Goal: Task Accomplishment & Management: Use online tool/utility

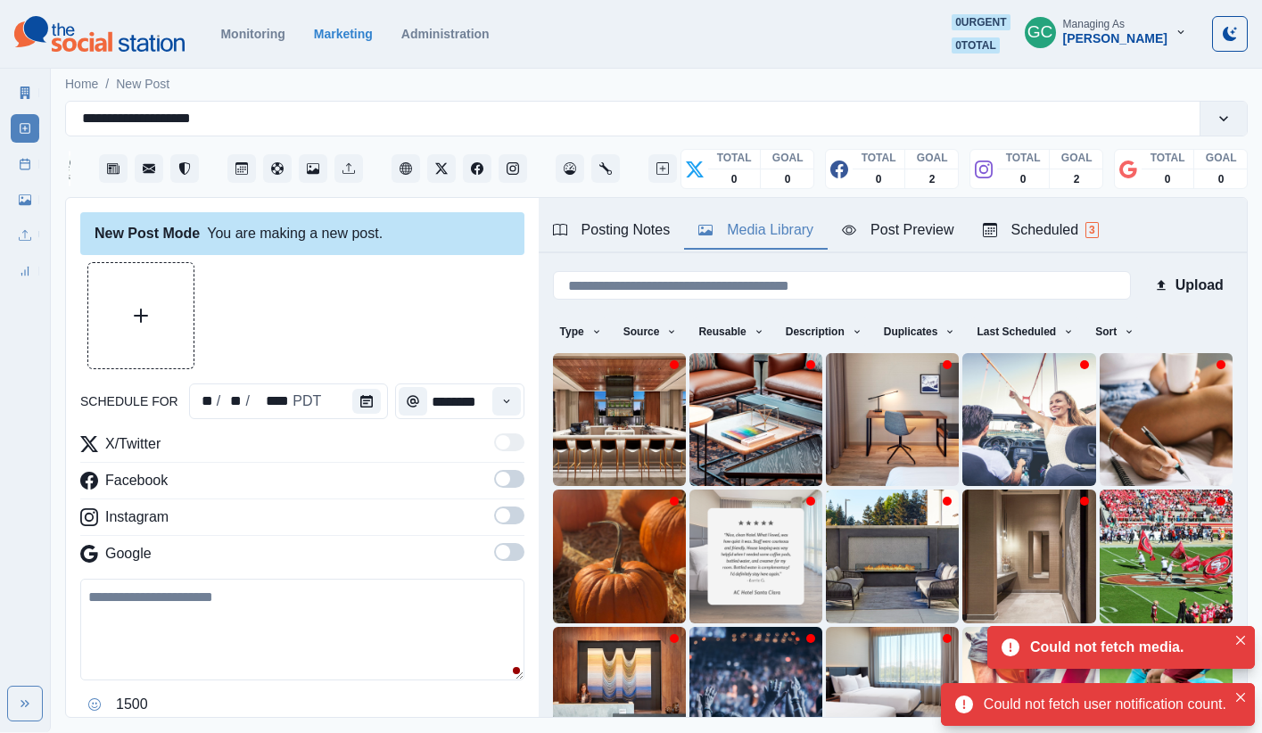
scroll to position [302, 0]
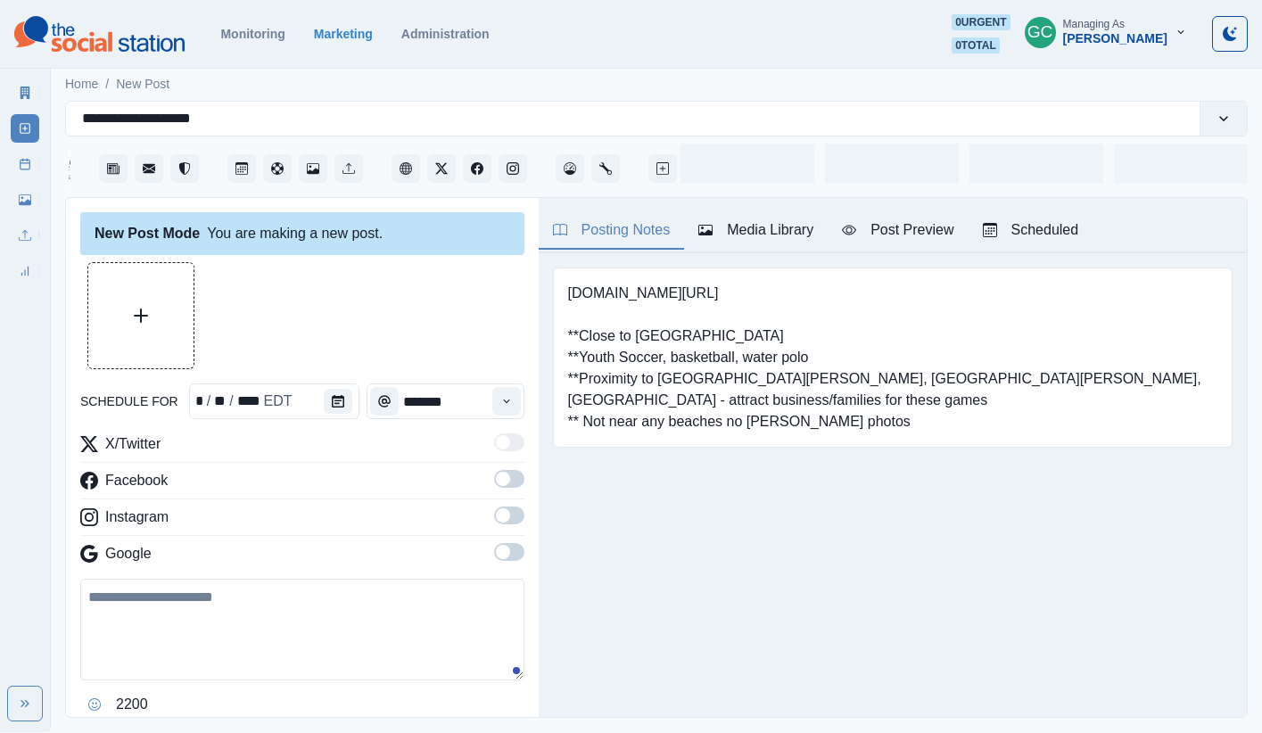
type input "*******"
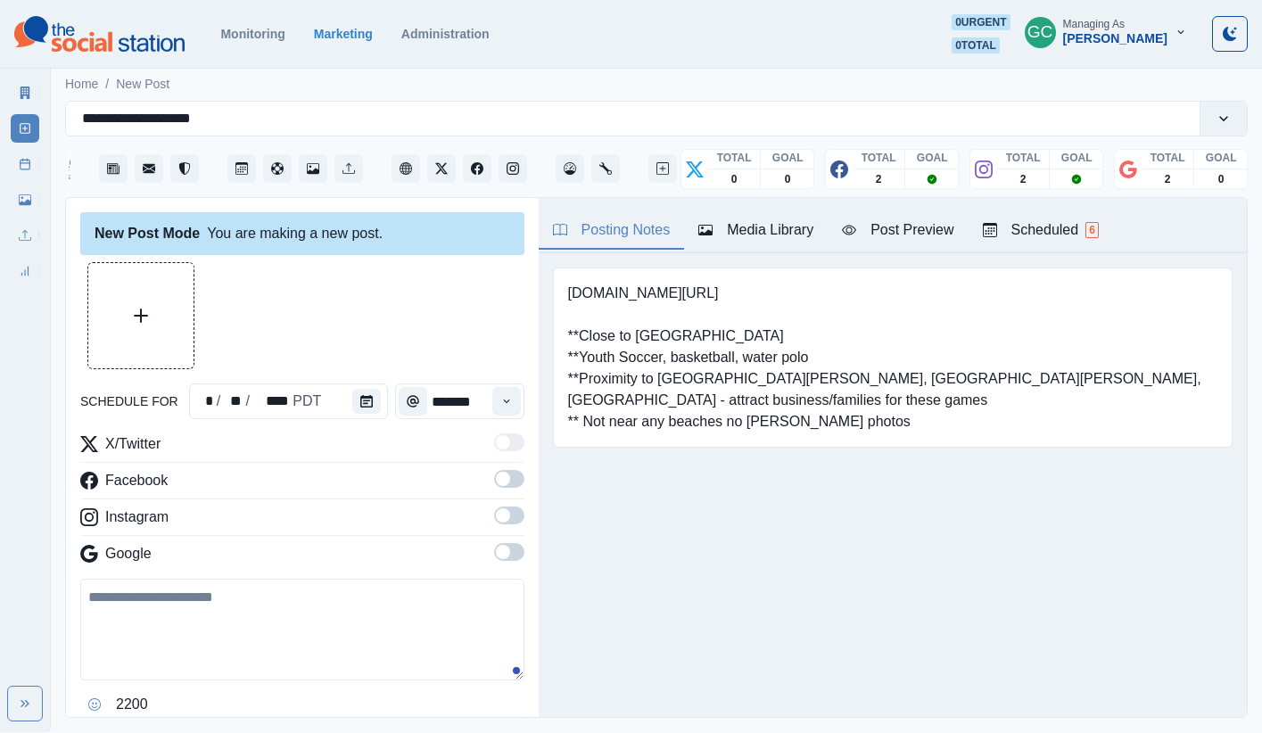
click at [1040, 219] on div "Scheduled 6" at bounding box center [1041, 229] width 116 height 21
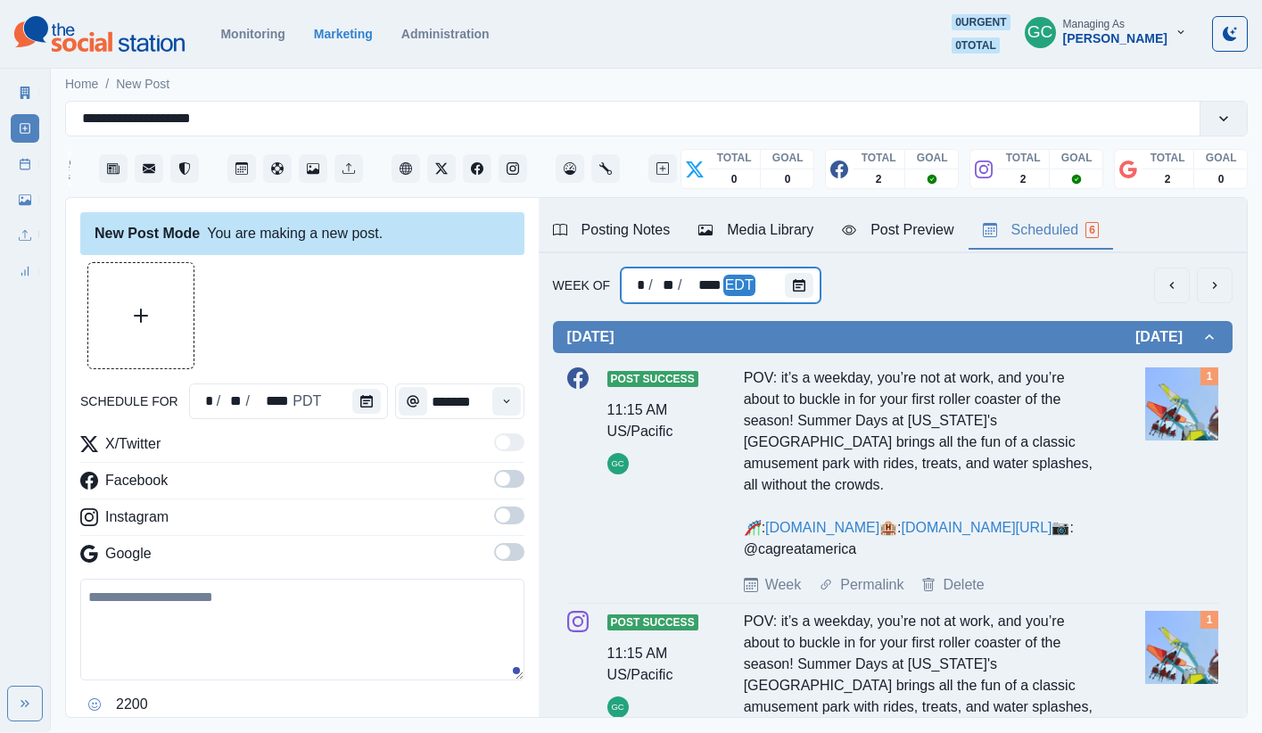
click at [760, 287] on div "* / ** / **** EDT" at bounding box center [721, 285] width 200 height 36
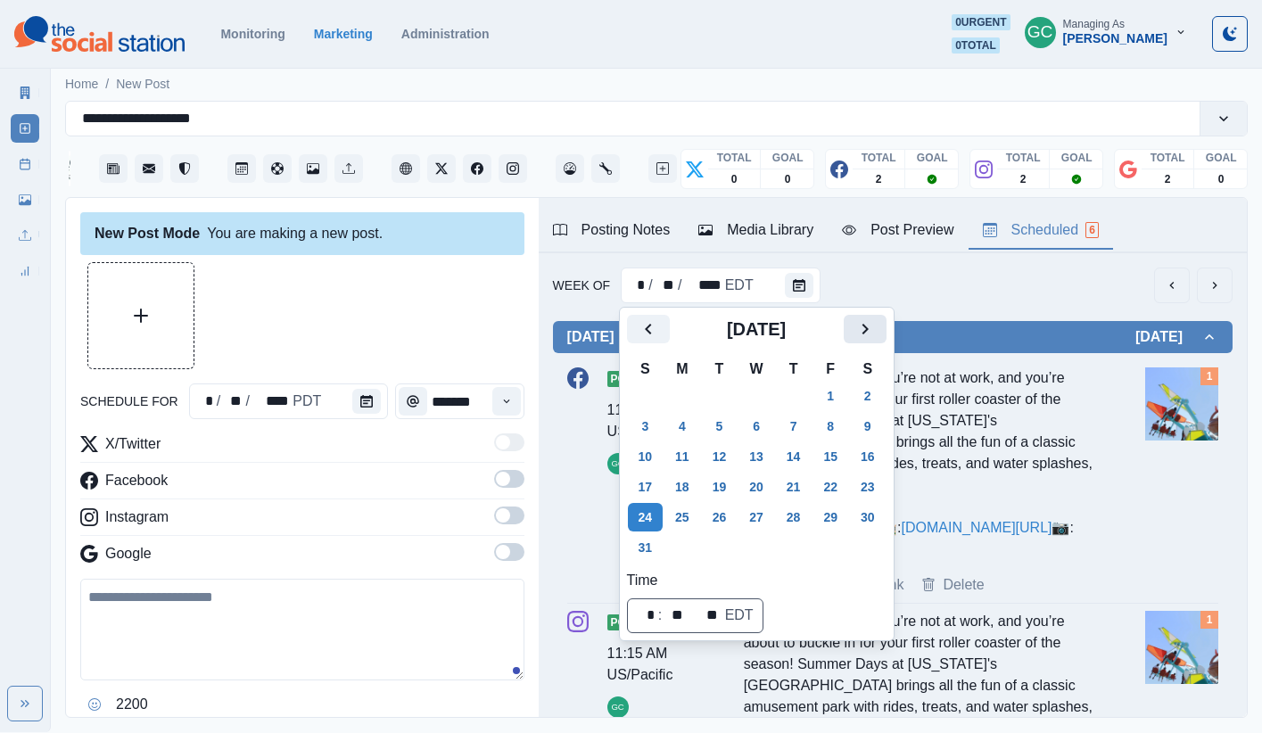
click at [876, 333] on icon "Next" at bounding box center [864, 328] width 21 height 21
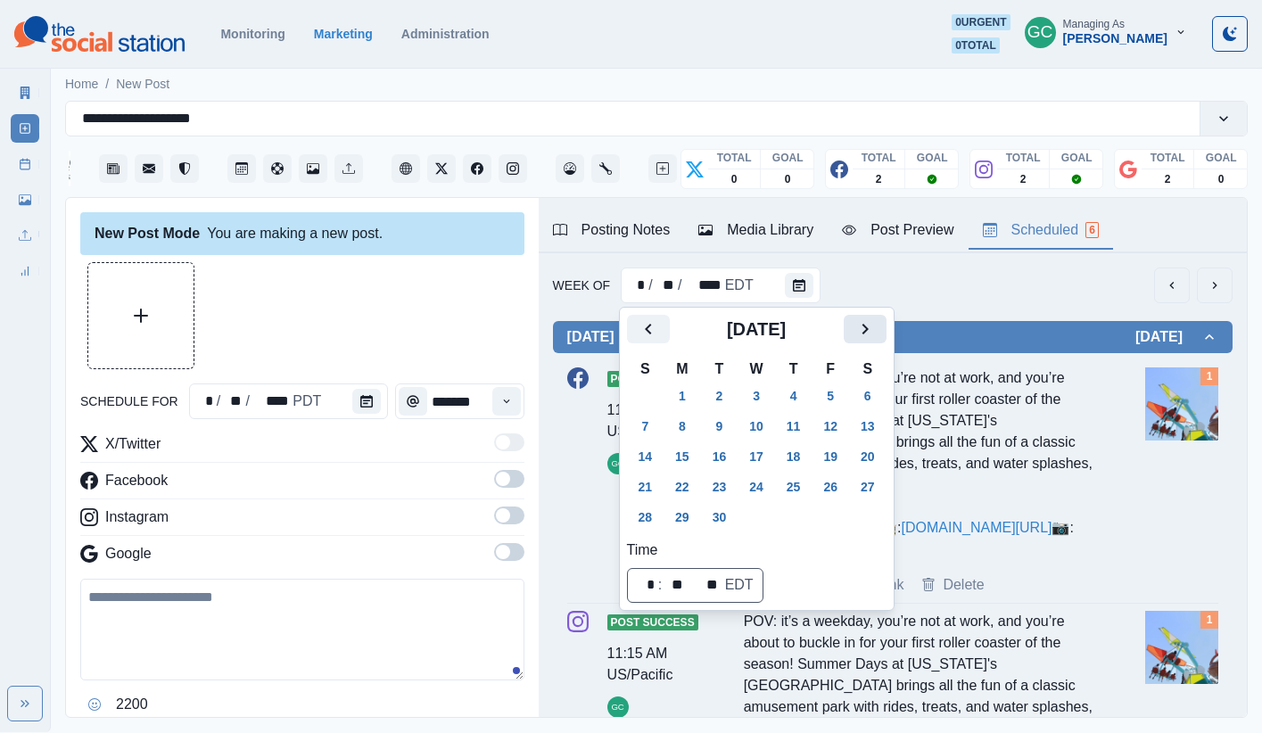
click at [868, 323] on icon "Next" at bounding box center [864, 328] width 21 height 21
click at [709, 515] on button "28" at bounding box center [720, 517] width 36 height 29
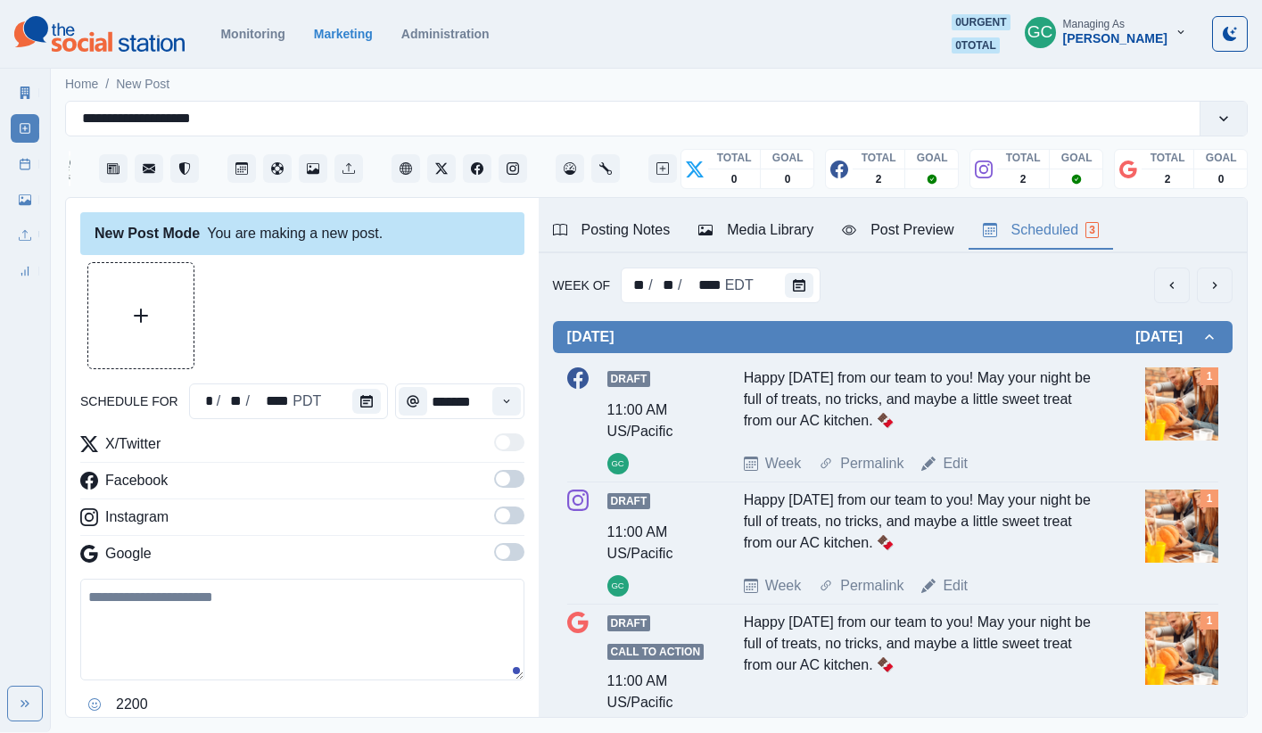
drag, startPoint x: 95, startPoint y: 23, endPoint x: 97, endPoint y: 11, distance: 12.6
click at [95, 22] on img at bounding box center [99, 34] width 170 height 36
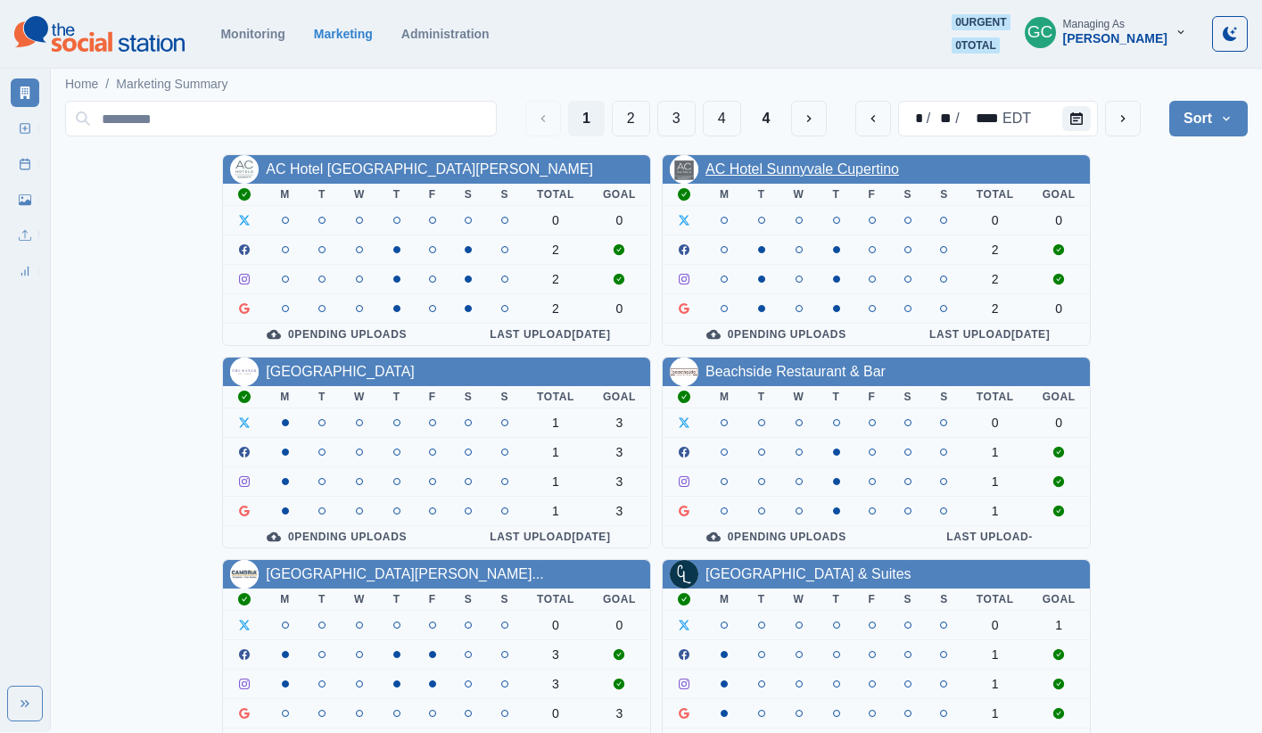
click at [839, 166] on link "AC Hotel Sunnyvale Cupertino" at bounding box center [801, 168] width 193 height 15
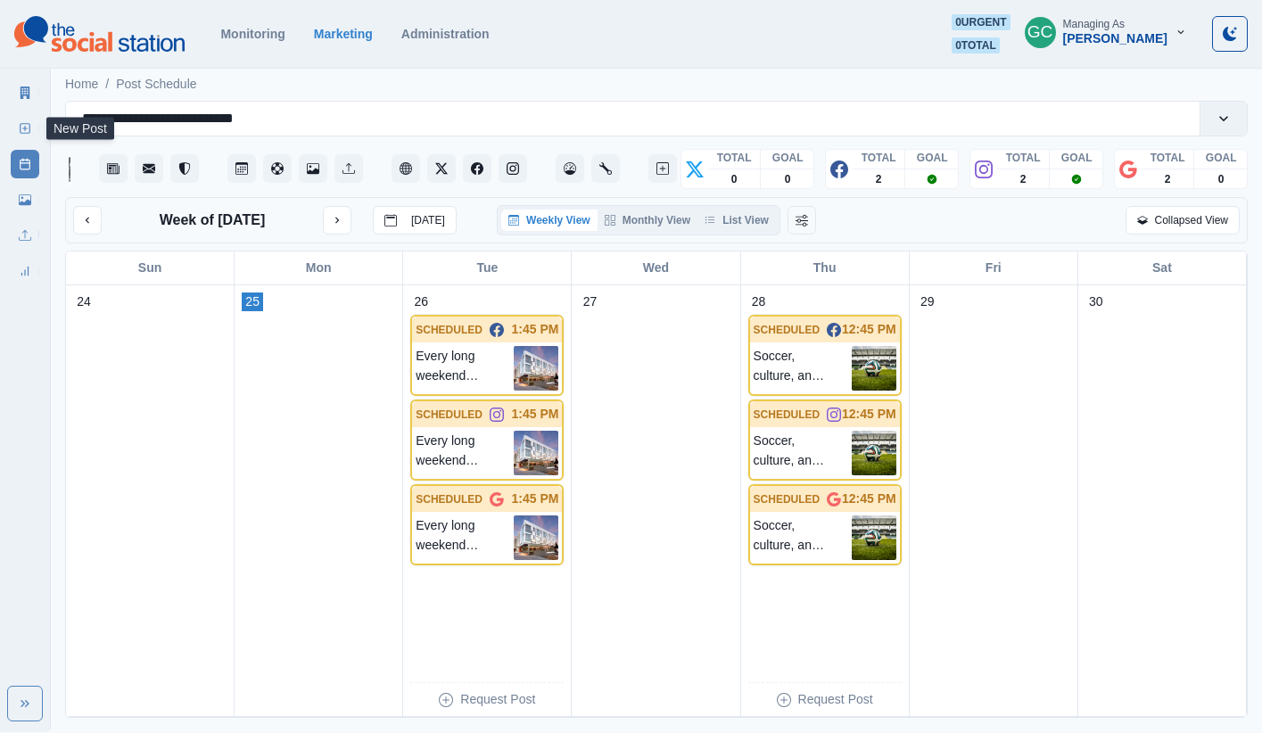
click at [22, 129] on icon at bounding box center [25, 128] width 12 height 12
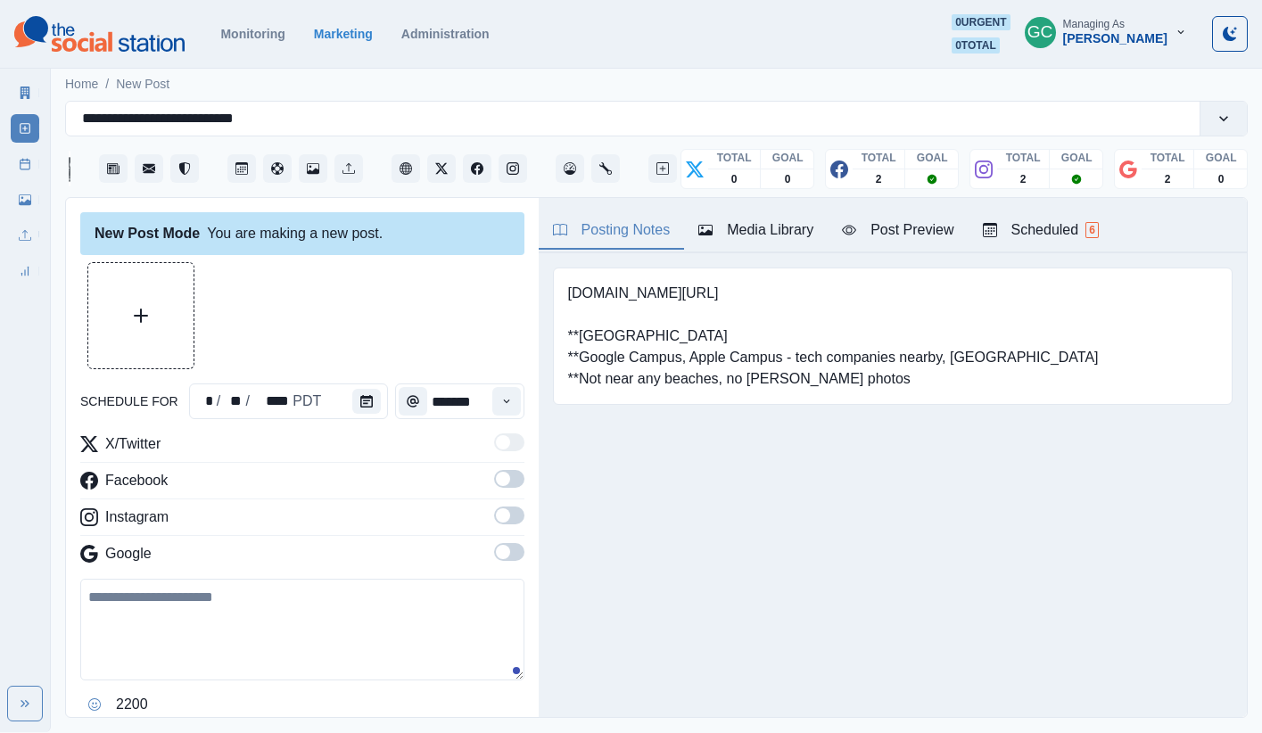
click at [1072, 229] on div "Scheduled 6" at bounding box center [1041, 229] width 116 height 21
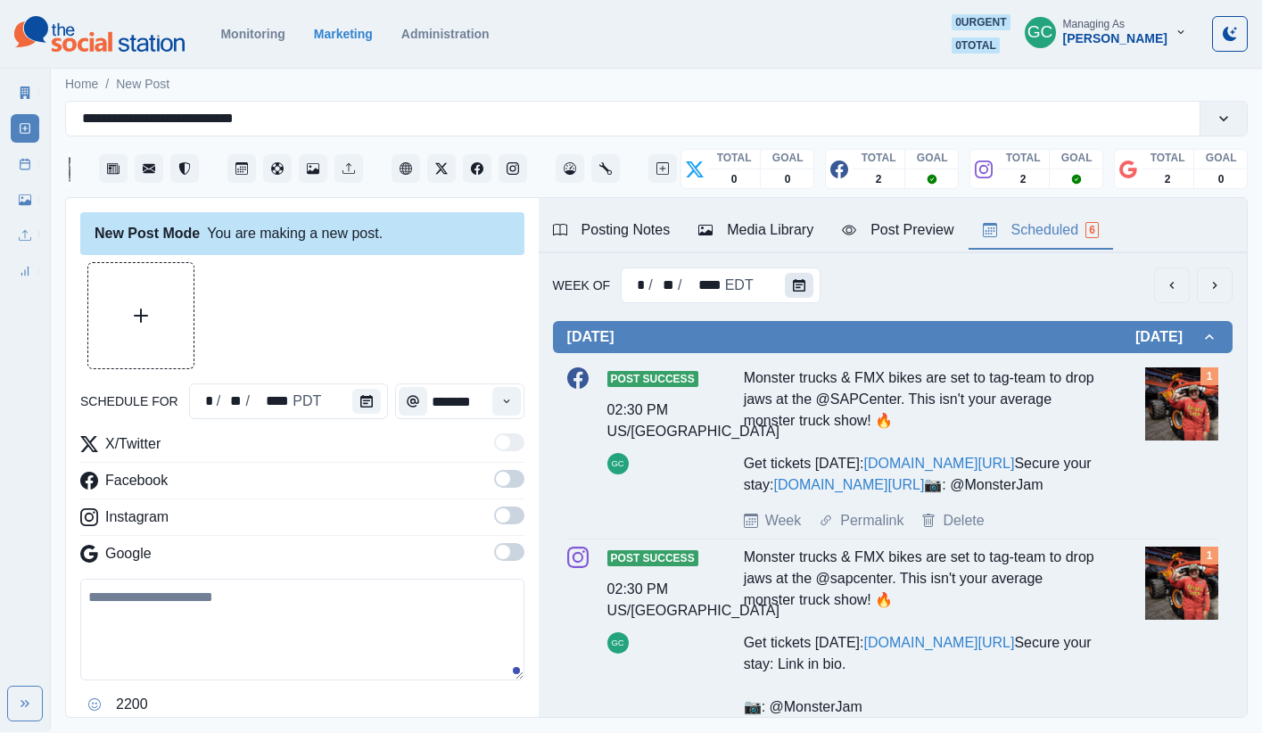
click at [793, 291] on icon "Calendar" at bounding box center [799, 285] width 12 height 12
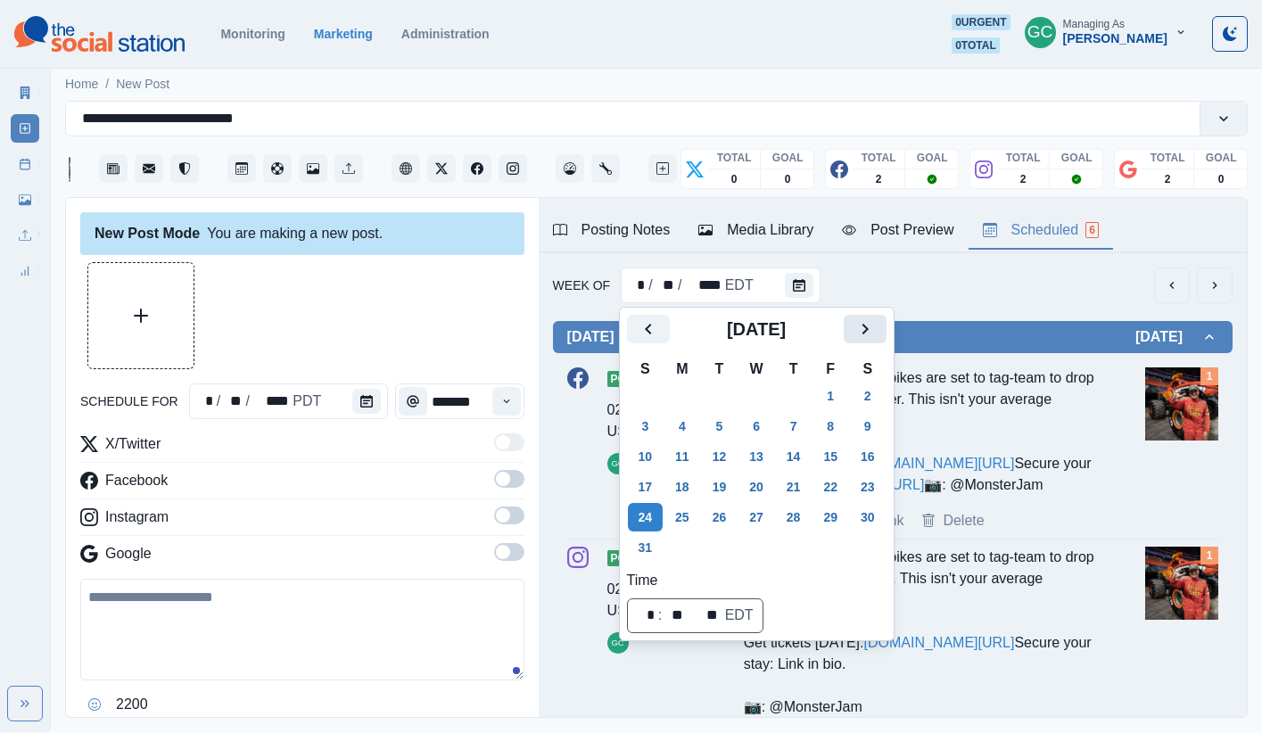
click at [868, 333] on icon "Next" at bounding box center [864, 329] width 6 height 11
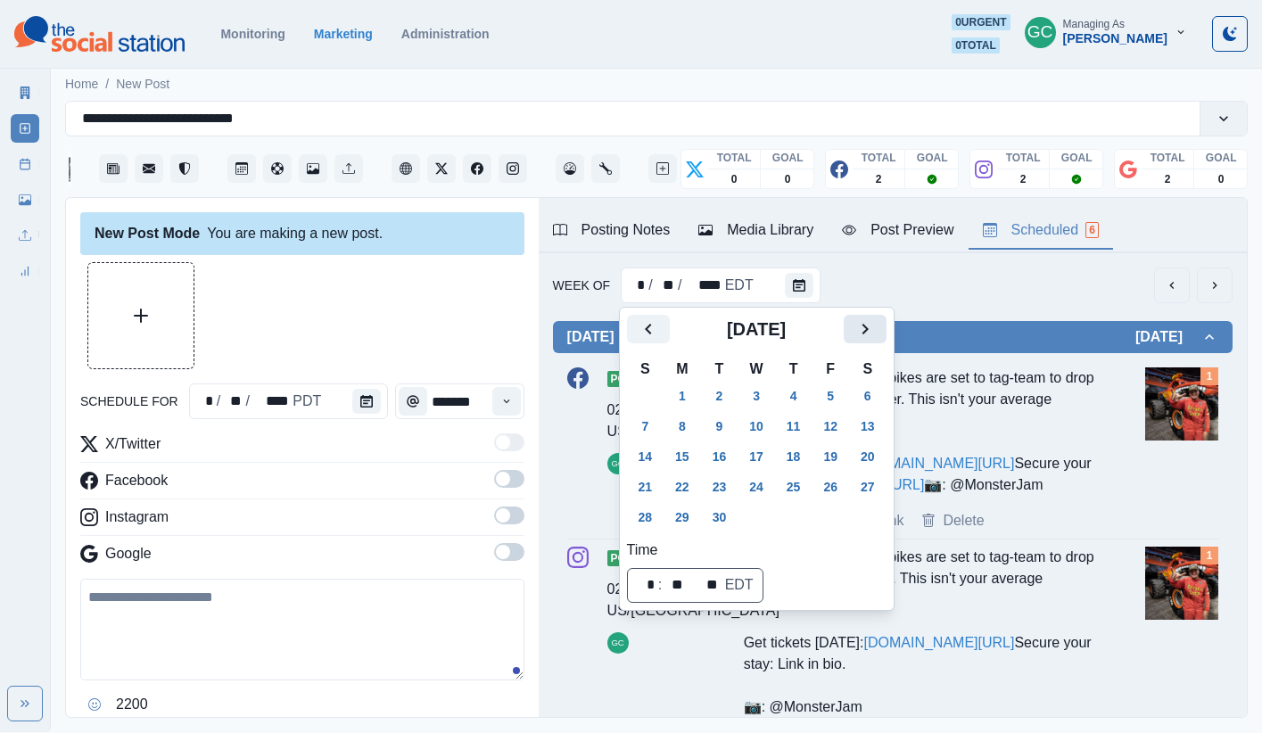
click at [868, 333] on icon "Next" at bounding box center [864, 329] width 6 height 11
click at [661, 432] on button "5" at bounding box center [646, 426] width 36 height 29
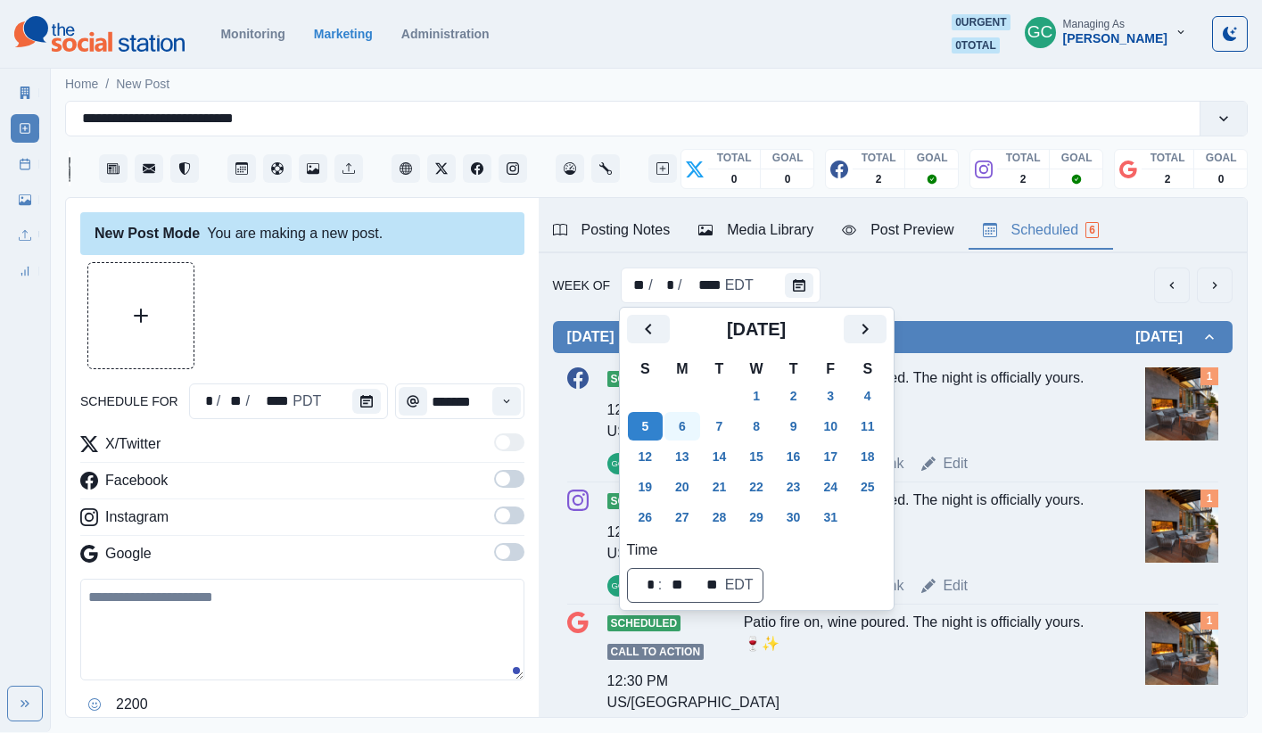
click at [679, 432] on button "6" at bounding box center [682, 426] width 36 height 29
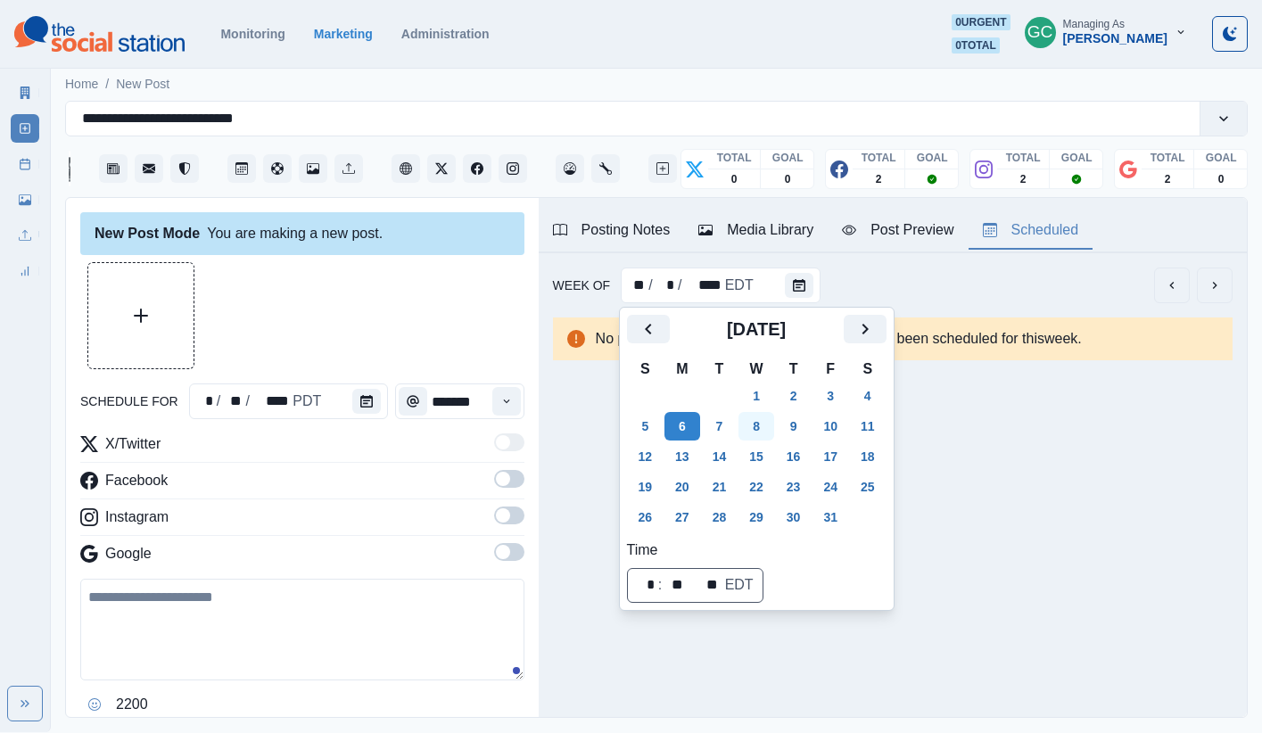
click at [768, 428] on button "8" at bounding box center [756, 426] width 36 height 29
click at [372, 403] on button "Calendar" at bounding box center [366, 401] width 29 height 25
click at [371, 405] on button "Calendar" at bounding box center [366, 401] width 29 height 25
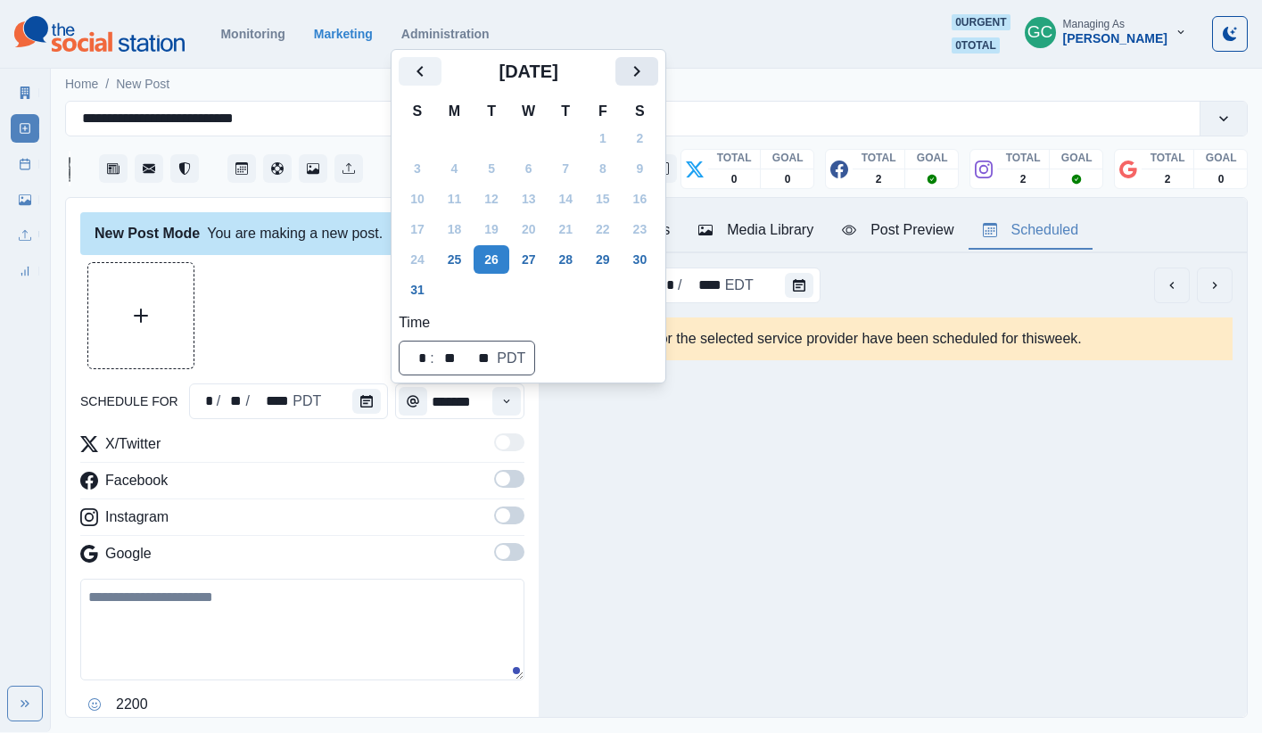
click at [642, 73] on icon "Next" at bounding box center [636, 71] width 21 height 21
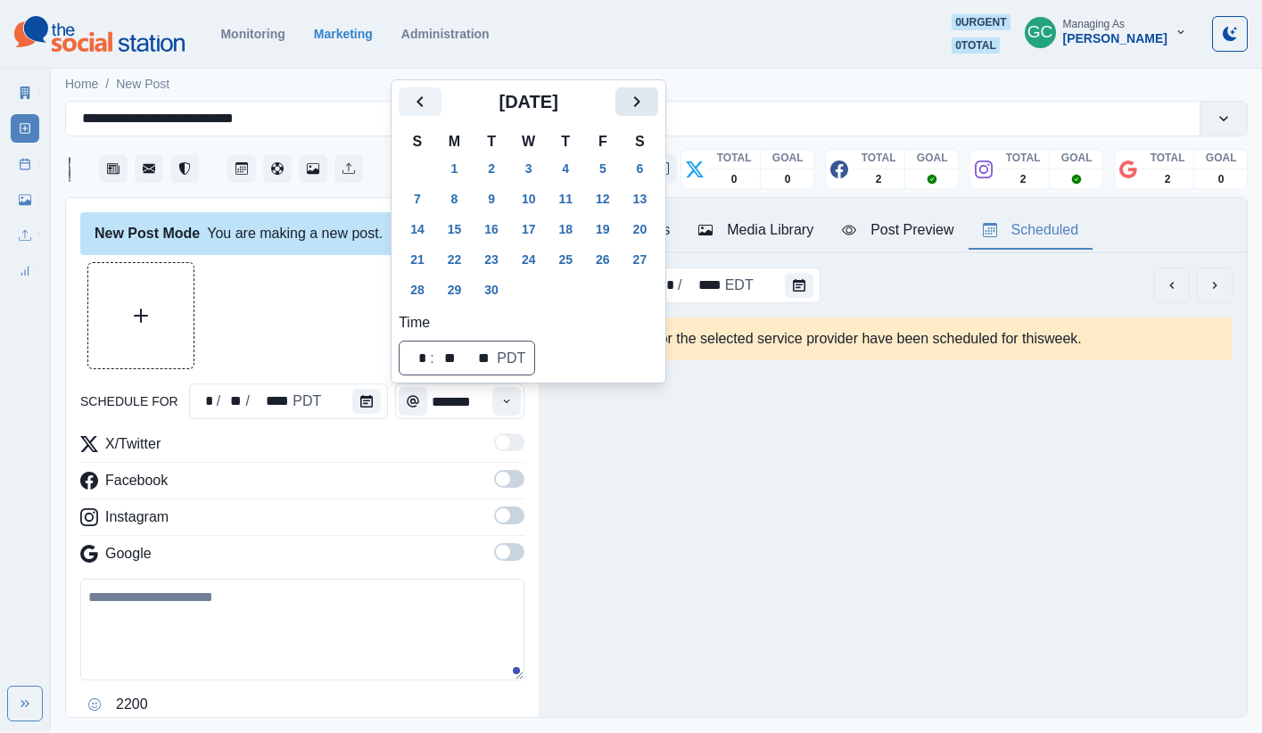
click at [643, 96] on icon "Next" at bounding box center [636, 101] width 21 height 21
click at [547, 200] on button "8" at bounding box center [529, 199] width 36 height 29
click at [514, 405] on button "Time" at bounding box center [506, 401] width 29 height 29
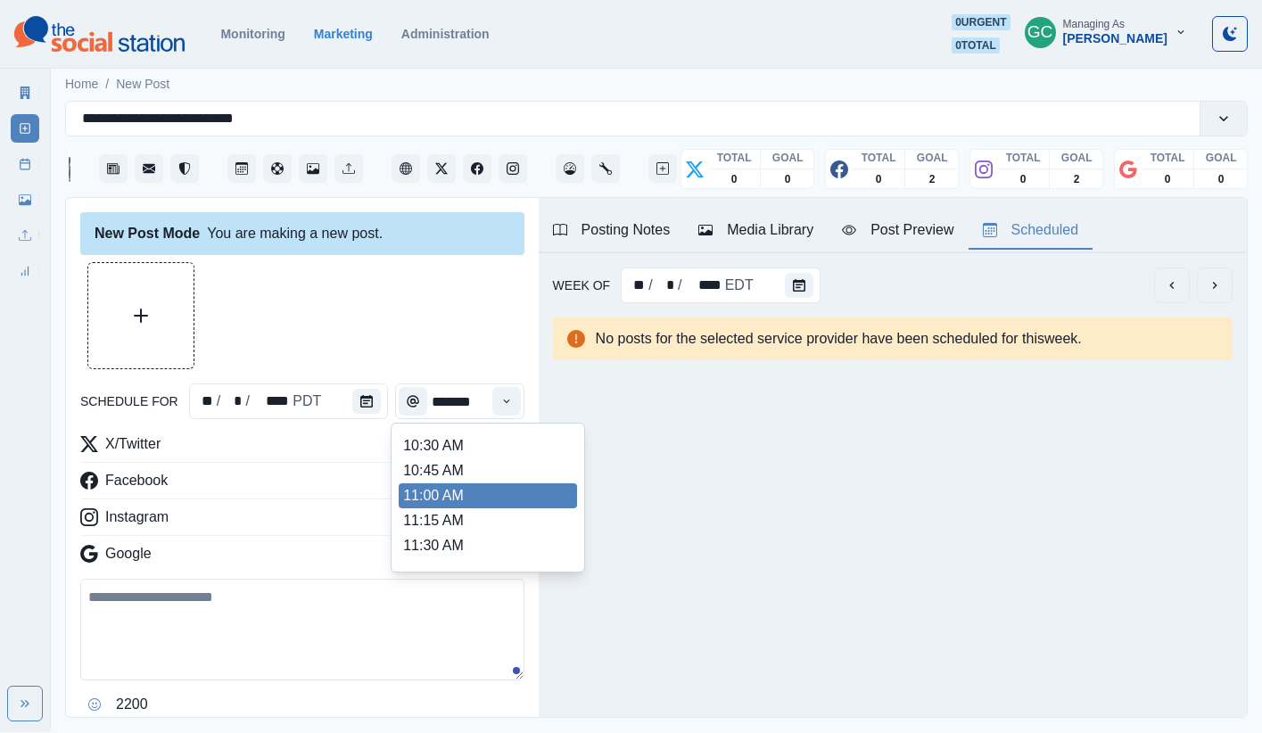
scroll to position [284, 0]
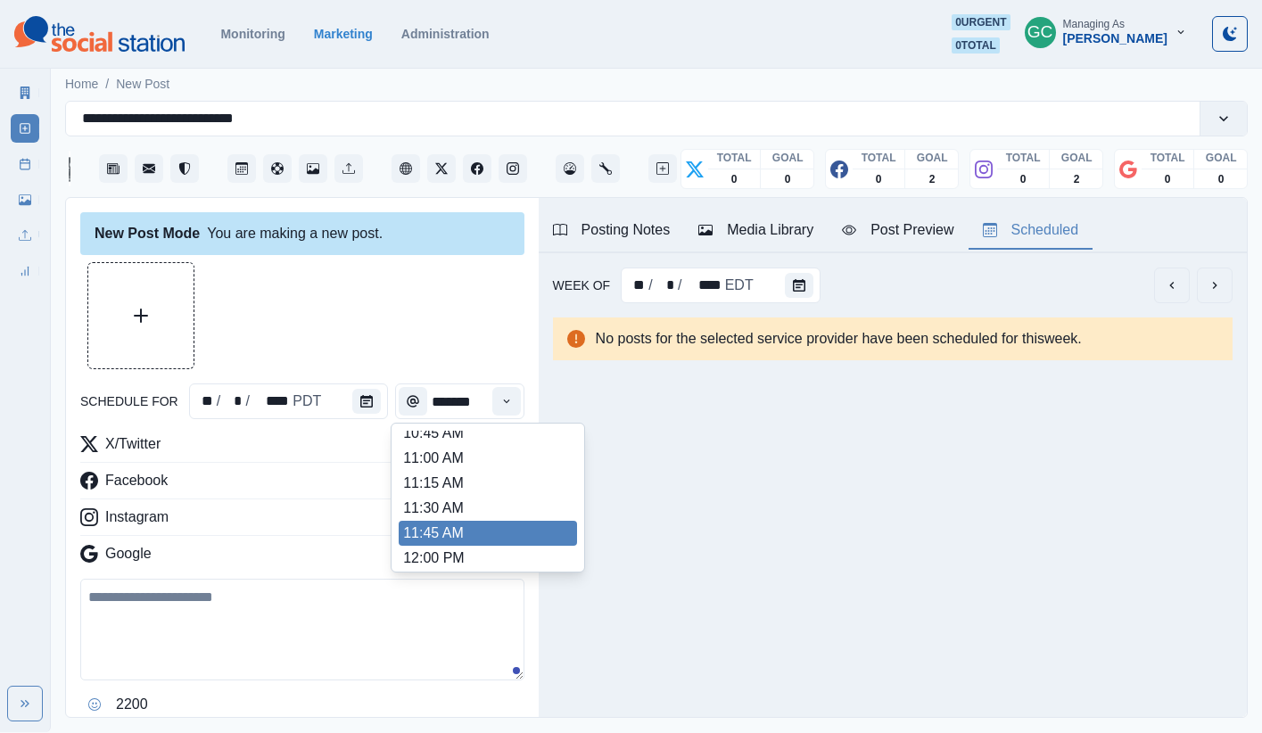
click at [488, 529] on li "11:45 AM" at bounding box center [488, 533] width 178 height 25
type input "********"
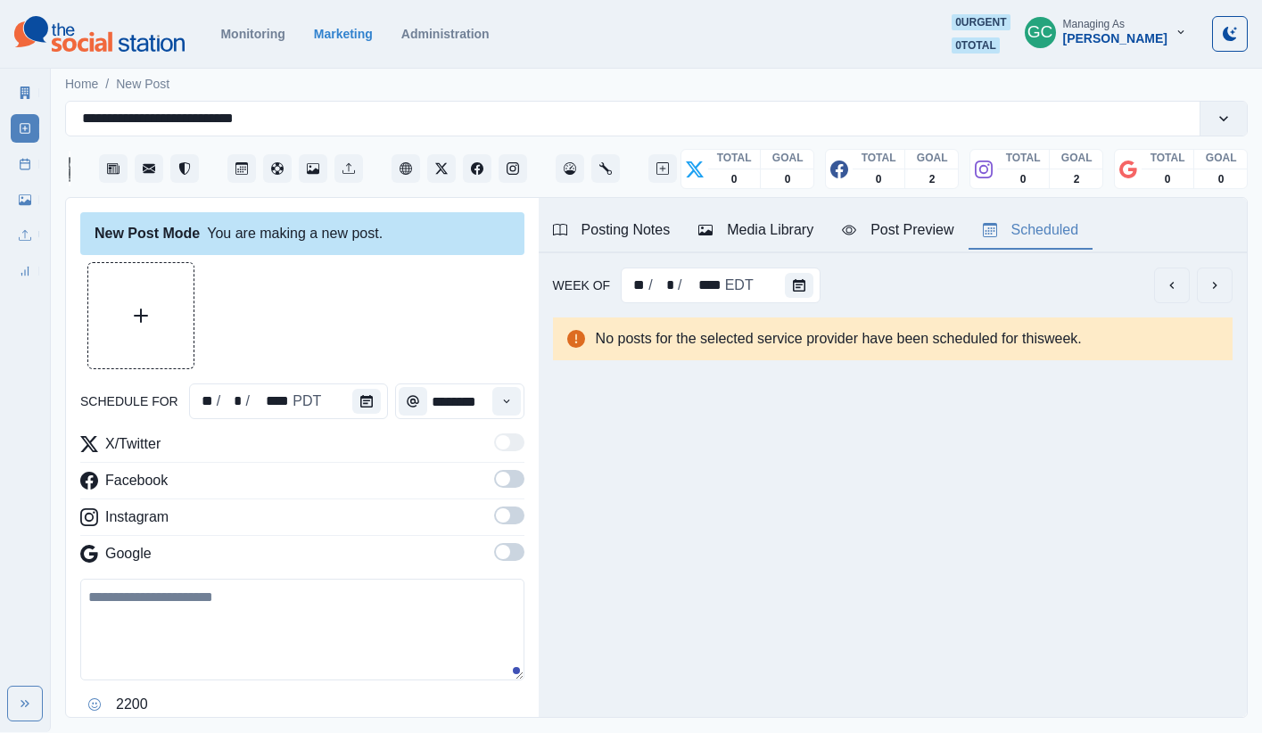
drag, startPoint x: 509, startPoint y: 558, endPoint x: 506, endPoint y: 518, distance: 40.3
click at [509, 556] on span at bounding box center [509, 552] width 30 height 18
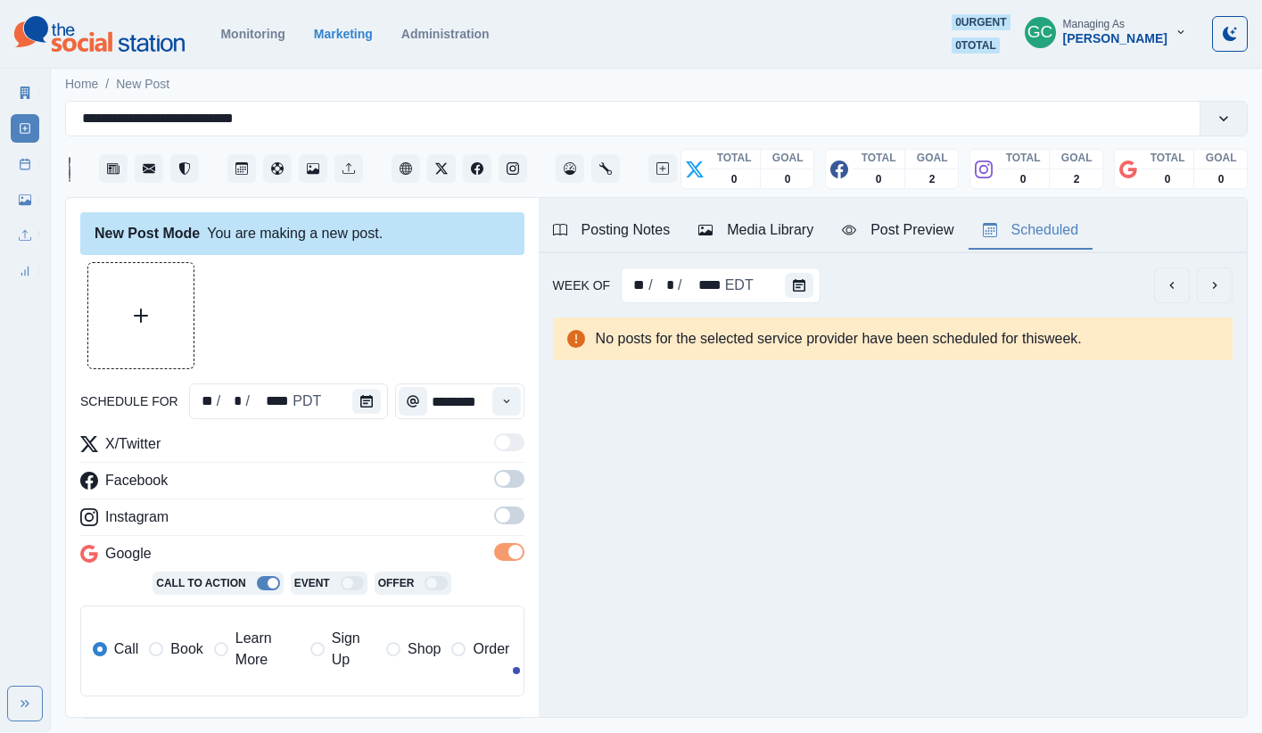
click at [507, 512] on span at bounding box center [503, 515] width 14 height 14
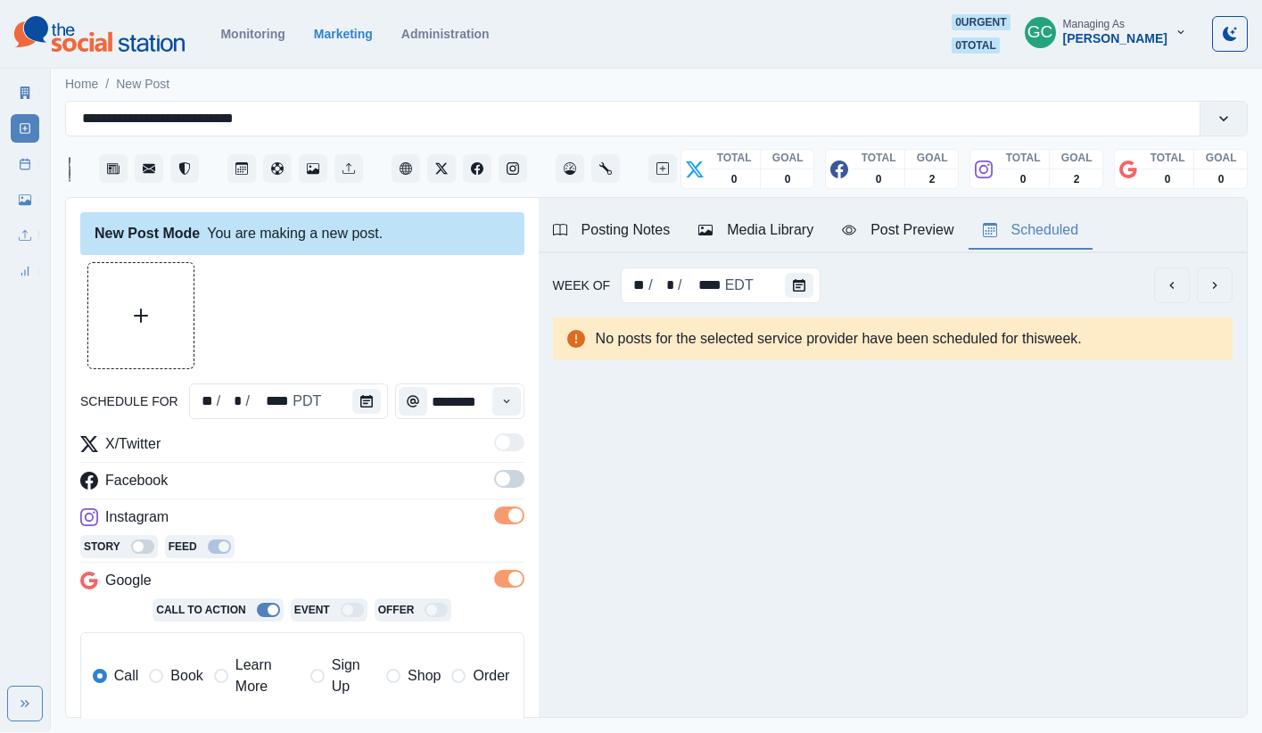
drag, startPoint x: 509, startPoint y: 481, endPoint x: 352, endPoint y: 562, distance: 176.3
click at [509, 481] on span at bounding box center [509, 479] width 30 height 18
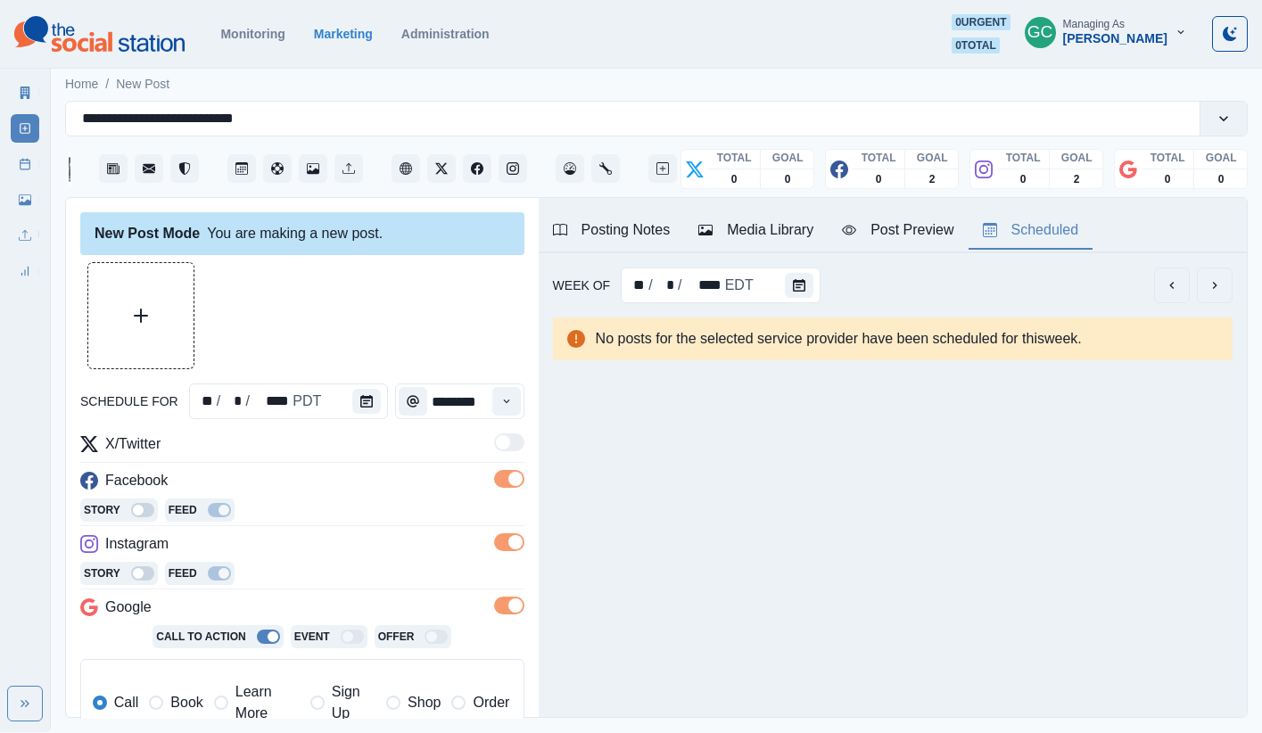
click at [243, 704] on span "Learn More" at bounding box center [267, 702] width 64 height 43
click at [339, 531] on div "**********" at bounding box center [302, 621] width 444 height 377
click at [773, 232] on div "Media Library" at bounding box center [755, 229] width 115 height 21
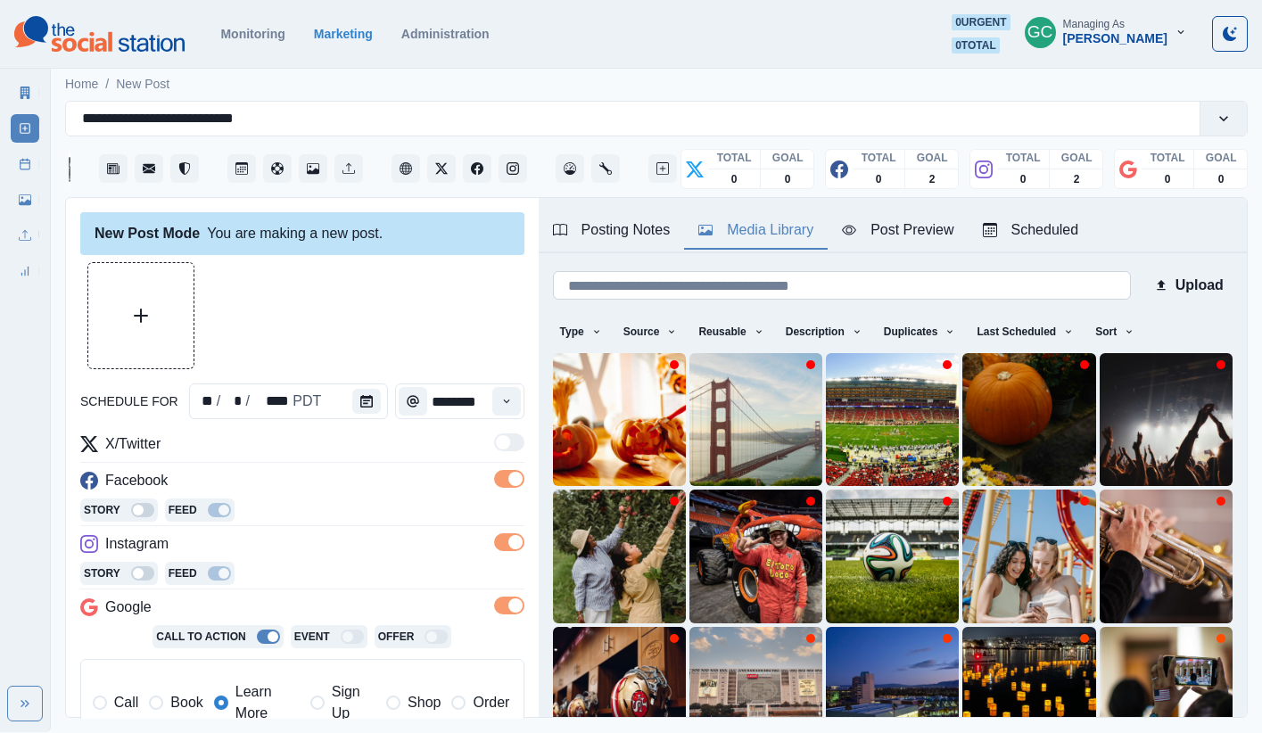
click at [941, 292] on input at bounding box center [842, 285] width 578 height 29
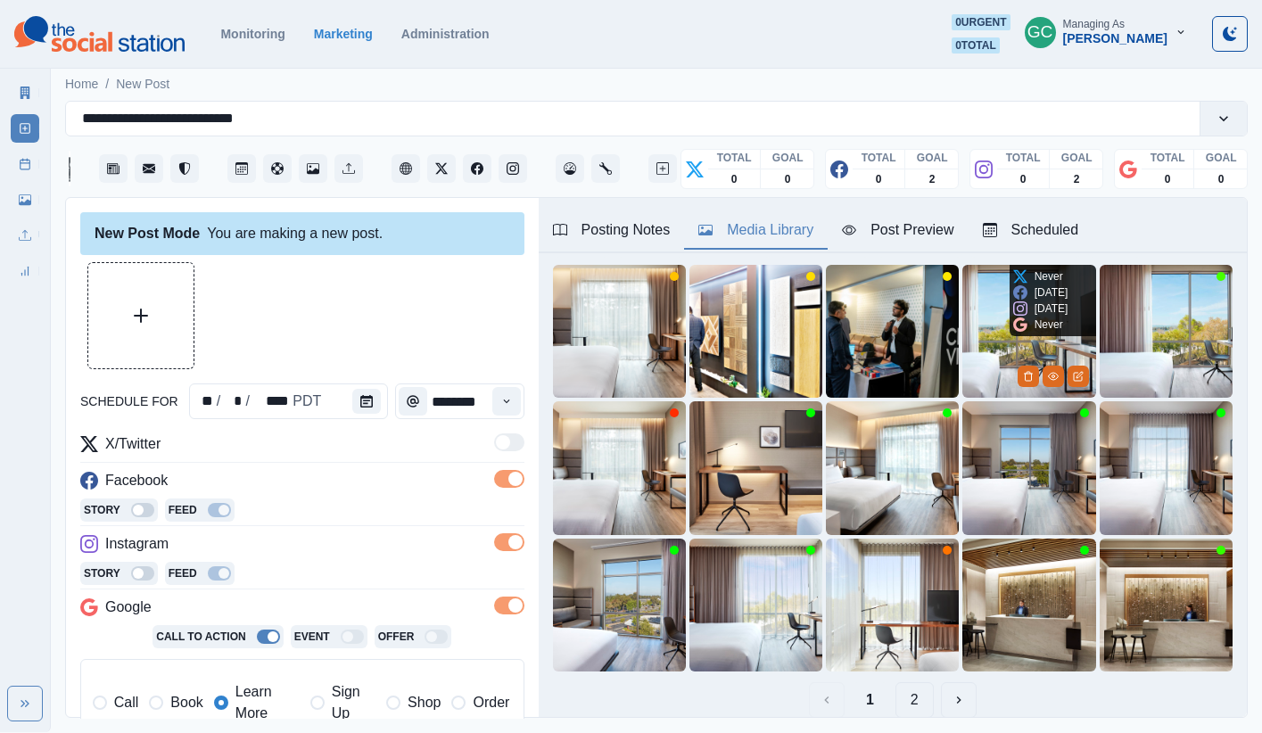
scroll to position [159, 0]
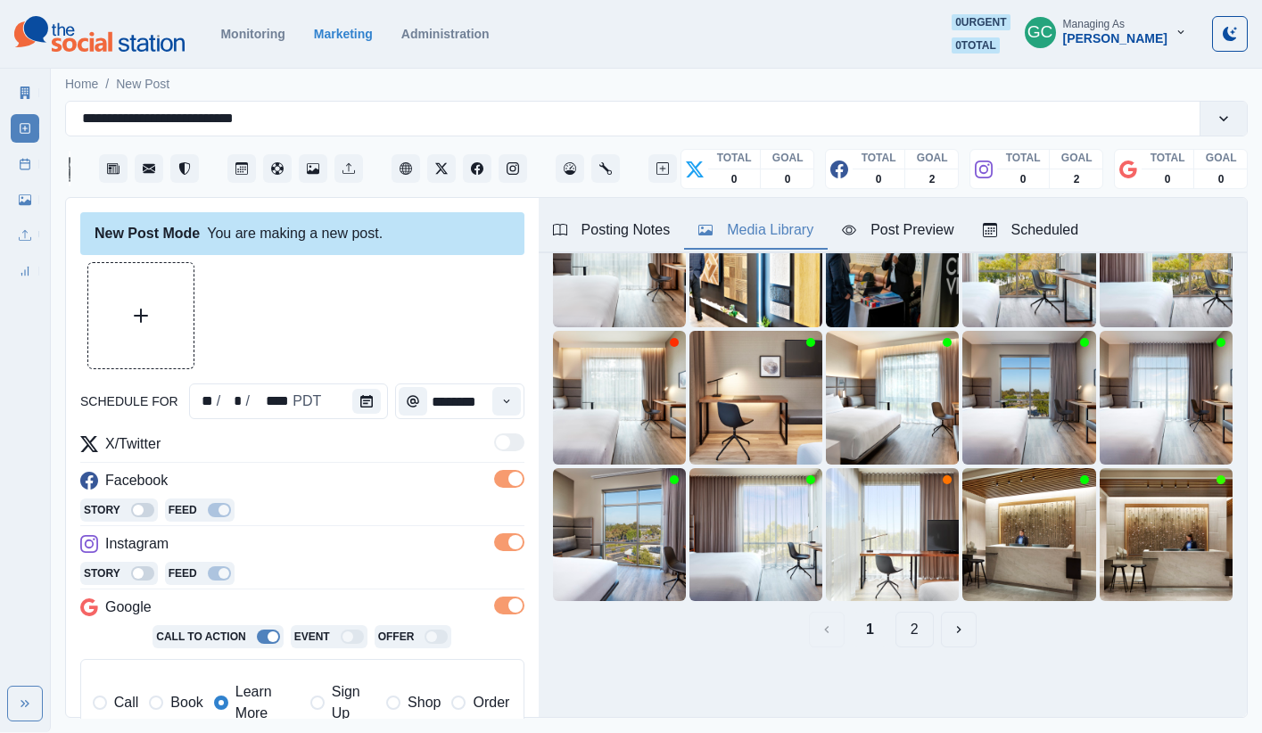
click at [914, 628] on button "2" at bounding box center [914, 630] width 38 height 36
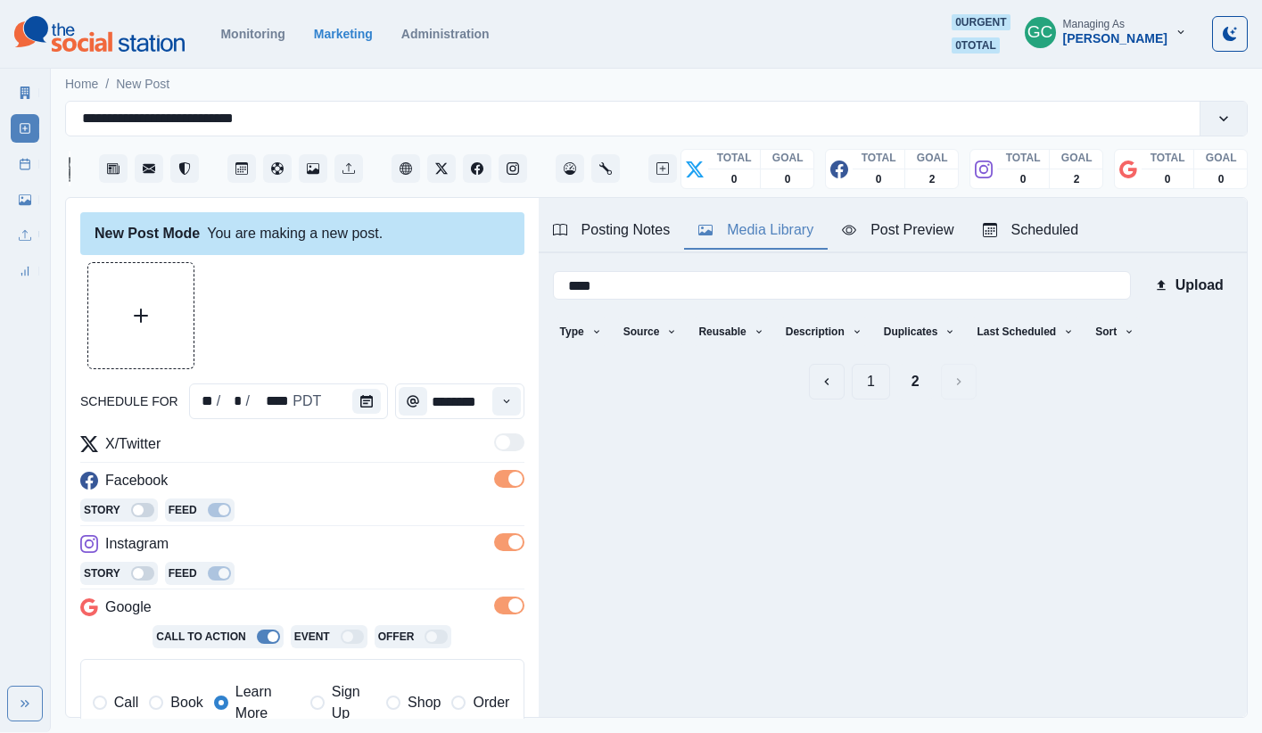
scroll to position [0, 0]
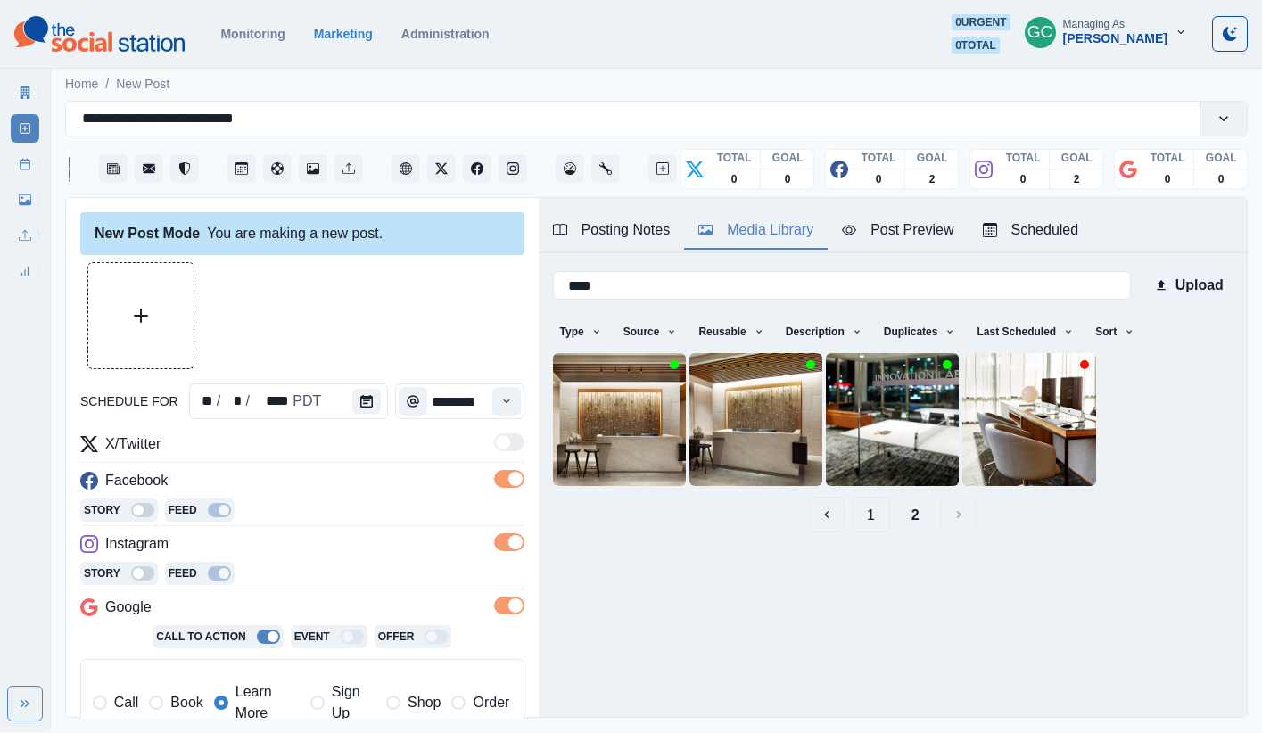
click at [878, 515] on button "1" at bounding box center [870, 515] width 38 height 36
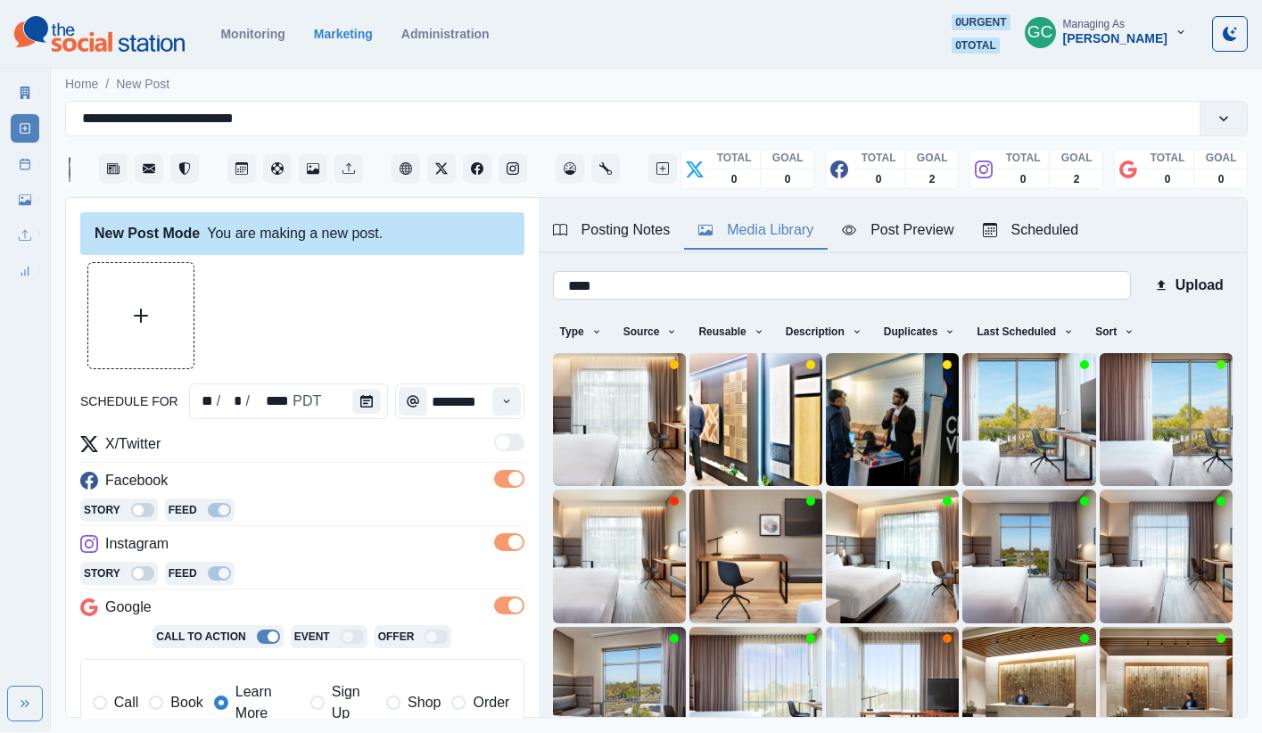
click at [695, 282] on input "****" at bounding box center [842, 285] width 578 height 29
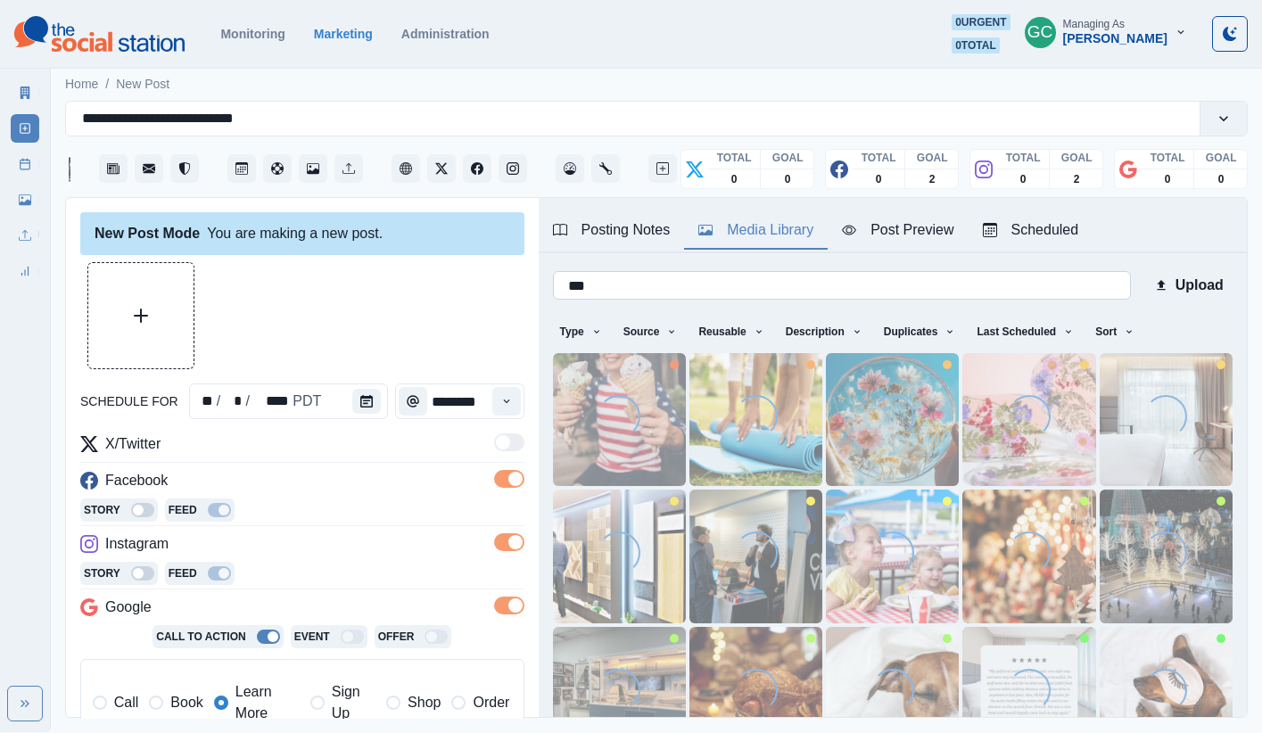
type input "****"
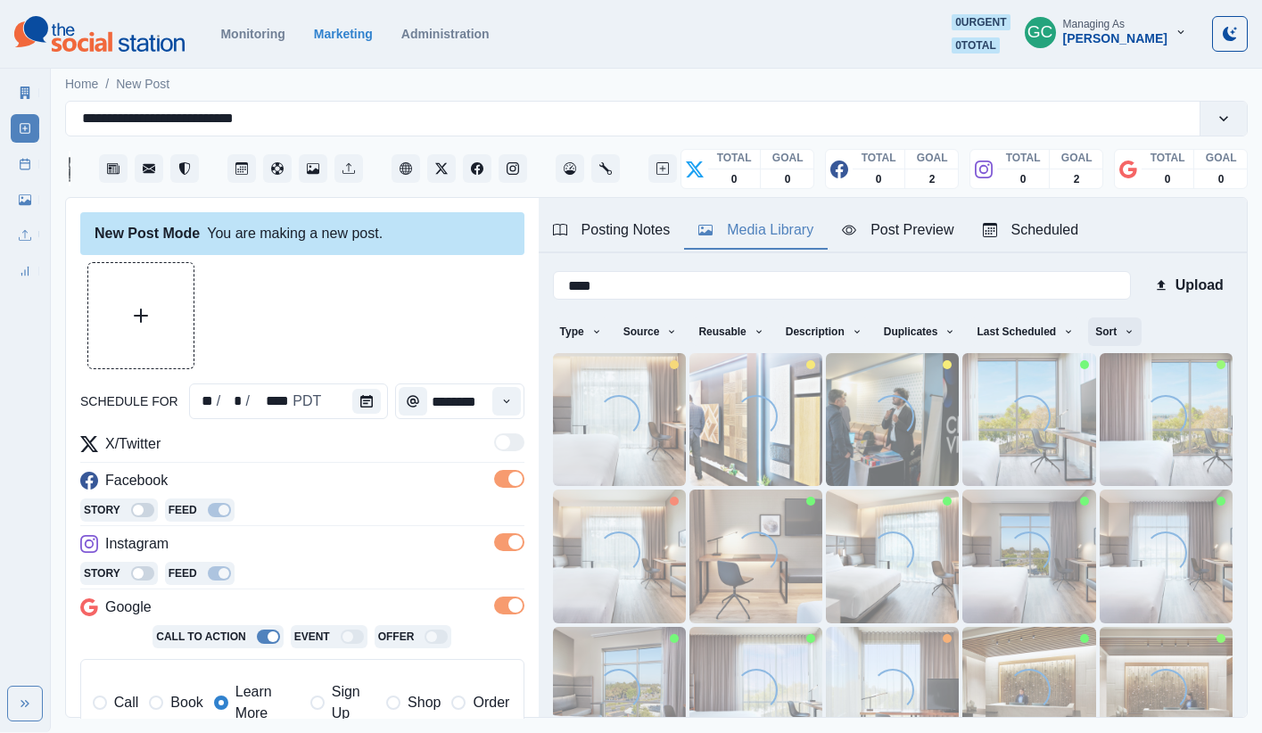
click at [1122, 324] on button "Sort" at bounding box center [1114, 331] width 53 height 29
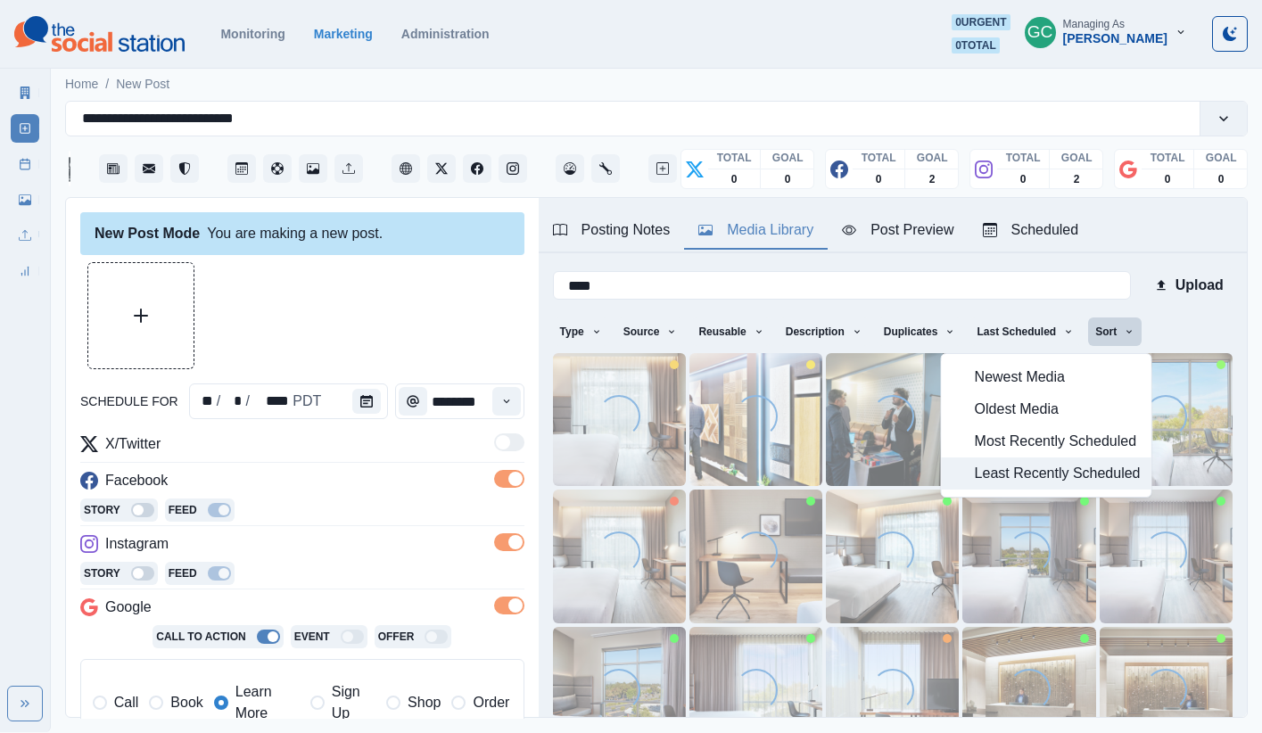
click at [1101, 460] on button "Least Recently Scheduled" at bounding box center [1047, 473] width 210 height 32
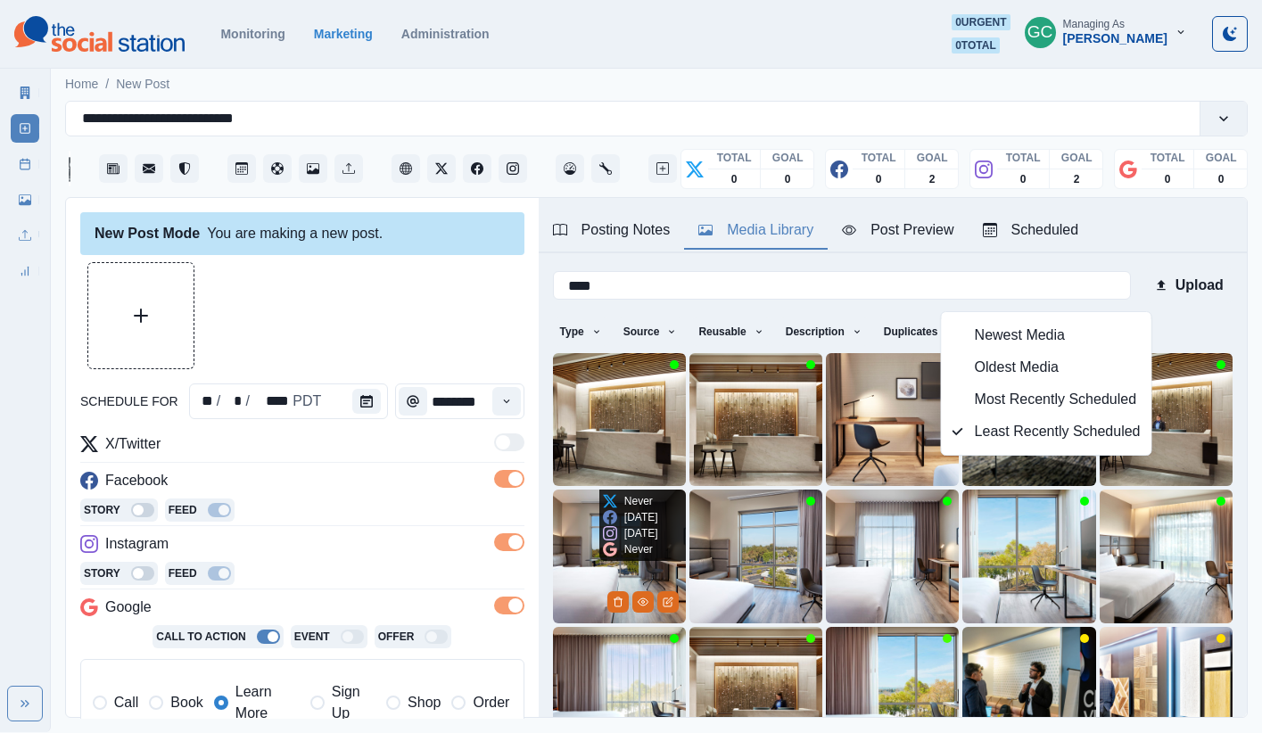
scroll to position [159, 0]
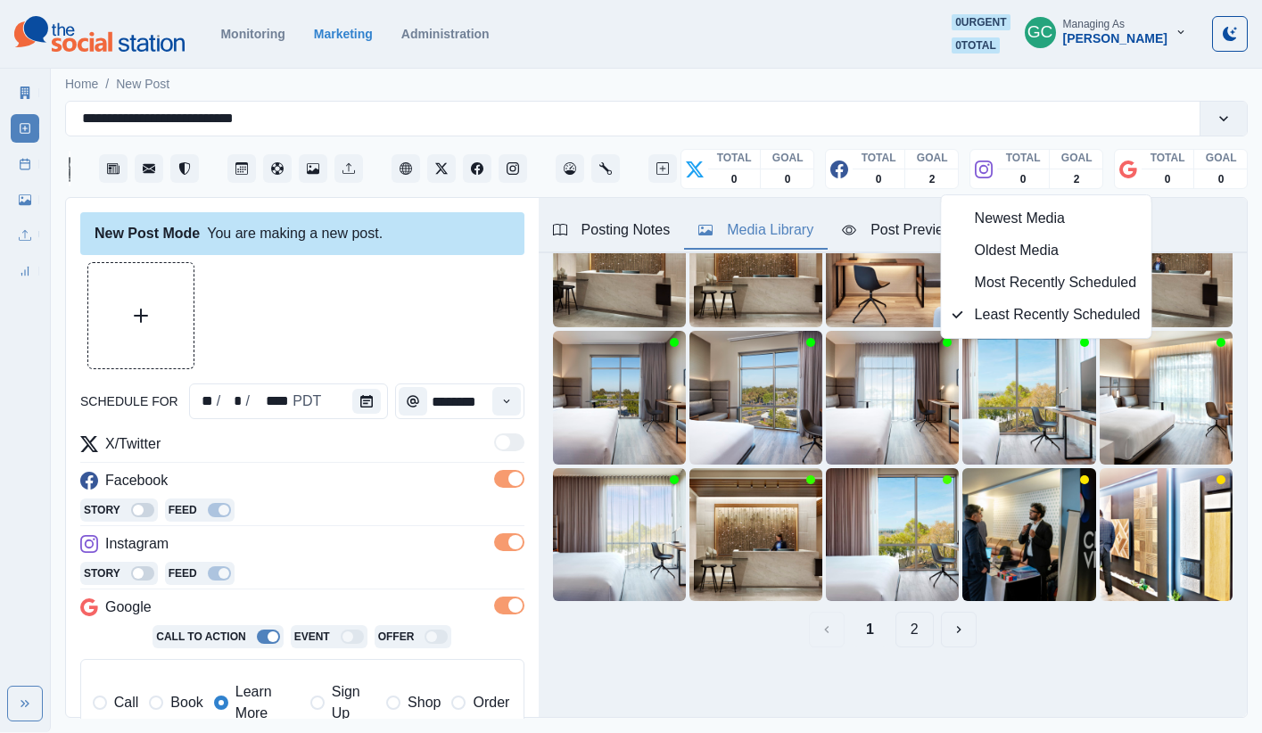
click at [917, 636] on button "2" at bounding box center [914, 630] width 38 height 36
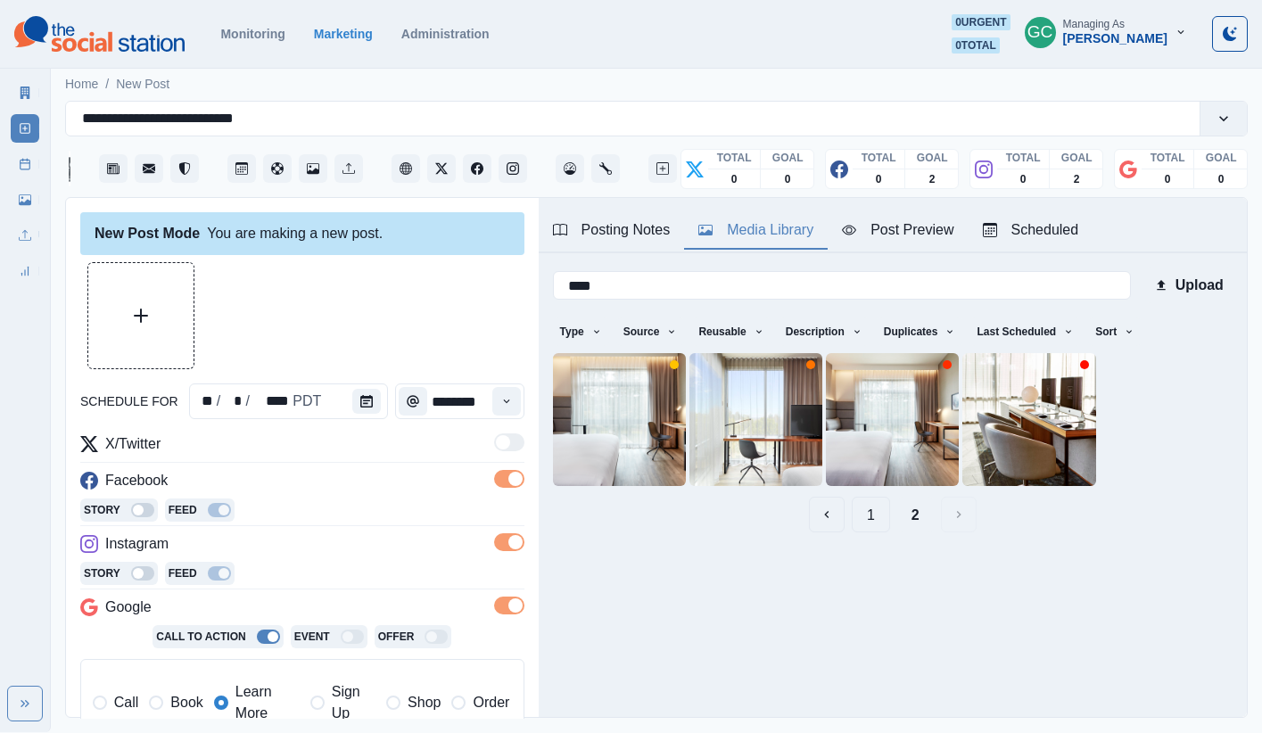
scroll to position [0, 0]
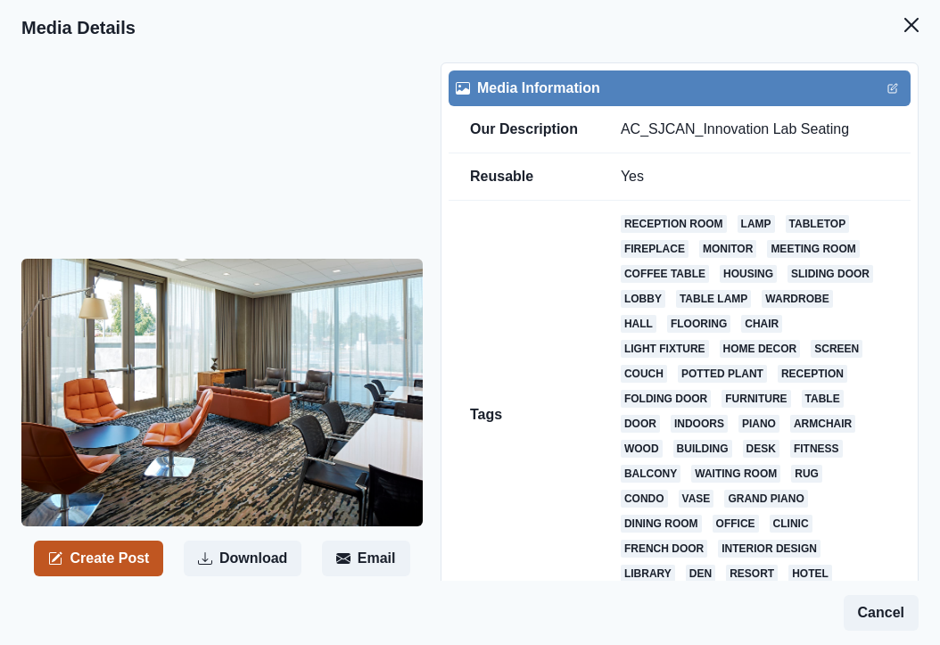
click at [99, 554] on button "Create Post" at bounding box center [98, 558] width 129 height 36
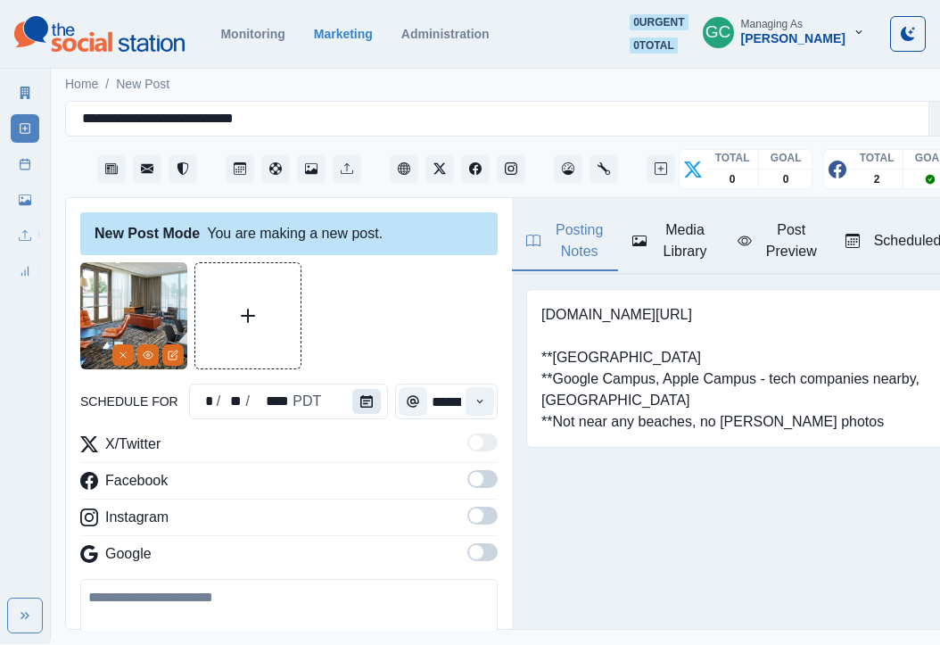
click at [354, 399] on button "Calendar" at bounding box center [366, 401] width 29 height 25
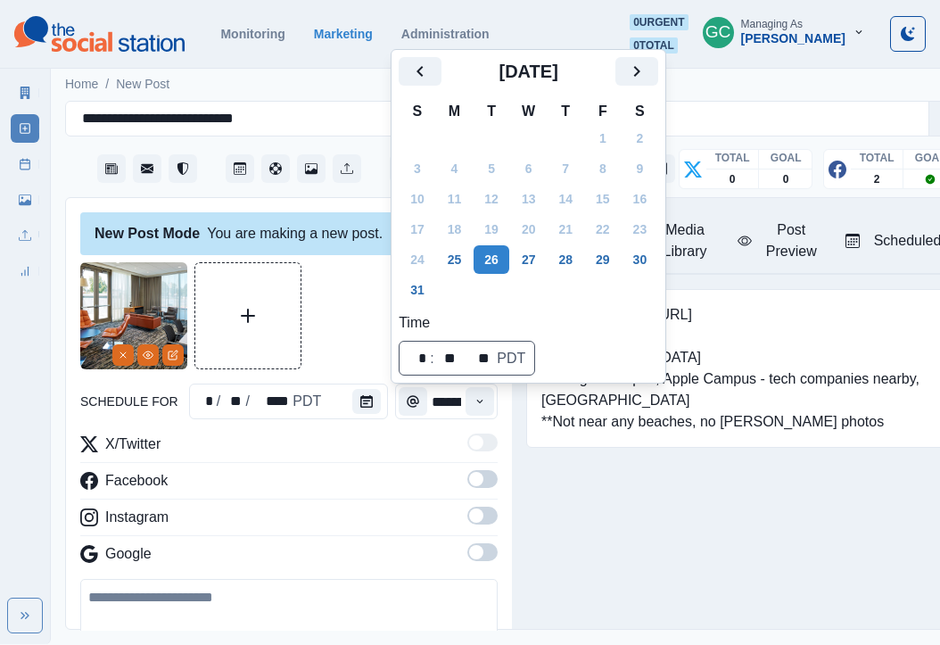
click at [640, 76] on icon "Next" at bounding box center [637, 71] width 6 height 11
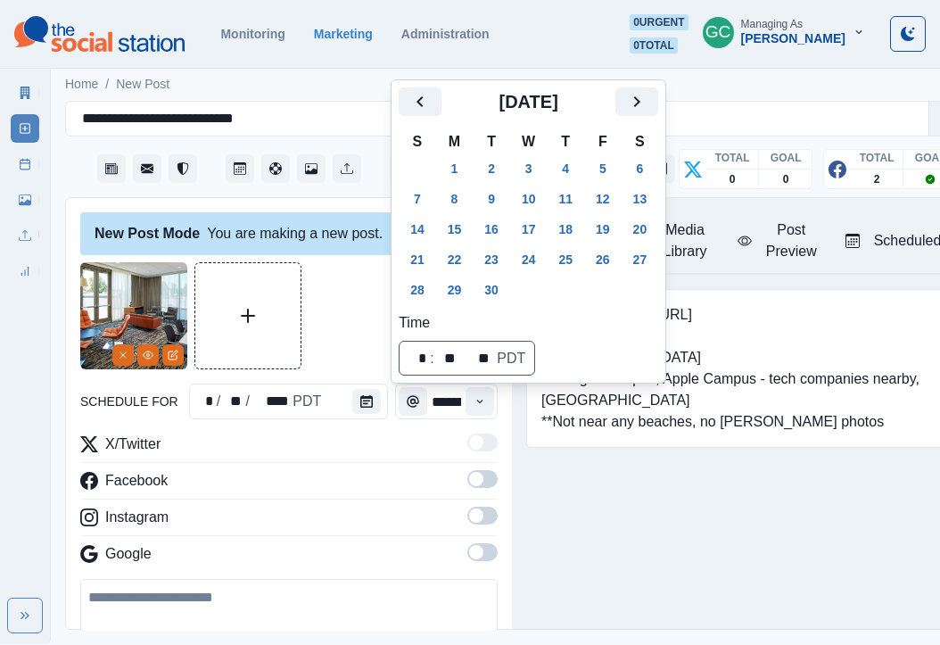
click at [650, 76] on div "Home / New Post" at bounding box center [521, 78] width 940 height 29
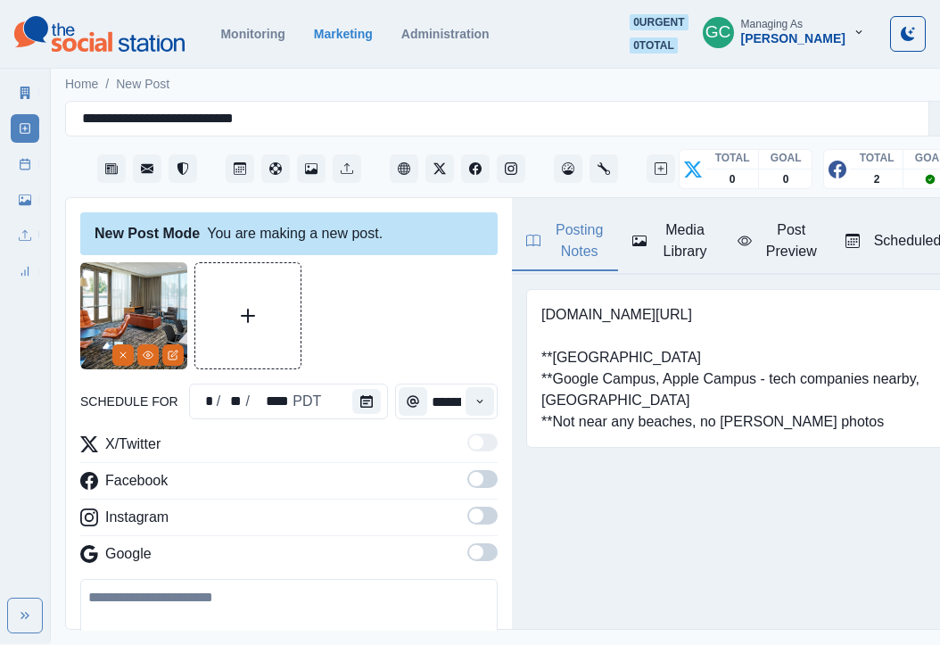
click at [369, 398] on button "Calendar" at bounding box center [366, 401] width 29 height 25
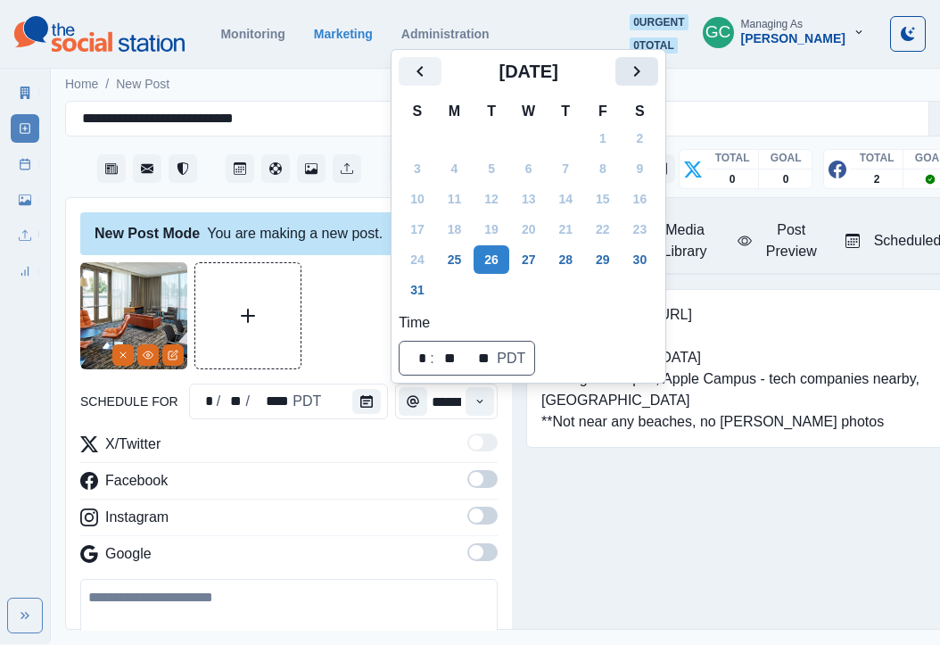
click at [647, 72] on icon "Next" at bounding box center [636, 71] width 21 height 21
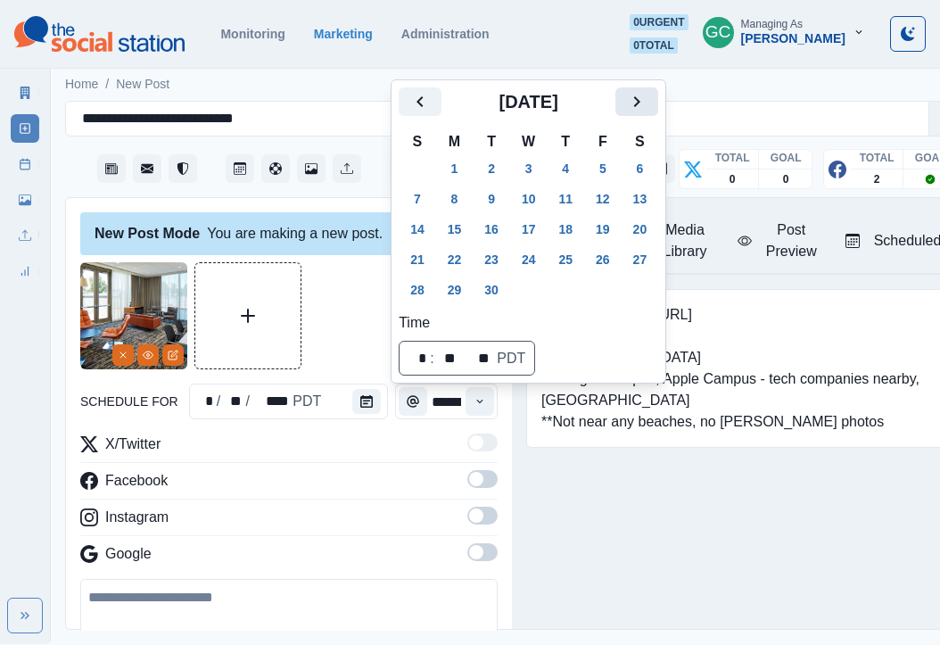
click at [640, 105] on icon "Next" at bounding box center [637, 101] width 6 height 11
click at [531, 202] on button "8" at bounding box center [529, 199] width 36 height 29
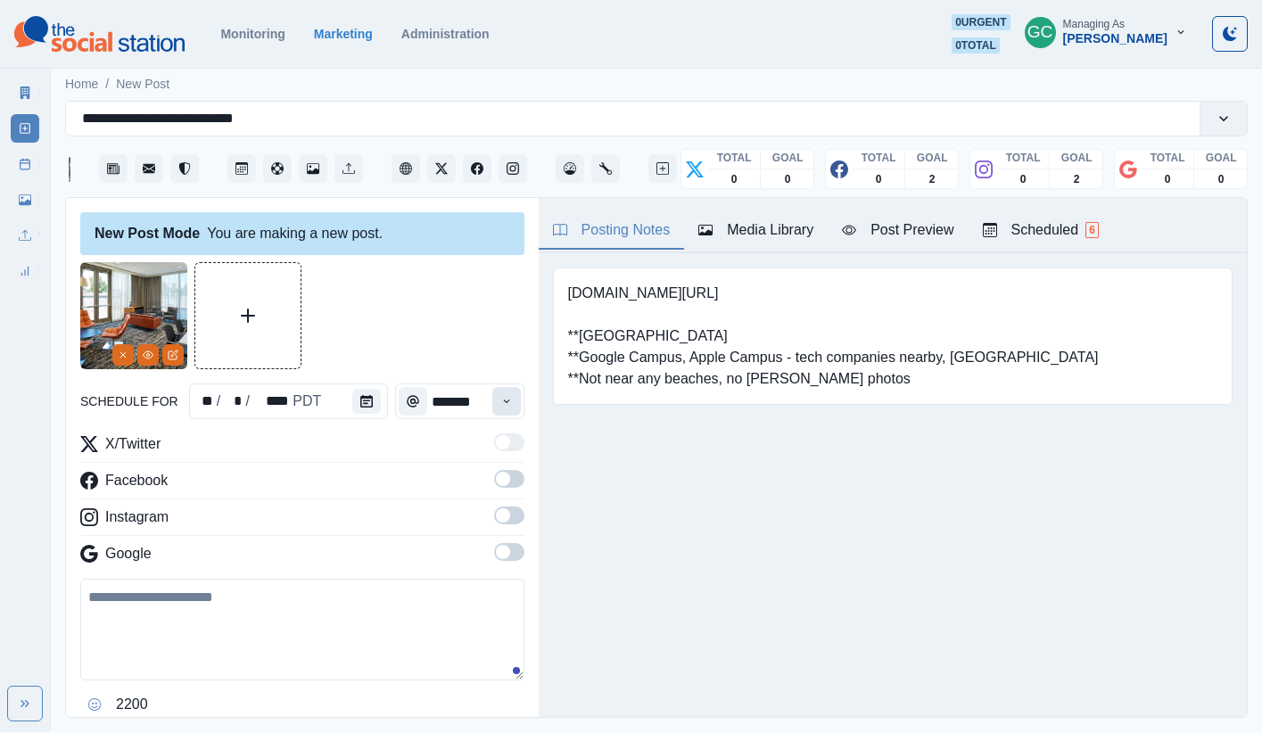
click at [507, 402] on icon "Time" at bounding box center [506, 401] width 12 height 12
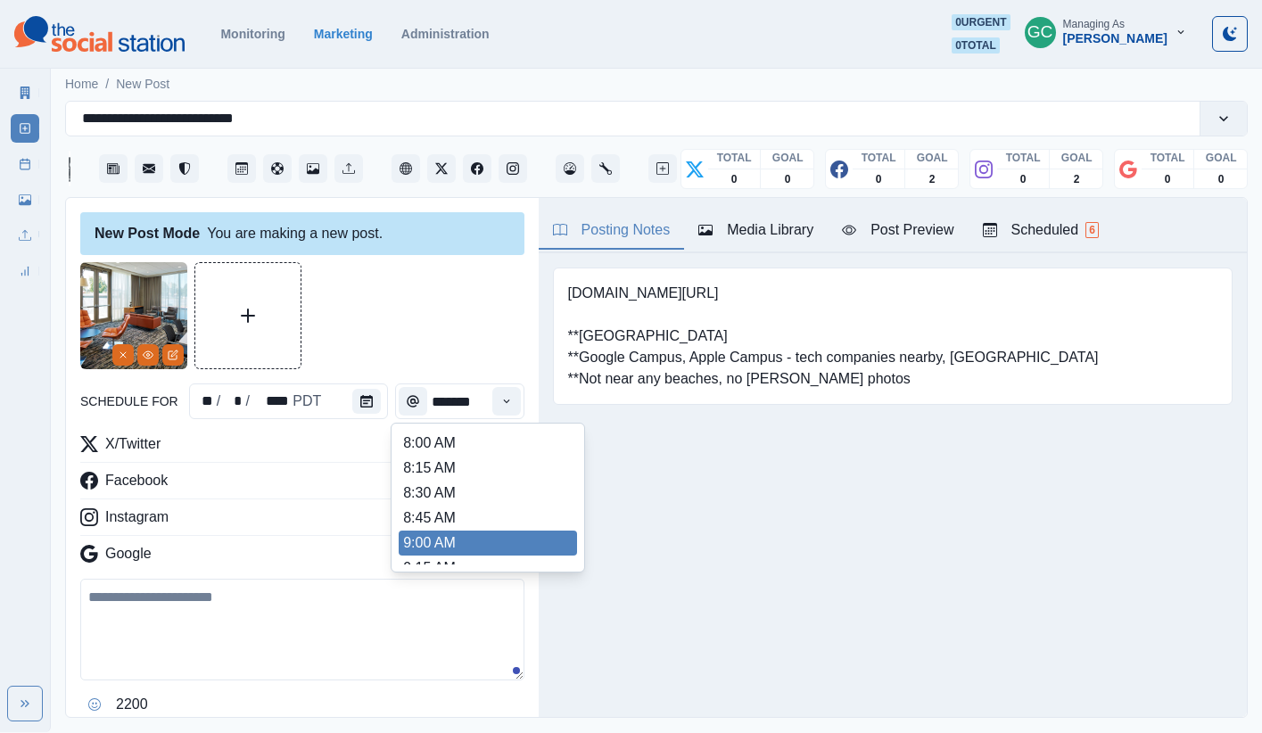
scroll to position [277, 0]
click at [473, 539] on li "11:45 AM" at bounding box center [488, 541] width 178 height 25
type input "********"
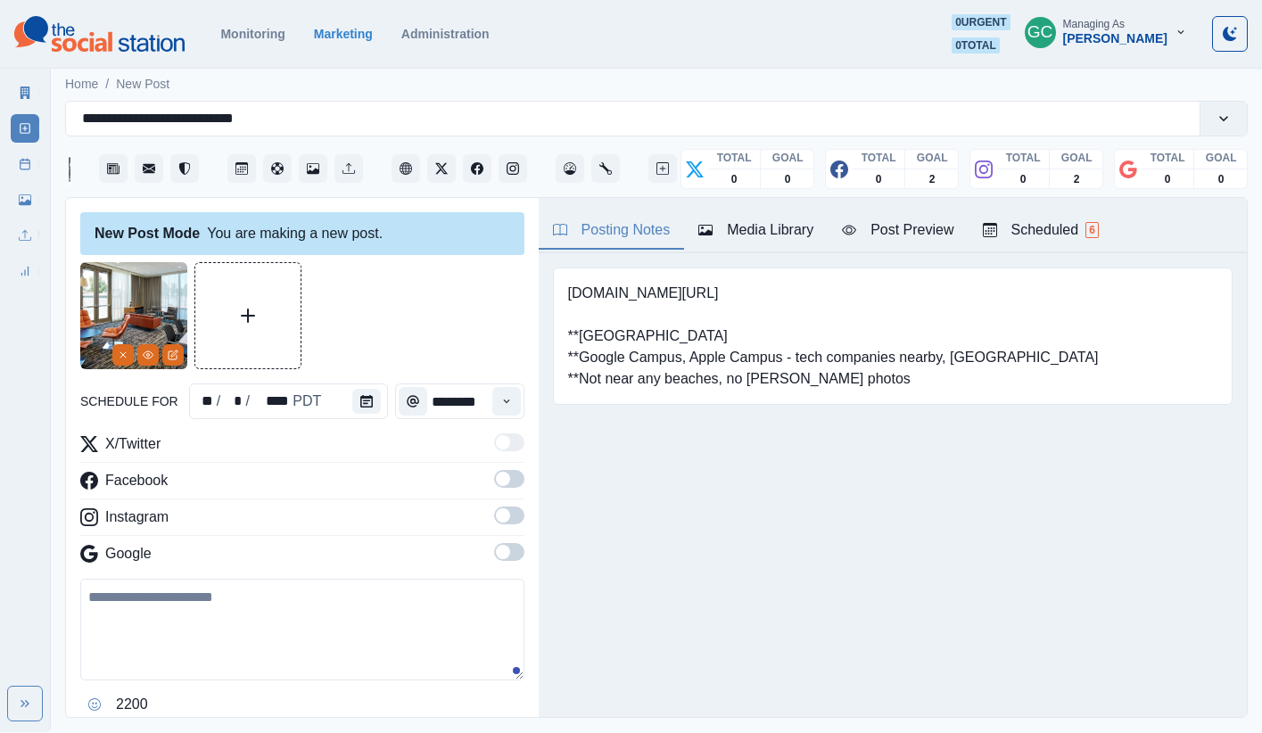
drag, startPoint x: 508, startPoint y: 553, endPoint x: 508, endPoint y: 532, distance: 20.5
click at [509, 553] on span at bounding box center [503, 552] width 14 height 14
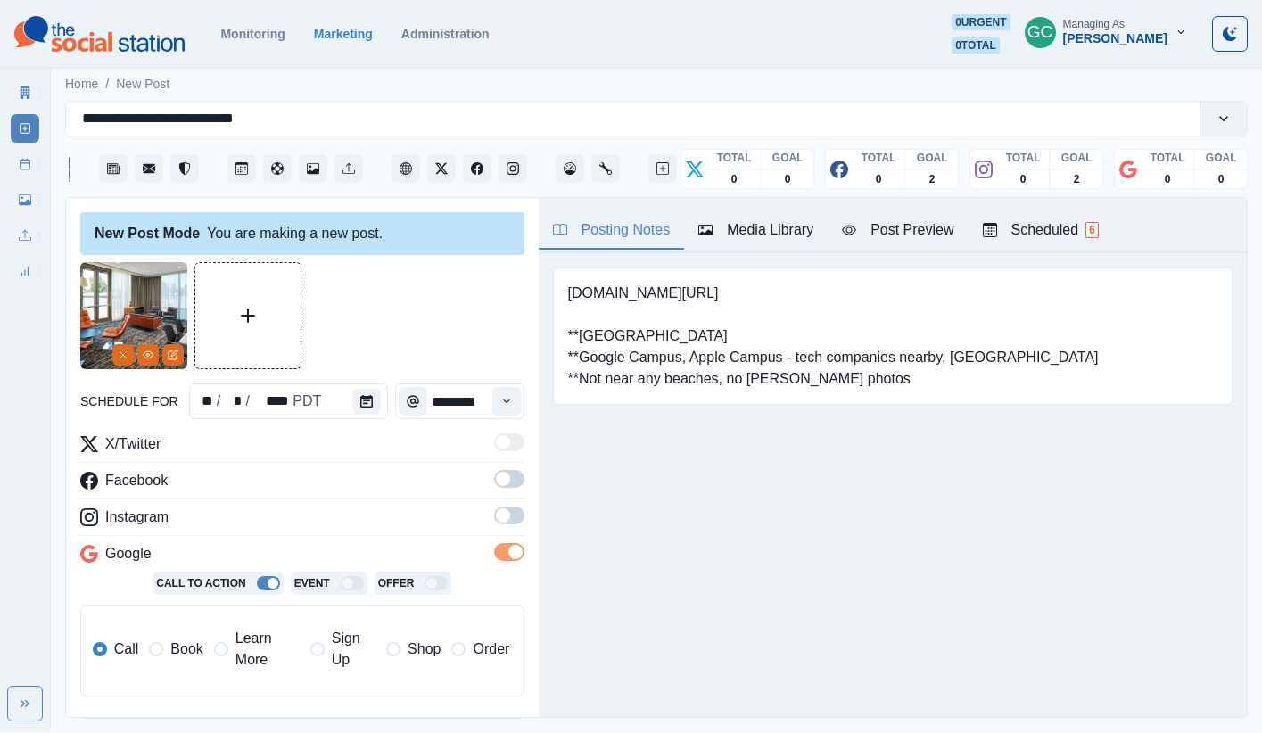
drag, startPoint x: 509, startPoint y: 523, endPoint x: 514, endPoint y: 472, distance: 52.0
click at [509, 522] on span at bounding box center [509, 515] width 30 height 18
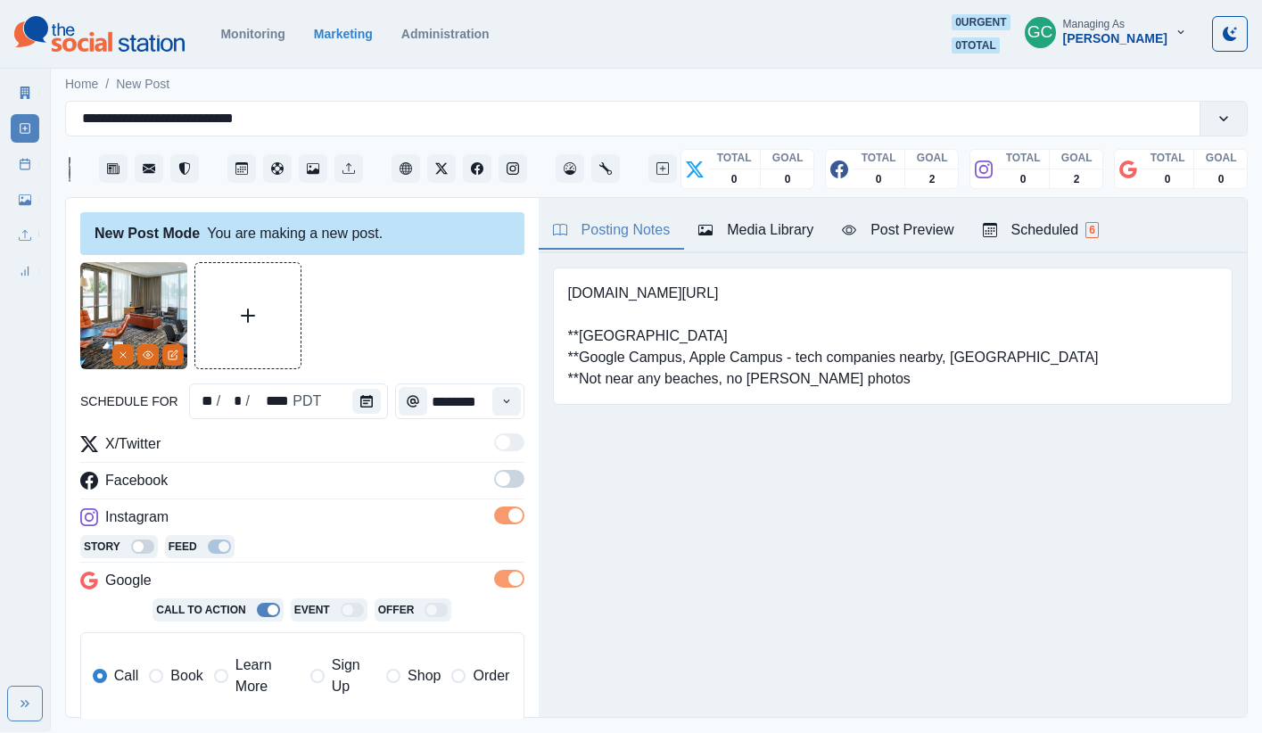
drag, startPoint x: 514, startPoint y: 472, endPoint x: 233, endPoint y: 673, distance: 346.4
click at [514, 472] on span at bounding box center [509, 479] width 30 height 18
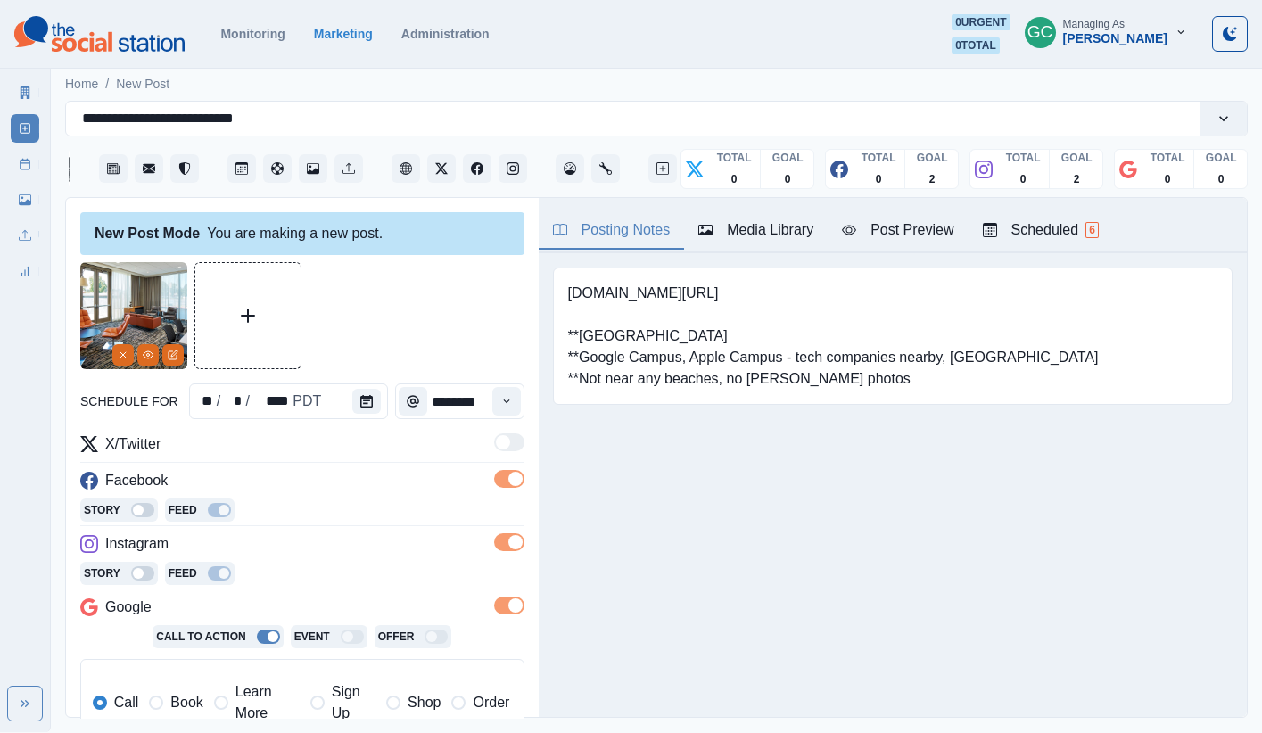
click at [243, 644] on span "Learn More" at bounding box center [267, 702] width 64 height 43
click at [399, 160] on button "Client Website" at bounding box center [405, 168] width 29 height 29
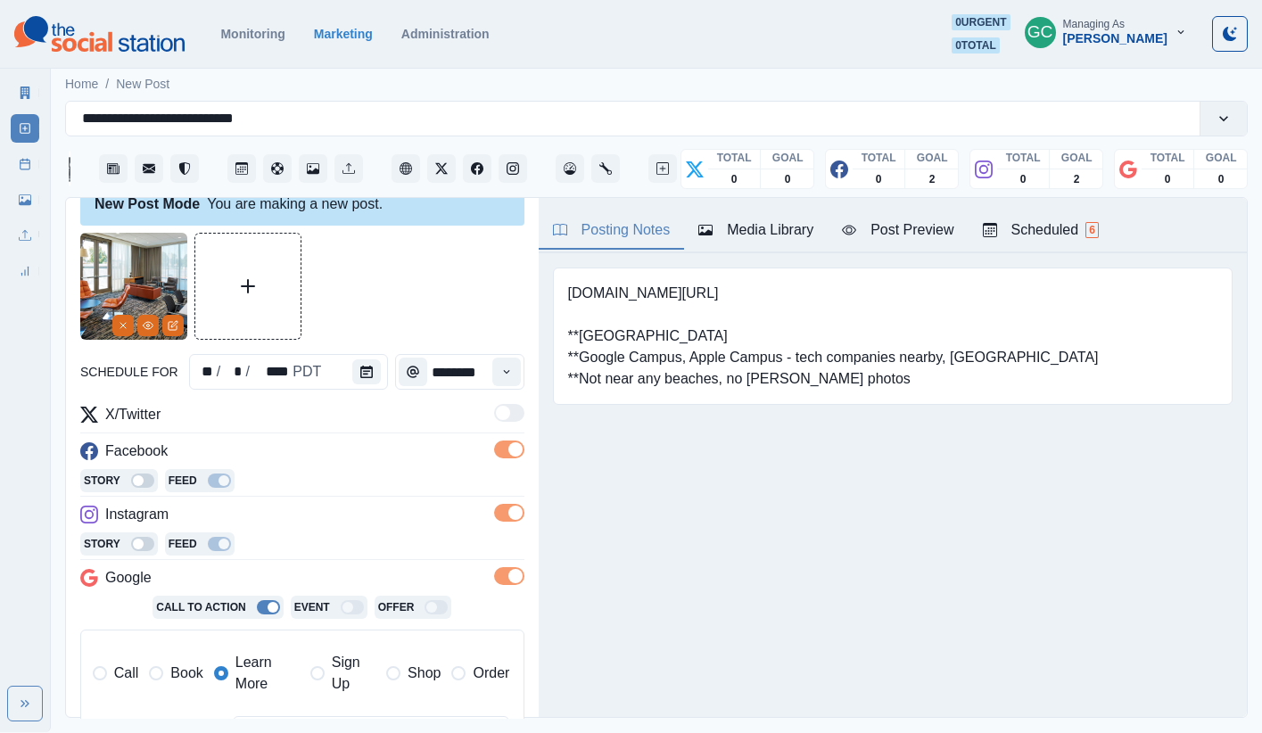
scroll to position [3, 0]
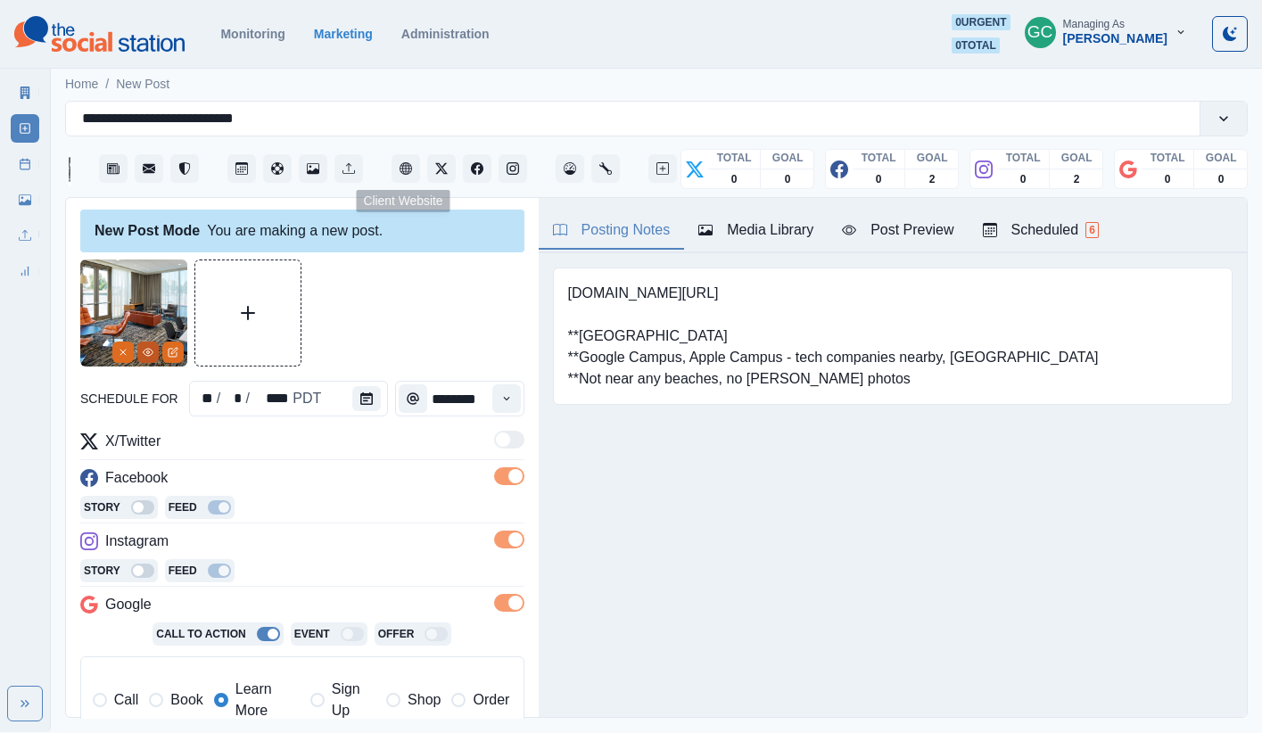
click at [146, 355] on icon "View Media" at bounding box center [149, 352] width 10 height 7
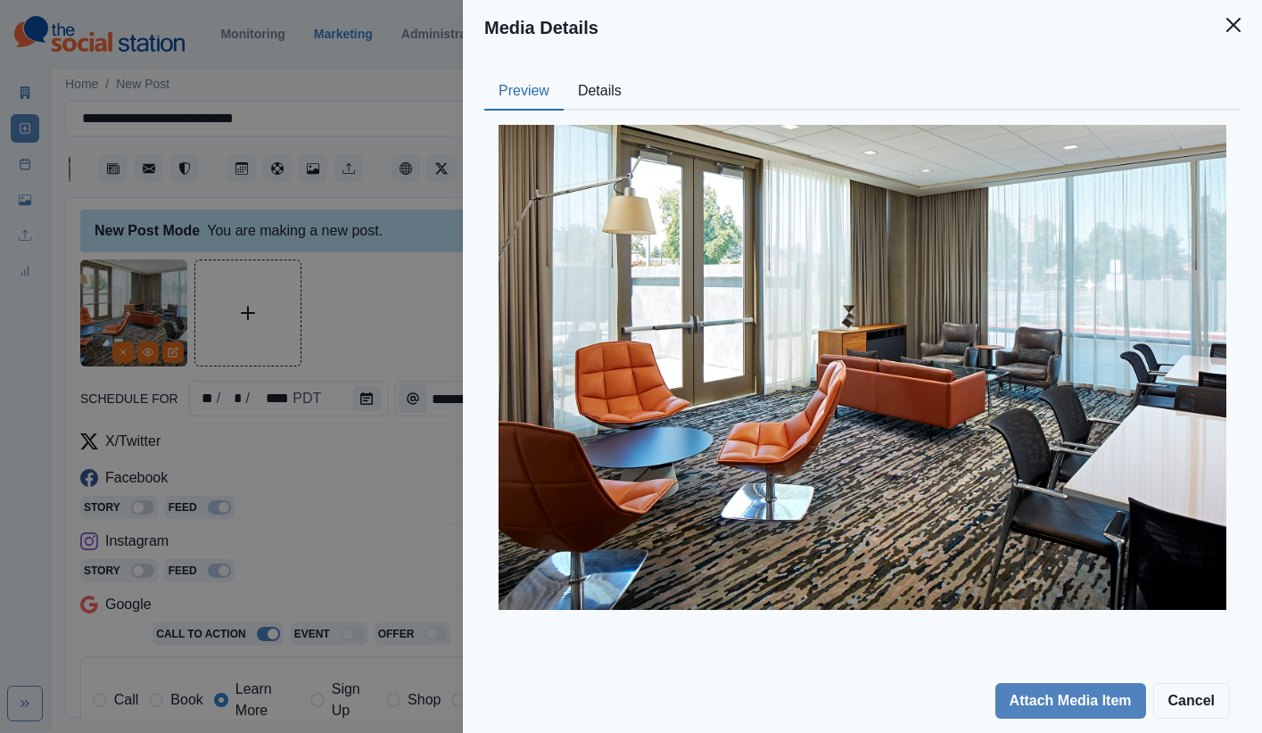
click at [311, 547] on div "Media Details Preview Details Our Description AC_SJCAN_Innovation Lab Seating R…" at bounding box center [631, 366] width 1262 height 733
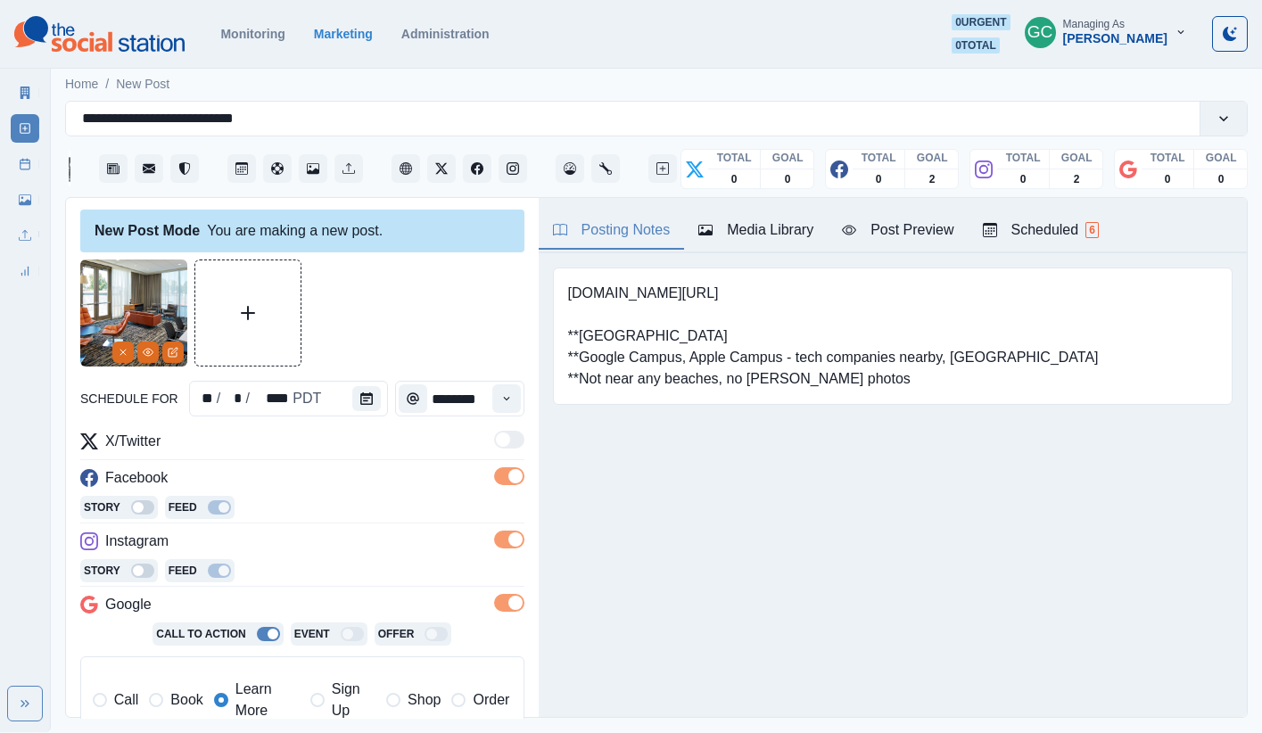
scroll to position [167, 0]
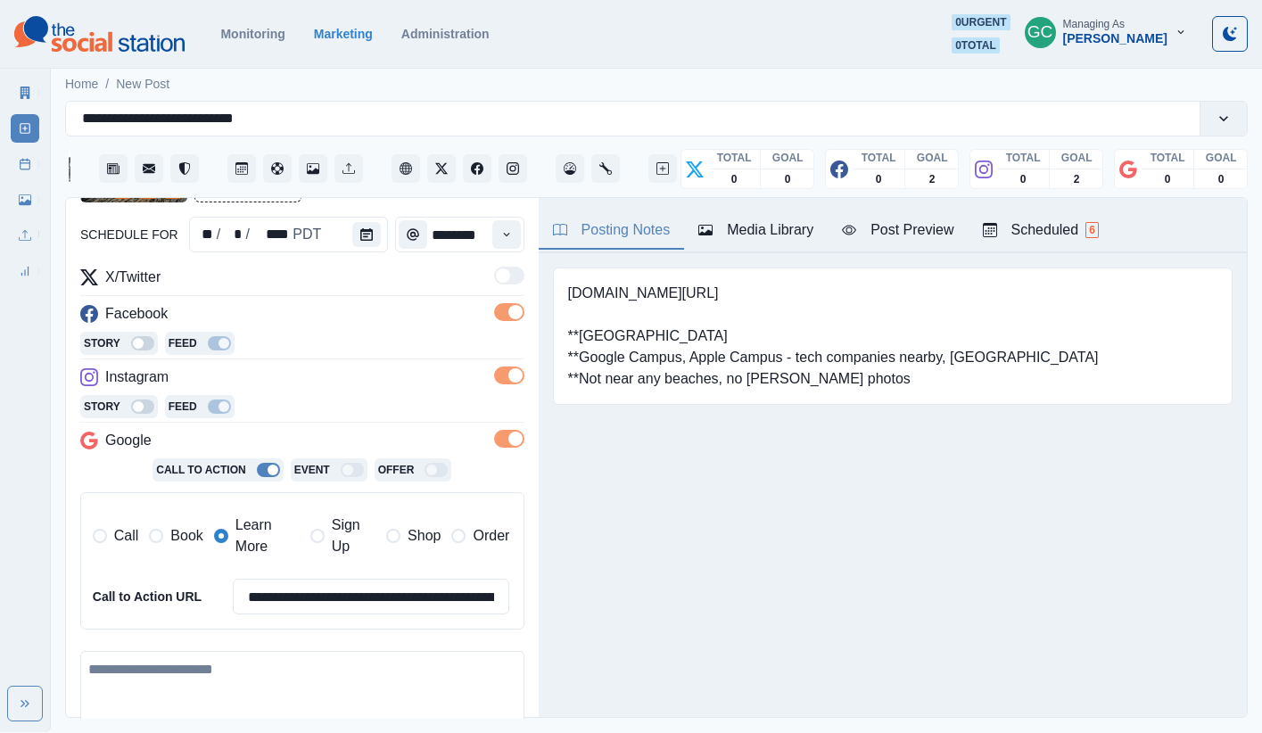
click at [202, 644] on textarea at bounding box center [302, 702] width 444 height 102
paste textarea "**********"
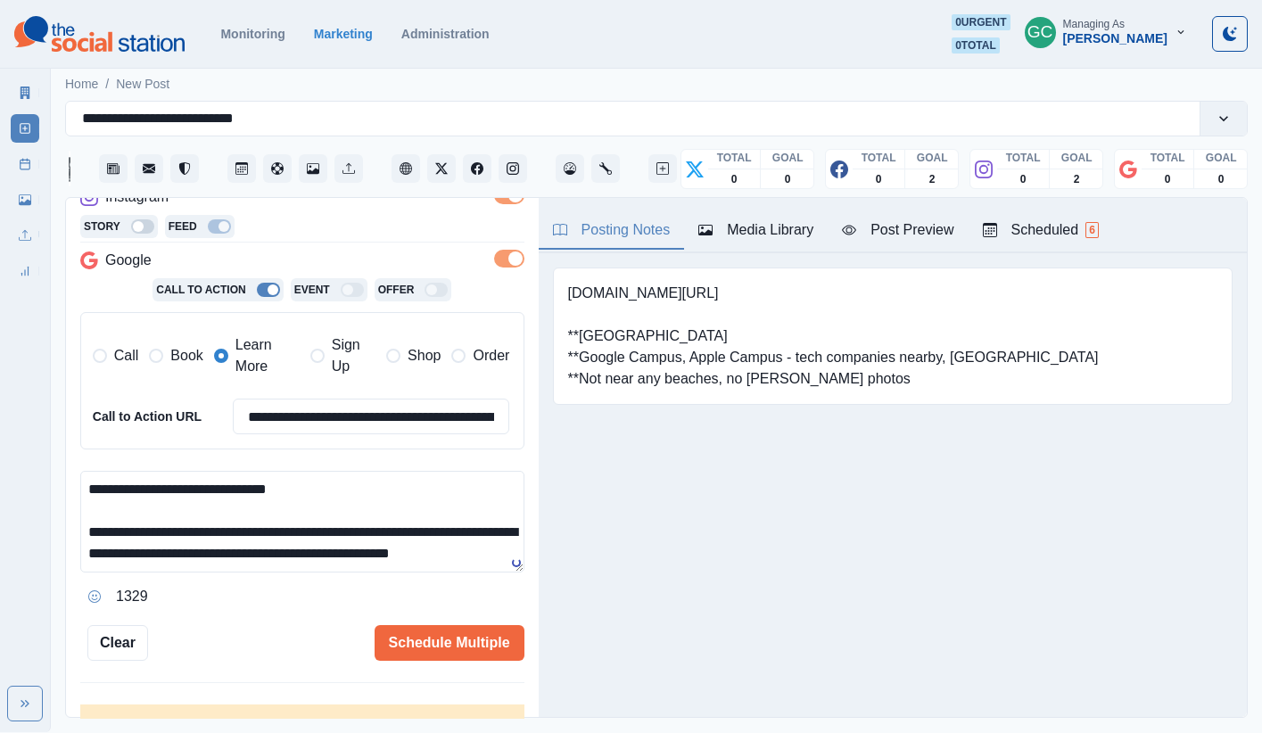
scroll to position [355, 0]
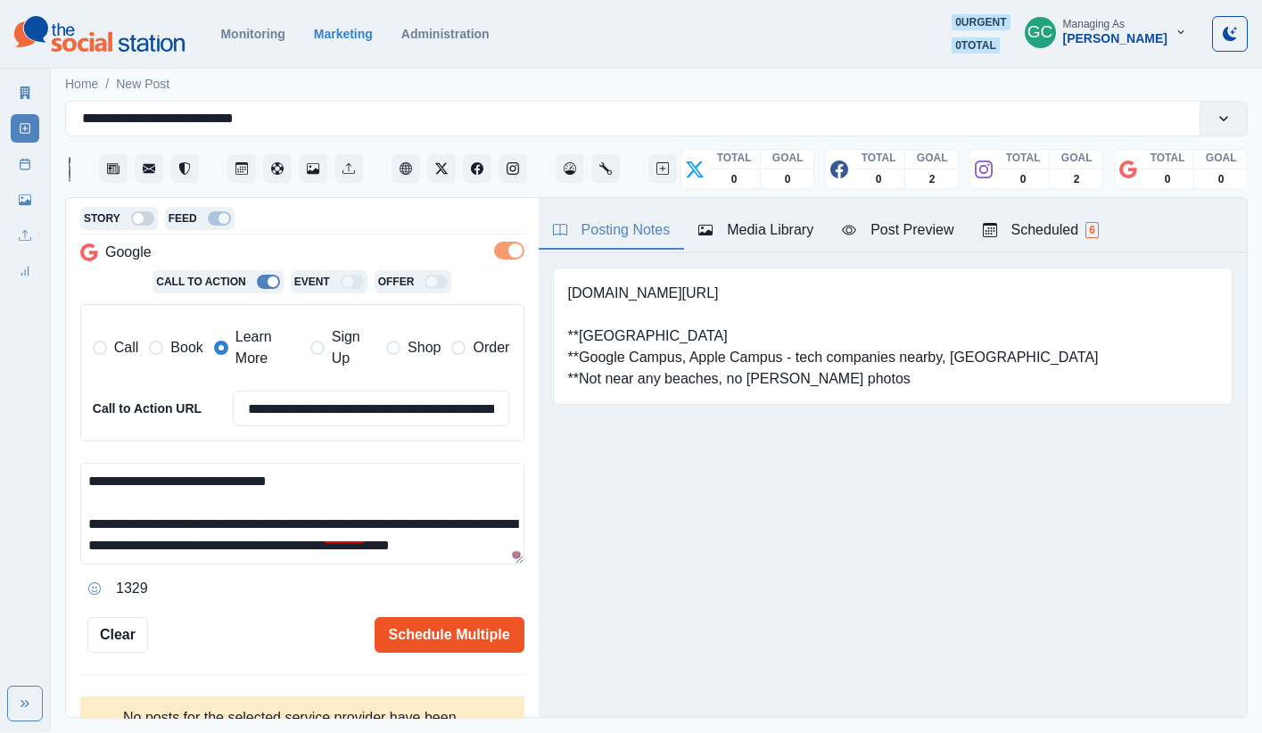
type textarea "**********"
click at [442, 634] on button "Schedule Multiple" at bounding box center [449, 635] width 150 height 36
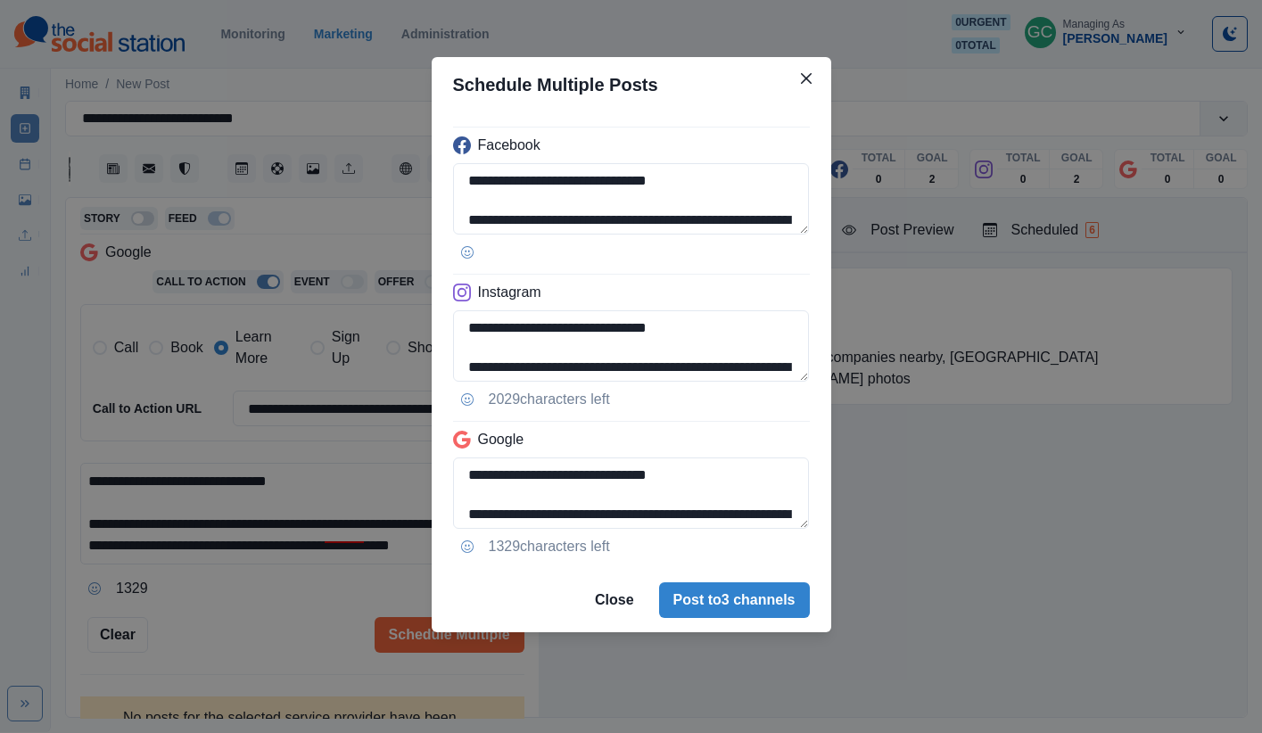
click at [757, 614] on button "Post to 3 channels" at bounding box center [734, 600] width 151 height 36
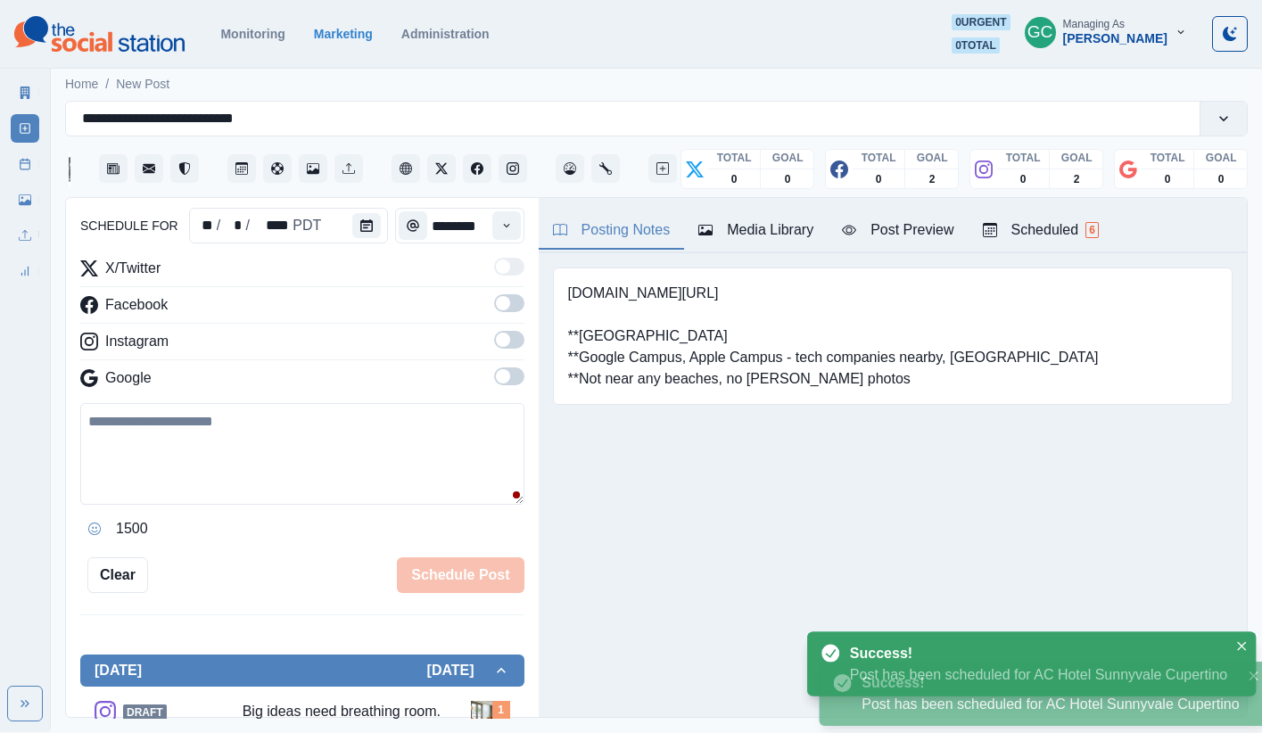
scroll to position [328, 0]
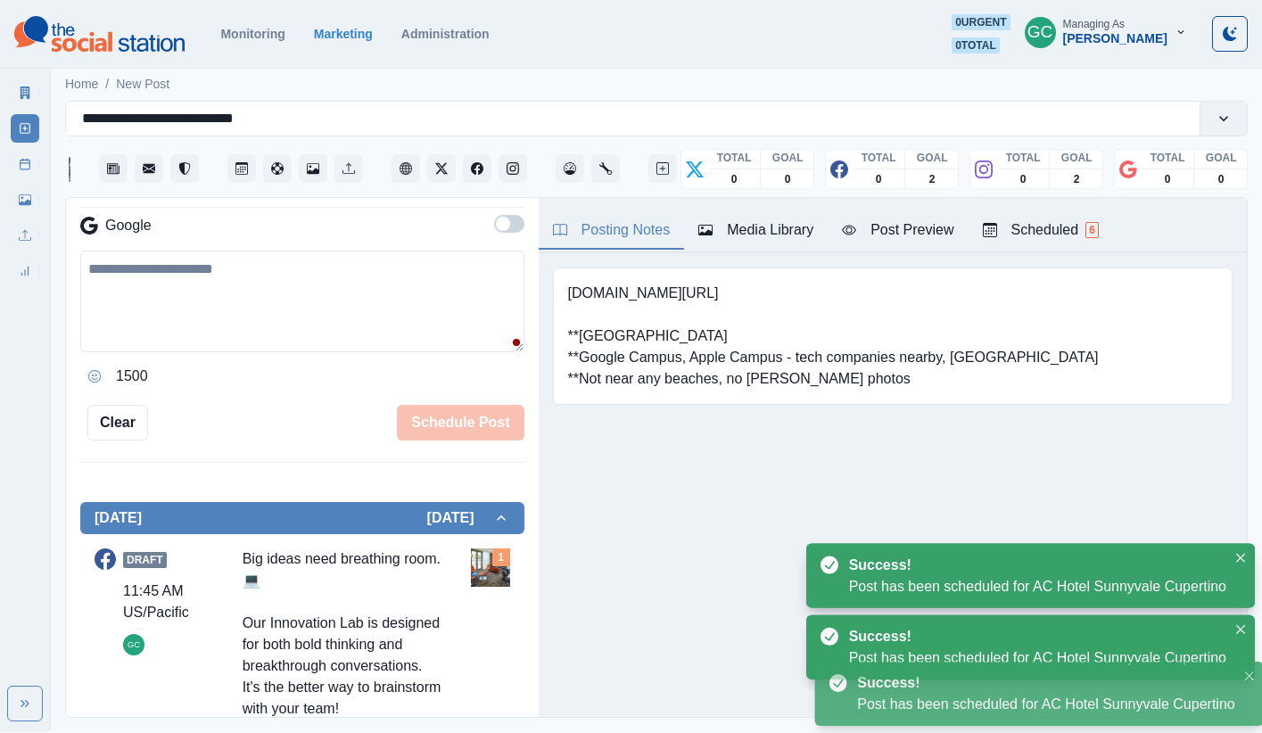
click at [939, 223] on div "Scheduled 6" at bounding box center [1041, 229] width 116 height 21
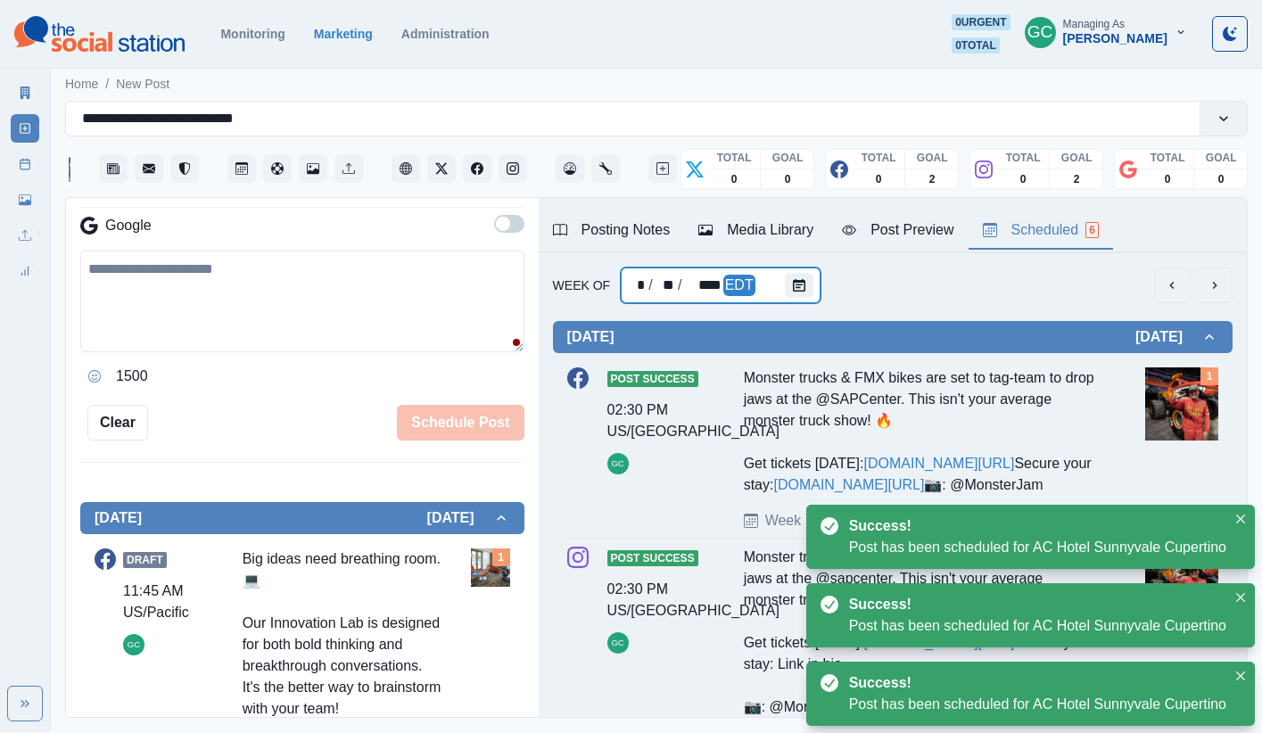
click at [812, 275] on div at bounding box center [803, 285] width 36 height 36
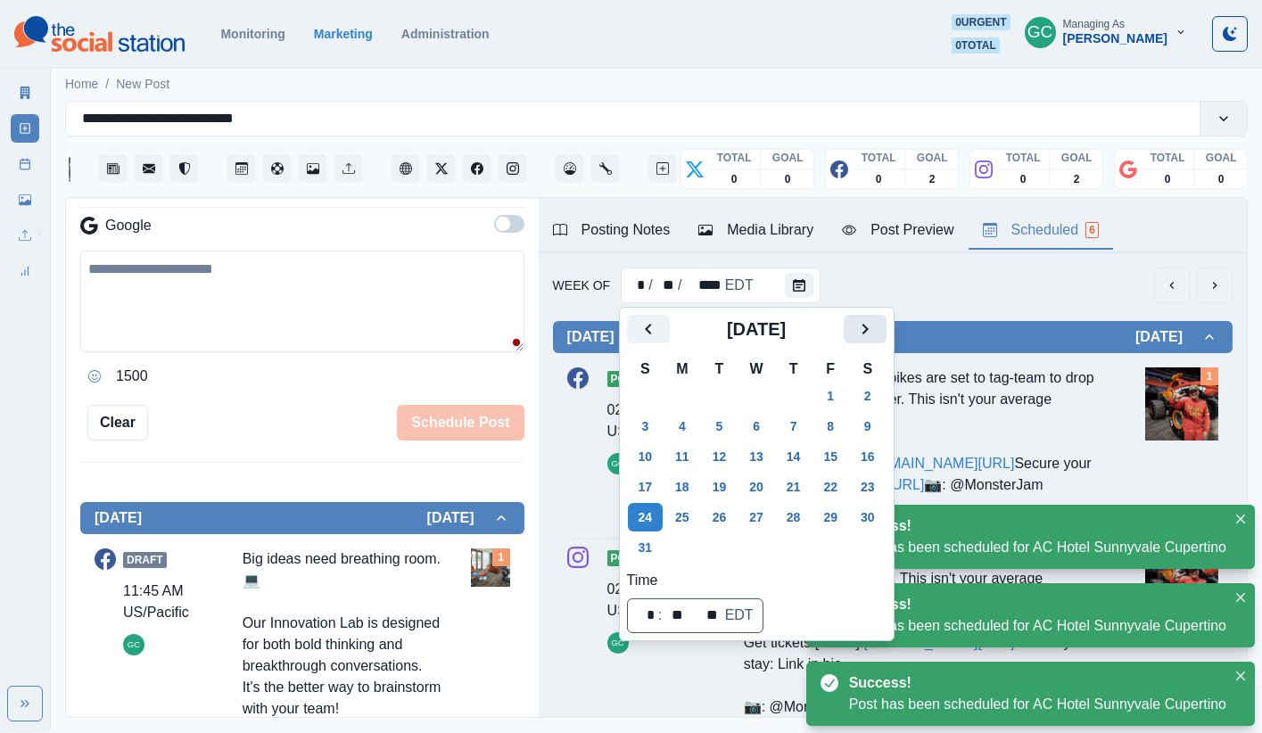
click at [868, 329] on icon "Next" at bounding box center [864, 328] width 21 height 21
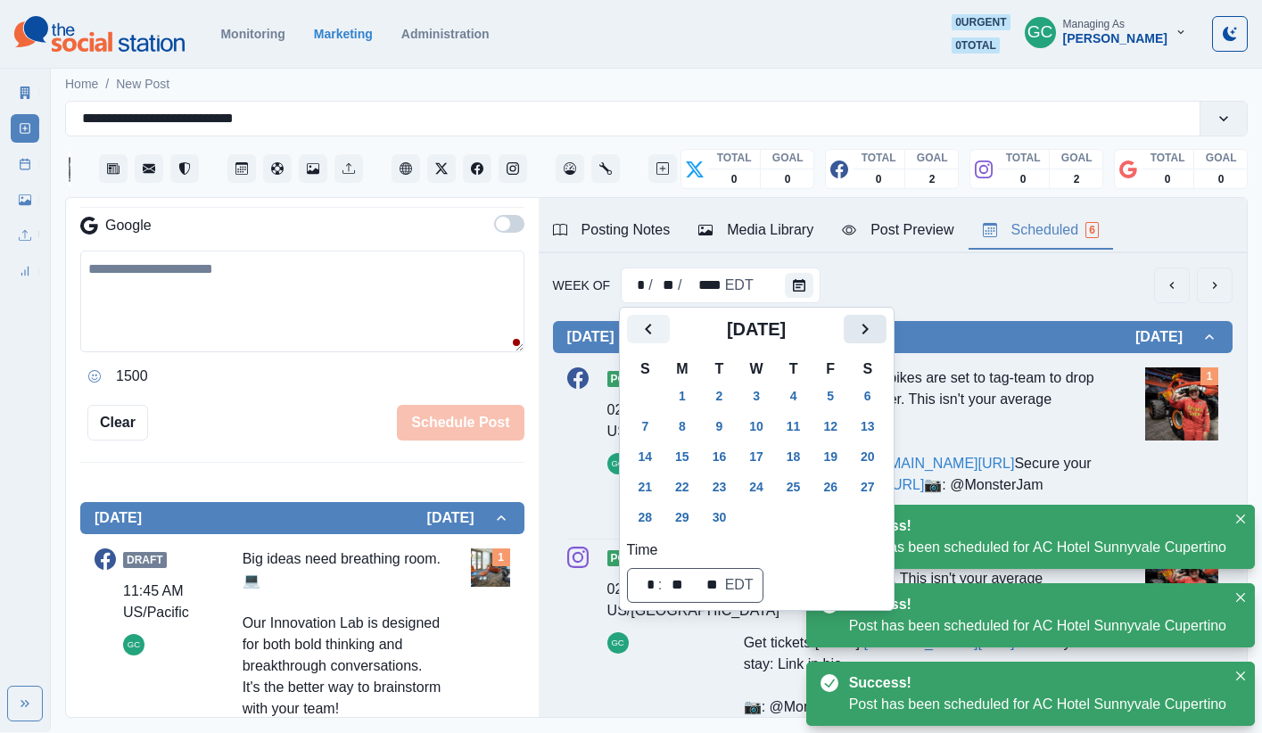
click at [868, 329] on icon "Next" at bounding box center [864, 328] width 21 height 21
click at [690, 426] on button "6" at bounding box center [682, 426] width 36 height 29
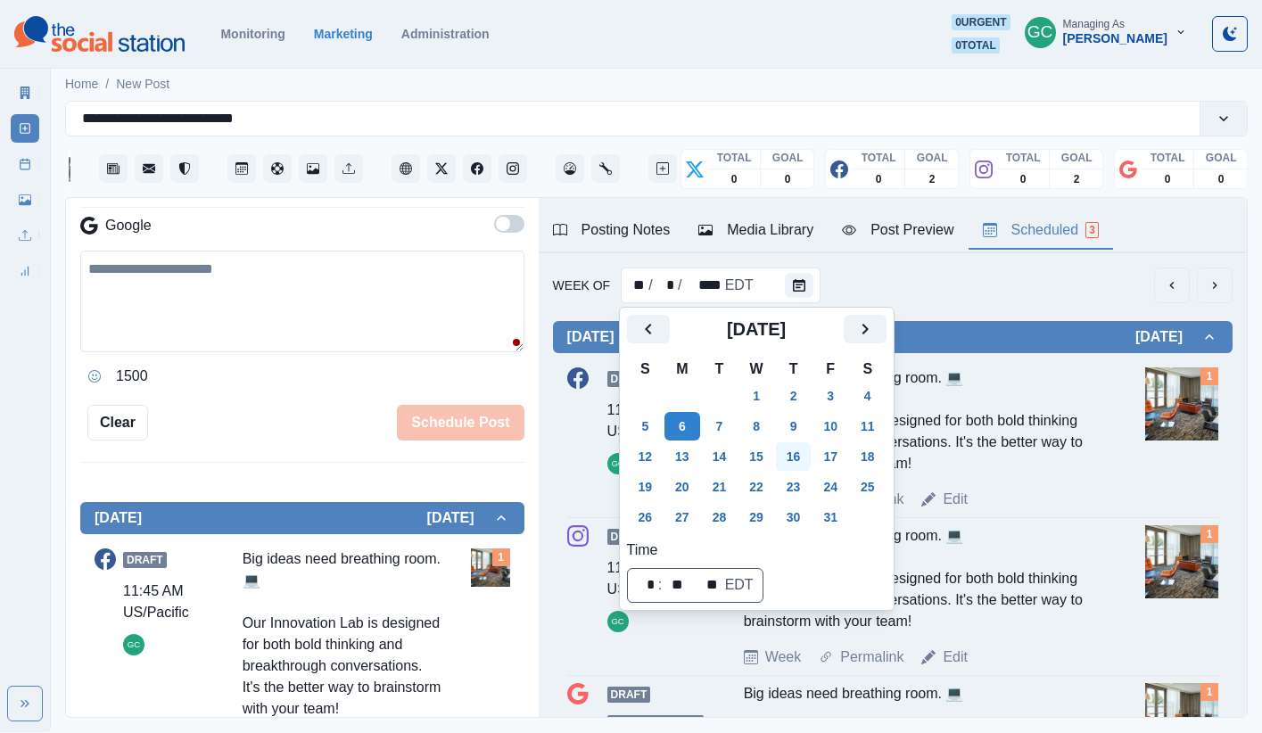
click at [809, 457] on button "16" at bounding box center [794, 456] width 36 height 29
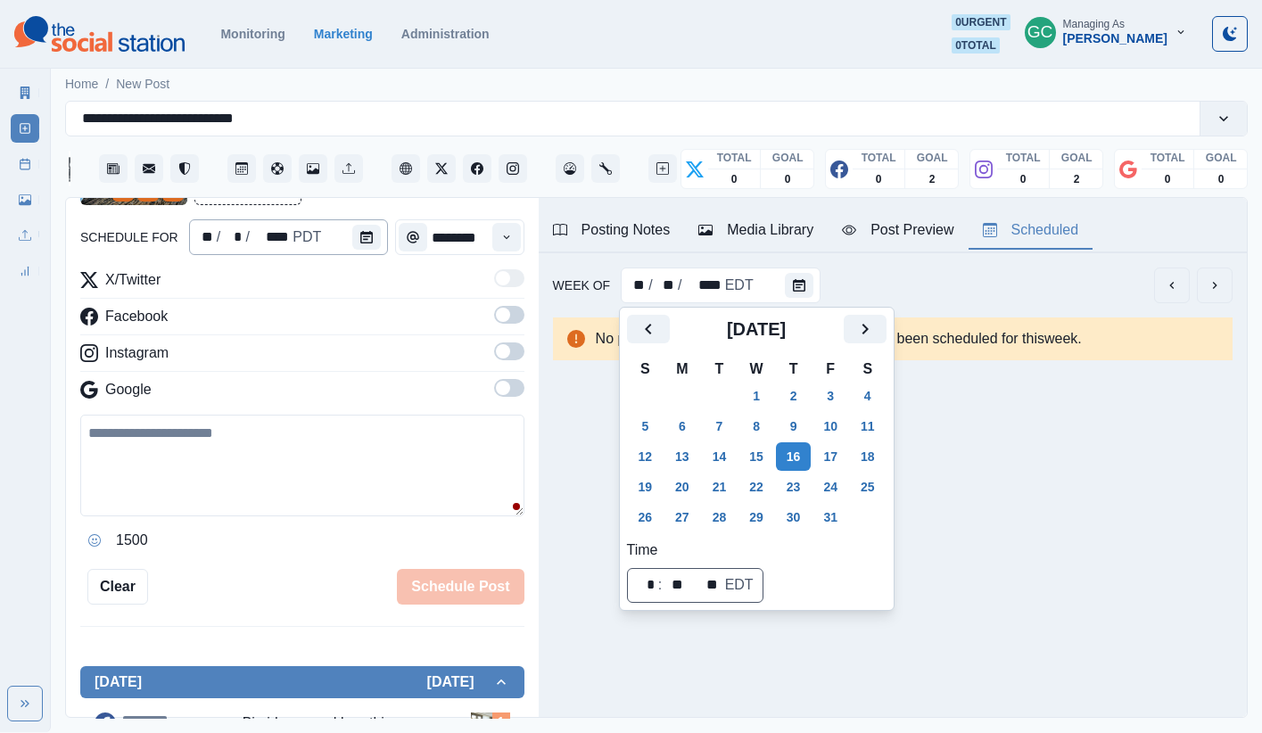
scroll to position [0, 0]
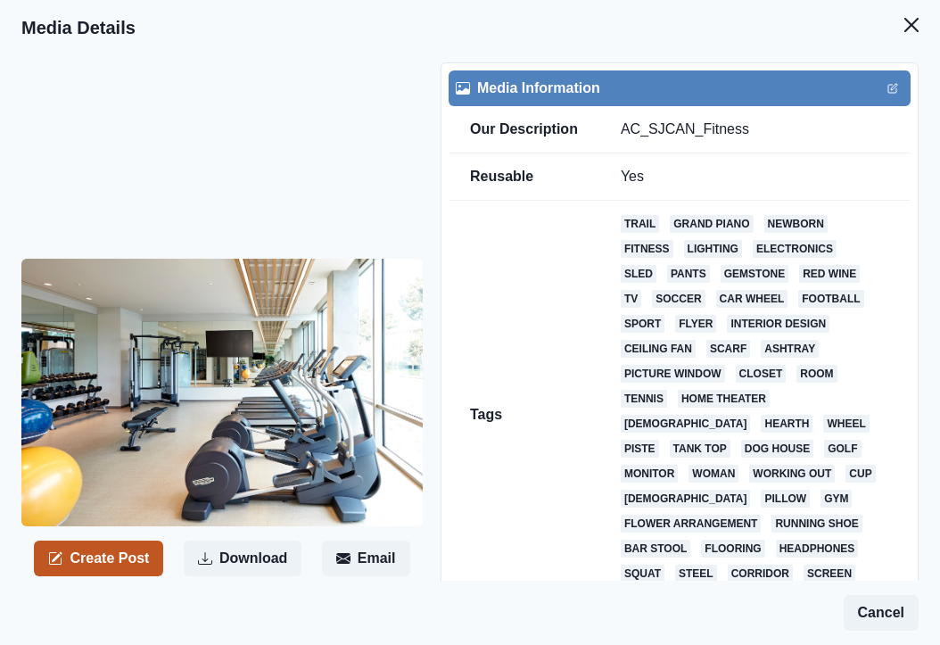
click at [124, 553] on button "Create Post" at bounding box center [98, 558] width 129 height 36
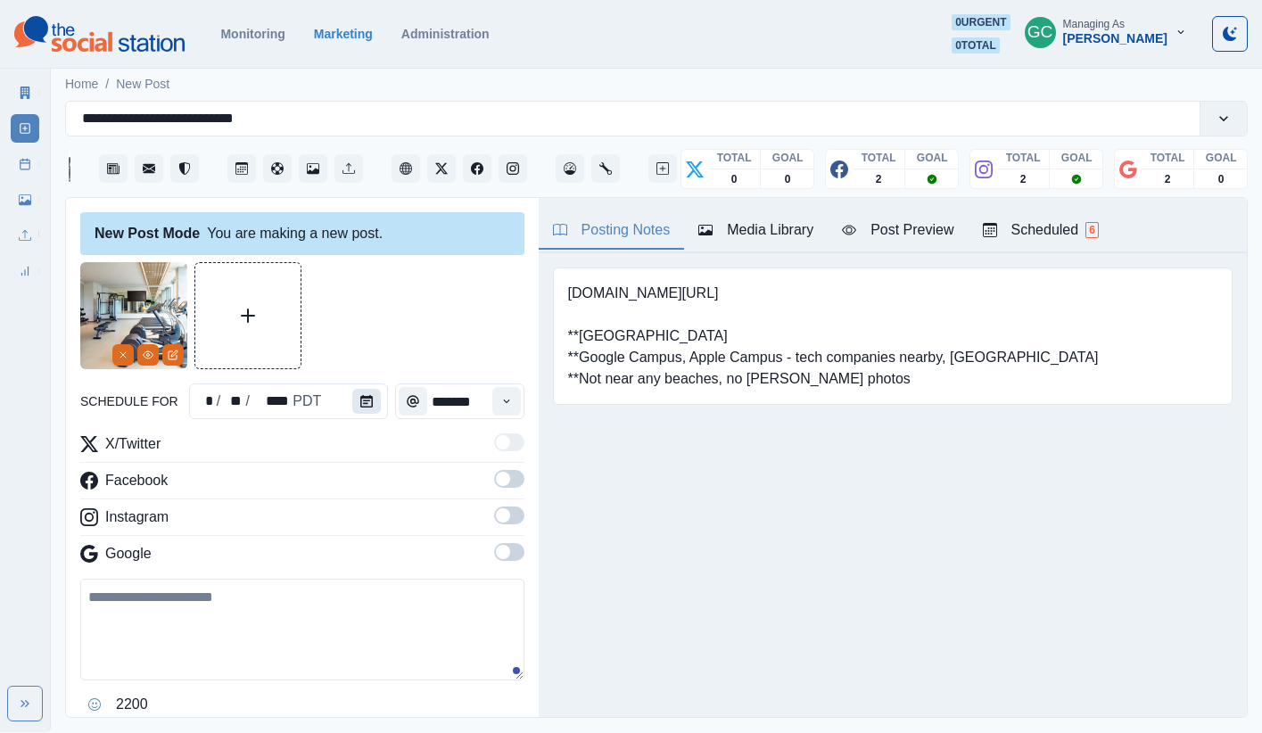
click at [360, 403] on icon "Calendar" at bounding box center [366, 401] width 12 height 12
click at [370, 400] on button "Calendar" at bounding box center [366, 401] width 29 height 25
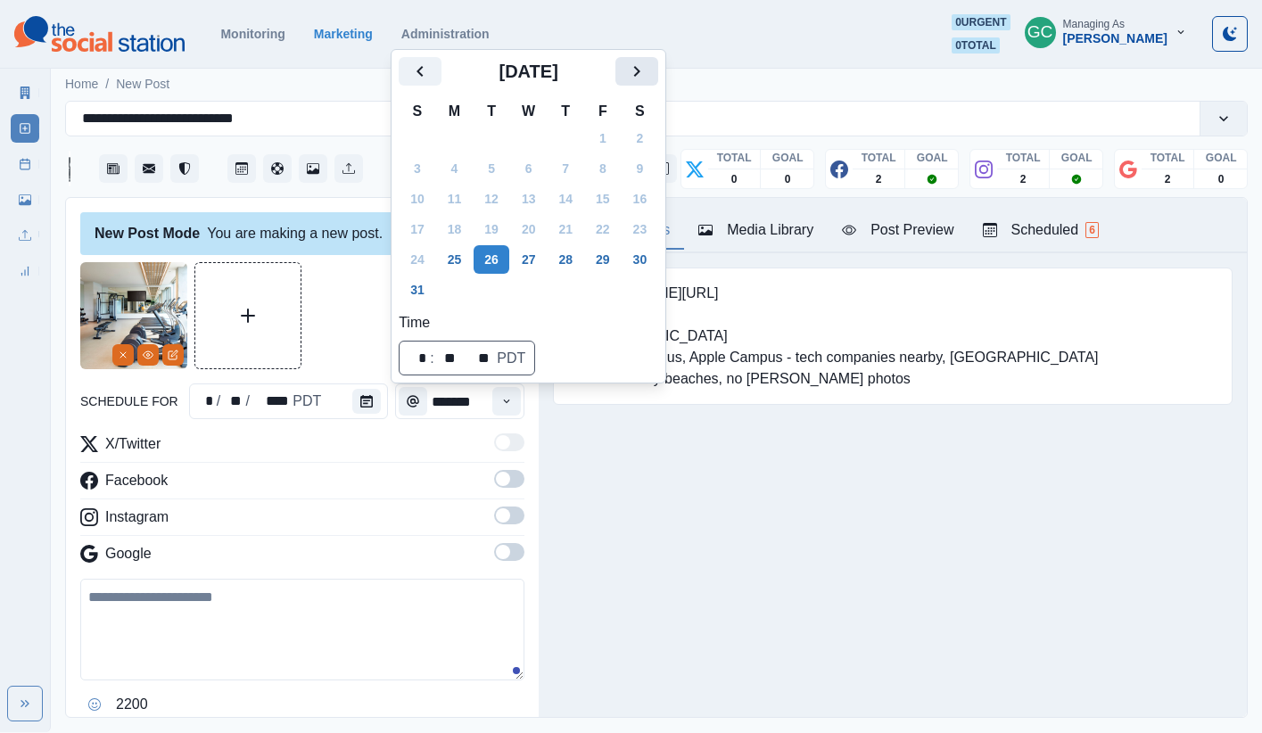
click at [647, 76] on icon "Next" at bounding box center [636, 71] width 21 height 21
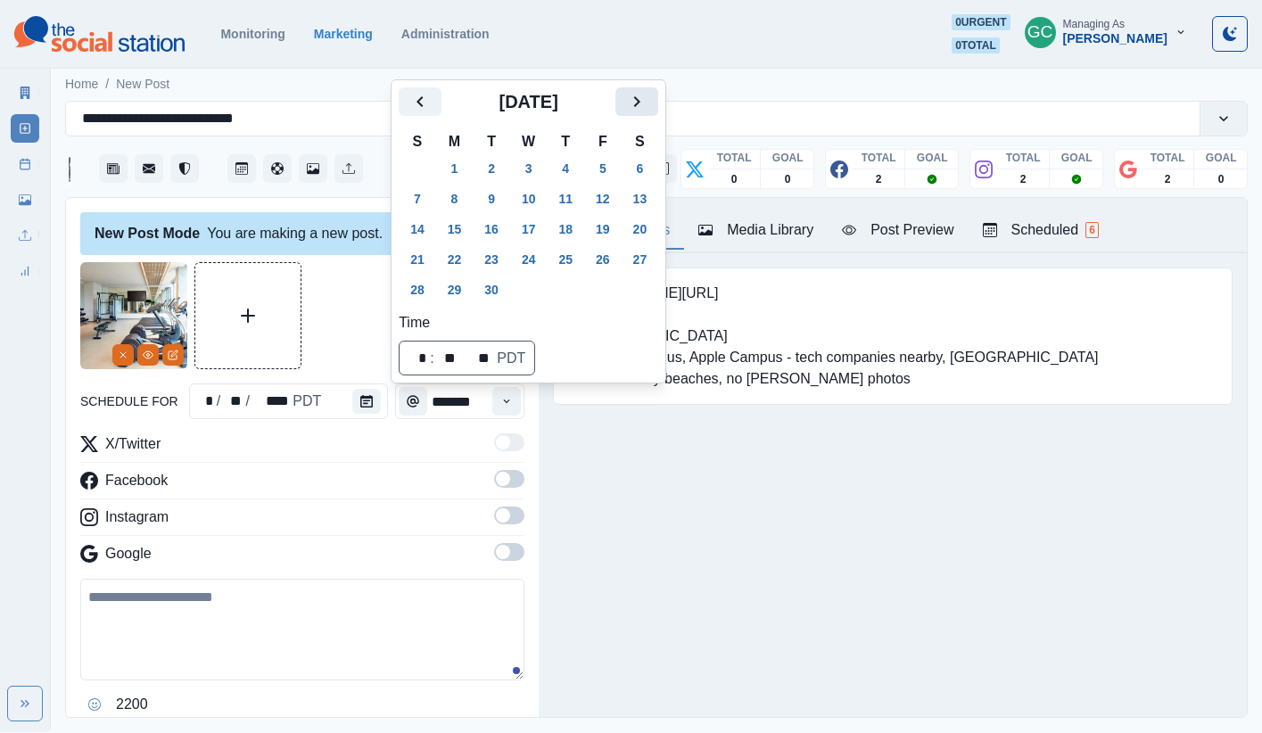
click at [647, 101] on icon "Next" at bounding box center [636, 101] width 21 height 21
click at [582, 234] on button "16" at bounding box center [565, 229] width 36 height 29
click at [504, 407] on button "Time" at bounding box center [506, 401] width 29 height 29
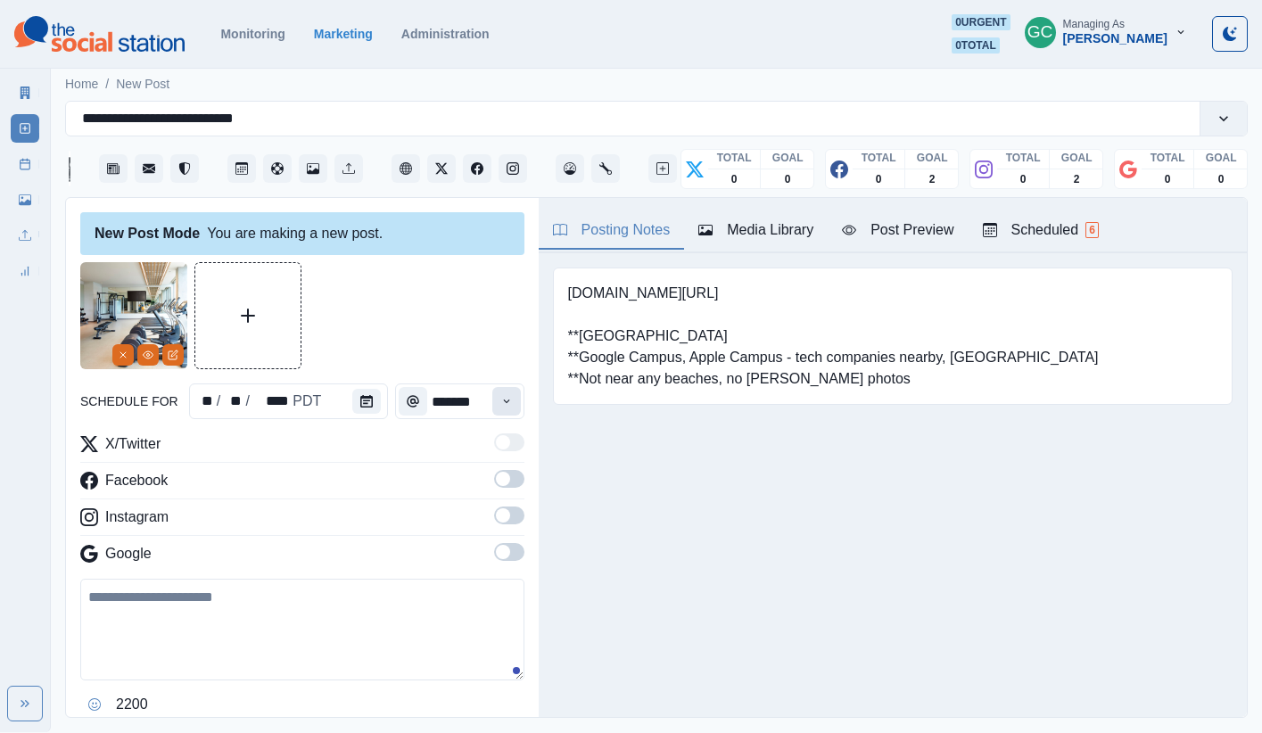
click at [504, 407] on button "Time" at bounding box center [506, 401] width 29 height 29
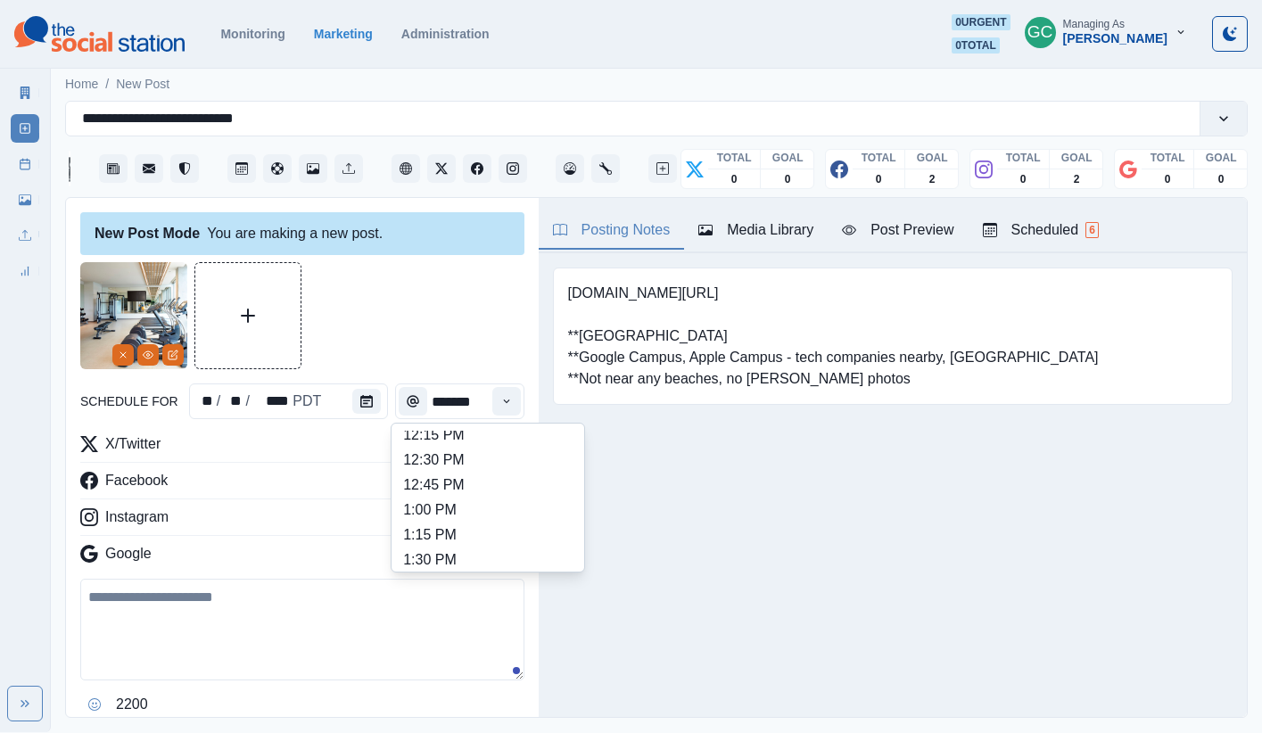
scroll to position [535, 0]
click at [438, 514] on li "2:00 PM" at bounding box center [488, 507] width 178 height 25
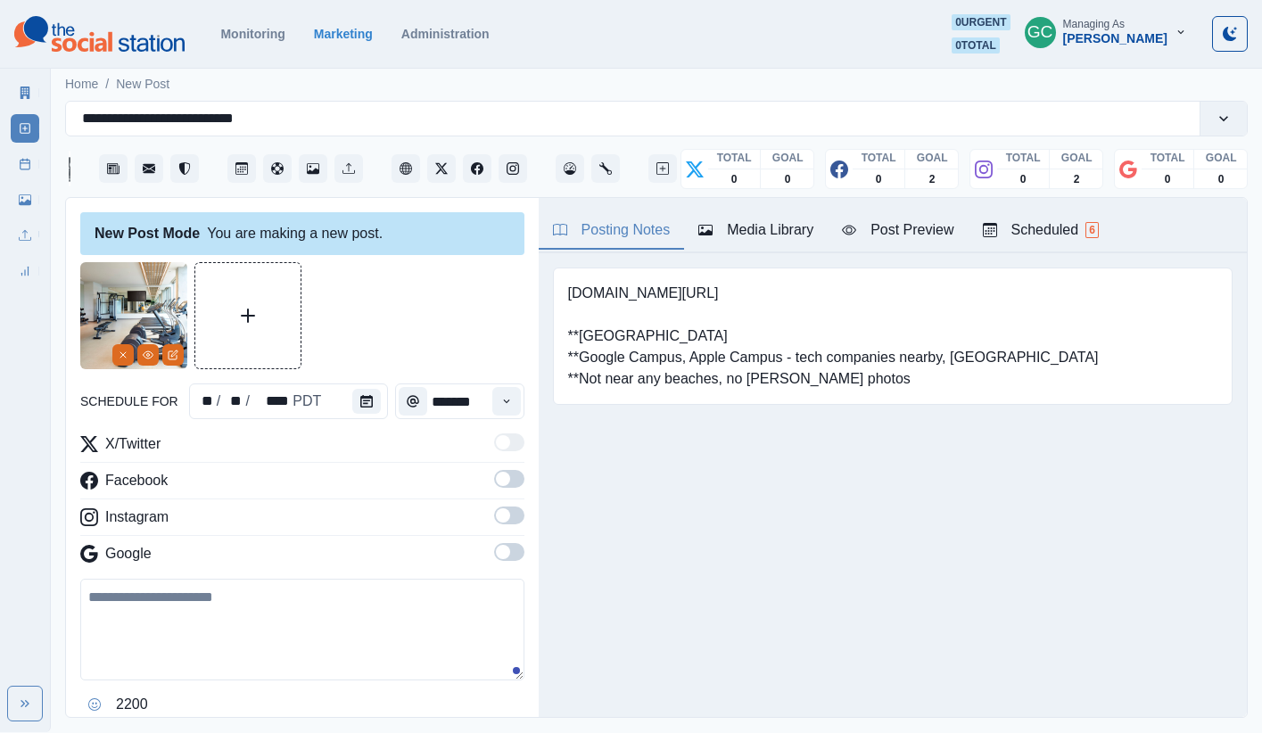
drag, startPoint x: 512, startPoint y: 554, endPoint x: 508, endPoint y: 528, distance: 26.1
click at [512, 554] on span at bounding box center [509, 552] width 30 height 18
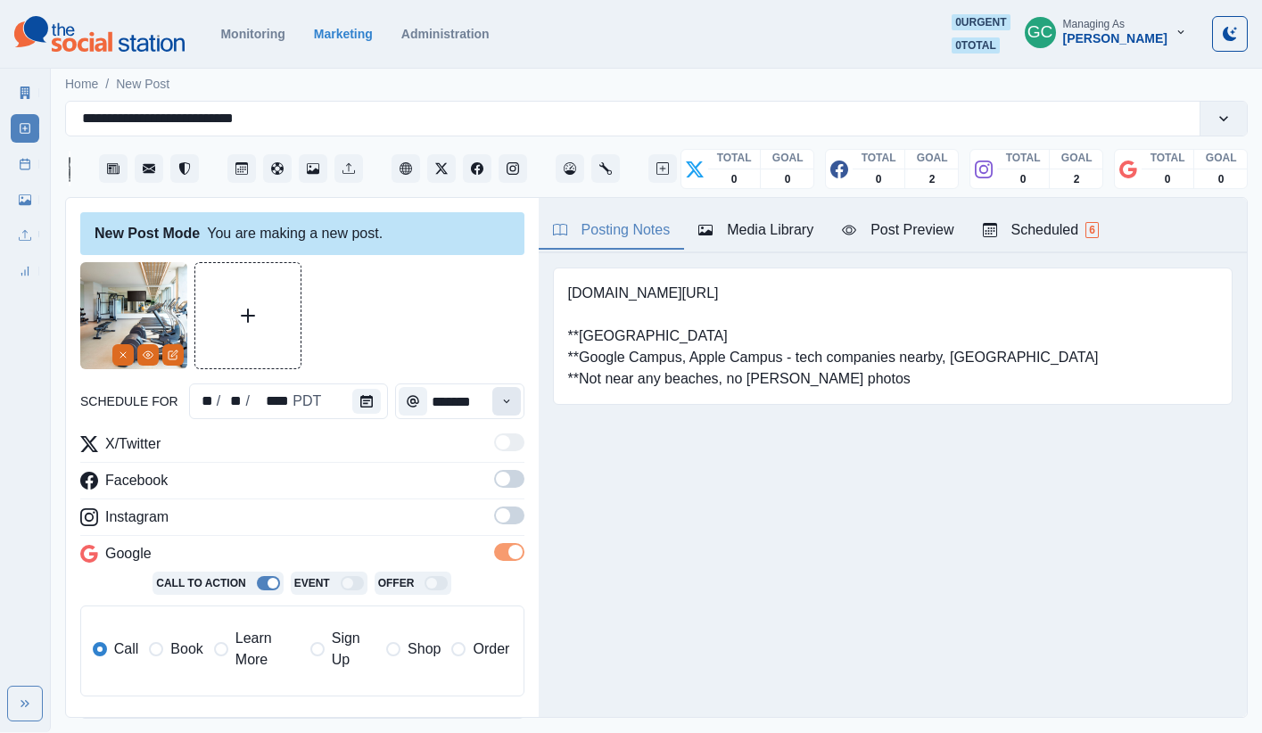
click at [517, 396] on button "Time" at bounding box center [506, 401] width 29 height 29
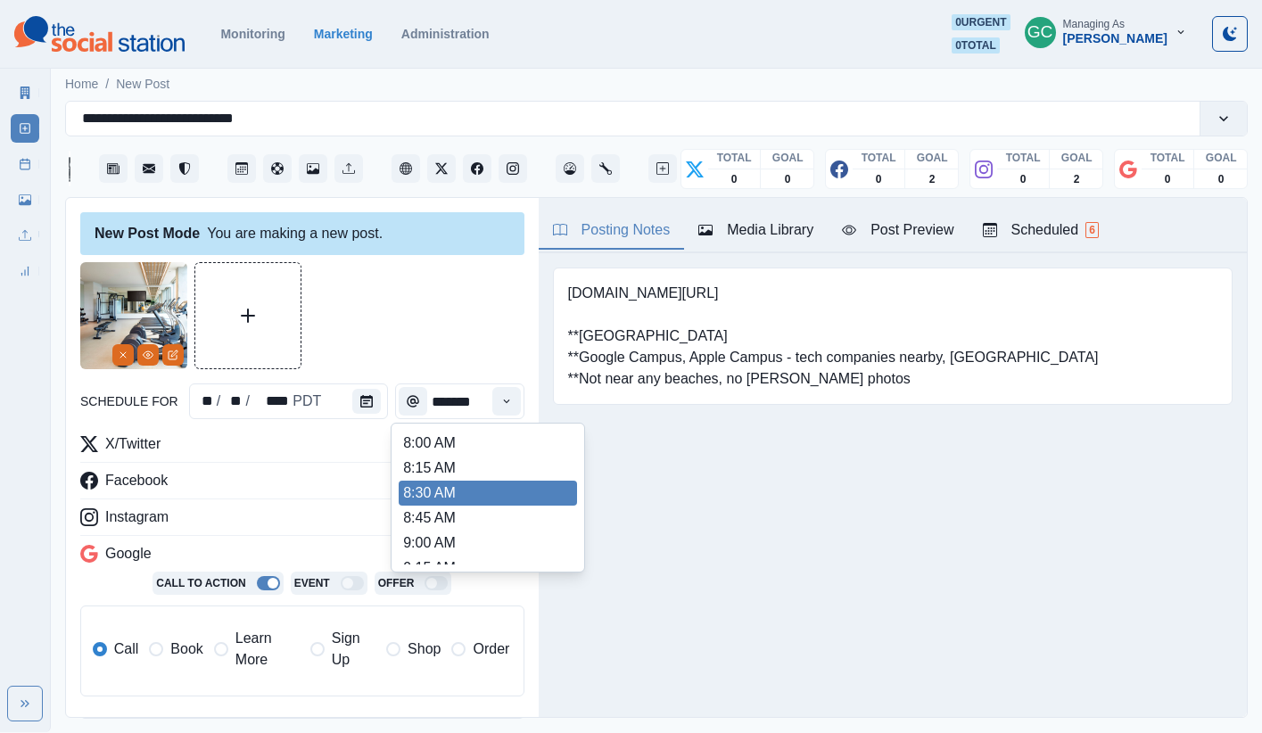
scroll to position [172, 0]
click at [480, 507] on li "10:15 AM" at bounding box center [488, 495] width 178 height 25
type input "********"
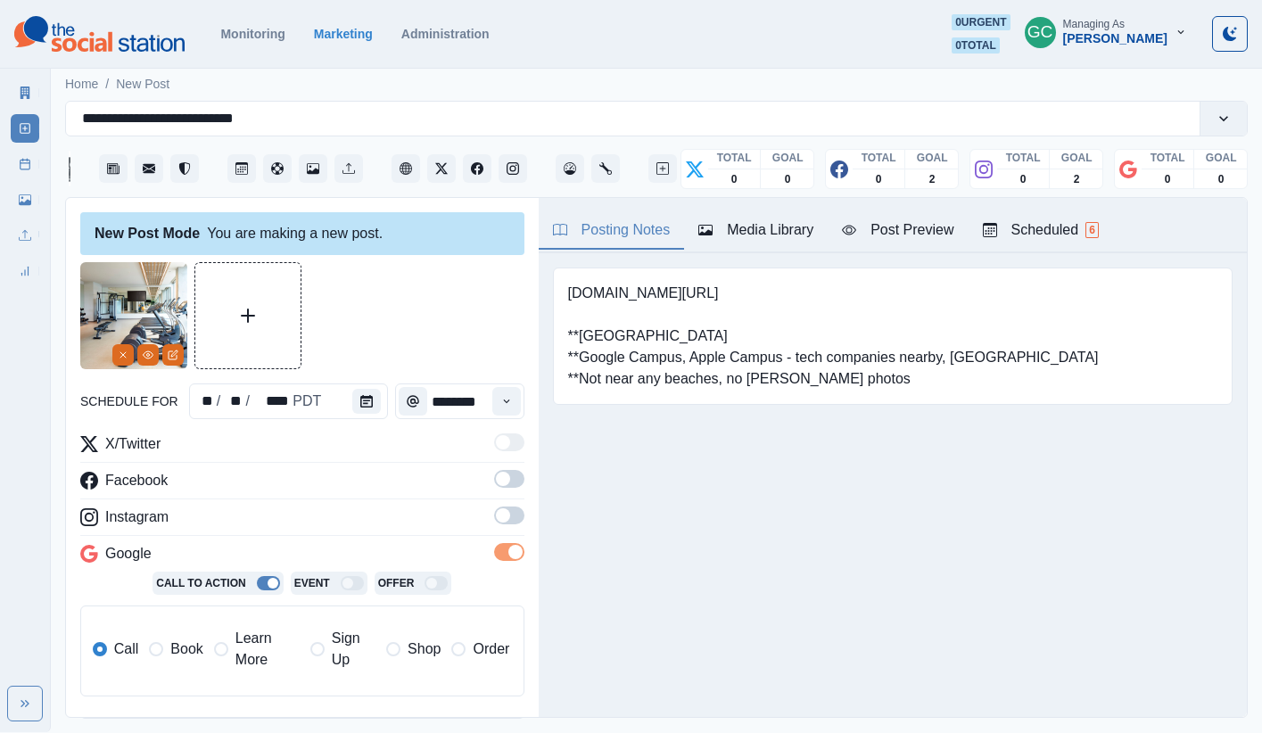
click at [515, 515] on span at bounding box center [509, 515] width 30 height 18
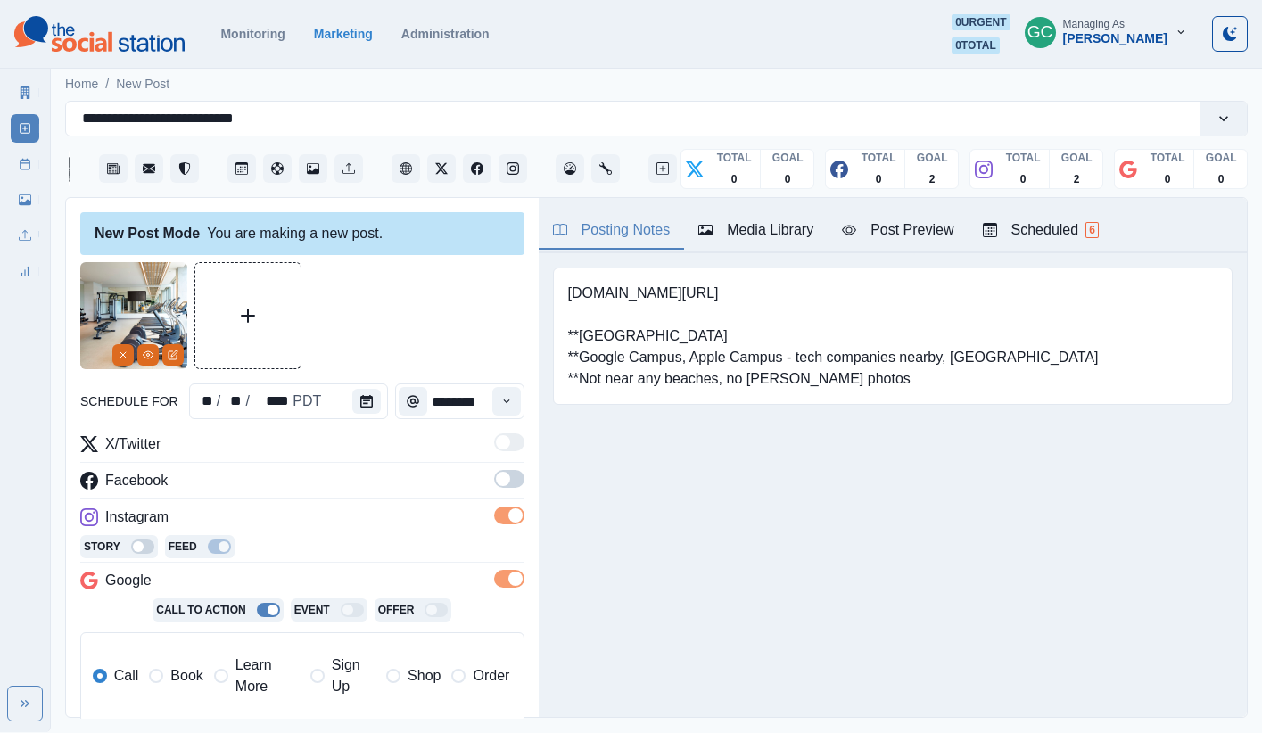
click at [499, 478] on span at bounding box center [503, 479] width 14 height 14
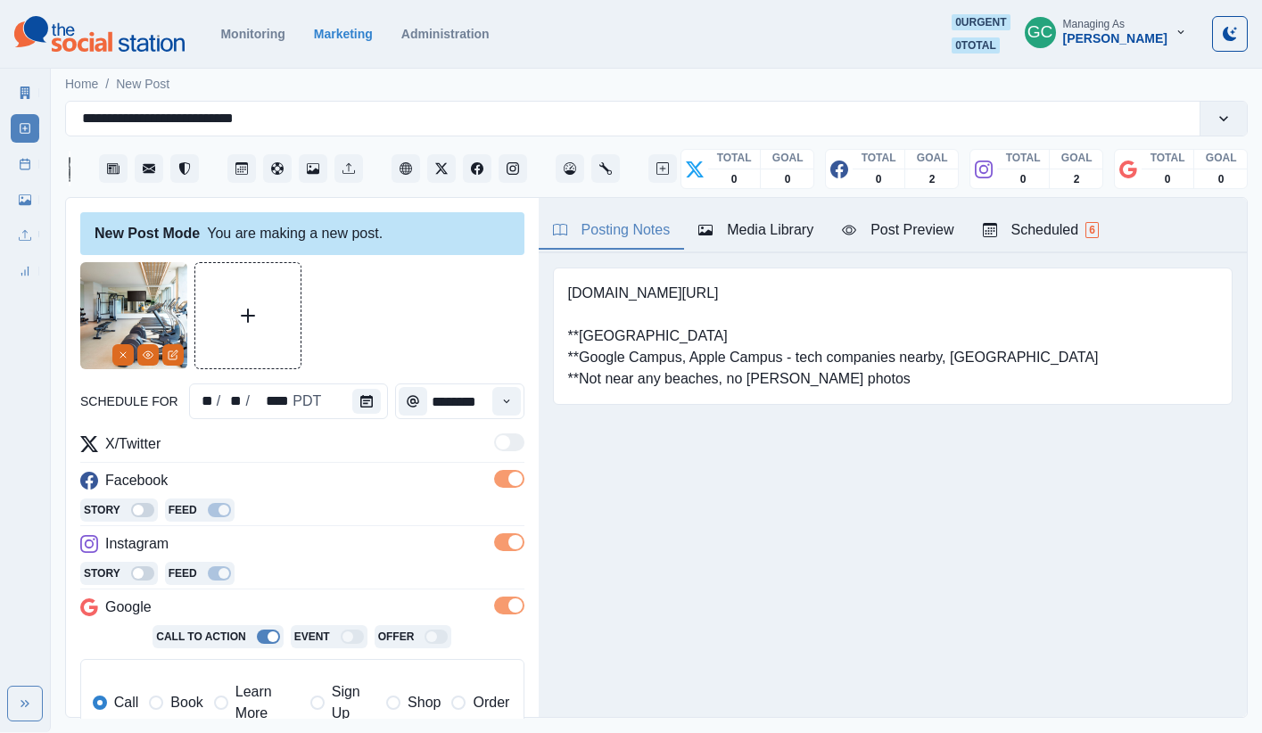
drag, startPoint x: 254, startPoint y: 697, endPoint x: 536, endPoint y: 442, distance: 380.0
click at [254, 644] on span "Learn More" at bounding box center [267, 702] width 64 height 43
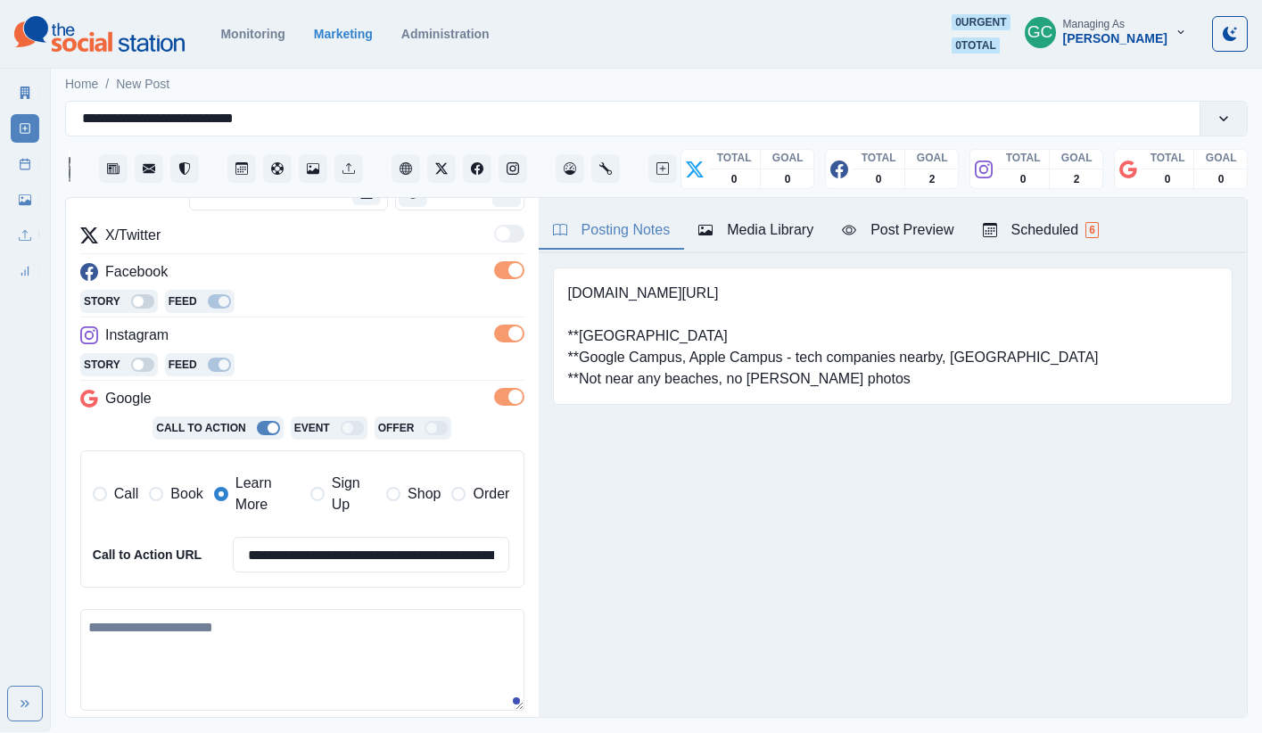
click at [247, 644] on textarea at bounding box center [302, 660] width 444 height 102
paste textarea "**********"
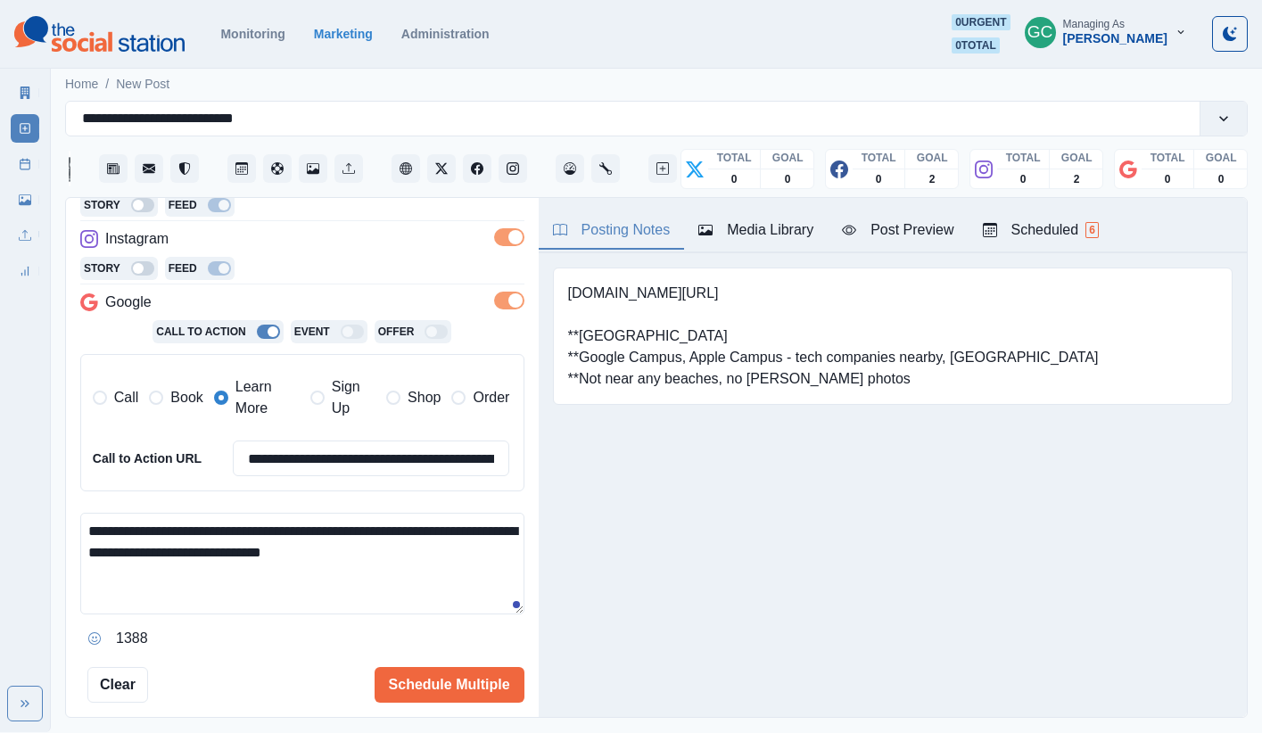
scroll to position [410, 0]
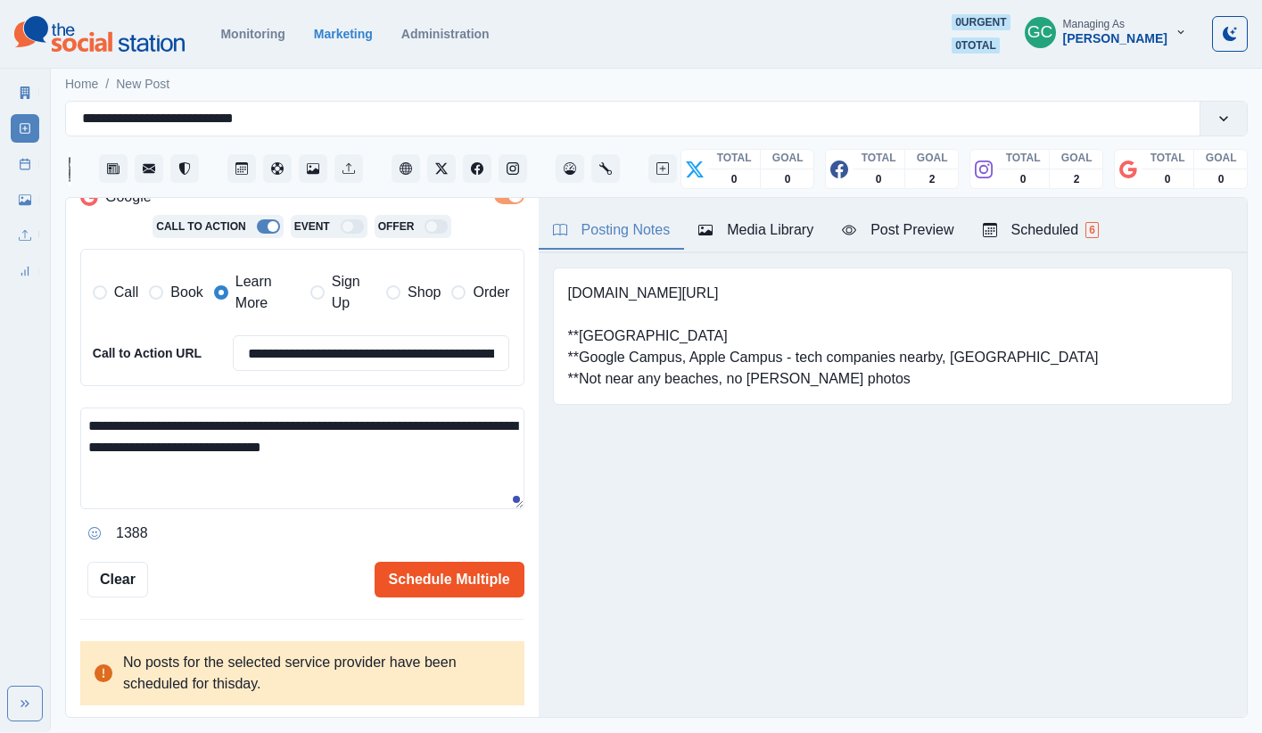
type textarea "**********"
click at [446, 569] on button "Schedule Multiple" at bounding box center [449, 580] width 150 height 36
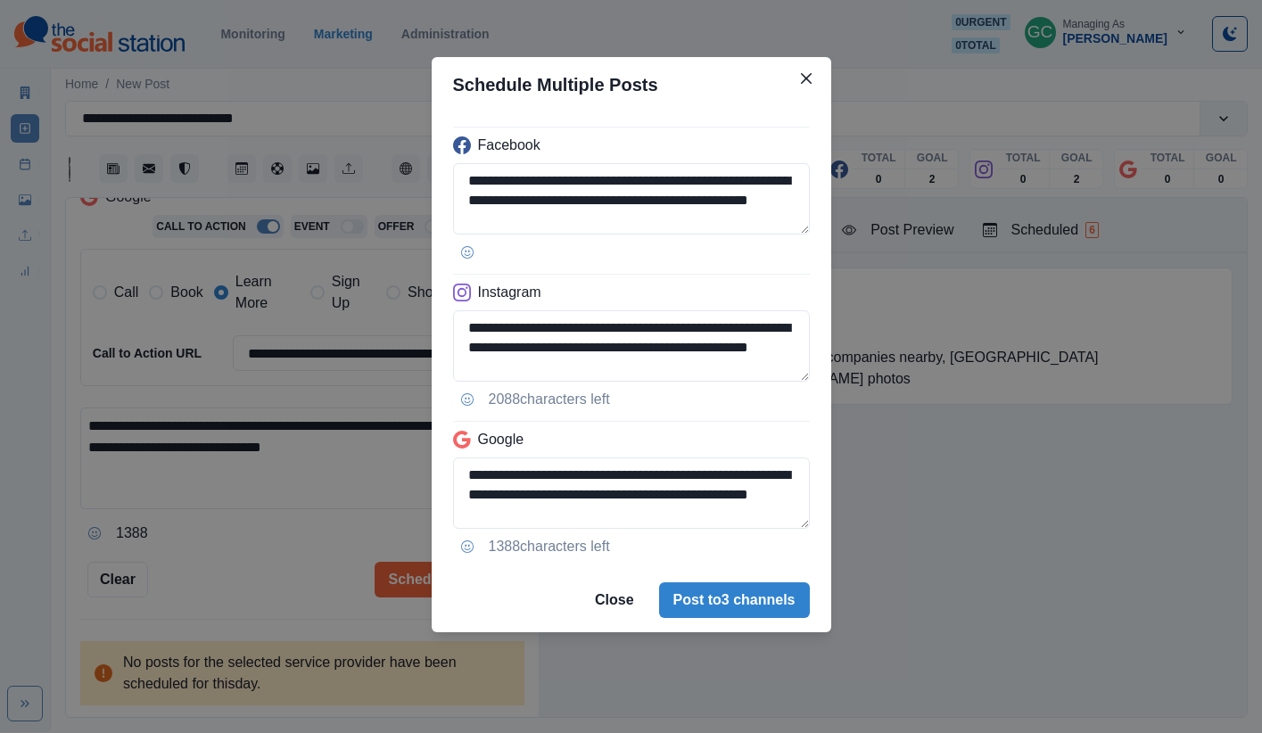
drag, startPoint x: 709, startPoint y: 598, endPoint x: 530, endPoint y: 679, distance: 196.4
click at [709, 598] on button "Post to 3 channels" at bounding box center [734, 600] width 151 height 36
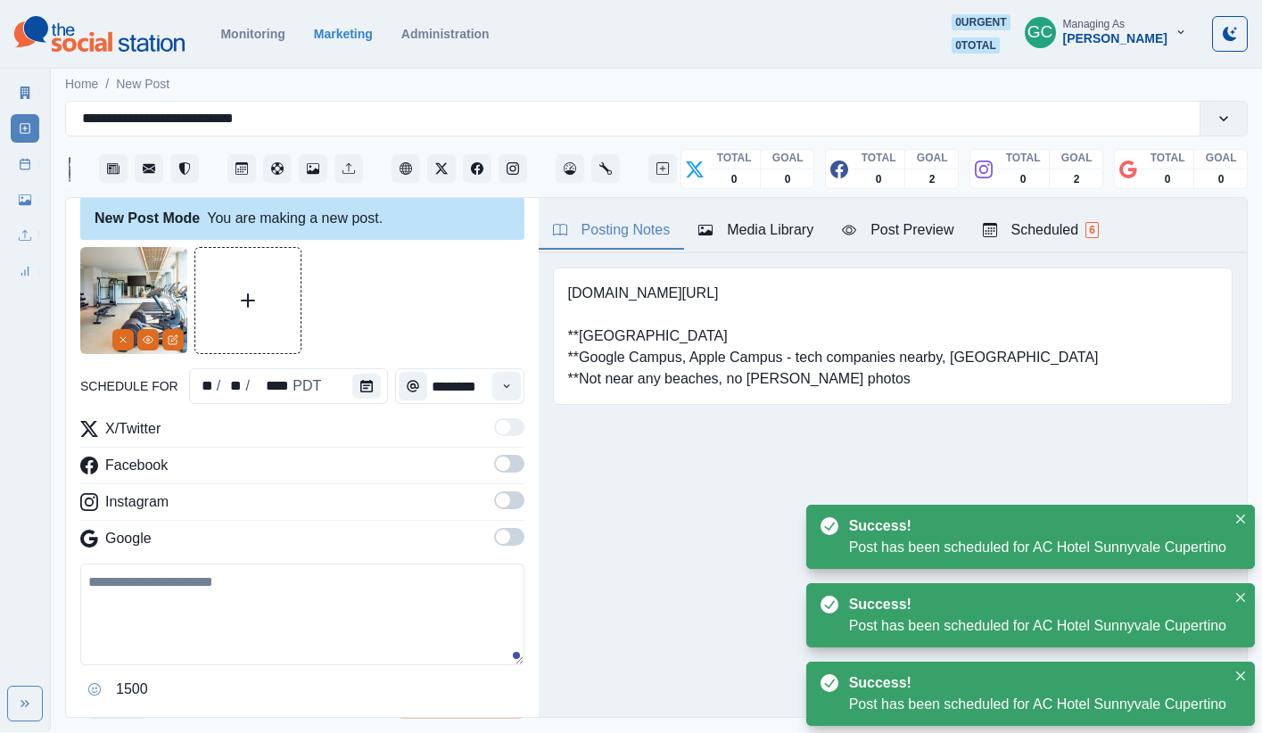
scroll to position [0, 0]
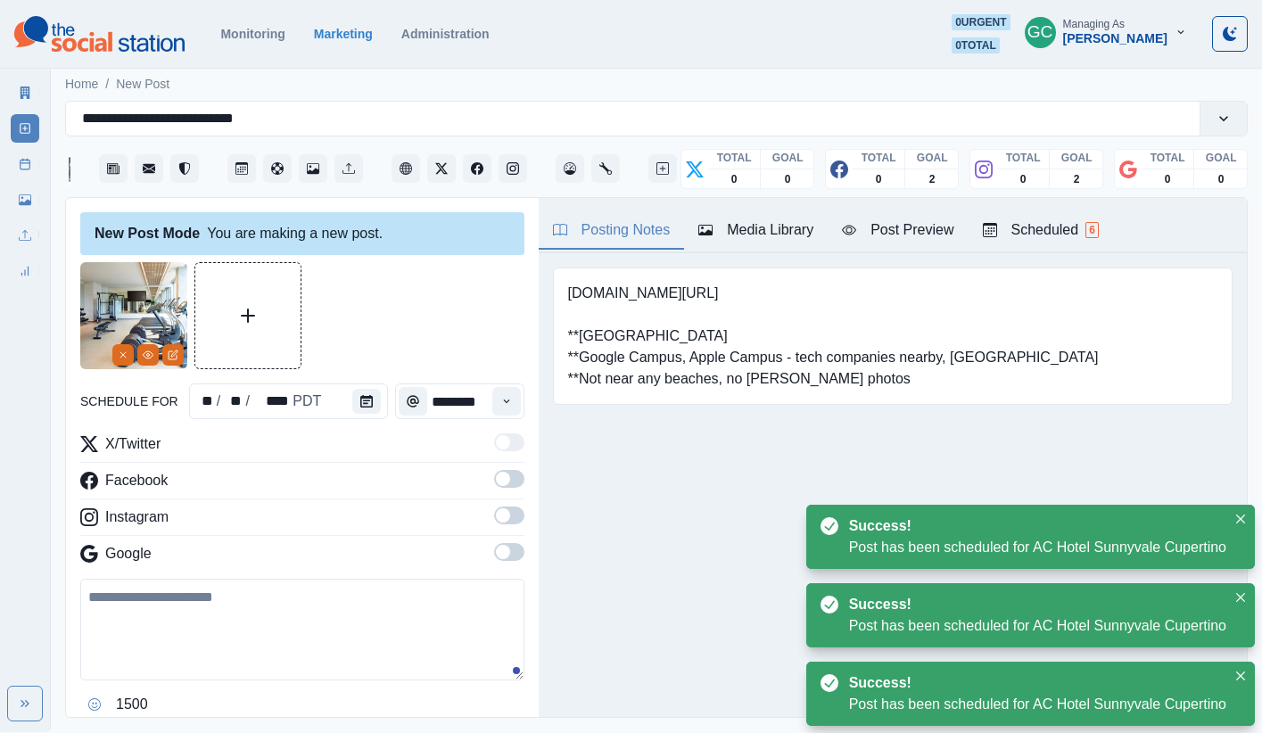
click at [939, 220] on div "Scheduled 6" at bounding box center [1041, 229] width 116 height 21
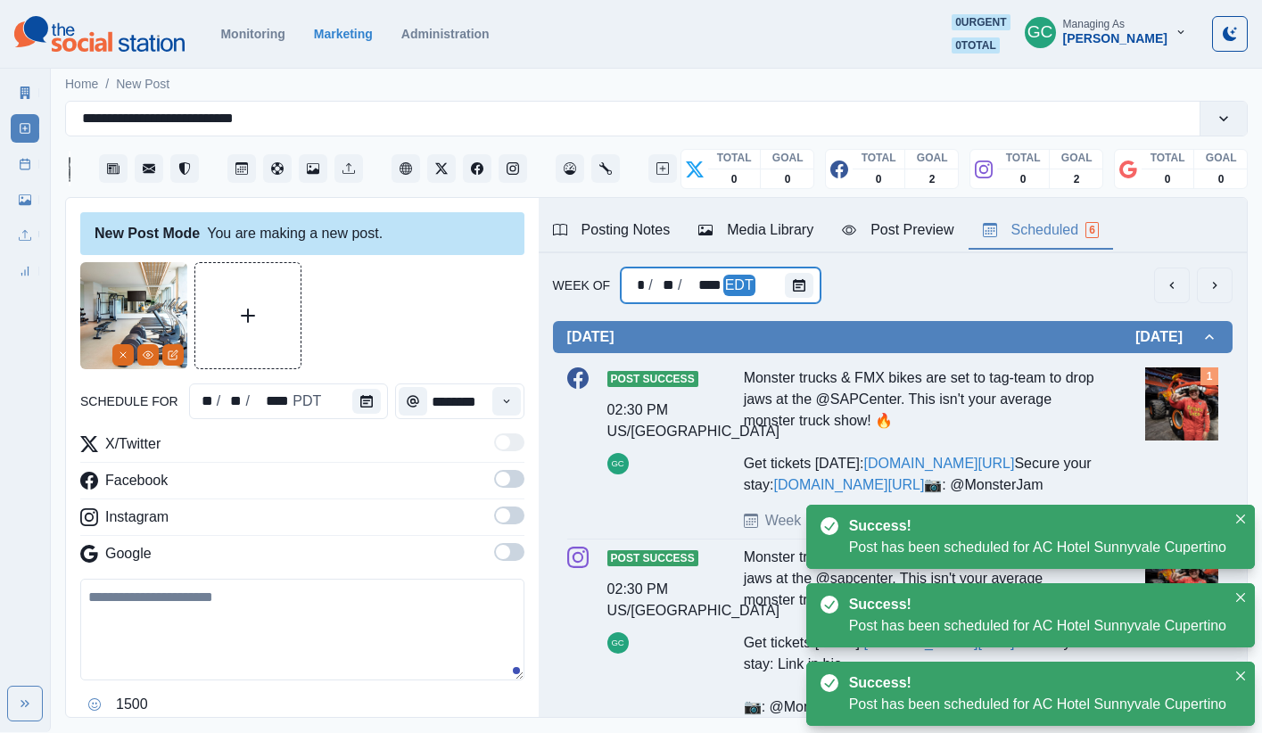
drag, startPoint x: 749, startPoint y: 283, endPoint x: 792, endPoint y: 284, distance: 42.8
click at [749, 283] on div "EDT" at bounding box center [739, 285] width 32 height 21
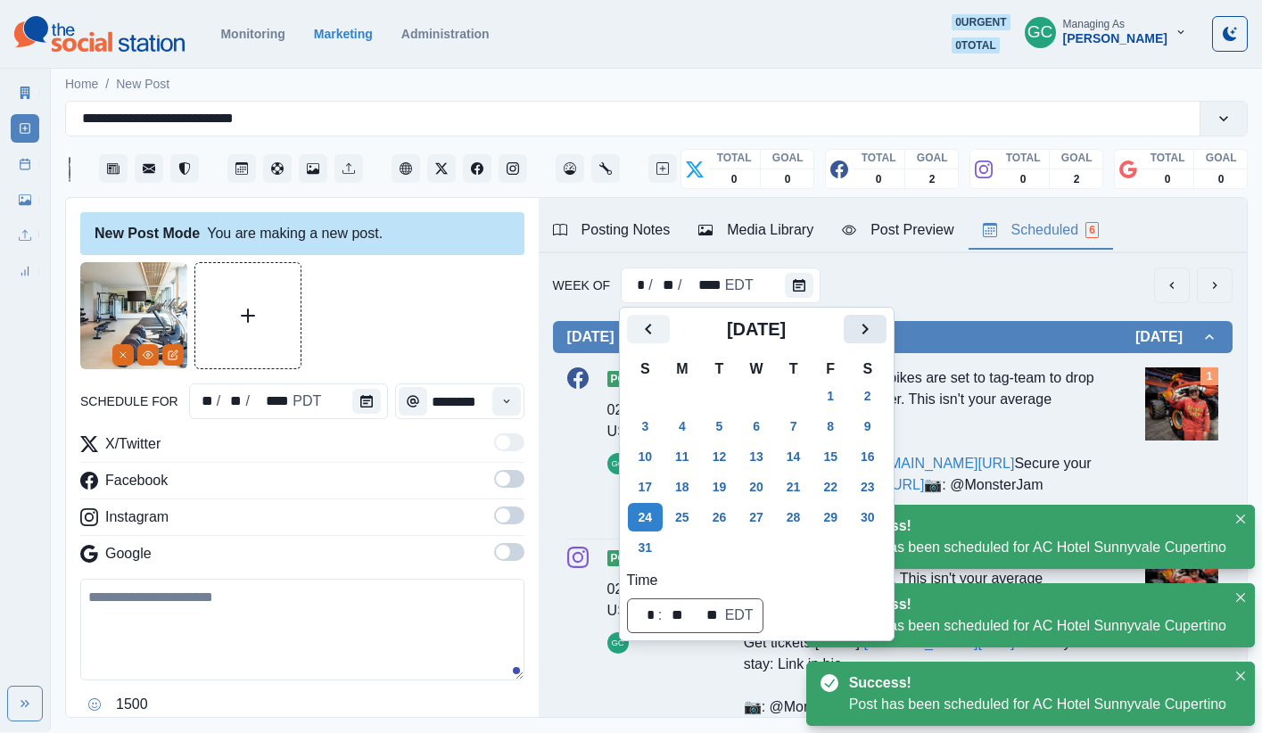
click at [886, 333] on button "Next" at bounding box center [864, 329] width 43 height 29
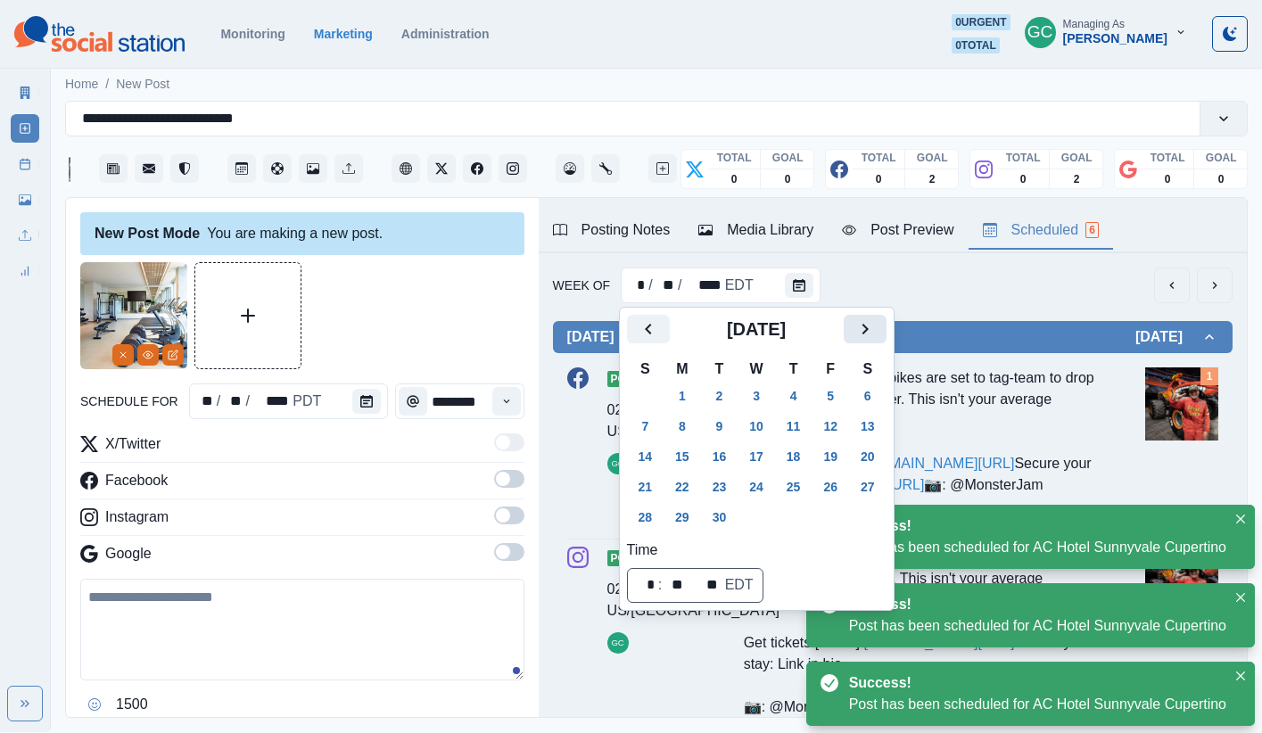
click at [868, 329] on icon "Next" at bounding box center [864, 329] width 6 height 11
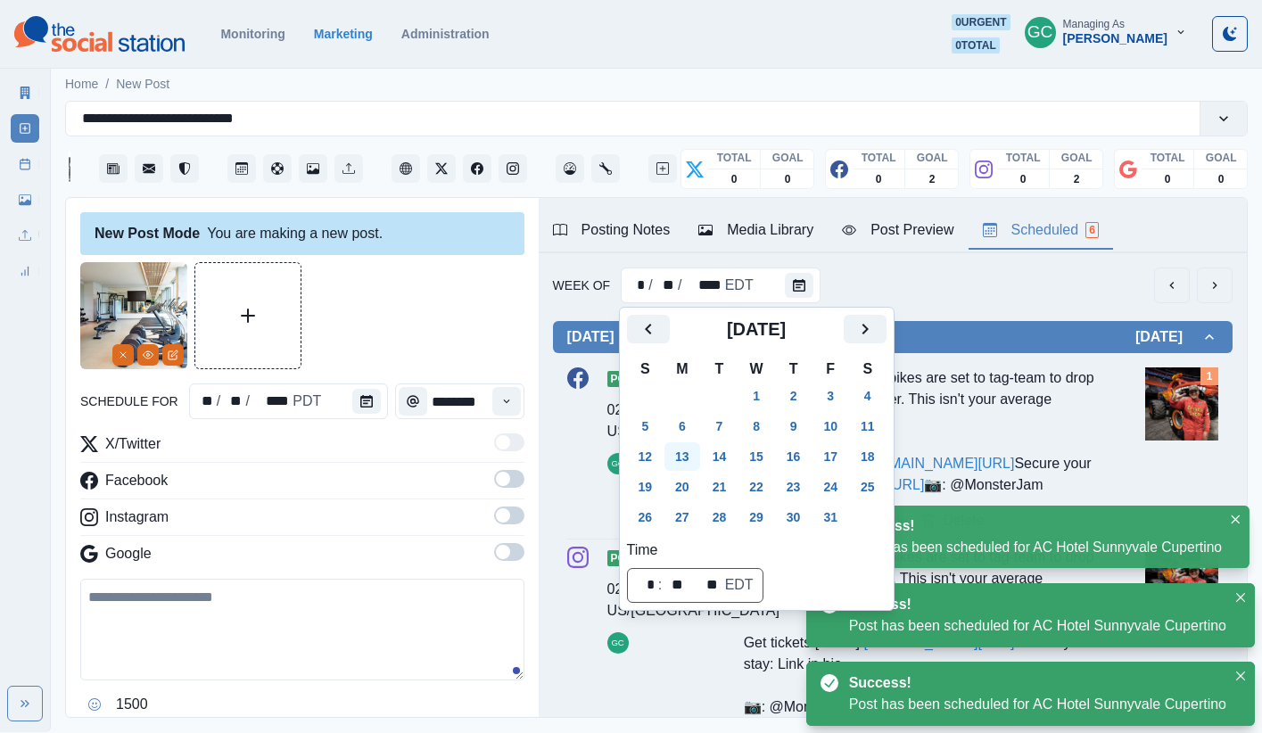
click at [689, 462] on button "13" at bounding box center [682, 456] width 36 height 29
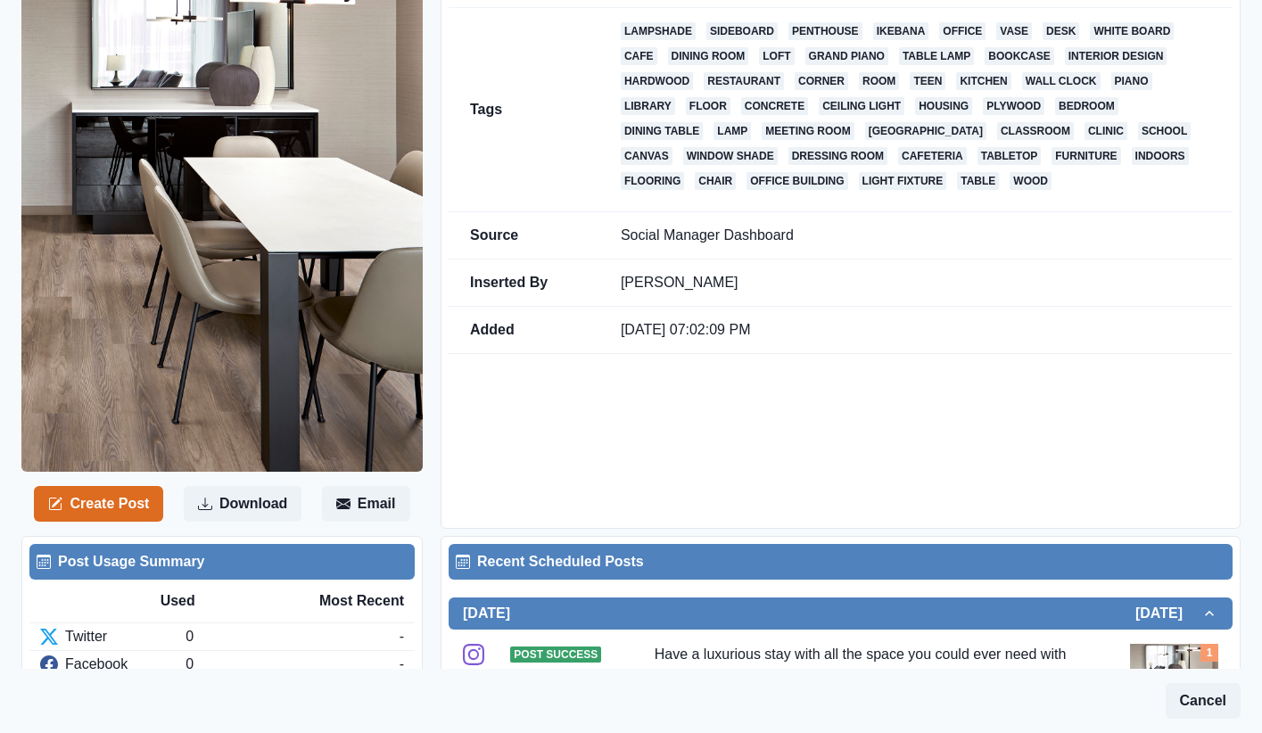
scroll to position [209, 0]
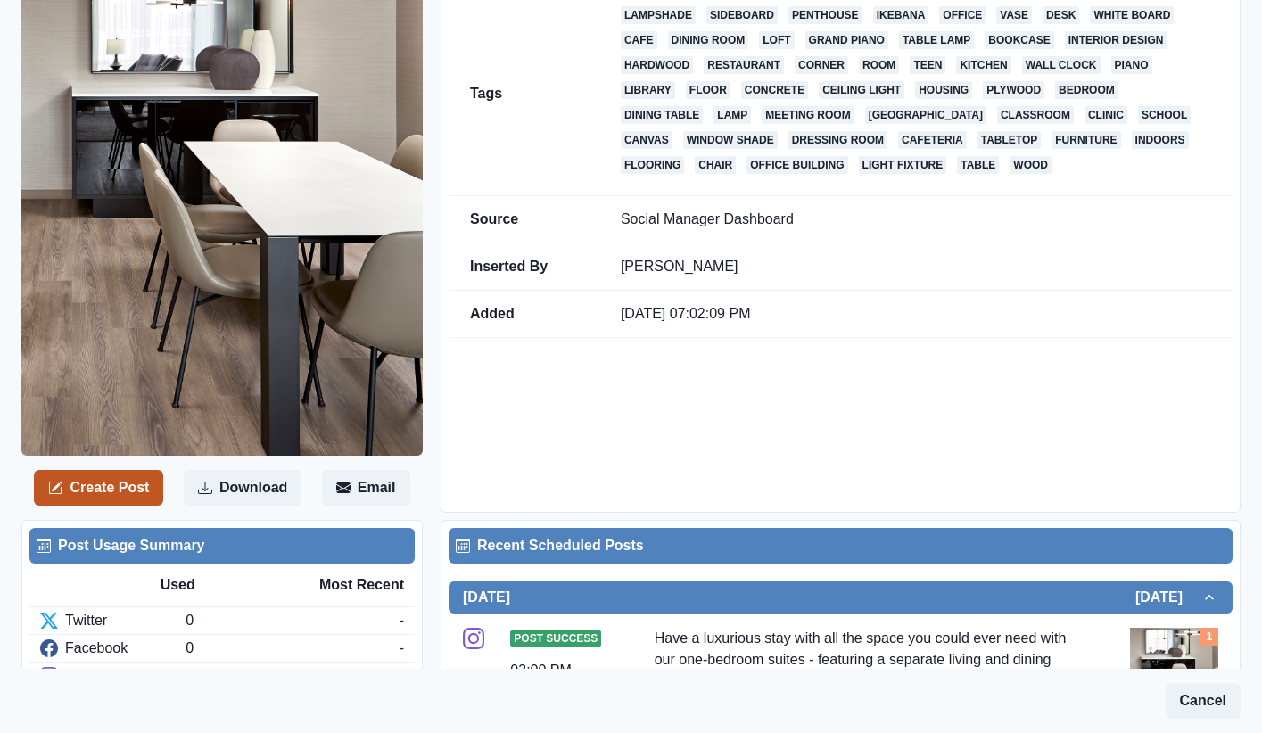
click at [128, 500] on button "Create Post" at bounding box center [98, 488] width 129 height 36
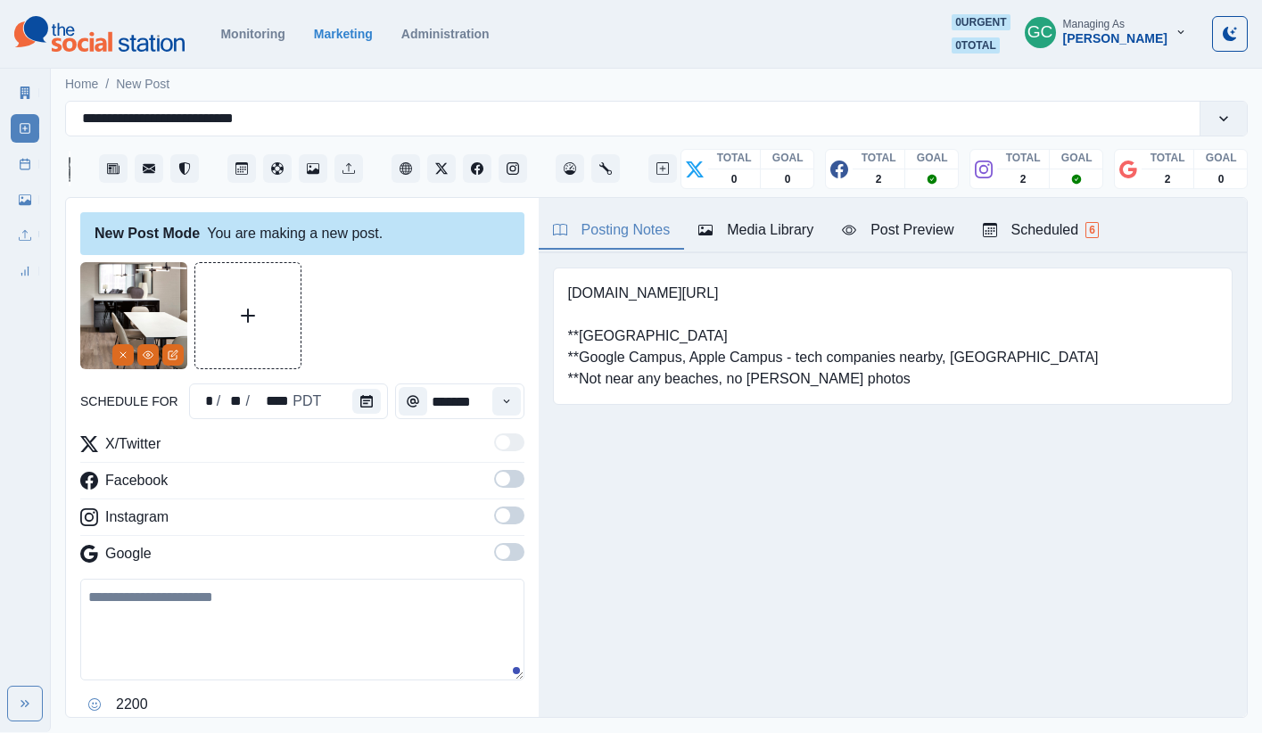
click at [512, 556] on span at bounding box center [509, 552] width 30 height 18
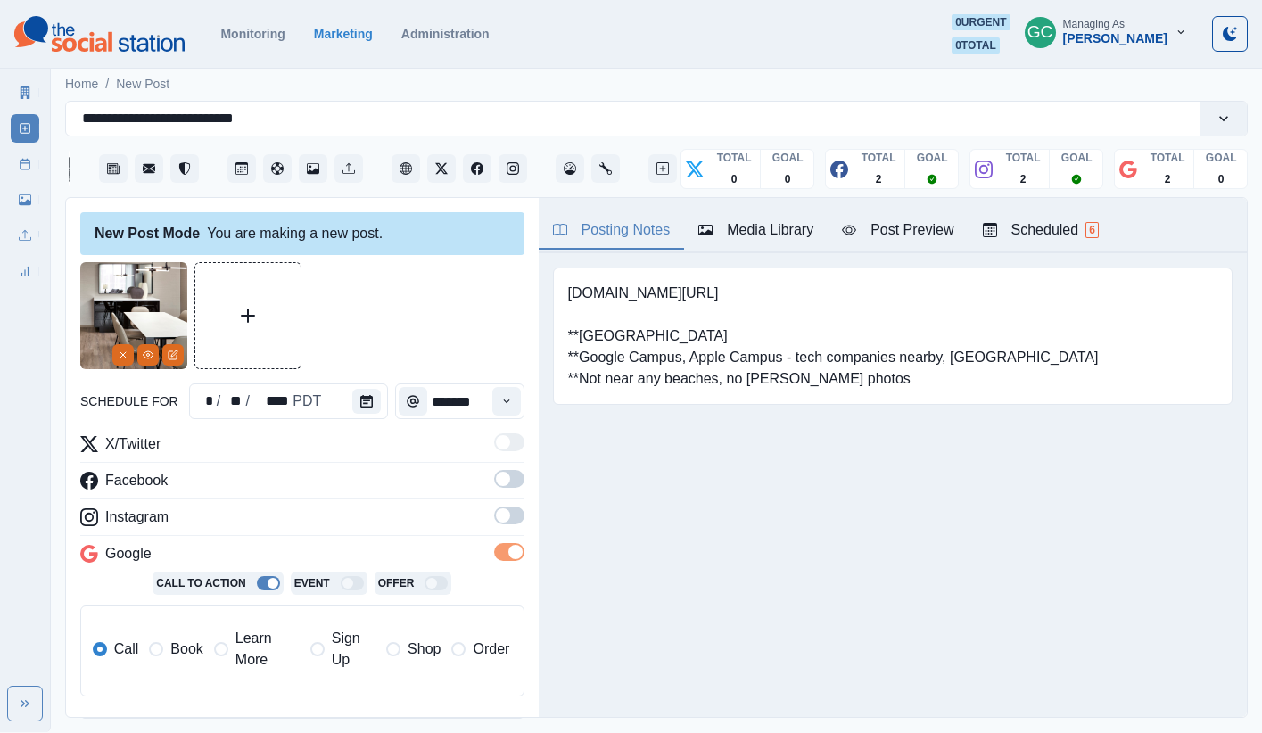
click at [492, 498] on div "Facebook" at bounding box center [302, 484] width 444 height 29
drag, startPoint x: 500, startPoint y: 509, endPoint x: 509, endPoint y: 500, distance: 12.6
click at [500, 510] on span at bounding box center [503, 515] width 14 height 14
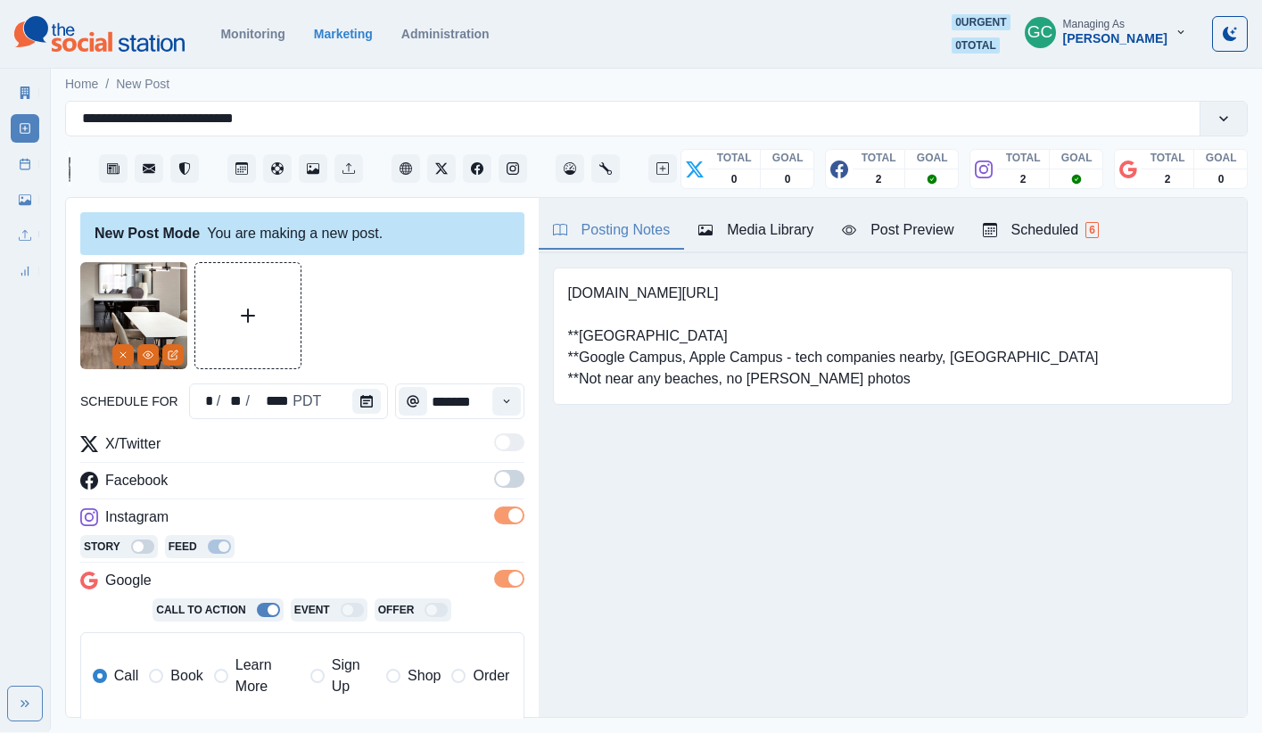
click at [506, 477] on span at bounding box center [503, 479] width 14 height 14
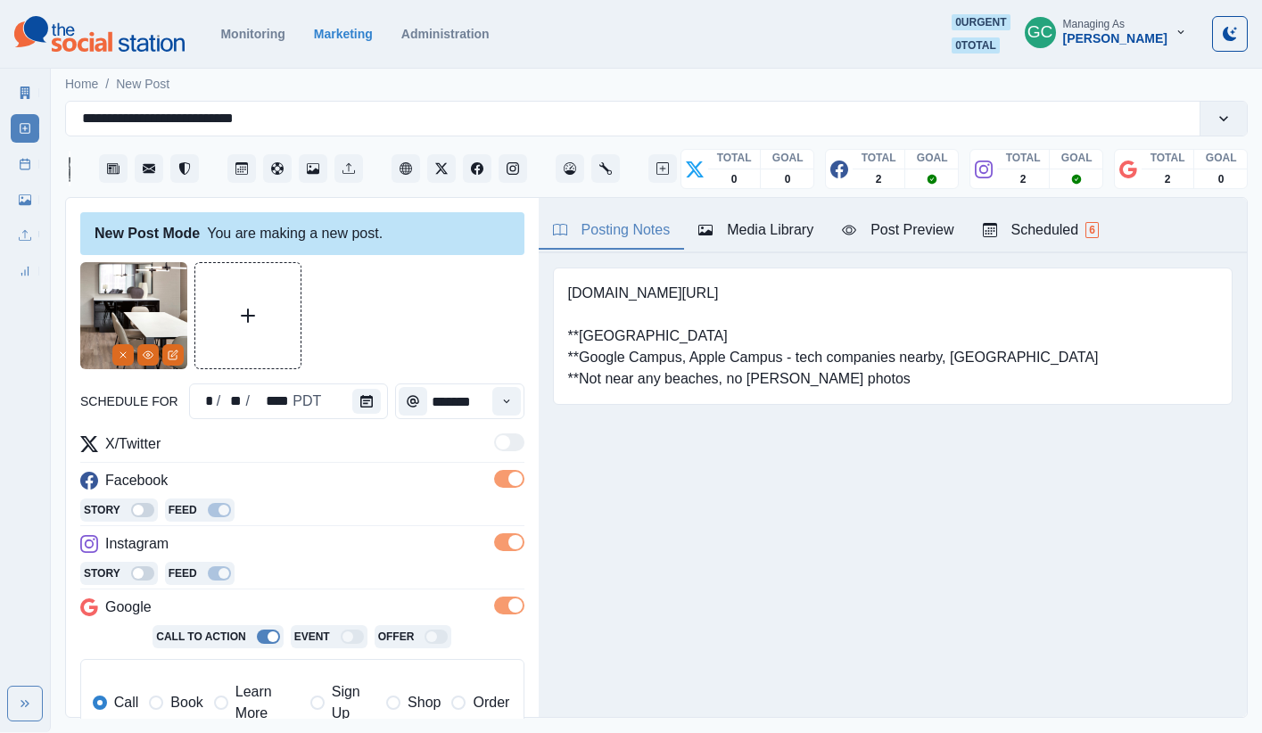
scroll to position [1, 0]
click at [362, 393] on button "Calendar" at bounding box center [366, 400] width 29 height 25
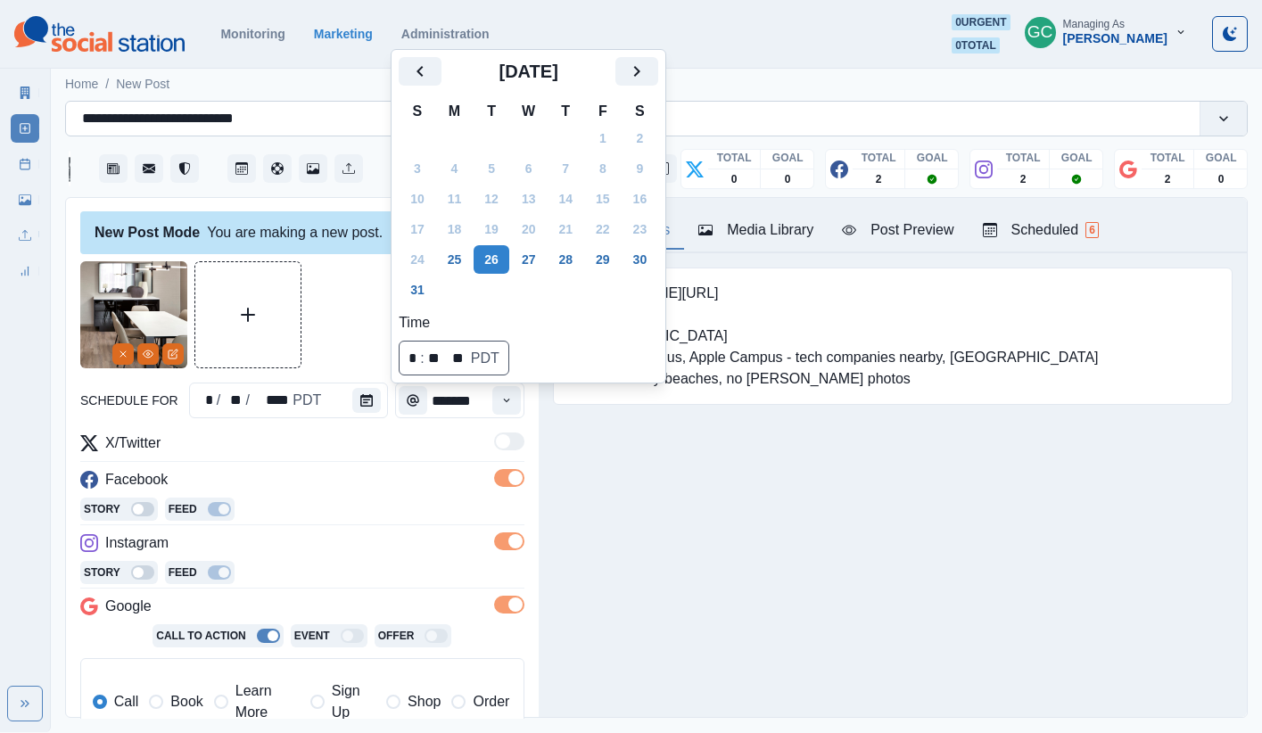
scroll to position [3, 0]
click at [644, 70] on icon "Next" at bounding box center [636, 71] width 21 height 21
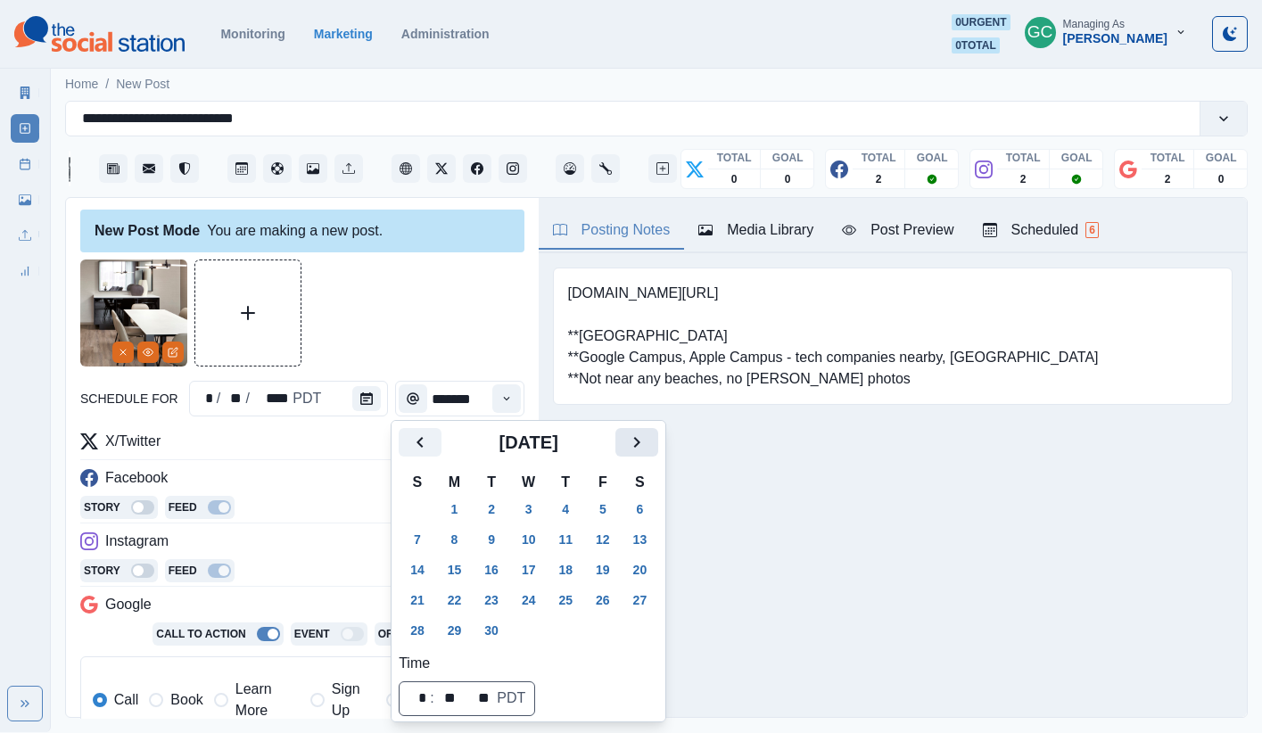
click at [647, 442] on icon "Next" at bounding box center [636, 442] width 21 height 21
click at [605, 605] on button "24" at bounding box center [603, 600] width 36 height 29
click at [510, 392] on icon "Time" at bounding box center [506, 398] width 12 height 12
click at [510, 394] on icon "Time" at bounding box center [506, 398] width 12 height 12
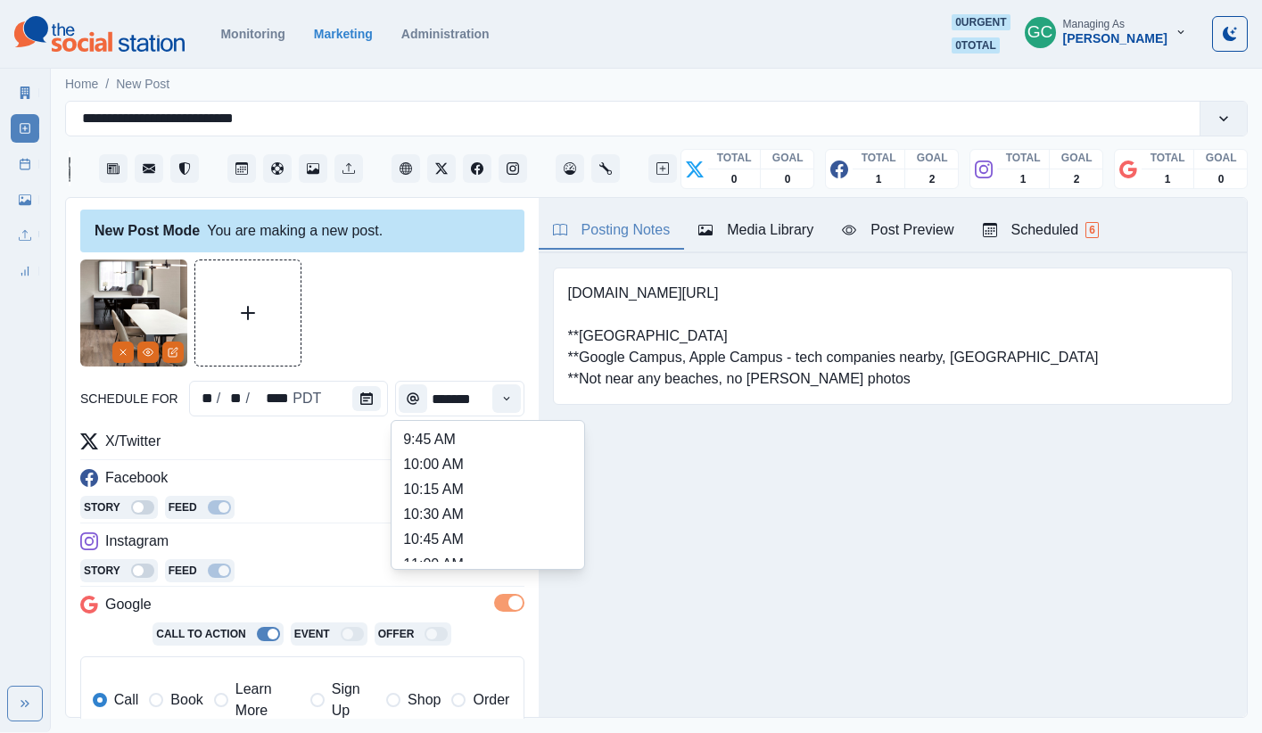
scroll to position [300, 0]
click at [461, 479] on li "11:30 AM" at bounding box center [488, 490] width 178 height 25
type input "********"
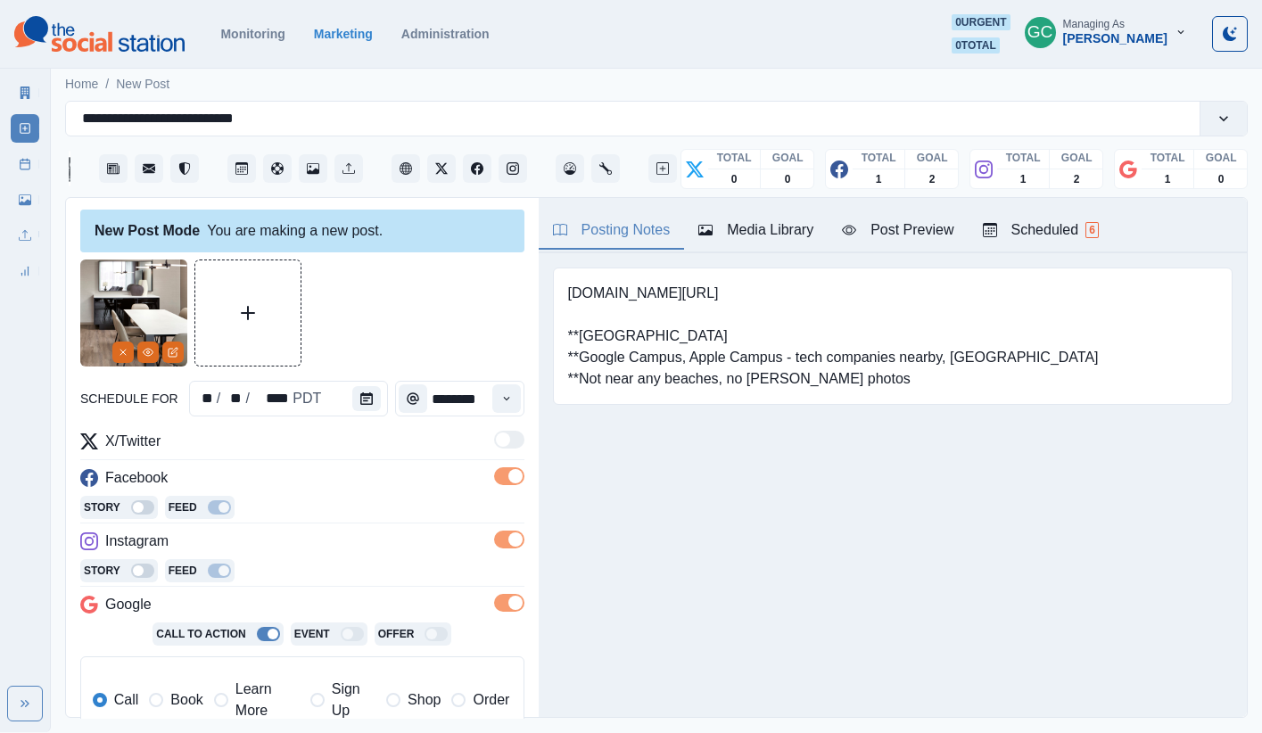
click at [258, 644] on span "Learn More" at bounding box center [267, 700] width 64 height 43
click at [355, 581] on div "Story Feed" at bounding box center [302, 572] width 444 height 27
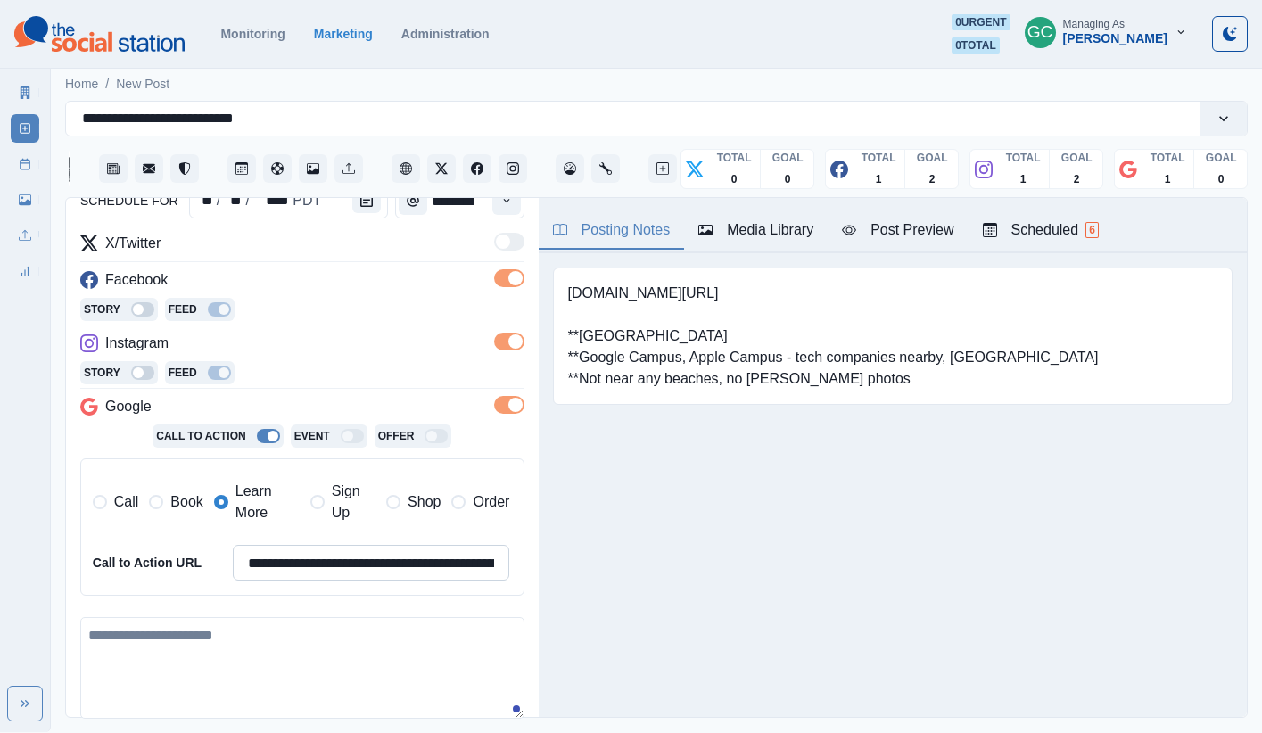
scroll to position [235, 0]
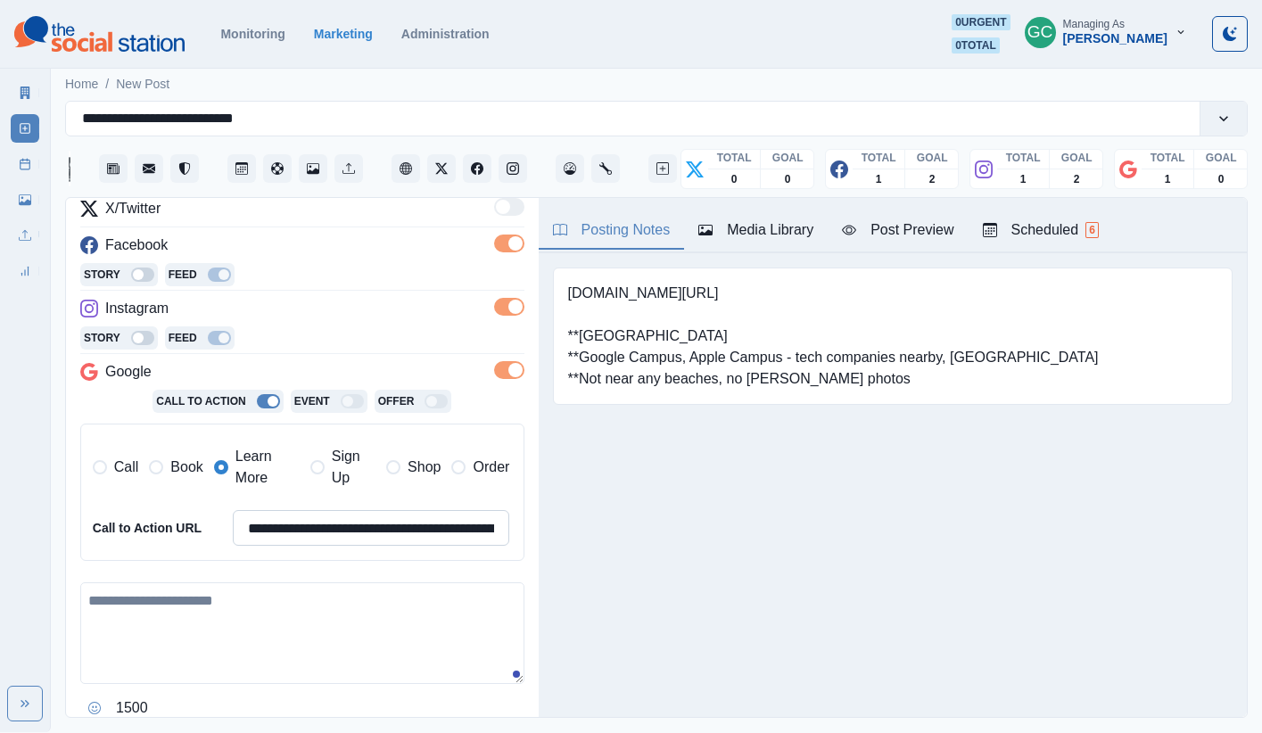
click at [359, 531] on input "**********" at bounding box center [371, 528] width 277 height 36
paste input
type input "**********"
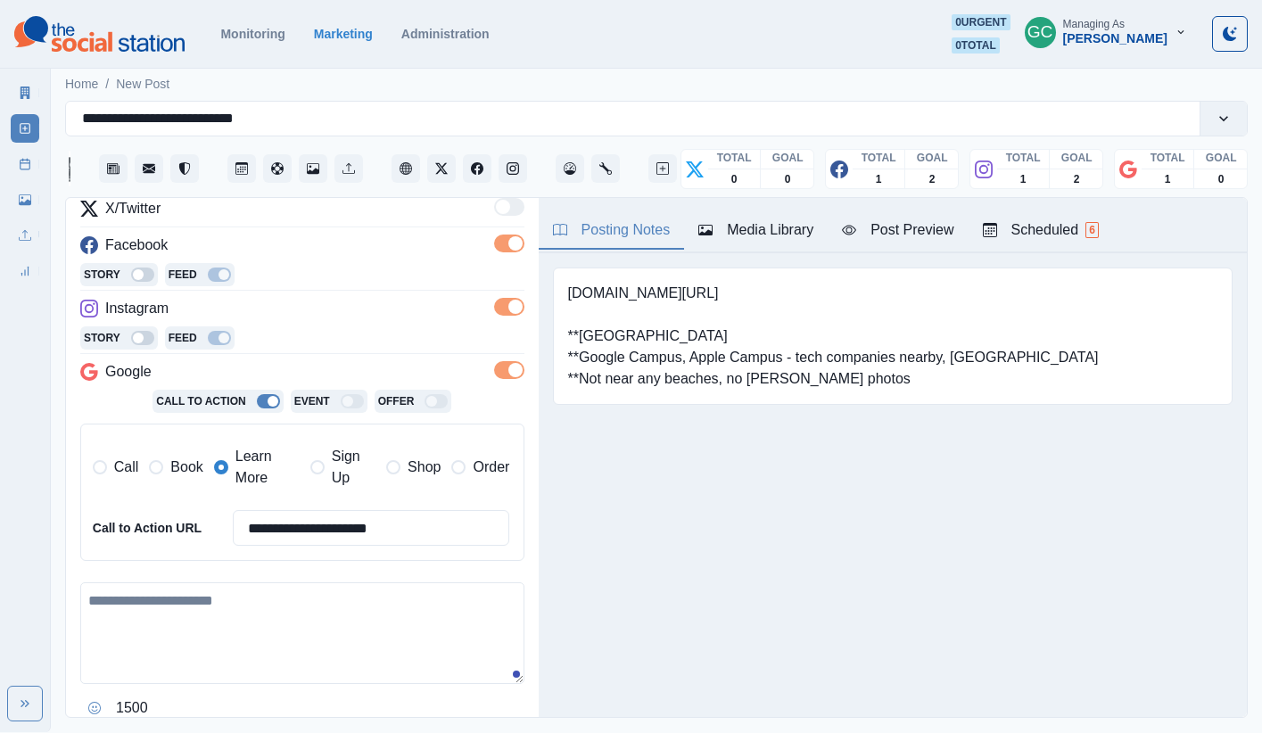
click at [346, 595] on textarea at bounding box center [302, 633] width 444 height 102
paste textarea "**********"
drag, startPoint x: 134, startPoint y: 601, endPoint x: 0, endPoint y: 580, distance: 135.4
click at [0, 580] on div "**********" at bounding box center [631, 366] width 1262 height 732
click at [189, 591] on textarea "**********" at bounding box center [302, 633] width 444 height 102
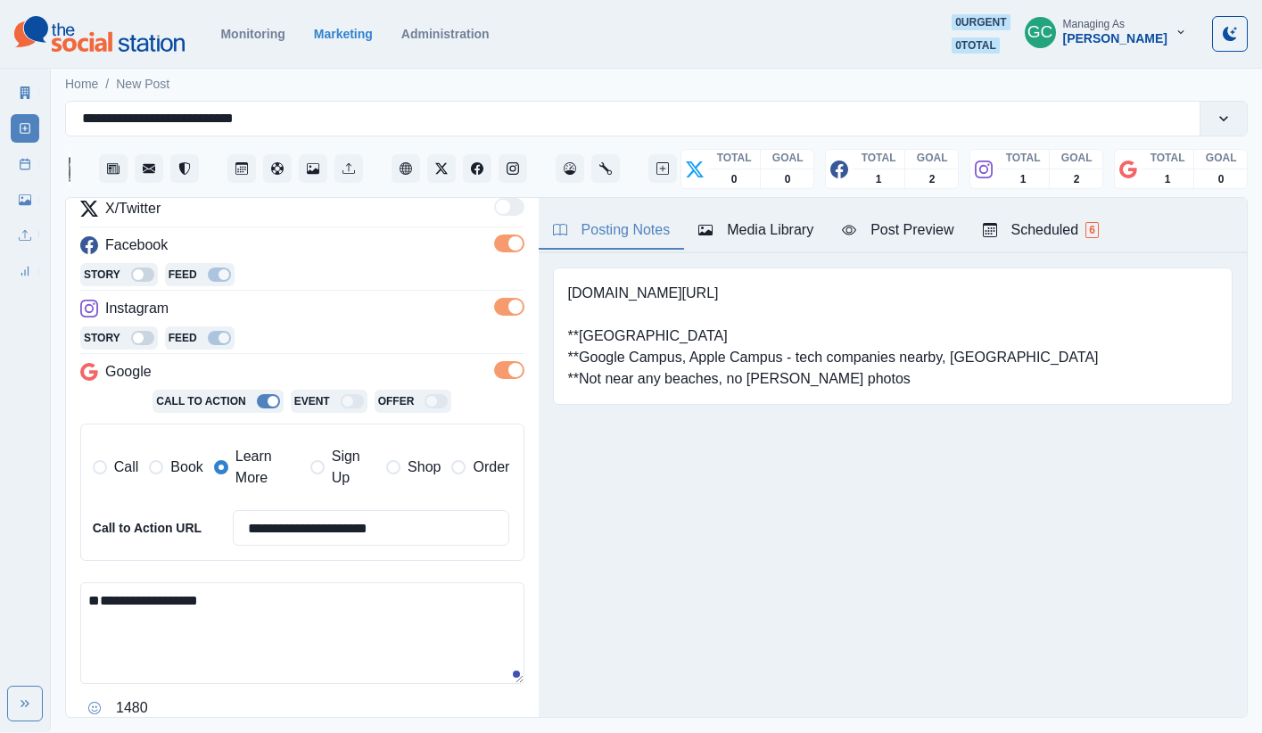
paste textarea "**********"
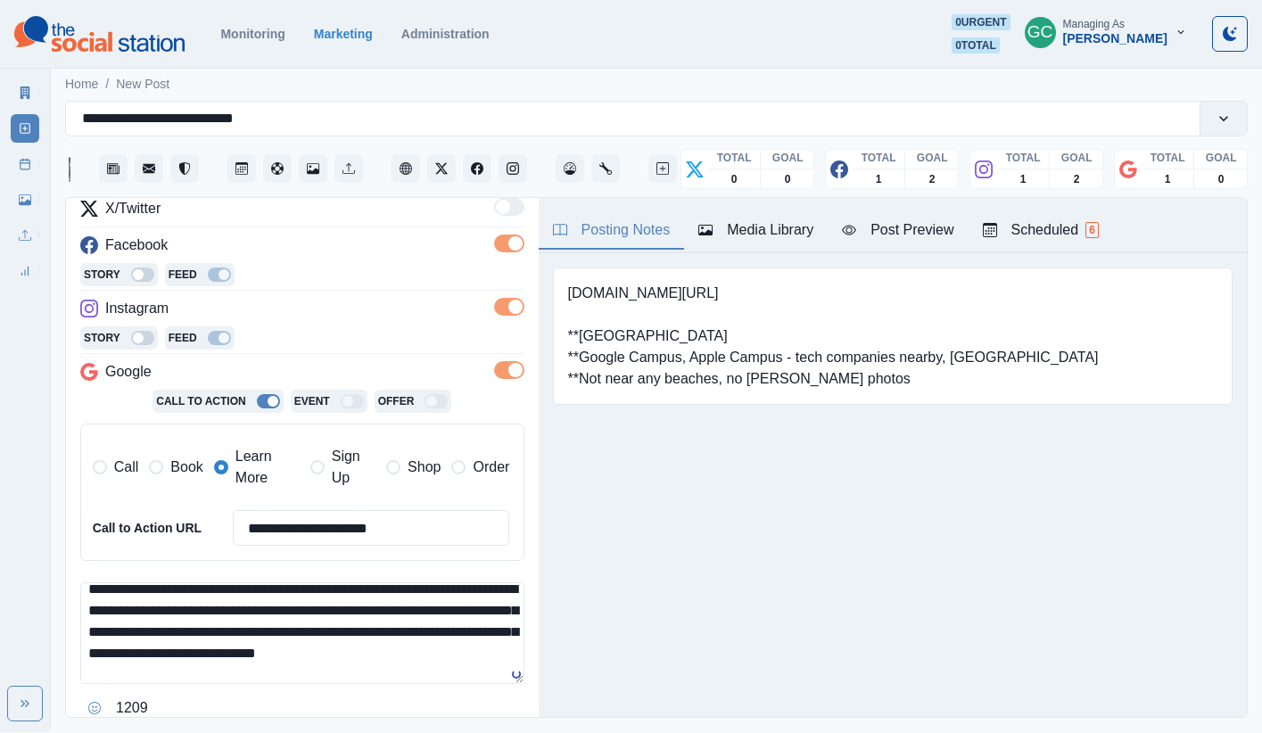
scroll to position [63, 0]
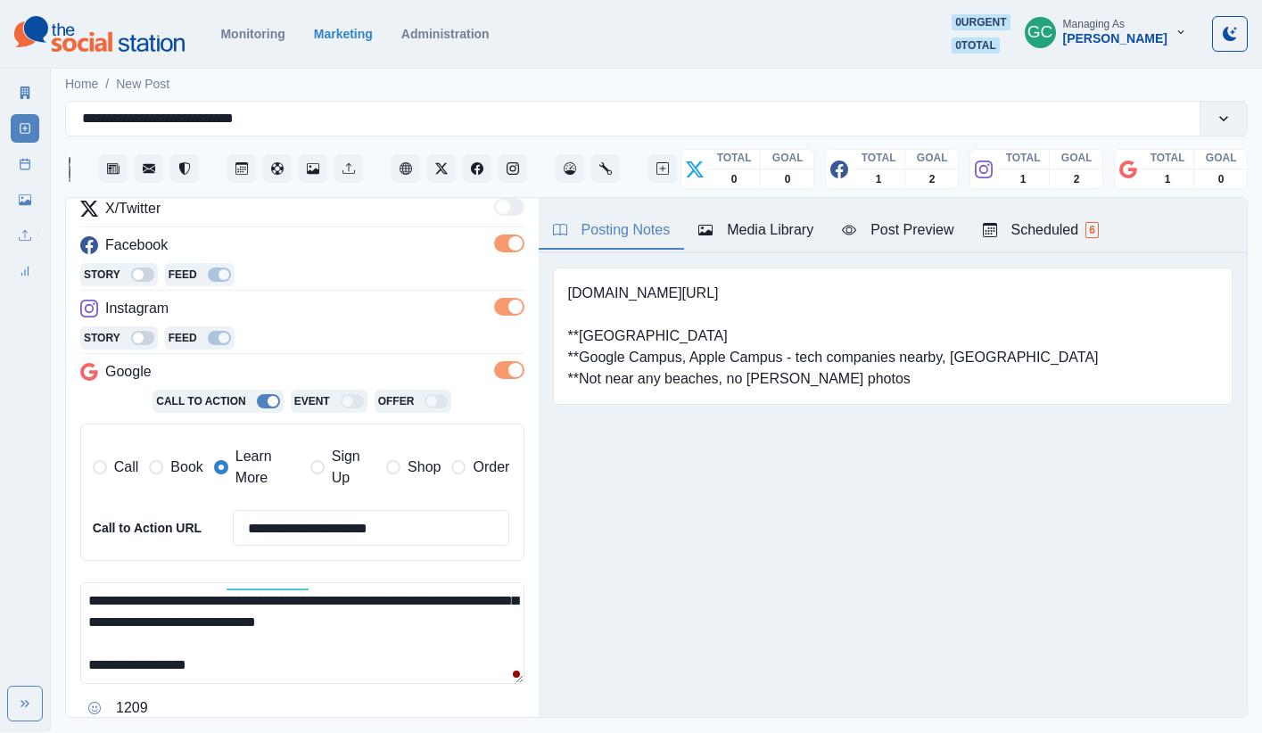
click at [448, 615] on textarea "**********" at bounding box center [302, 633] width 444 height 102
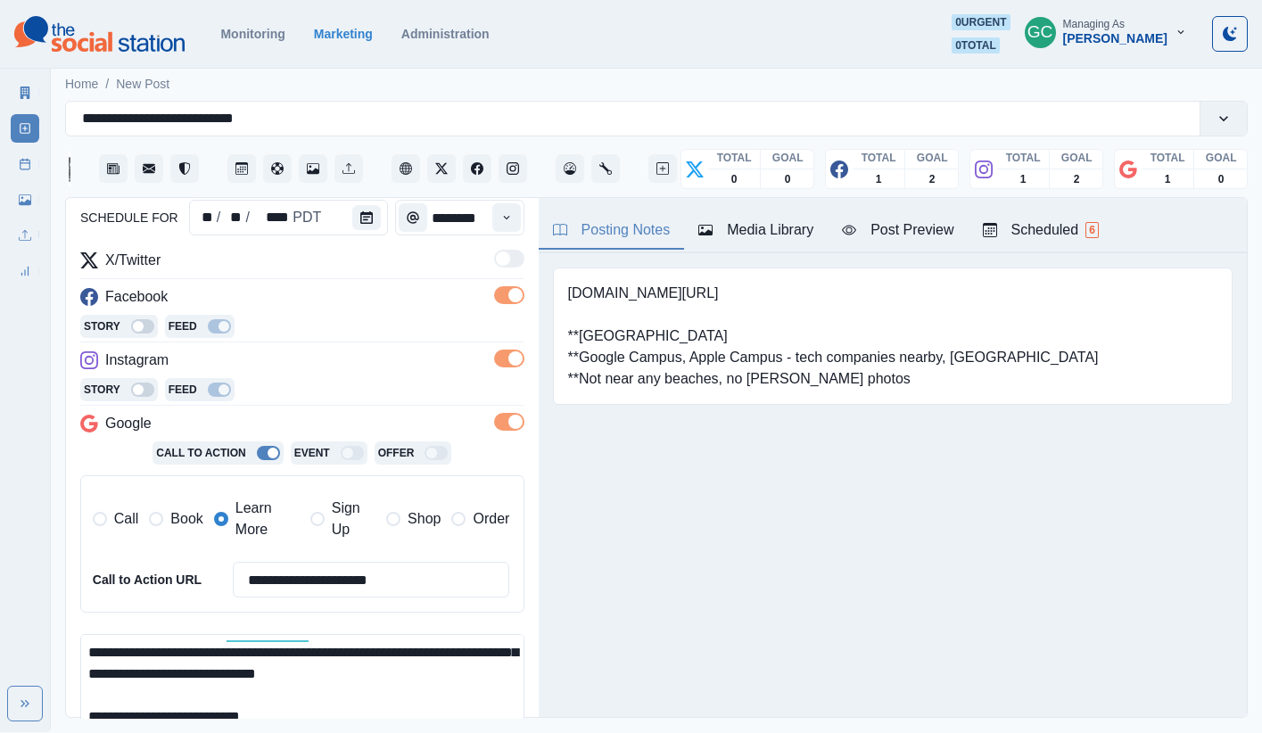
scroll to position [410, 0]
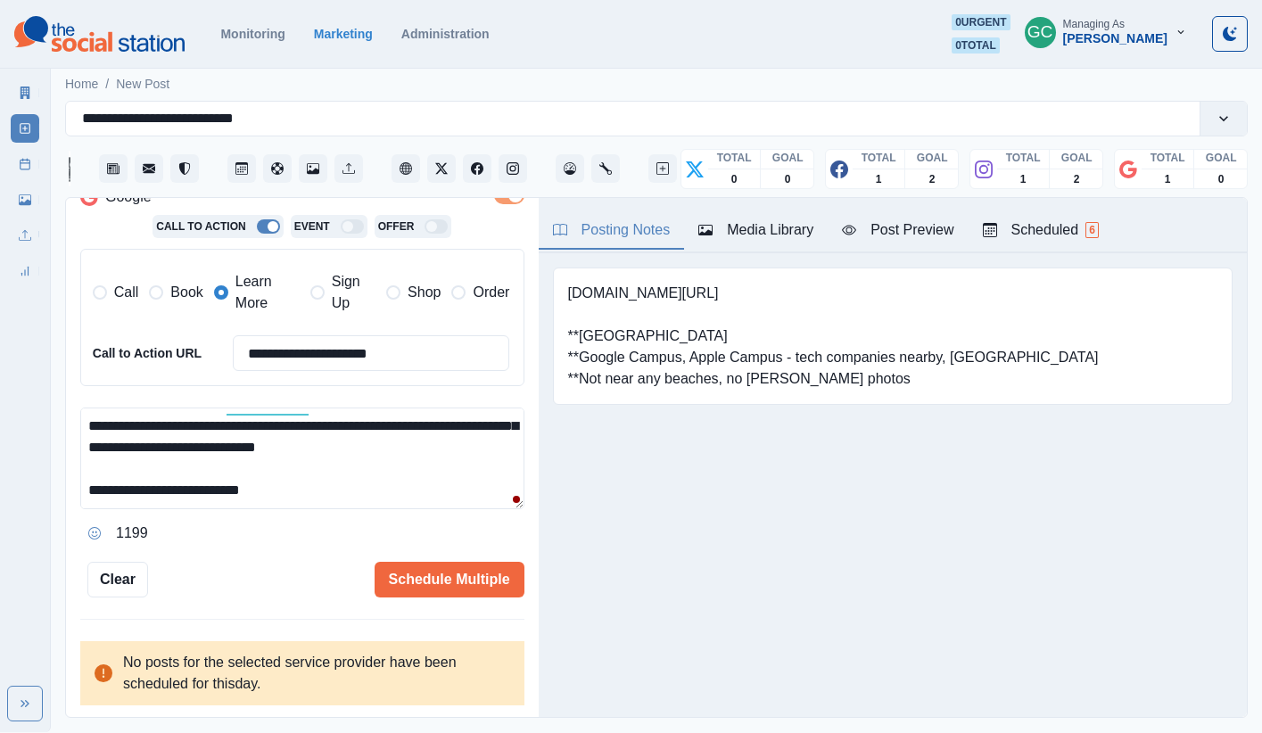
type textarea "**********"
click at [939, 248] on button "Scheduled 6" at bounding box center [1040, 230] width 144 height 37
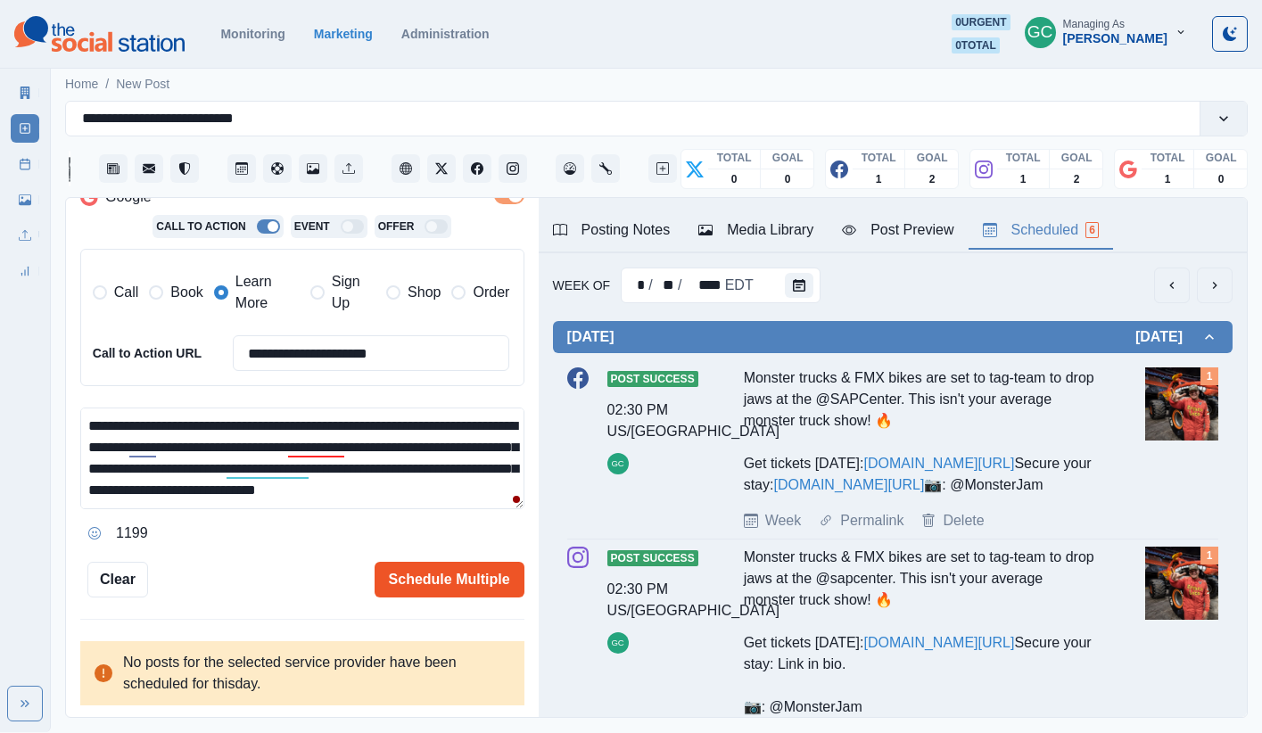
click at [476, 588] on button "Schedule Multiple" at bounding box center [449, 580] width 150 height 36
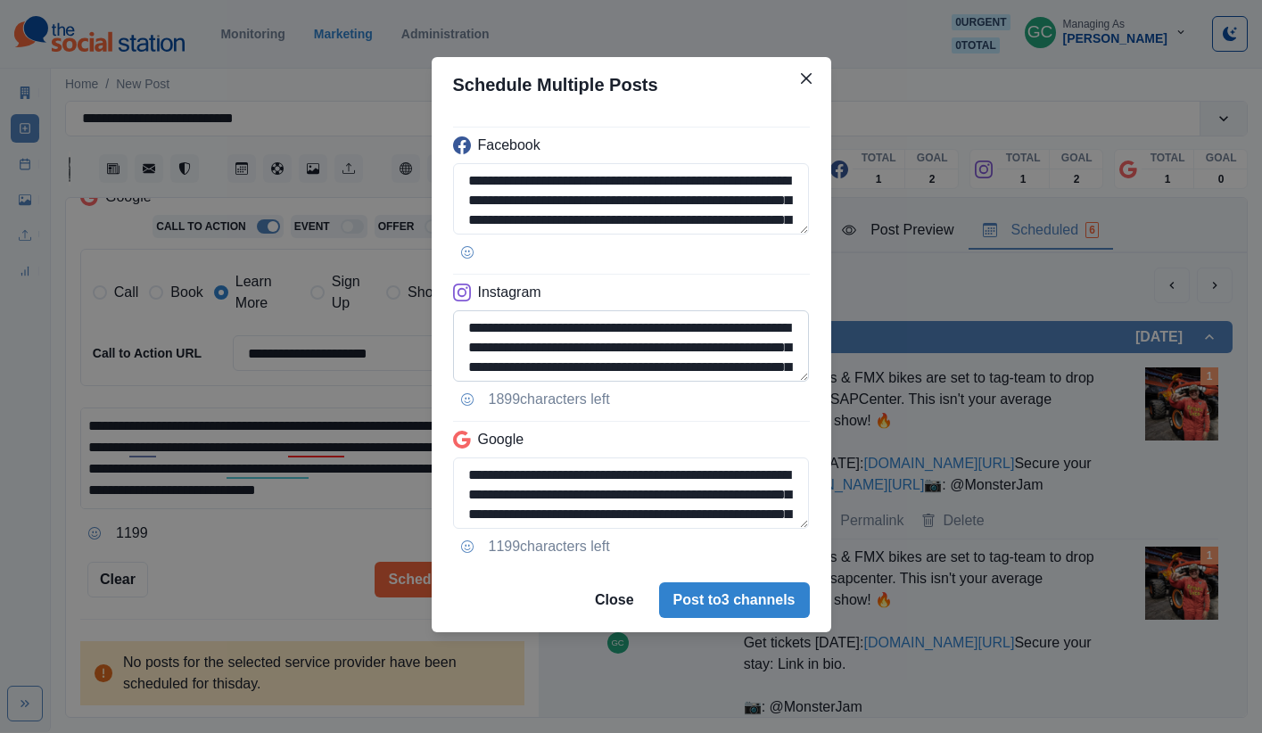
scroll to position [102, 0]
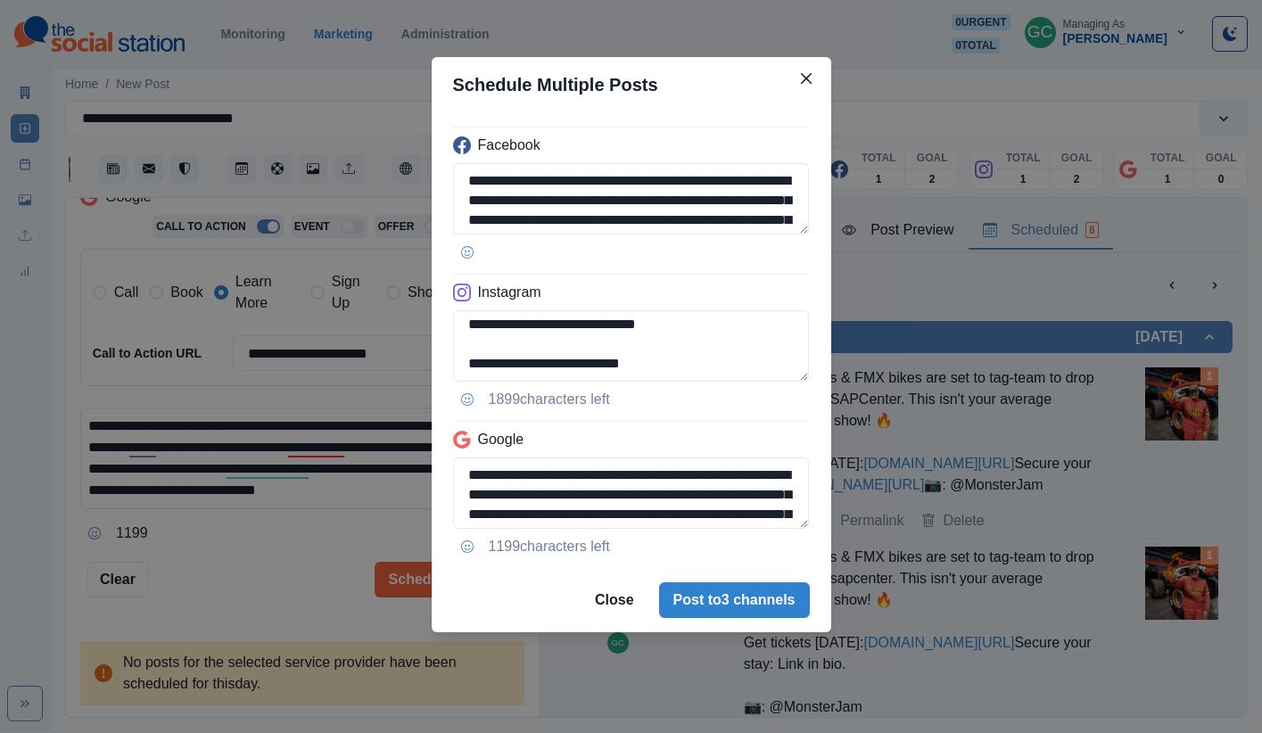
drag, startPoint x: 543, startPoint y: 373, endPoint x: 592, endPoint y: 454, distance: 94.8
click at [592, 453] on div "**********" at bounding box center [631, 340] width 399 height 456
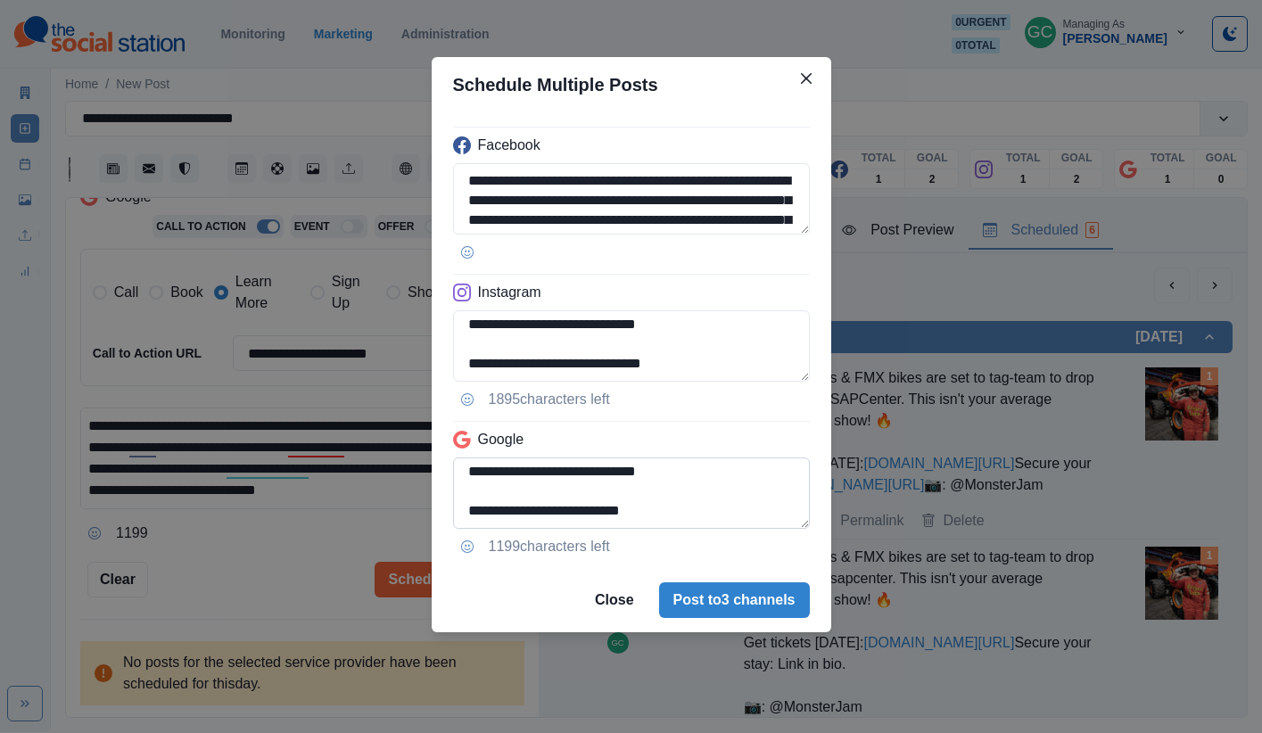
type textarea "**********"
drag, startPoint x: 630, startPoint y: 500, endPoint x: 687, endPoint y: 548, distance: 74.7
click at [670, 535] on div "**********" at bounding box center [631, 340] width 399 height 456
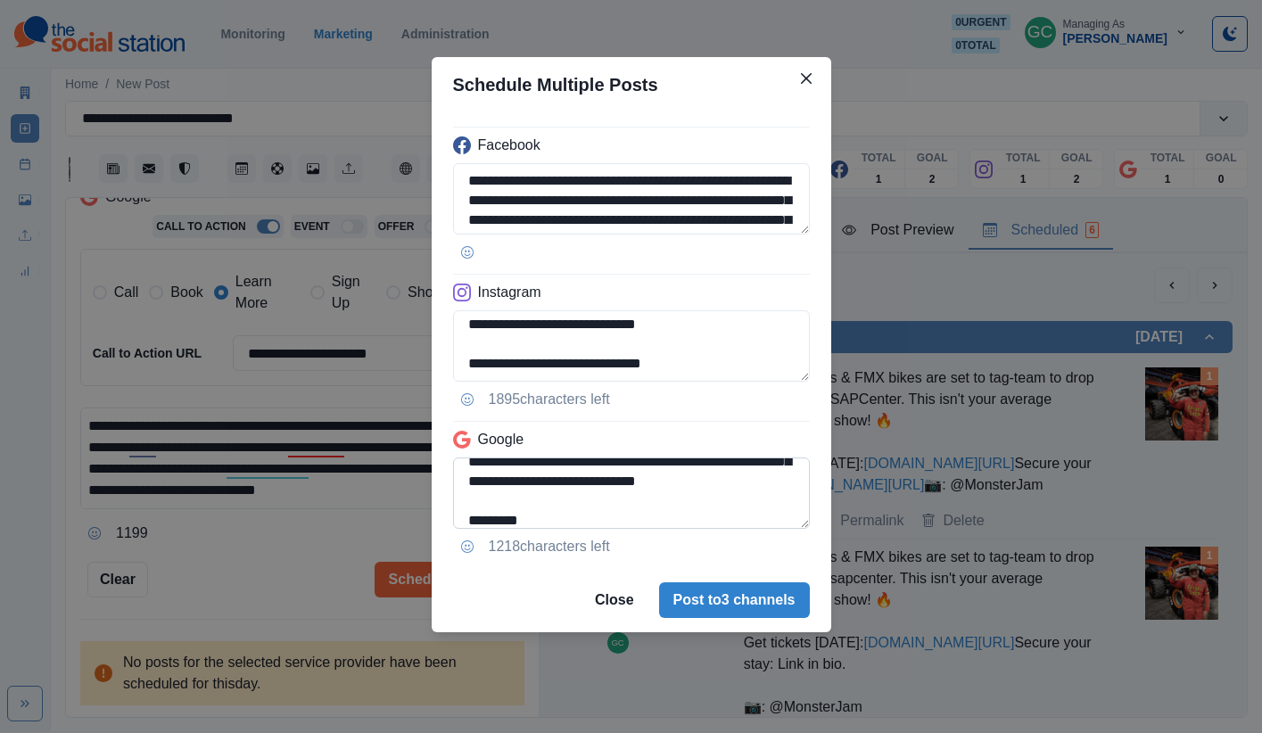
scroll to position [77, 0]
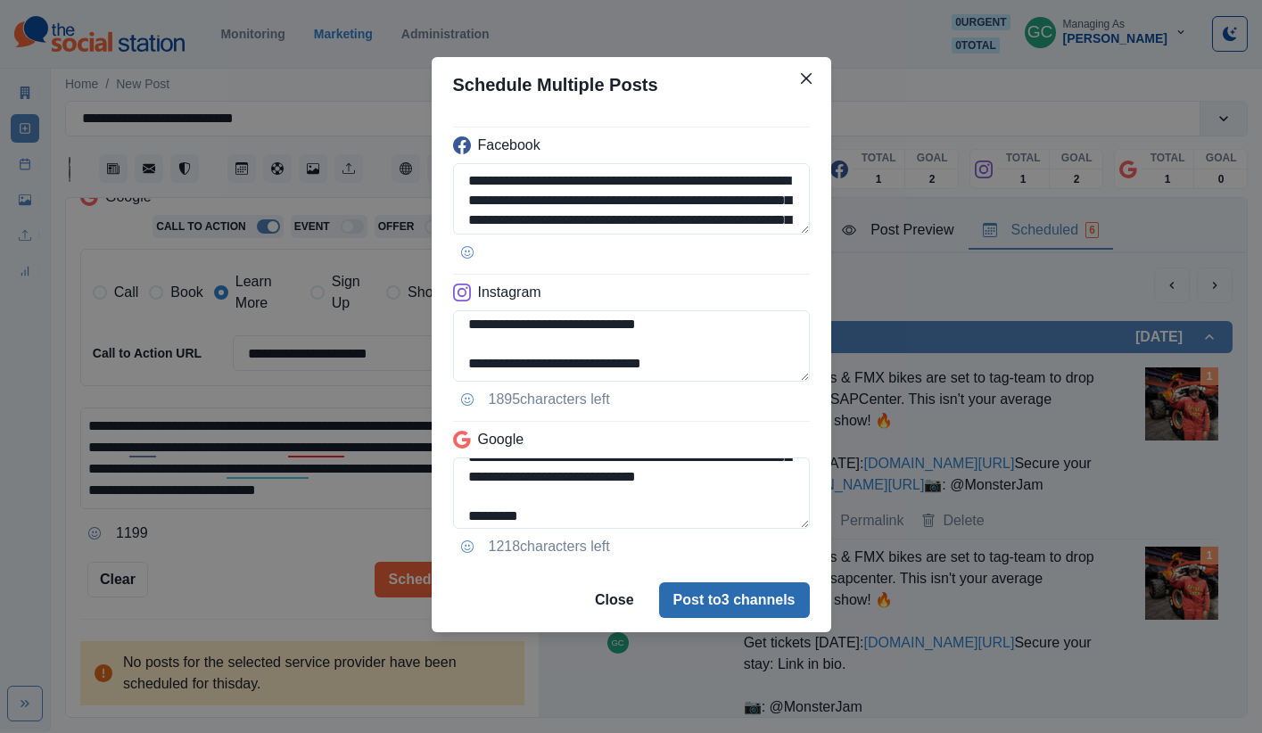
type textarea "**********"
click at [745, 605] on button "Post to 3 channels" at bounding box center [734, 600] width 151 height 36
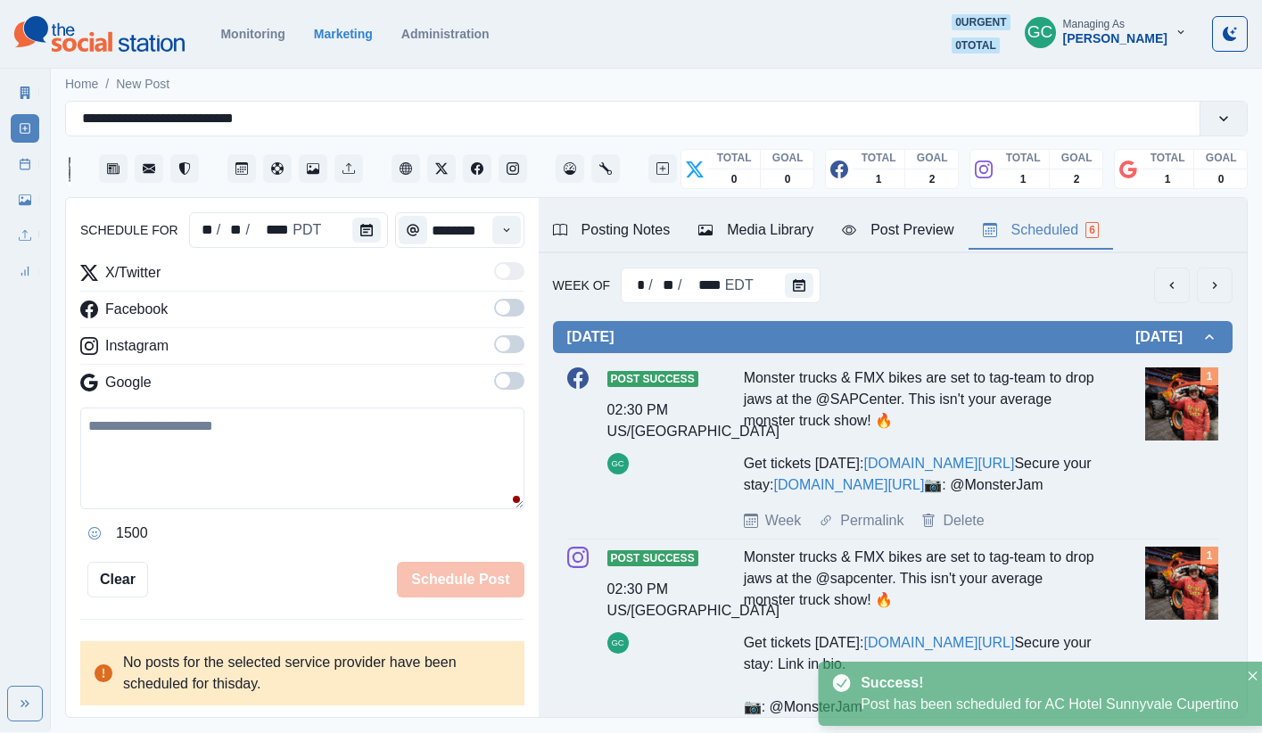
scroll to position [357, 0]
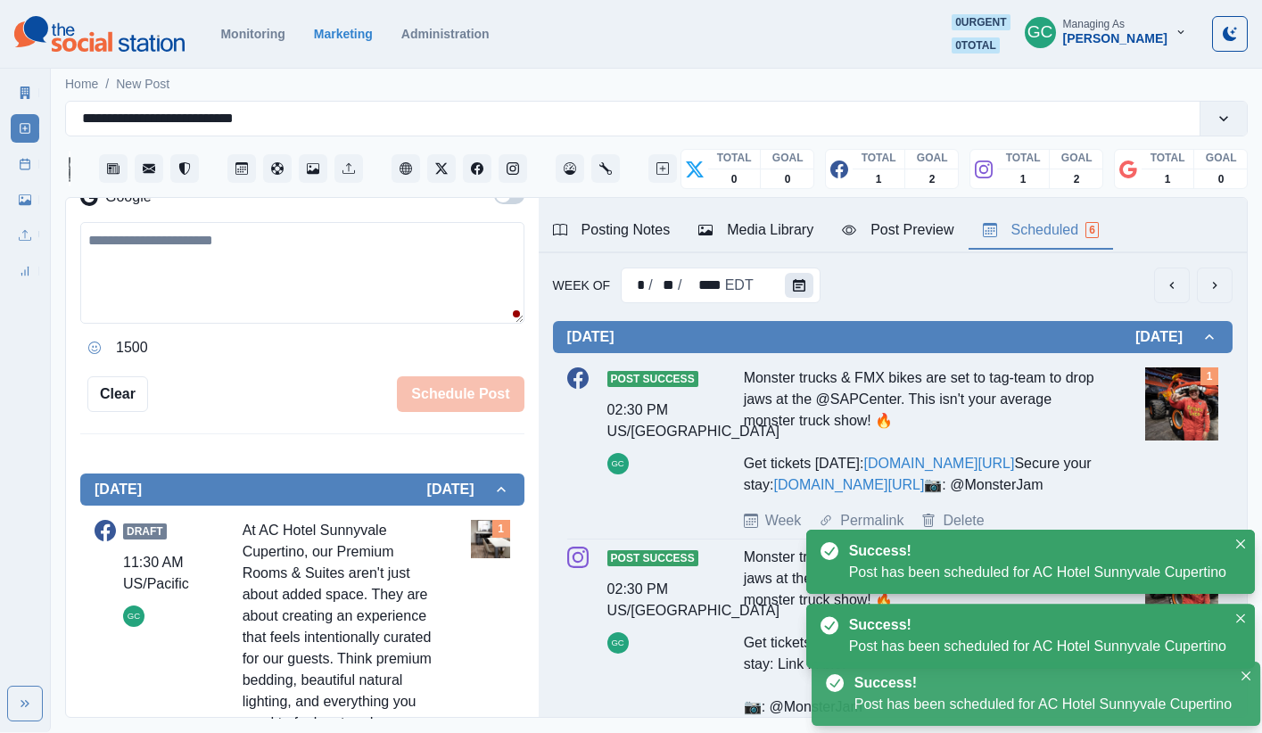
click at [785, 292] on button "Calendar" at bounding box center [799, 285] width 29 height 25
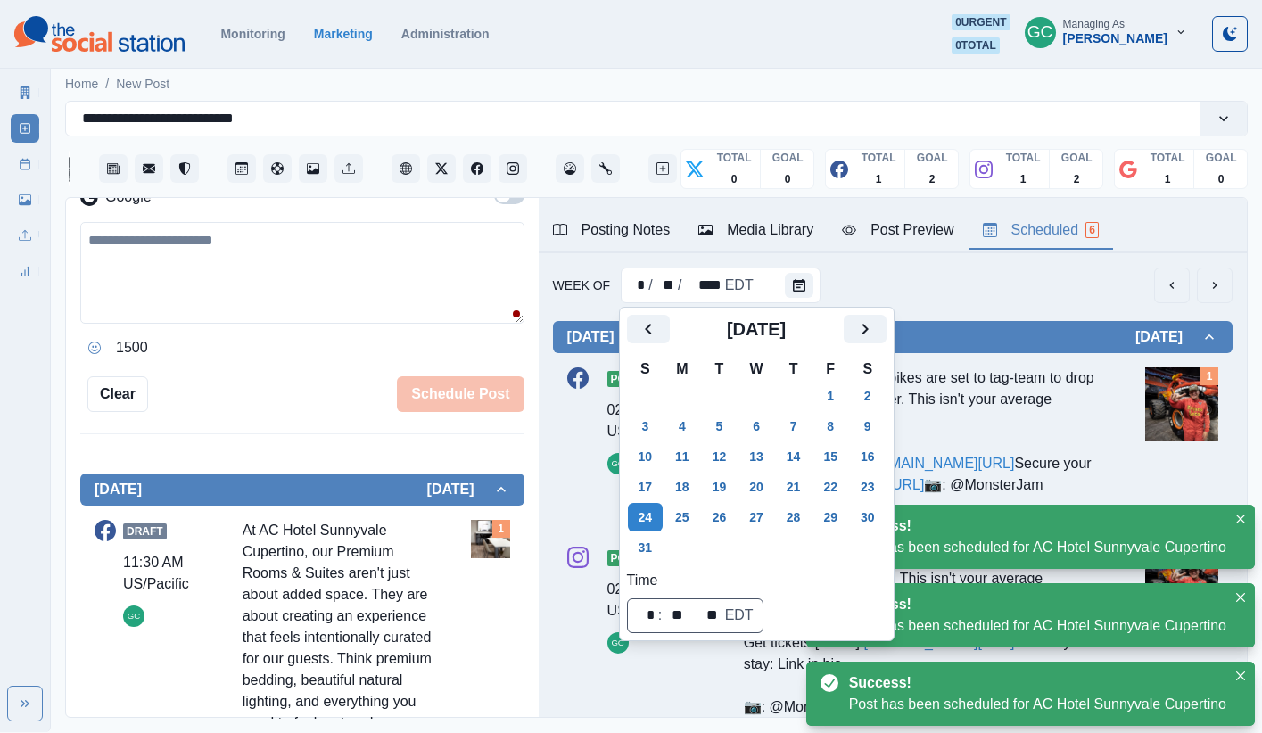
scroll to position [3, 0]
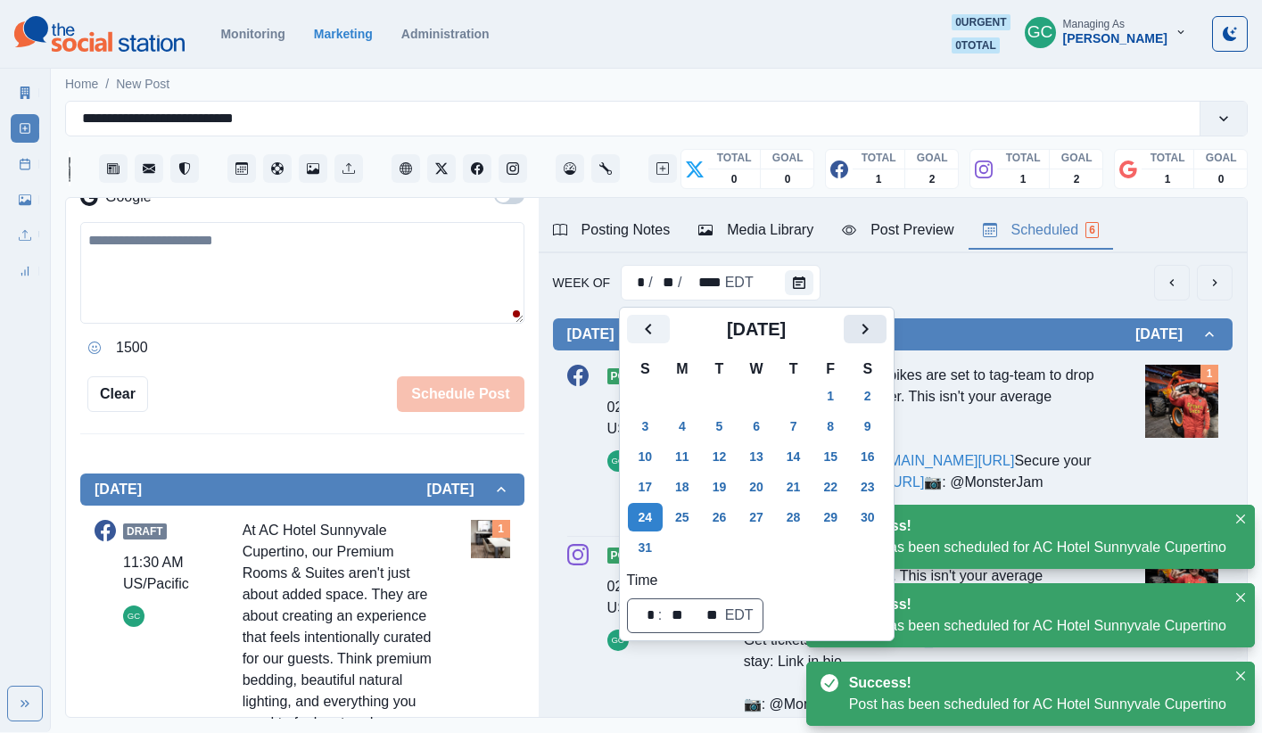
click at [886, 324] on button "Next" at bounding box center [864, 329] width 43 height 29
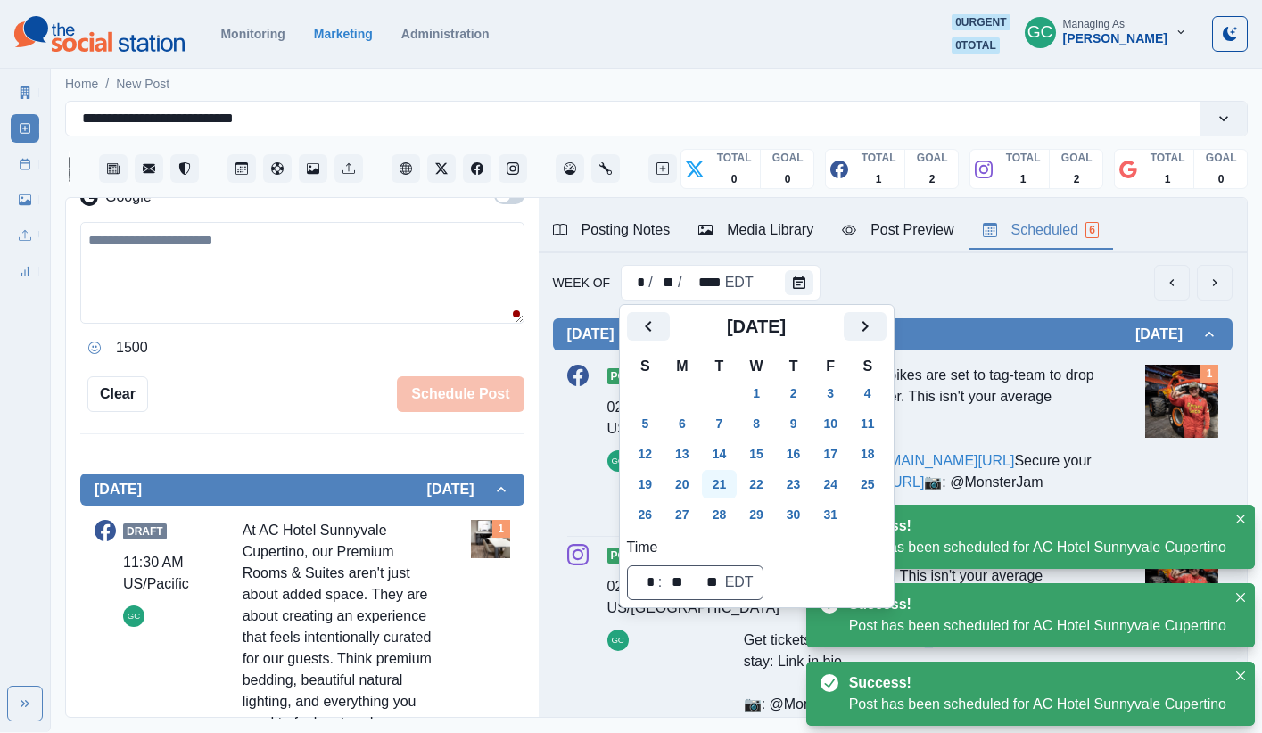
click at [710, 477] on button "21" at bounding box center [720, 484] width 36 height 29
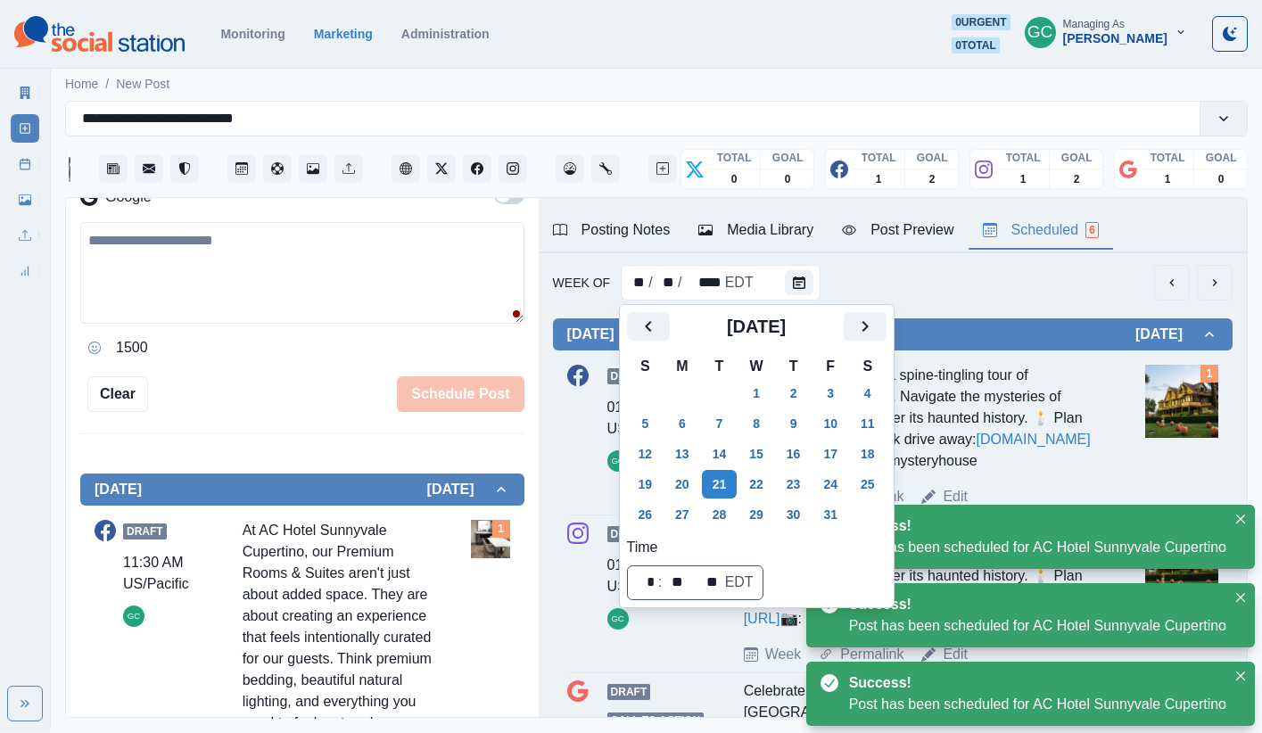
scroll to position [0, 0]
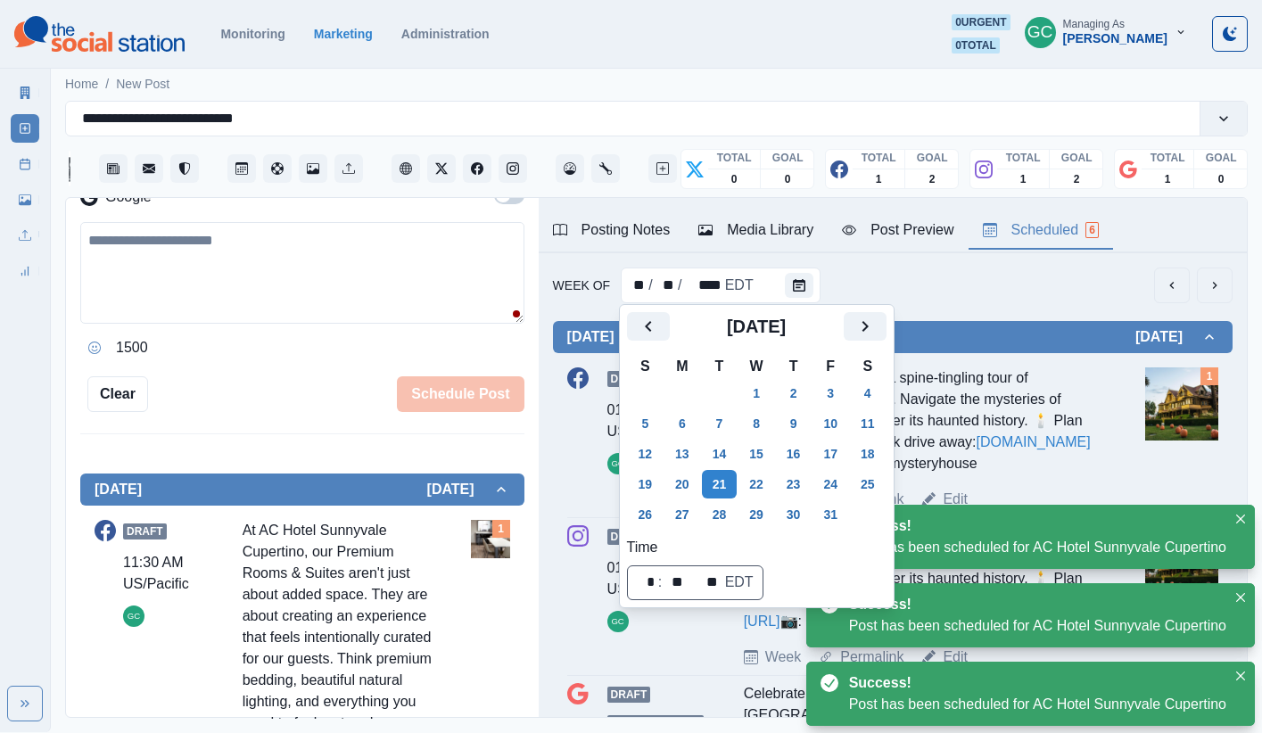
click at [939, 424] on div "Draft 01:00 PM US/Pacific GC Celebrate Halloween with a spine-tingling tour of …" at bounding box center [892, 438] width 651 height 143
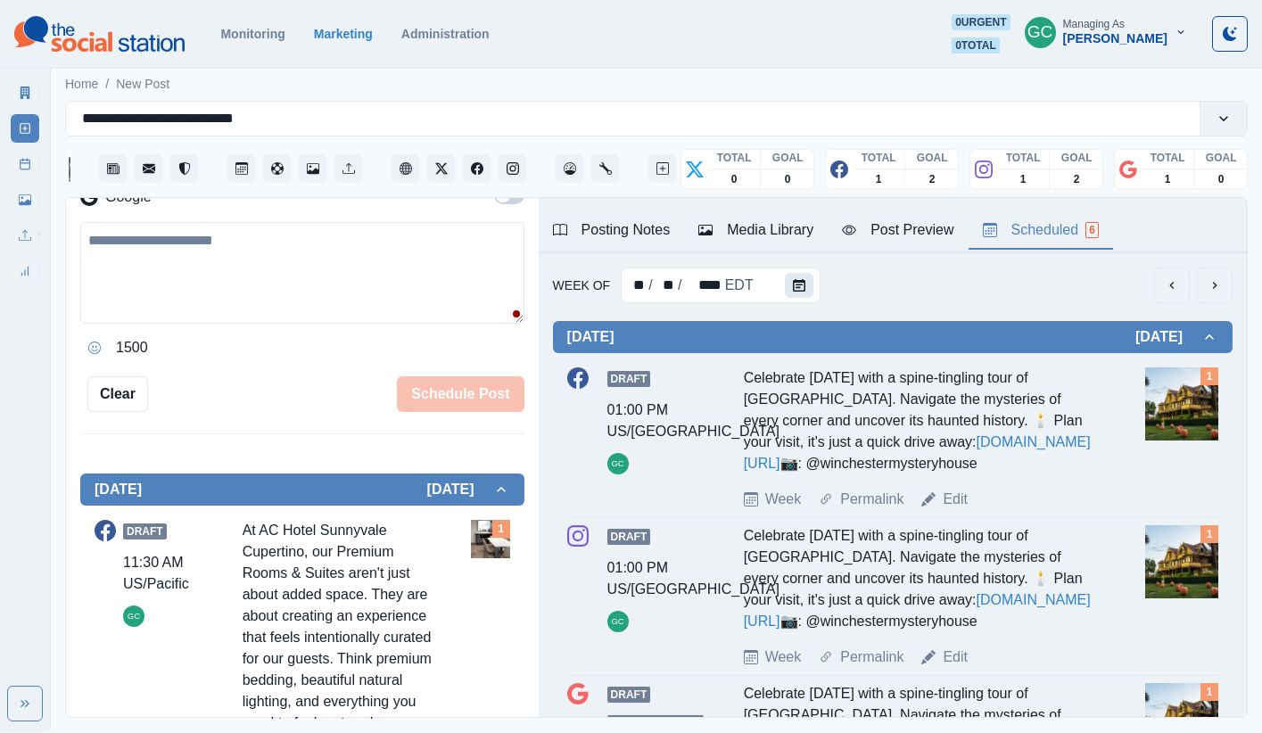
click at [785, 284] on button "Calendar" at bounding box center [799, 285] width 29 height 25
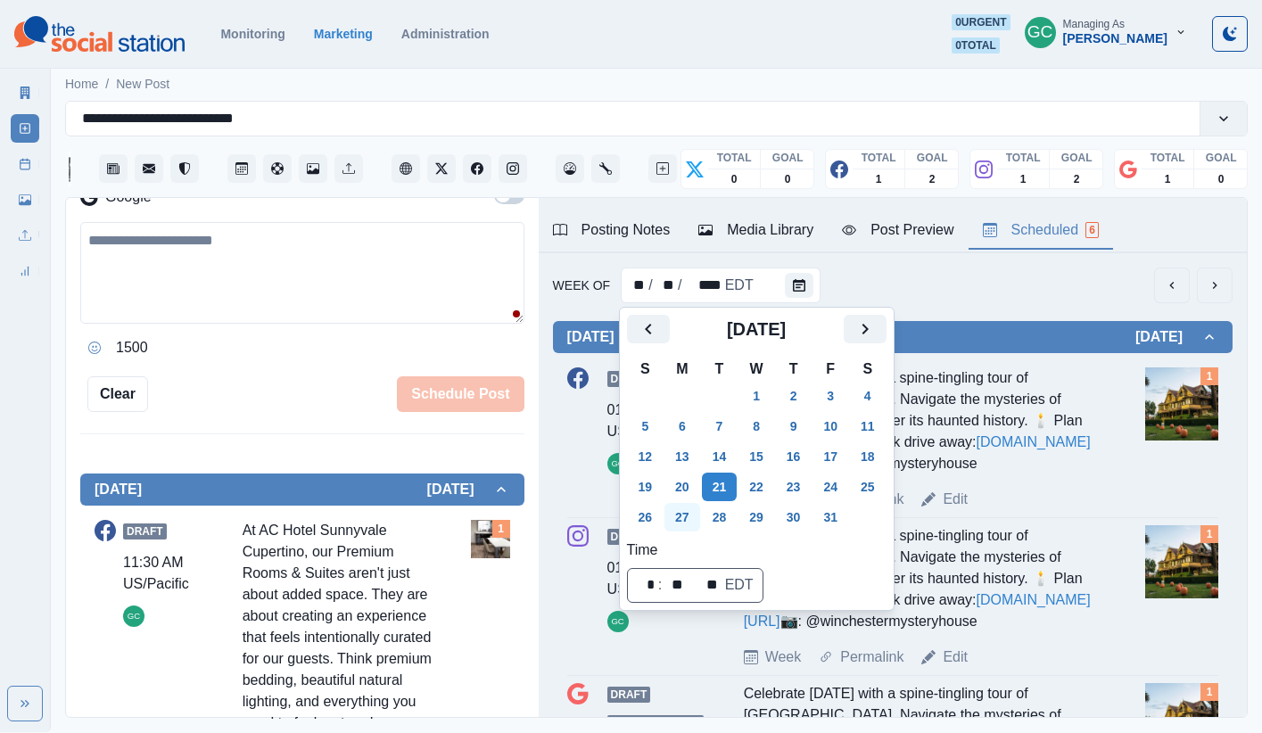
click at [699, 520] on button "27" at bounding box center [682, 517] width 36 height 29
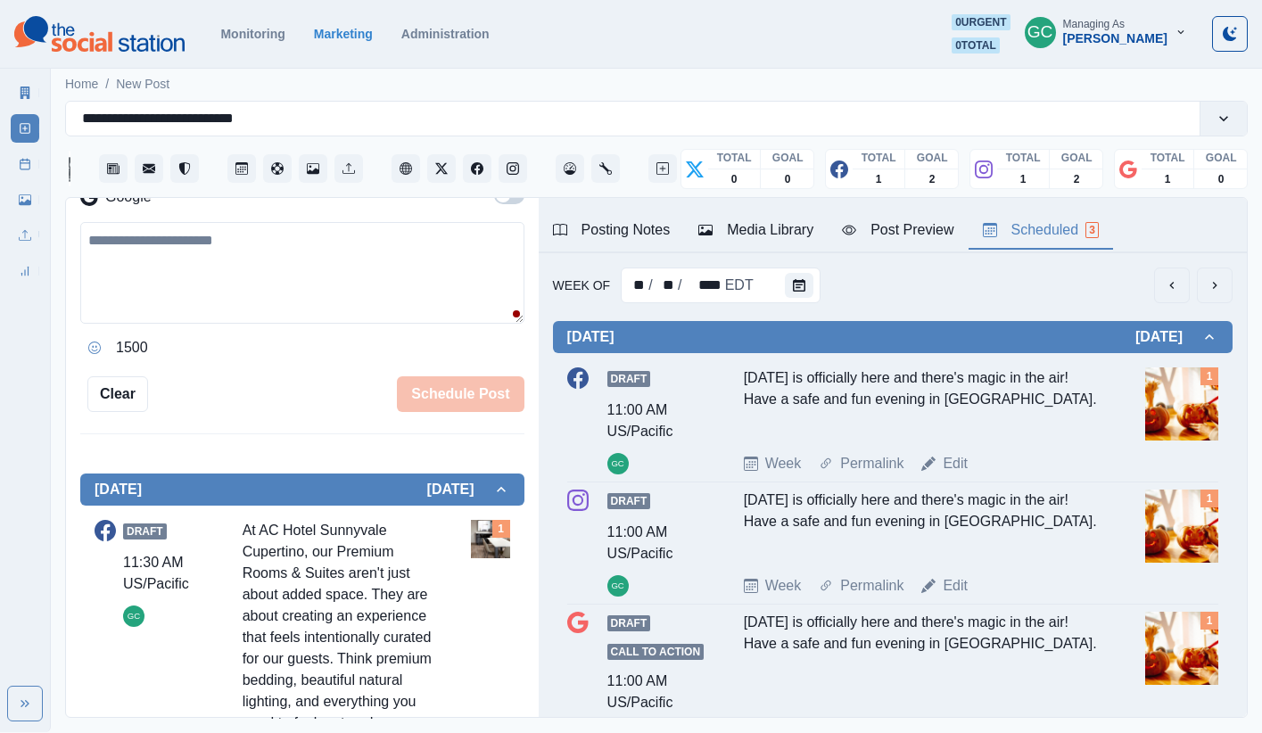
drag, startPoint x: 96, startPoint y: 45, endPoint x: 123, endPoint y: 69, distance: 35.4
click at [96, 46] on img at bounding box center [99, 34] width 170 height 36
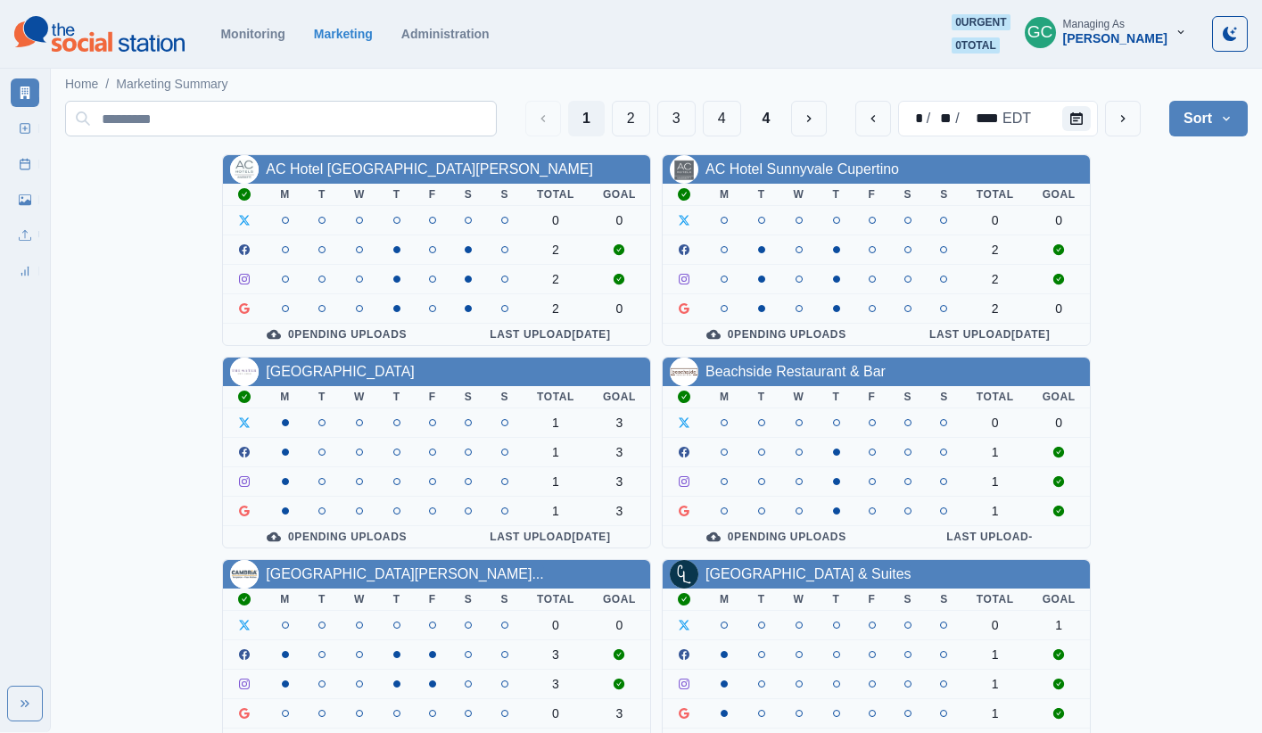
click at [227, 119] on input at bounding box center [281, 119] width 432 height 36
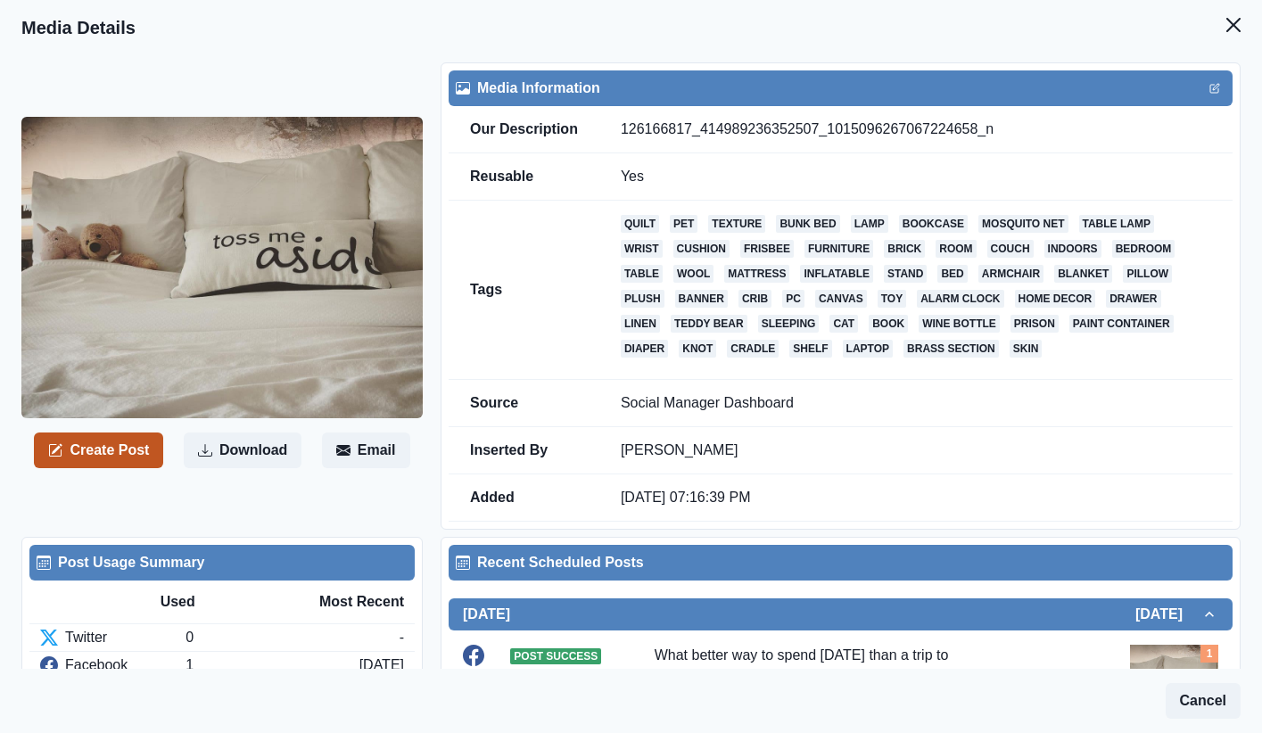
click at [103, 448] on button "Create Post" at bounding box center [98, 450] width 129 height 36
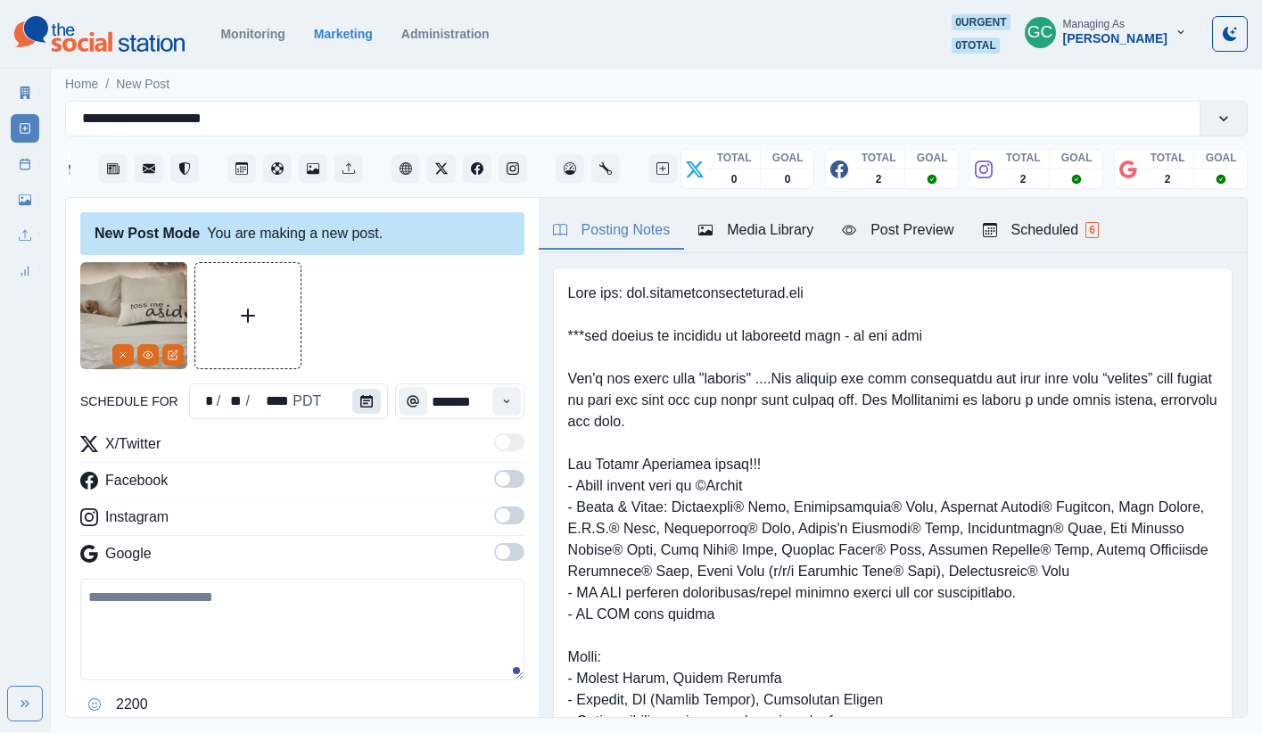
click at [370, 407] on button "Calendar" at bounding box center [366, 401] width 29 height 25
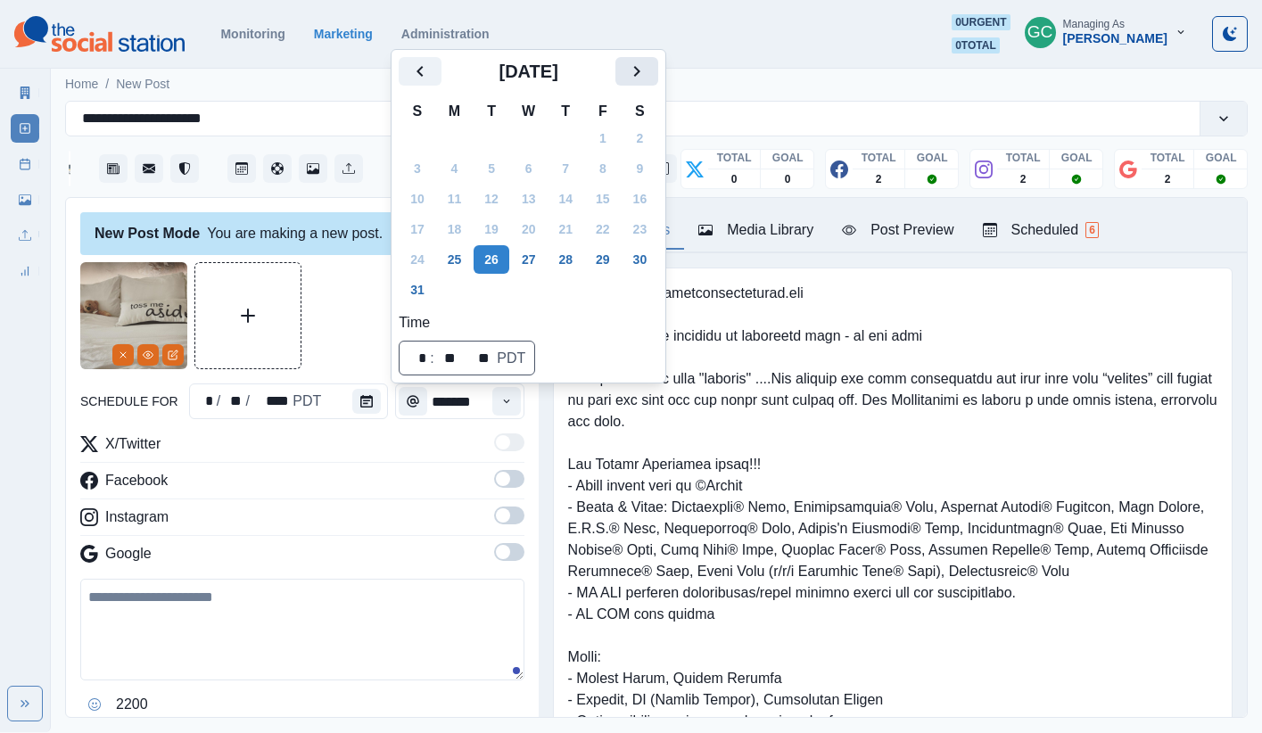
click at [658, 73] on button "Next" at bounding box center [636, 71] width 43 height 29
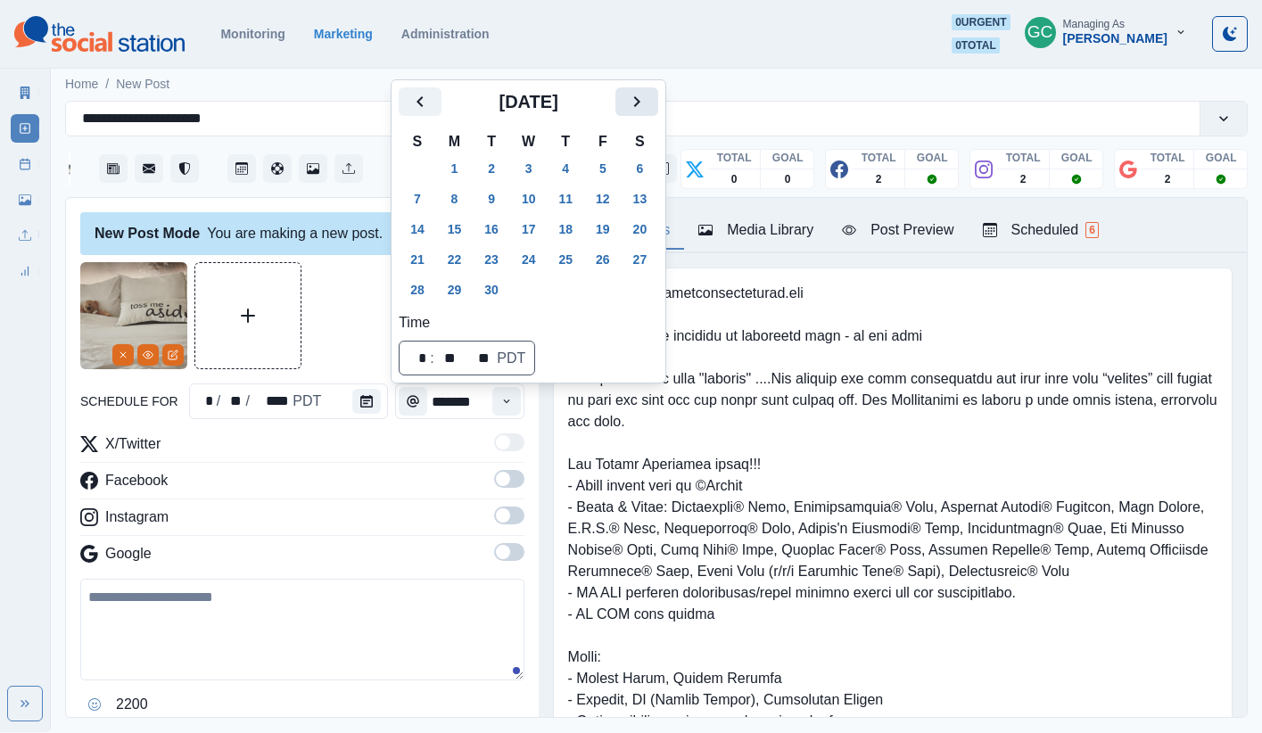
click at [647, 97] on icon "Next" at bounding box center [636, 101] width 21 height 21
click at [448, 210] on button "6" at bounding box center [455, 199] width 36 height 29
click at [498, 191] on button "7" at bounding box center [491, 199] width 36 height 29
click at [519, 415] on div "Time" at bounding box center [507, 401] width 36 height 36
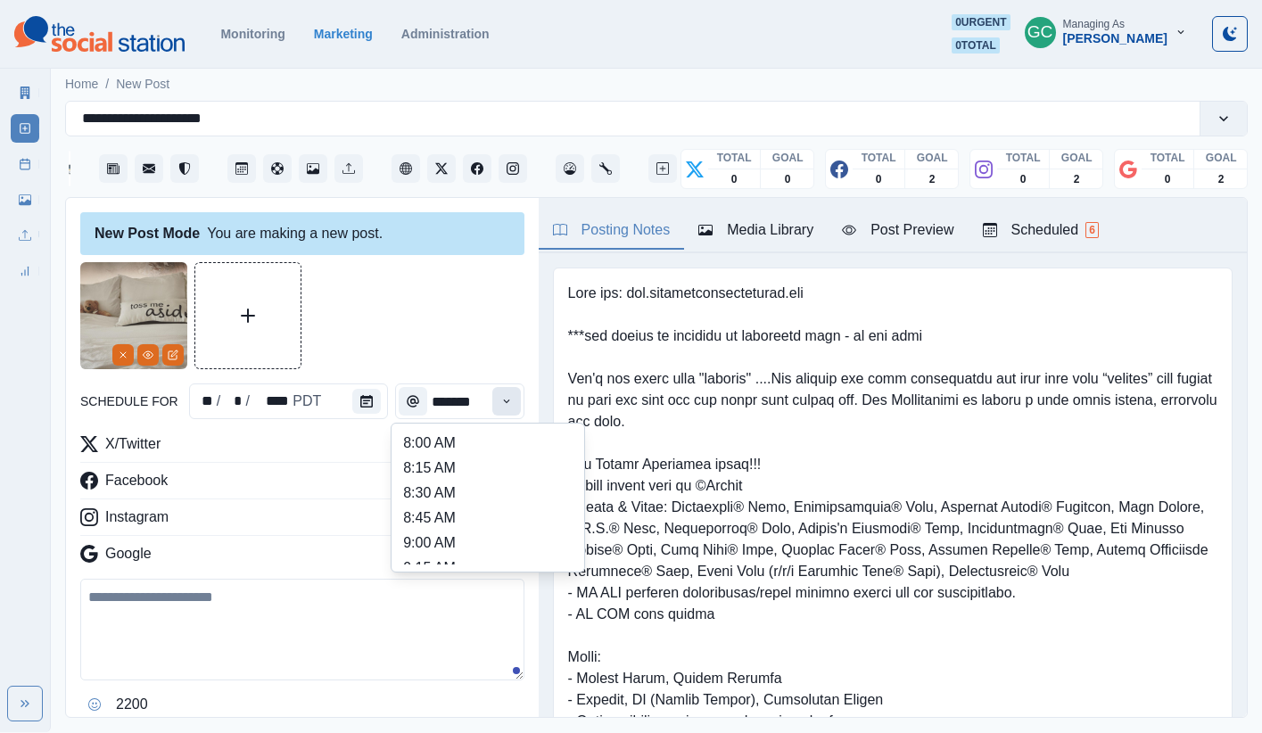
click at [507, 403] on icon "Time" at bounding box center [506, 401] width 12 height 12
click at [491, 533] on li "12:45 PM" at bounding box center [488, 545] width 178 height 25
type input "********"
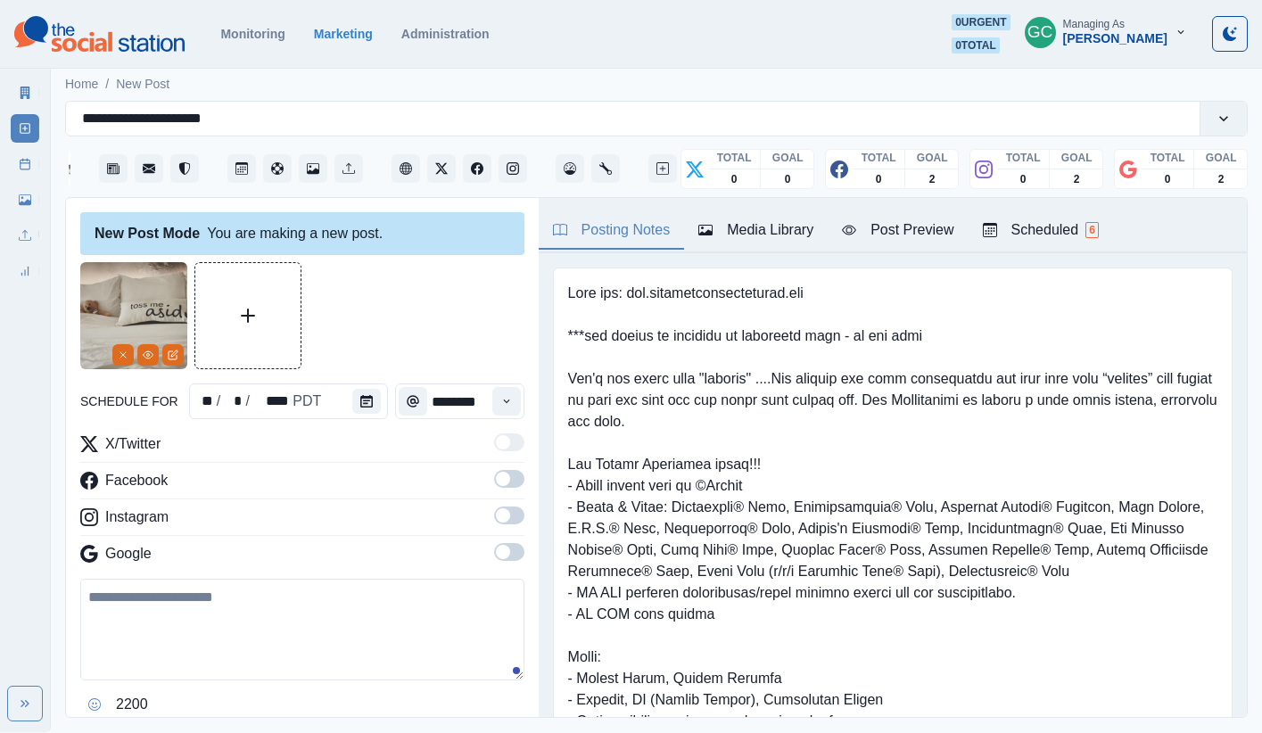
click at [506, 547] on span at bounding box center [503, 552] width 14 height 14
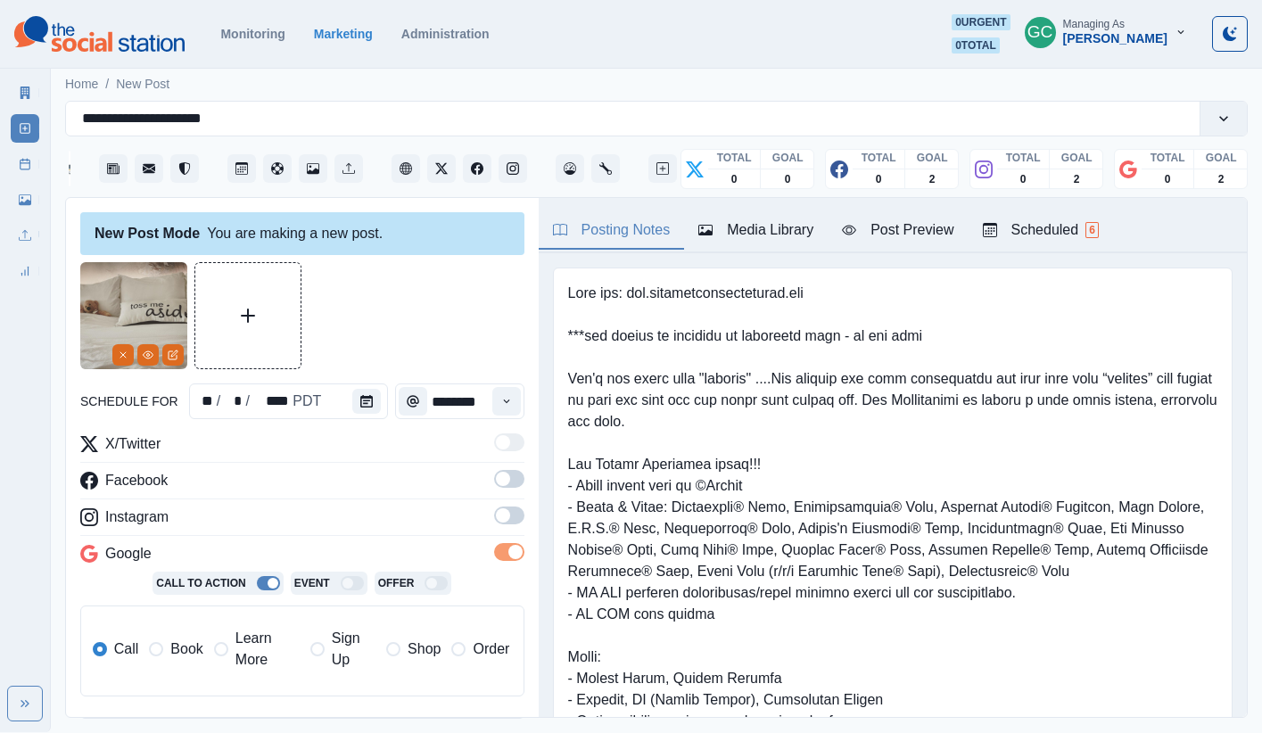
click at [507, 508] on span at bounding box center [509, 515] width 30 height 18
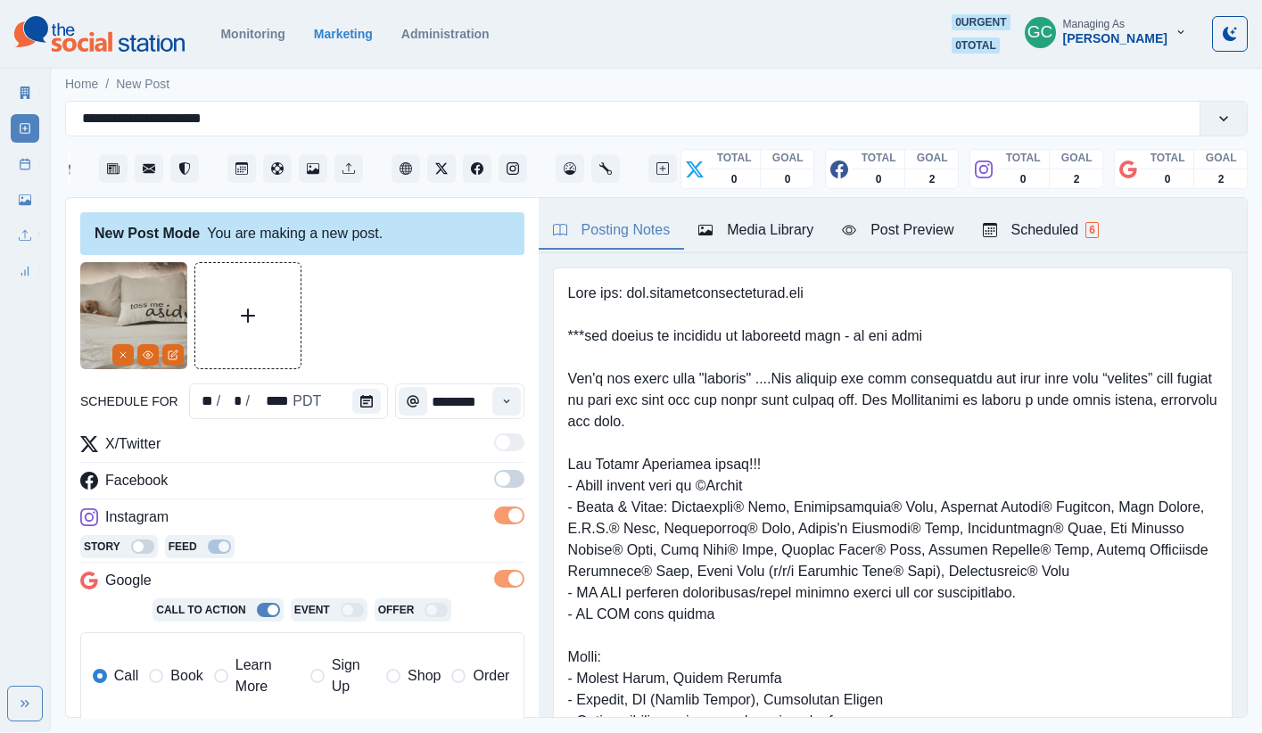
click at [507, 476] on span at bounding box center [503, 479] width 14 height 14
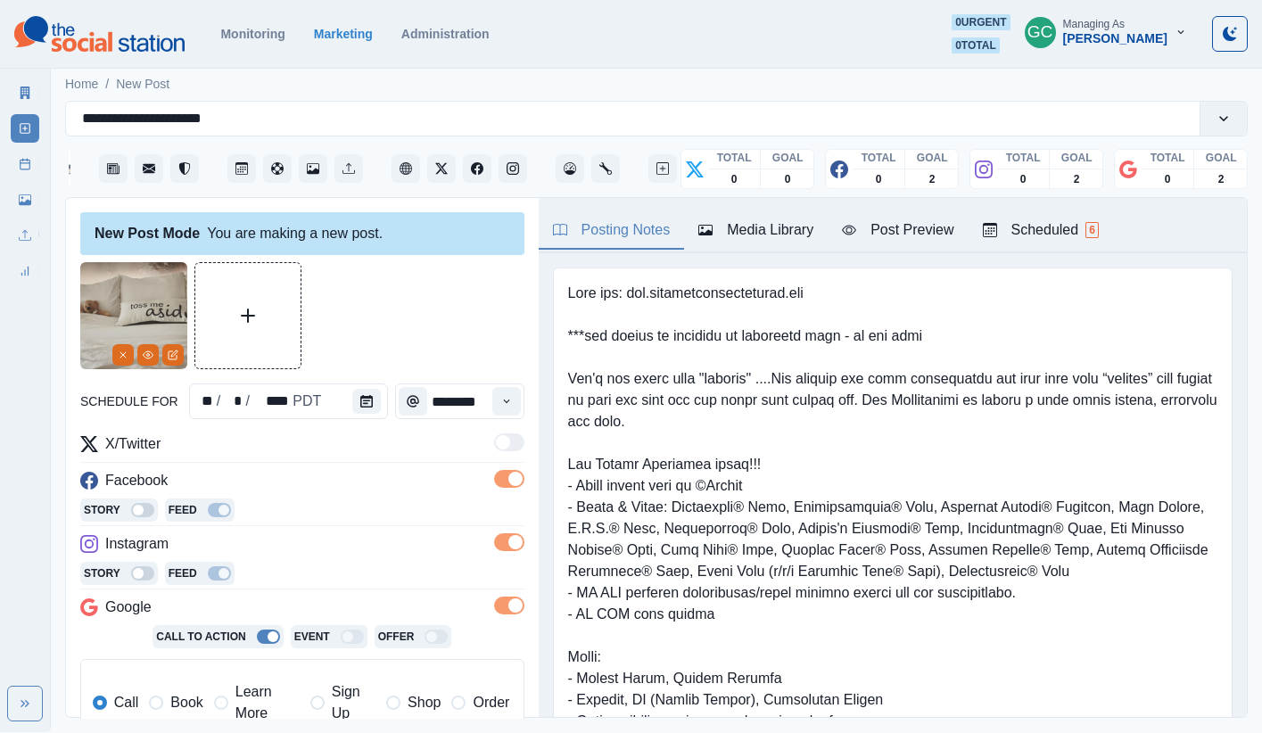
click at [267, 644] on span "Learn More" at bounding box center [267, 702] width 64 height 43
drag, startPoint x: 1072, startPoint y: 225, endPoint x: 1006, endPoint y: 233, distance: 66.5
click at [939, 226] on div "Scheduled 6" at bounding box center [1041, 229] width 116 height 21
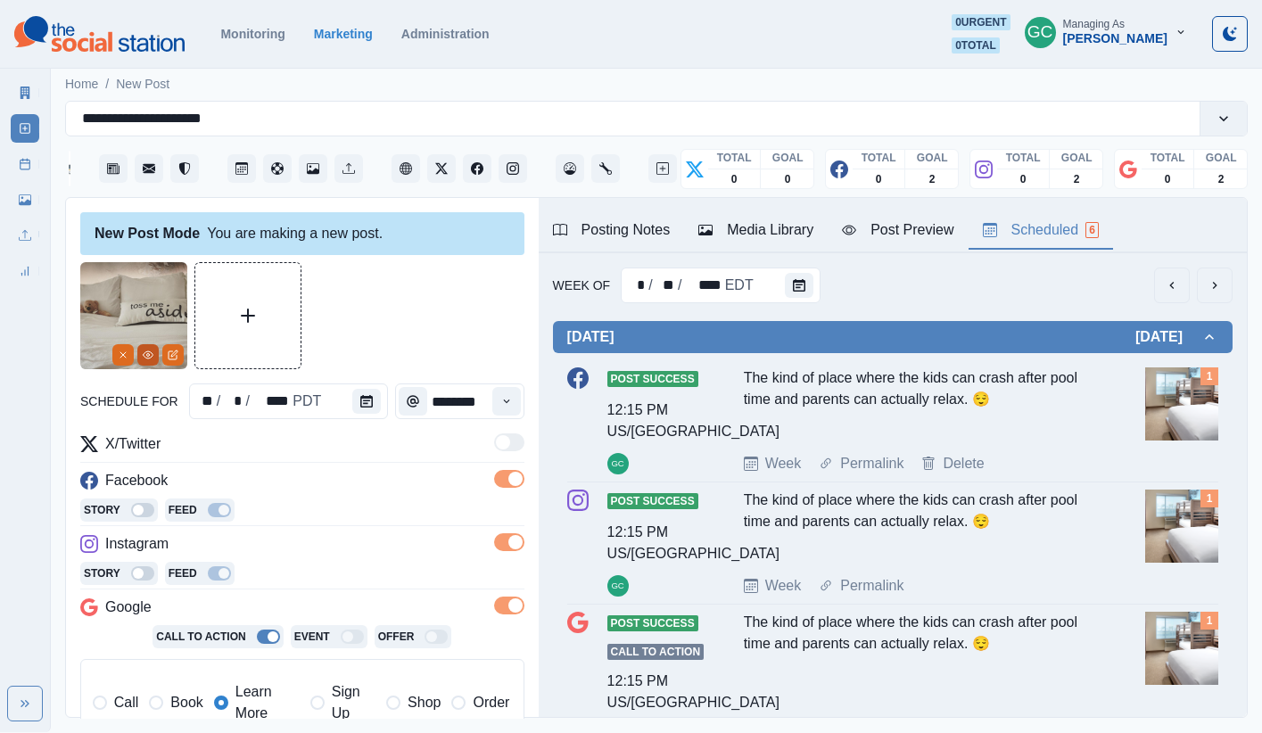
click at [147, 360] on button "View Media" at bounding box center [147, 354] width 21 height 21
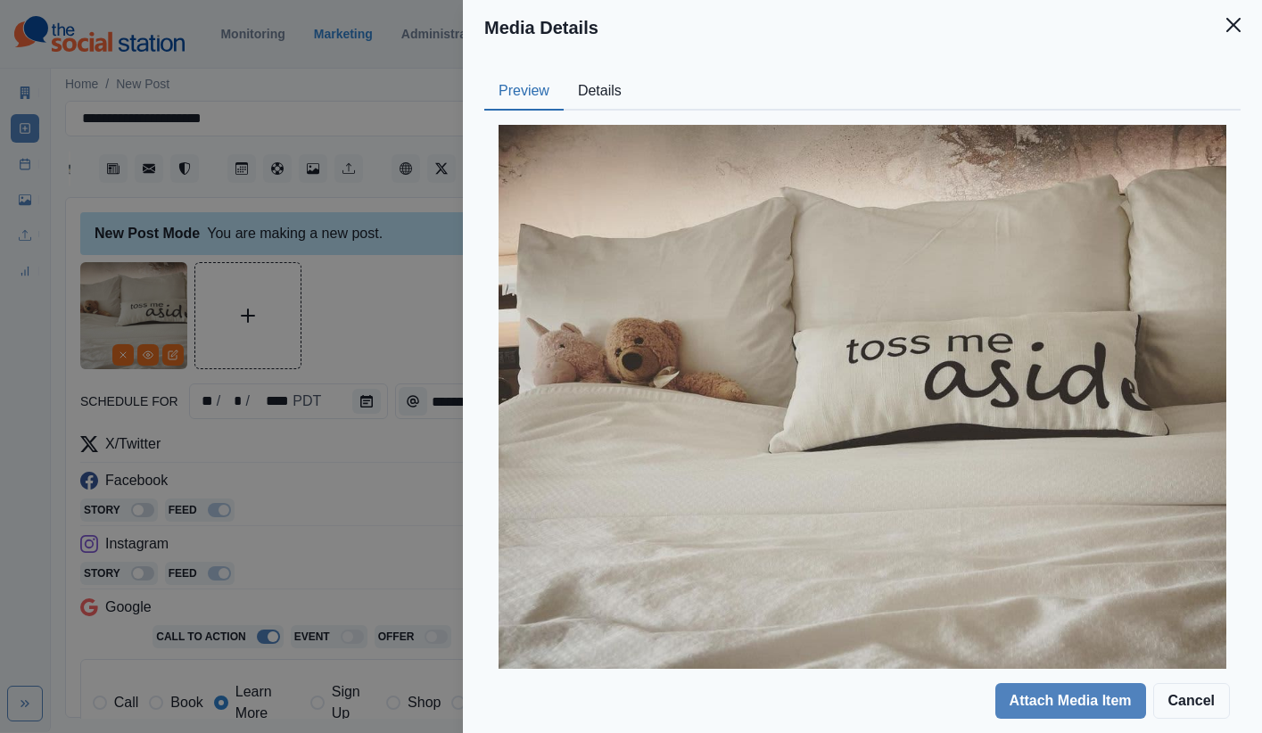
click at [379, 511] on div "Media Details Preview Details Our Description 126166817_414989236352507_1015096…" at bounding box center [631, 366] width 1262 height 733
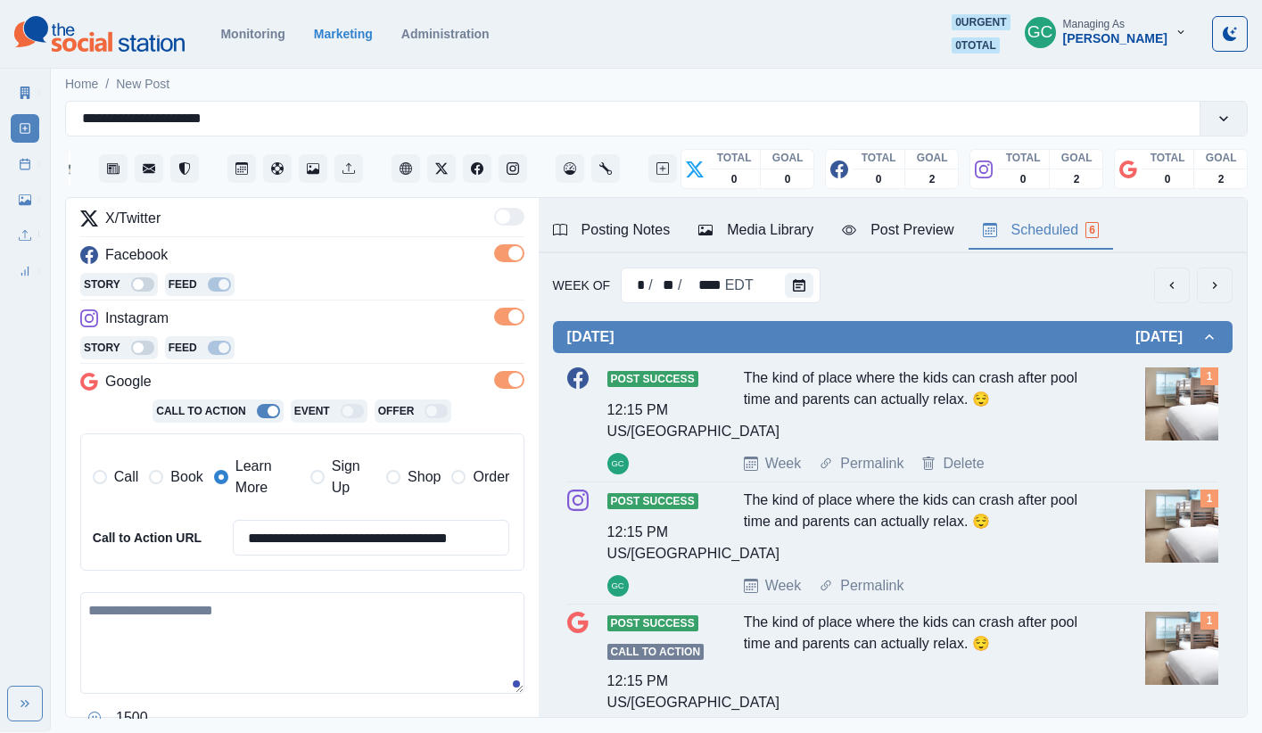
scroll to position [267, 0]
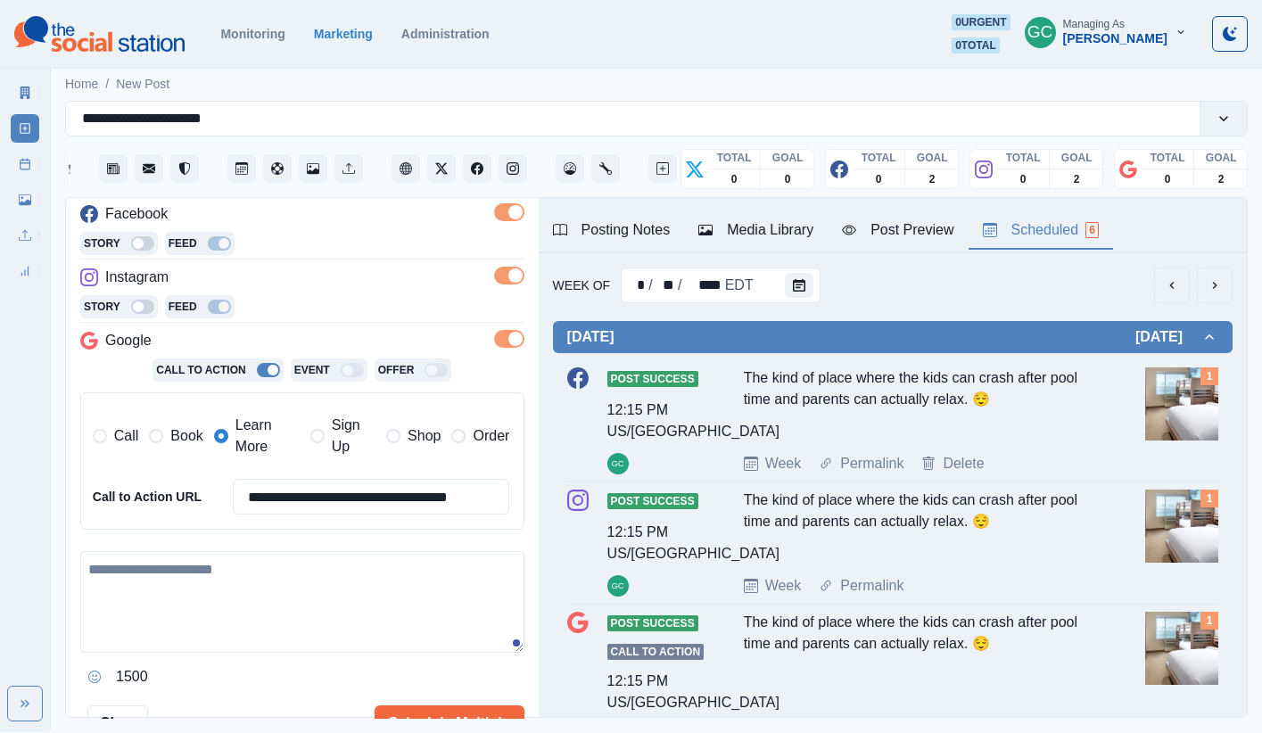
click at [388, 609] on textarea at bounding box center [302, 602] width 444 height 102
paste textarea "**********"
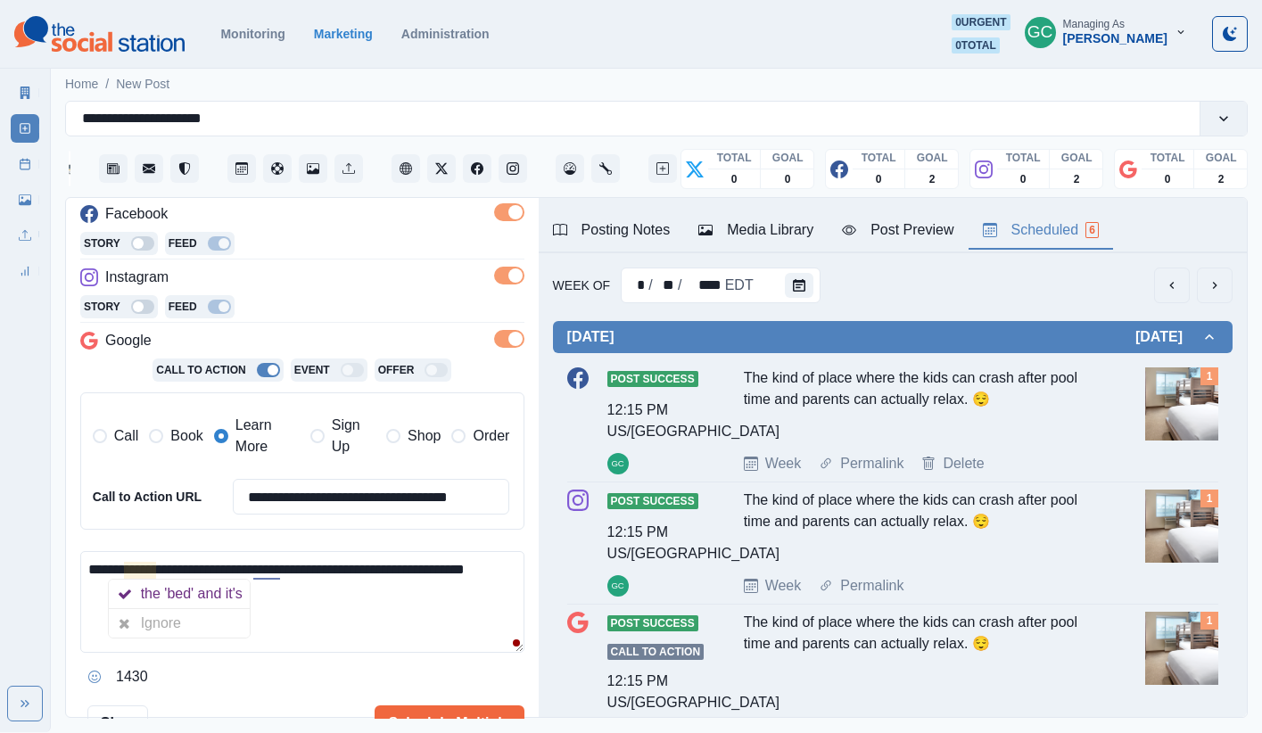
click at [404, 618] on textarea "**********" at bounding box center [302, 602] width 444 height 102
click at [288, 568] on textarea "**********" at bounding box center [302, 602] width 444 height 102
click at [173, 588] on textarea "**********" at bounding box center [302, 602] width 444 height 102
drag, startPoint x: 175, startPoint y: 589, endPoint x: 96, endPoint y: 595, distance: 78.6
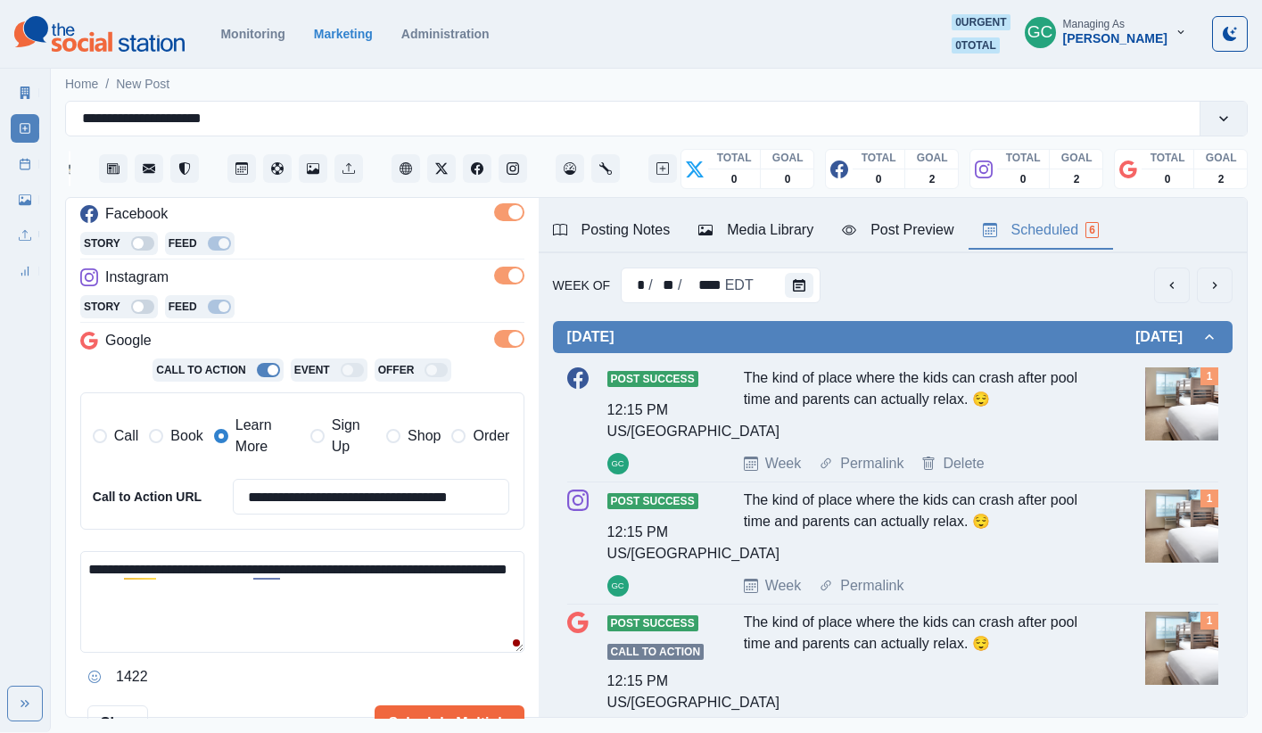
click at [99, 594] on textarea "**********" at bounding box center [302, 602] width 444 height 102
type textarea "**********"
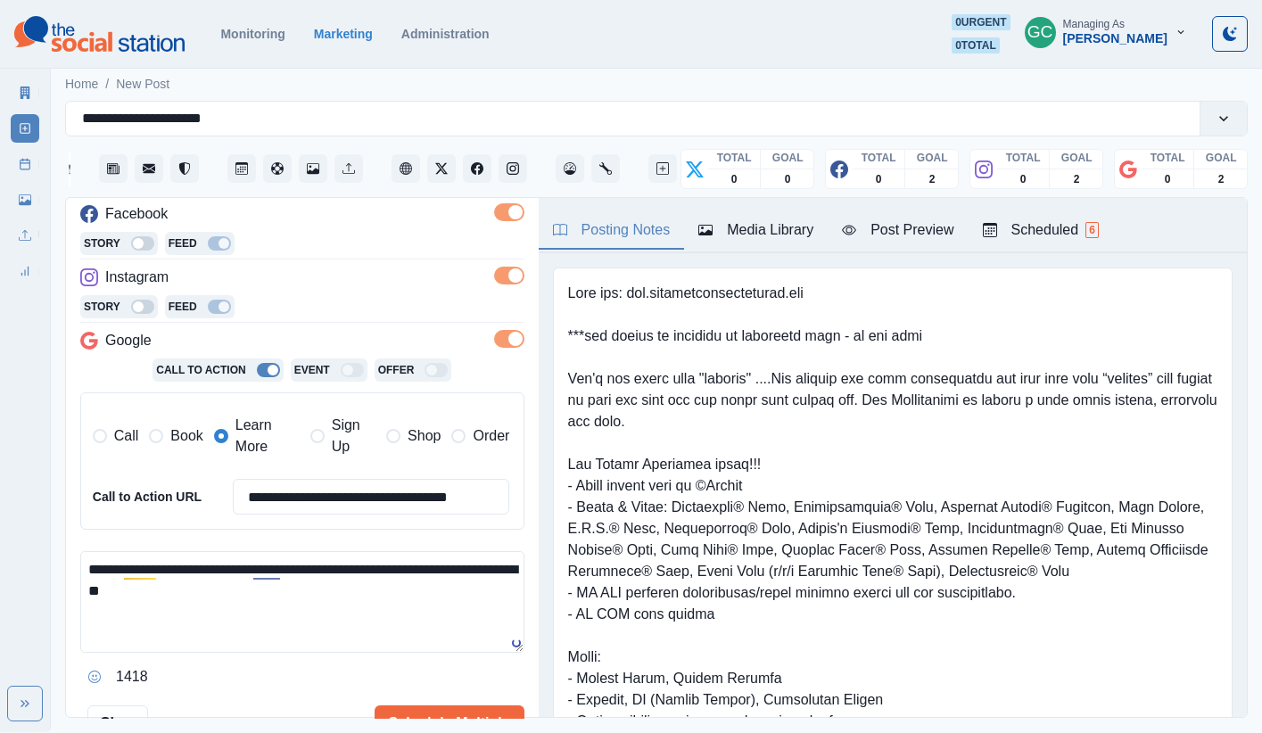
click at [647, 239] on div "Posting Notes" at bounding box center [612, 229] width 118 height 21
click at [361, 627] on textarea "**********" at bounding box center [302, 602] width 444 height 102
click at [939, 225] on div "Scheduled 6" at bounding box center [1041, 229] width 116 height 21
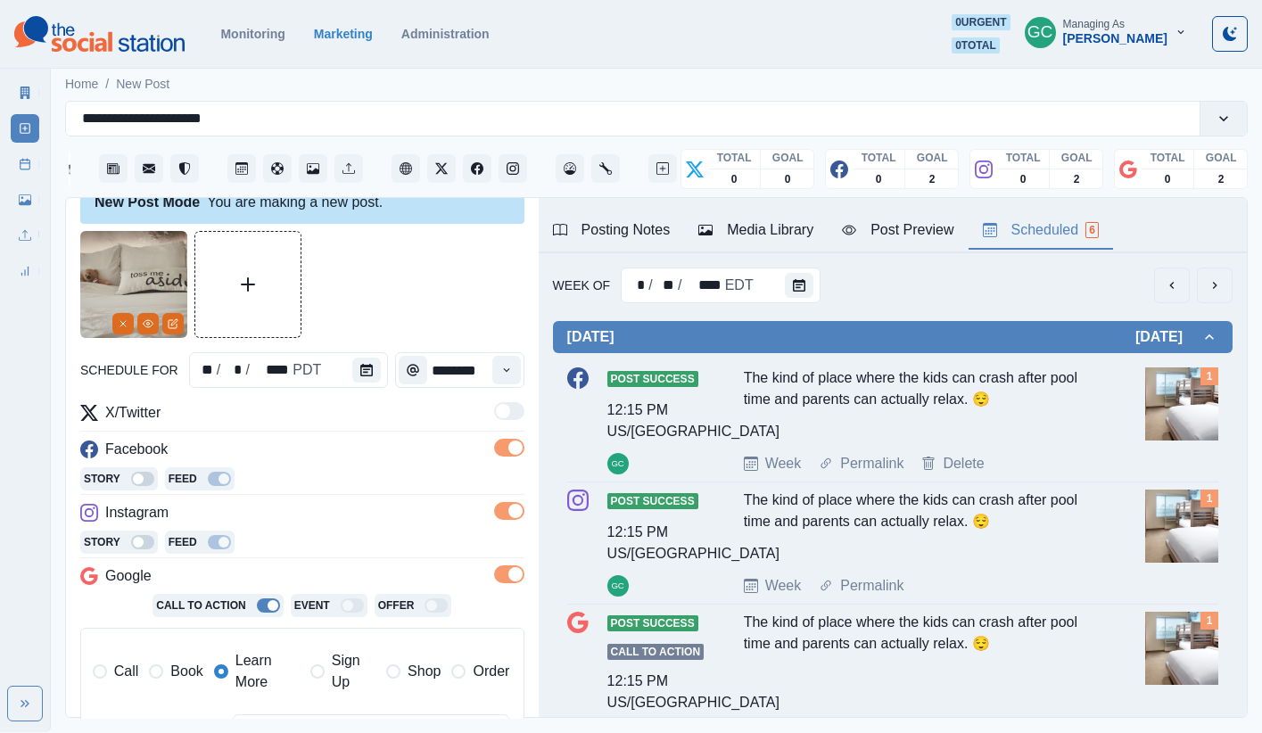
scroll to position [332, 0]
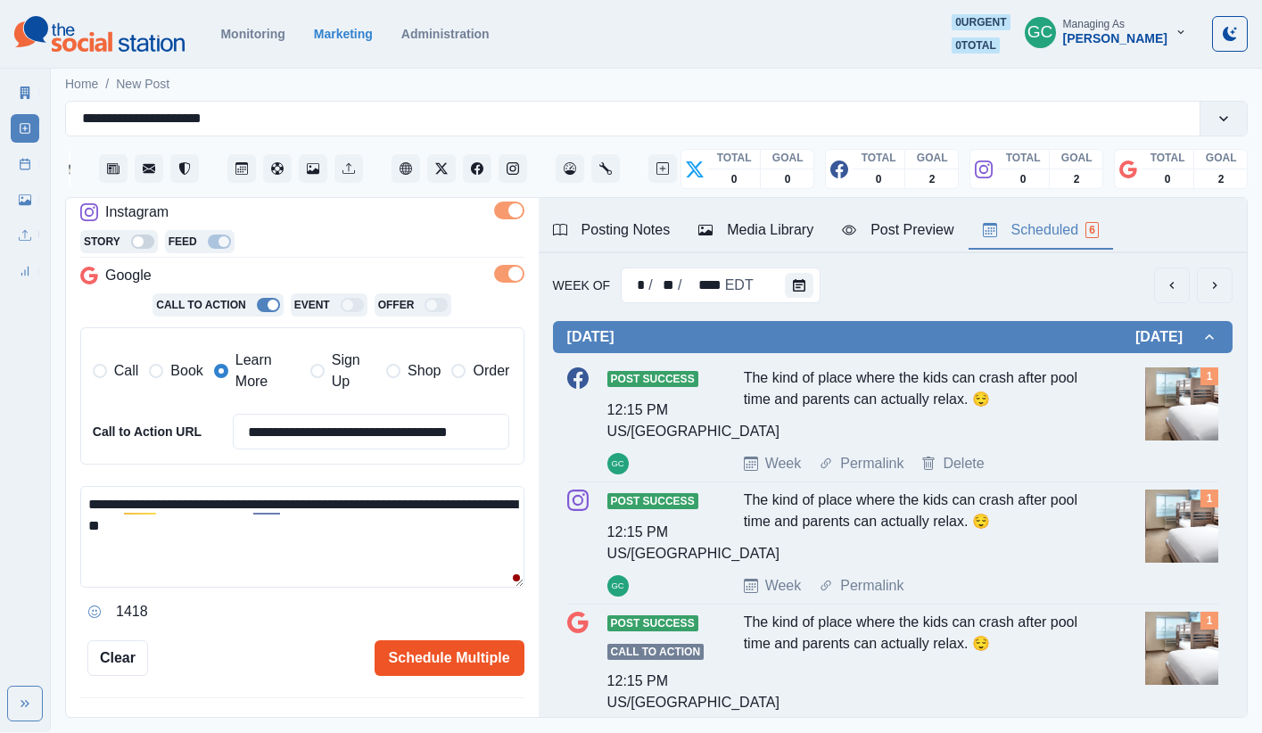
click at [445, 644] on button "Schedule Multiple" at bounding box center [449, 658] width 150 height 36
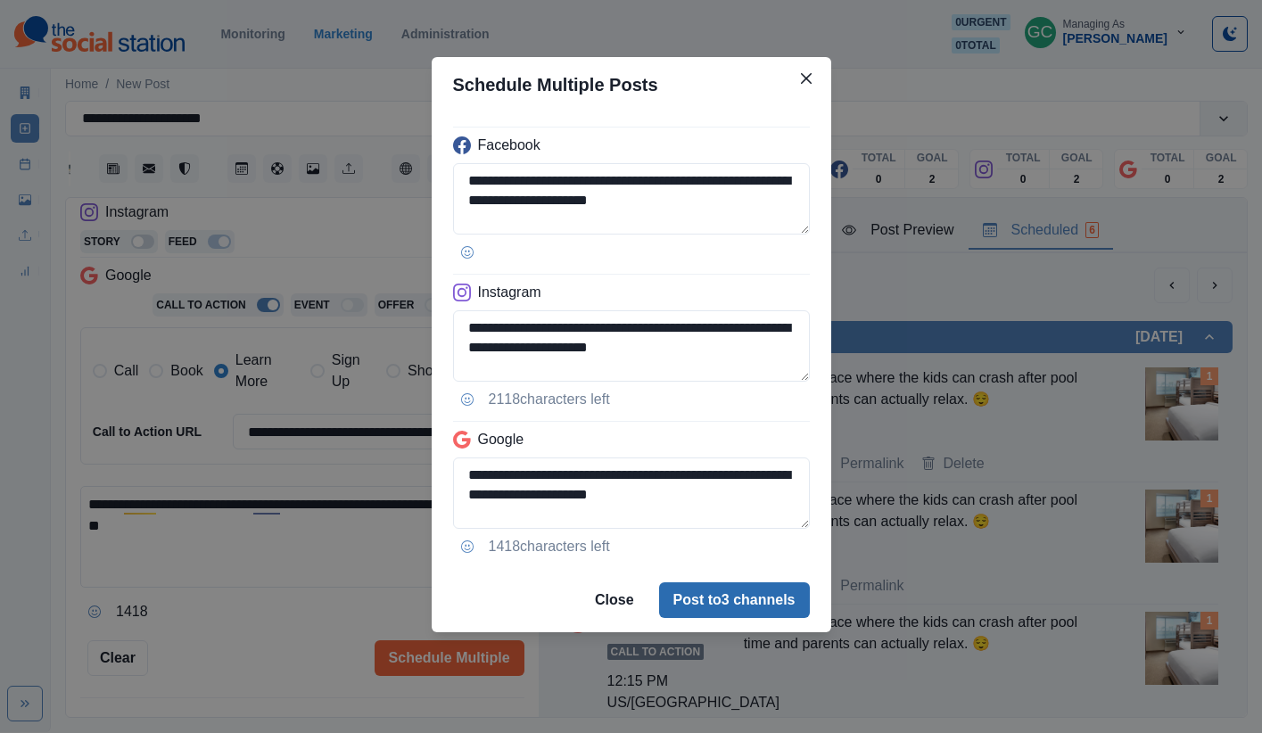
click at [728, 602] on button "Post to 3 channels" at bounding box center [734, 600] width 151 height 36
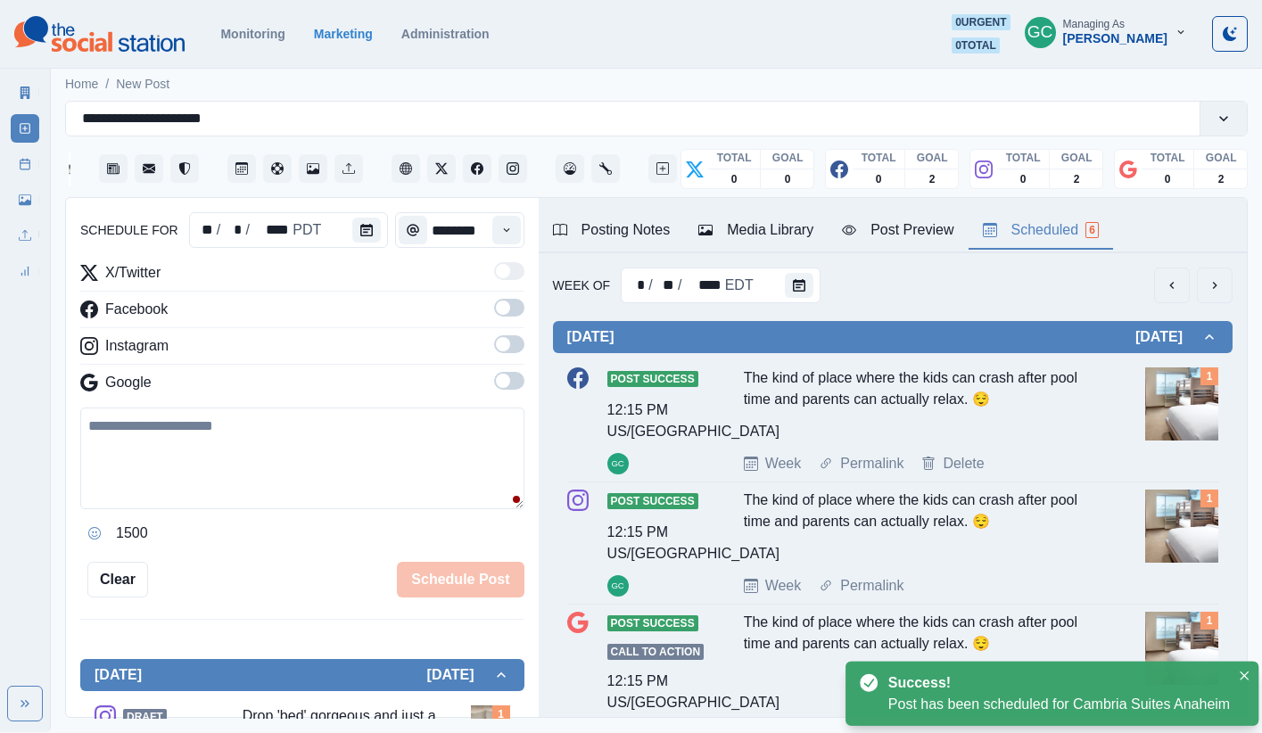
scroll to position [305, 0]
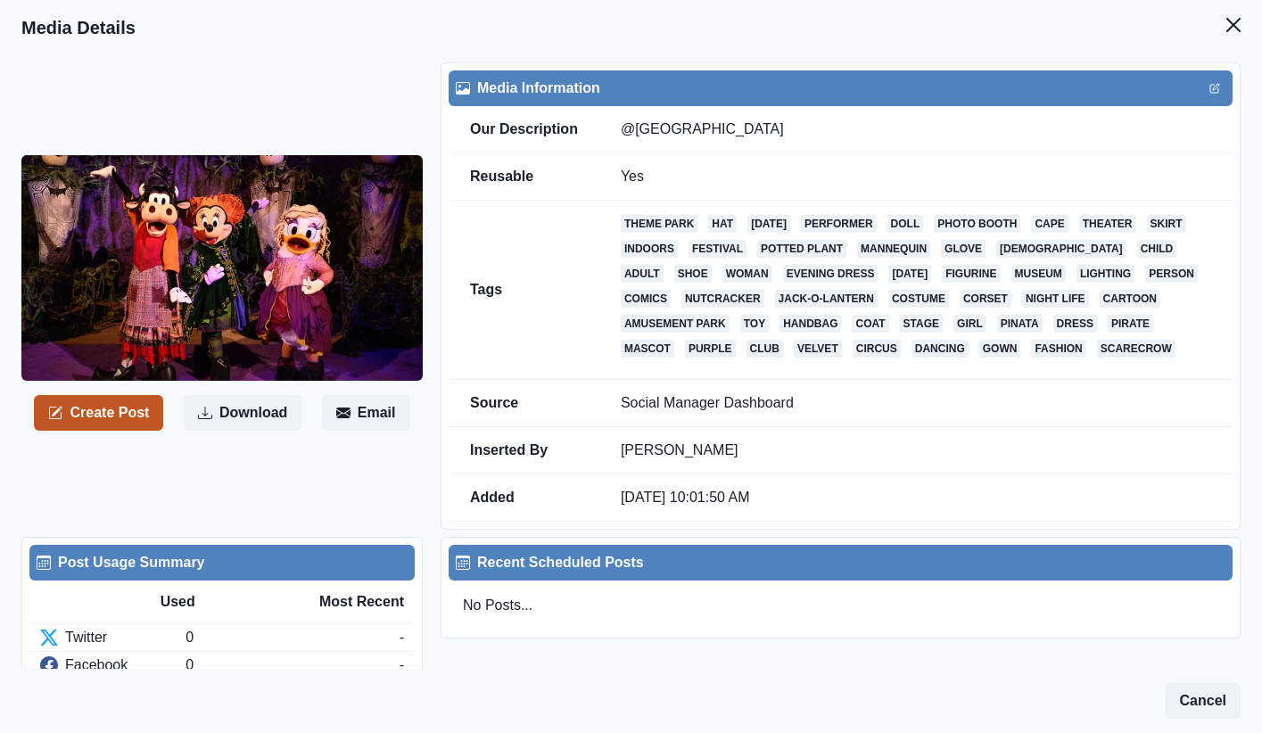
click at [93, 424] on button "Create Post" at bounding box center [98, 413] width 129 height 36
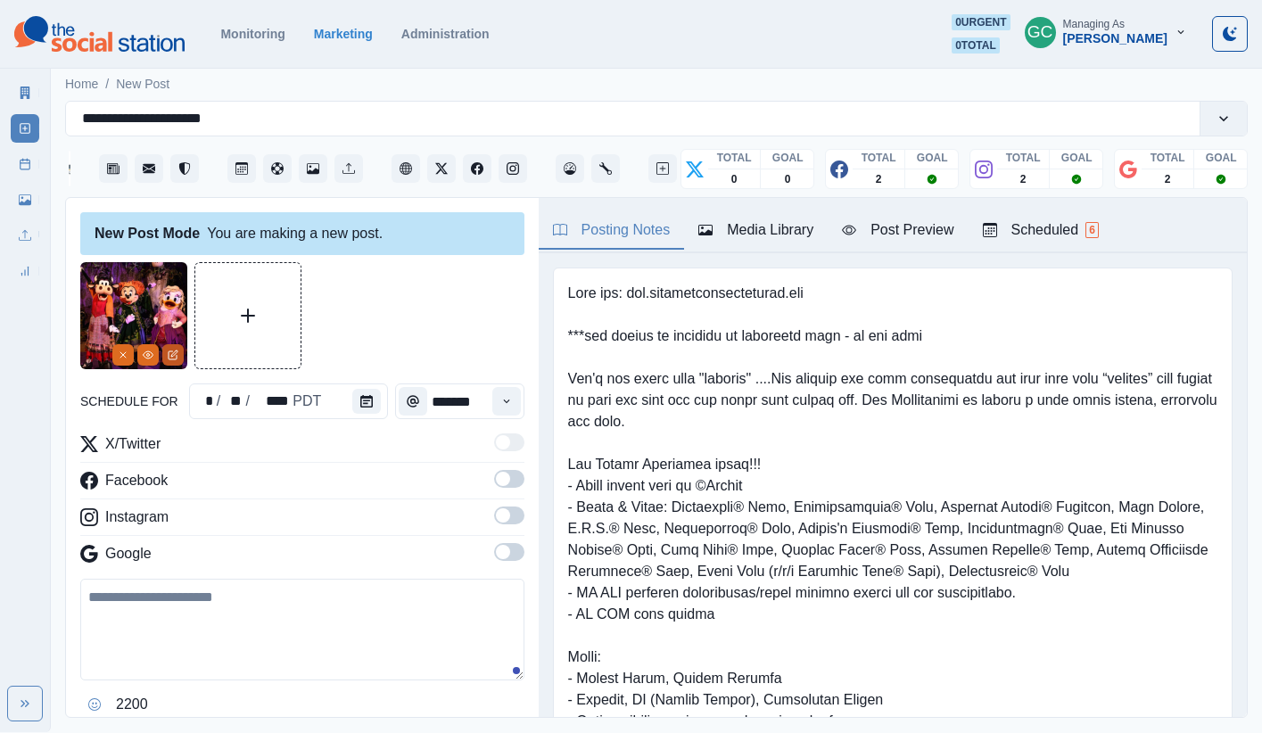
click at [177, 357] on icon "Edit Media" at bounding box center [173, 355] width 11 height 11
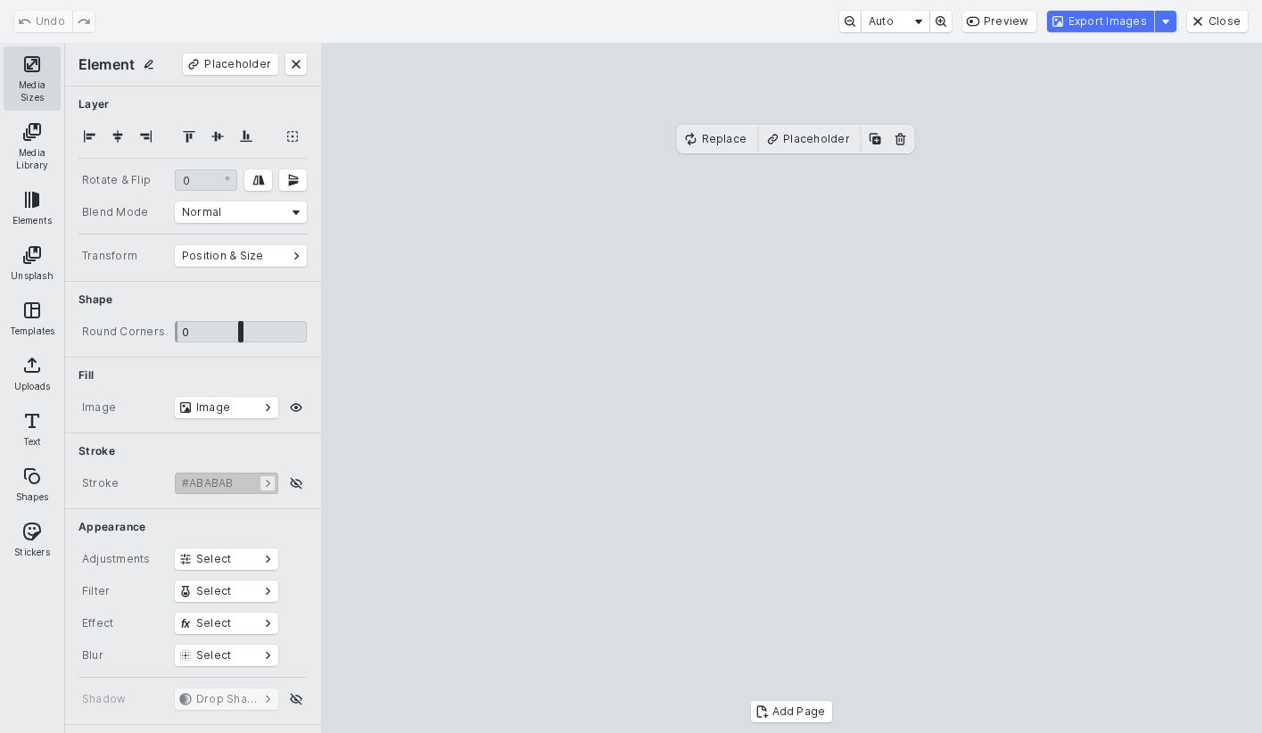
click at [47, 90] on button "Media Sizes" at bounding box center [32, 78] width 57 height 64
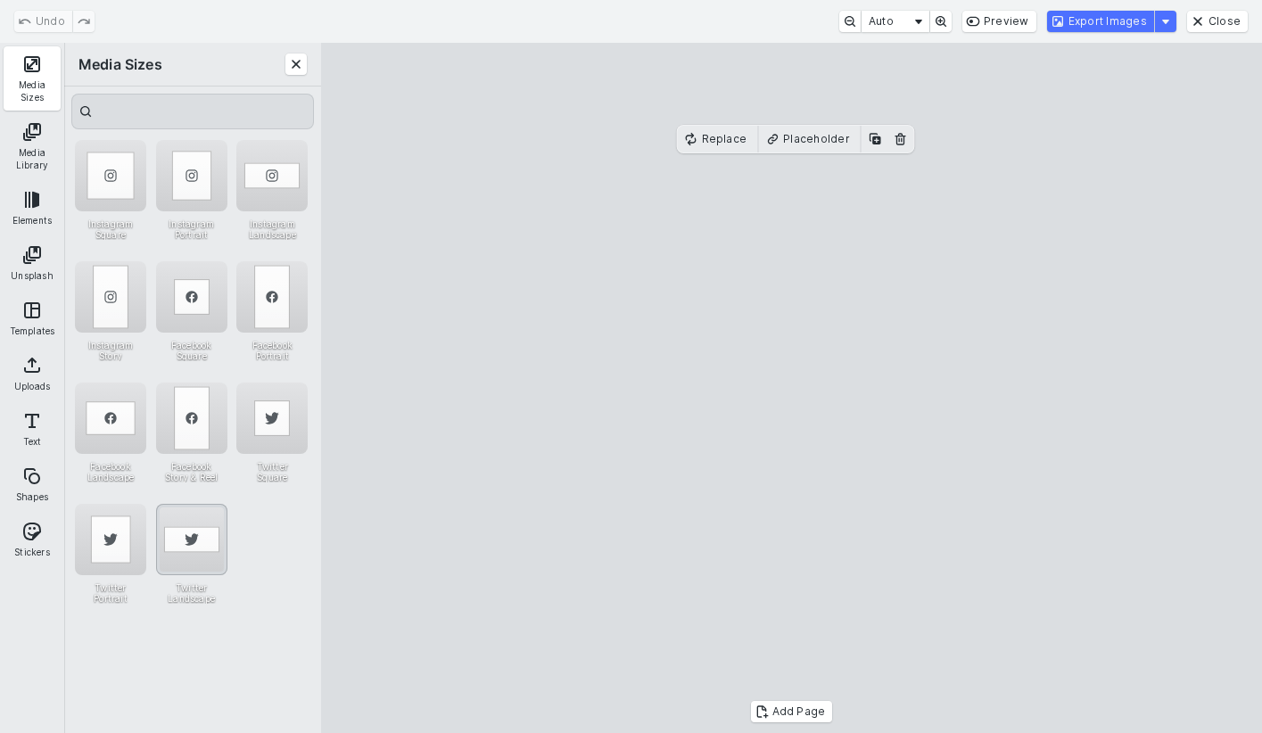
click at [178, 542] on div "Twitter Landscape" at bounding box center [191, 539] width 71 height 71
click at [192, 550] on div "Twitter Landscape" at bounding box center [191, 539] width 71 height 71
click at [201, 555] on div "Twitter Landscape" at bounding box center [191, 539] width 71 height 71
drag, startPoint x: 201, startPoint y: 555, endPoint x: 214, endPoint y: 565, distance: 16.6
click at [201, 555] on div "Twitter Landscape" at bounding box center [191, 539] width 71 height 71
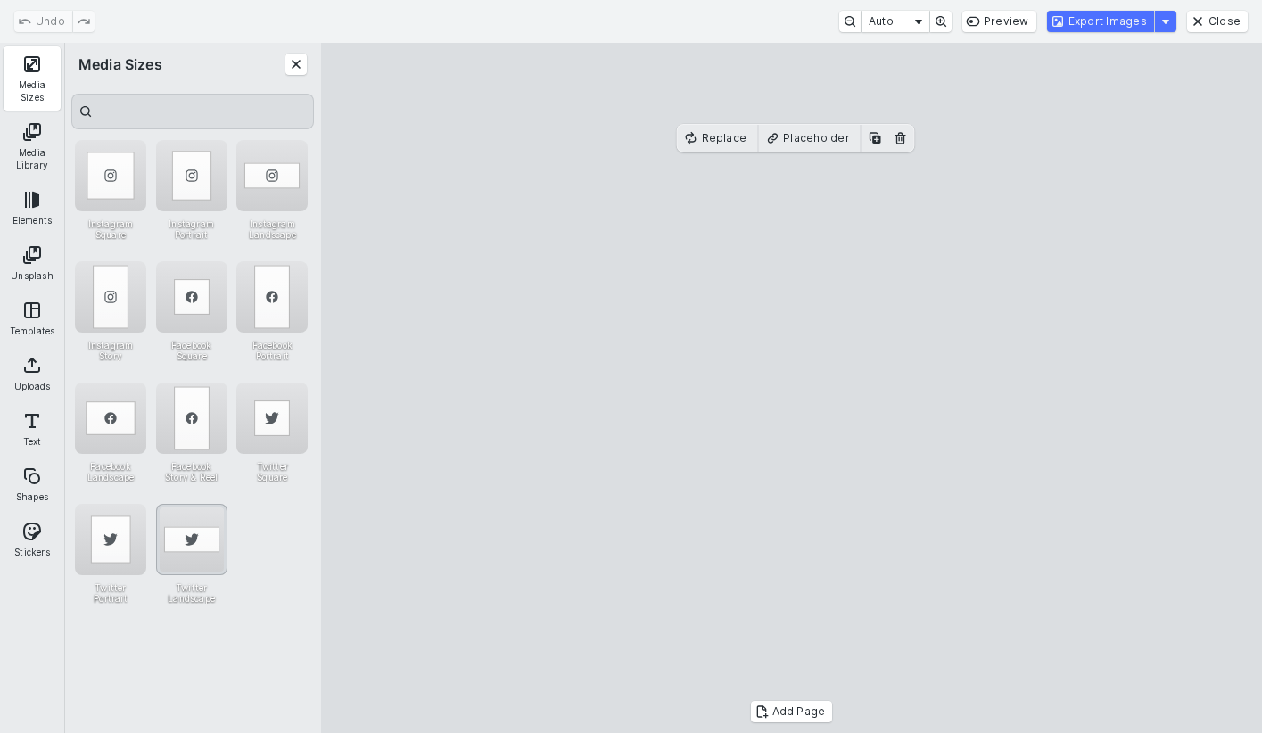
click at [193, 552] on div "Twitter Landscape" at bounding box center [191, 539] width 71 height 71
click at [117, 547] on div "Twitter Portrait" at bounding box center [110, 539] width 71 height 71
click at [174, 549] on div "Twitter Landscape" at bounding box center [191, 539] width 71 height 71
click at [175, 549] on div "Twitter Landscape" at bounding box center [191, 539] width 71 height 71
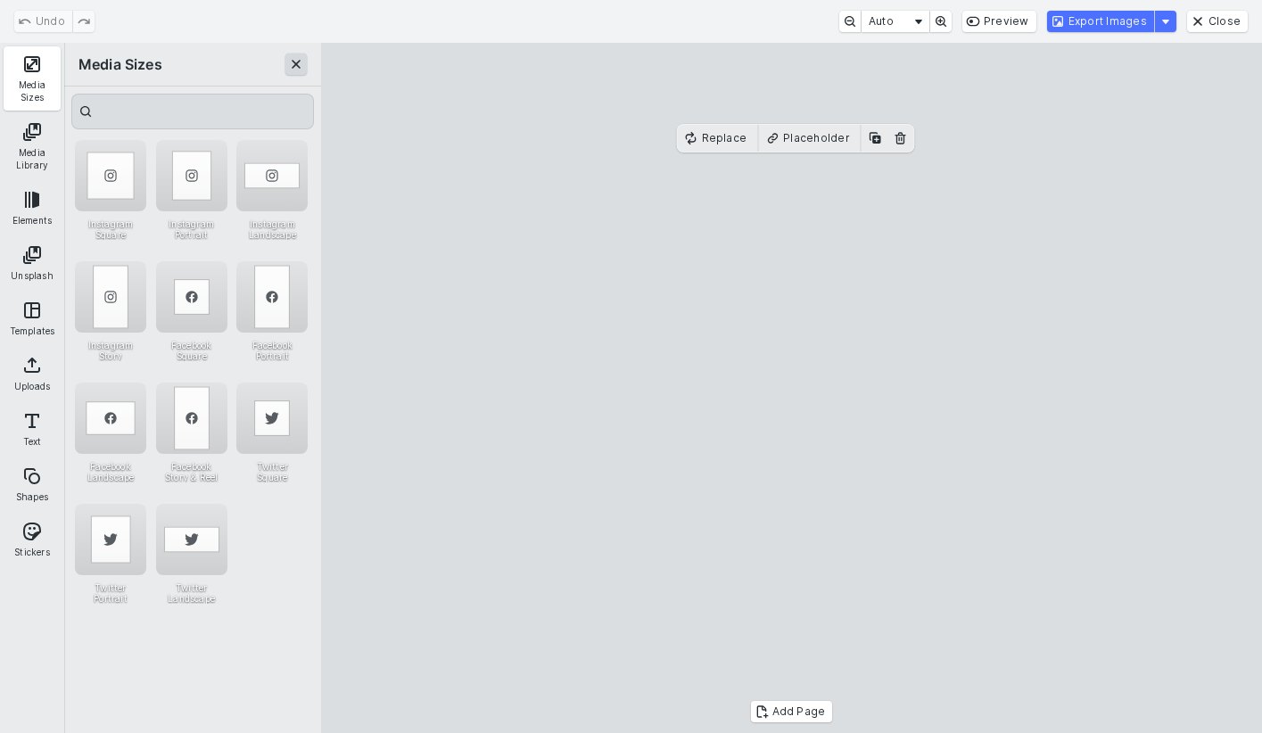
click at [293, 66] on button "Close" at bounding box center [295, 63] width 21 height 21
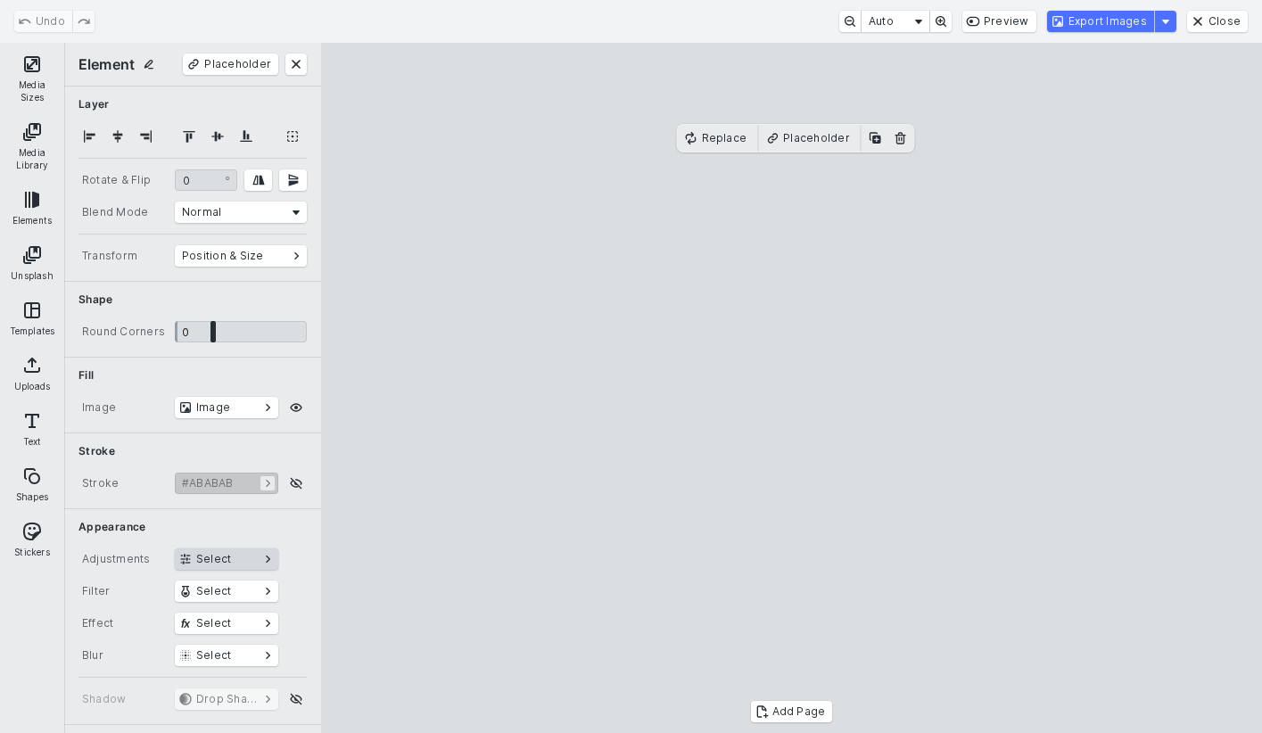
click at [218, 563] on button "Select" at bounding box center [226, 558] width 103 height 21
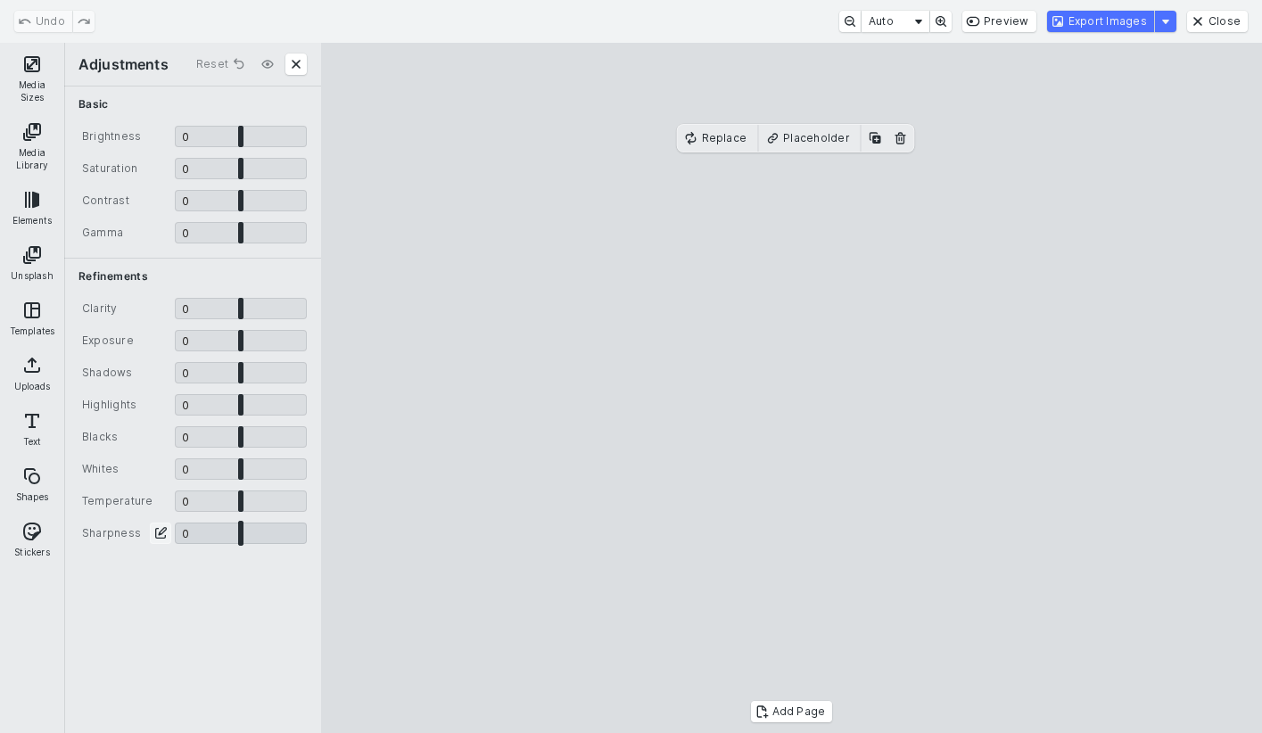
type input "*"
click at [243, 531] on input "CE.SDK" at bounding box center [241, 532] width 132 height 21
click at [1098, 22] on button "Export Images" at bounding box center [1100, 21] width 107 height 21
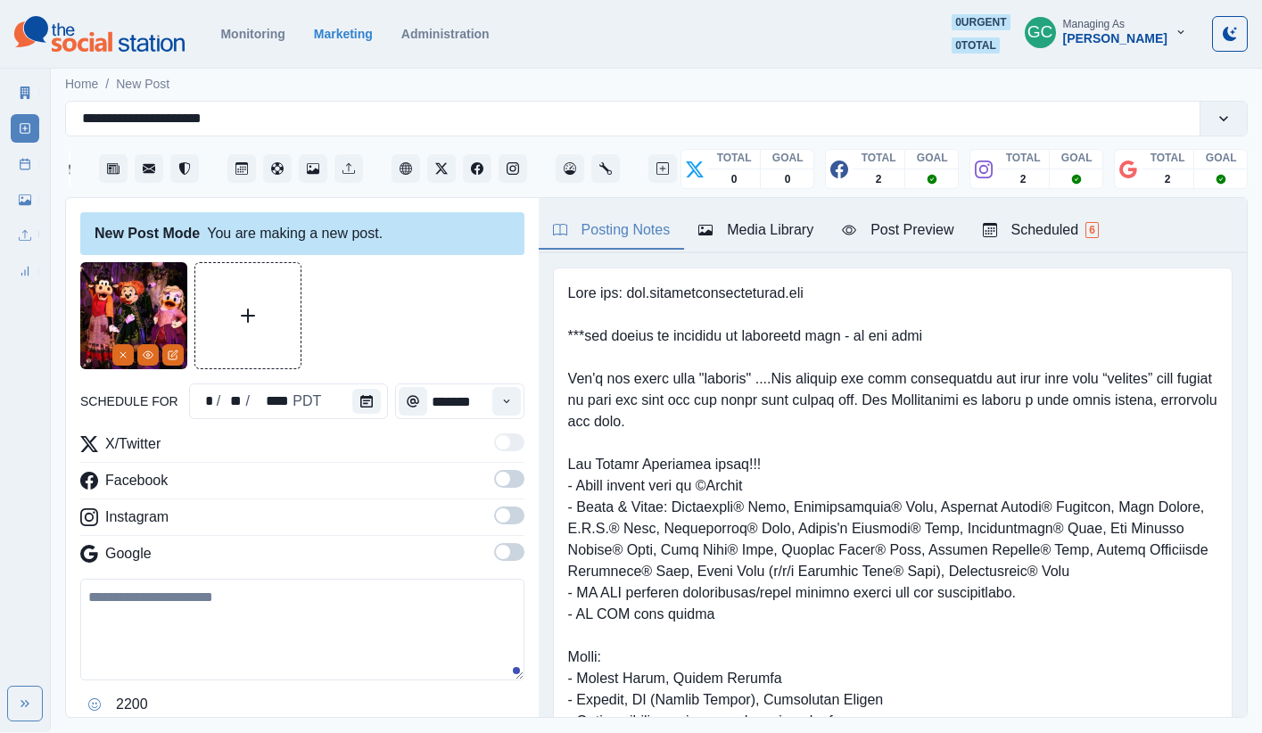
click at [264, 645] on textarea at bounding box center [302, 630] width 444 height 102
paste textarea "**********"
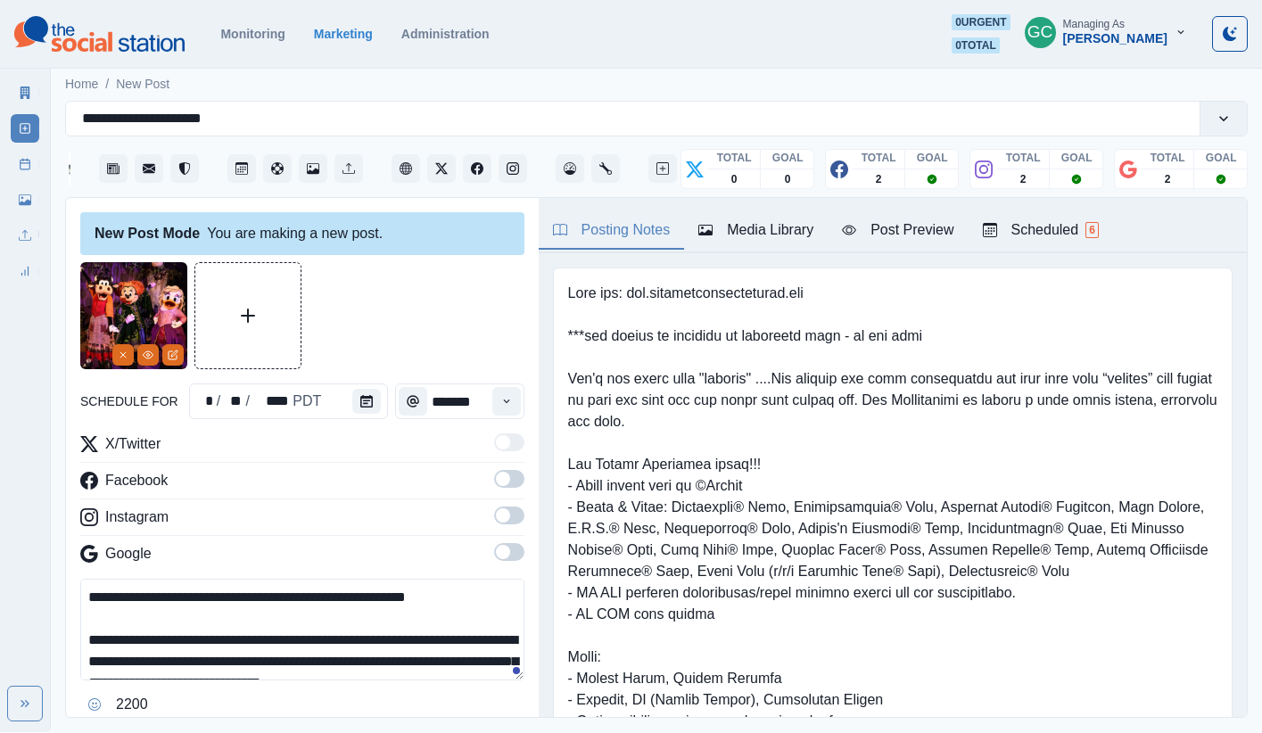
scroll to position [76, 0]
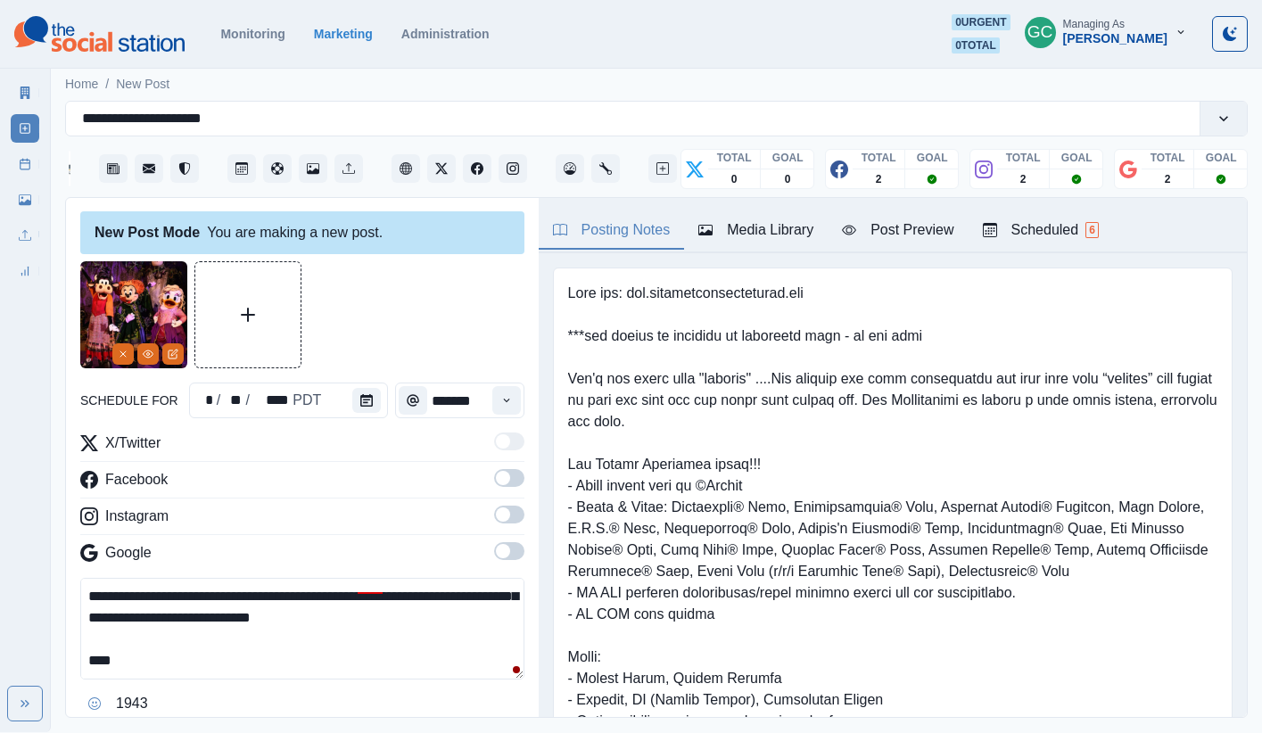
click at [92, 650] on textarea "**********" at bounding box center [302, 629] width 444 height 102
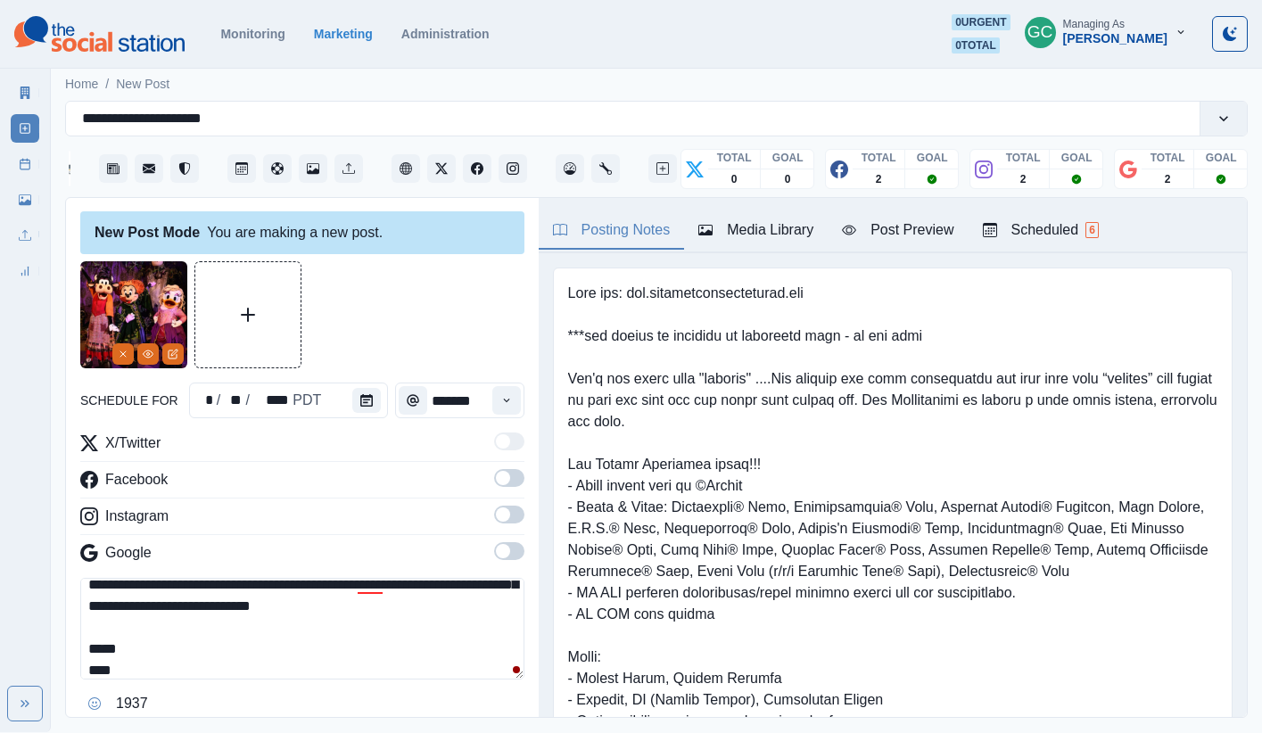
scroll to position [106, 0]
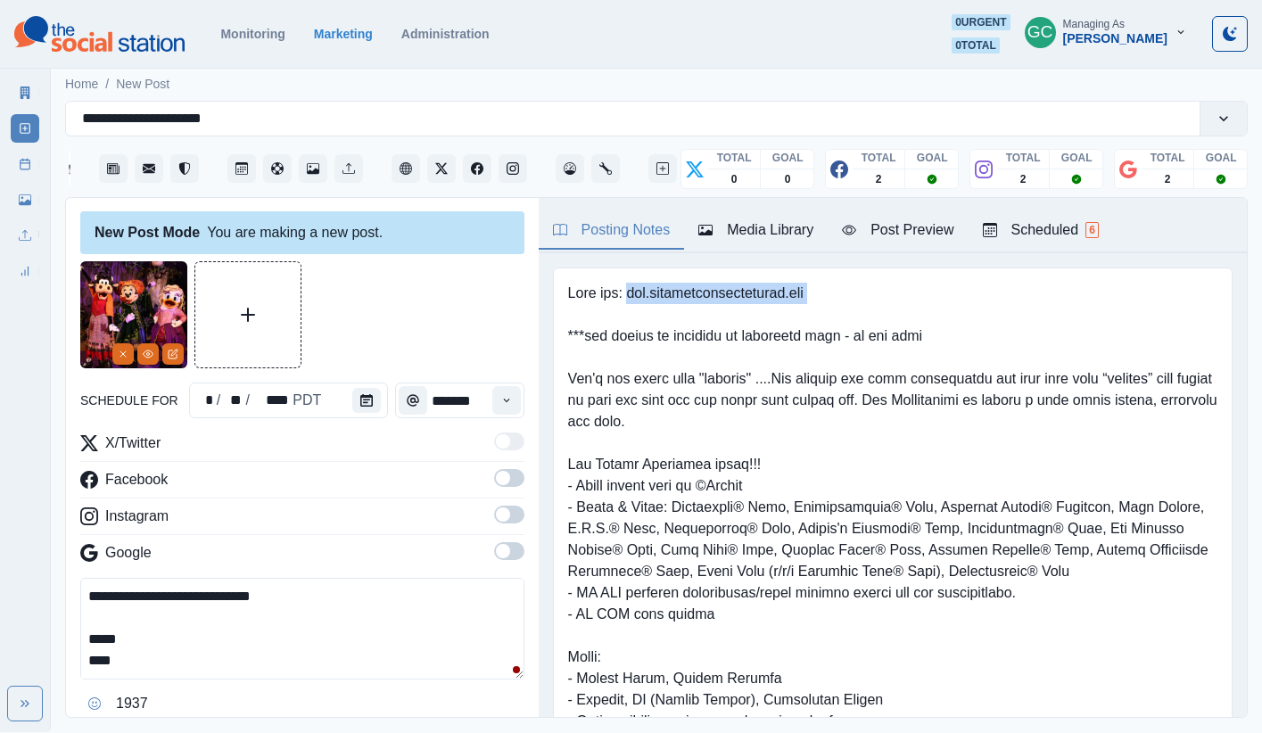
drag, startPoint x: 661, startPoint y: 298, endPoint x: 1148, endPoint y: 310, distance: 487.9
click at [1148, 309] on pre at bounding box center [892, 561] width 649 height 556
copy pre "[DOMAIN_NAME]"
click at [167, 666] on textarea "**********" at bounding box center [302, 629] width 444 height 102
paste textarea "**********"
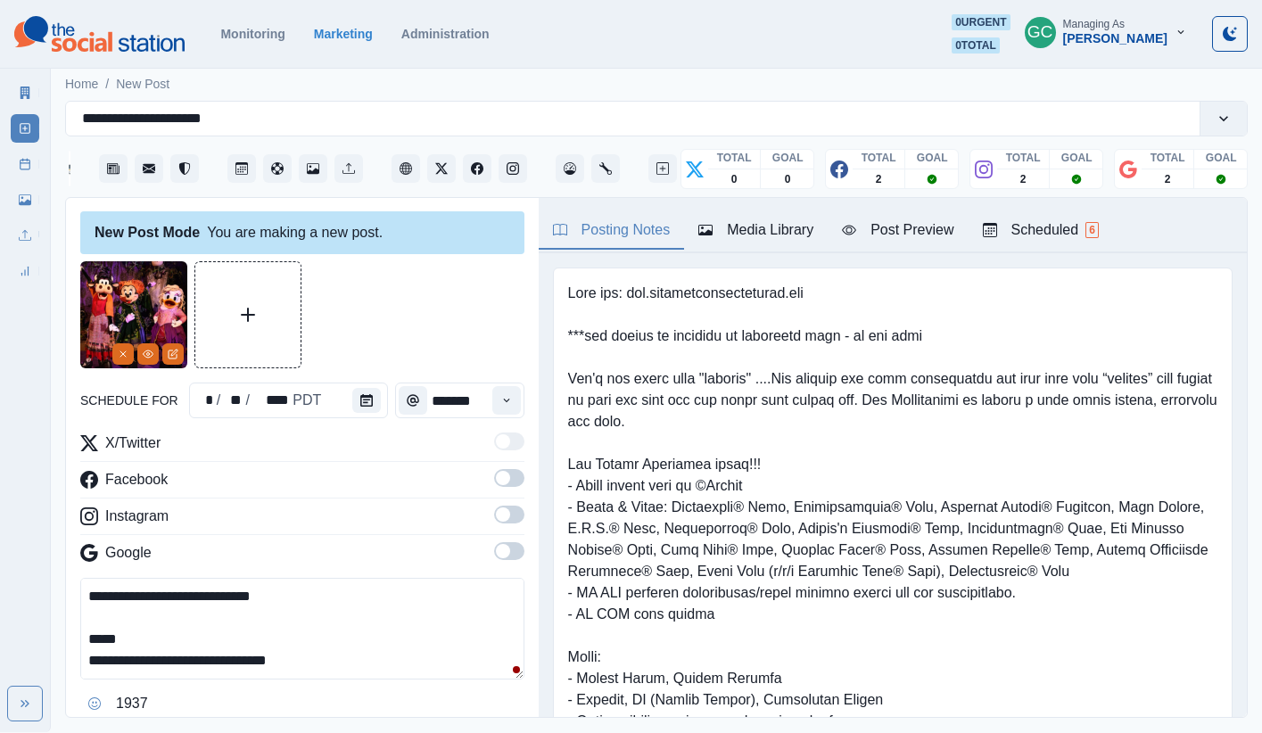
scroll to position [119, 0]
click at [146, 635] on textarea "**********" at bounding box center [302, 629] width 444 height 102
paste textarea "**********"
drag, startPoint x: 156, startPoint y: 620, endPoint x: 111, endPoint y: 622, distance: 44.7
click at [112, 622] on textarea "**********" at bounding box center [302, 629] width 444 height 102
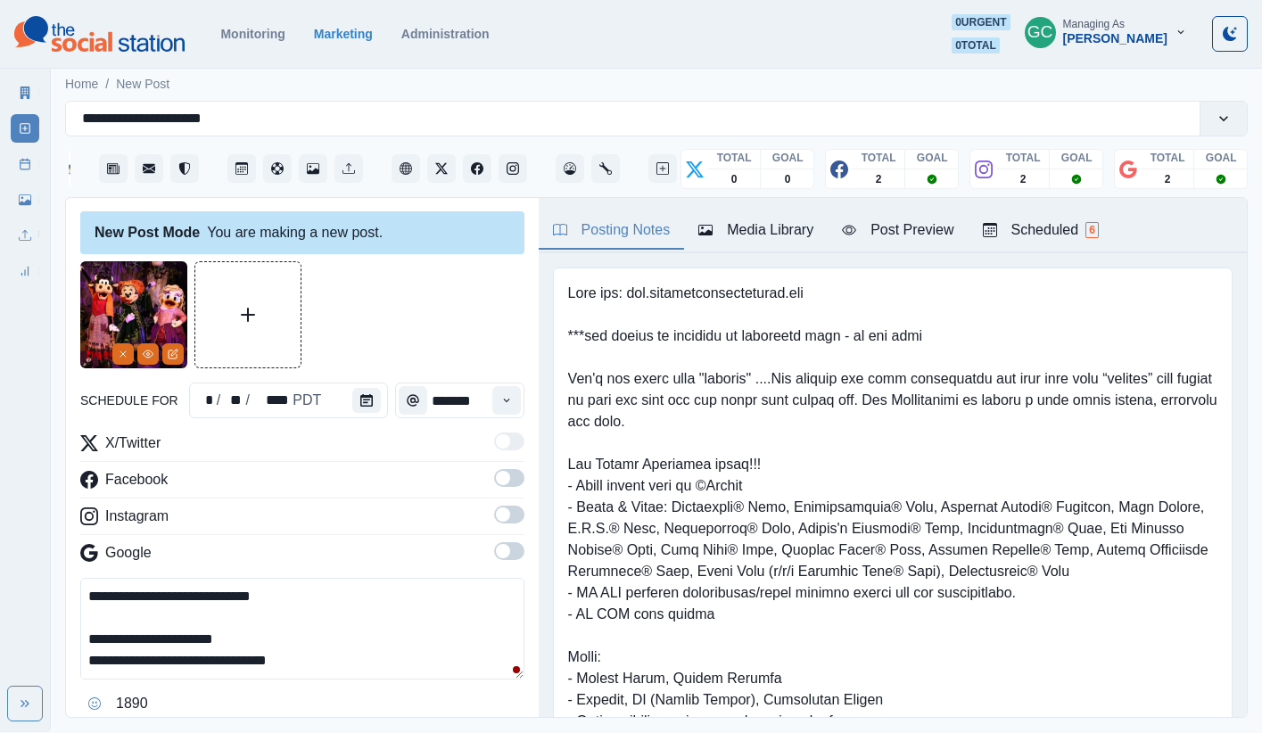
scroll to position [0, 0]
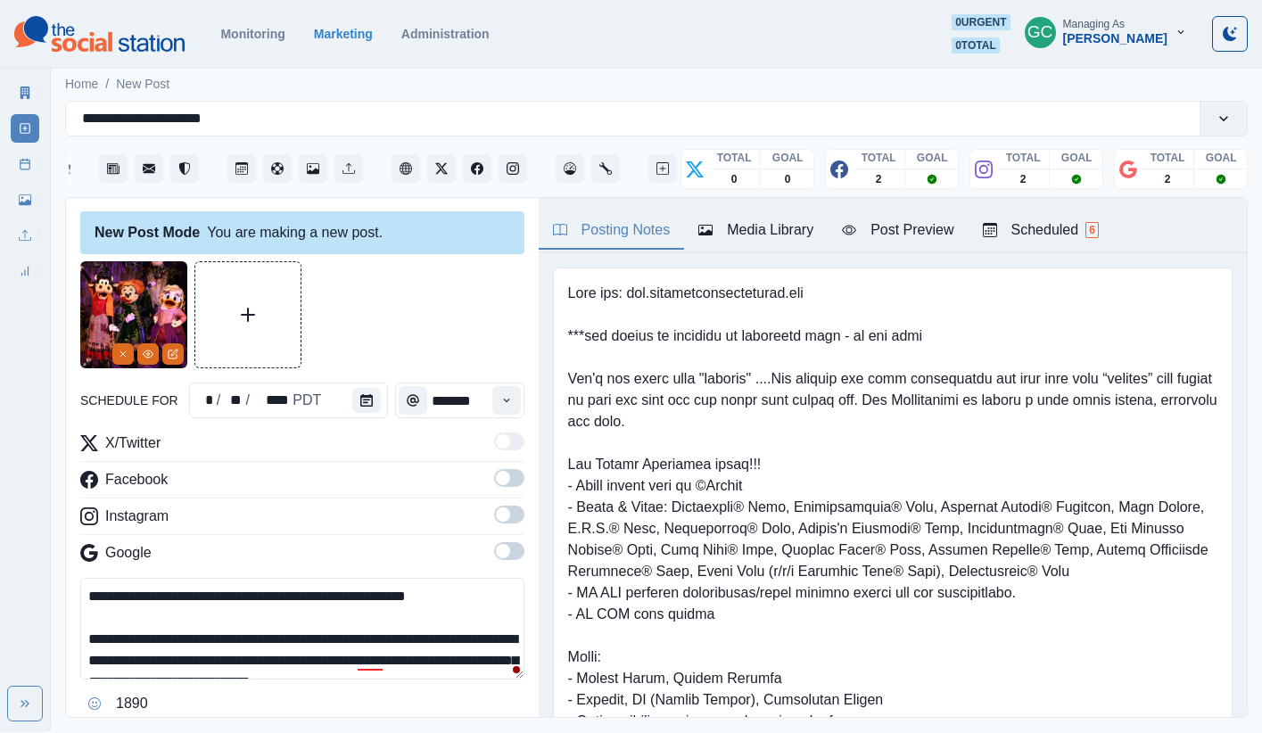
type textarea "**********"
click at [506, 558] on span at bounding box center [509, 551] width 30 height 18
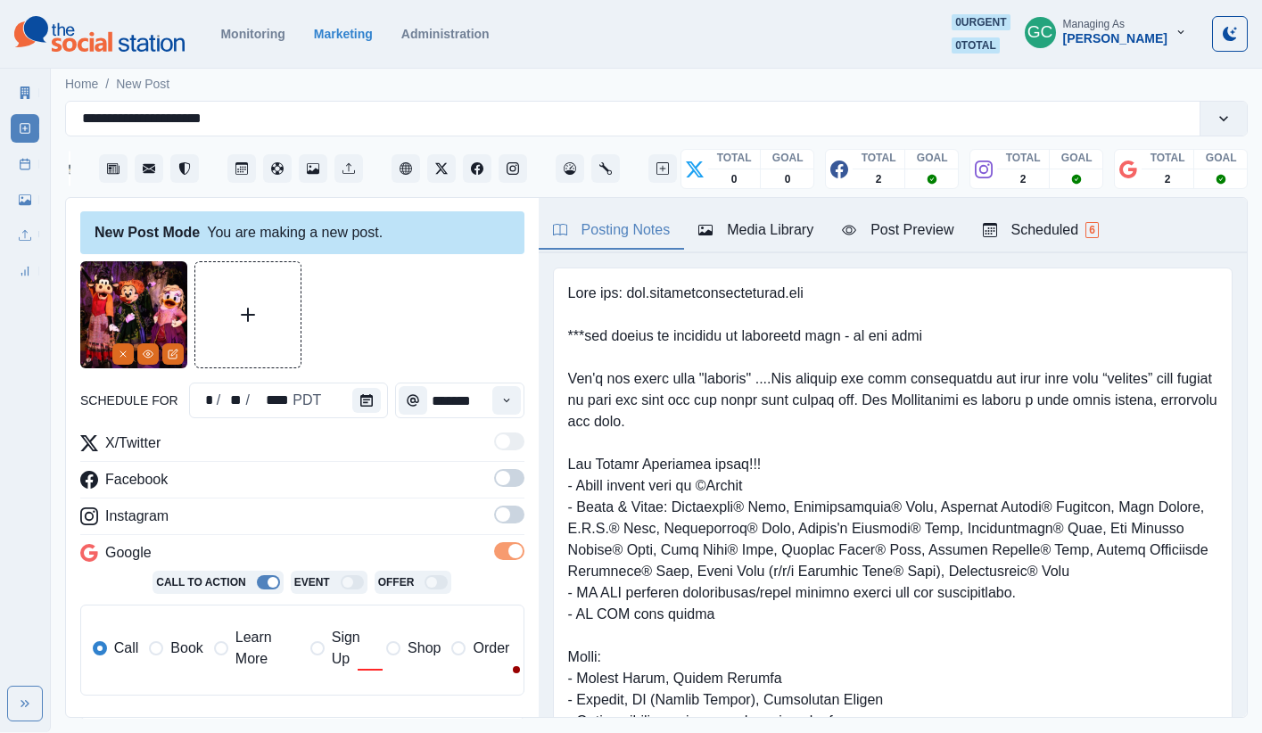
click at [506, 506] on span at bounding box center [509, 515] width 30 height 18
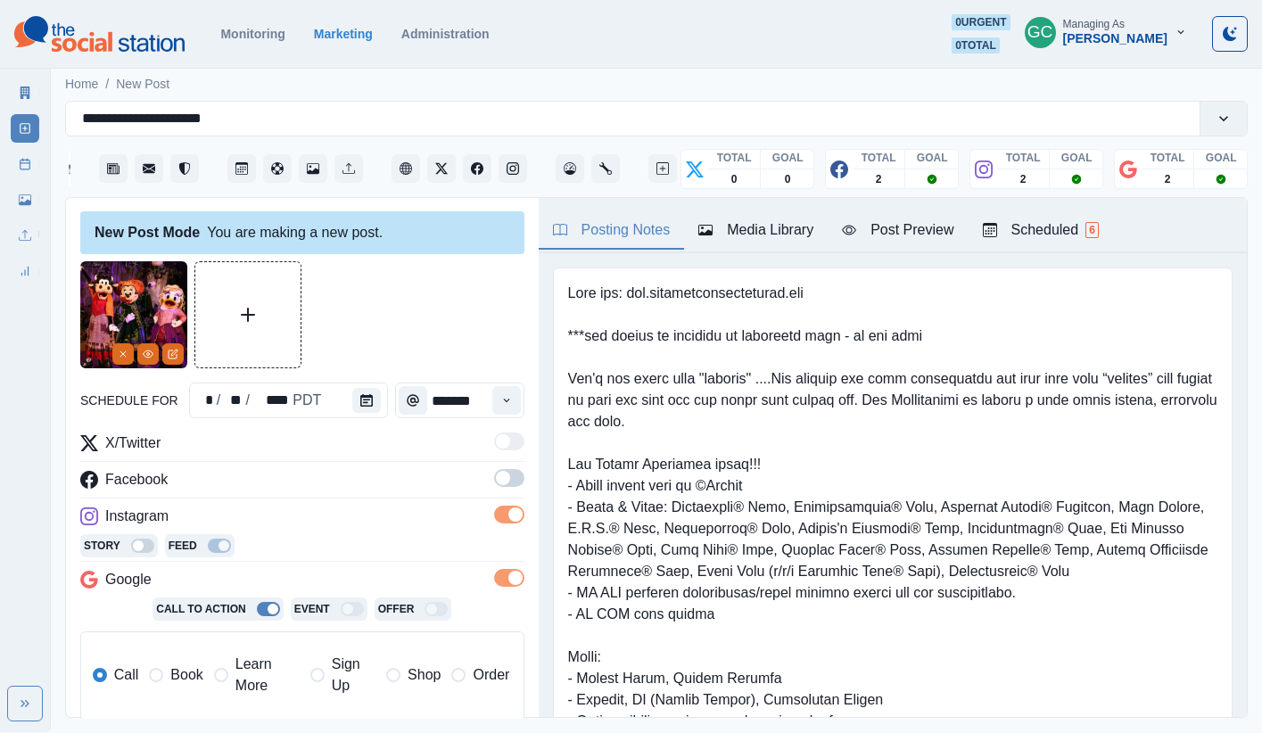
click at [511, 477] on span at bounding box center [509, 478] width 30 height 18
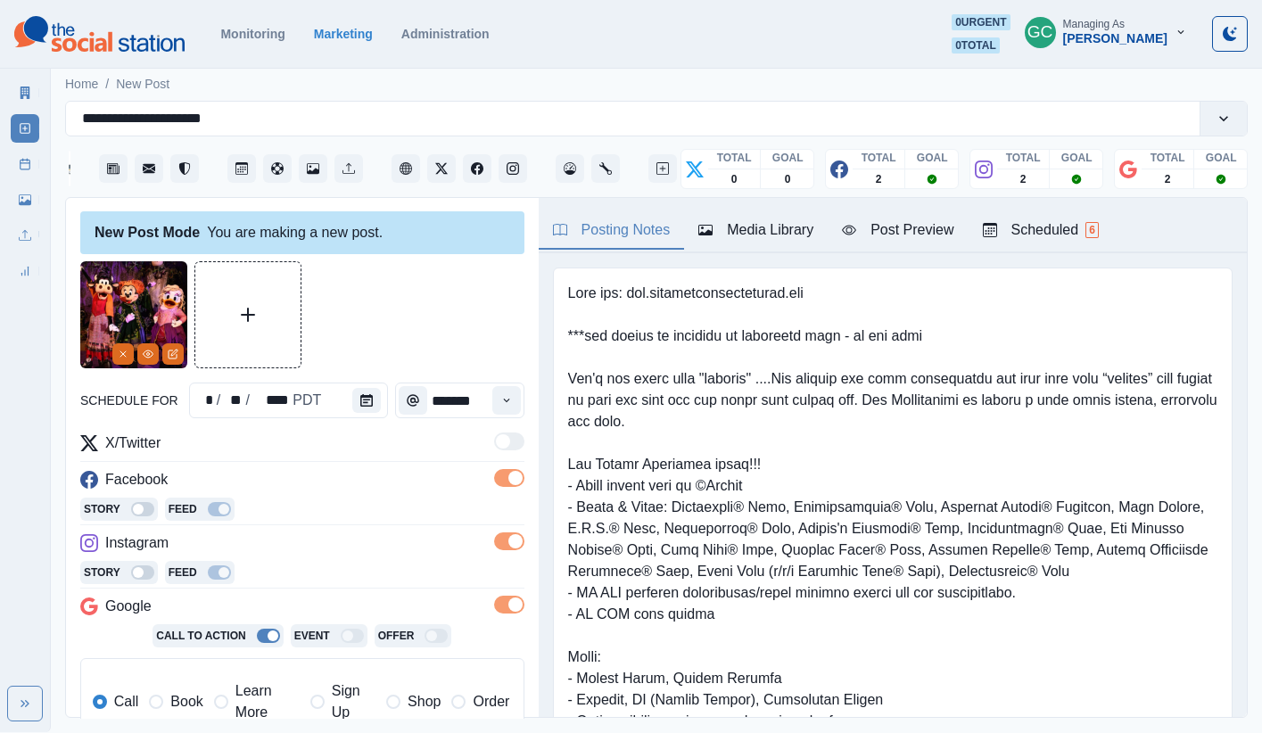
drag, startPoint x: 277, startPoint y: 703, endPoint x: 265, endPoint y: 682, distance: 24.0
click at [277, 703] on span "Learn More" at bounding box center [267, 701] width 64 height 43
click at [506, 399] on icon "Time" at bounding box center [506, 400] width 12 height 12
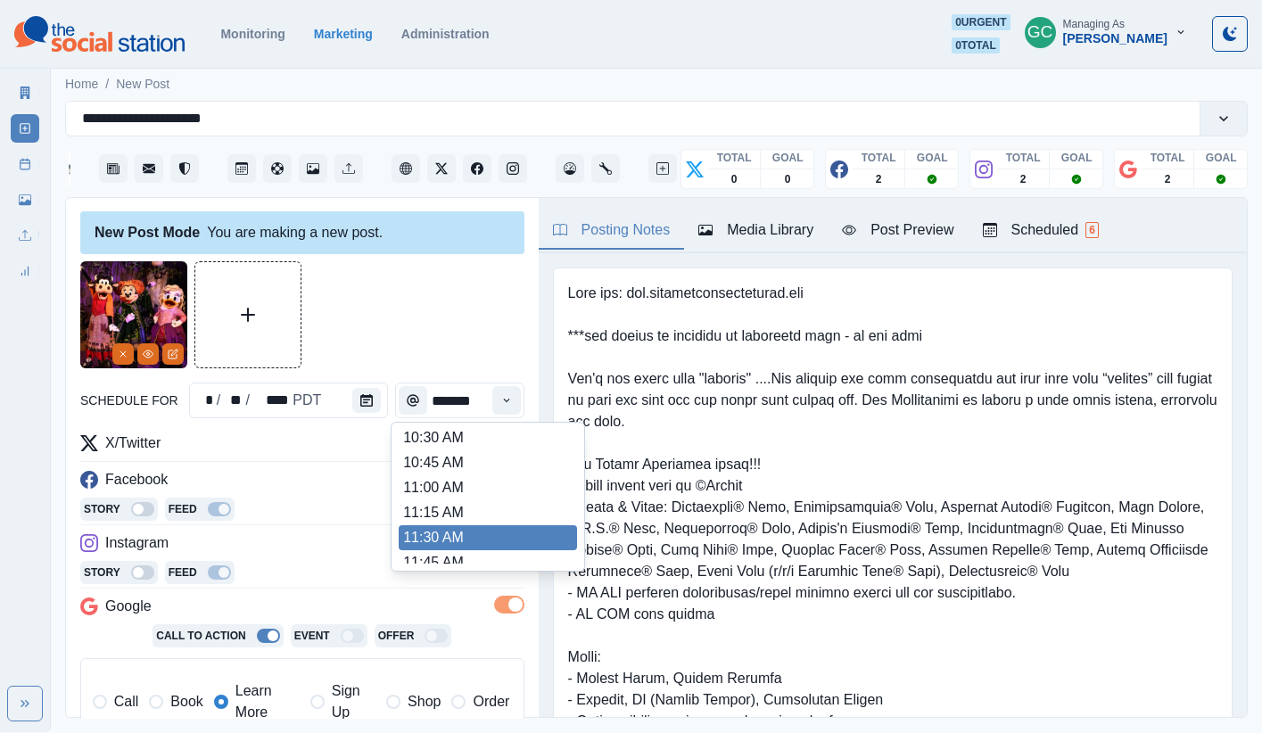
scroll to position [281, 0]
click at [469, 531] on li "11:45 AM" at bounding box center [488, 535] width 178 height 25
type input "********"
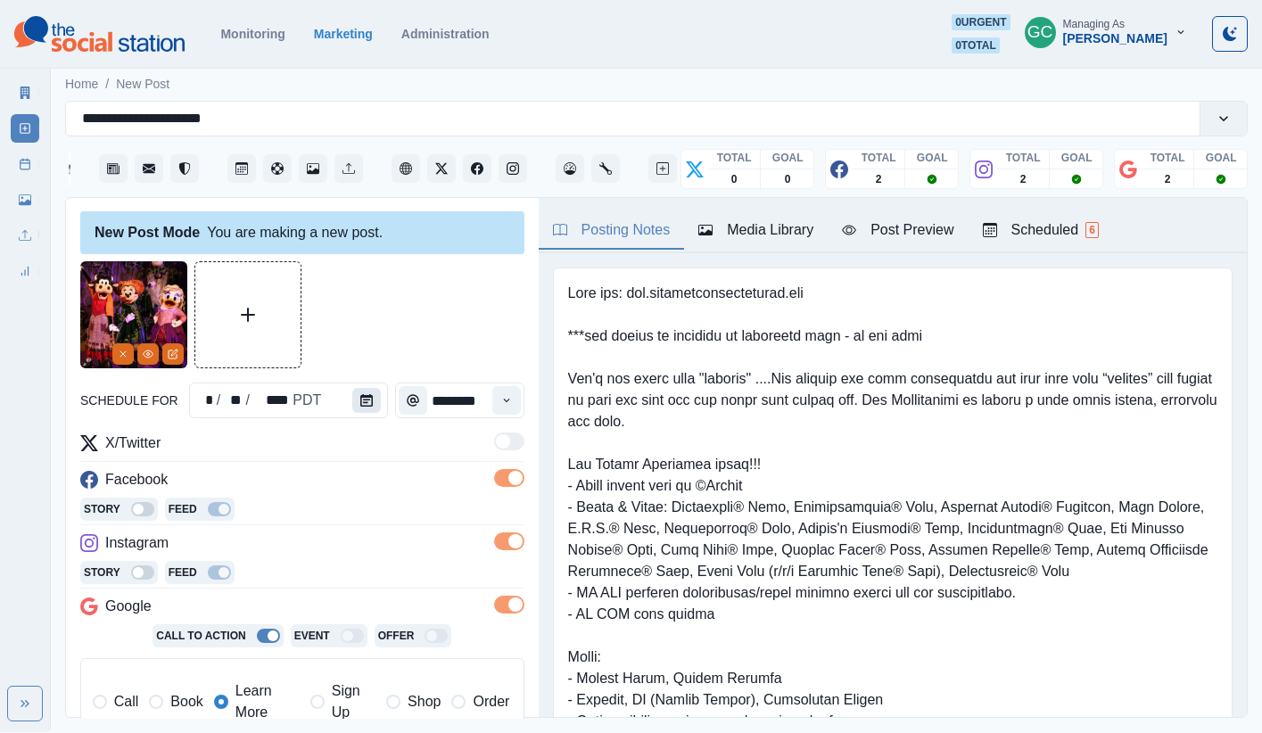
click at [352, 391] on button "Calendar" at bounding box center [366, 400] width 29 height 25
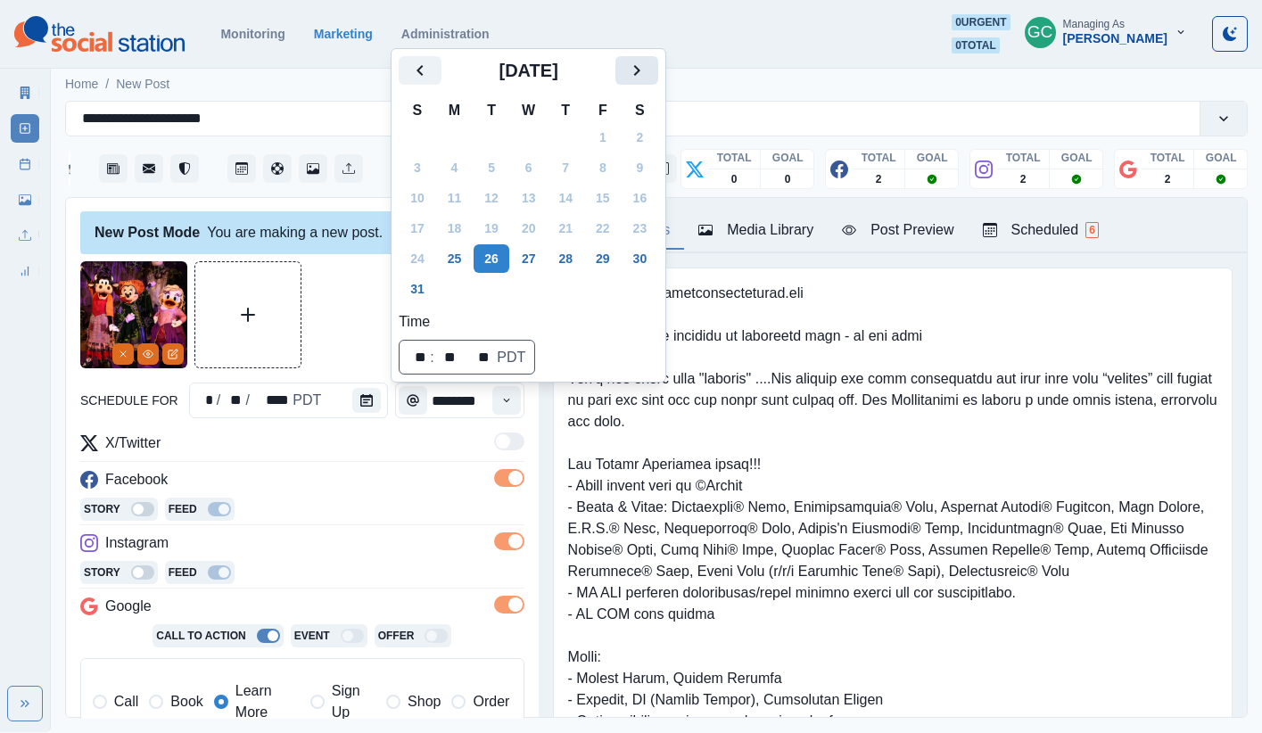
click at [640, 70] on icon "Next" at bounding box center [637, 70] width 6 height 11
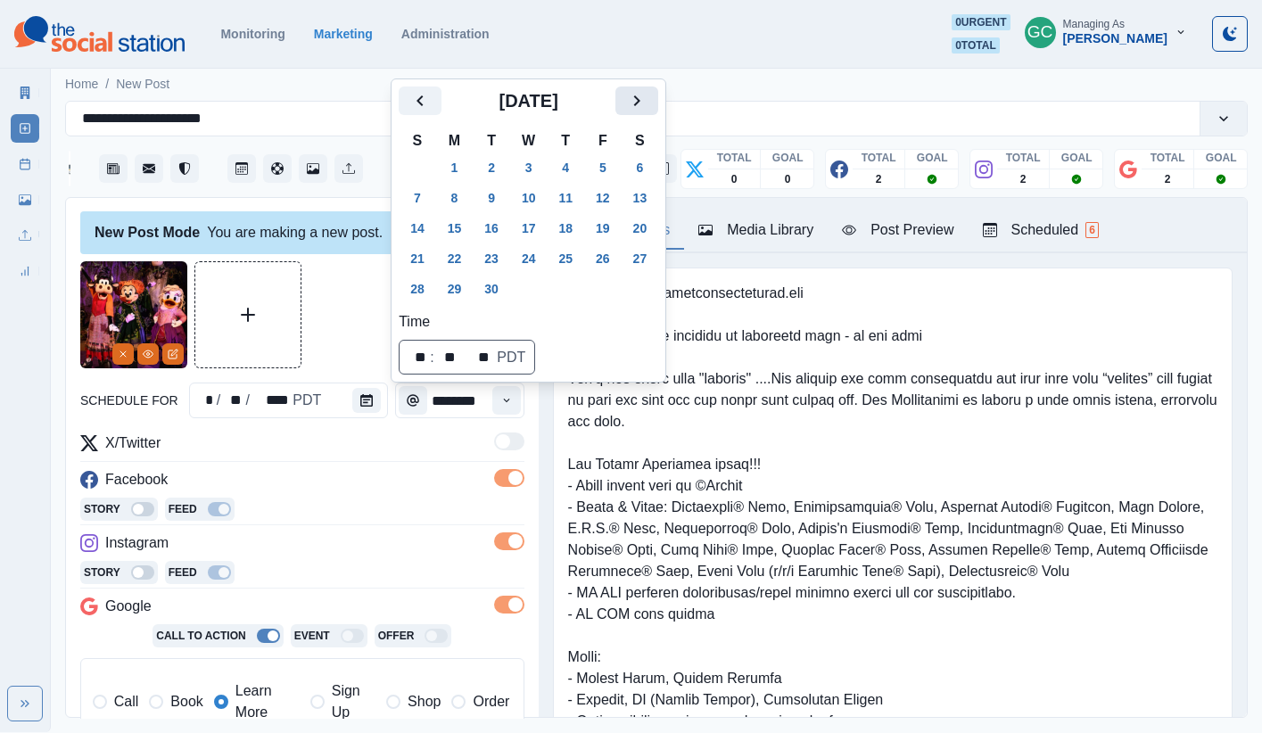
click at [647, 95] on icon "Next" at bounding box center [636, 100] width 21 height 21
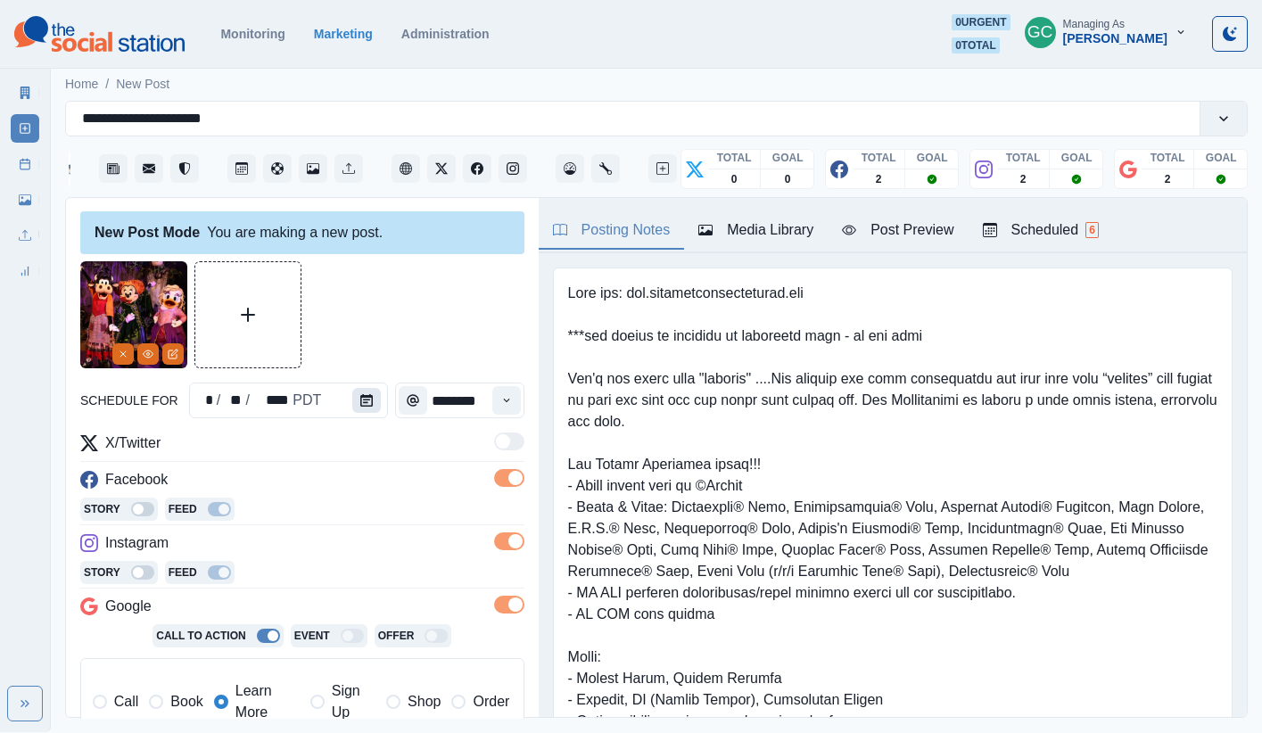
click at [368, 395] on button "Calendar" at bounding box center [366, 400] width 29 height 25
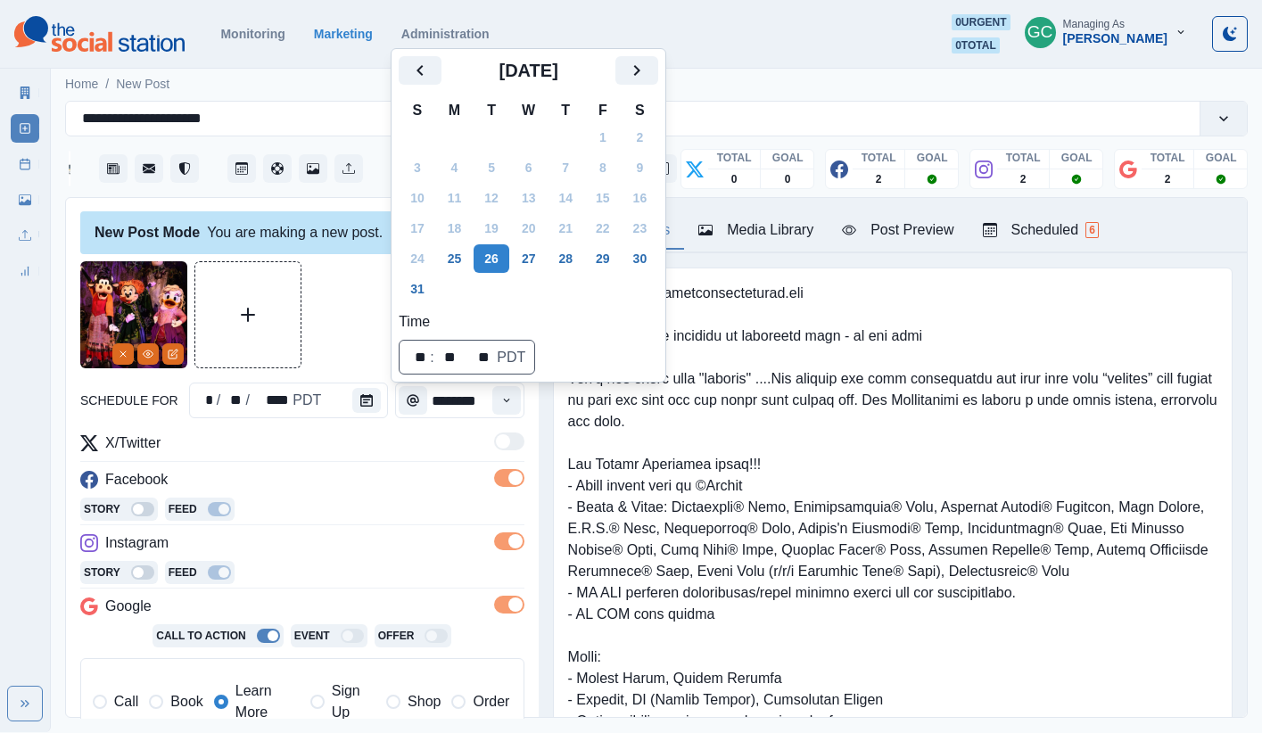
click at [647, 74] on icon "Next" at bounding box center [636, 70] width 21 height 21
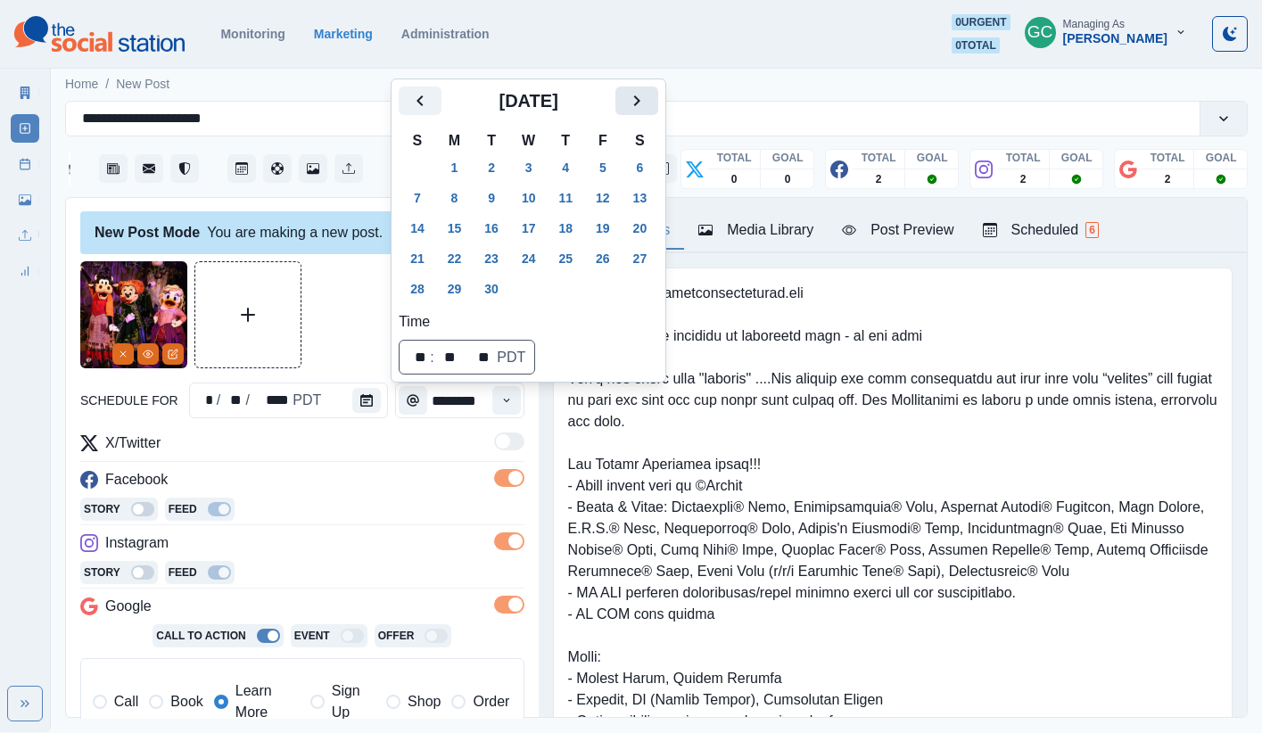
click at [655, 89] on button "Next" at bounding box center [636, 100] width 43 height 29
click at [481, 196] on button "7" at bounding box center [491, 198] width 36 height 29
click at [378, 553] on div "Instagram" at bounding box center [302, 546] width 444 height 29
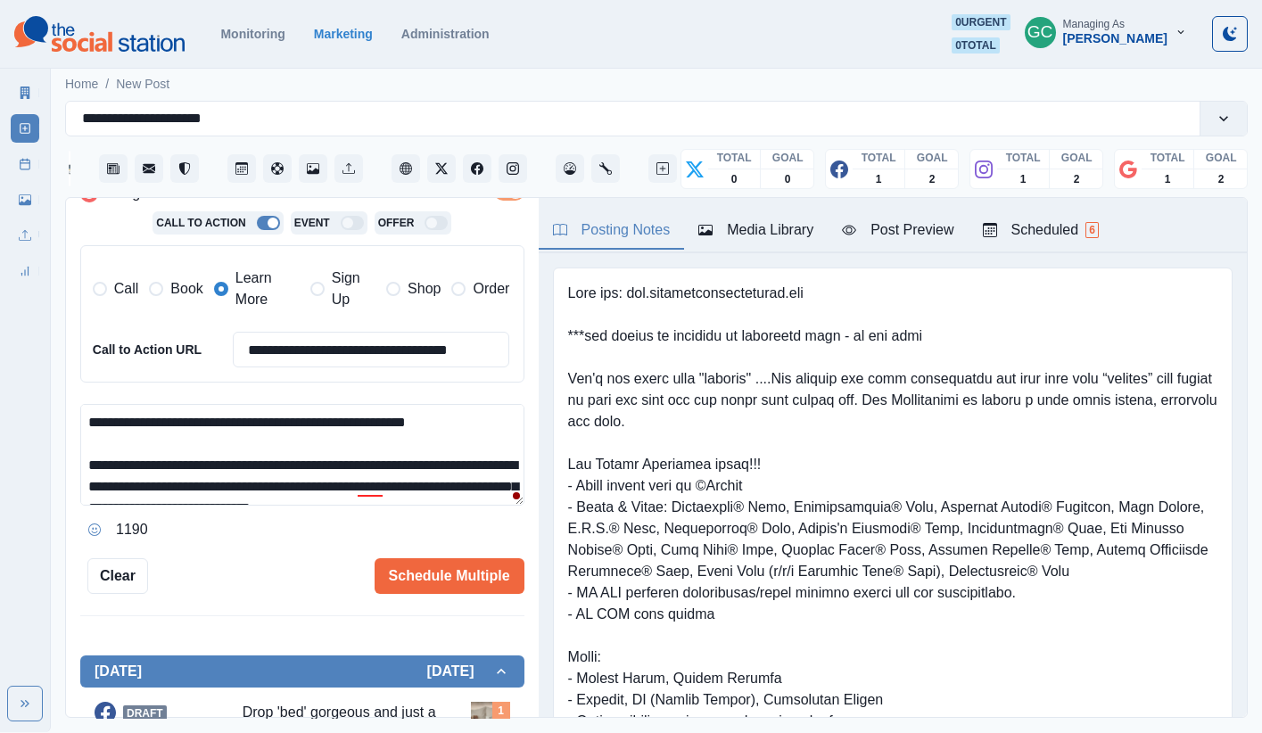
scroll to position [420, 0]
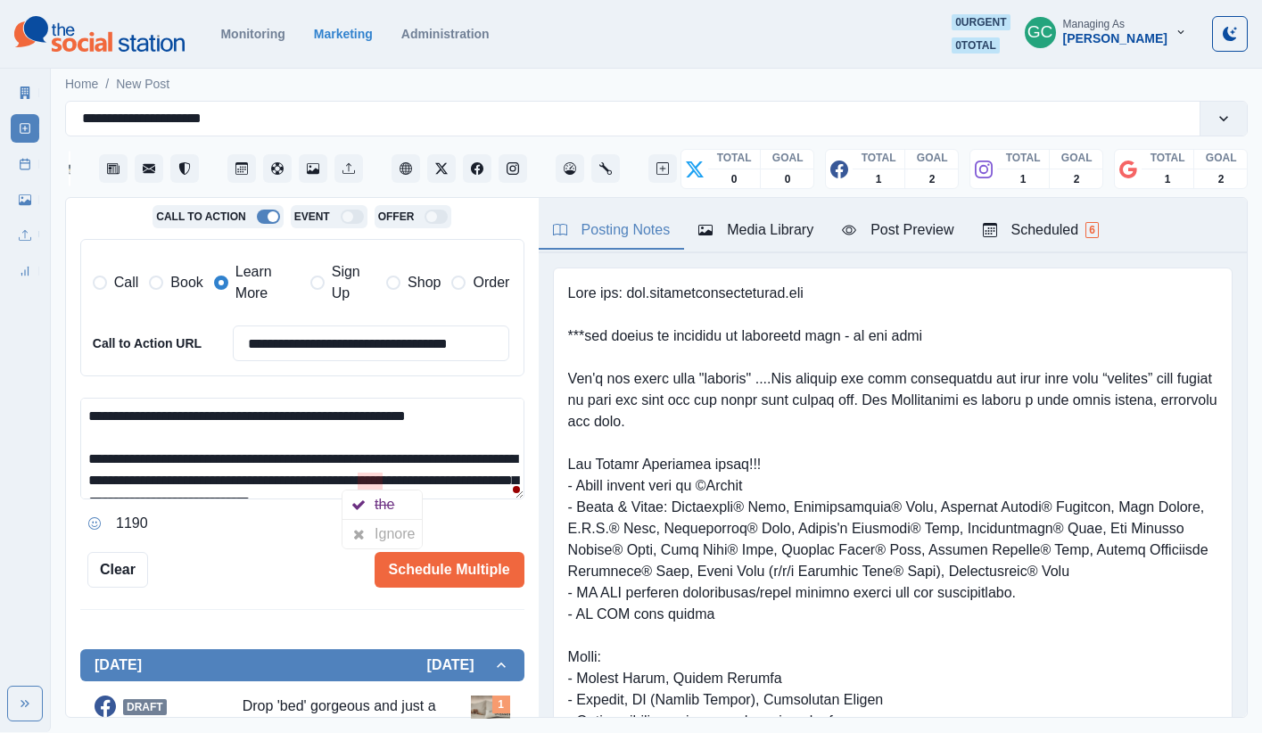
click at [378, 500] on del "the" at bounding box center [384, 504] width 20 height 15
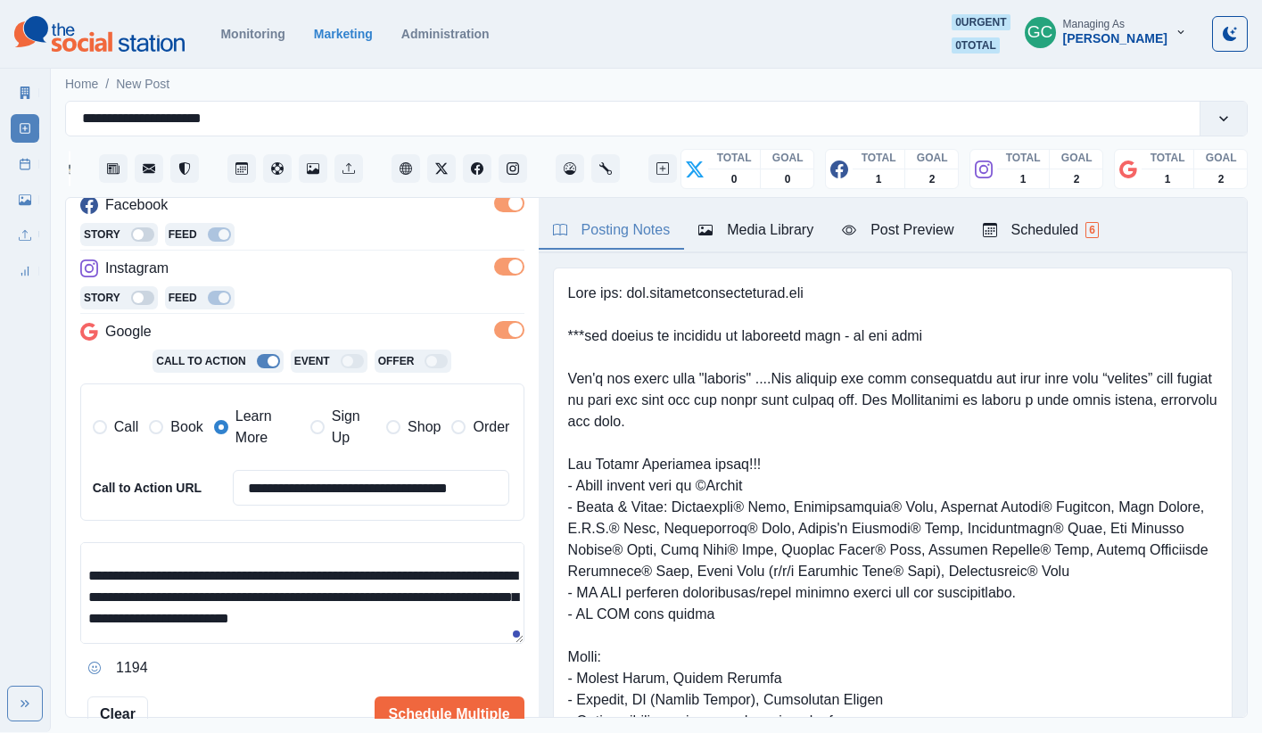
scroll to position [0, 0]
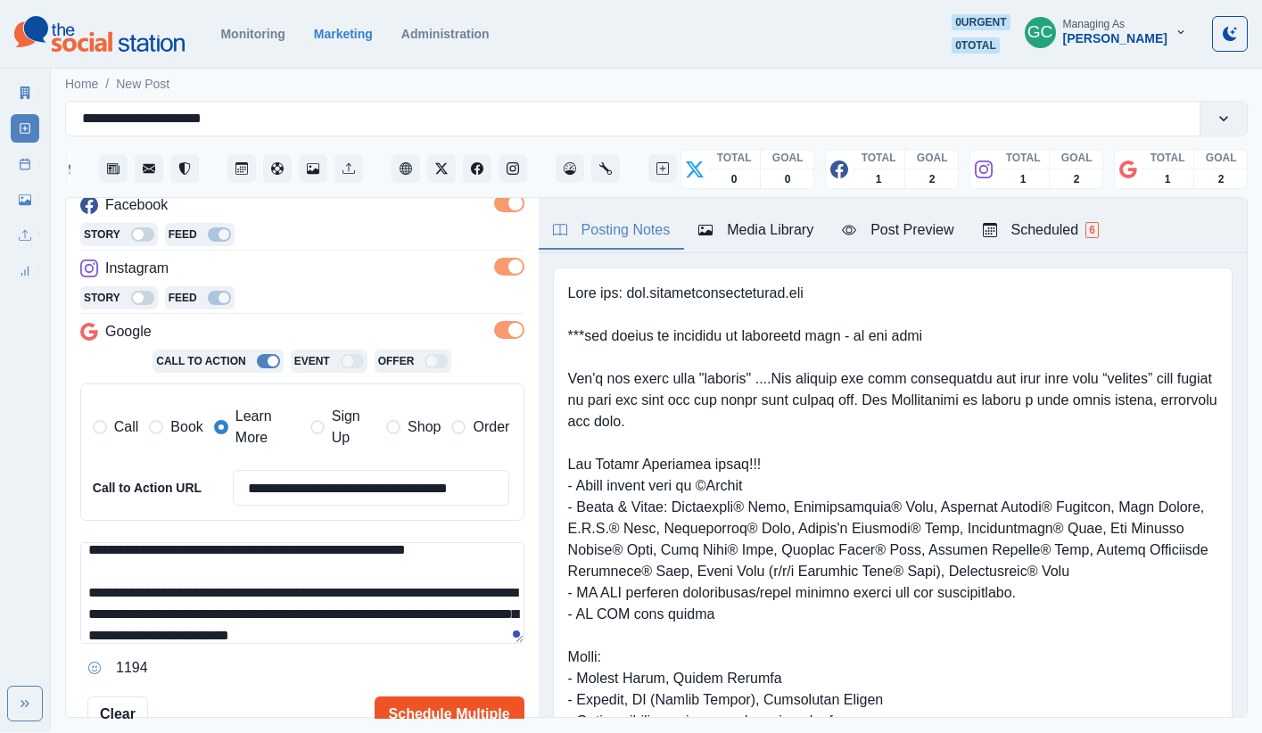
type textarea "**********"
click at [455, 717] on button "Schedule Multiple" at bounding box center [449, 714] width 150 height 36
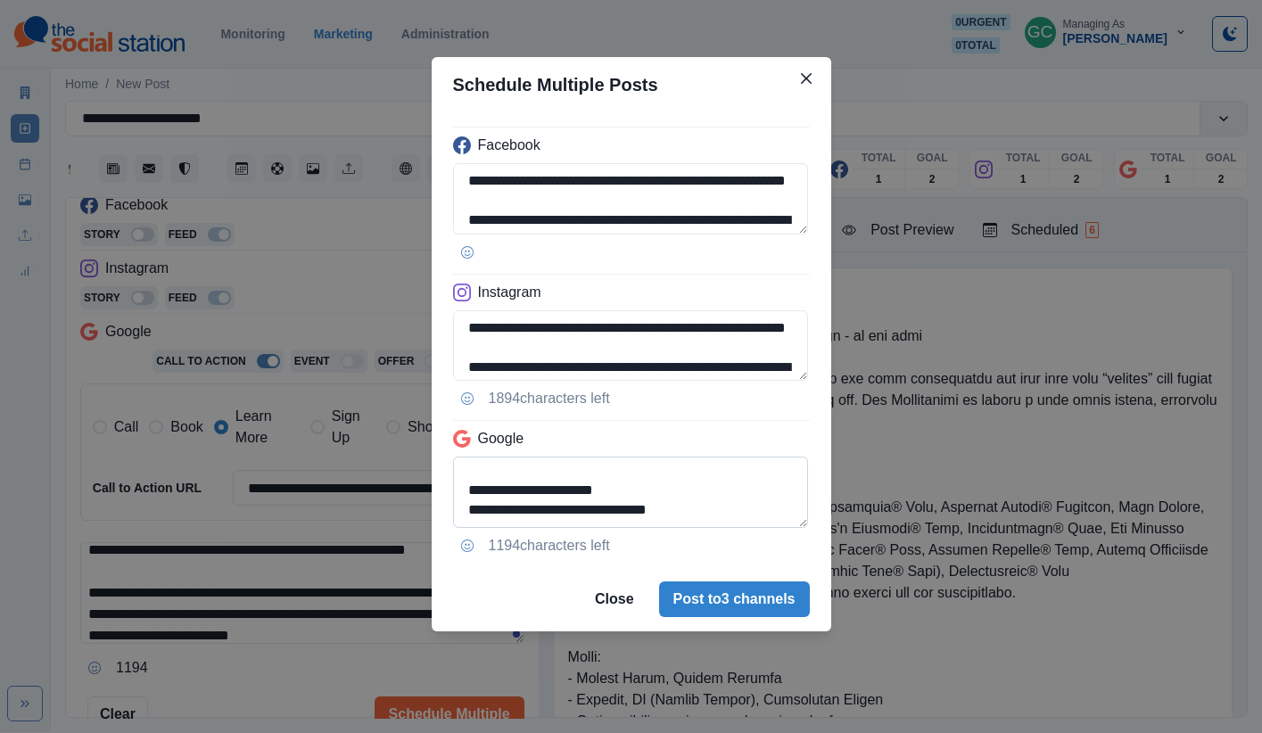
drag, startPoint x: 501, startPoint y: 511, endPoint x: 454, endPoint y: 472, distance: 61.4
click at [457, 472] on textarea "**********" at bounding box center [630, 492] width 355 height 71
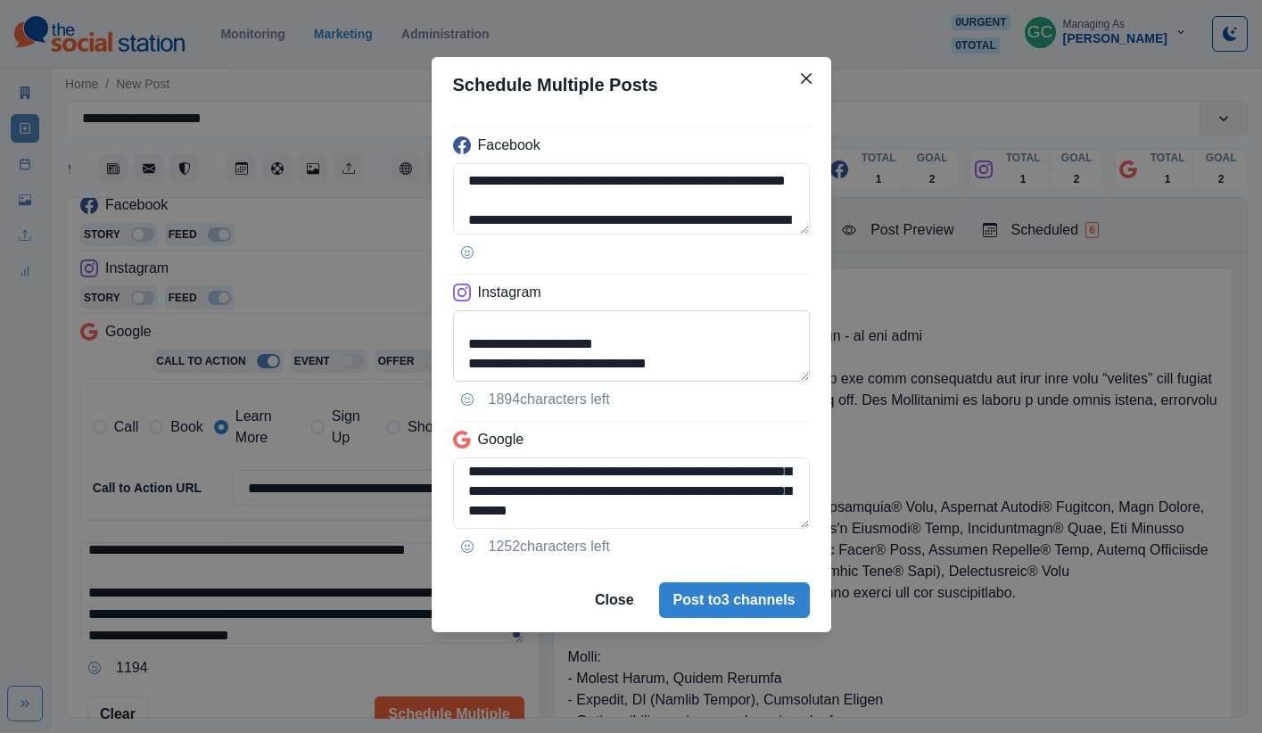
type textarea "**********"
drag, startPoint x: 493, startPoint y: 348, endPoint x: 553, endPoint y: 417, distance: 91.7
click at [554, 417] on div "**********" at bounding box center [631, 340] width 399 height 456
type textarea "**********"
drag, startPoint x: 771, startPoint y: 603, endPoint x: 919, endPoint y: 400, distance: 250.7
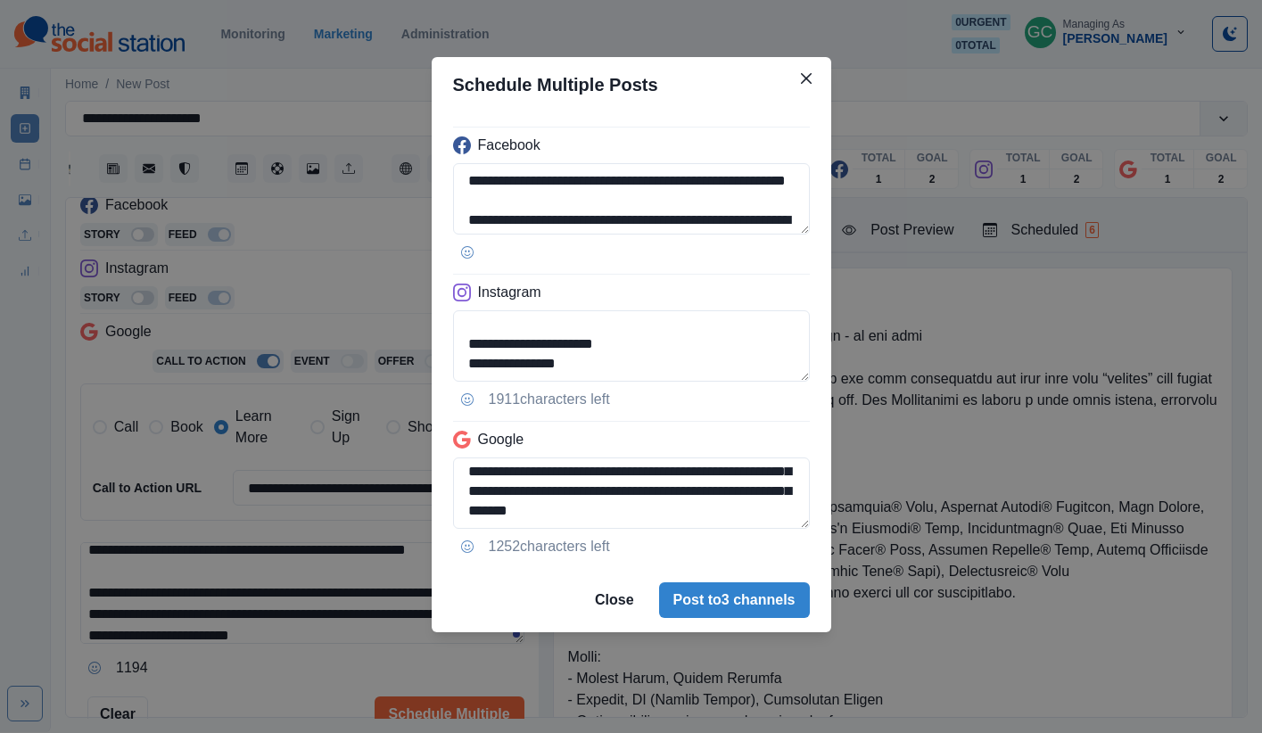
click at [772, 603] on button "Post to 3 channels" at bounding box center [734, 600] width 151 height 36
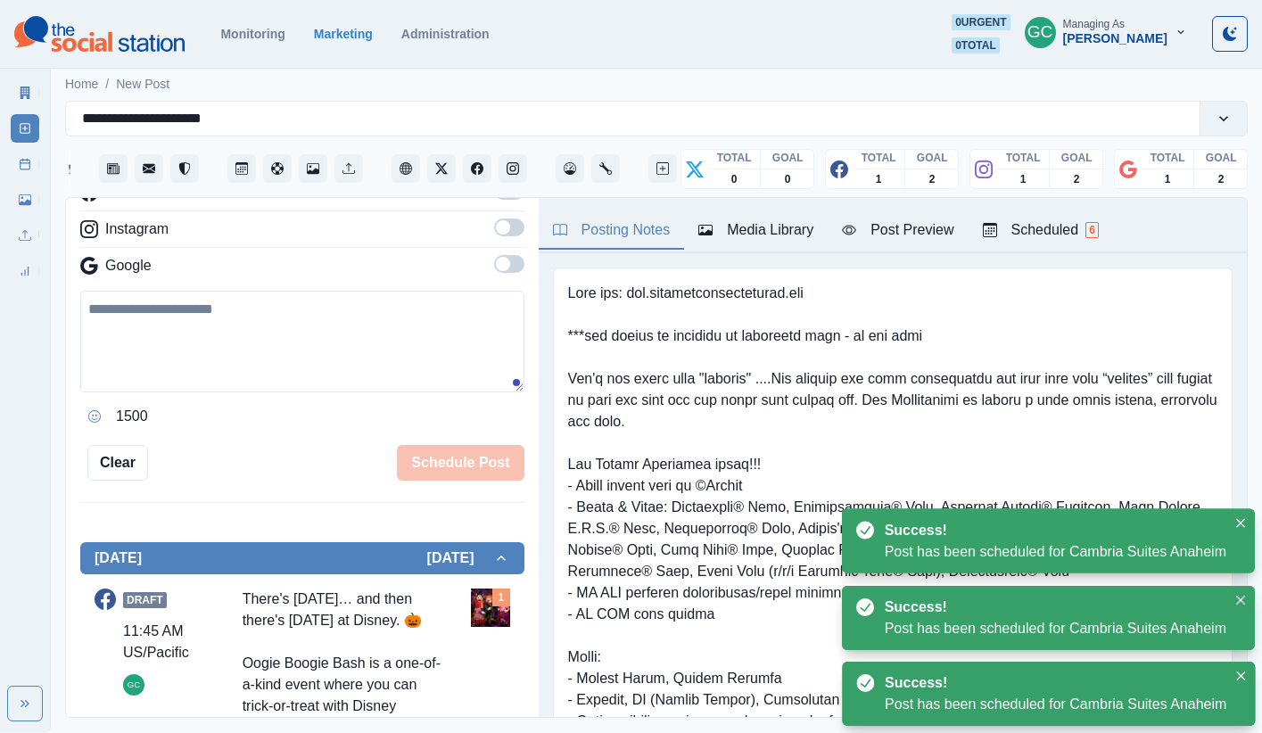
click at [1085, 231] on div "Scheduled 6" at bounding box center [1041, 229] width 116 height 21
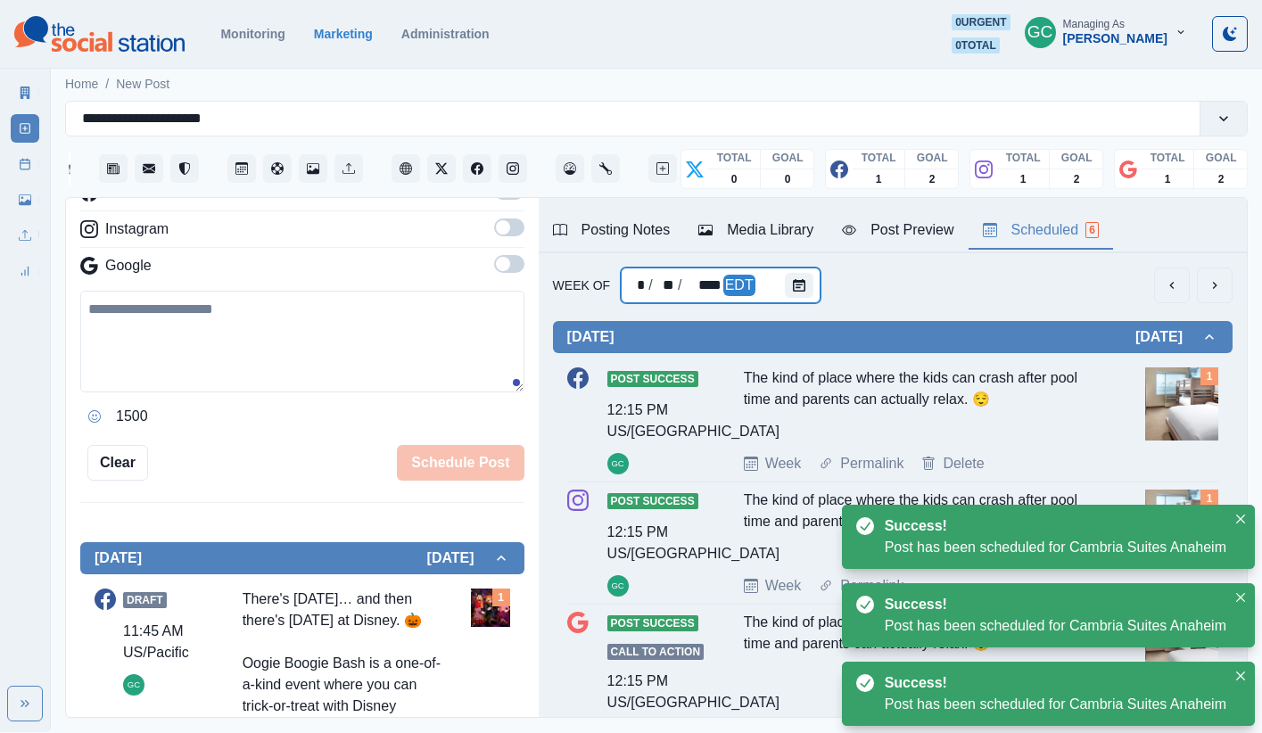
click at [777, 287] on div "* / ** / **** EDT" at bounding box center [721, 285] width 200 height 36
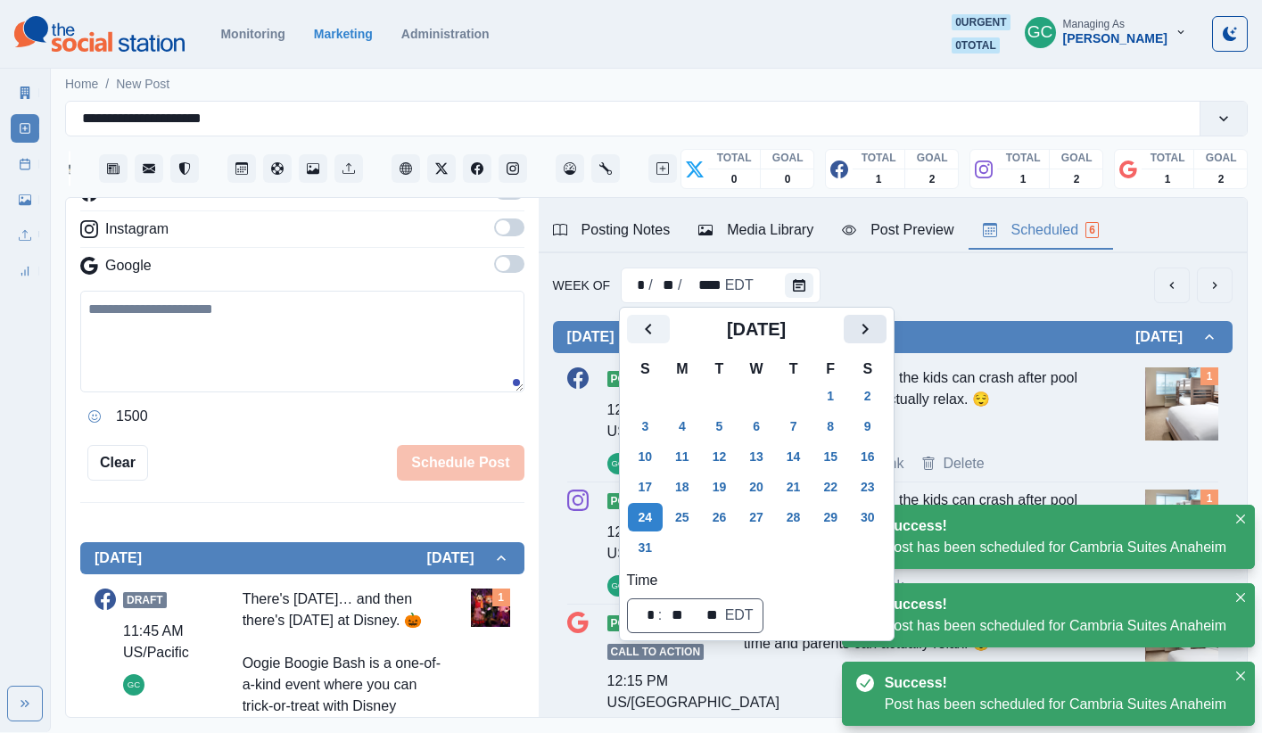
click at [876, 323] on icon "Next" at bounding box center [864, 328] width 21 height 21
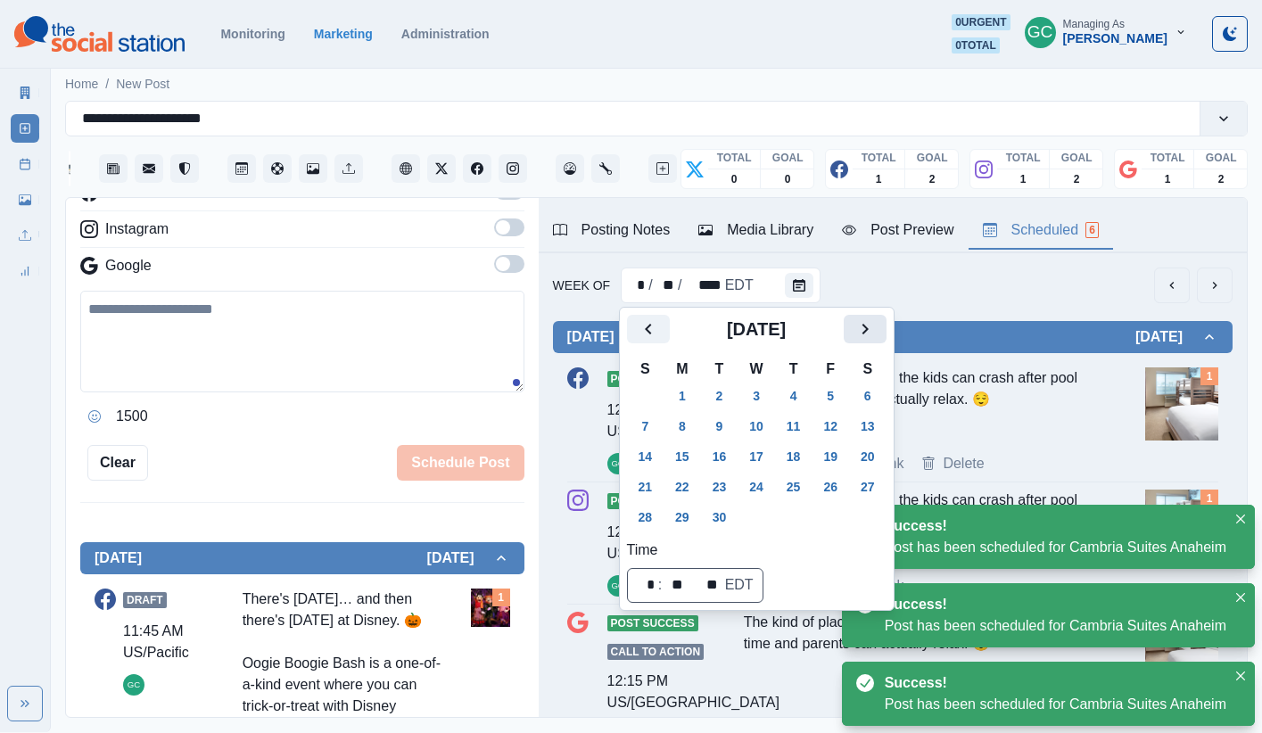
click at [876, 327] on icon "Next" at bounding box center [864, 328] width 21 height 21
click at [698, 413] on button "6" at bounding box center [682, 426] width 36 height 29
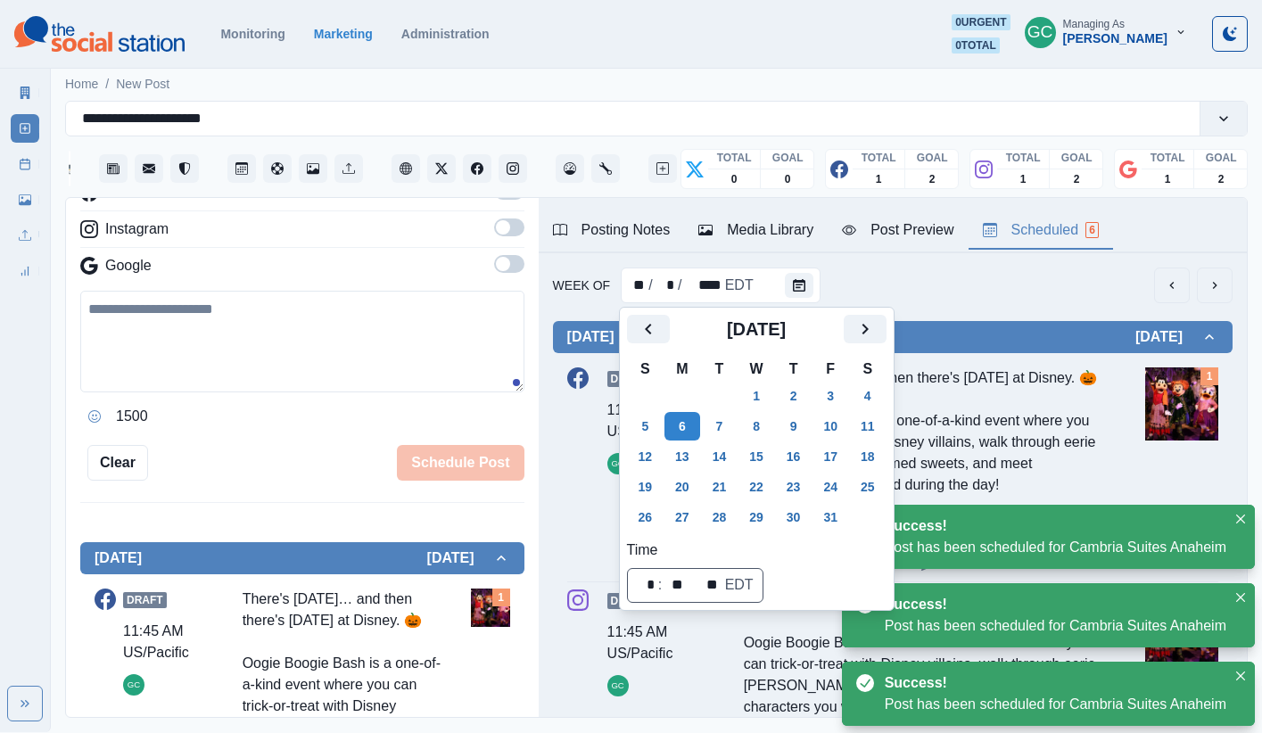
click at [1038, 377] on div "There's Halloween… and then there's Halloween at Disney. 🎃 Oogie Boogie Bash is…" at bounding box center [921, 452] width 354 height 171
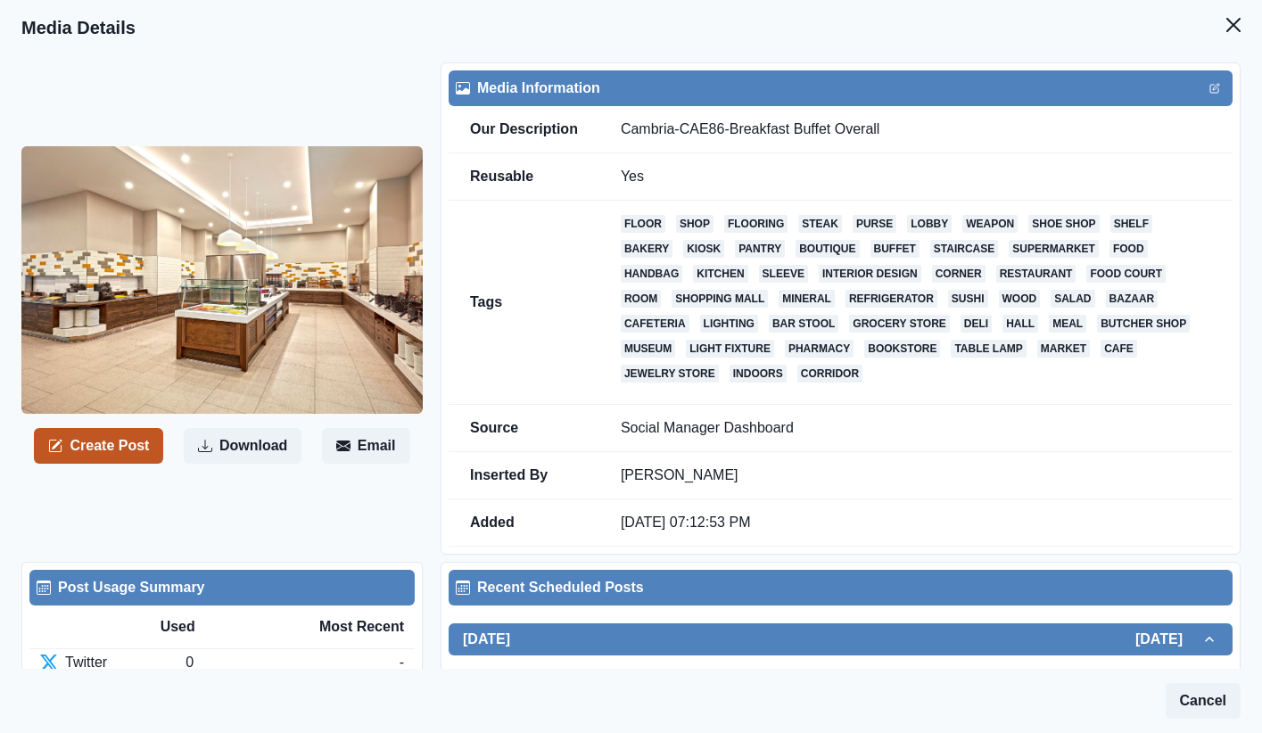
click at [63, 452] on button "Create Post" at bounding box center [98, 446] width 129 height 36
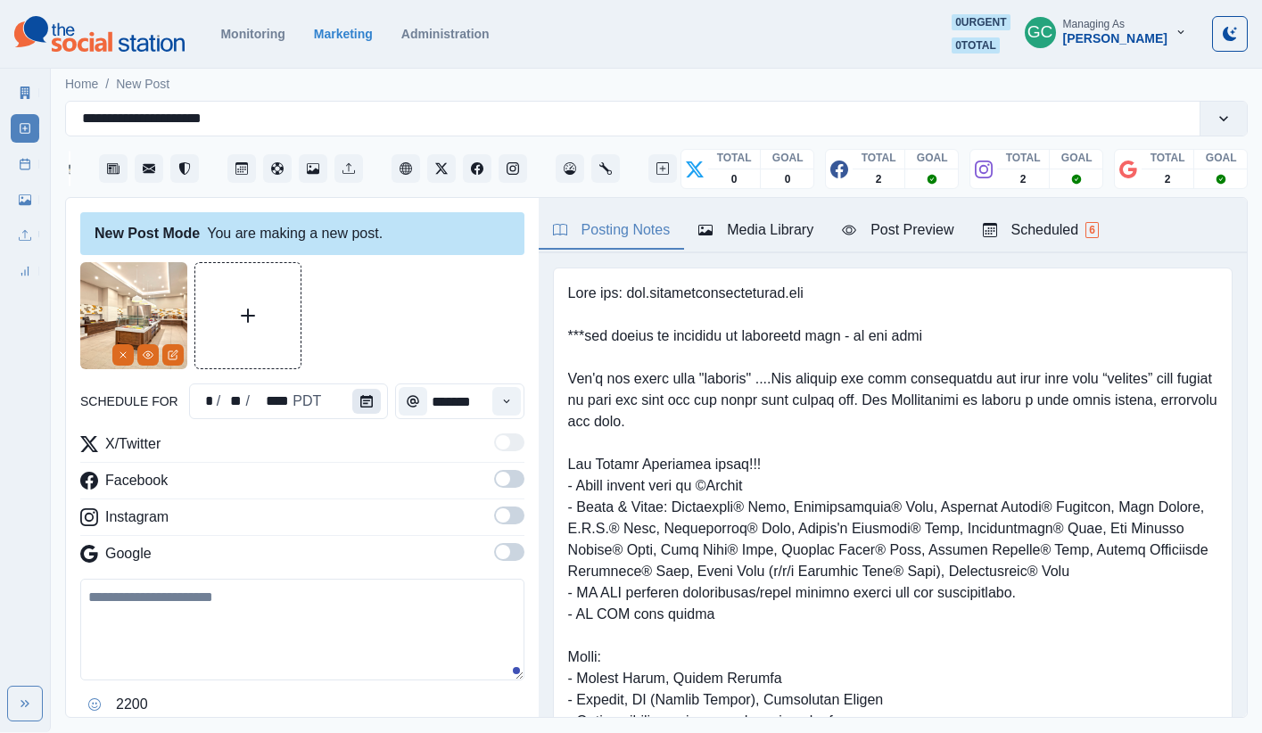
click at [360, 401] on icon "Calendar" at bounding box center [366, 401] width 12 height 12
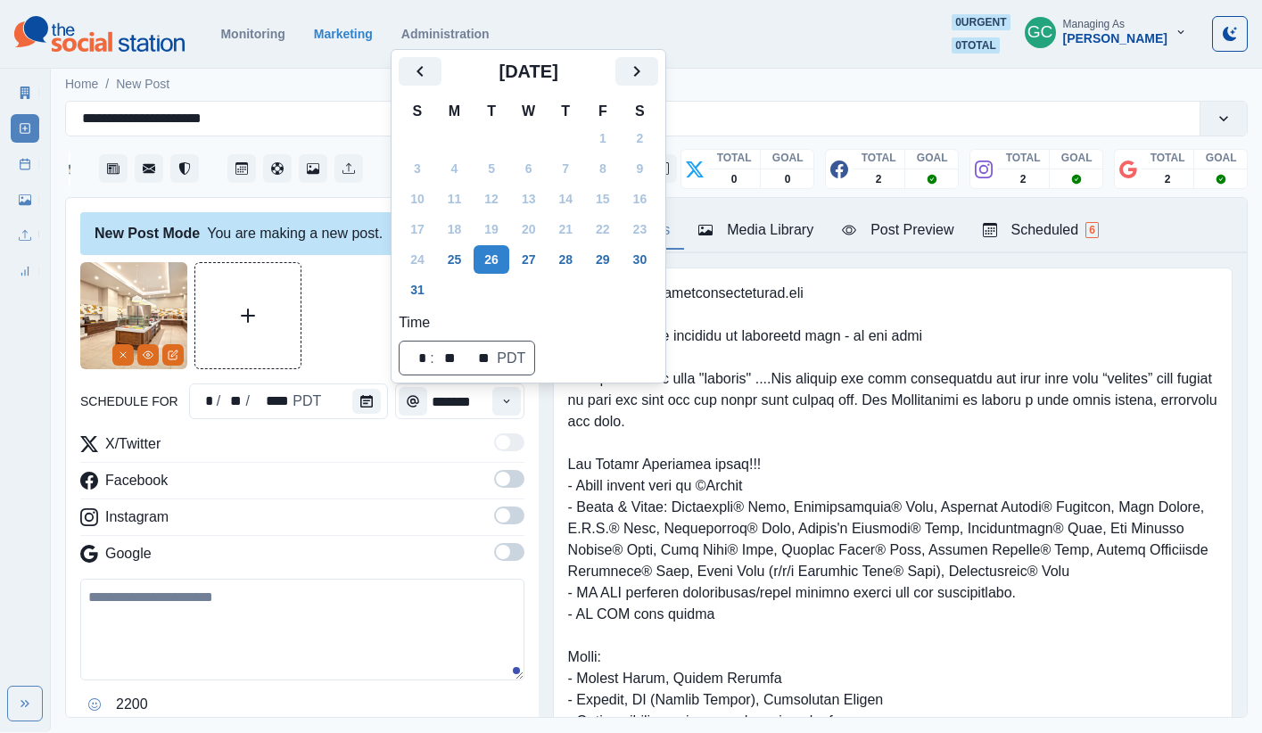
click at [939, 397] on div at bounding box center [892, 560] width 679 height 587
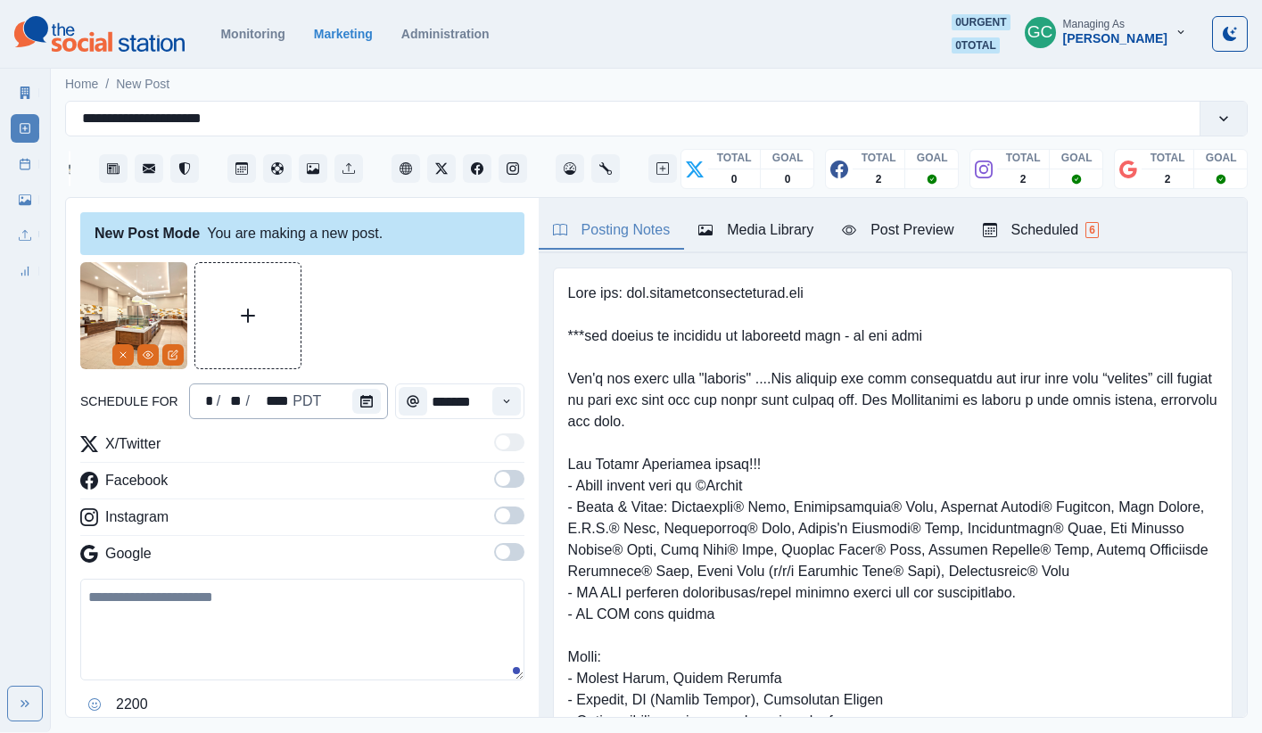
click at [330, 407] on div "* / ** / **** PDT" at bounding box center [289, 401] width 200 height 36
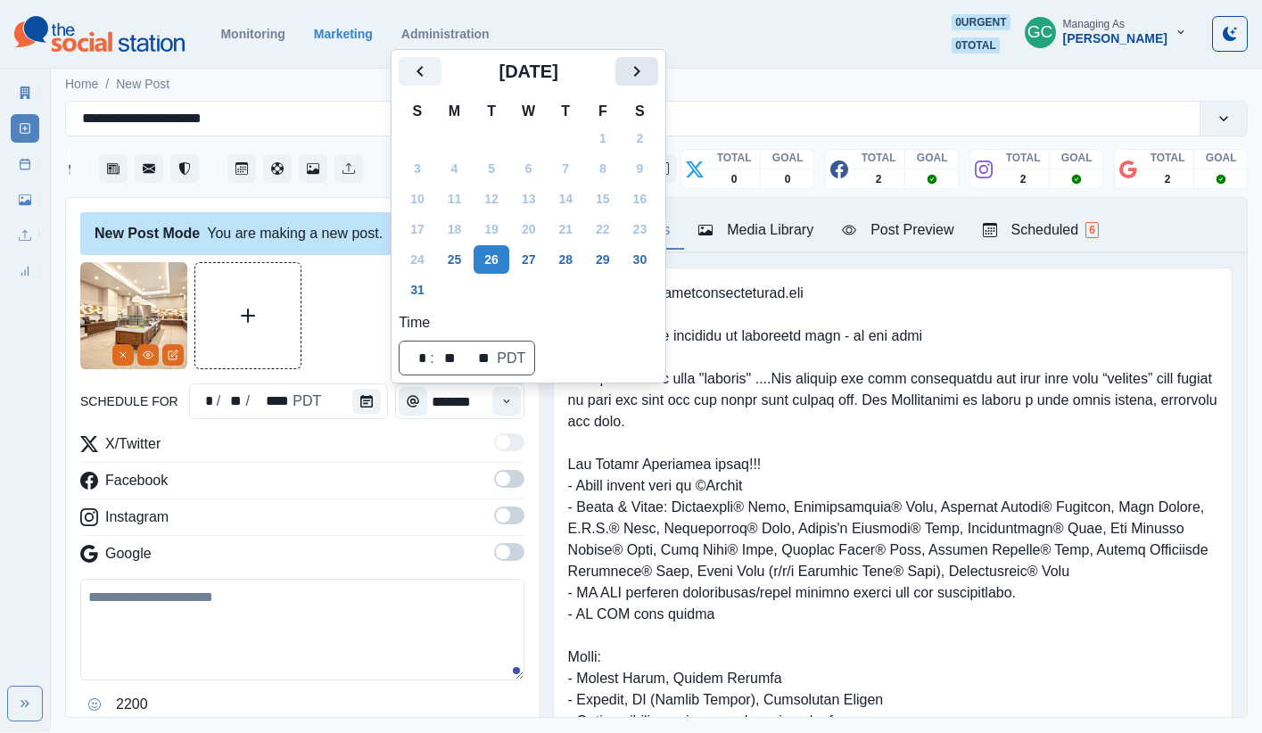
click at [647, 70] on icon "Next" at bounding box center [636, 71] width 21 height 21
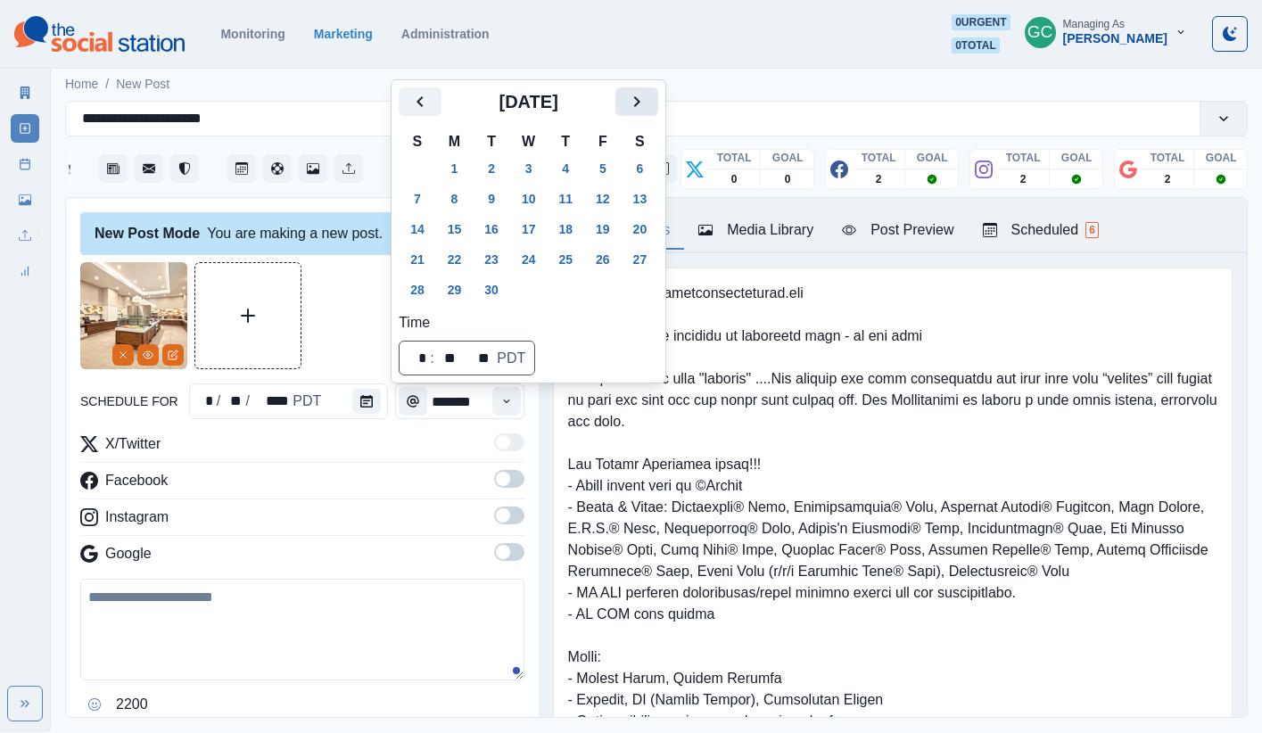
click at [647, 104] on icon "Next" at bounding box center [636, 101] width 21 height 21
click at [463, 230] on button "13" at bounding box center [455, 229] width 36 height 29
click at [503, 394] on button "Time" at bounding box center [506, 401] width 29 height 29
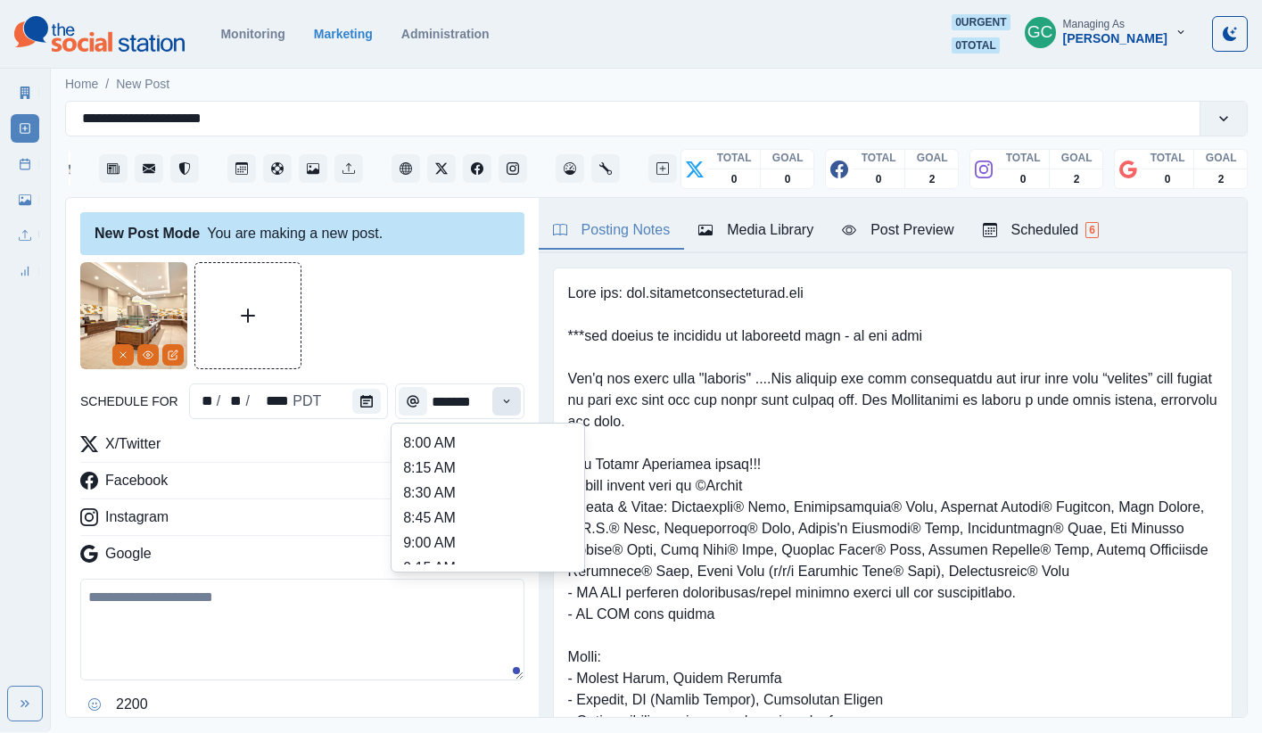
click at [503, 395] on icon "Time" at bounding box center [506, 401] width 12 height 12
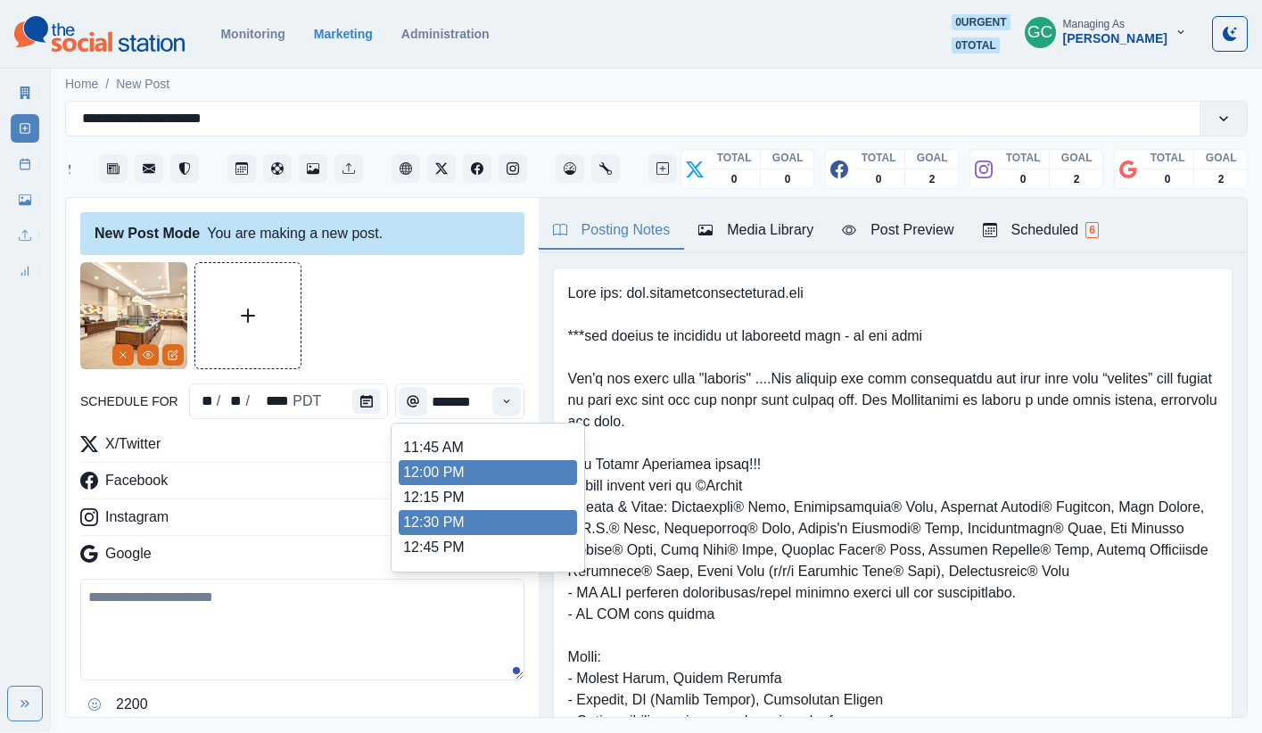
click at [460, 510] on li "12:30 PM" at bounding box center [488, 522] width 178 height 25
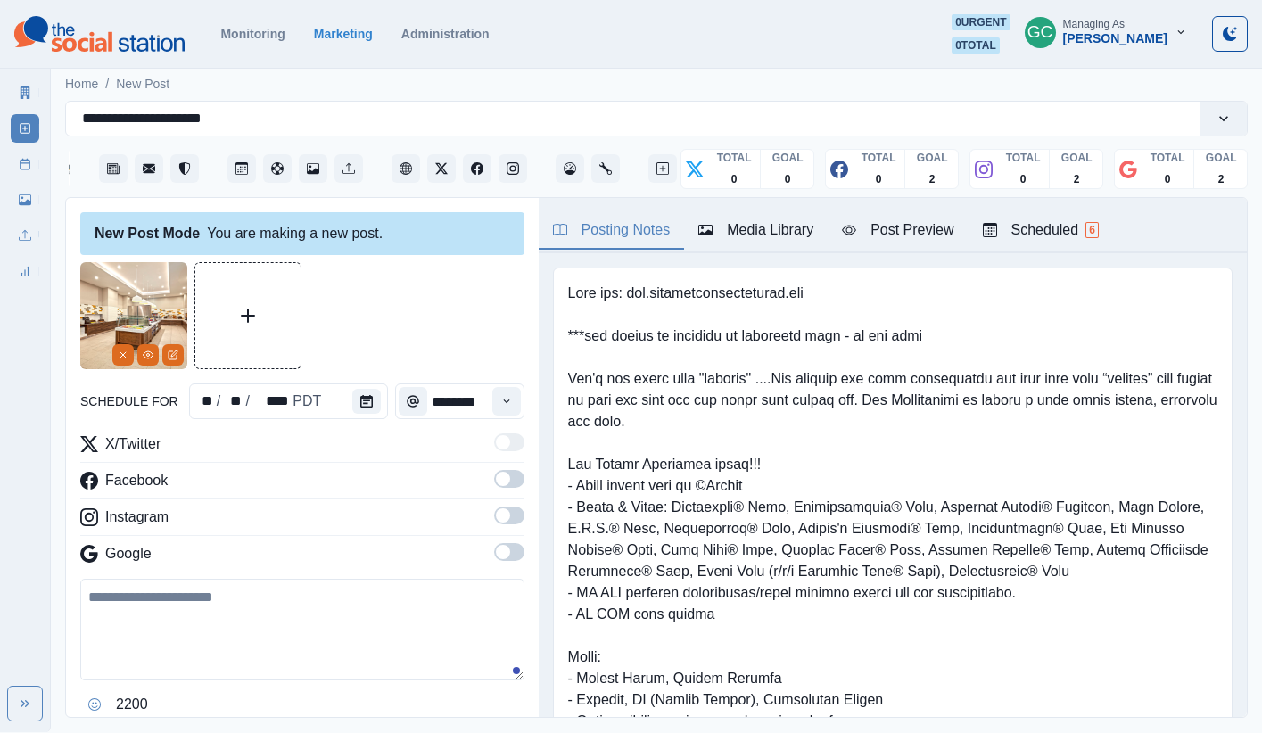
click at [518, 533] on label at bounding box center [509, 520] width 30 height 29
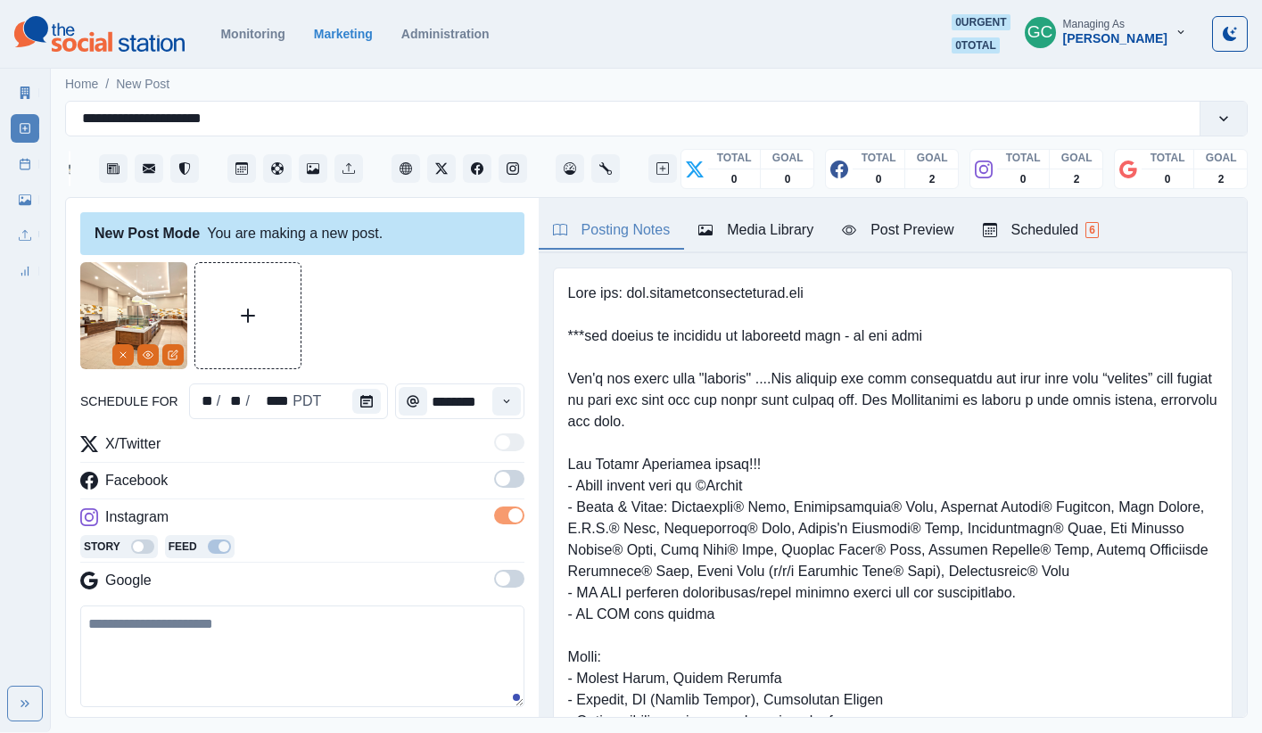
click at [515, 557] on div "Story Feed" at bounding box center [302, 548] width 444 height 27
click at [506, 576] on span at bounding box center [503, 579] width 14 height 14
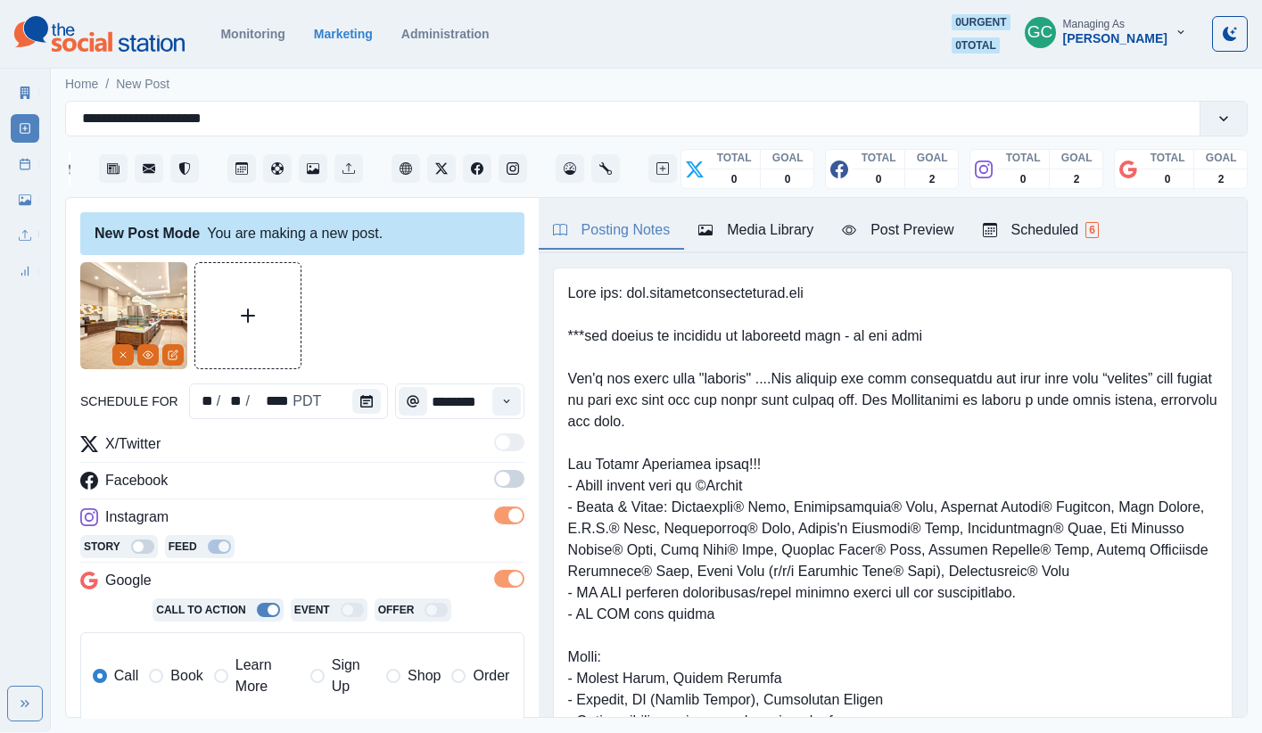
click at [514, 481] on span at bounding box center [509, 479] width 30 height 18
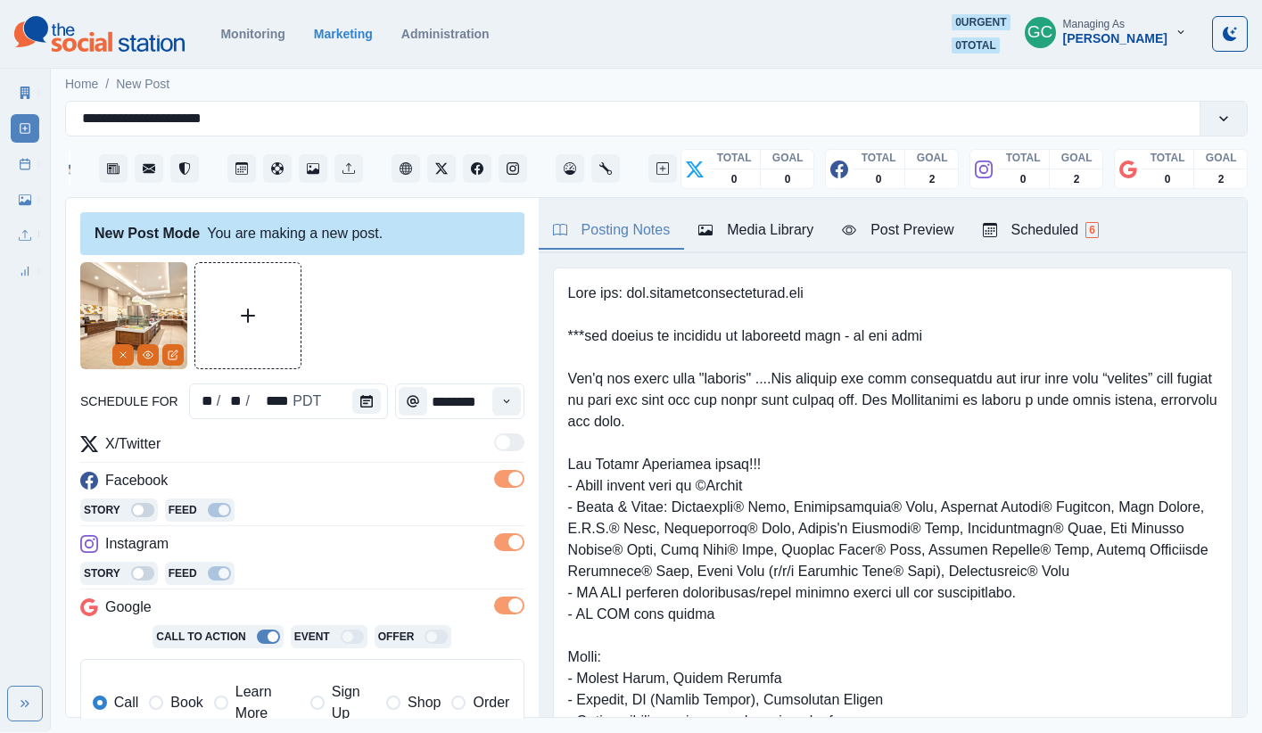
click at [251, 644] on span "Learn More" at bounding box center [267, 702] width 64 height 43
click at [297, 570] on div "Story Feed" at bounding box center [302, 575] width 444 height 27
click at [500, 392] on button "Time" at bounding box center [506, 401] width 29 height 29
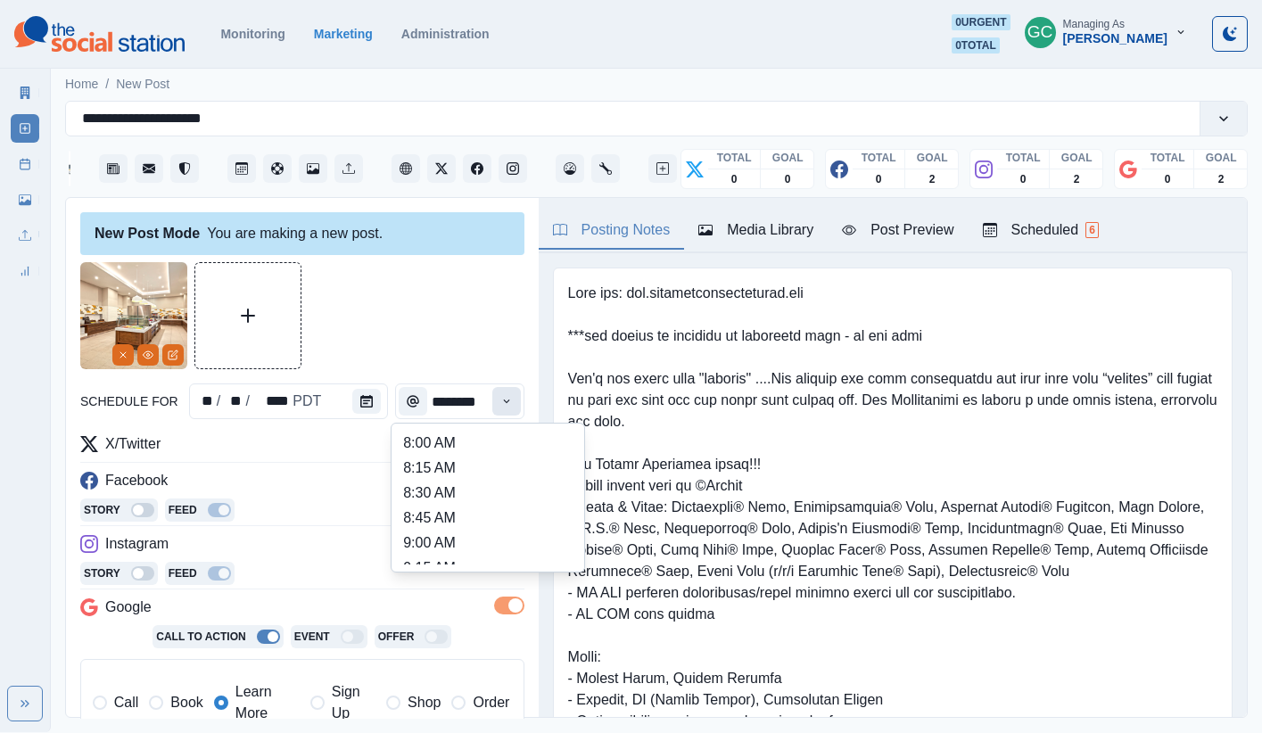
scroll to position [0, 0]
click at [491, 497] on li "8:30 AM" at bounding box center [488, 493] width 178 height 25
type input "*******"
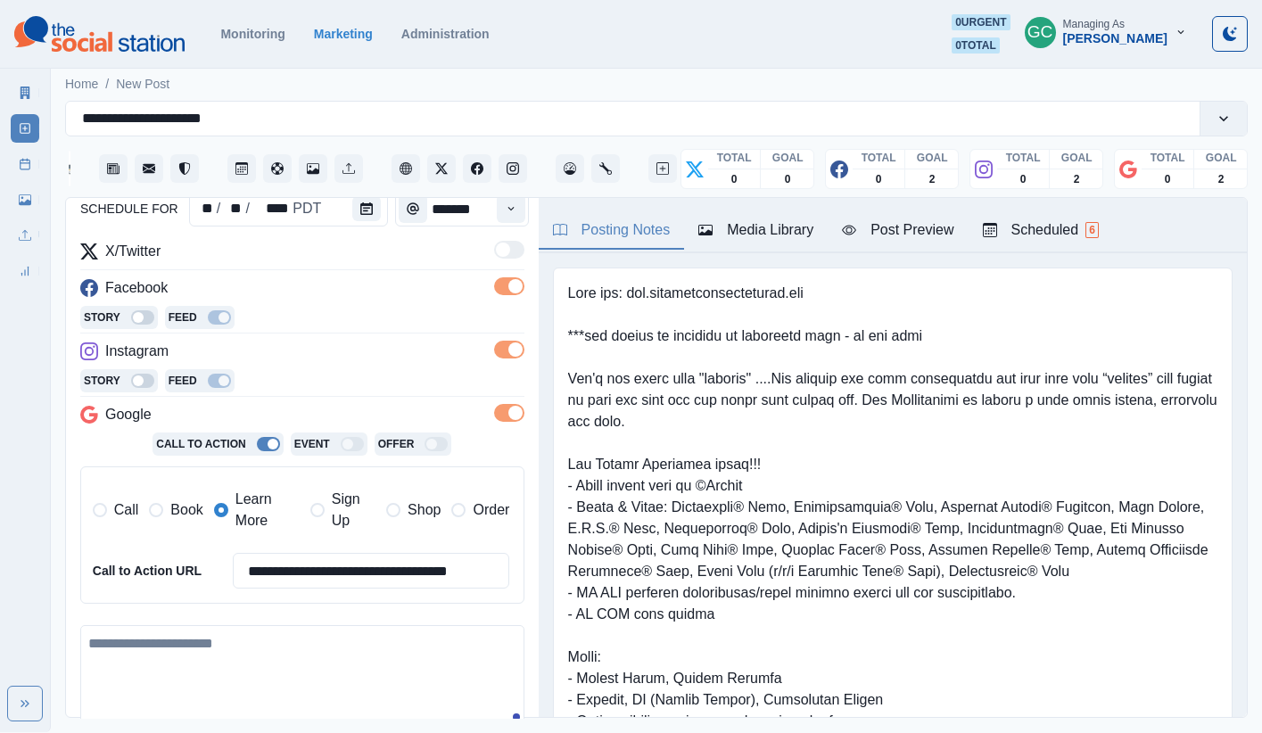
scroll to position [220, 0]
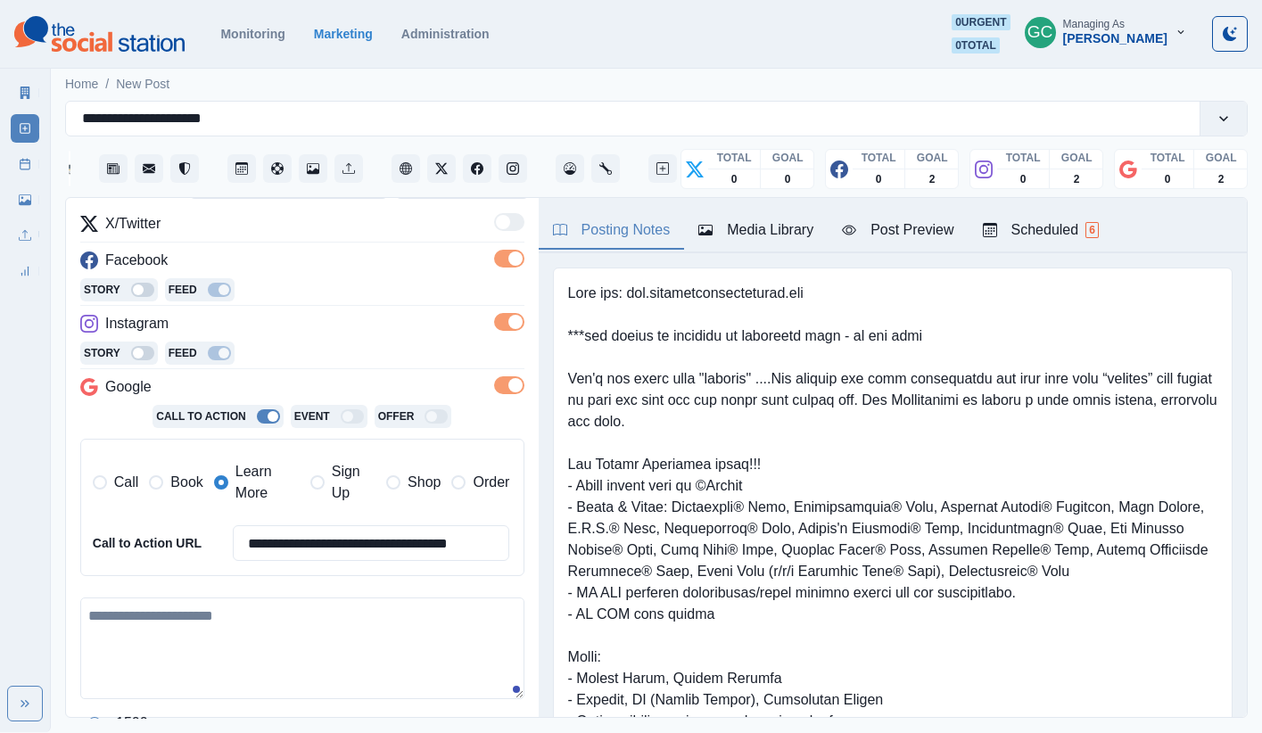
click at [169, 644] on textarea at bounding box center [302, 648] width 444 height 102
paste textarea "**********"
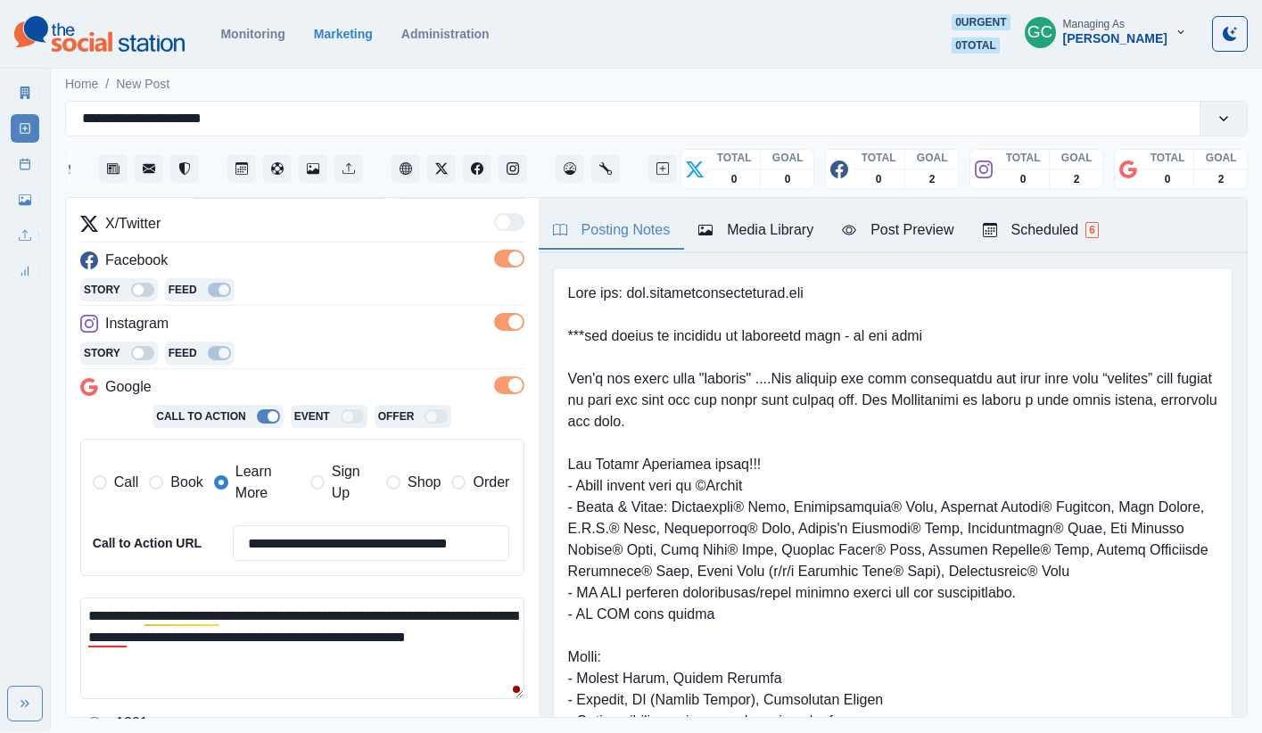
click at [320, 605] on textarea "**********" at bounding box center [302, 648] width 444 height 102
click at [323, 608] on textarea "**********" at bounding box center [302, 648] width 444 height 102
click at [329, 612] on textarea "**********" at bounding box center [302, 648] width 444 height 102
click at [177, 644] on div "will keep" at bounding box center [200, 661] width 62 height 29
click at [445, 644] on div "for" at bounding box center [444, 661] width 24 height 29
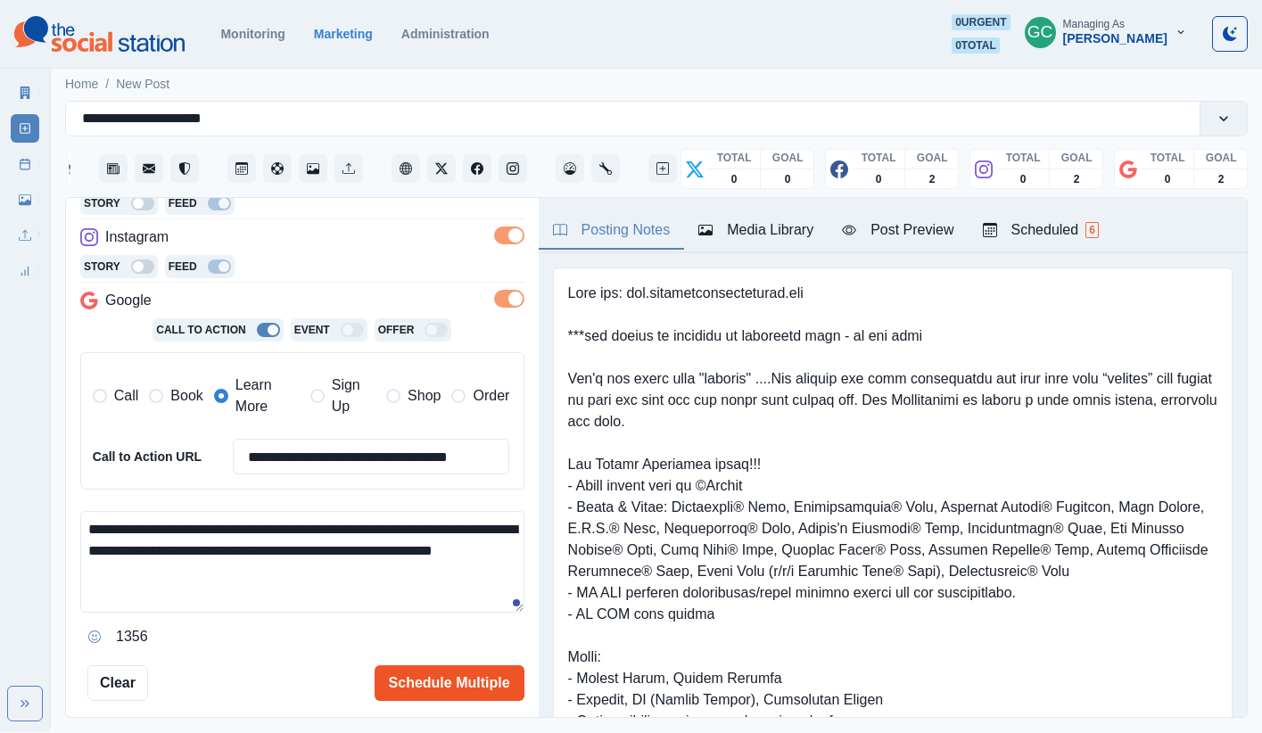
scroll to position [347, 0]
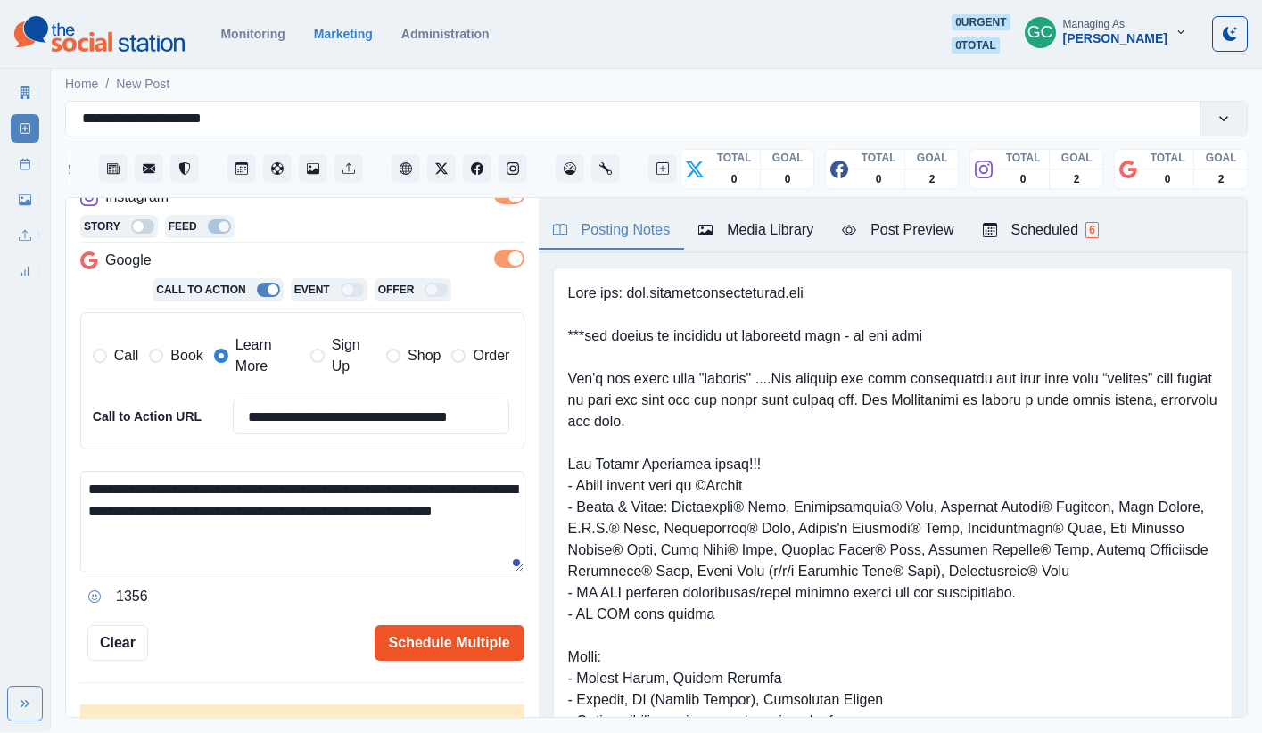
type textarea "**********"
click at [432, 644] on button "Schedule Multiple" at bounding box center [449, 643] width 150 height 36
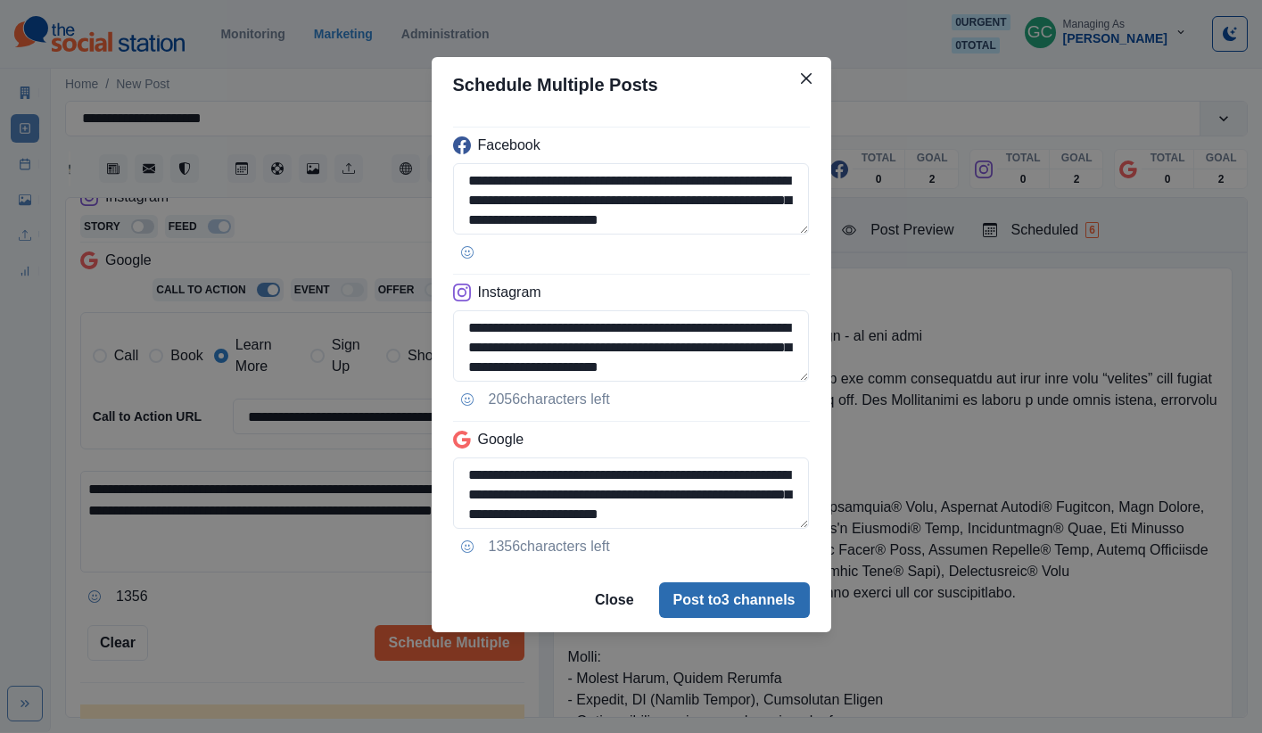
click at [759, 607] on button "Post to 3 channels" at bounding box center [734, 600] width 151 height 36
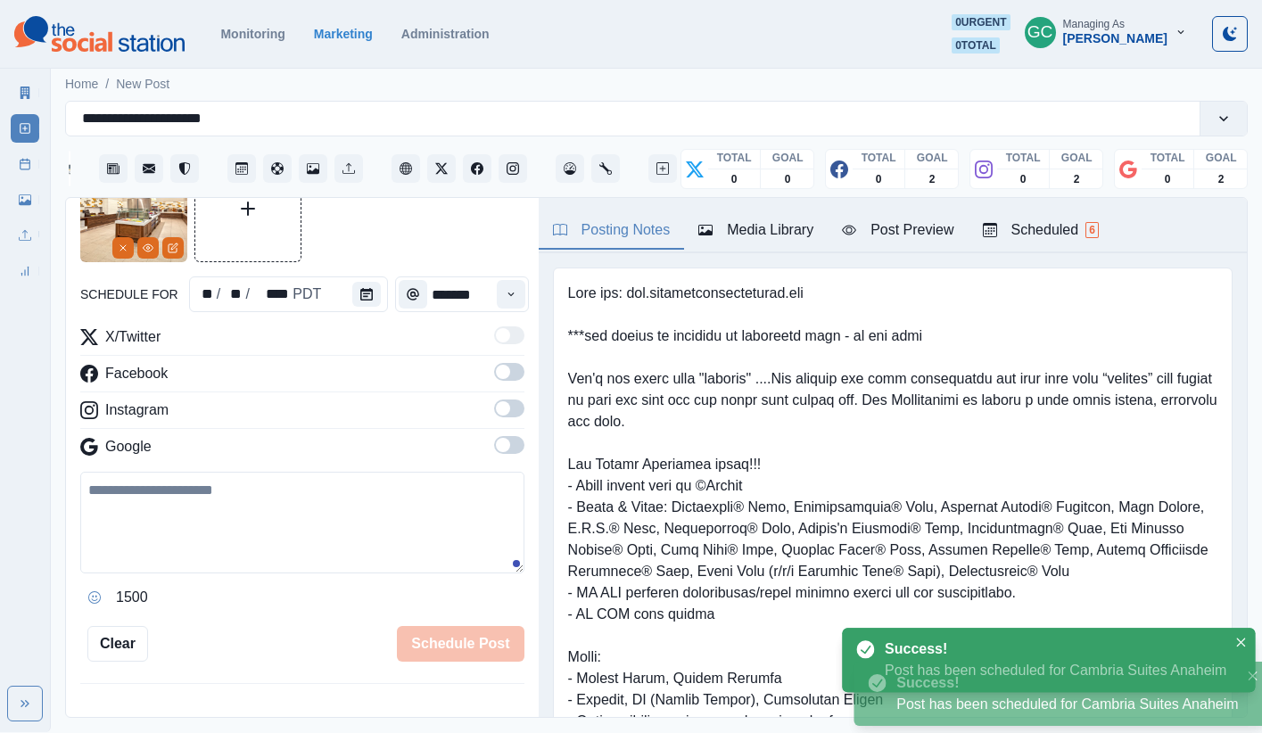
scroll to position [320, 0]
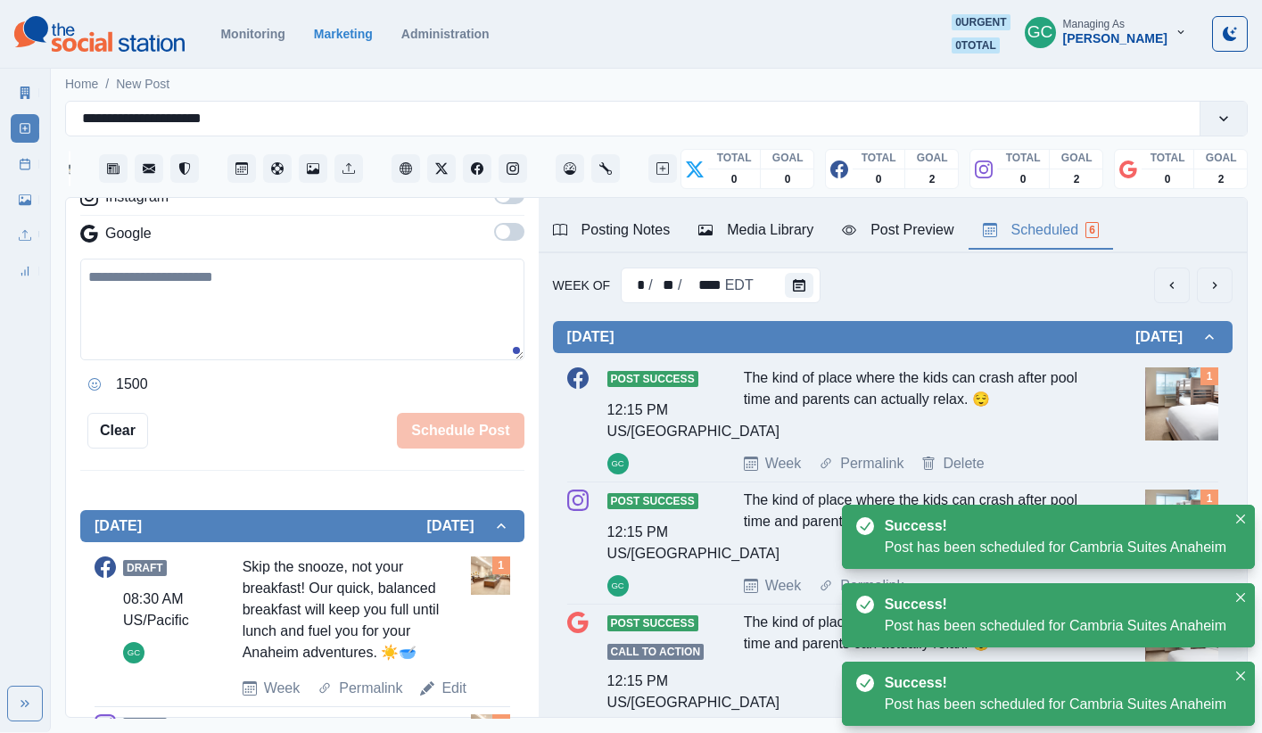
click at [939, 224] on div "Scheduled 6" at bounding box center [1041, 229] width 116 height 21
click at [637, 227] on div "Posting Notes" at bounding box center [612, 229] width 118 height 21
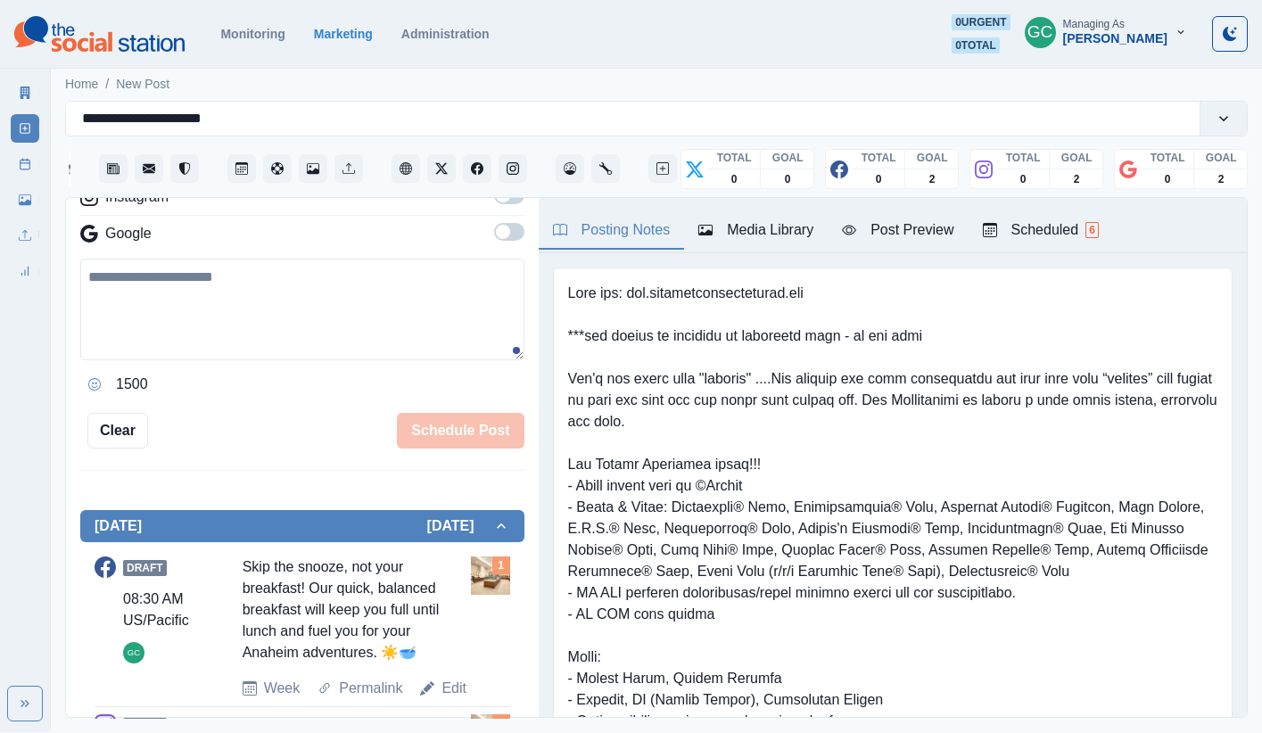
click at [939, 229] on div "Scheduled 6" at bounding box center [1041, 229] width 116 height 21
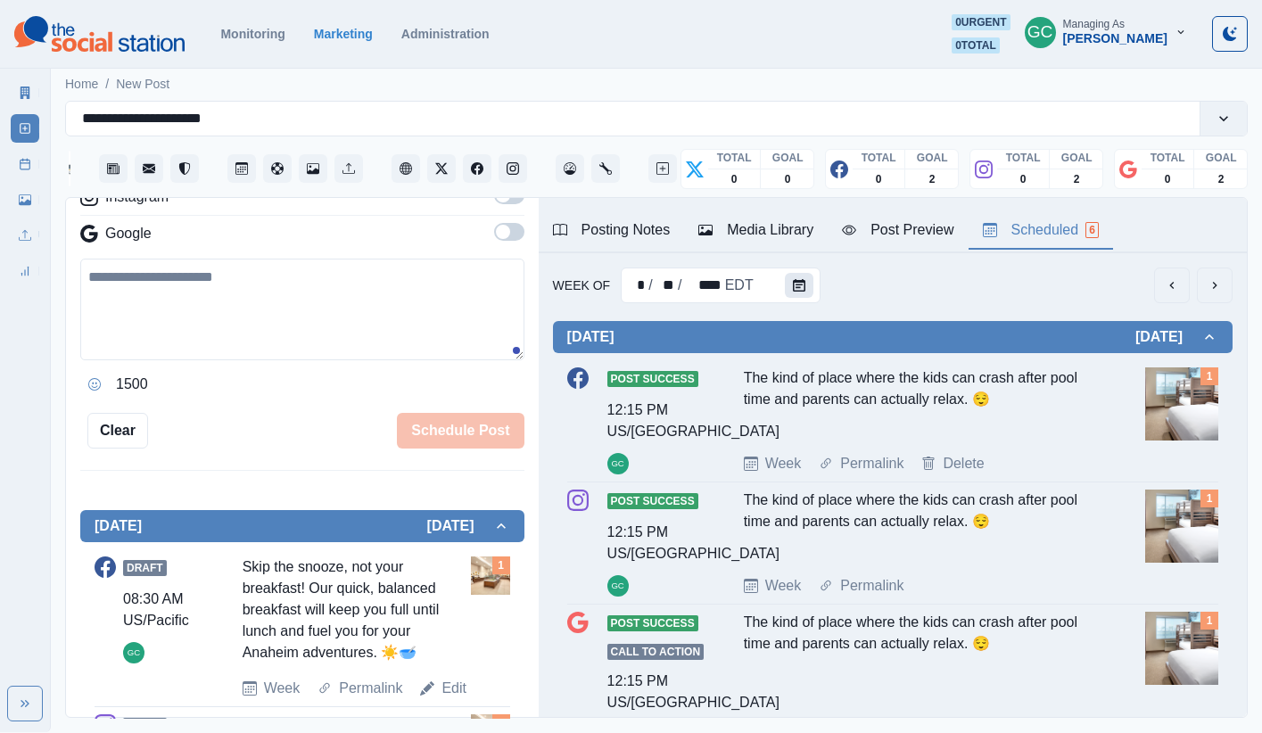
click at [788, 276] on button "Calendar" at bounding box center [799, 285] width 29 height 25
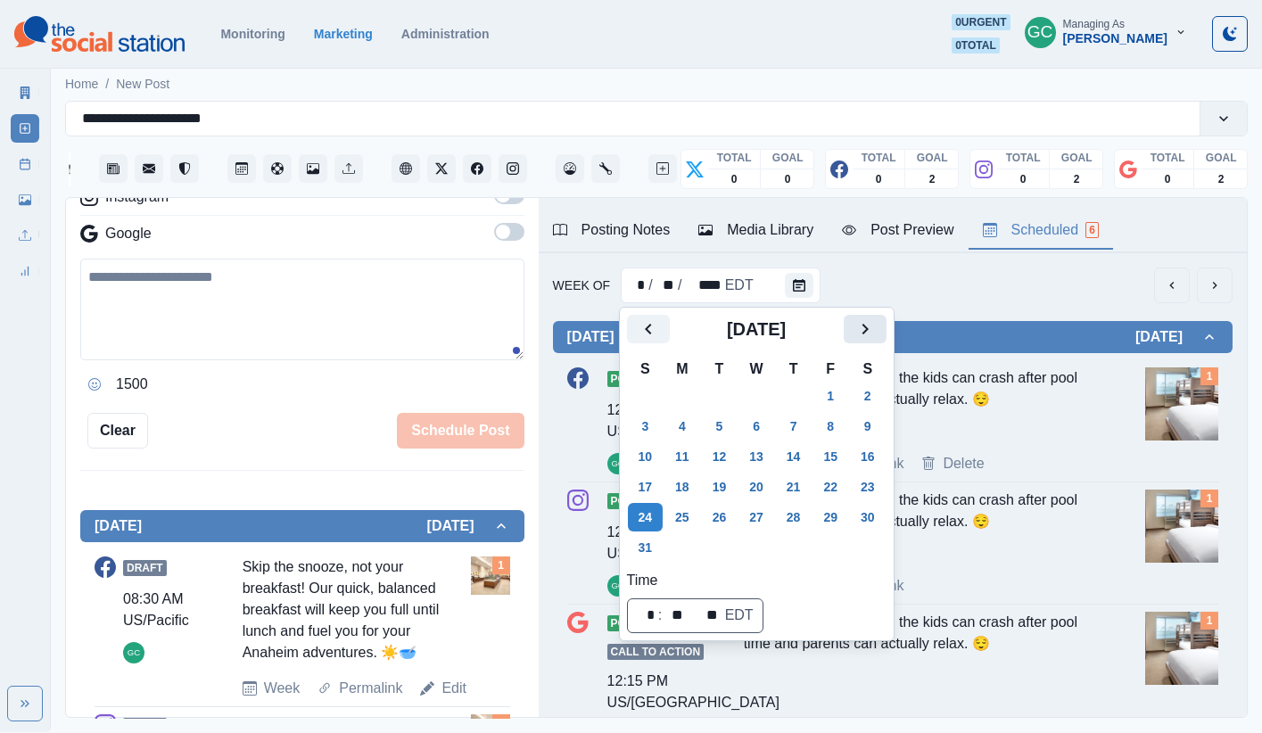
click at [865, 321] on button "Next" at bounding box center [864, 329] width 43 height 29
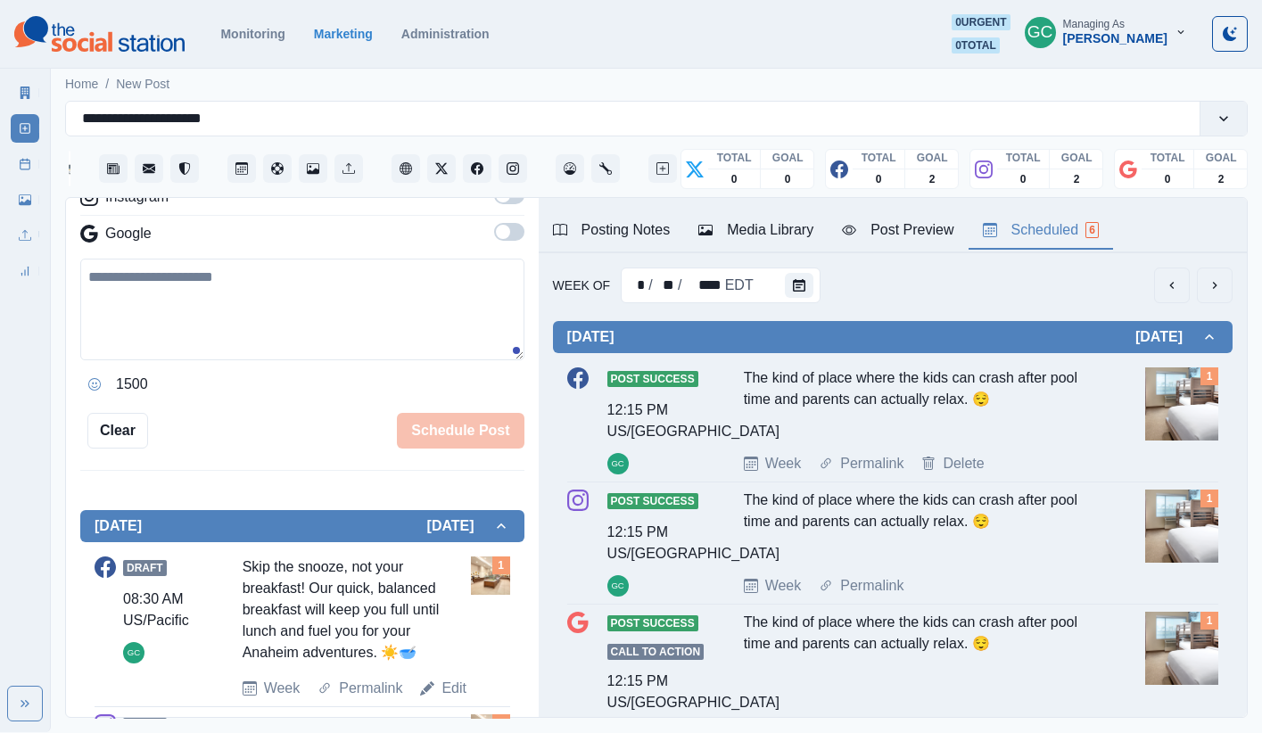
drag, startPoint x: 904, startPoint y: 328, endPoint x: 882, endPoint y: 335, distance: 23.4
click at [793, 293] on button "Calendar" at bounding box center [799, 285] width 29 height 25
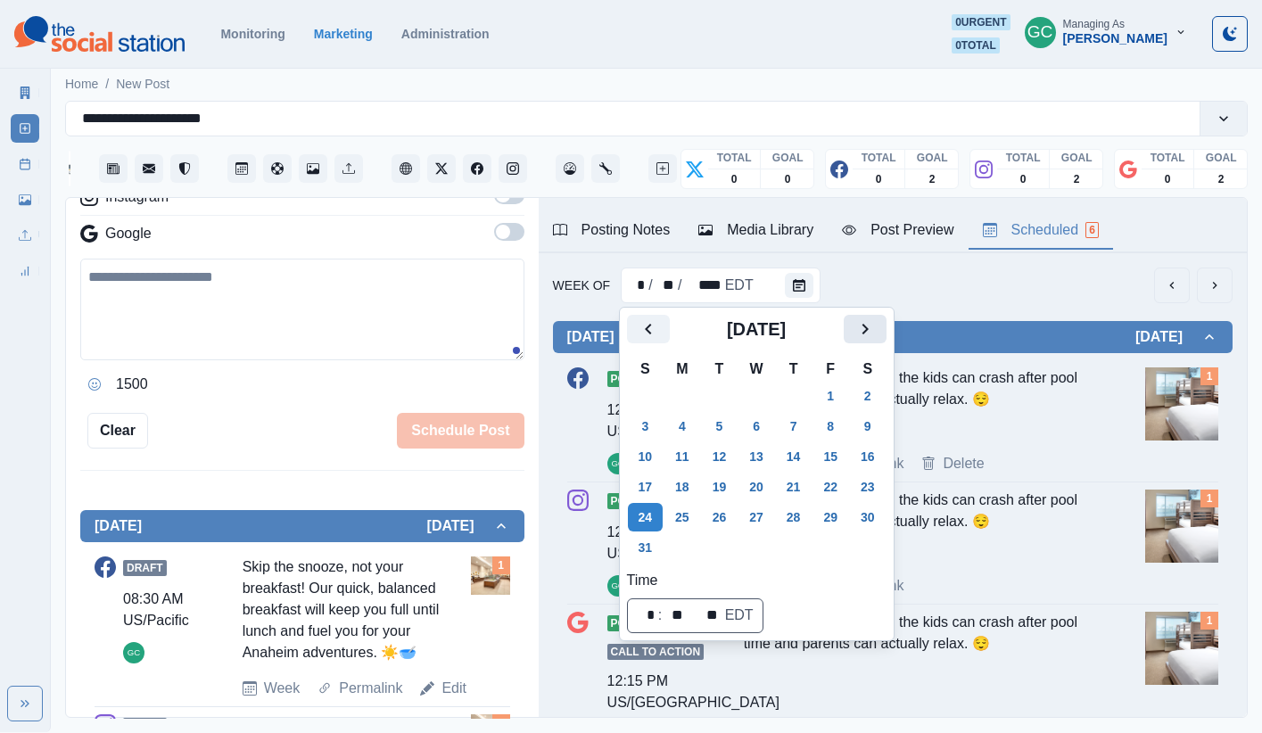
click at [868, 325] on icon "Next" at bounding box center [864, 329] width 6 height 11
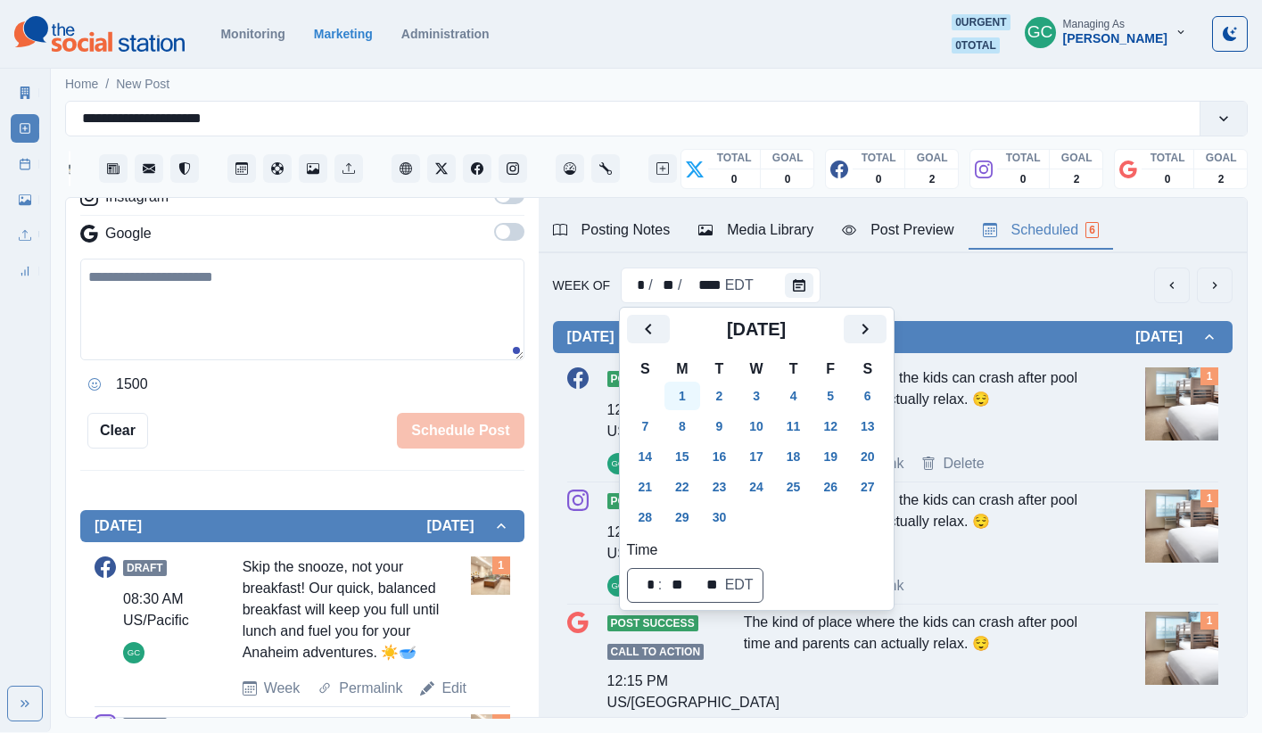
click at [686, 405] on button "1" at bounding box center [682, 396] width 36 height 29
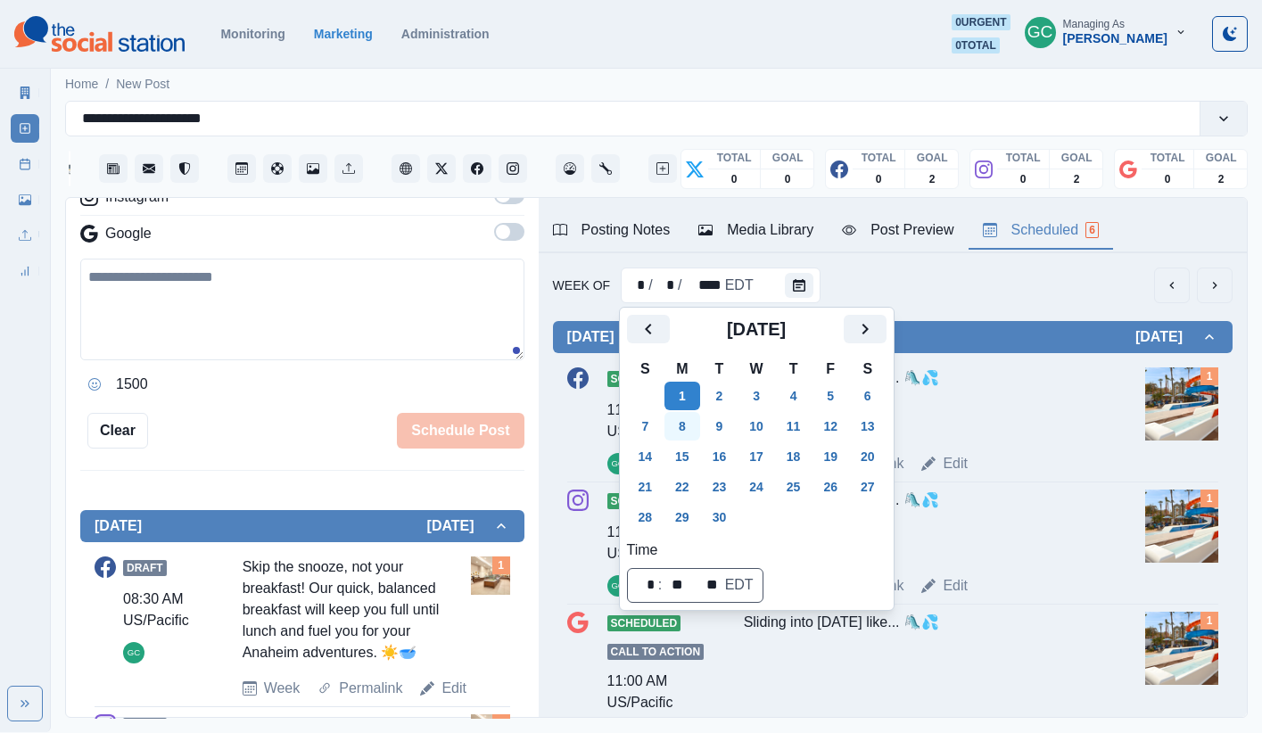
click at [683, 424] on button "8" at bounding box center [682, 426] width 36 height 29
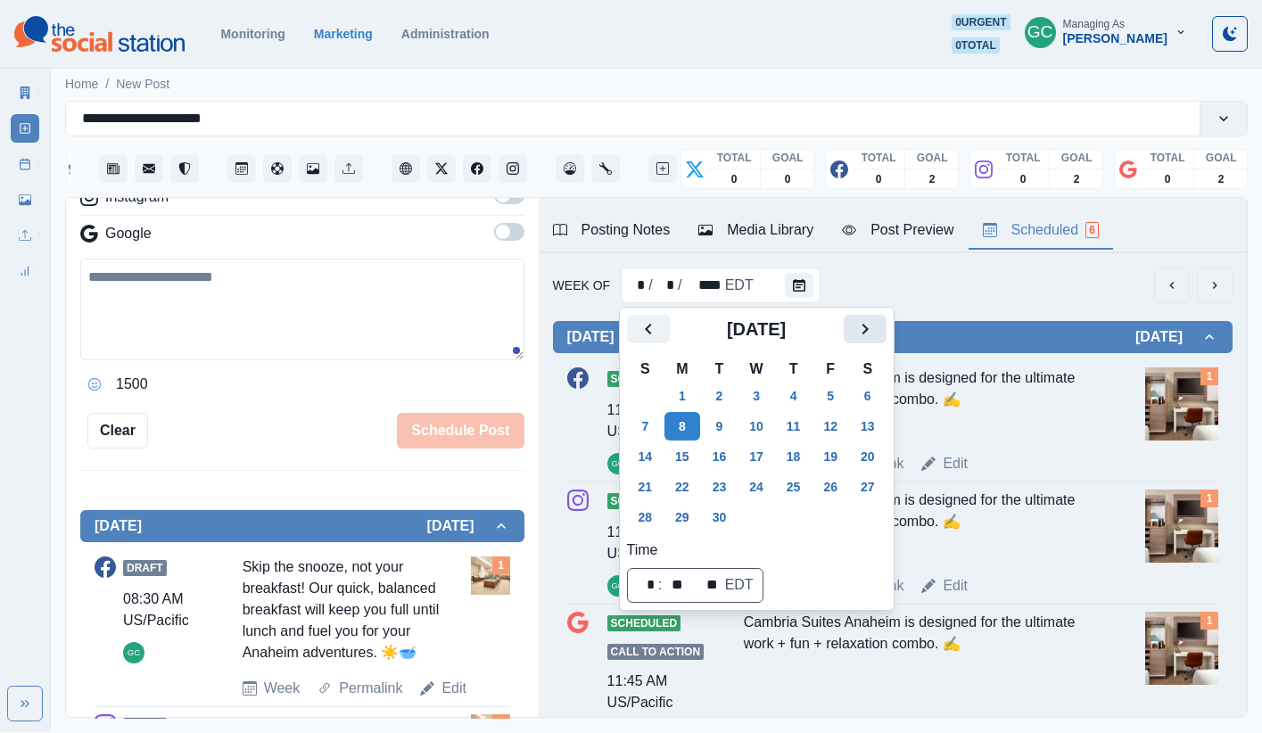
click at [876, 329] on icon "Next" at bounding box center [864, 328] width 21 height 21
click at [671, 426] on button "6" at bounding box center [682, 426] width 36 height 29
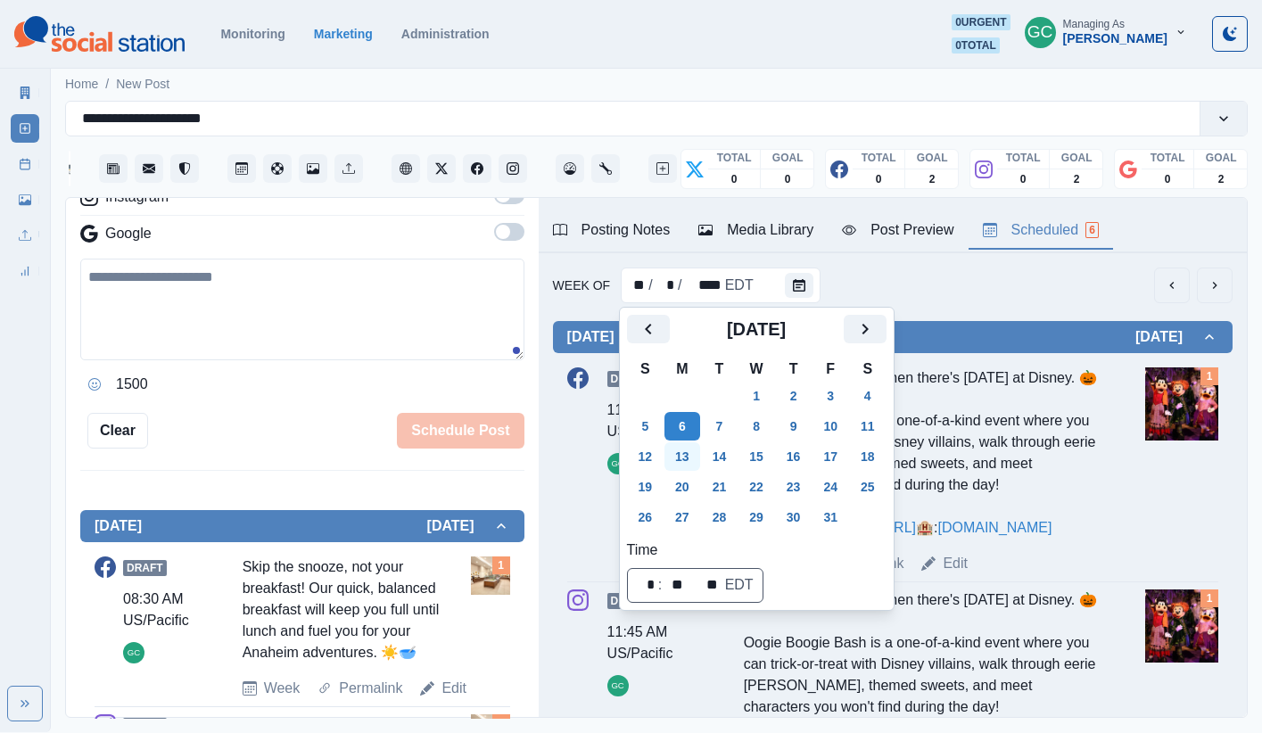
click at [676, 457] on button "13" at bounding box center [682, 456] width 36 height 29
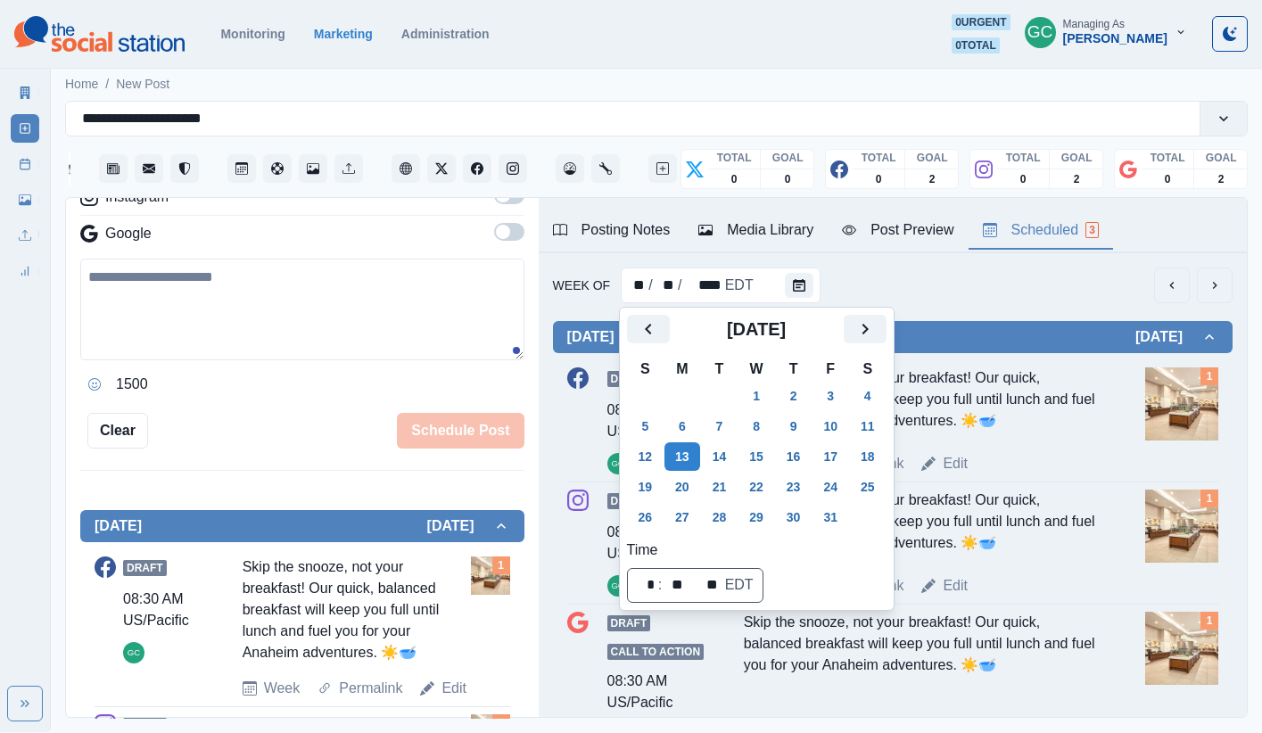
click at [939, 468] on div "Week Permalink Edit" at bounding box center [941, 463] width 394 height 21
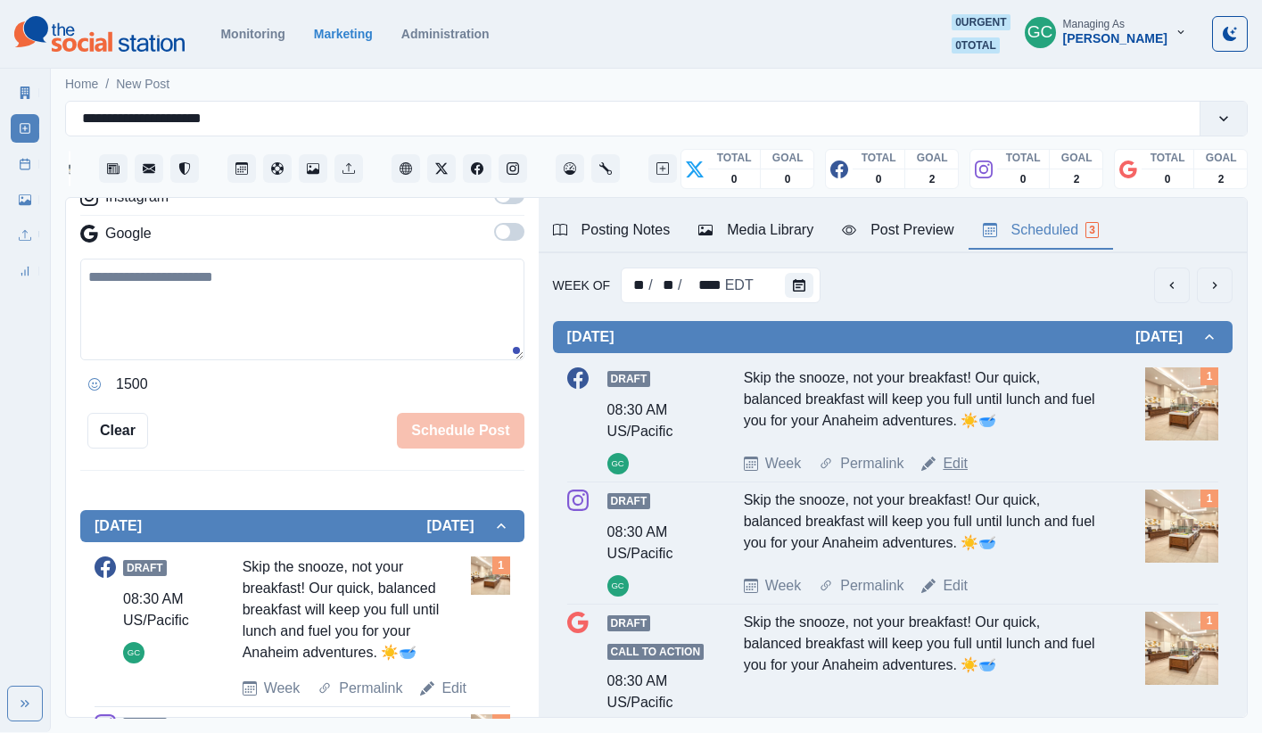
click at [939, 467] on link "Edit" at bounding box center [954, 463] width 25 height 21
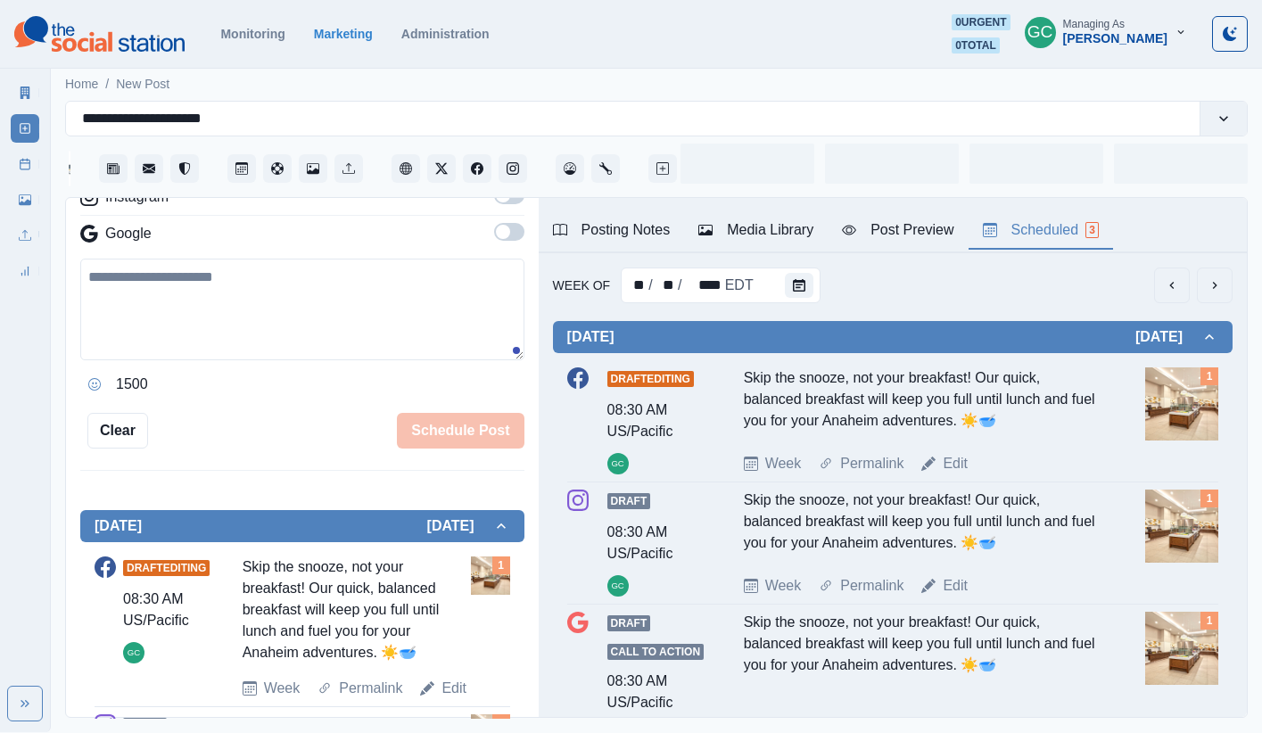
type textarea "**********"
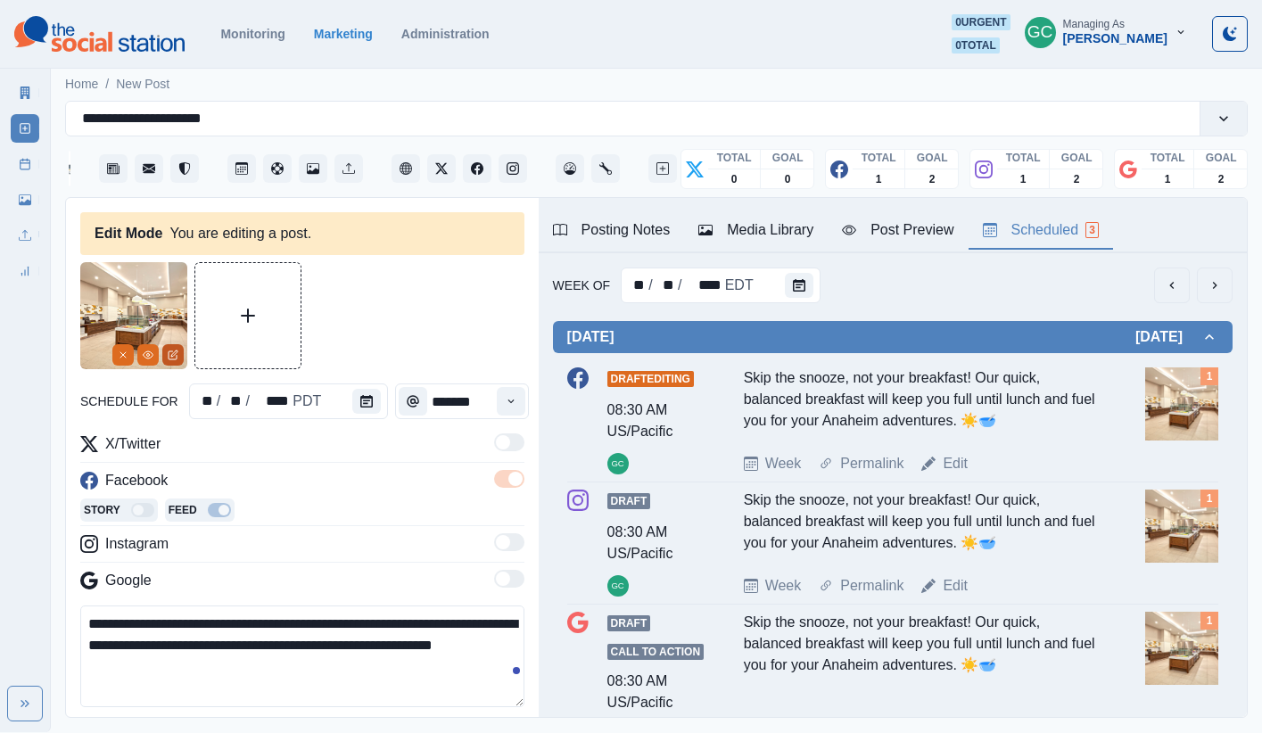
click at [164, 350] on button "Edit Media" at bounding box center [172, 354] width 21 height 21
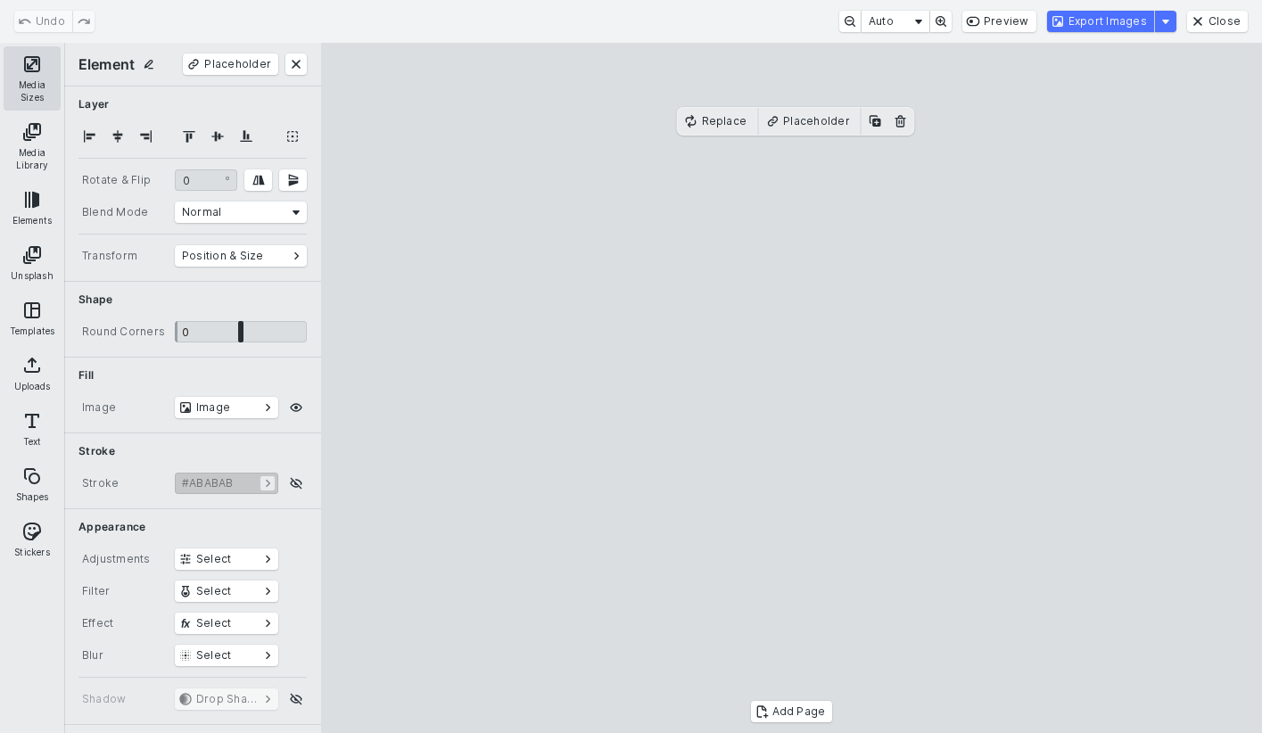
click at [33, 72] on button "Media Sizes" at bounding box center [32, 78] width 57 height 64
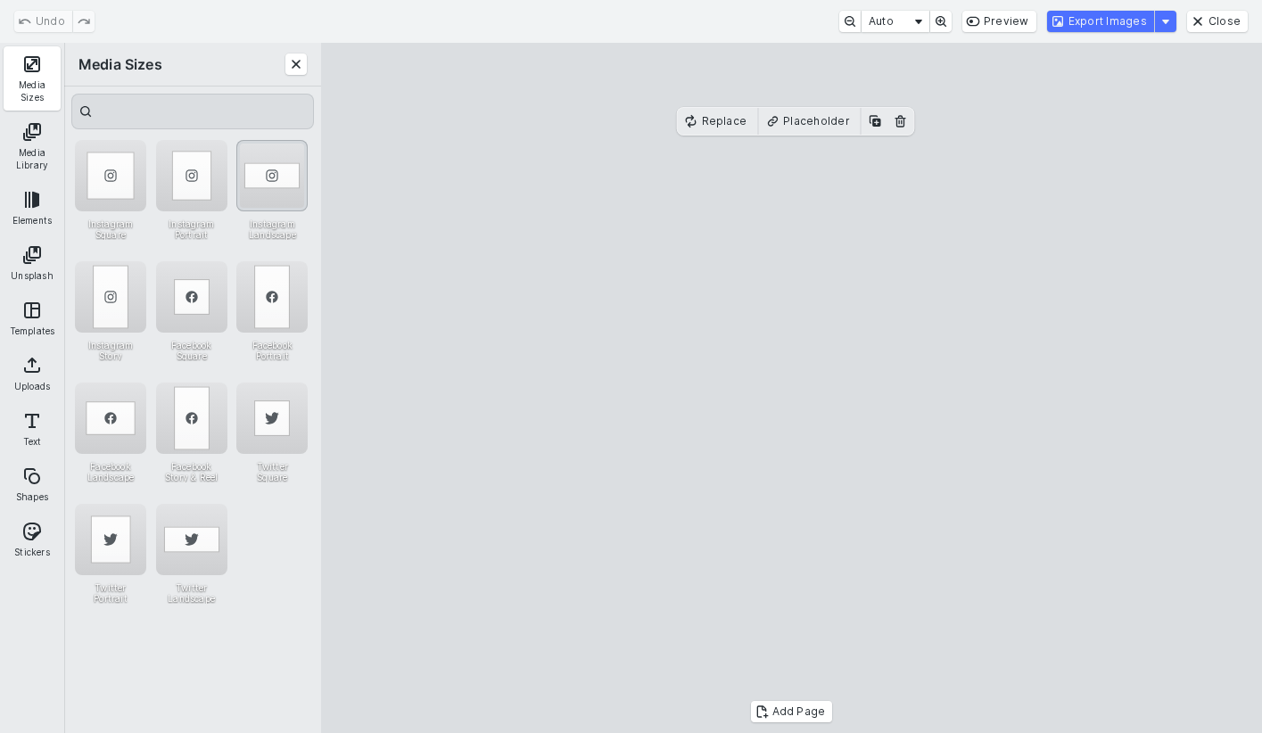
click at [276, 173] on div "Instagram Landscape" at bounding box center [271, 175] width 71 height 71
click at [939, 25] on button "Export Images" at bounding box center [1100, 21] width 107 height 21
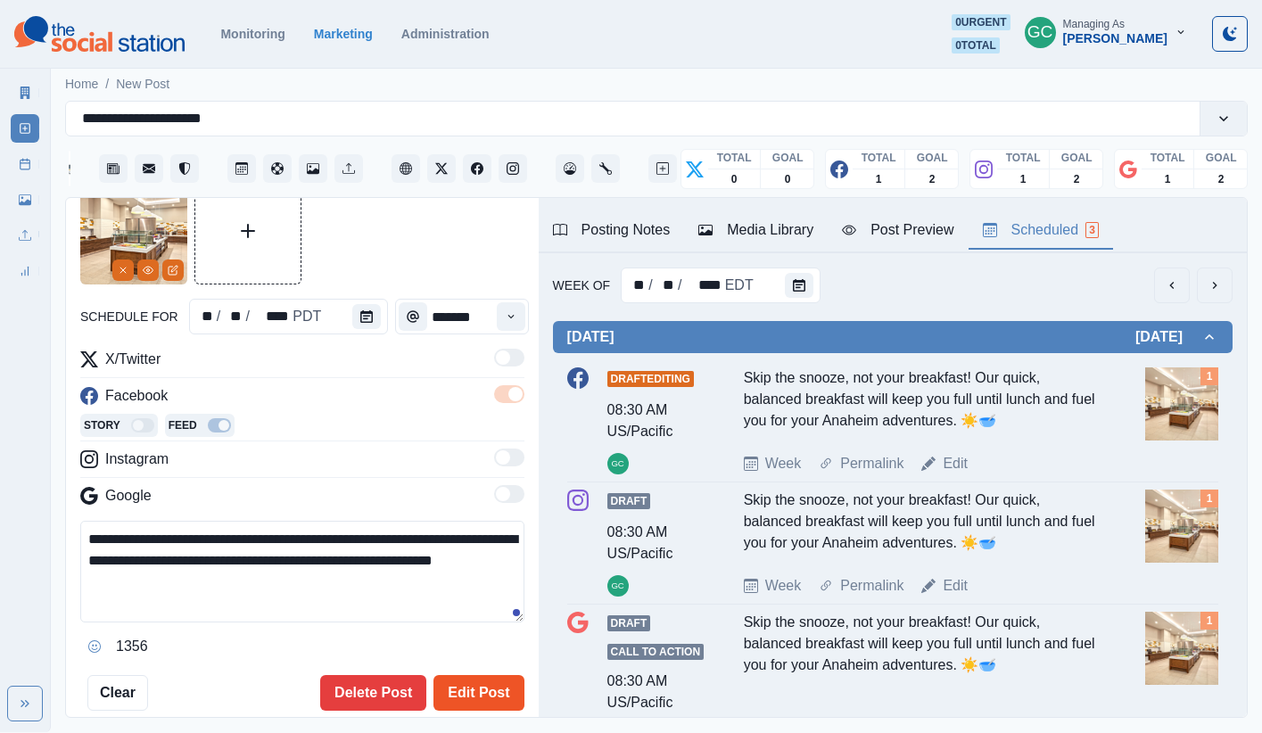
click at [496, 644] on button "Edit Post" at bounding box center [478, 693] width 90 height 36
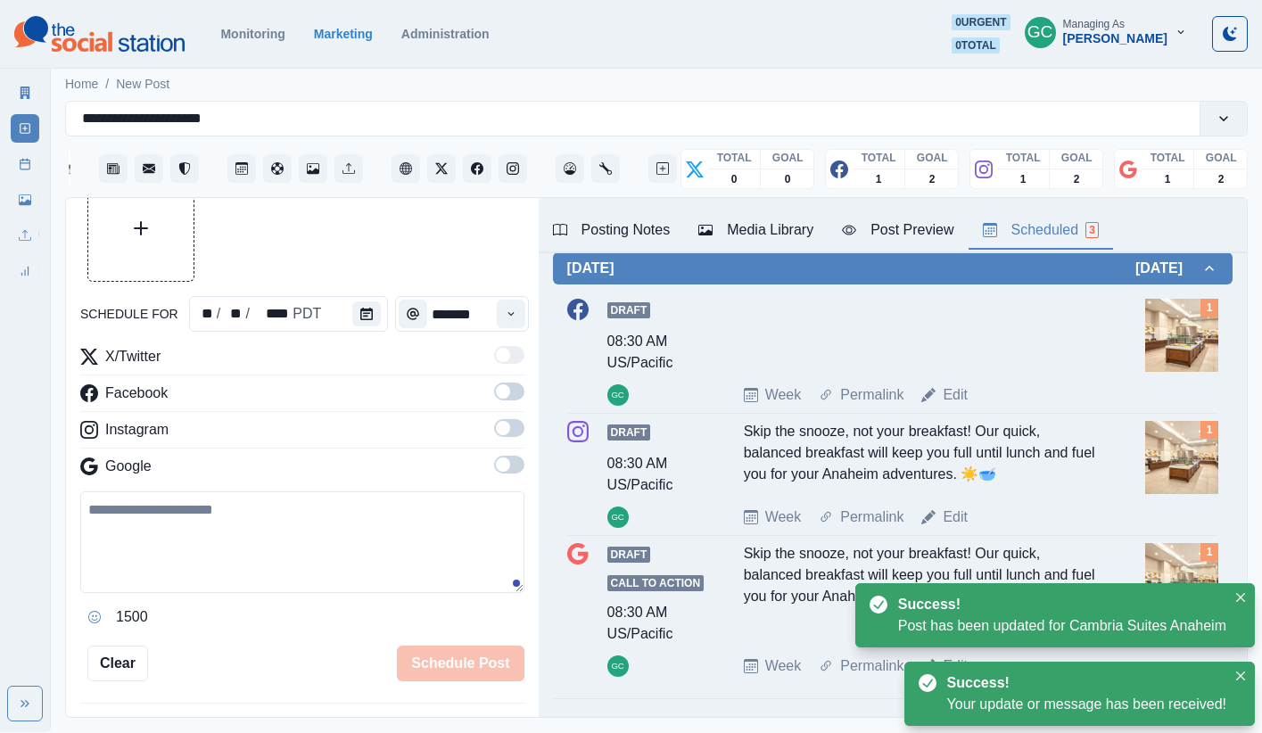
scroll to position [70, 0]
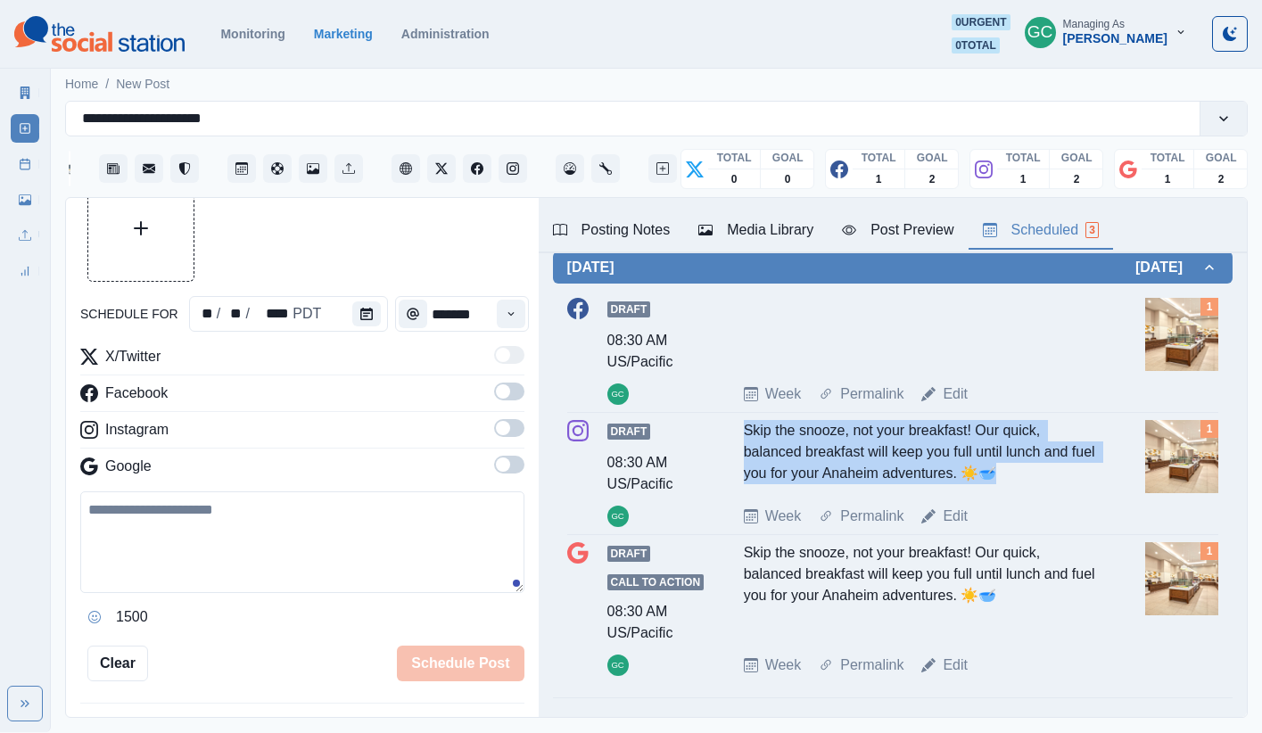
drag, startPoint x: 1041, startPoint y: 469, endPoint x: 745, endPoint y: 433, distance: 298.2
click at [745, 433] on div "Skip the snooze, not your breakfast! Our quick, balanced breakfast will keep yo…" at bounding box center [921, 455] width 354 height 71
copy div "Skip the snooze, not your breakfast! Our quick, balanced breakfast will keep yo…"
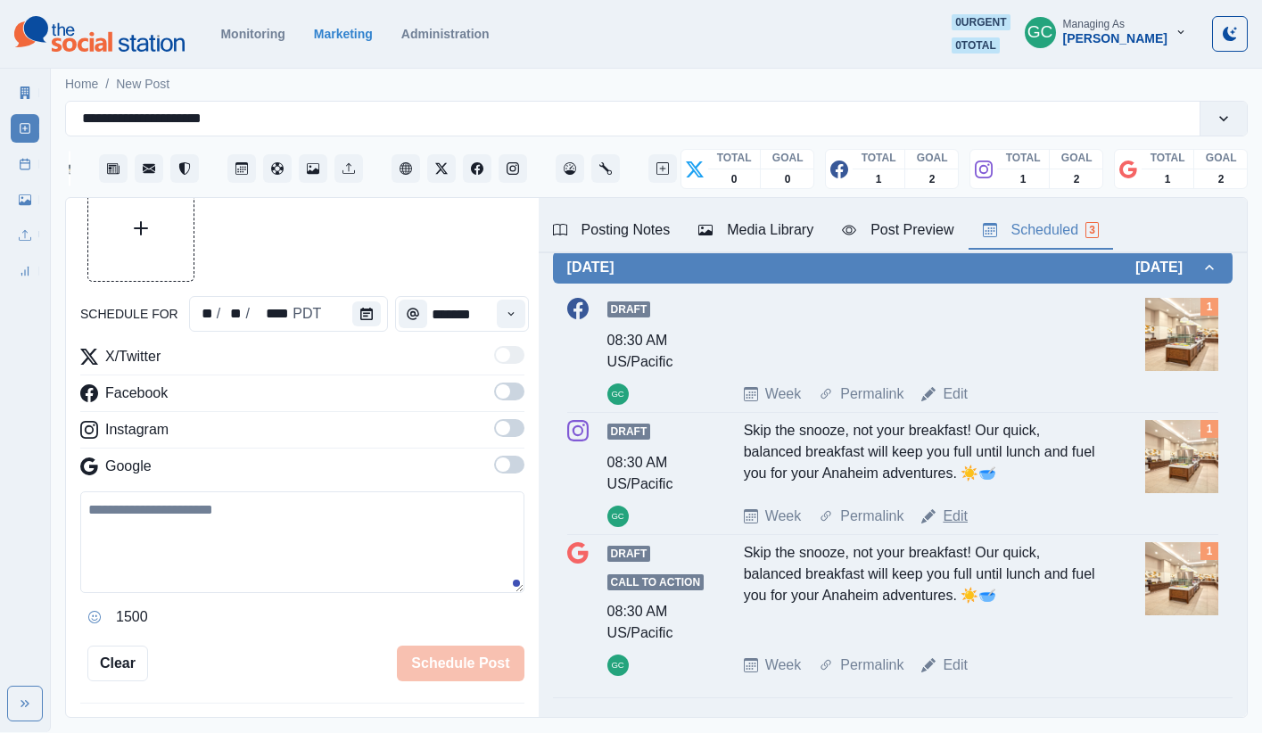
click at [939, 515] on link "Edit" at bounding box center [954, 516] width 25 height 21
type textarea "**********"
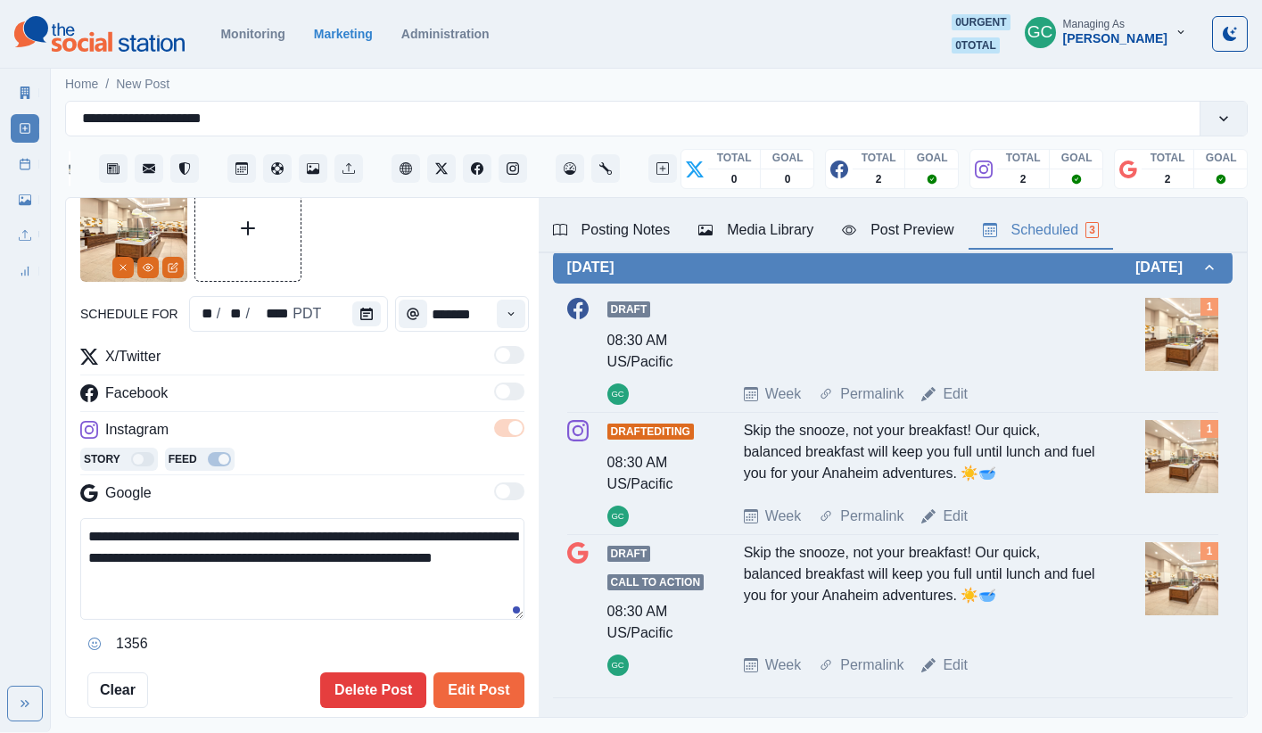
click at [765, 241] on button "Media Library" at bounding box center [756, 230] width 144 height 37
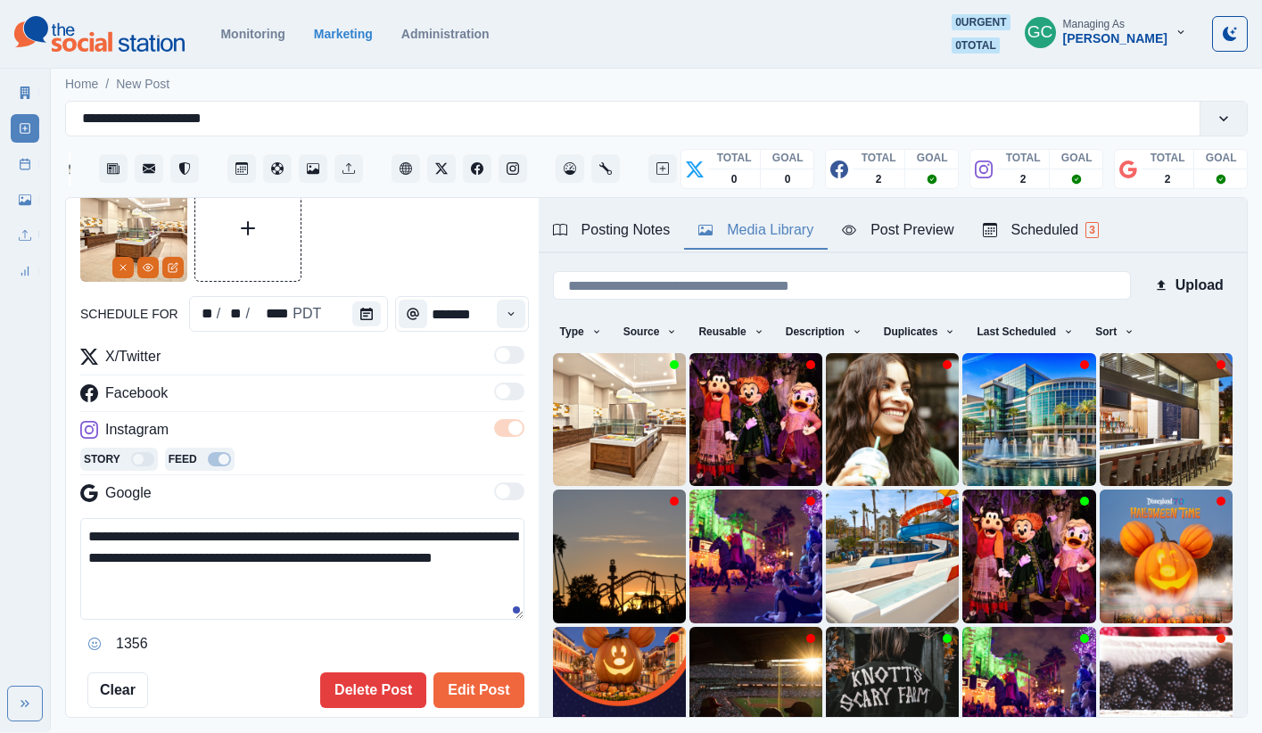
drag, startPoint x: 1126, startPoint y: 325, endPoint x: 1123, endPoint y: 349, distance: 23.5
click at [939, 326] on button "Sort" at bounding box center [1114, 331] width 53 height 29
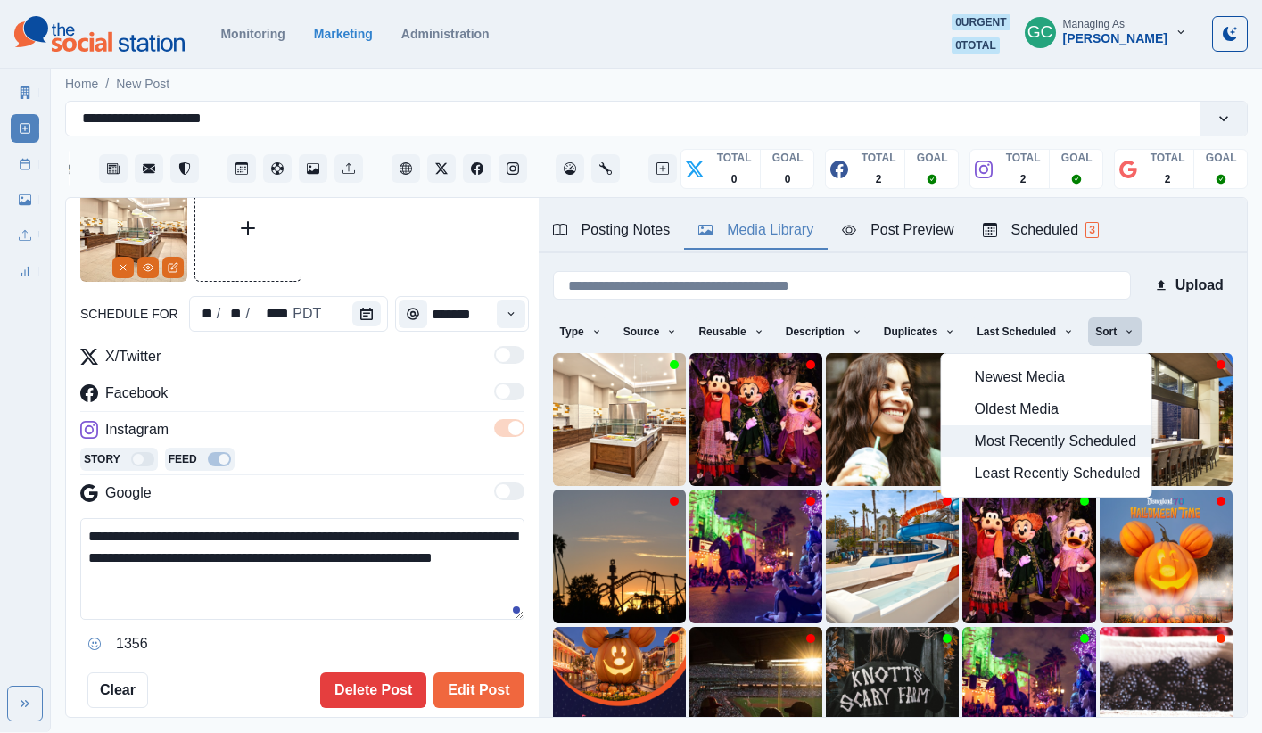
click at [939, 447] on span "Most Recently Scheduled" at bounding box center [1058, 441] width 166 height 21
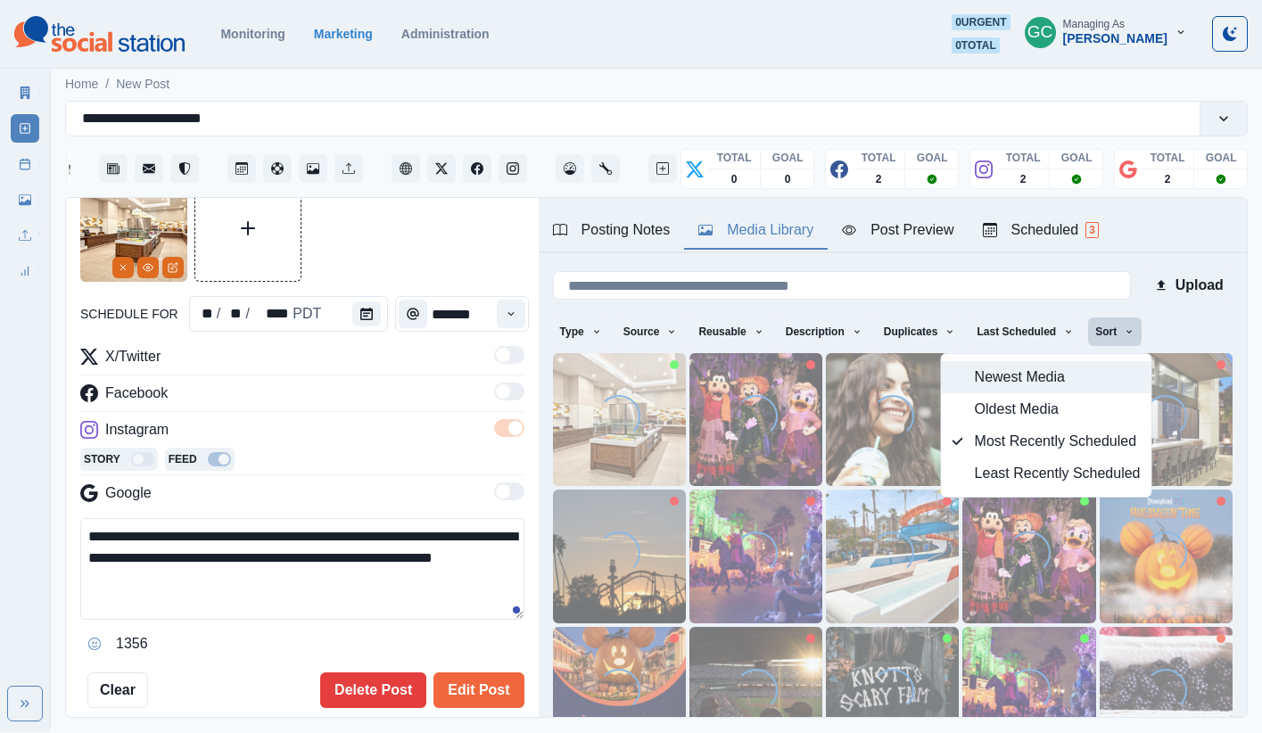
click at [939, 370] on span "Newest Media" at bounding box center [1058, 376] width 166 height 21
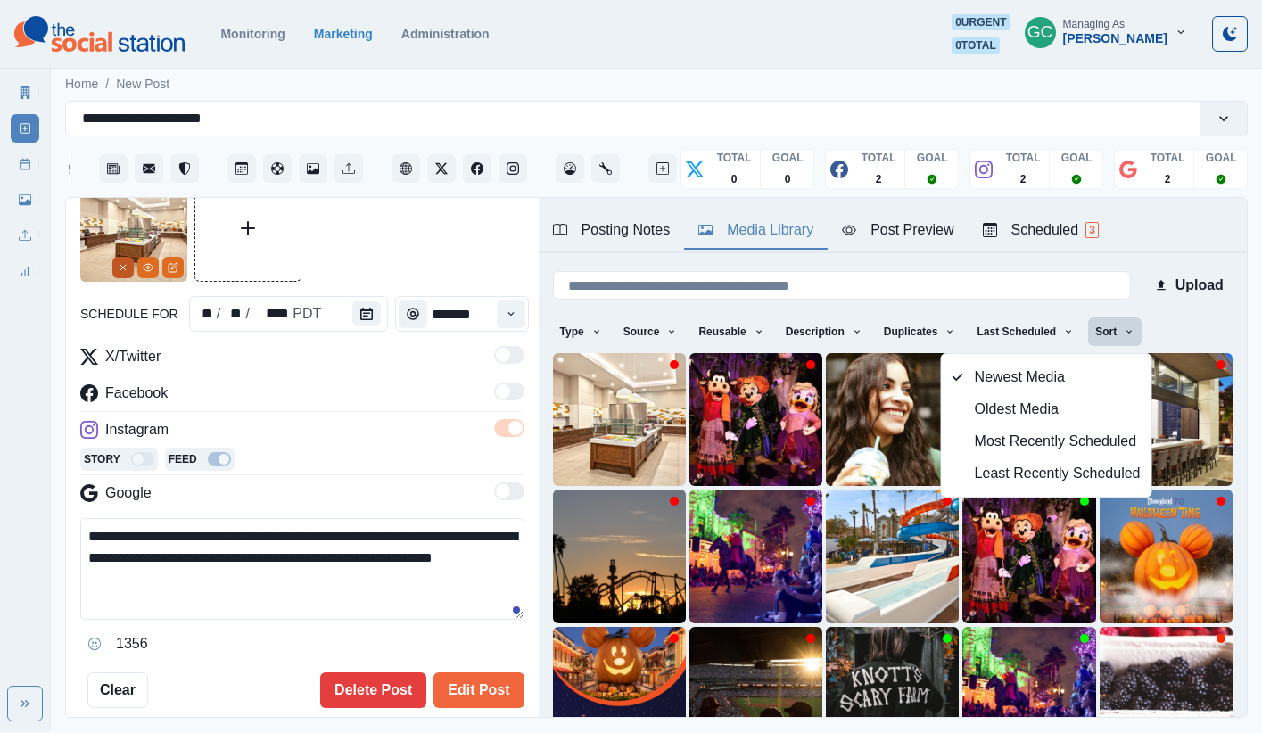
click at [124, 267] on icon "Remove" at bounding box center [123, 267] width 11 height 11
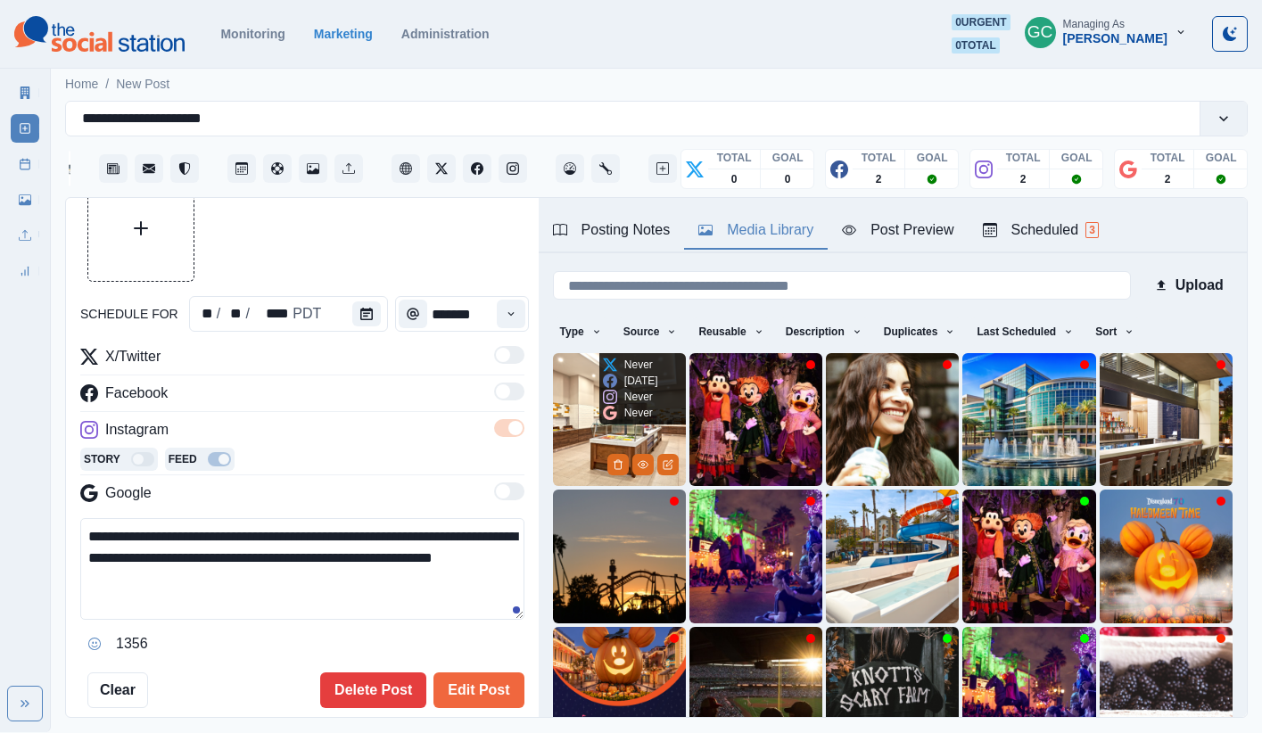
click at [604, 405] on div "Never" at bounding box center [628, 413] width 50 height 16
click at [569, 456] on img at bounding box center [619, 419] width 133 height 133
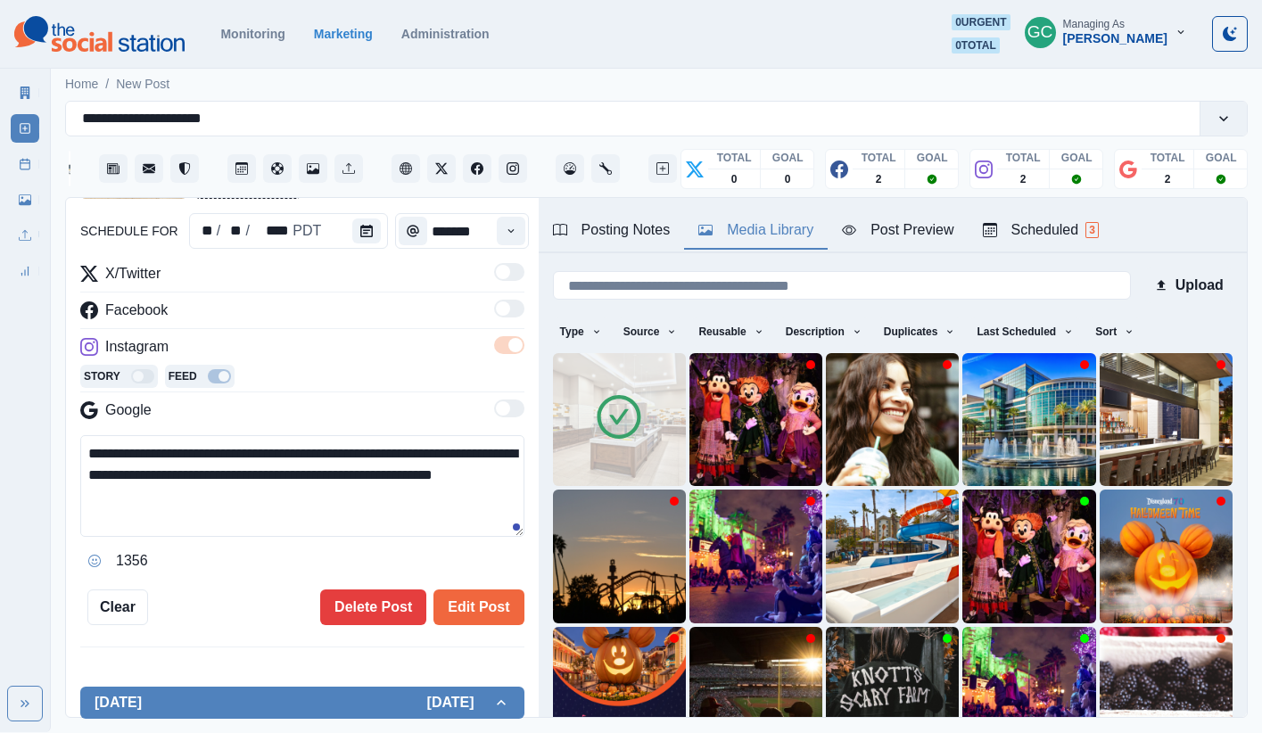
scroll to position [179, 0]
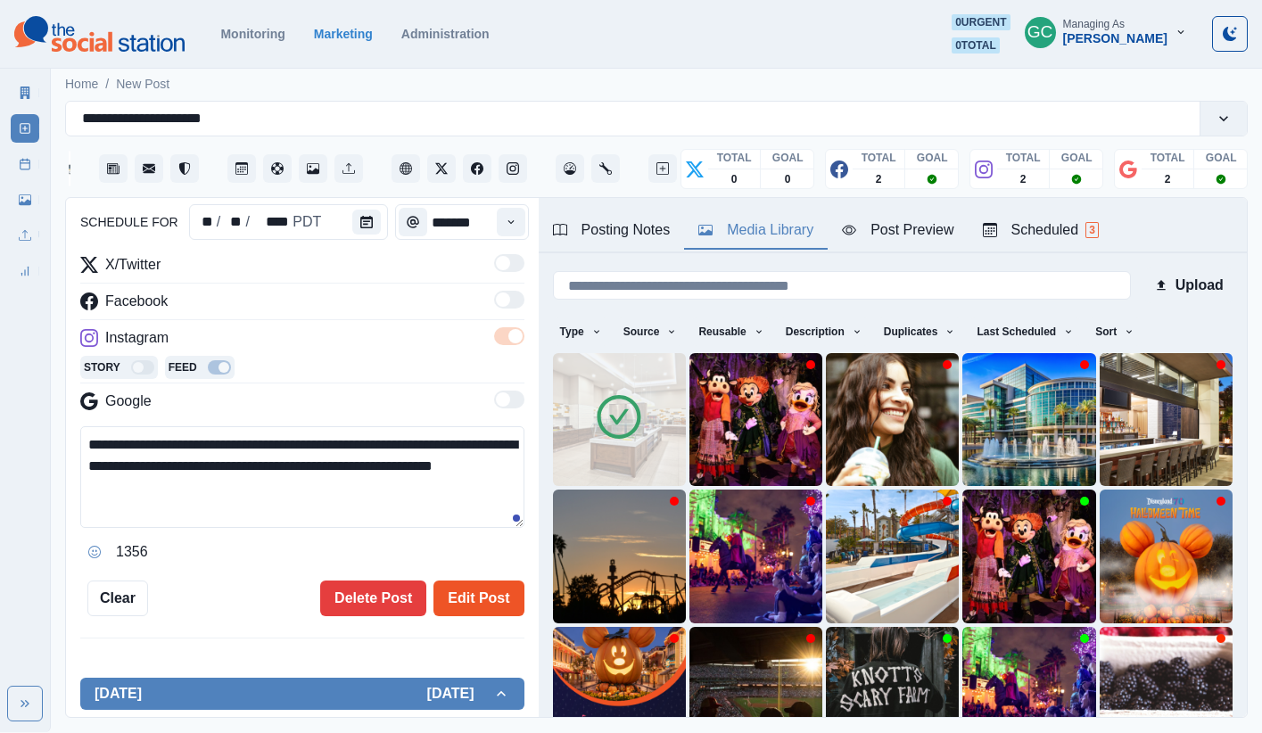
click at [493, 596] on button "Edit Post" at bounding box center [478, 598] width 90 height 36
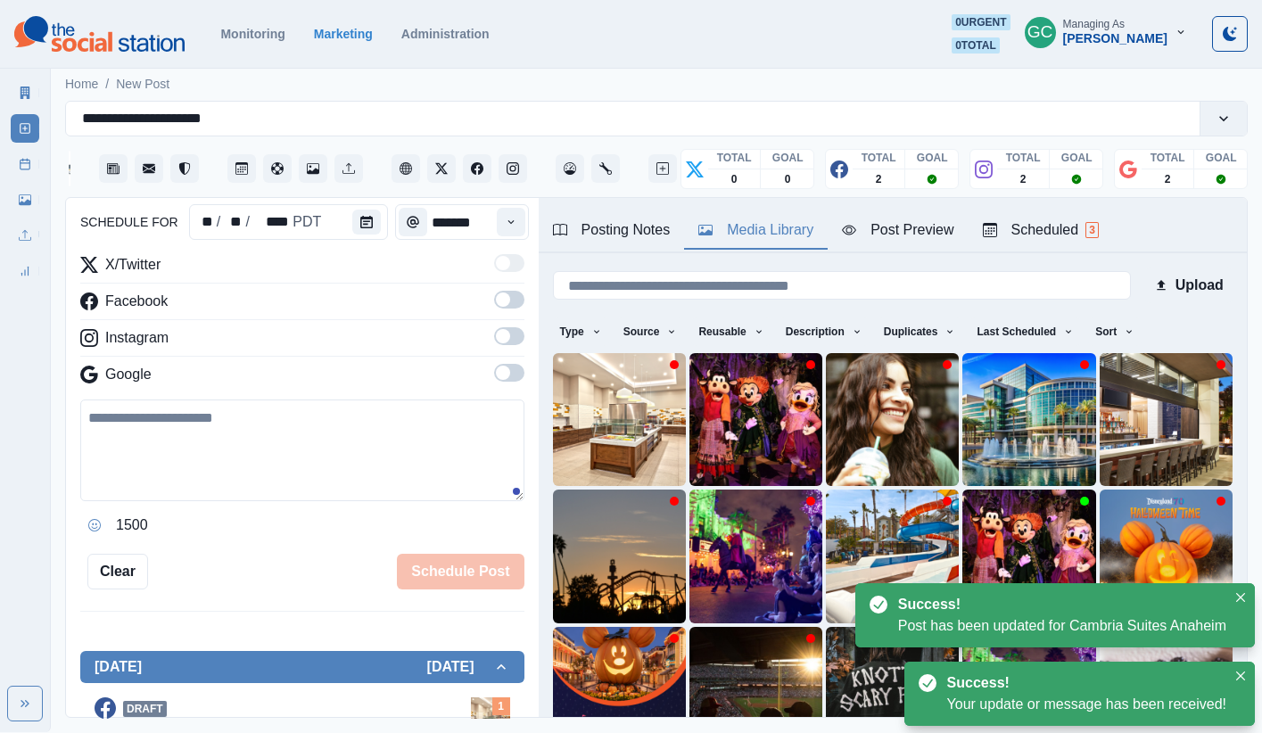
click at [939, 231] on div "Scheduled 3" at bounding box center [1041, 229] width 116 height 21
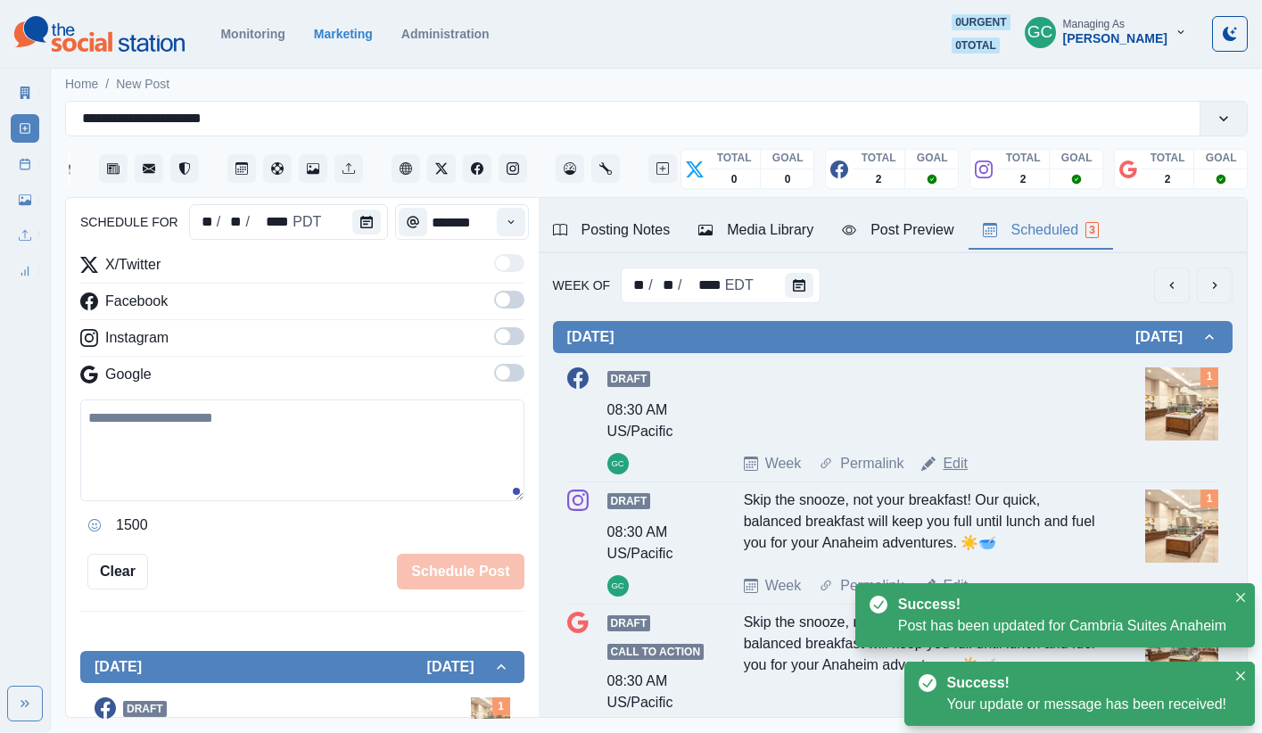
click at [939, 472] on link "Edit" at bounding box center [954, 463] width 25 height 21
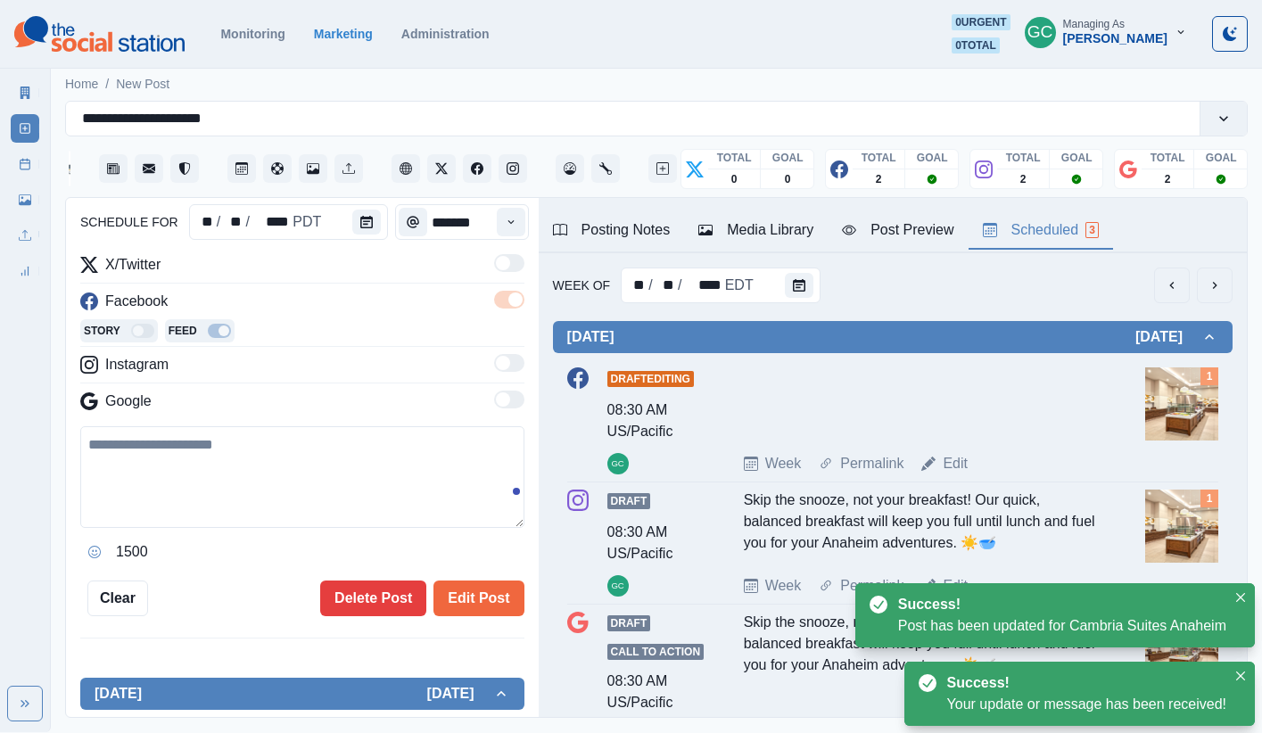
click at [267, 490] on textarea at bounding box center [302, 477] width 444 height 102
paste textarea "**********"
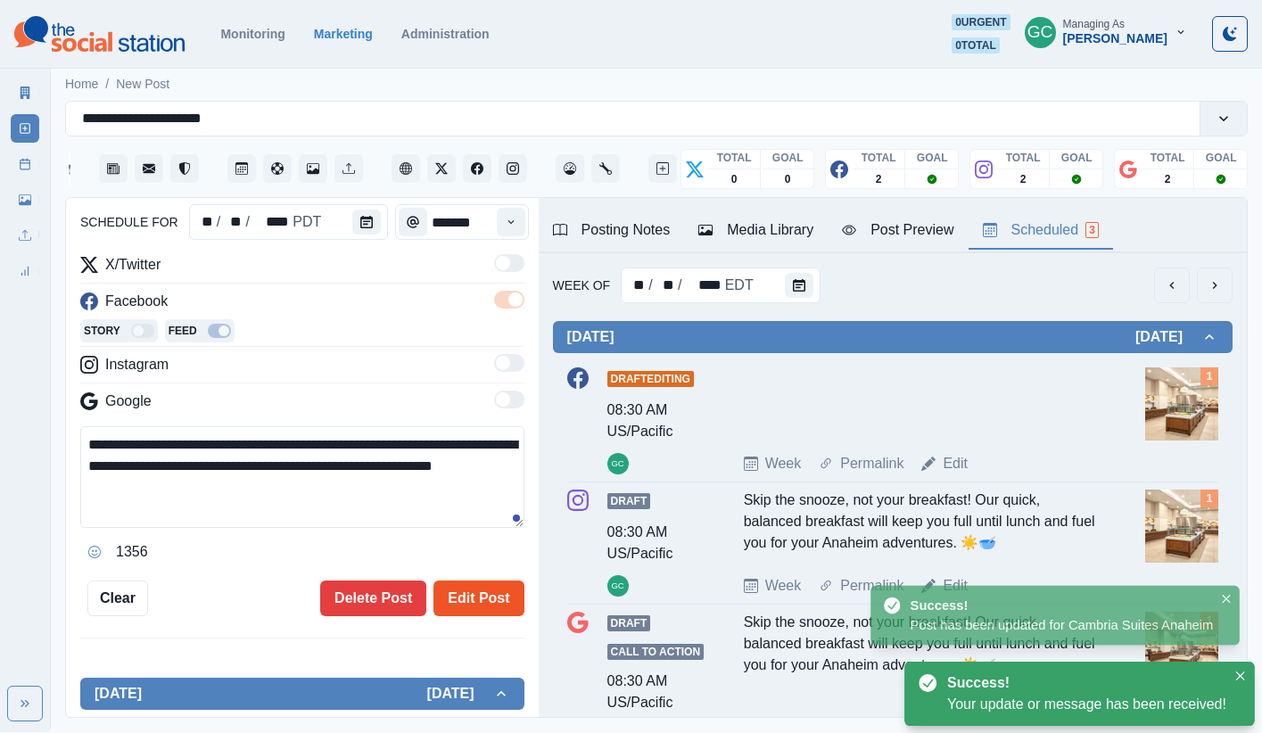
type textarea "**********"
click at [483, 600] on button "Edit Post" at bounding box center [478, 598] width 90 height 36
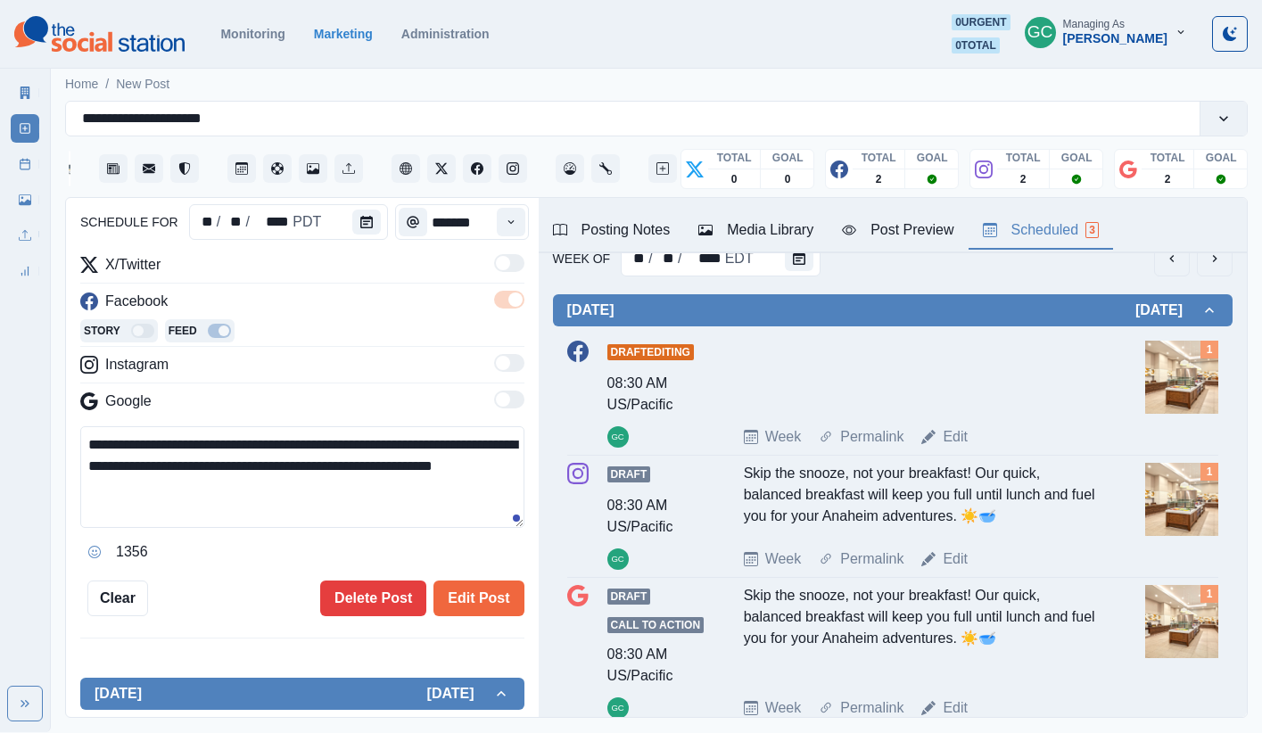
scroll to position [31, 0]
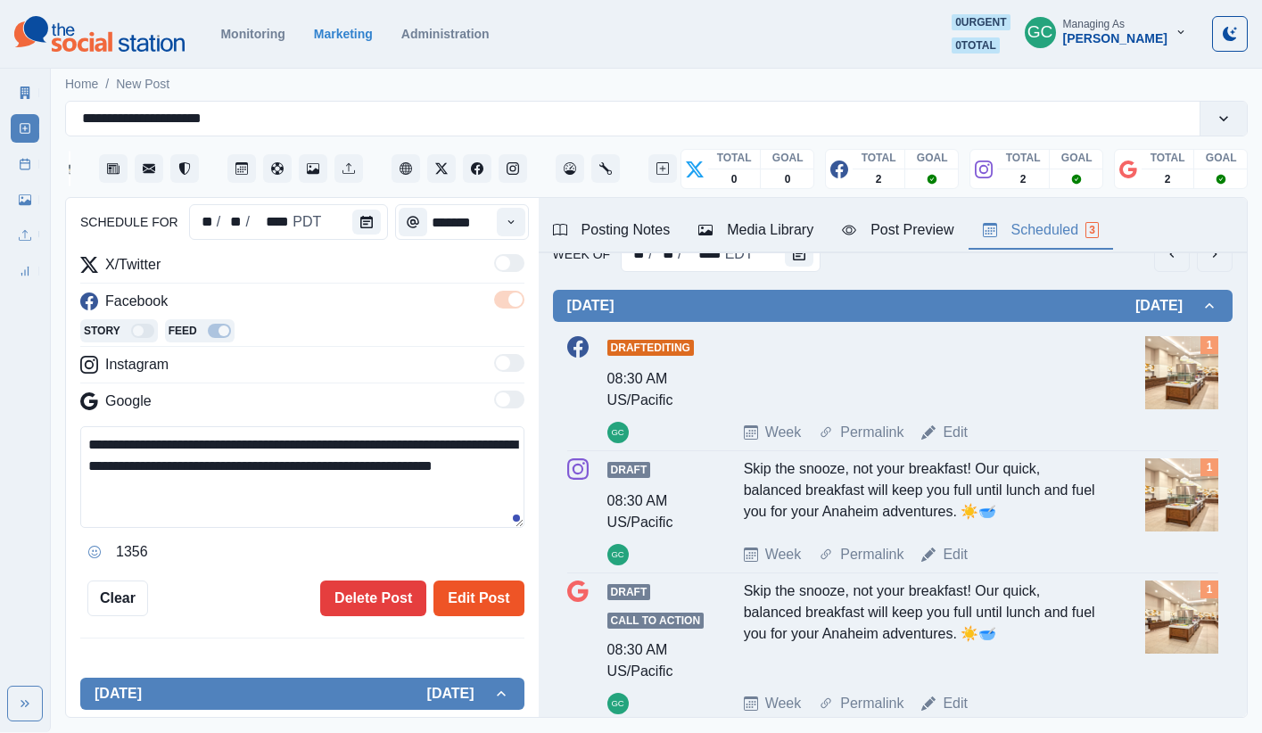
click at [482, 596] on button "Edit Post" at bounding box center [478, 598] width 90 height 36
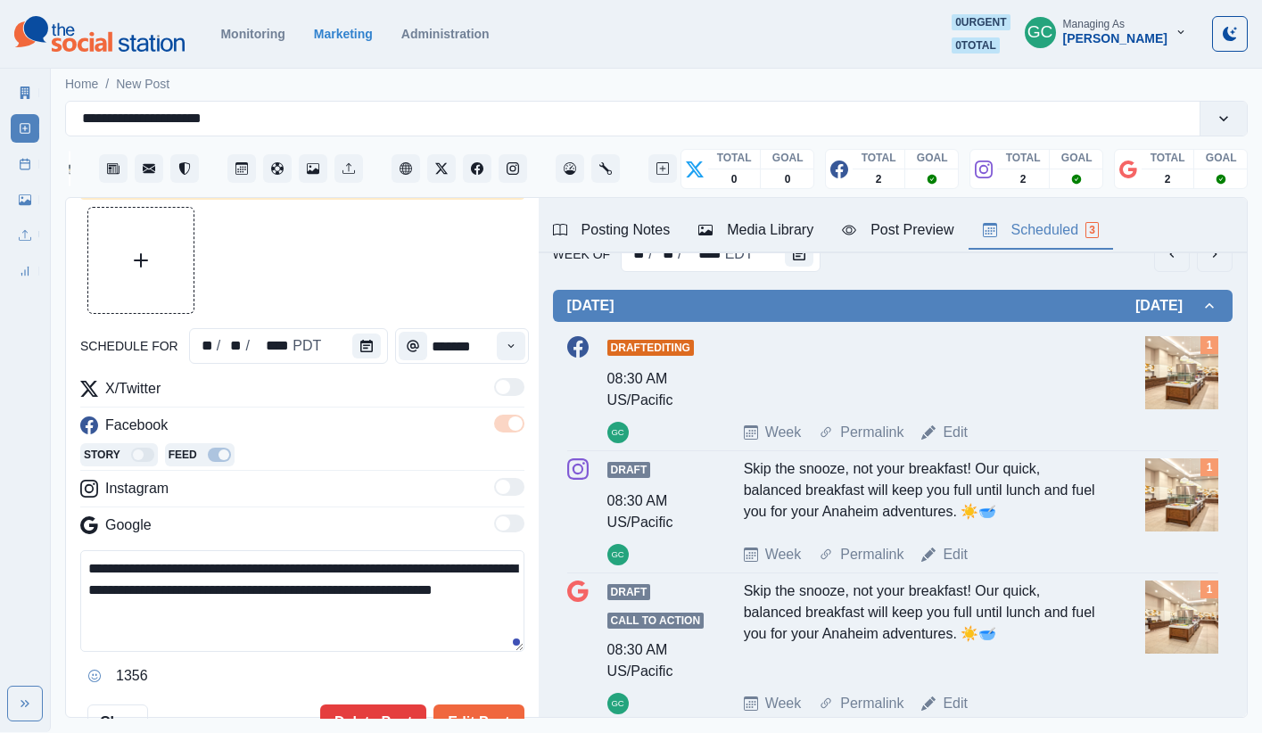
scroll to position [17, 0]
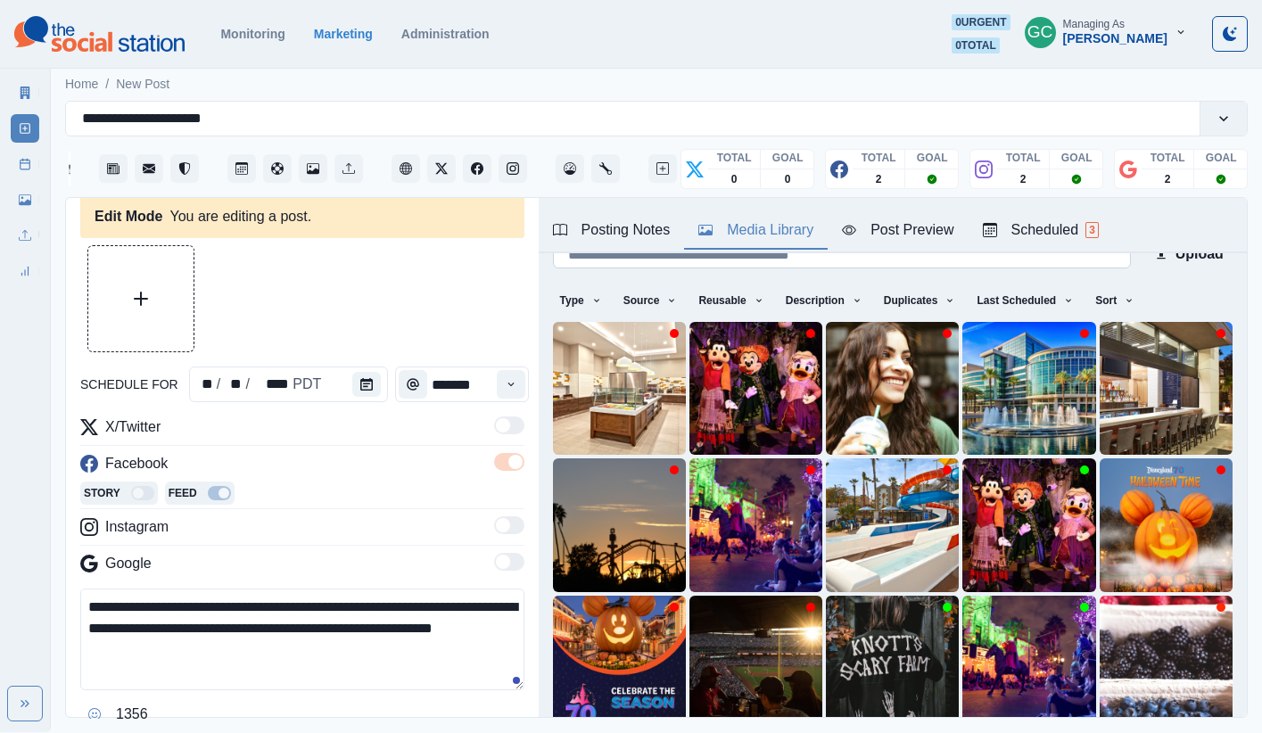
drag, startPoint x: 725, startPoint y: 217, endPoint x: 687, endPoint y: 257, distance: 54.9
click at [725, 217] on button "Media Library" at bounding box center [756, 230] width 144 height 37
click at [578, 358] on img at bounding box center [619, 388] width 133 height 133
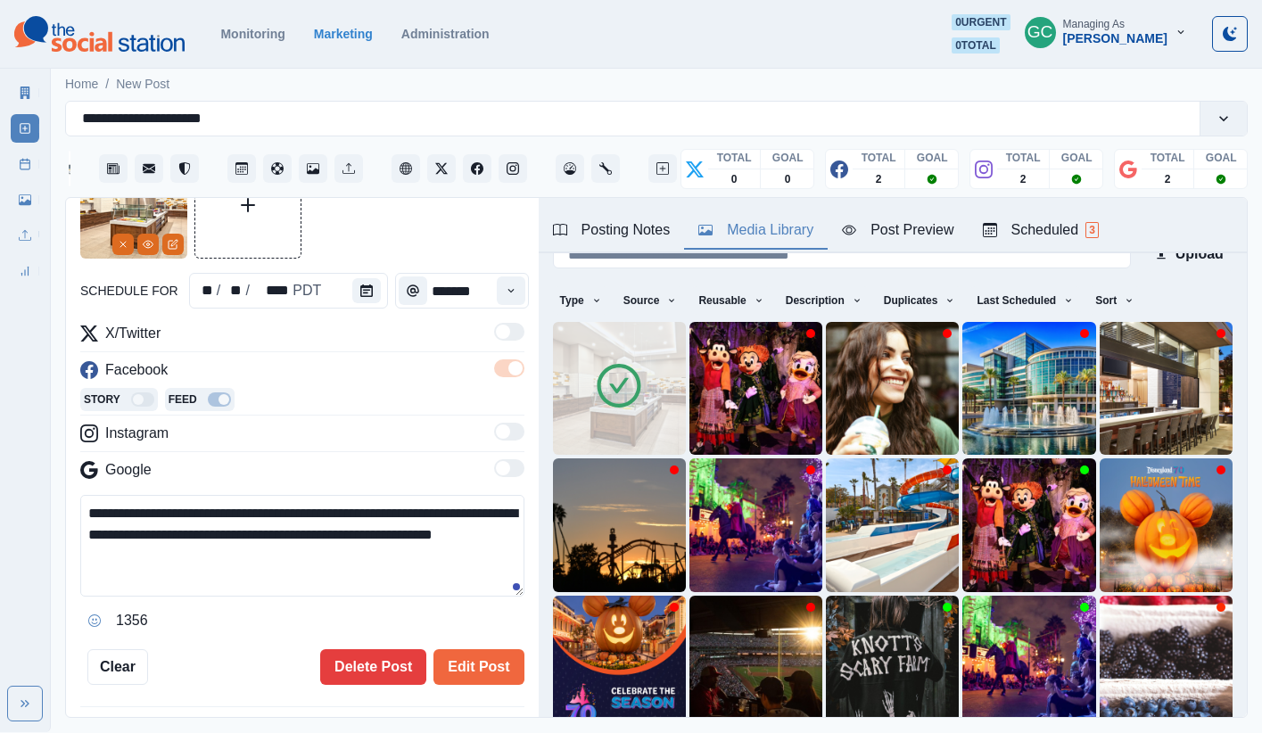
scroll to position [159, 0]
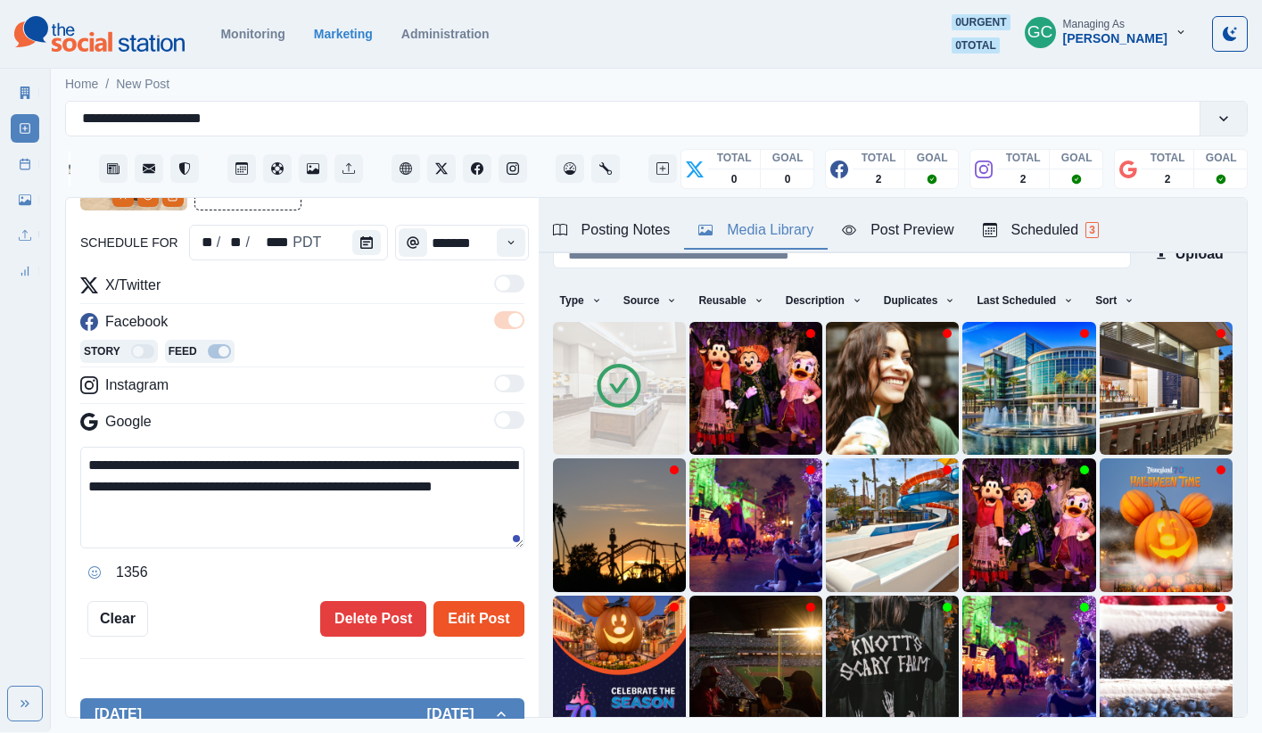
click at [498, 613] on button "Edit Post" at bounding box center [478, 619] width 90 height 36
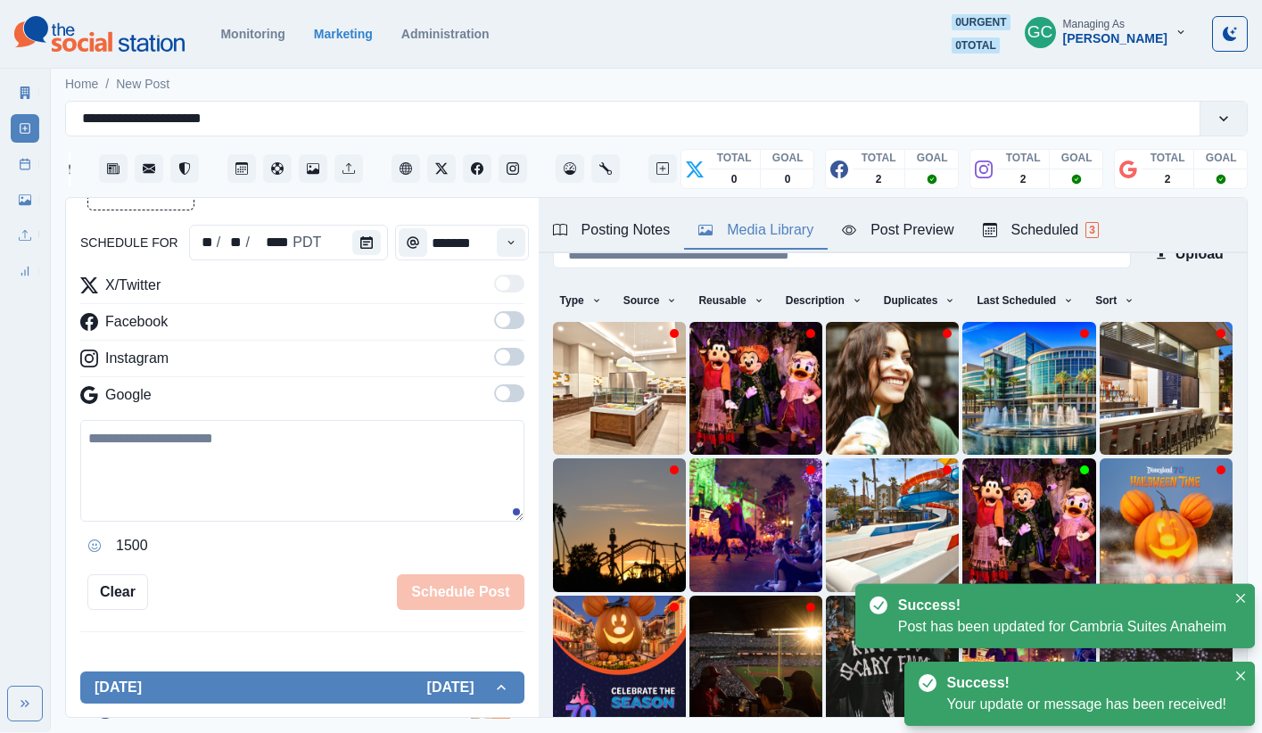
click at [939, 225] on div "Scheduled 3" at bounding box center [1041, 229] width 116 height 21
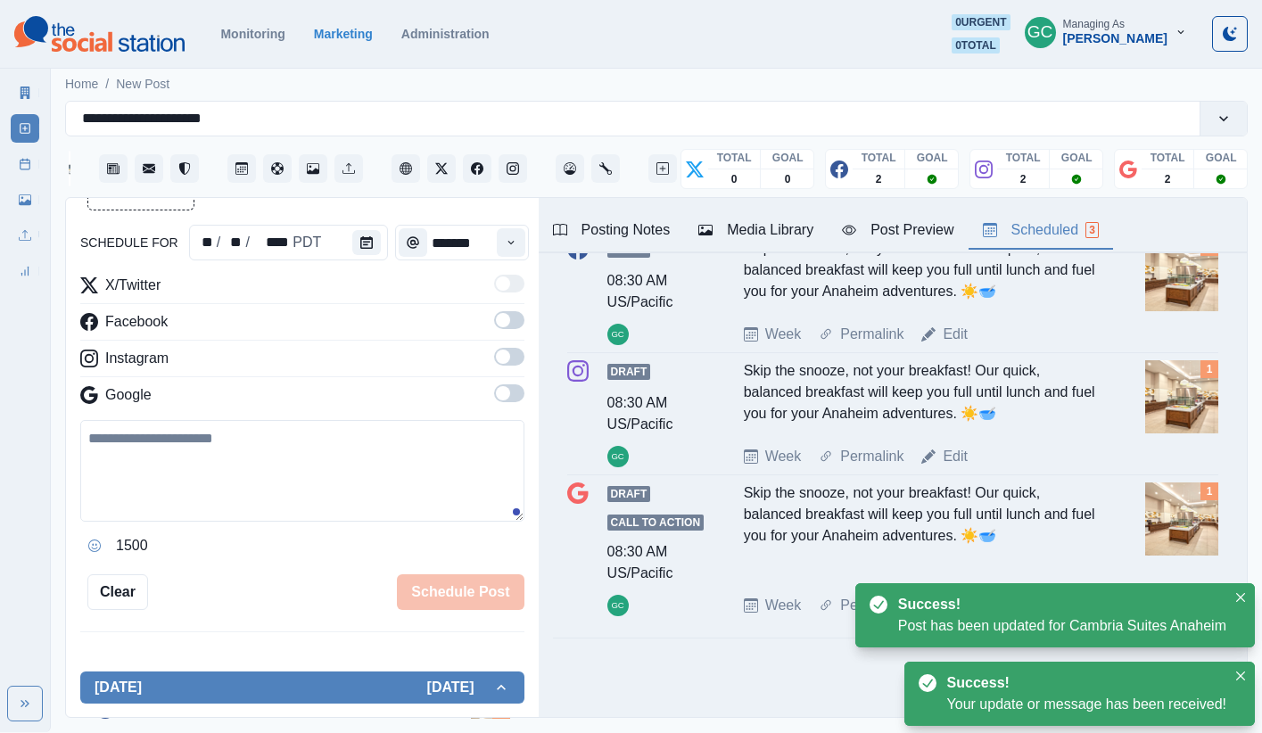
scroll to position [138, 0]
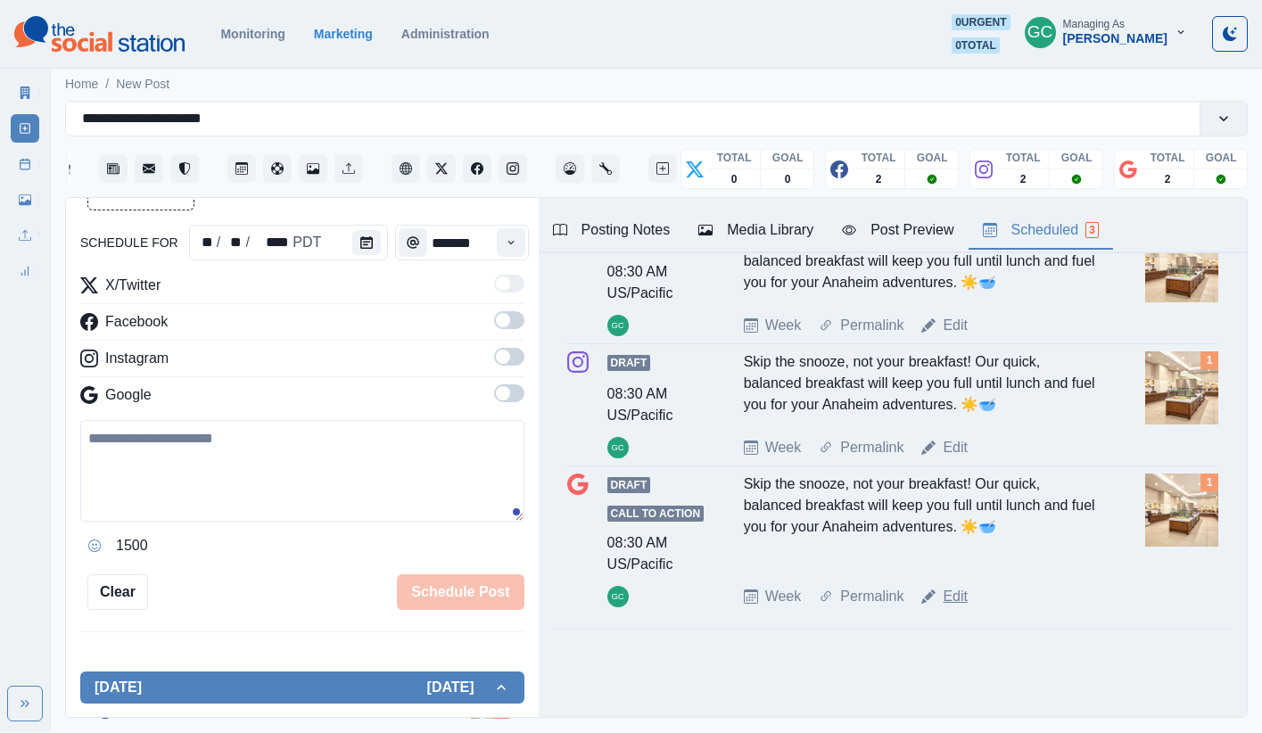
click at [939, 597] on link "Edit" at bounding box center [954, 596] width 25 height 21
type textarea "**********"
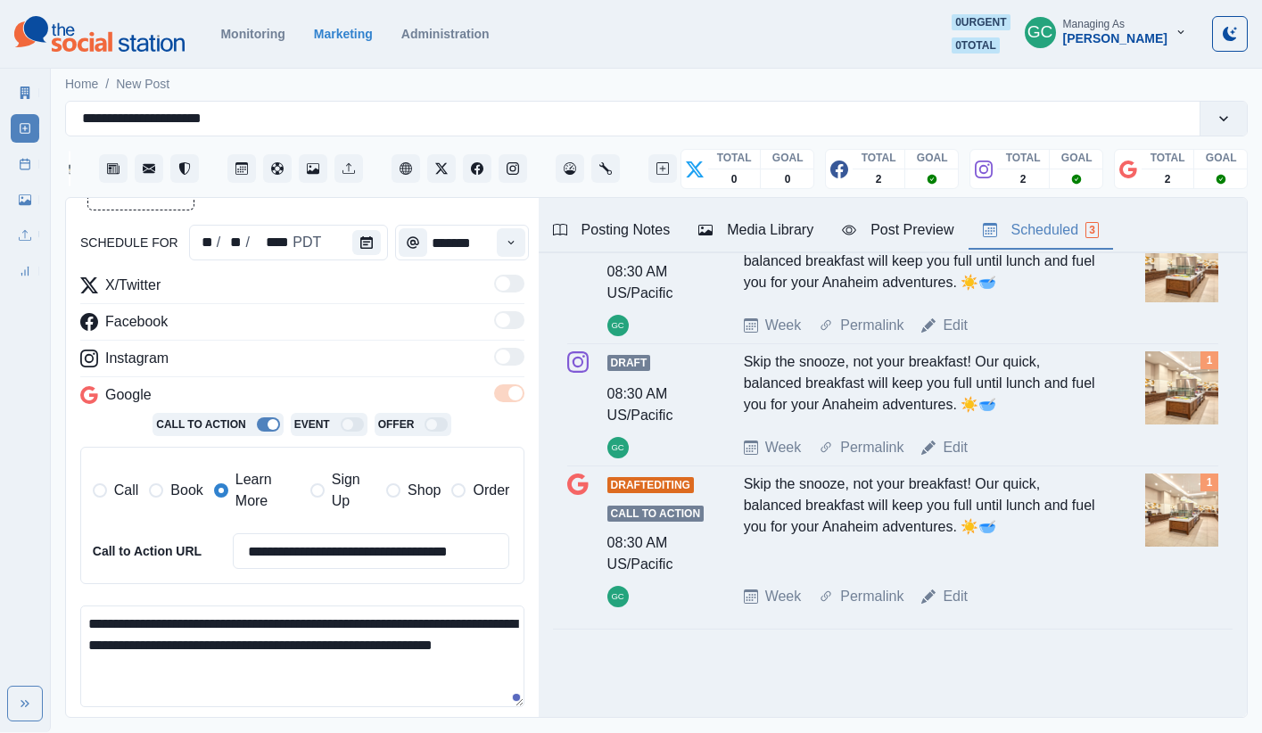
click at [741, 228] on div "Media Library" at bounding box center [755, 229] width 115 height 21
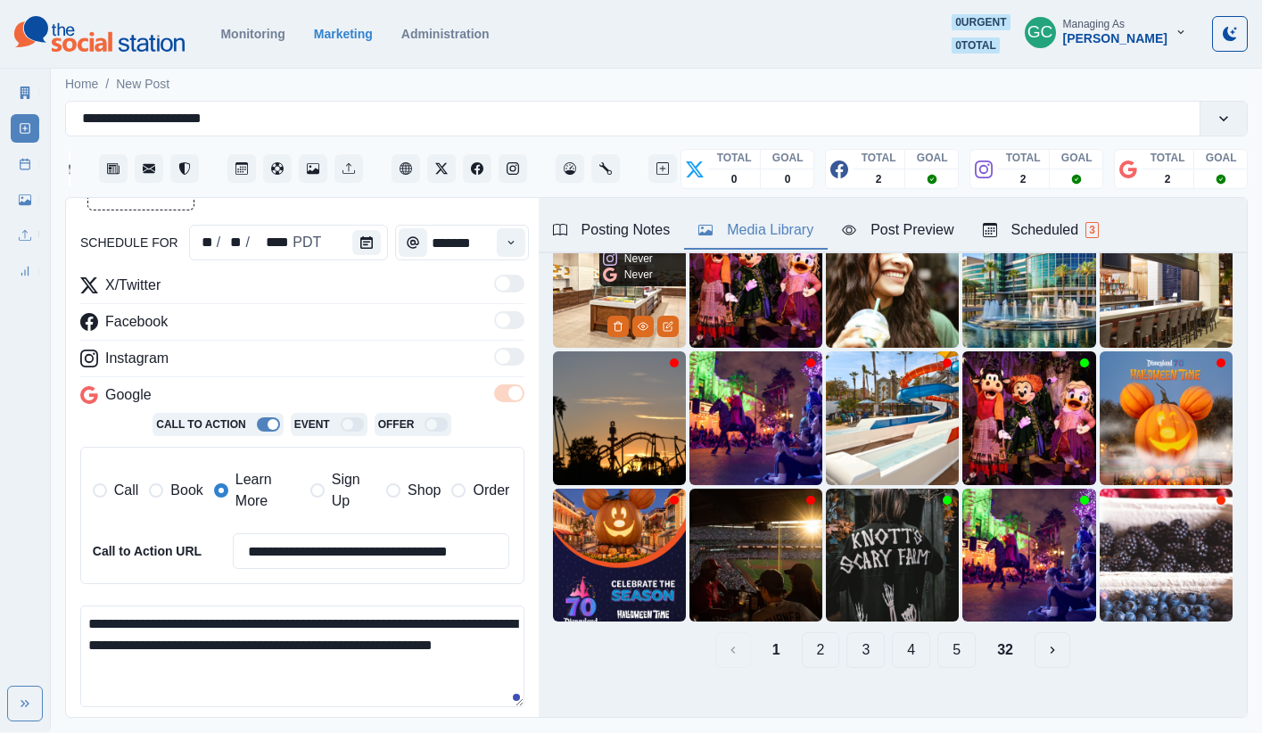
click at [560, 309] on img at bounding box center [619, 281] width 133 height 133
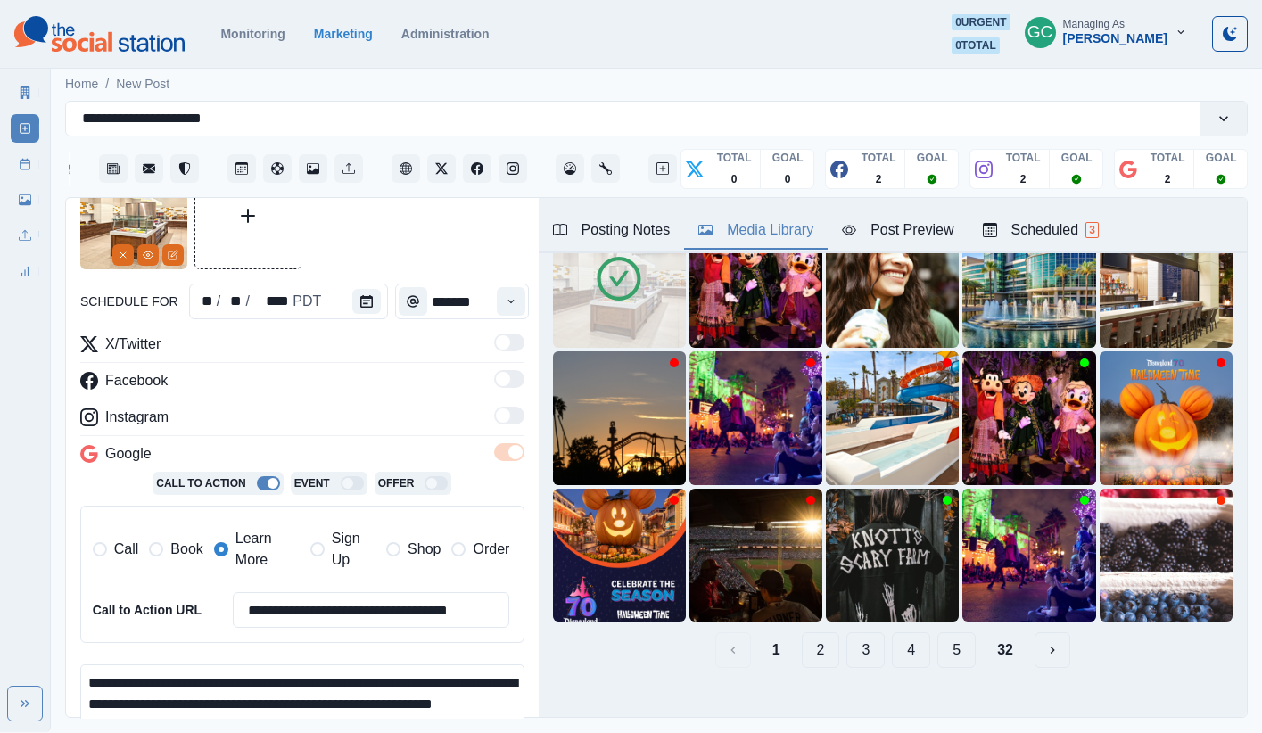
scroll to position [103, 0]
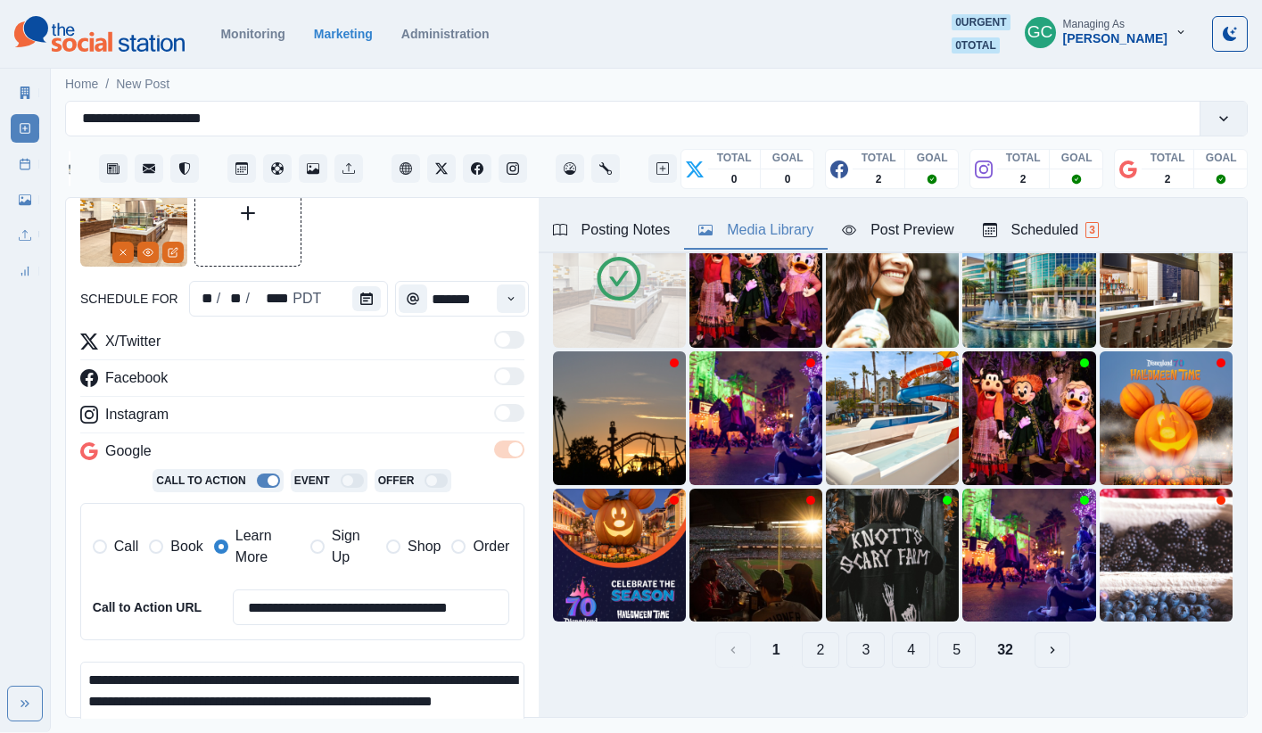
click at [939, 219] on div "Scheduled 3" at bounding box center [1041, 229] width 116 height 21
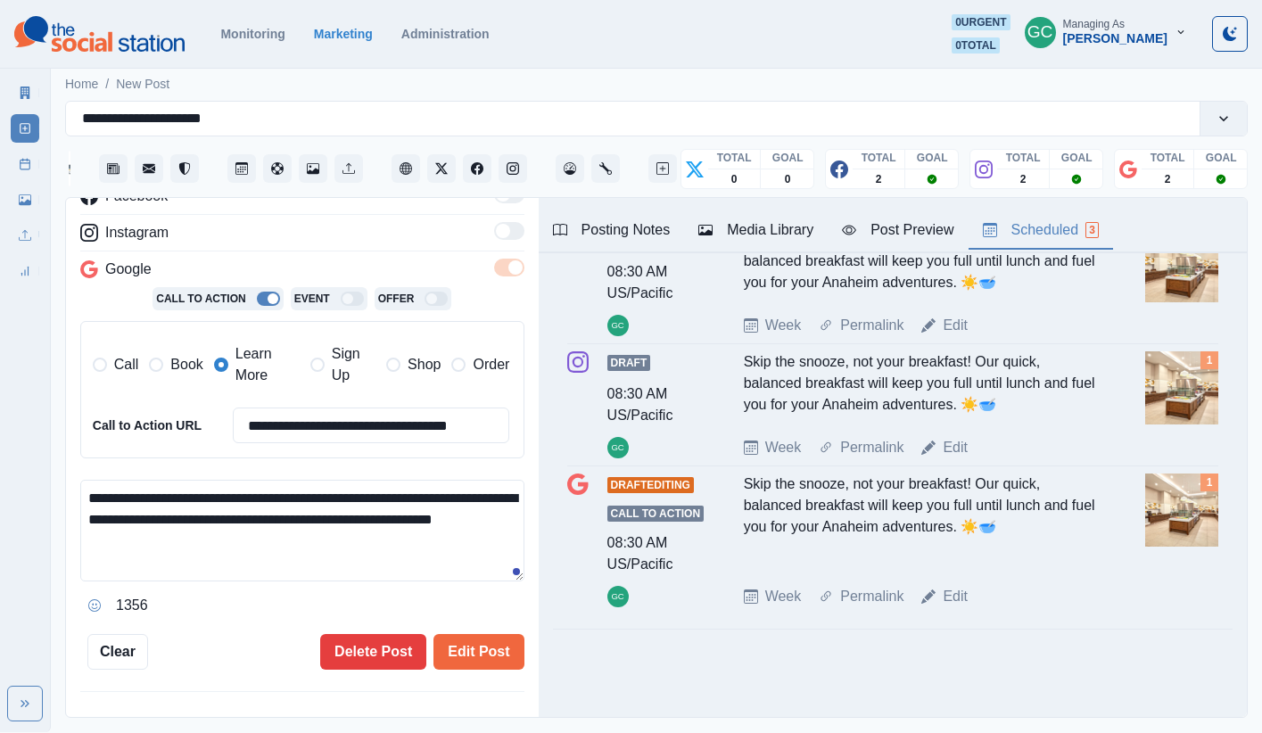
scroll to position [350, 0]
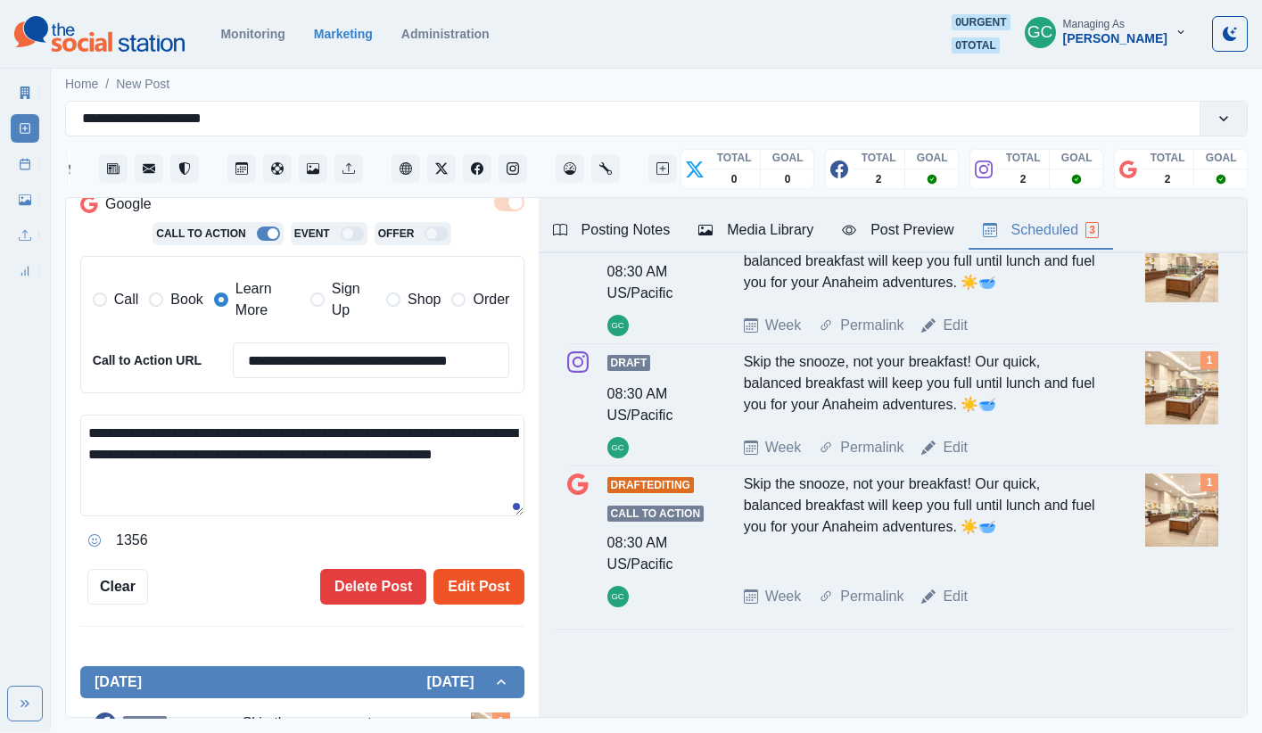
click at [473, 570] on div "**********" at bounding box center [302, 259] width 444 height 692
click at [483, 601] on button "Edit Post" at bounding box center [478, 587] width 90 height 36
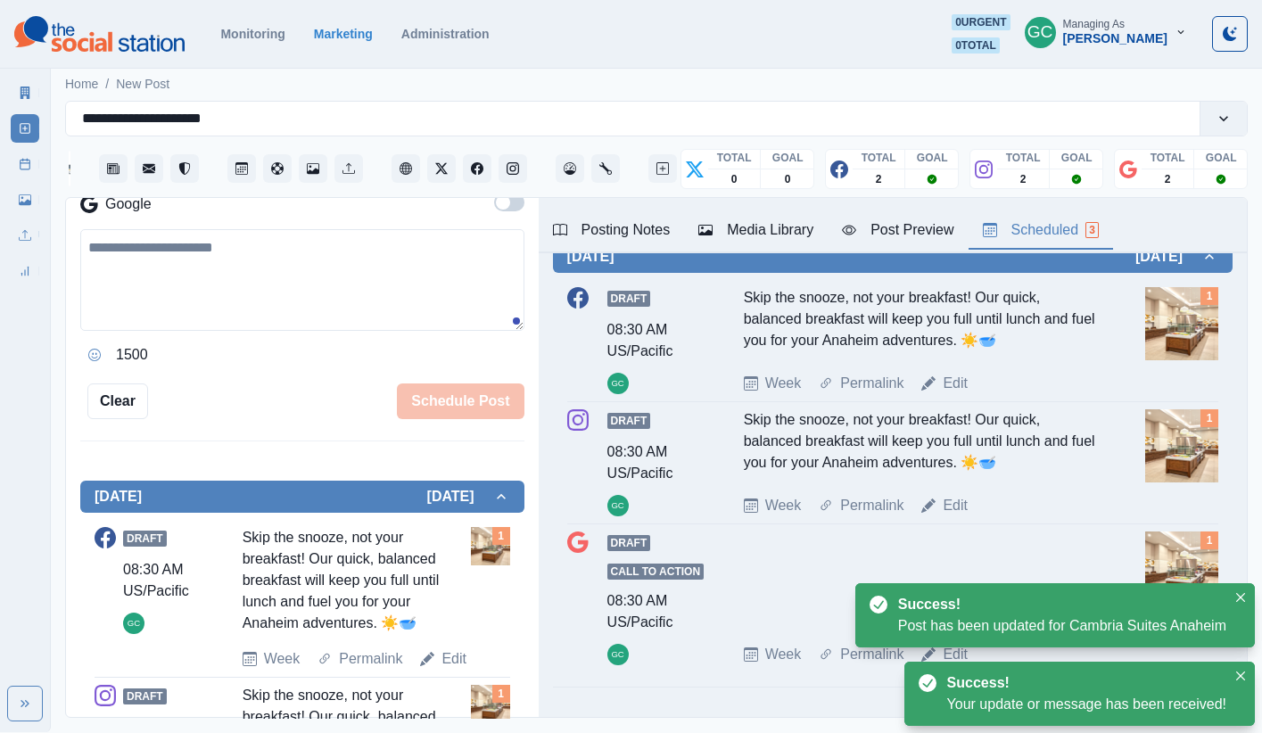
scroll to position [79, 0]
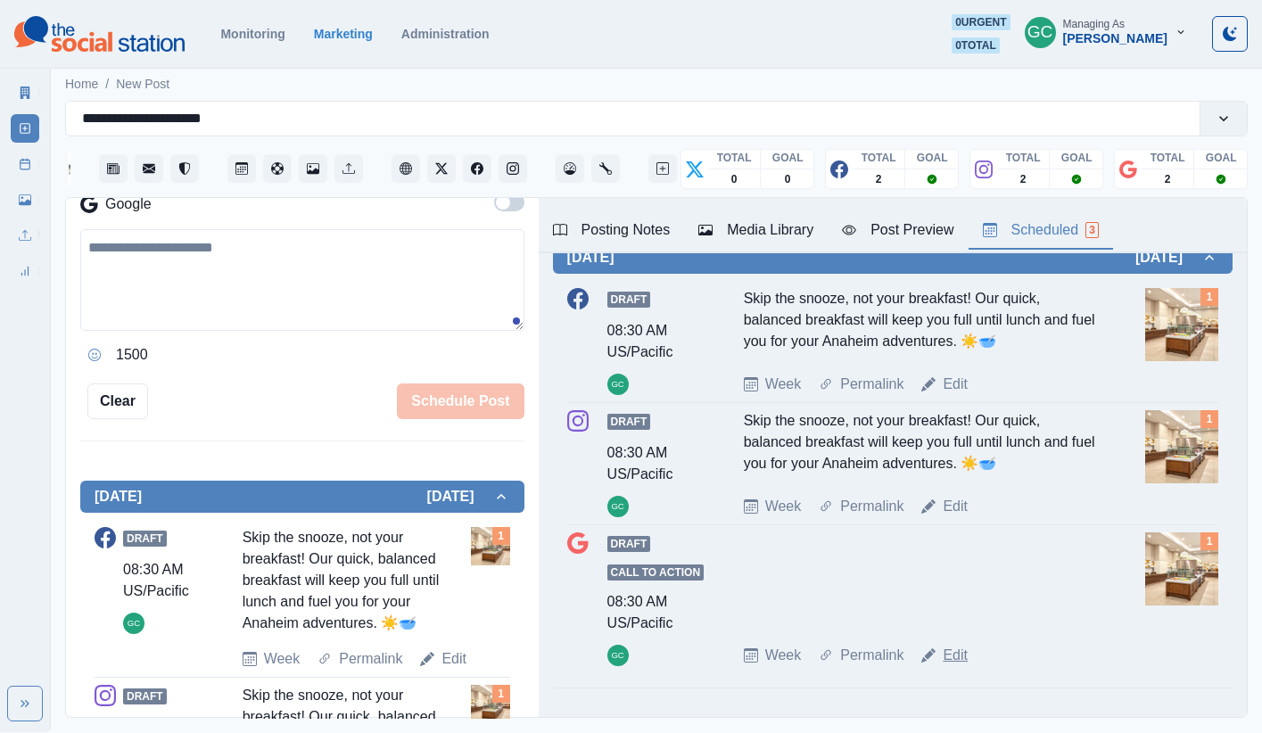
click at [939, 644] on link "Edit" at bounding box center [954, 655] width 25 height 21
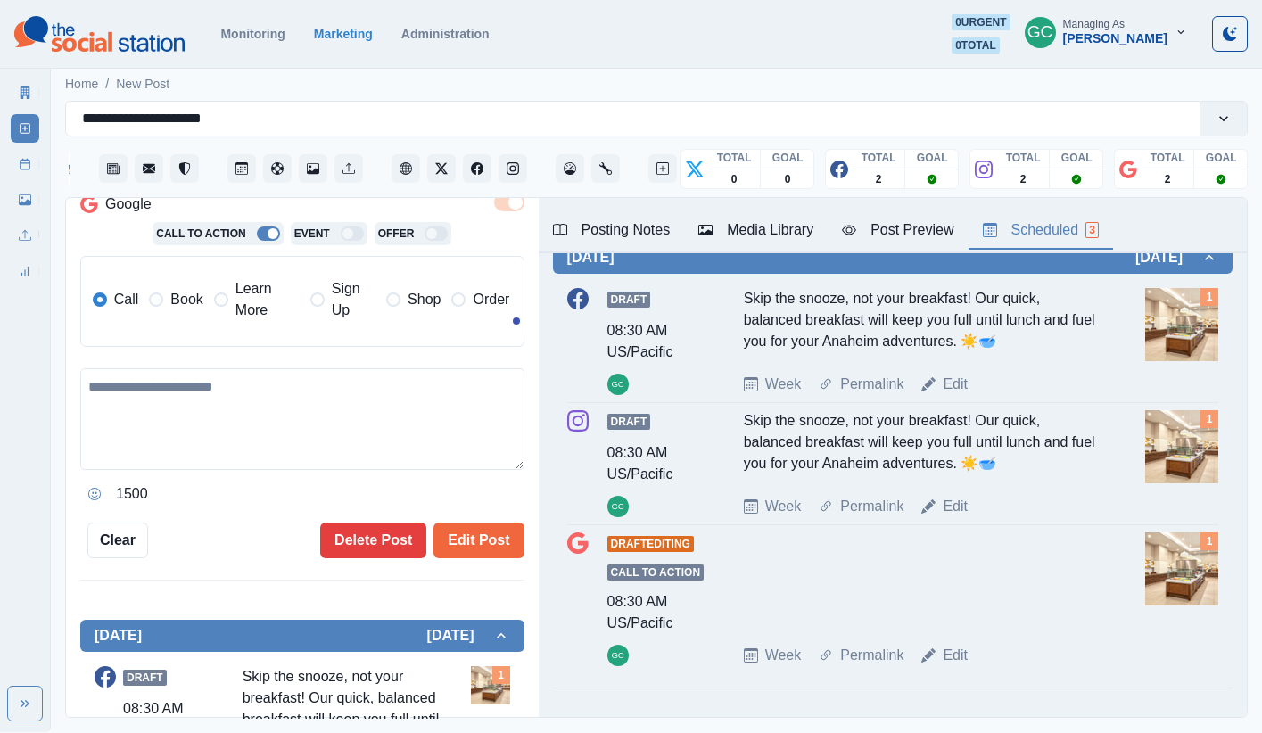
click at [292, 449] on textarea at bounding box center [302, 419] width 444 height 102
paste textarea "**********"
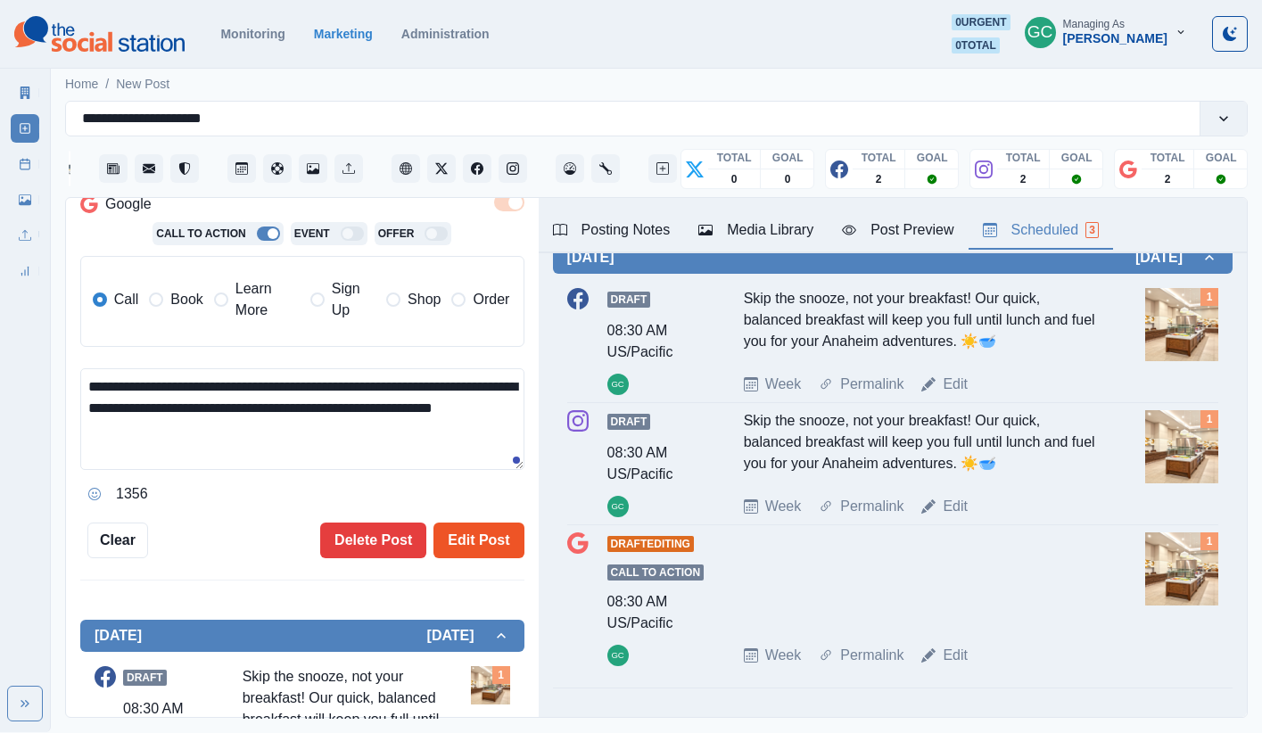
type textarea "**********"
click at [494, 553] on button "Edit Post" at bounding box center [478, 540] width 90 height 36
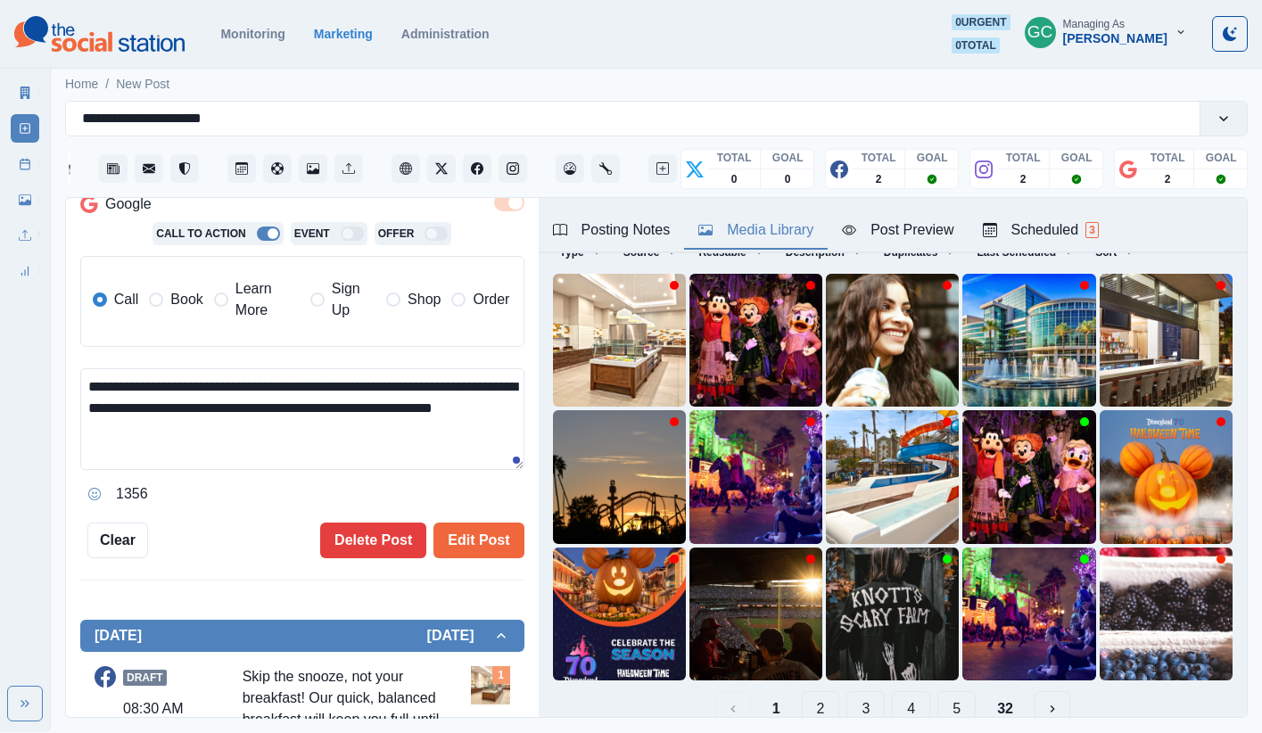
click at [711, 234] on icon "button" at bounding box center [705, 230] width 14 height 11
drag, startPoint x: 546, startPoint y: 305, endPoint x: 578, endPoint y: 359, distance: 63.2
click at [547, 305] on div "Upload Type Any Image Video Source Any Upload Social Manager Found: Instagram F…" at bounding box center [893, 457] width 708 height 567
click at [578, 359] on img at bounding box center [619, 340] width 133 height 133
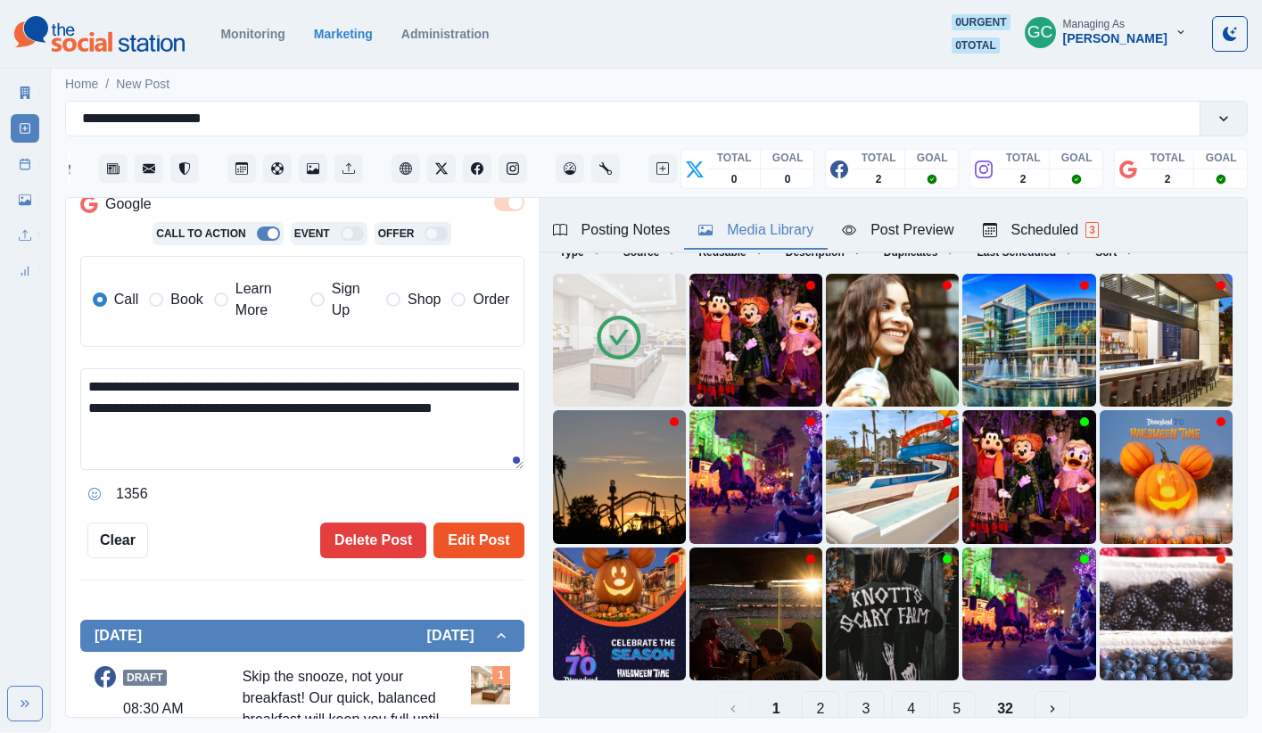
drag, startPoint x: 505, startPoint y: 541, endPoint x: 487, endPoint y: 536, distance: 18.6
click at [505, 541] on button "Edit Post" at bounding box center [478, 540] width 90 height 36
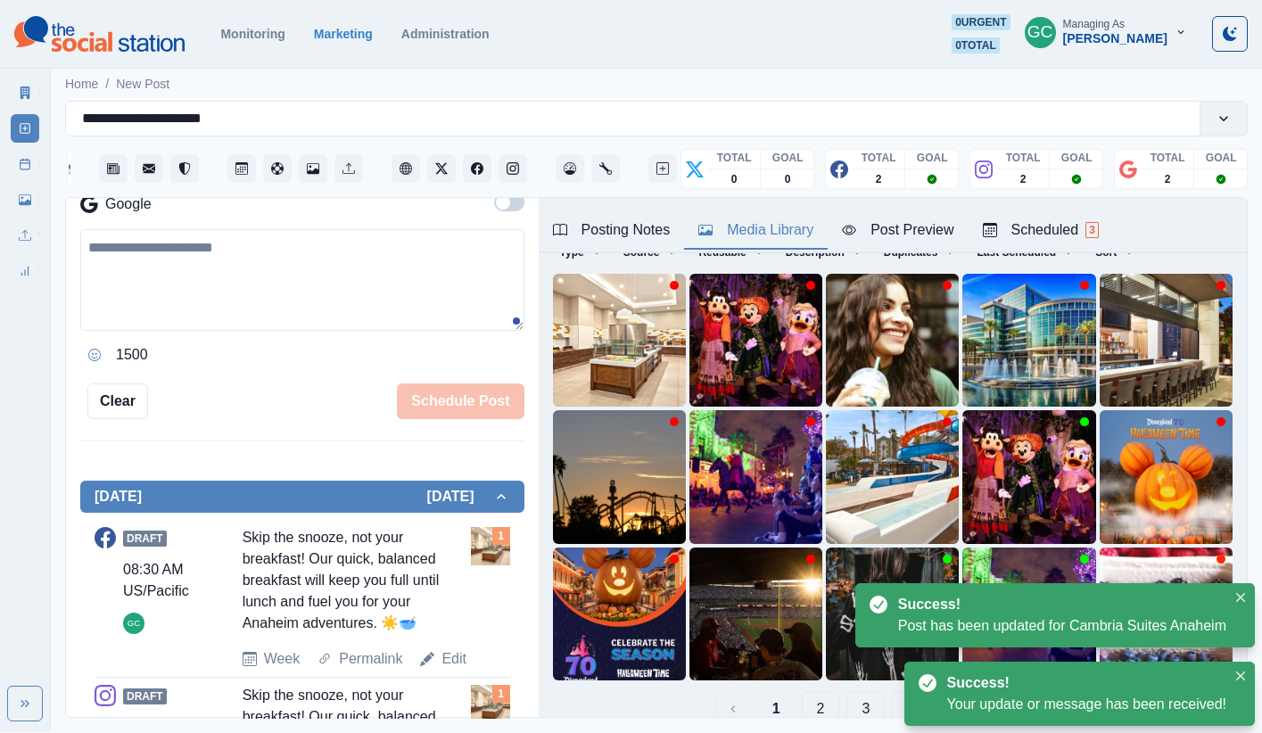
drag, startPoint x: 1025, startPoint y: 232, endPoint x: 1003, endPoint y: 250, distance: 28.5
click at [939, 232] on div "Scheduled 3" at bounding box center [1041, 229] width 116 height 21
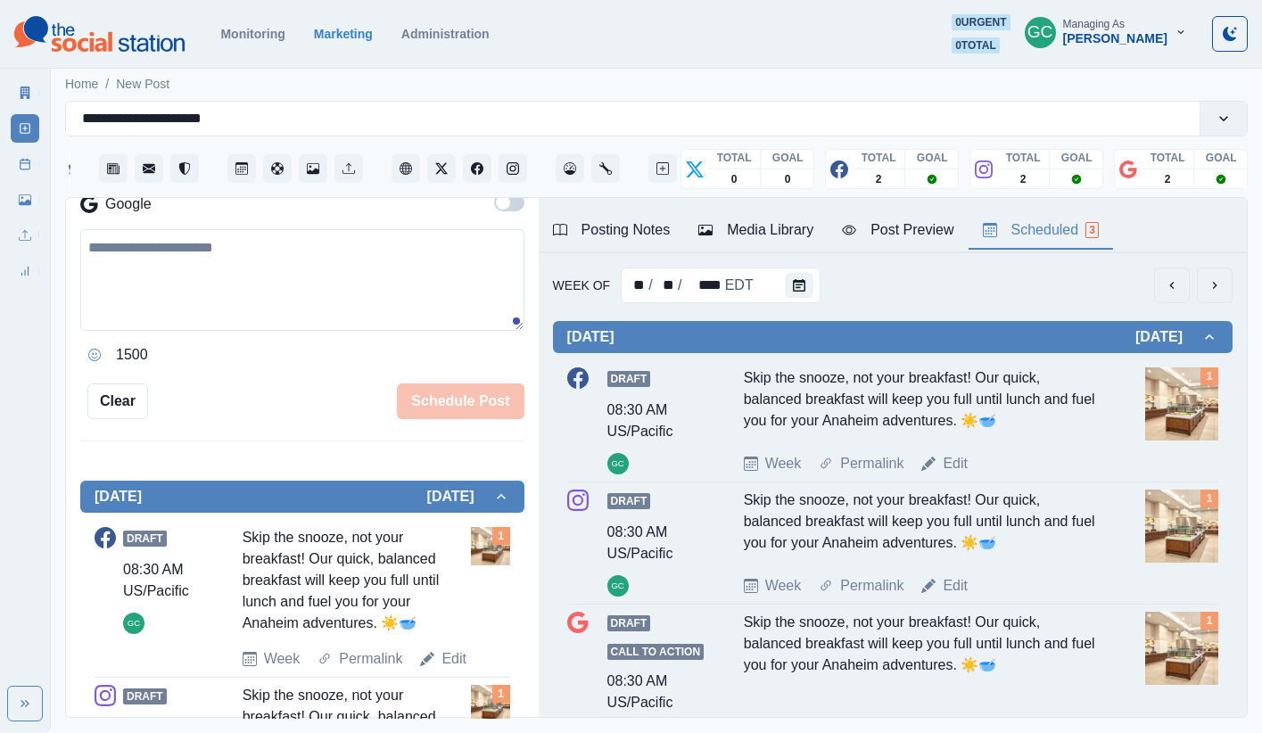
click at [939, 275] on div "Week Of ** / ** / **** EDT" at bounding box center [892, 285] width 679 height 36
click at [802, 285] on button "Calendar" at bounding box center [799, 285] width 29 height 25
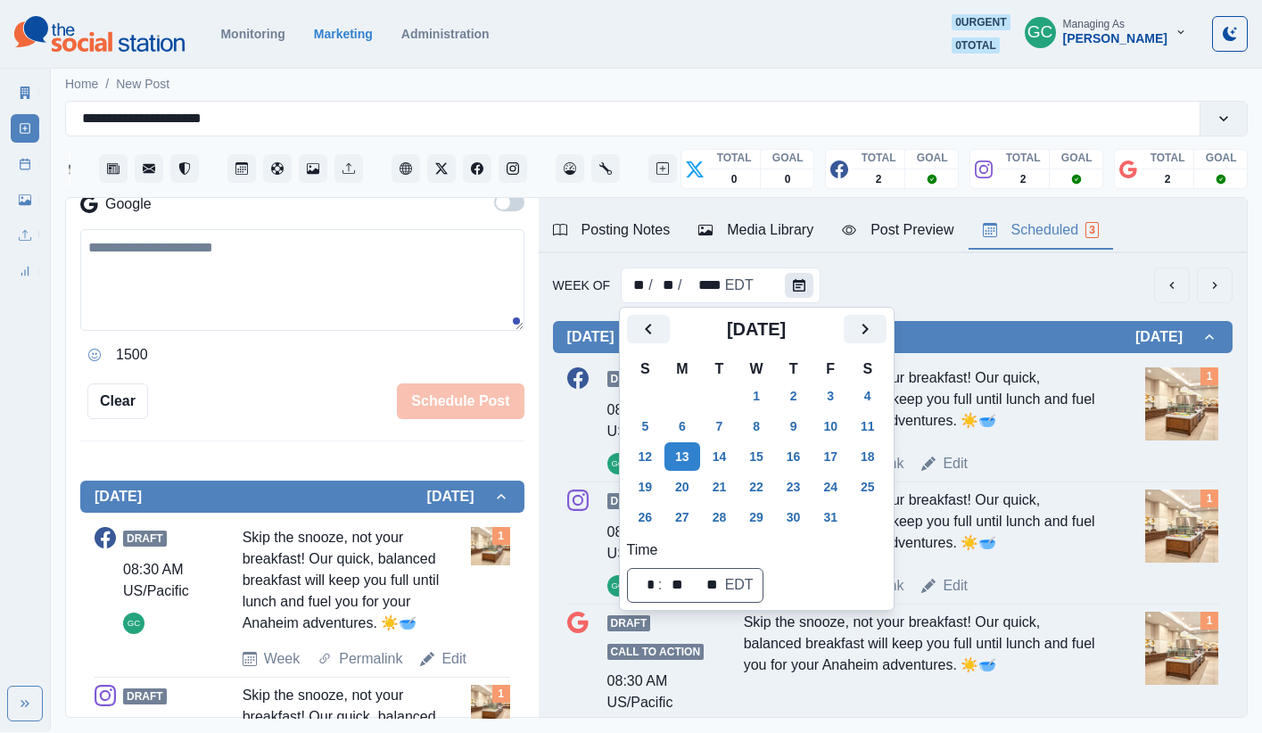
scroll to position [3, 0]
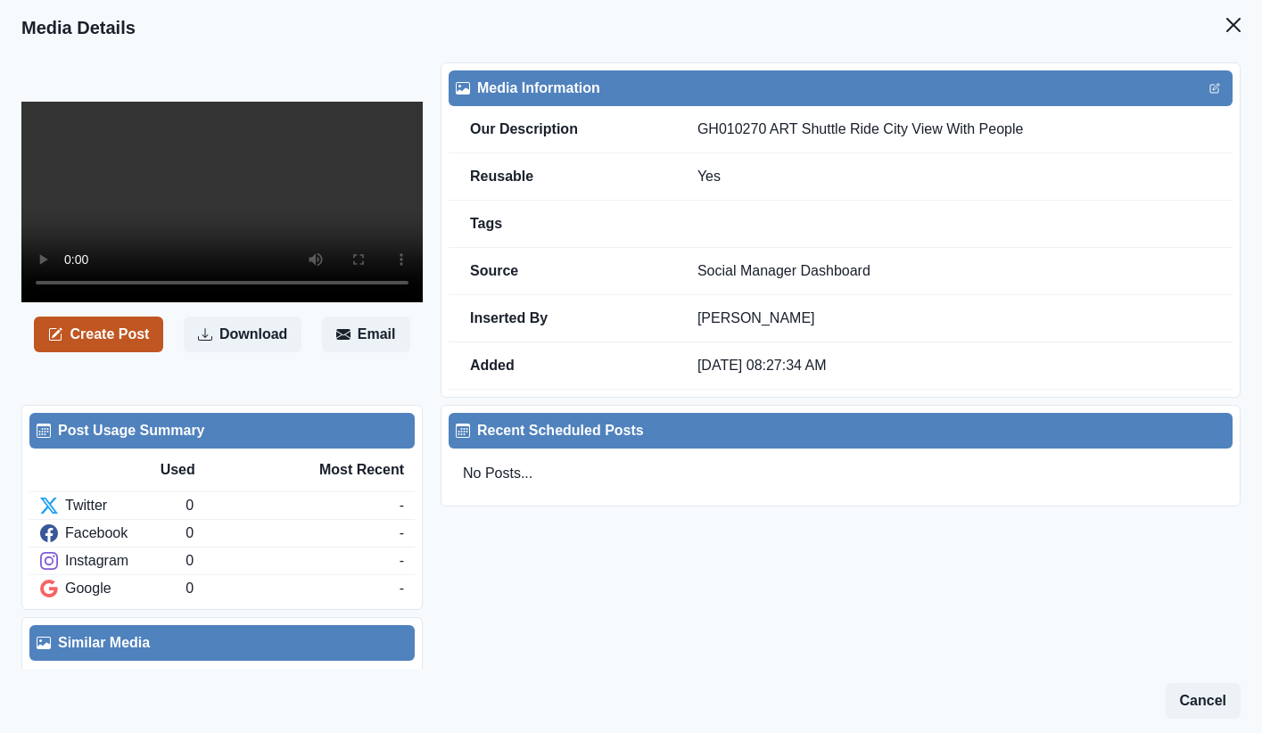
click at [82, 350] on button "Create Post" at bounding box center [98, 335] width 129 height 36
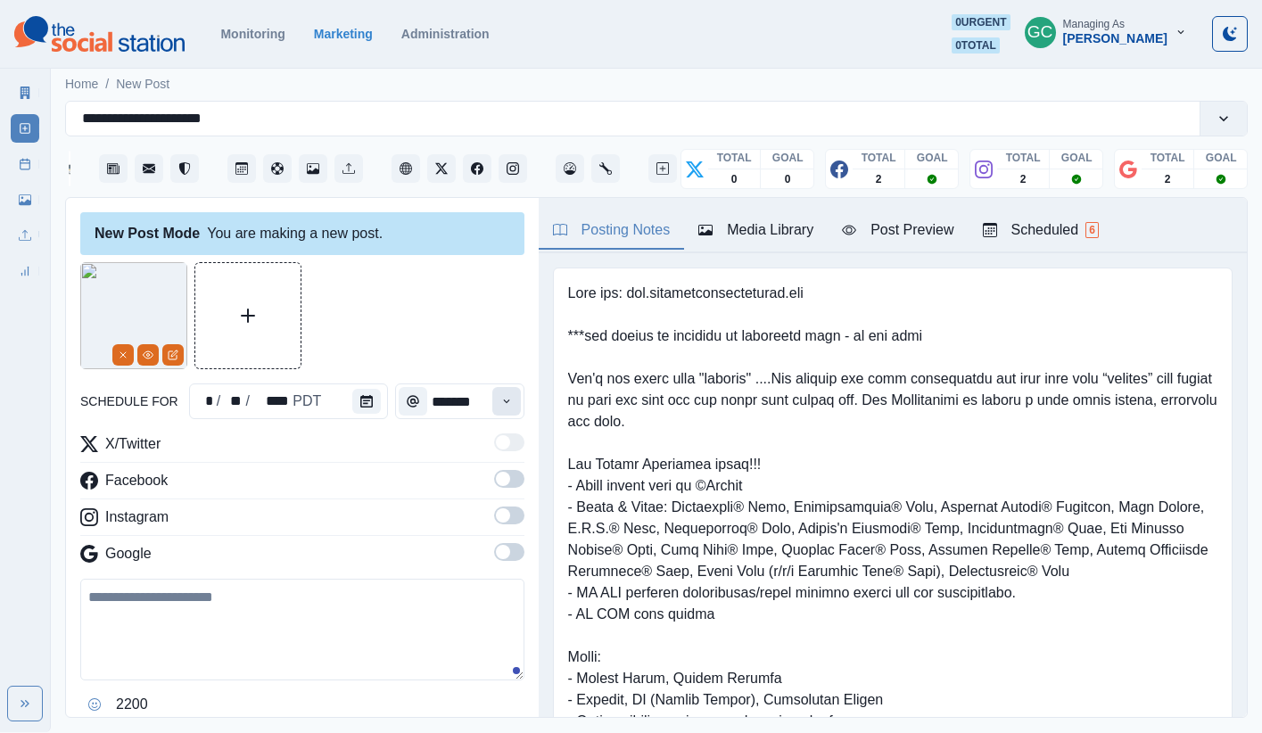
click at [498, 390] on button "Time" at bounding box center [506, 401] width 29 height 29
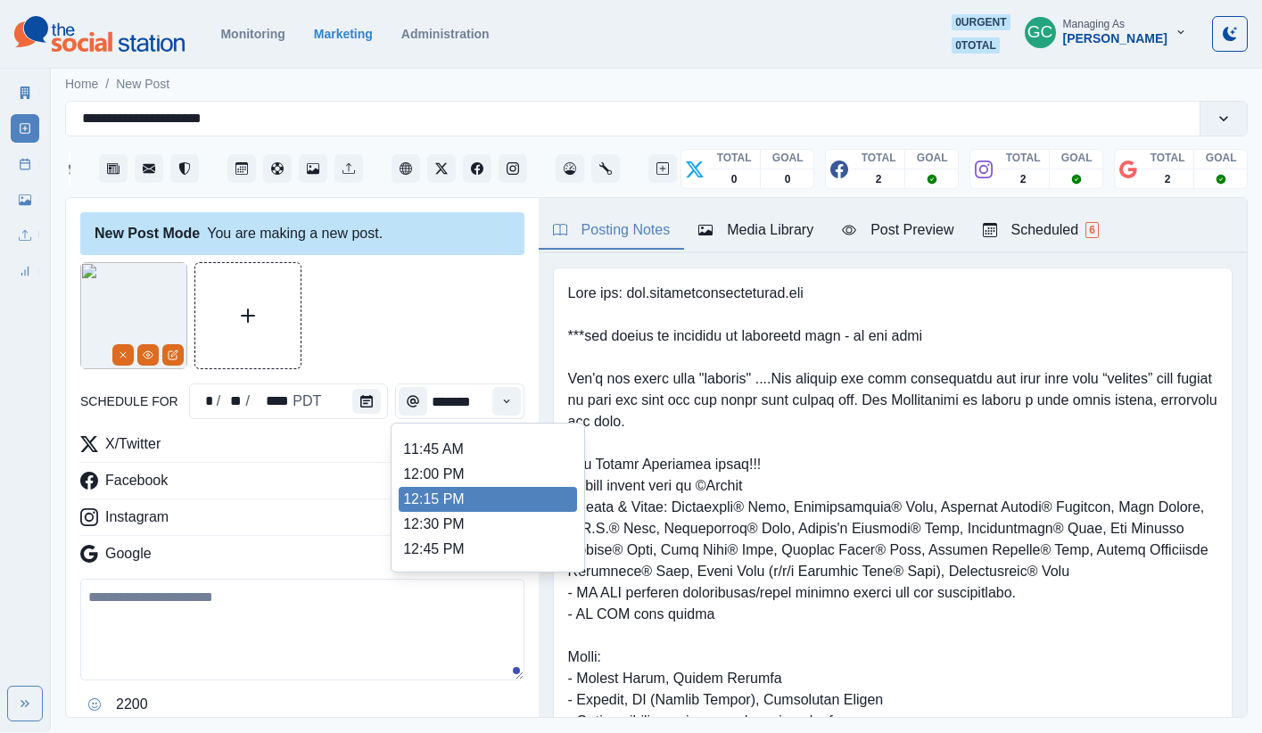
scroll to position [385, 0]
click at [521, 494] on li "12:15 PM" at bounding box center [488, 482] width 178 height 25
type input "********"
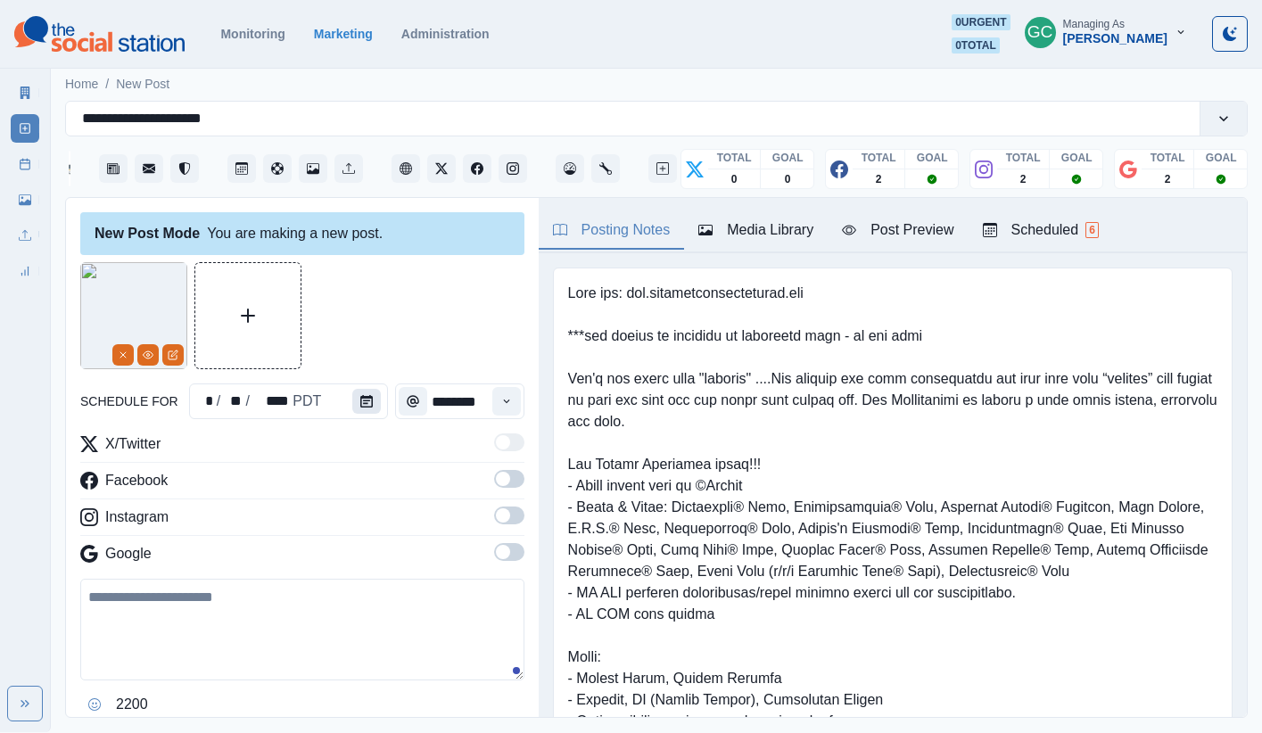
click at [352, 399] on button "Calendar" at bounding box center [366, 401] width 29 height 25
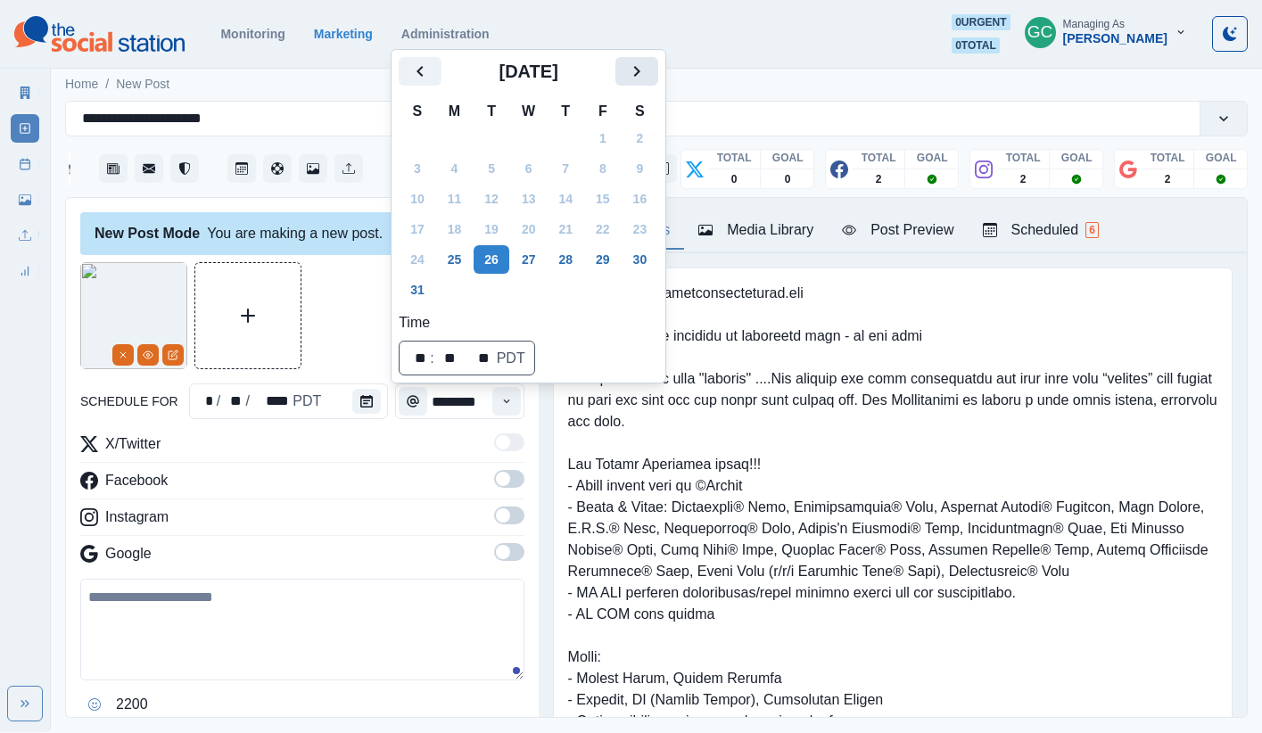
click at [647, 65] on icon "Next" at bounding box center [636, 71] width 21 height 21
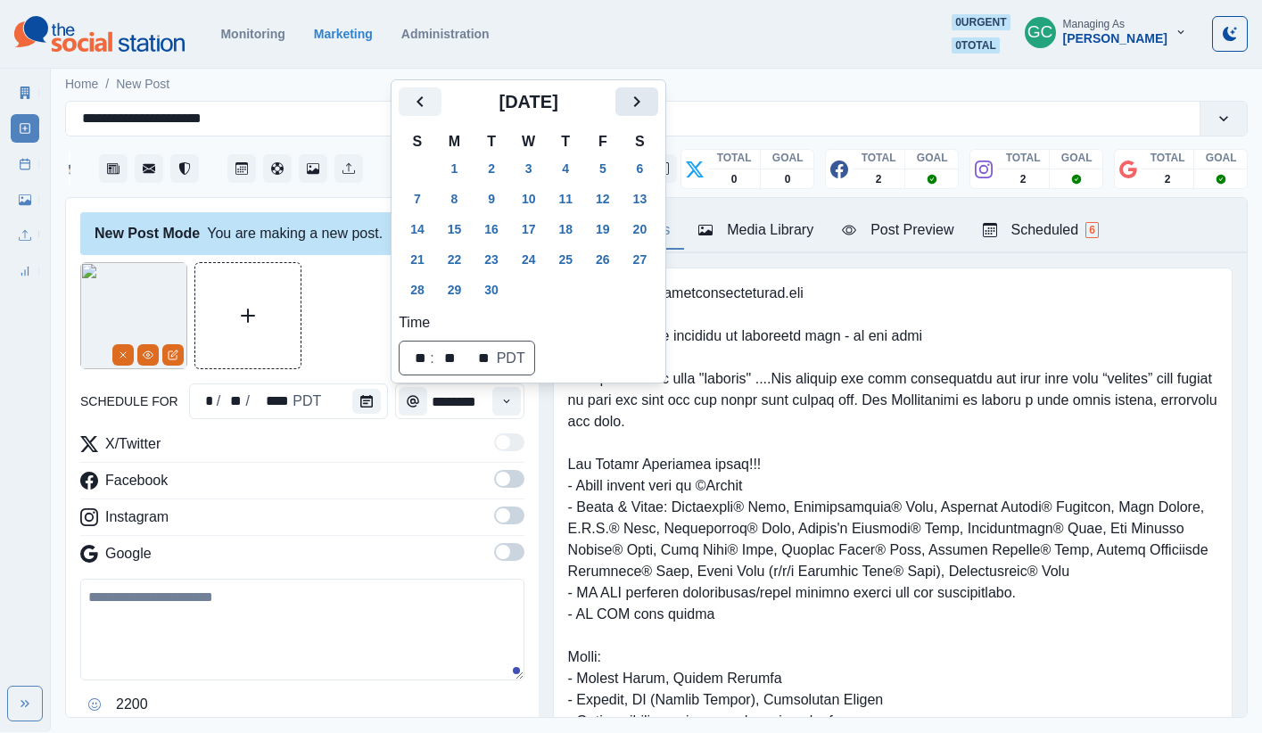
click at [647, 107] on icon "Next" at bounding box center [636, 101] width 21 height 21
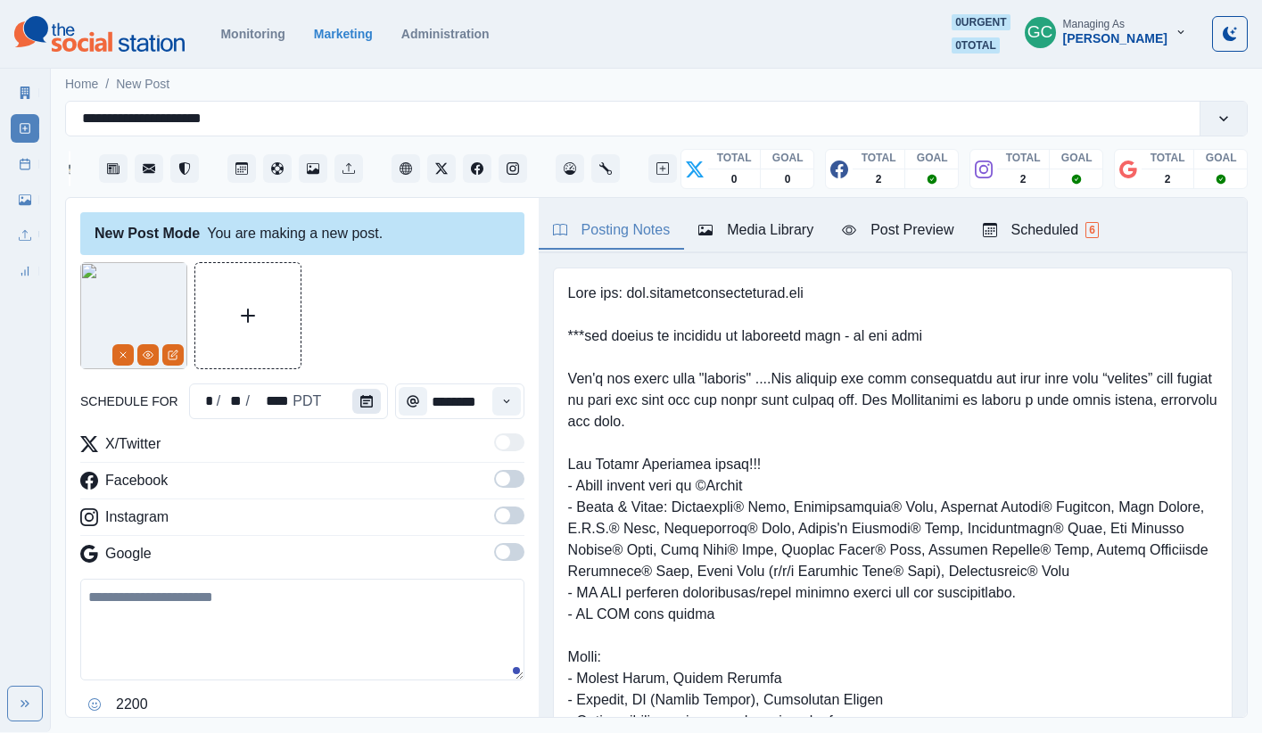
click at [363, 401] on icon "Calendar" at bounding box center [366, 401] width 12 height 12
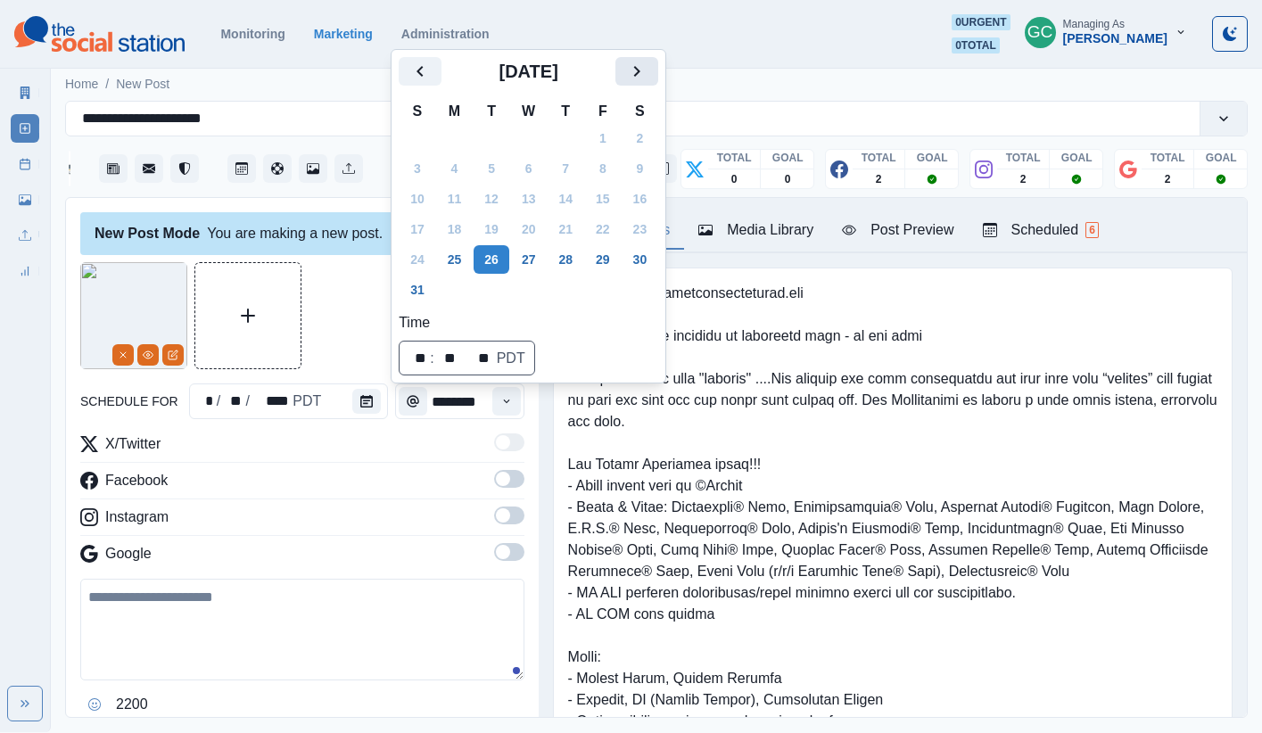
click at [658, 72] on button "Next" at bounding box center [636, 71] width 43 height 29
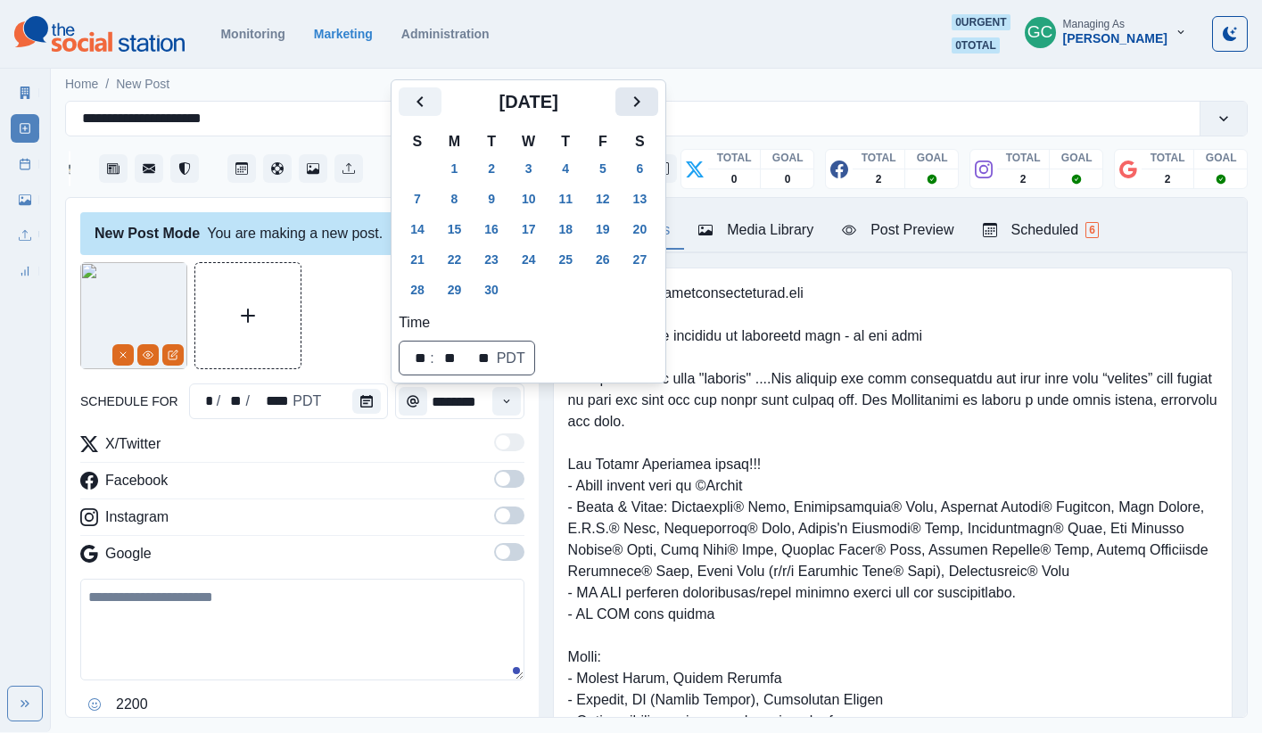
click at [647, 104] on icon "Next" at bounding box center [636, 101] width 21 height 21
click at [577, 222] on button "16" at bounding box center [565, 229] width 36 height 29
click at [360, 476] on div "Facebook" at bounding box center [302, 484] width 444 height 29
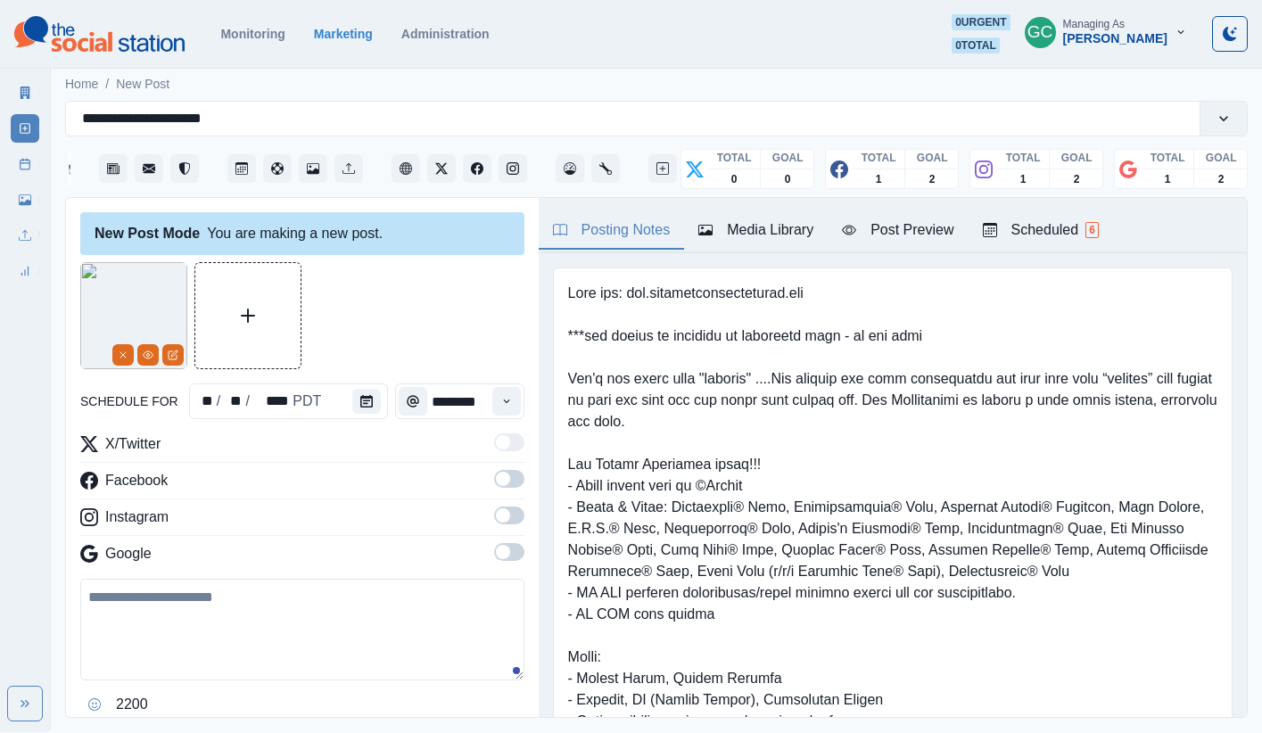
drag, startPoint x: 509, startPoint y: 560, endPoint x: 509, endPoint y: 499, distance: 60.6
click at [510, 557] on span at bounding box center [509, 552] width 30 height 18
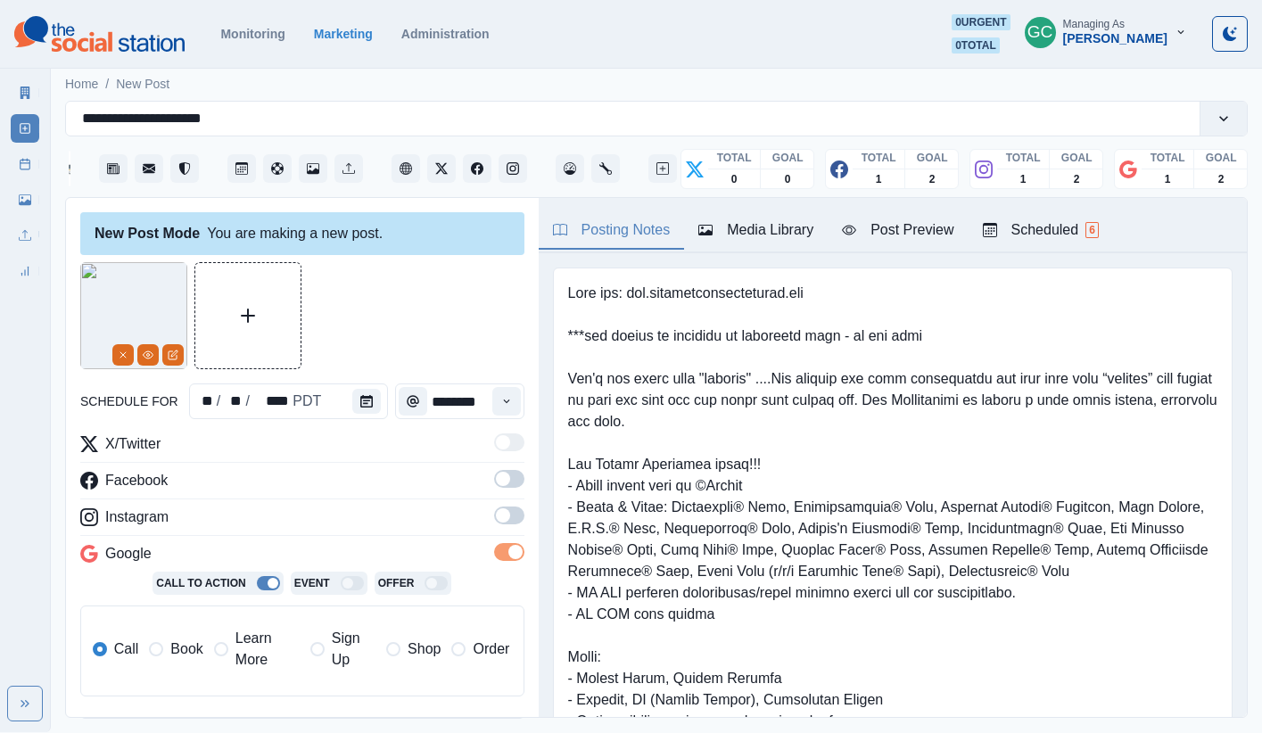
click at [509, 499] on div "X/Twitter Facebook Instagram Google Call To Action Event Offer Call Book Learn …" at bounding box center [302, 571] width 444 height 277
click at [508, 519] on span at bounding box center [509, 515] width 30 height 18
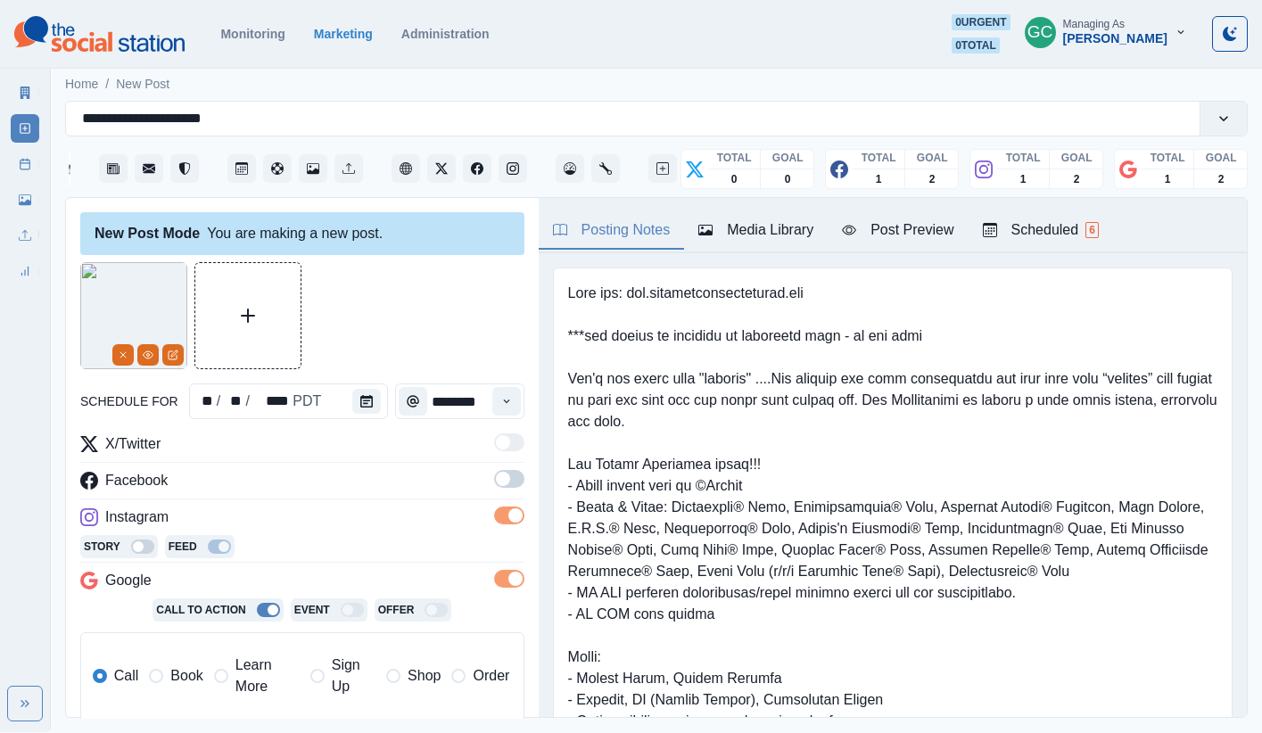
drag, startPoint x: 500, startPoint y: 471, endPoint x: 428, endPoint y: 524, distance: 89.9
click at [500, 471] on span at bounding box center [509, 479] width 30 height 18
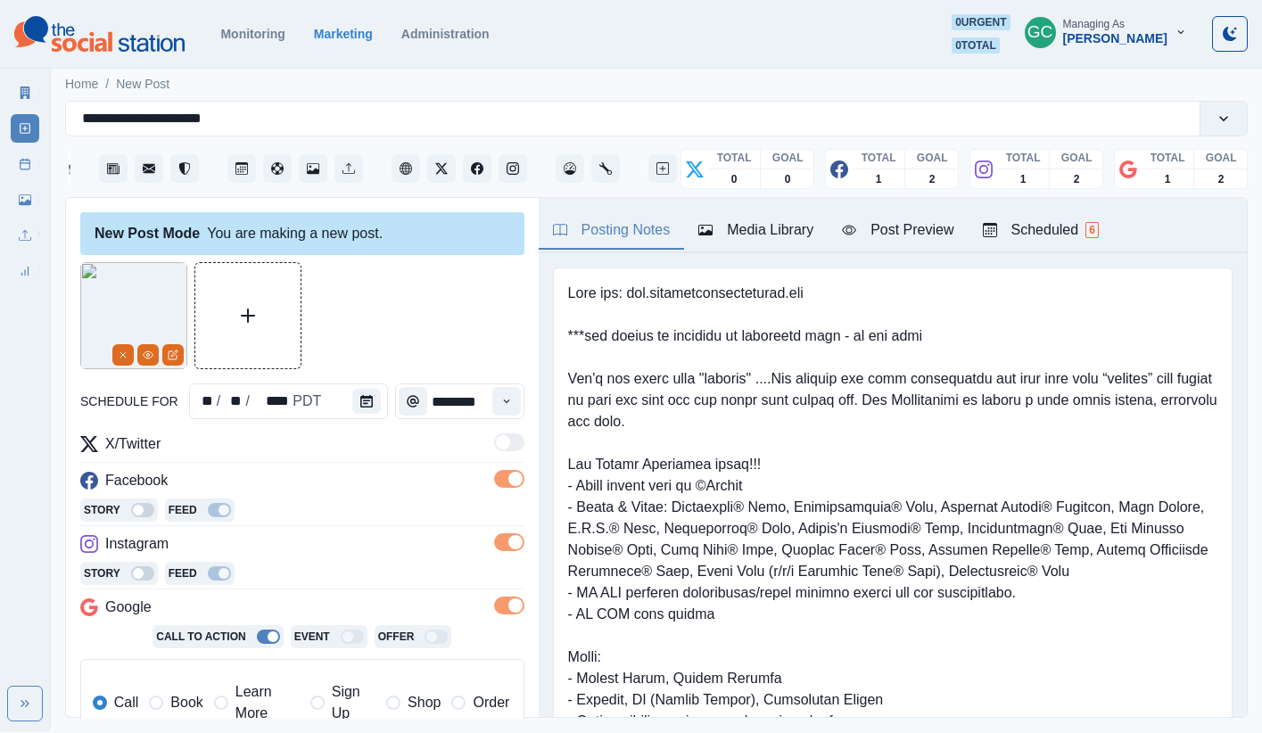
click at [249, 692] on span "Learn More" at bounding box center [267, 702] width 64 height 43
click at [1032, 233] on div "Scheduled 6" at bounding box center [1041, 229] width 116 height 21
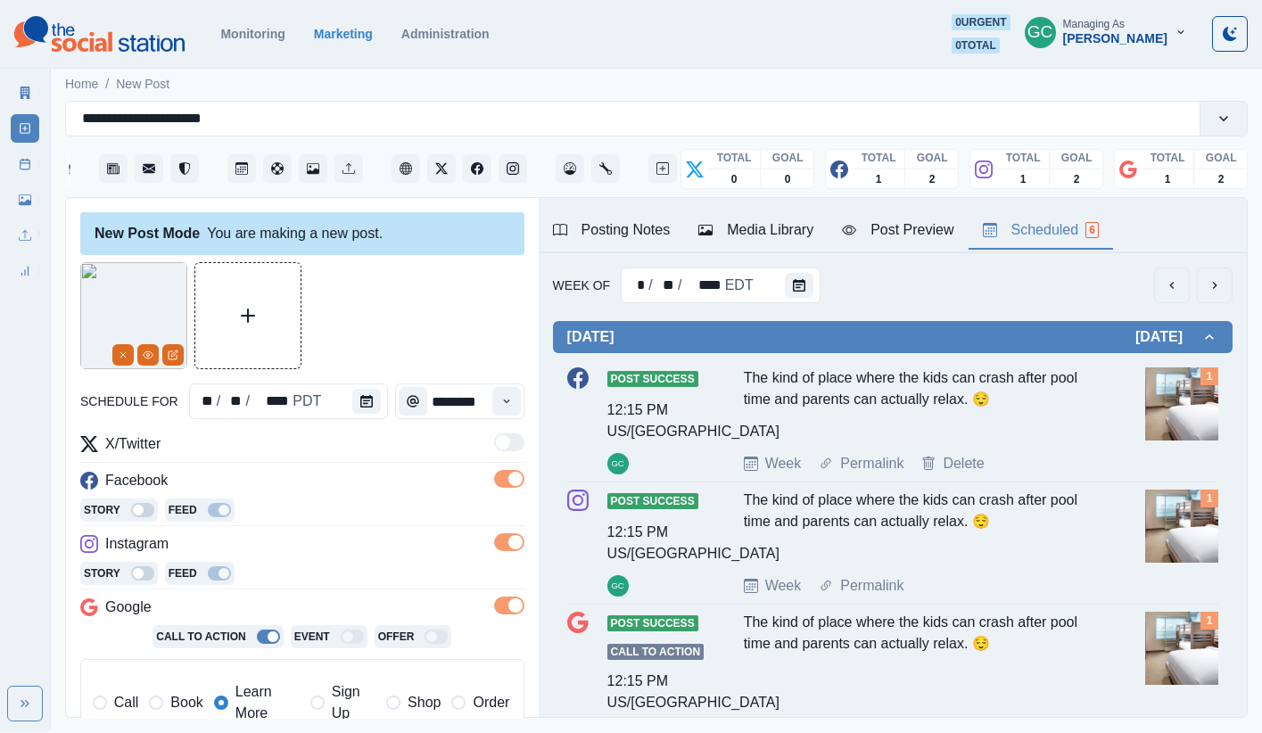
click at [788, 293] on button "Calendar" at bounding box center [799, 285] width 29 height 25
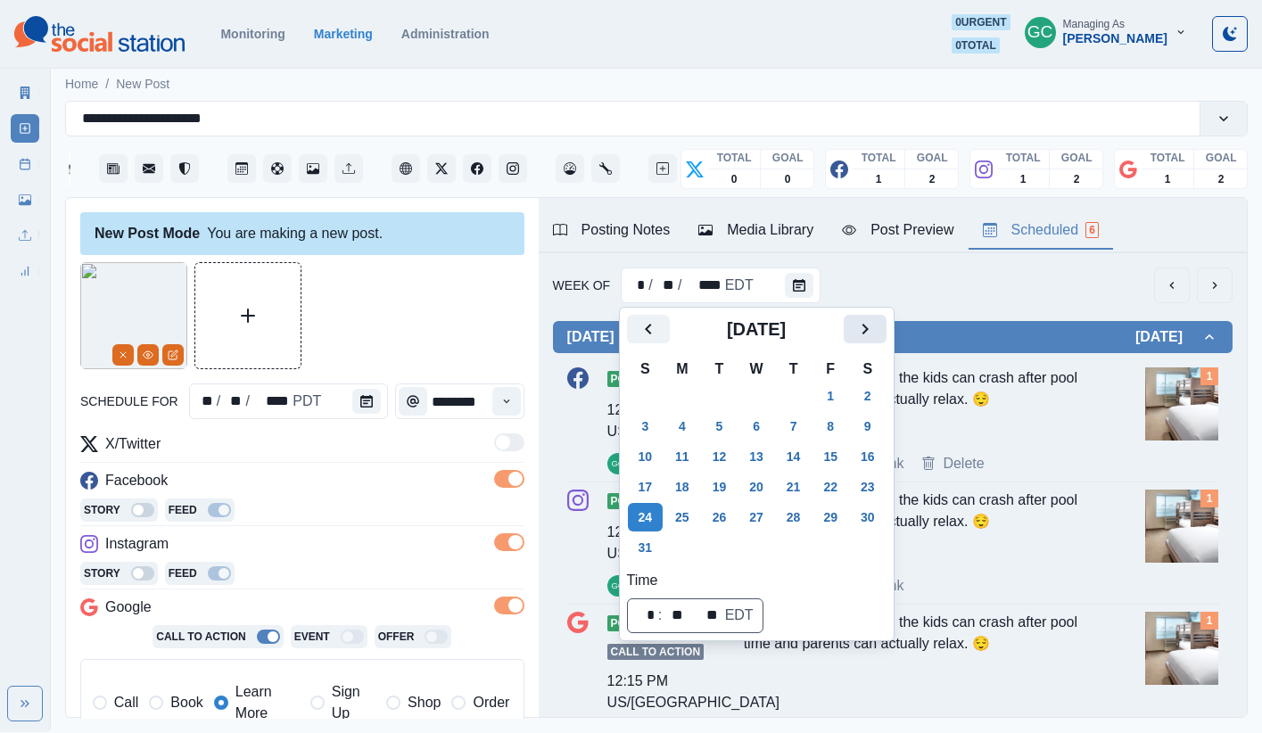
click at [868, 322] on icon "Next" at bounding box center [864, 328] width 21 height 21
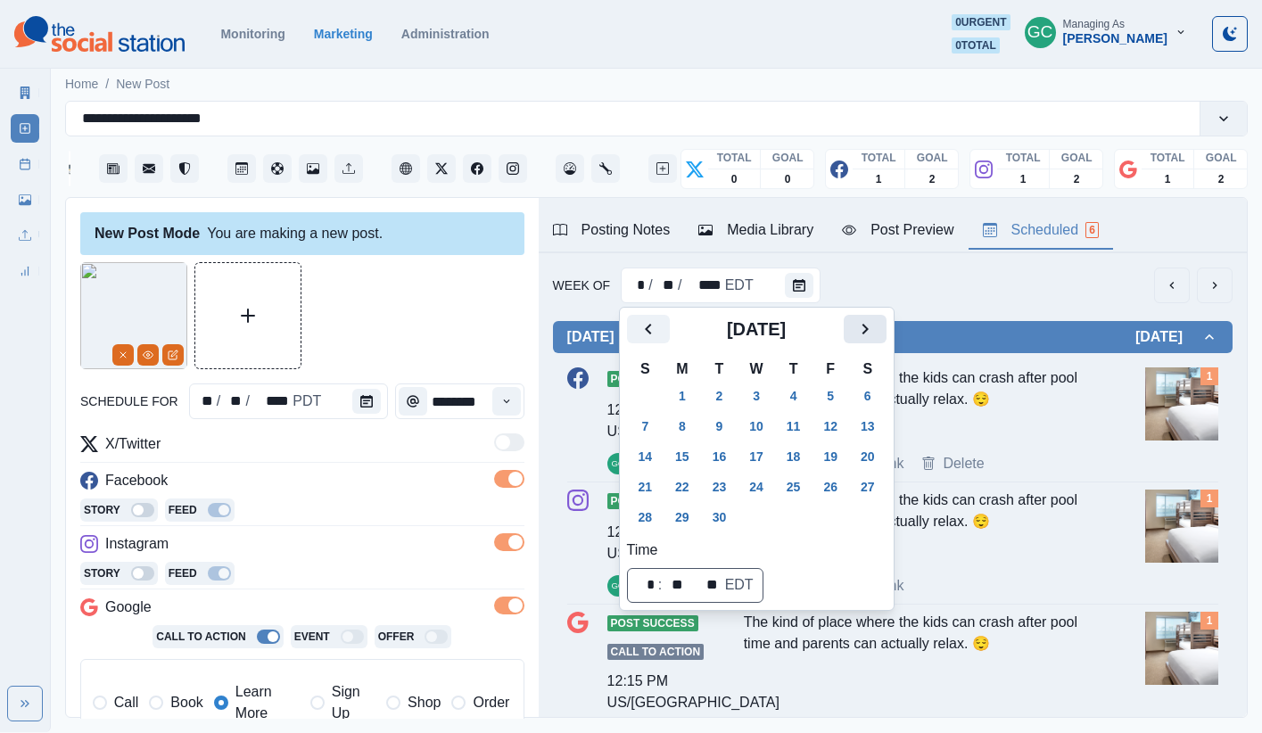
click at [868, 330] on icon "Next" at bounding box center [864, 329] width 6 height 11
click at [687, 427] on button "6" at bounding box center [682, 426] width 36 height 29
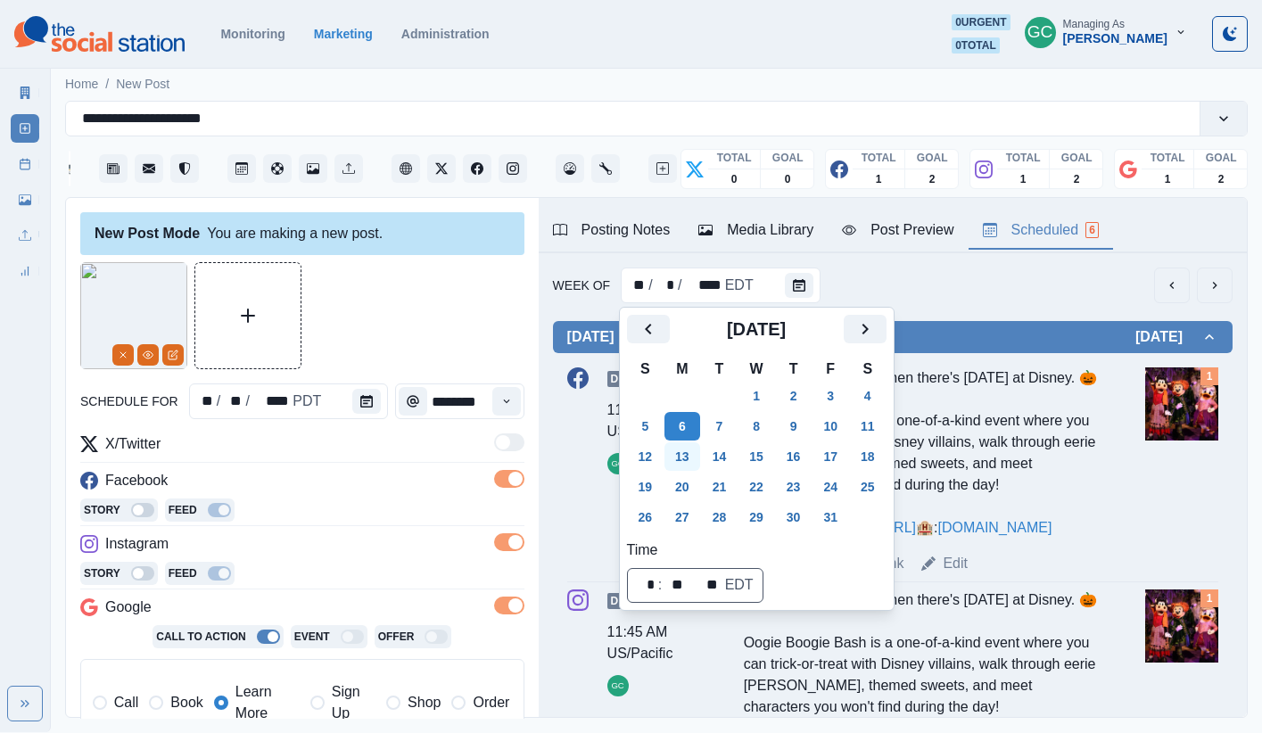
click at [681, 464] on button "13" at bounding box center [682, 456] width 36 height 29
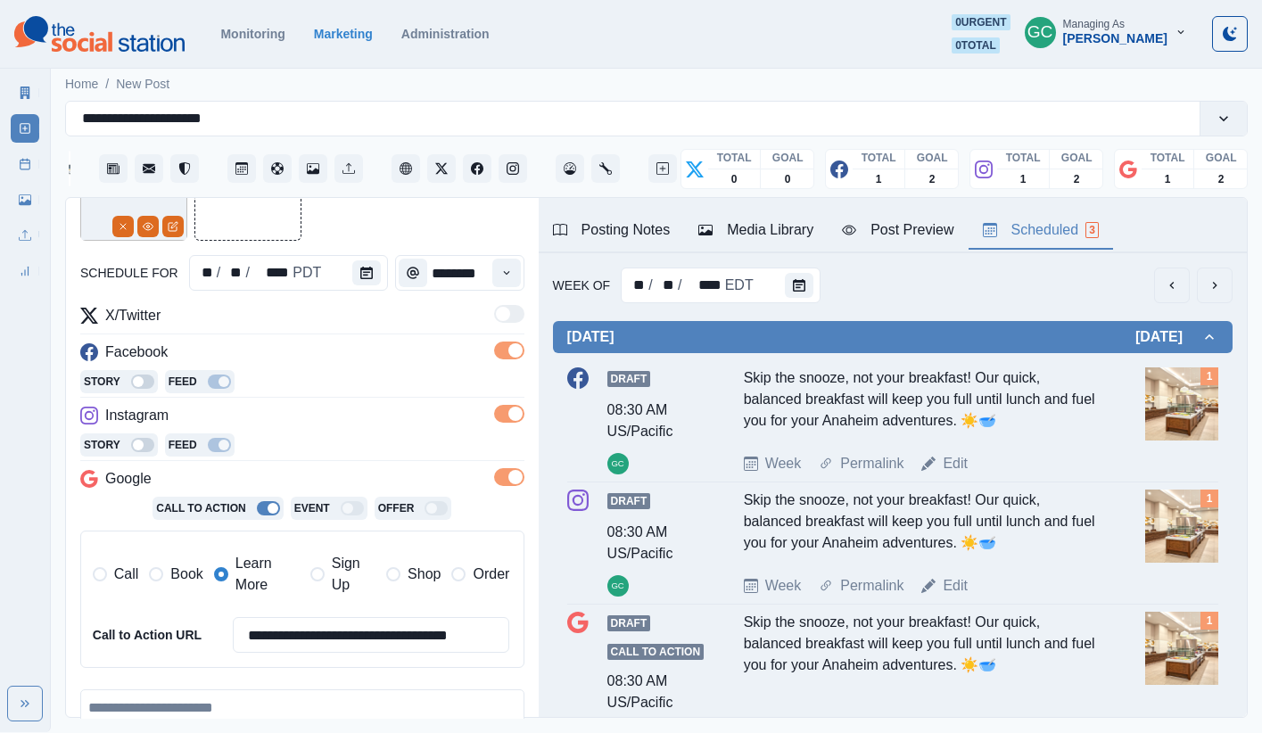
drag, startPoint x: 259, startPoint y: 718, endPoint x: 374, endPoint y: 673, distance: 123.4
click at [259, 718] on textarea at bounding box center [302, 740] width 444 height 102
paste textarea "**********"
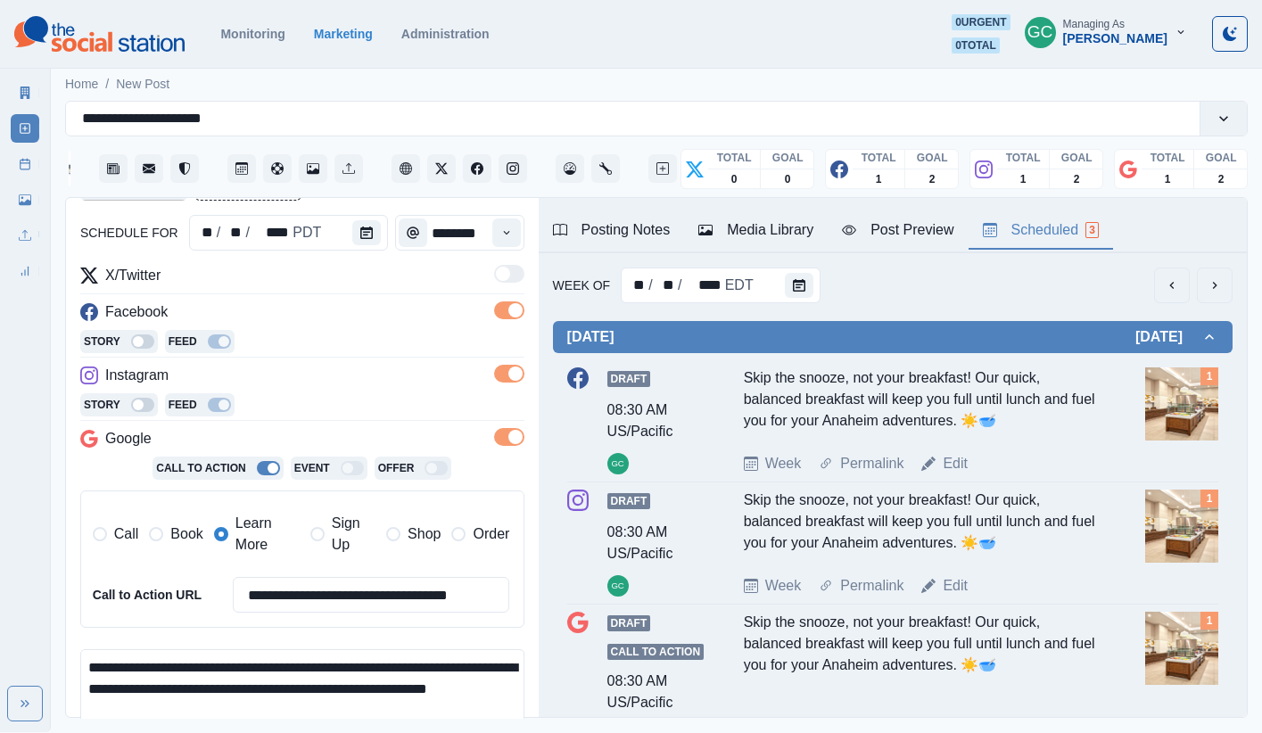
scroll to position [360, 0]
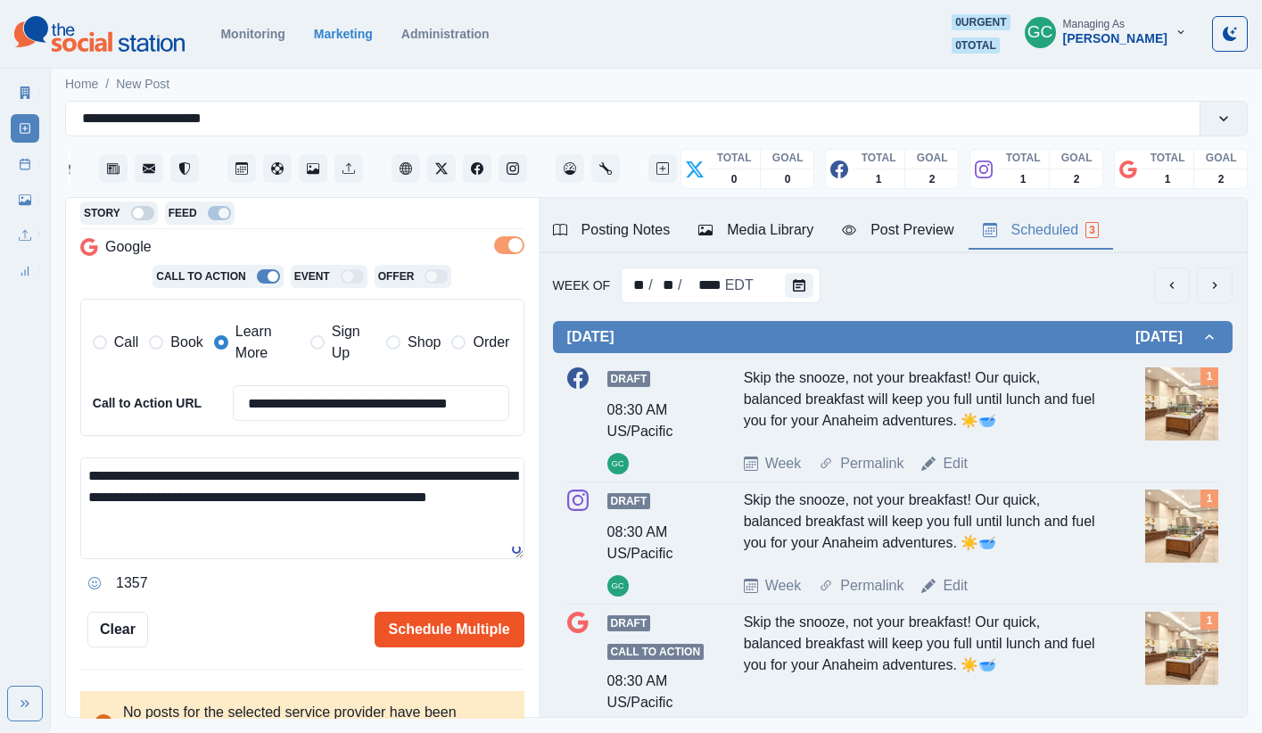
type textarea "**********"
click at [454, 630] on button "Schedule Multiple" at bounding box center [449, 630] width 150 height 36
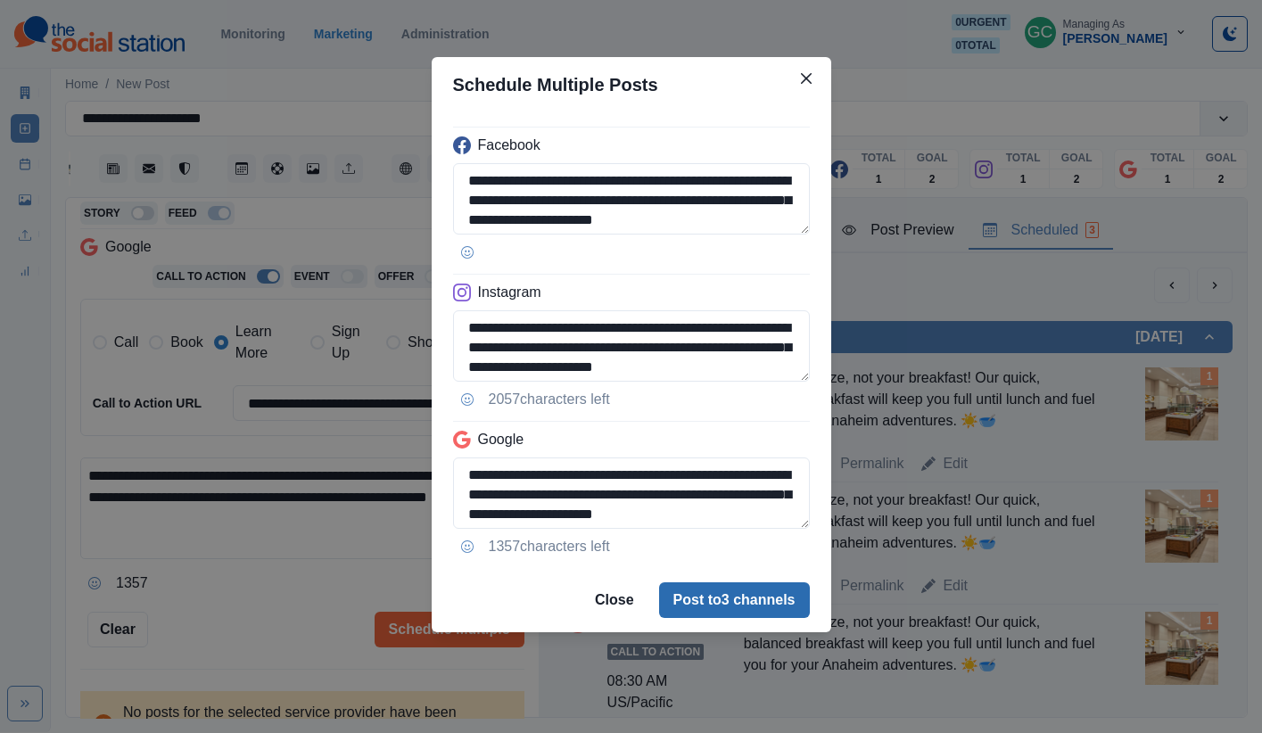
click at [734, 596] on button "Post to 3 channels" at bounding box center [734, 600] width 151 height 36
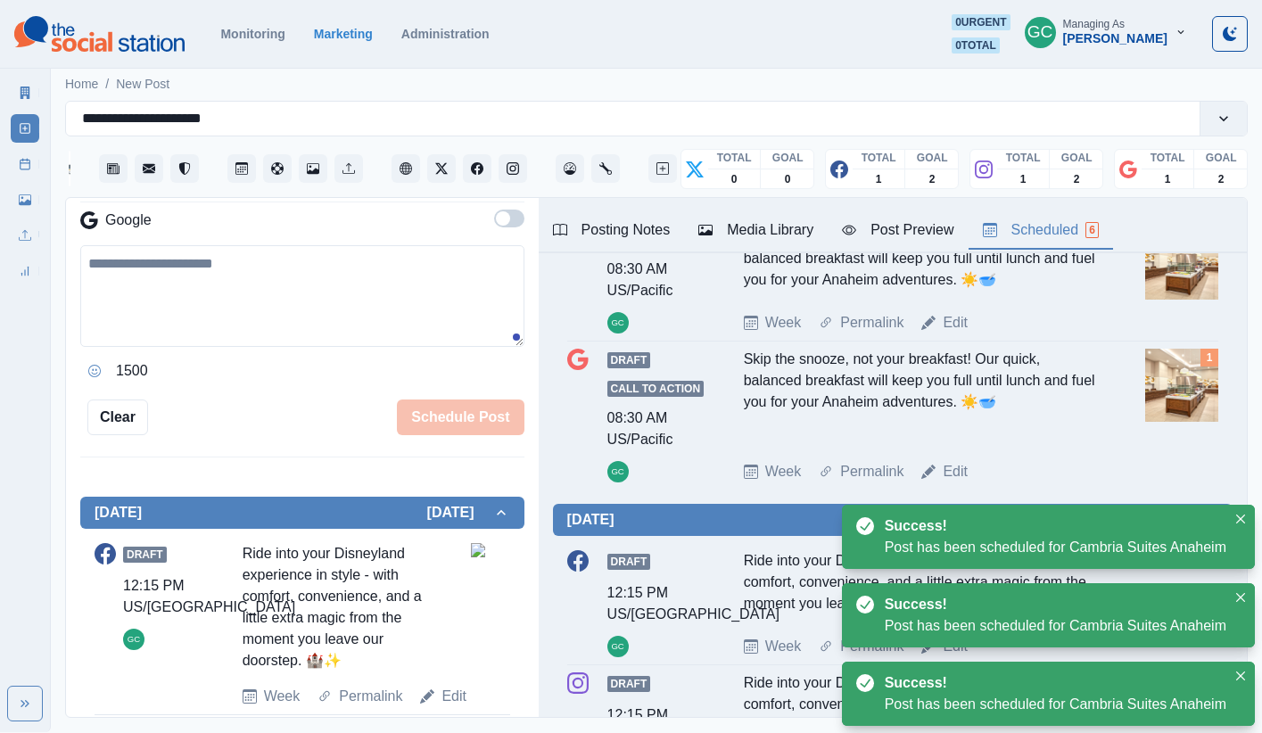
scroll to position [584, 0]
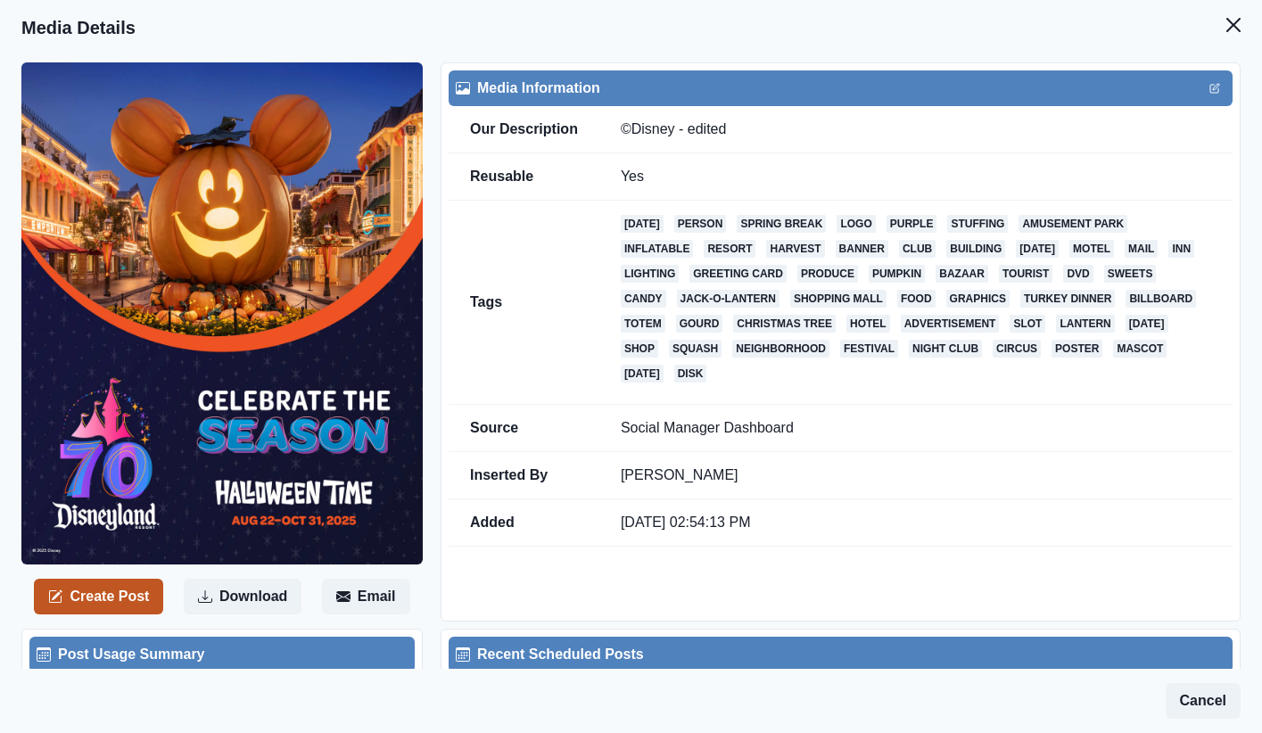
click at [112, 591] on button "Create Post" at bounding box center [98, 597] width 129 height 36
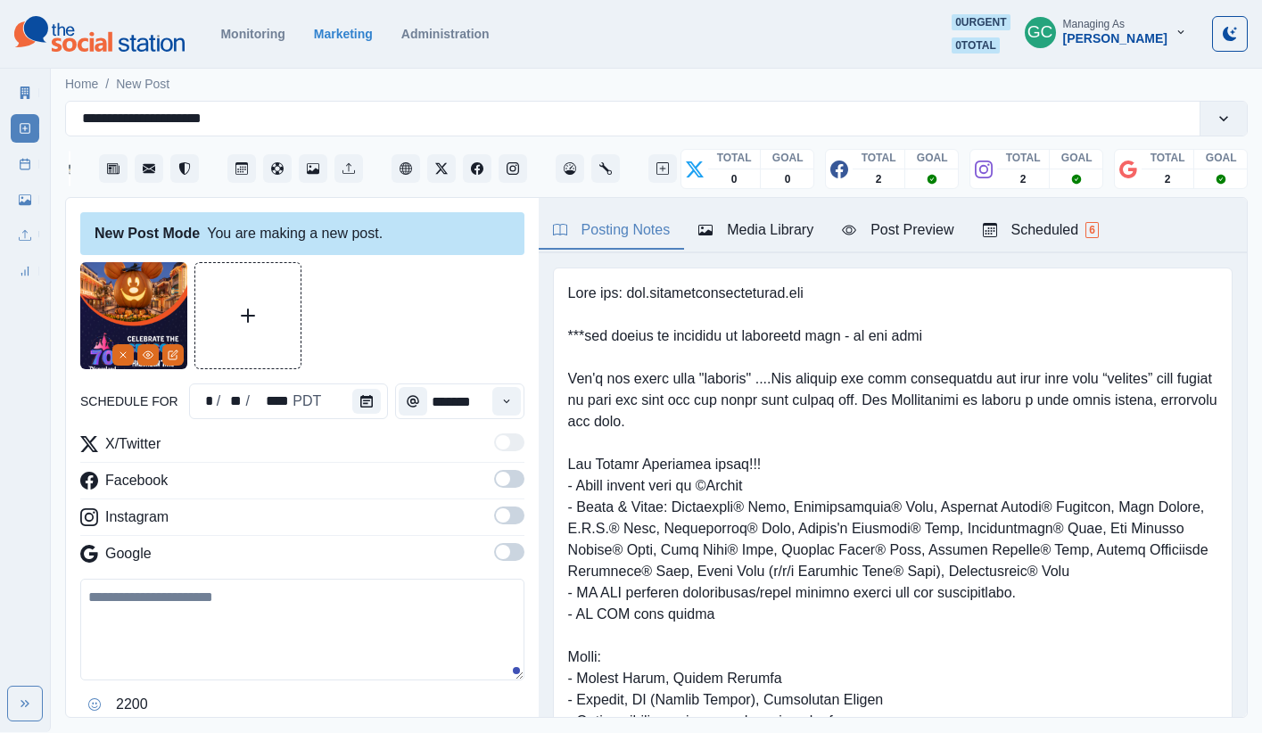
click at [187, 362] on div at bounding box center [190, 315] width 221 height 107
click at [185, 359] on img at bounding box center [133, 315] width 107 height 107
click at [172, 353] on icon "Edit Media" at bounding box center [174, 353] width 6 height 6
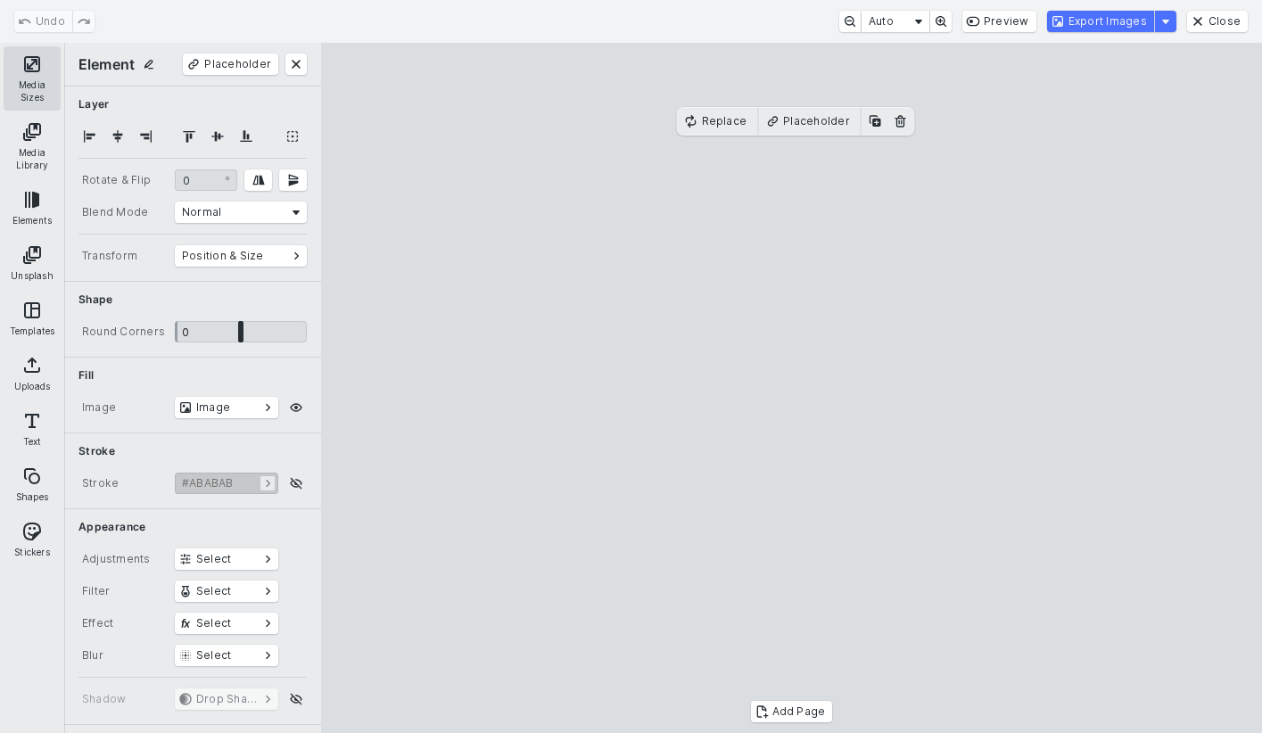
click at [26, 96] on button "Media Sizes" at bounding box center [32, 78] width 57 height 64
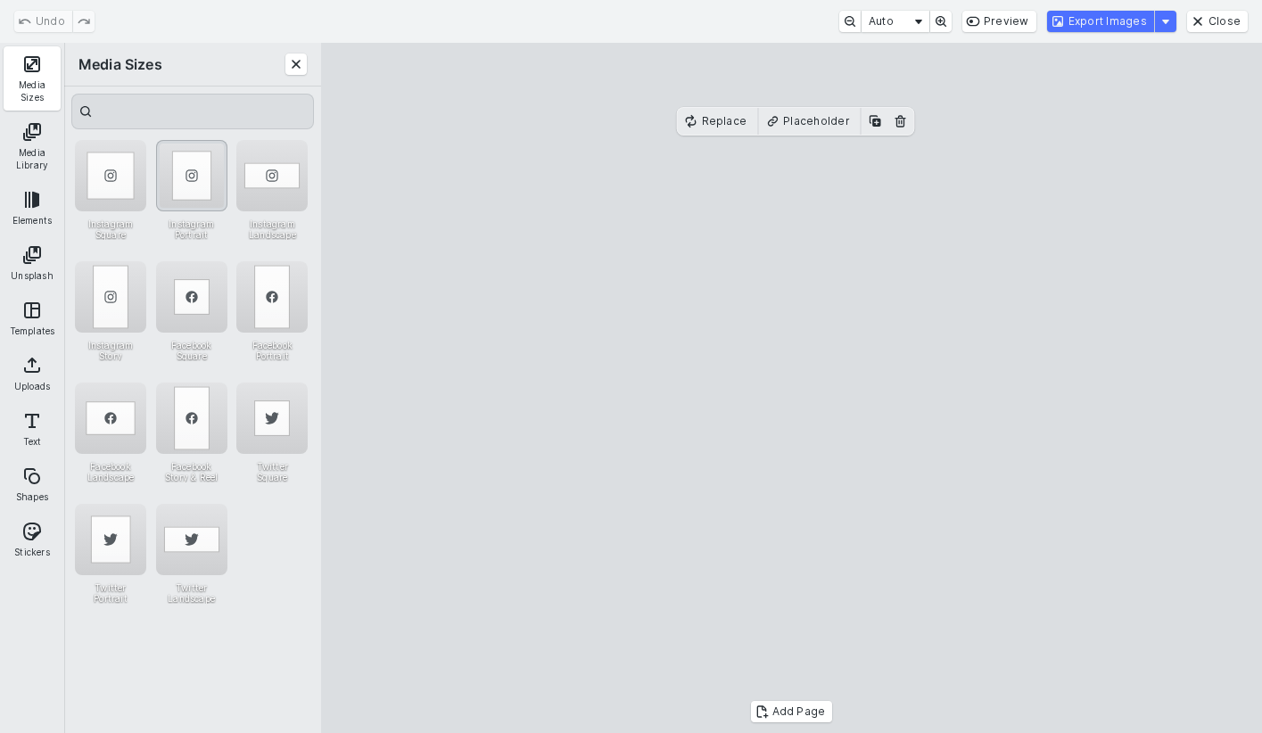
click at [177, 184] on div "Instagram Portrait" at bounding box center [191, 175] width 71 height 71
click at [939, 18] on button "Close" at bounding box center [1217, 21] width 61 height 21
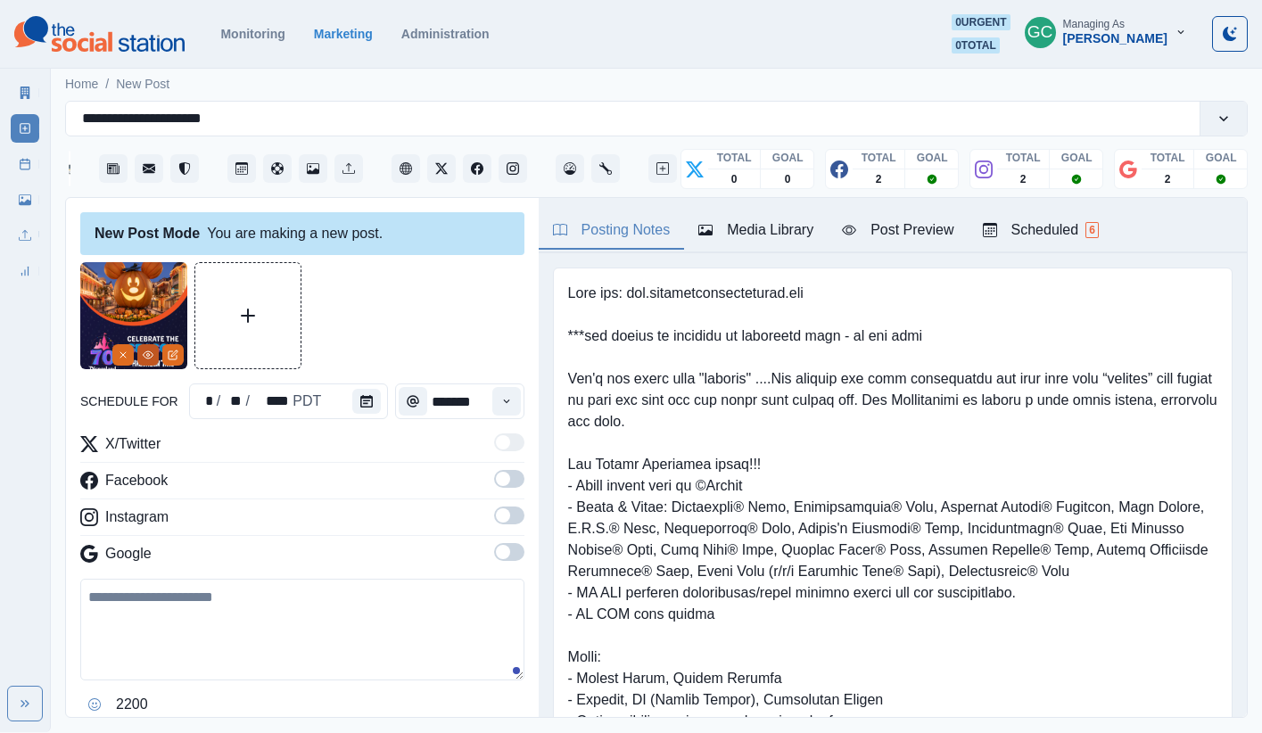
click at [150, 352] on icon "View Media" at bounding box center [148, 355] width 11 height 11
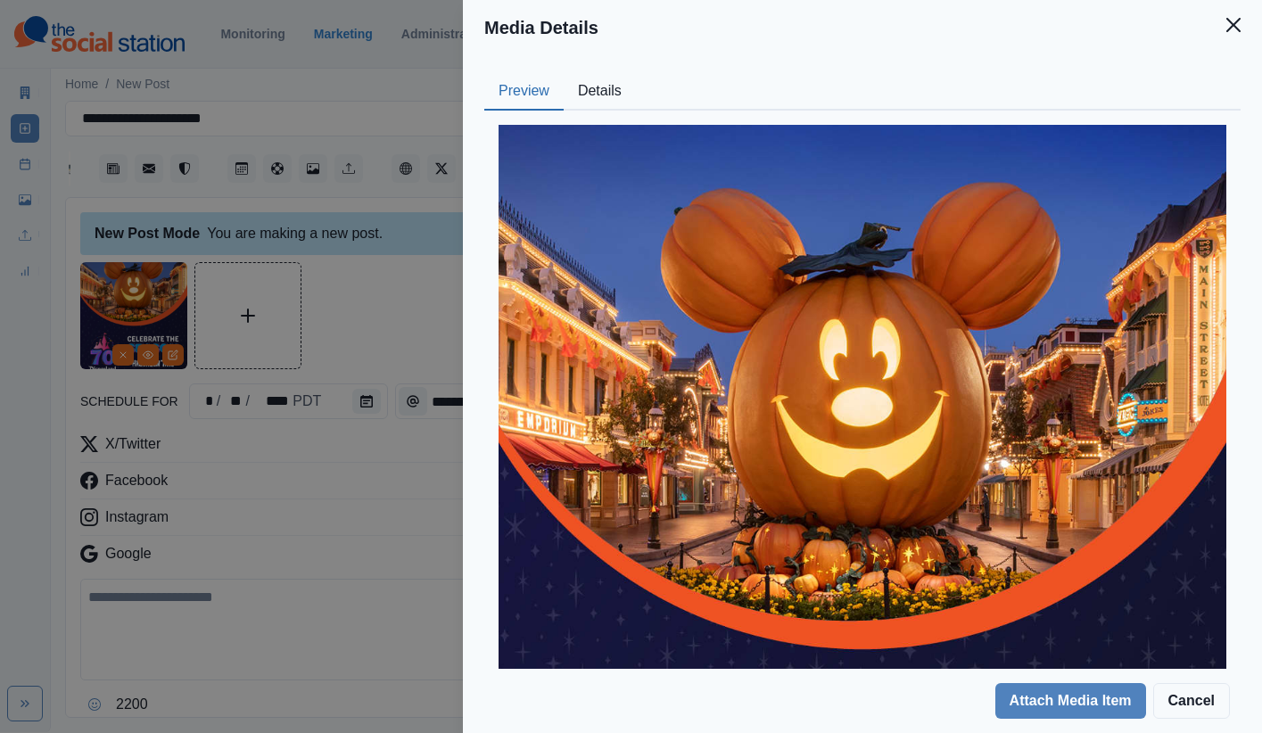
click at [637, 90] on div "Preview Details" at bounding box center [862, 91] width 756 height 37
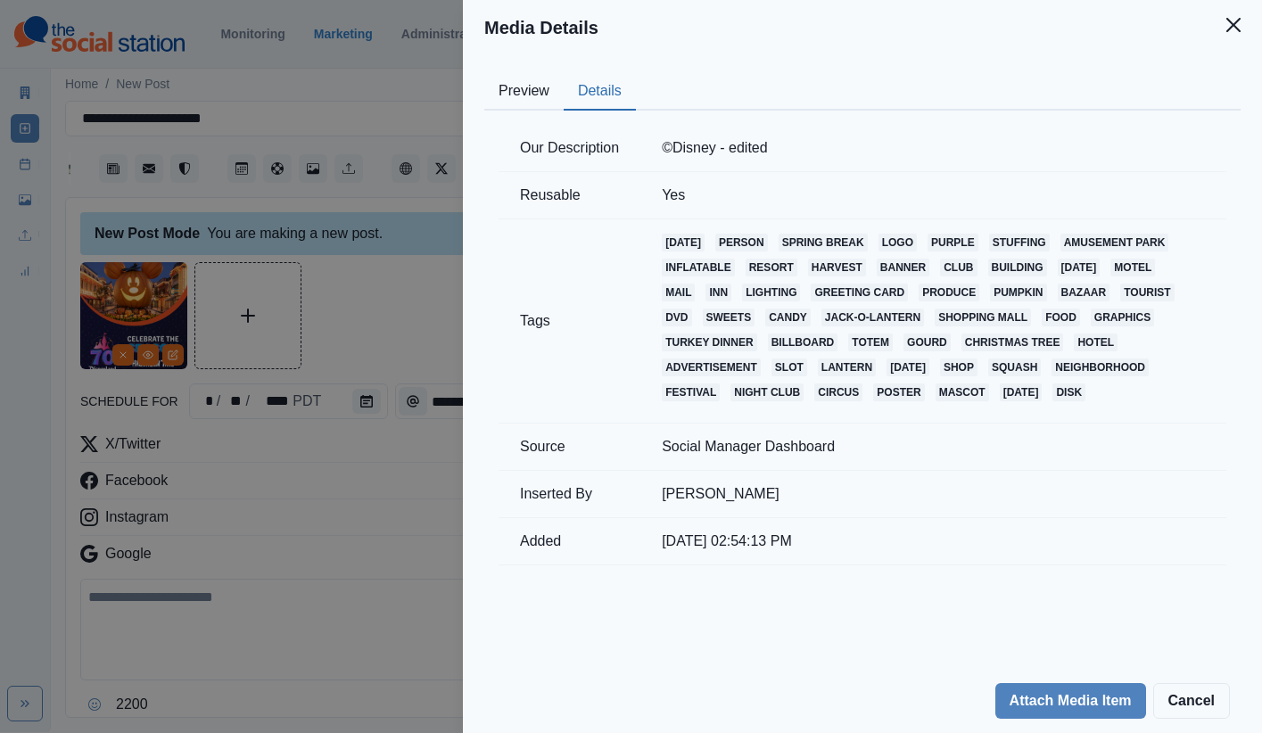
click at [597, 89] on button "Details" at bounding box center [600, 91] width 72 height 37
click at [309, 320] on div "Media Details Preview Details Our Description ©Disney - edited Reusable Yes Tag…" at bounding box center [631, 366] width 1262 height 733
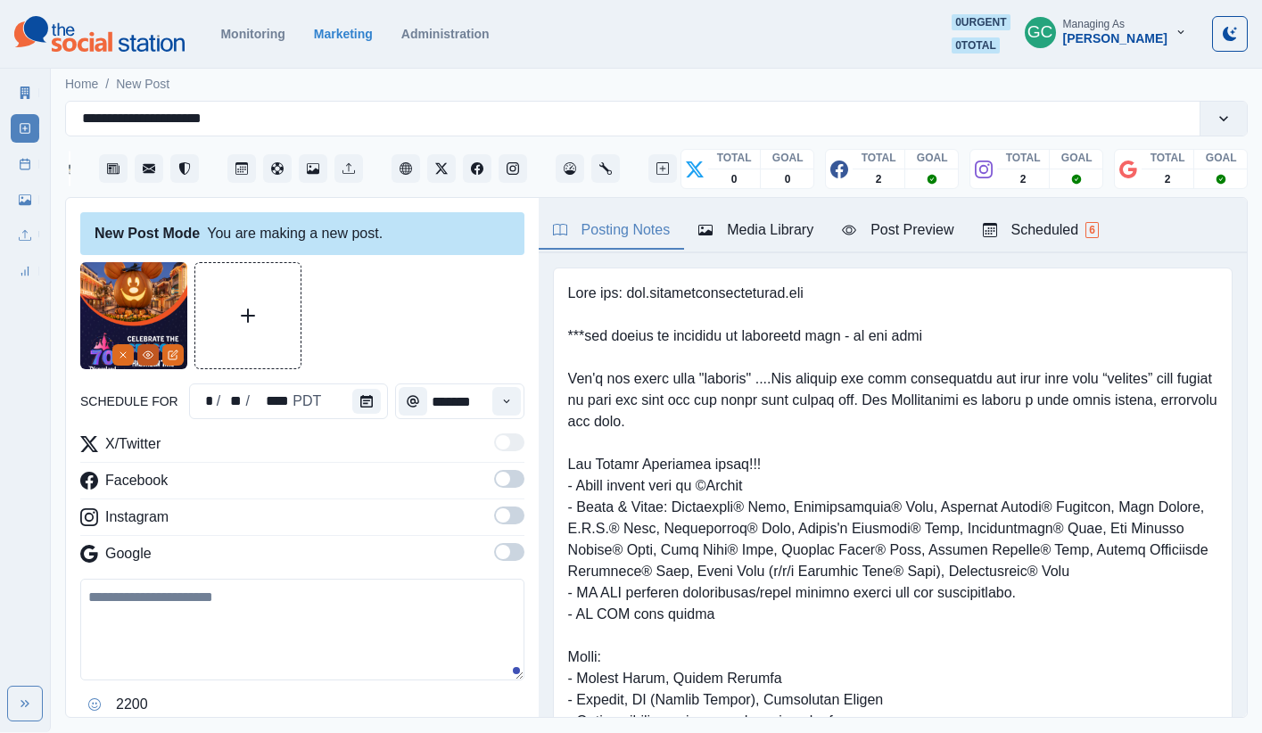
click at [150, 354] on icon "View Media" at bounding box center [148, 355] width 11 height 11
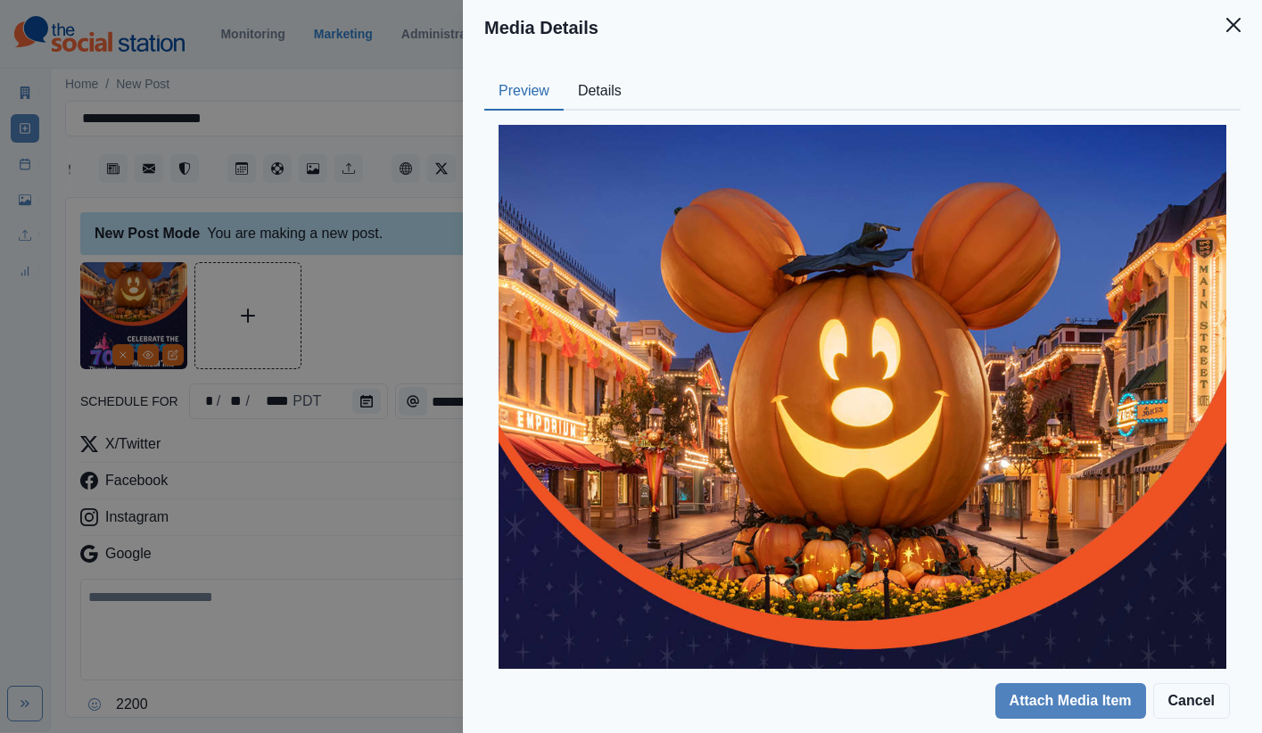
click at [584, 91] on button "Details" at bounding box center [600, 91] width 72 height 37
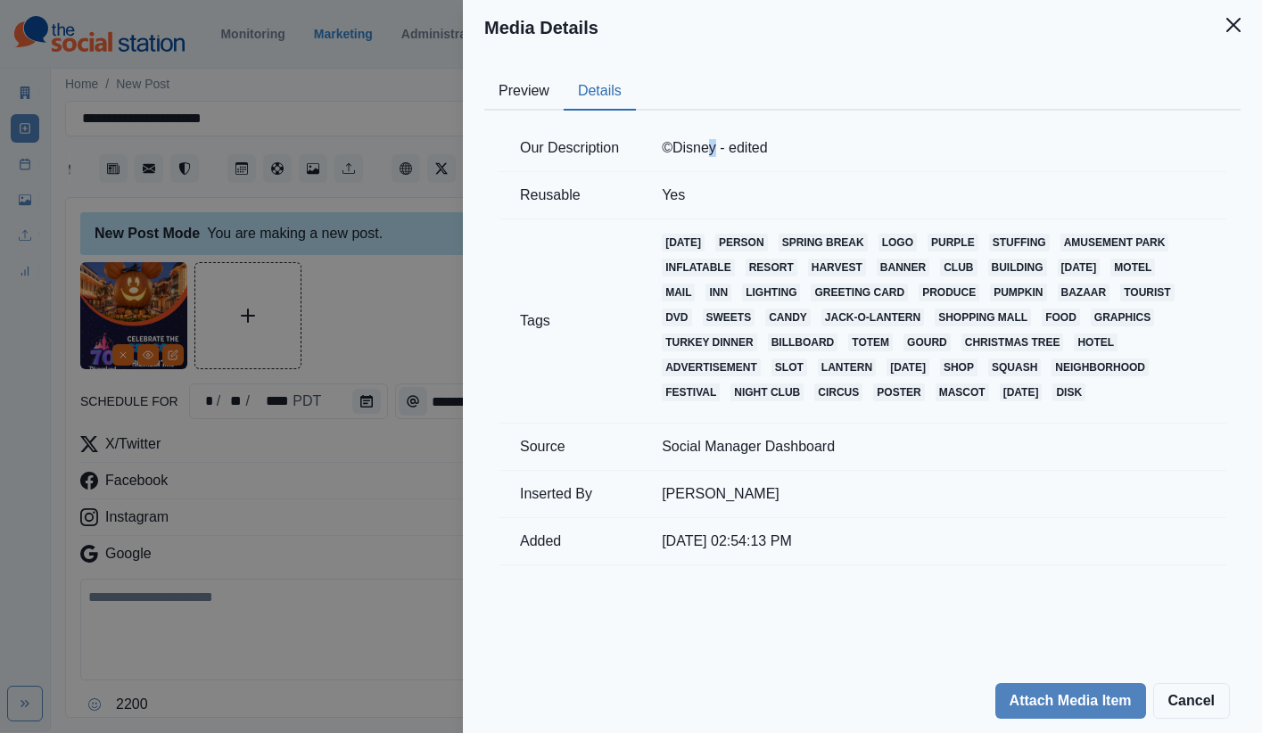
drag, startPoint x: 718, startPoint y: 144, endPoint x: 627, endPoint y: 152, distance: 91.3
click at [627, 152] on tr "Our Description ©Disney - edited" at bounding box center [862, 148] width 728 height 47
copy tr "©Disney"
drag, startPoint x: 188, startPoint y: 661, endPoint x: 286, endPoint y: 635, distance: 101.4
click at [189, 644] on div "Media Details Preview Details Our Description ©Disney - edited Reusable Yes Tag…" at bounding box center [631, 366] width 1262 height 733
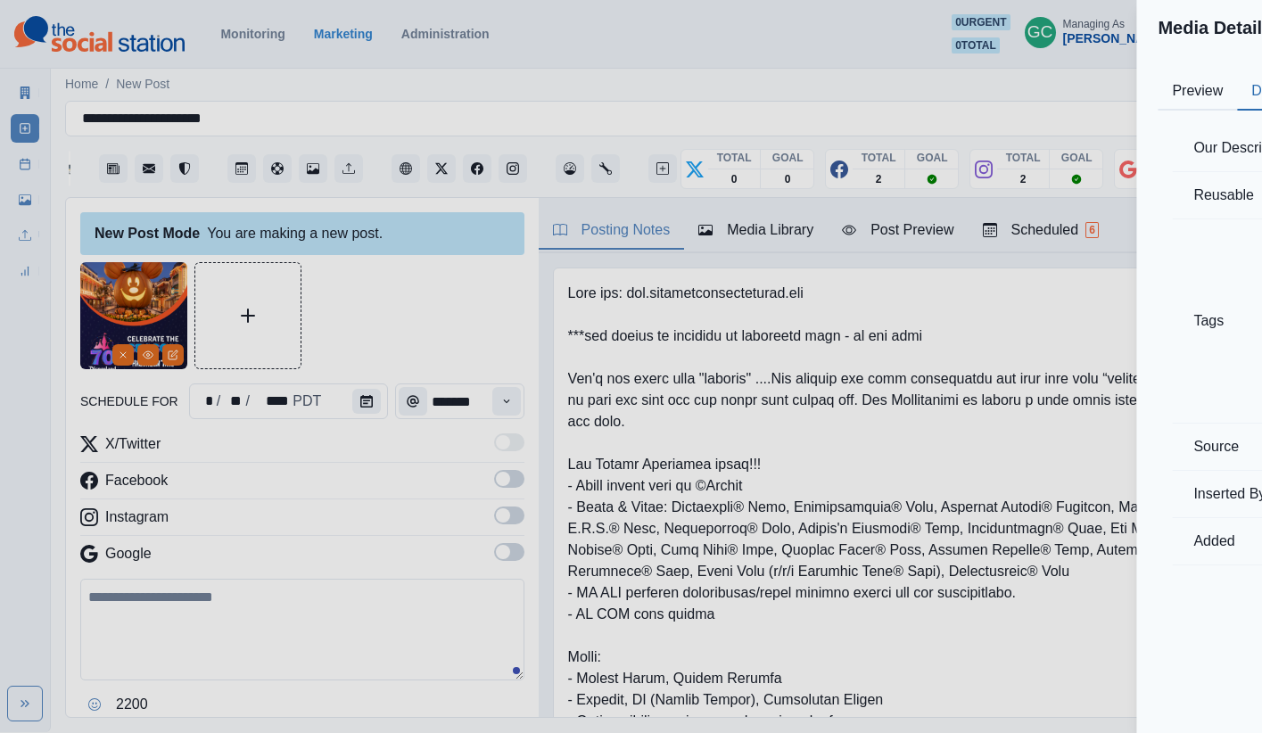
click at [286, 635] on textarea at bounding box center [302, 630] width 444 height 102
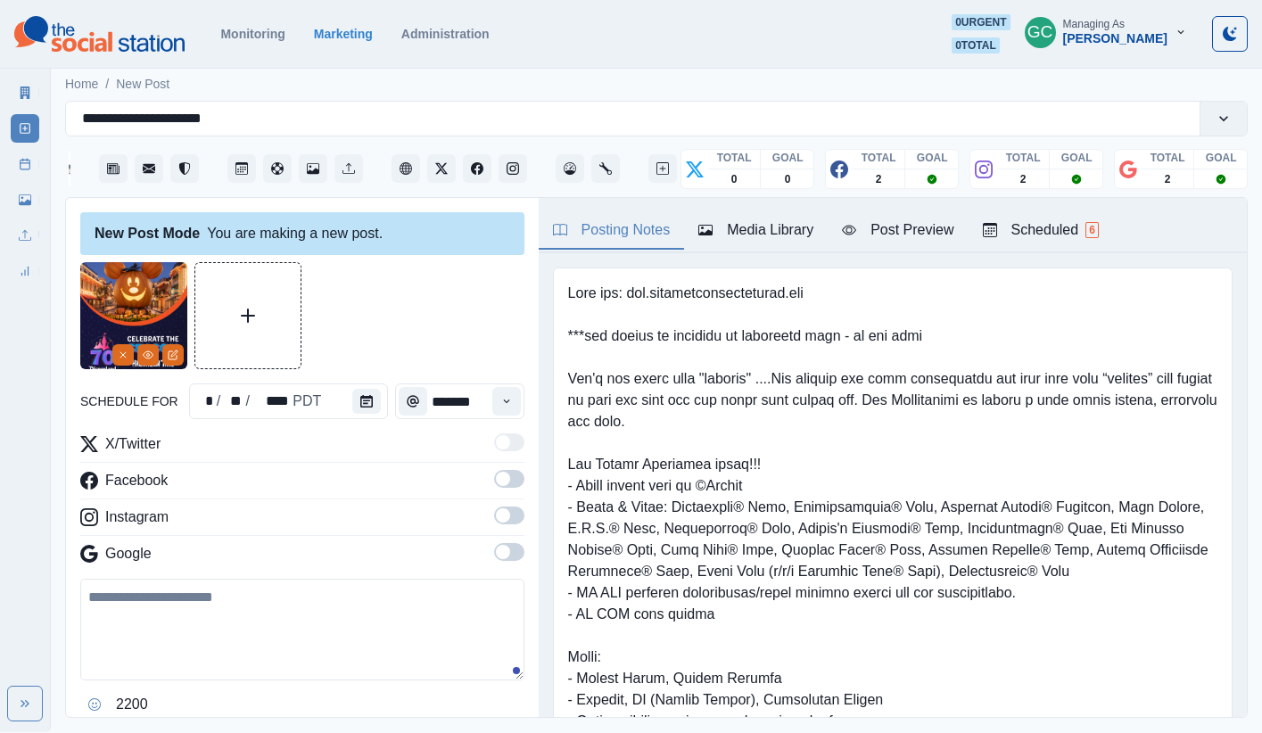
paste textarea "*******"
drag, startPoint x: 119, startPoint y: 595, endPoint x: 21, endPoint y: 583, distance: 98.8
click at [39, 582] on div "**********" at bounding box center [631, 366] width 1262 height 732
drag, startPoint x: 236, startPoint y: 659, endPoint x: 12, endPoint y: 556, distance: 247.0
click at [12, 557] on div "**********" at bounding box center [631, 366] width 1262 height 732
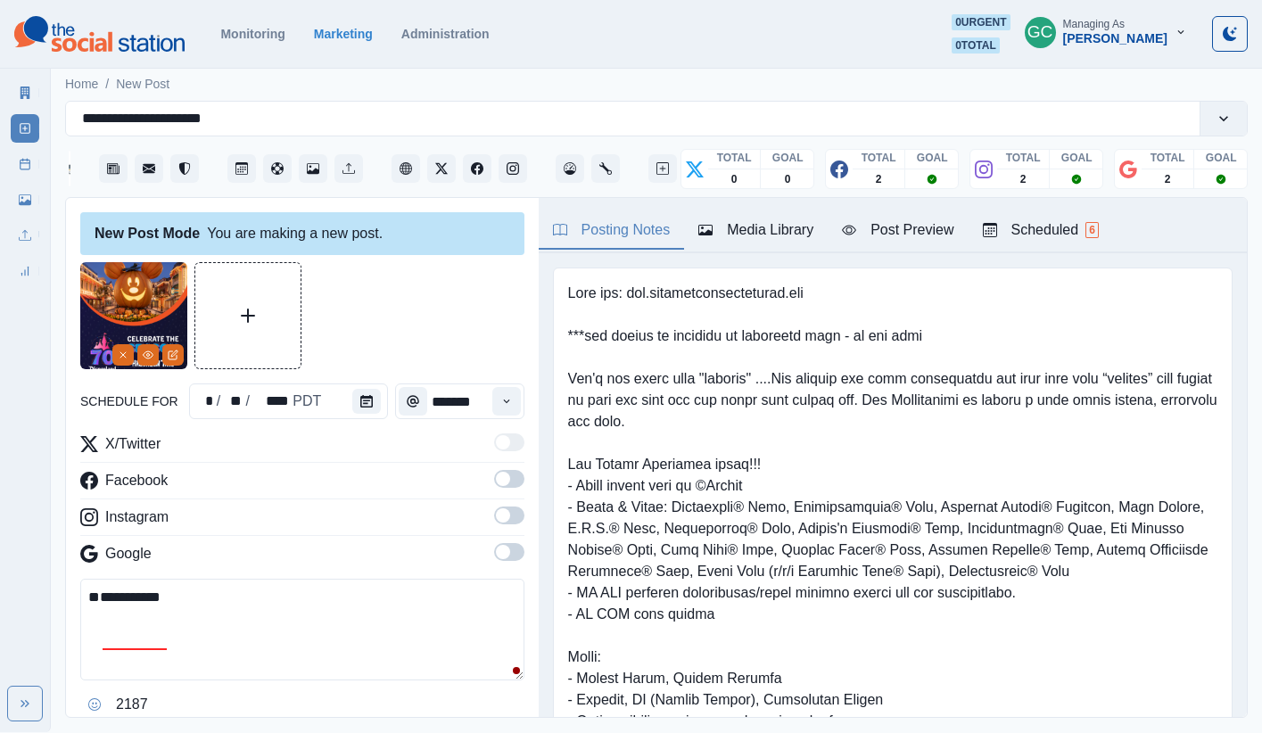
click at [104, 596] on textarea "**********" at bounding box center [302, 630] width 444 height 102
type textarea "**********"
click at [512, 552] on span at bounding box center [509, 552] width 30 height 18
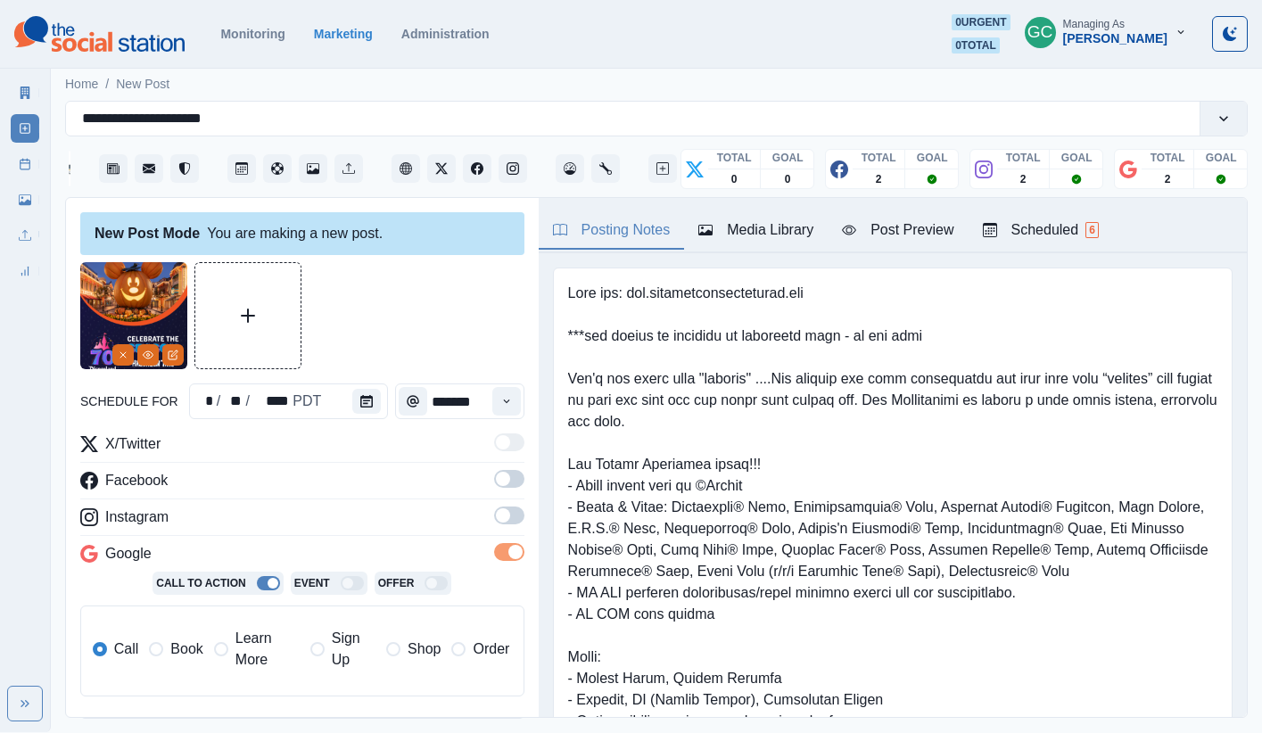
drag, startPoint x: 512, startPoint y: 521, endPoint x: 512, endPoint y: 498, distance: 23.2
click at [513, 515] on span at bounding box center [509, 515] width 30 height 18
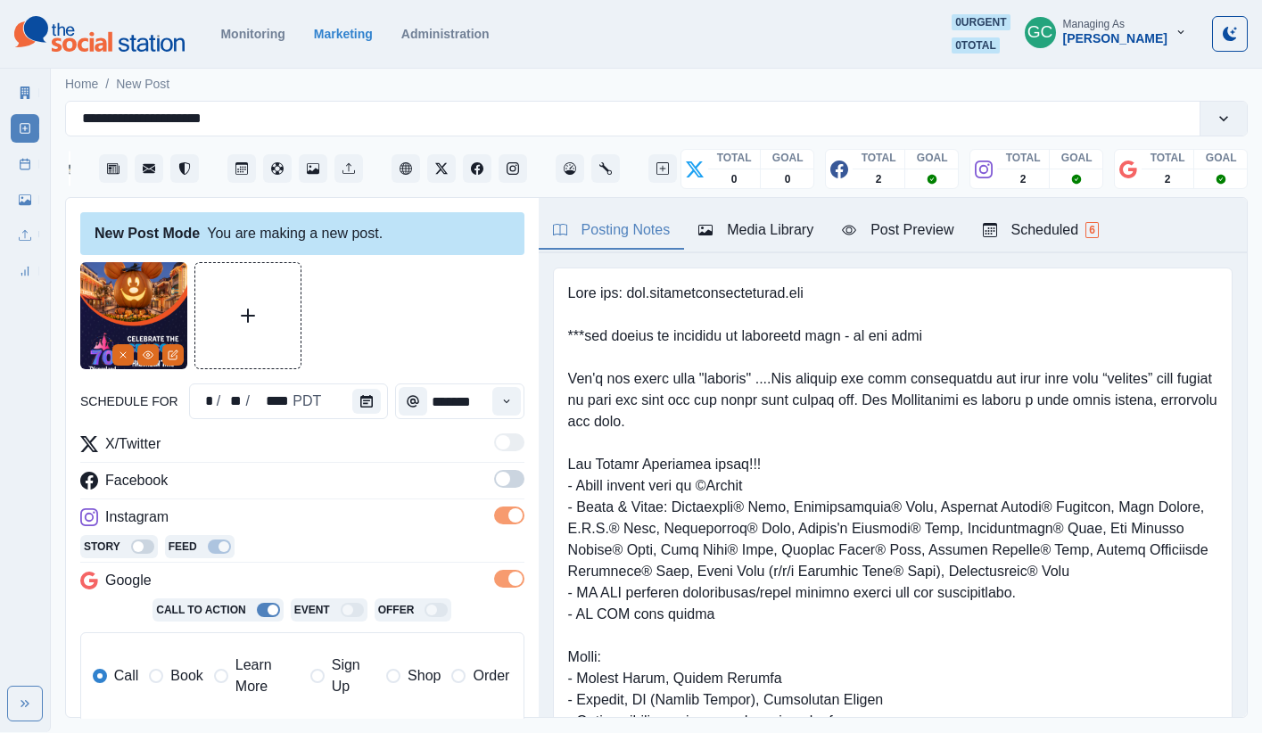
drag, startPoint x: 512, startPoint y: 489, endPoint x: 433, endPoint y: 454, distance: 86.2
click at [512, 489] on label at bounding box center [509, 484] width 30 height 29
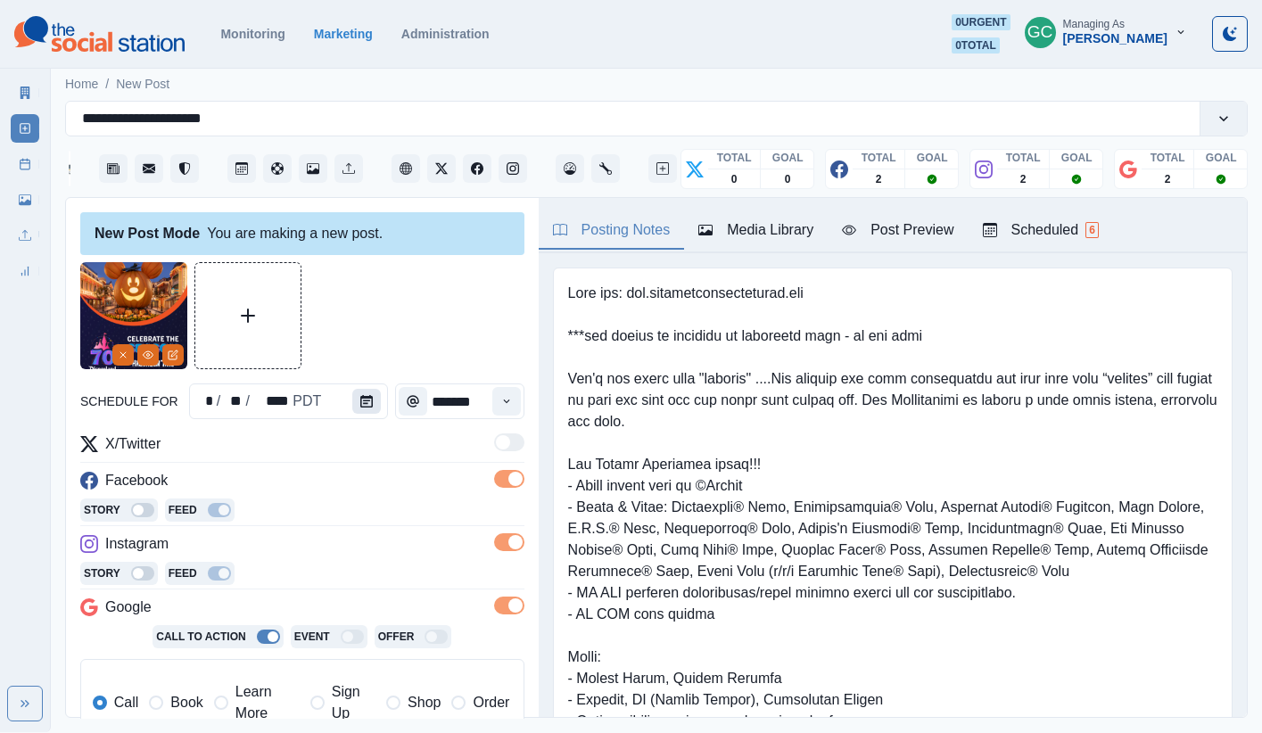
click at [360, 395] on icon "Calendar" at bounding box center [366, 401] width 12 height 12
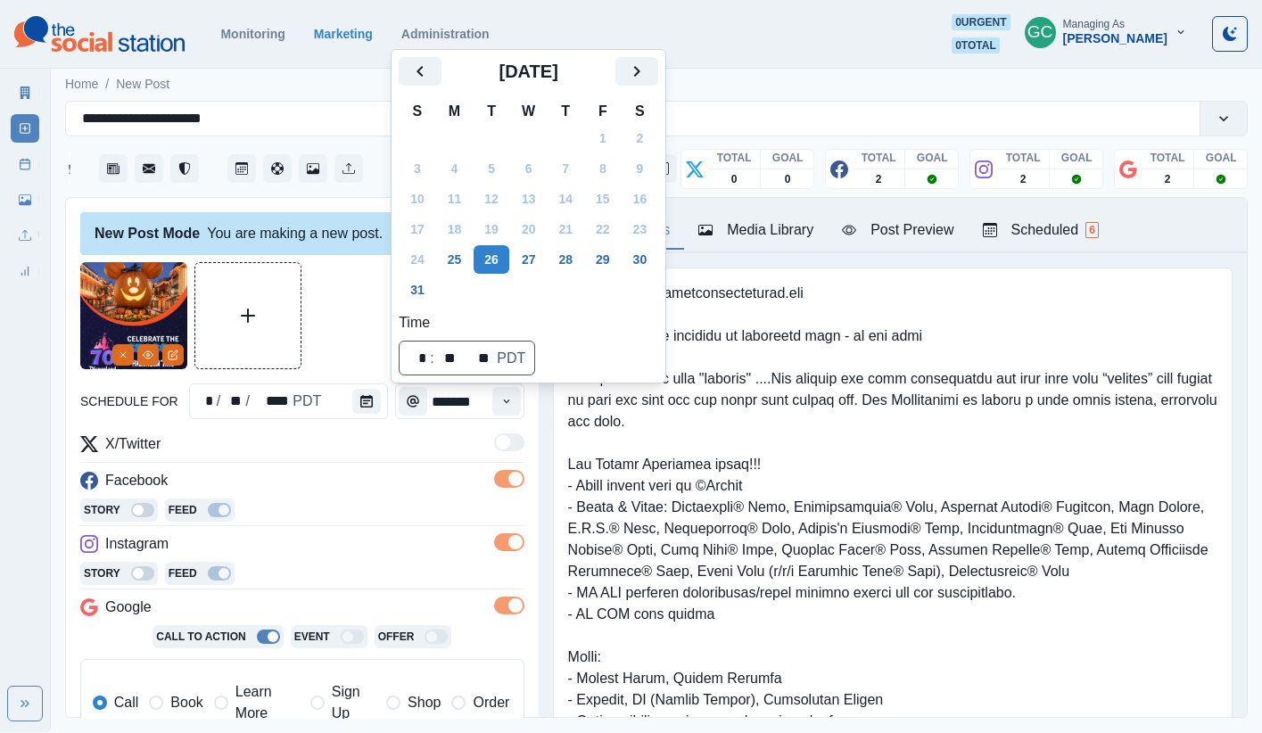
click at [647, 62] on icon "Next" at bounding box center [636, 71] width 21 height 21
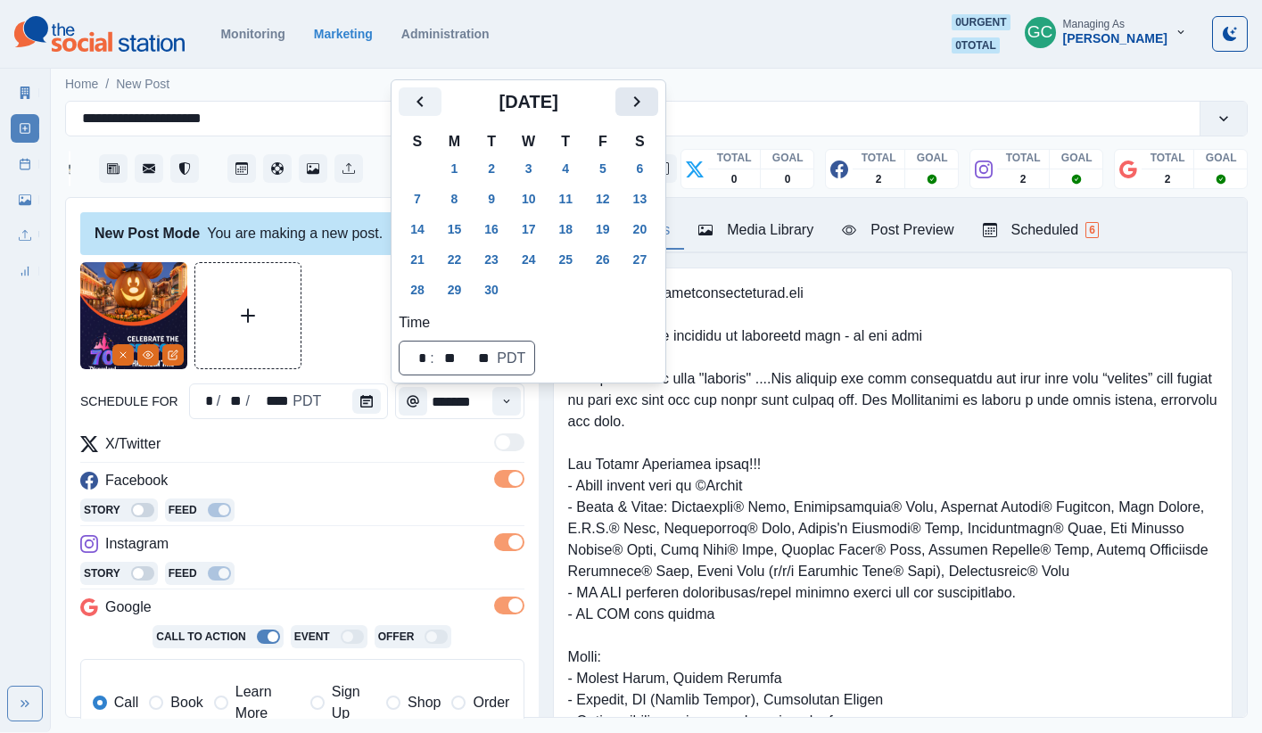
click at [647, 108] on icon "Next" at bounding box center [636, 101] width 21 height 21
click at [448, 266] on button "20" at bounding box center [455, 259] width 36 height 29
click at [509, 401] on icon "Time" at bounding box center [506, 401] width 12 height 12
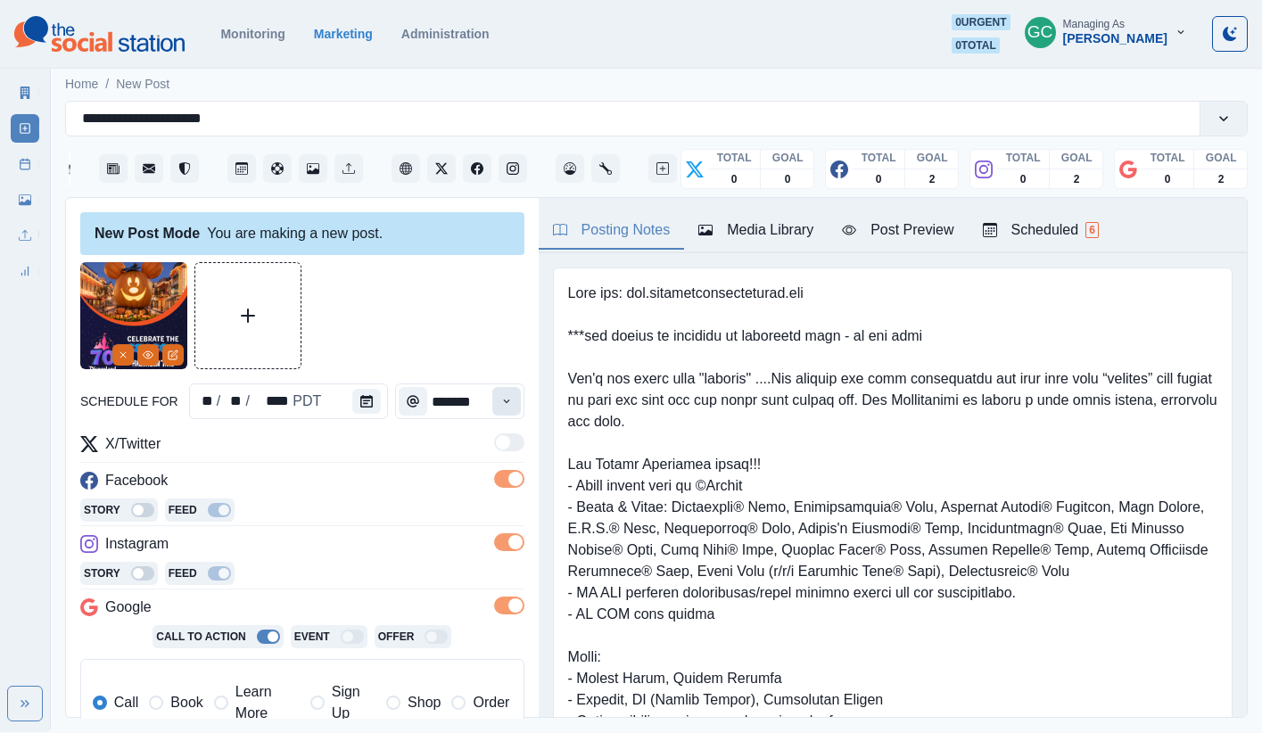
click at [506, 401] on icon "Time" at bounding box center [506, 401] width 6 height 4
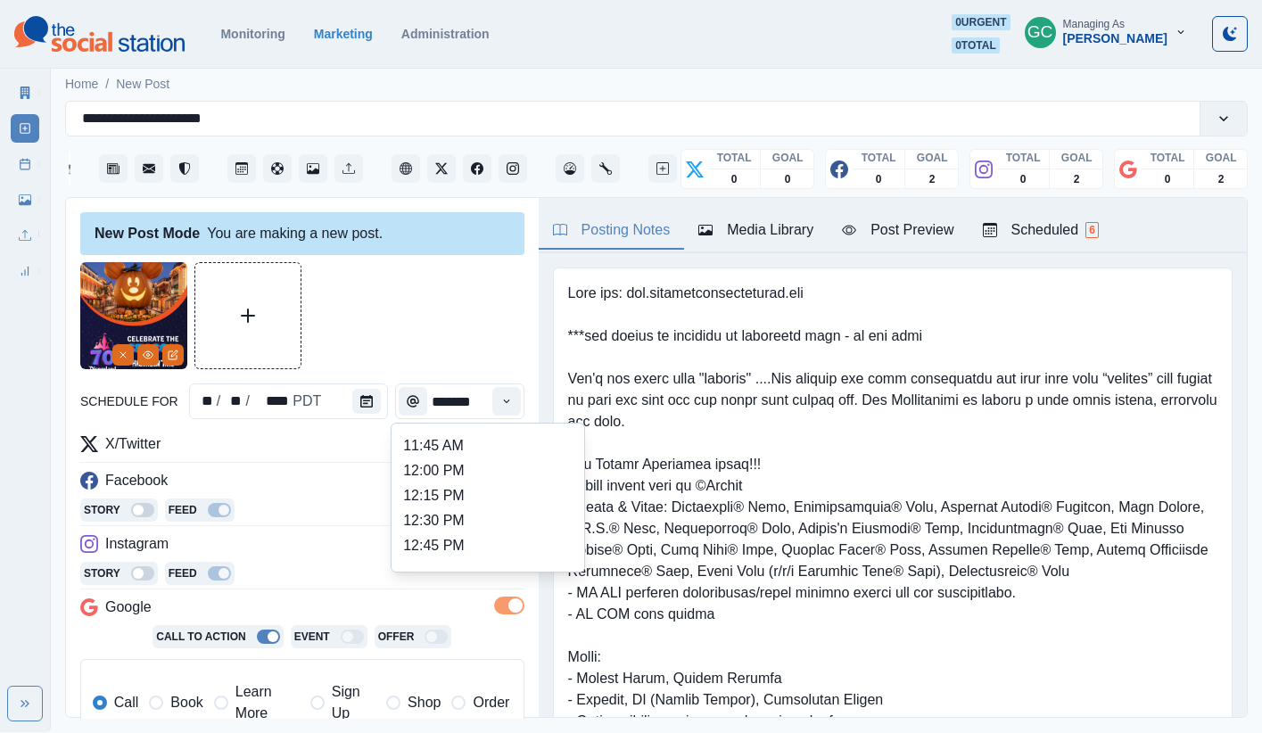
scroll to position [470, 0]
click at [473, 538] on li "1:45 PM" at bounding box center [488, 547] width 178 height 25
type input "*******"
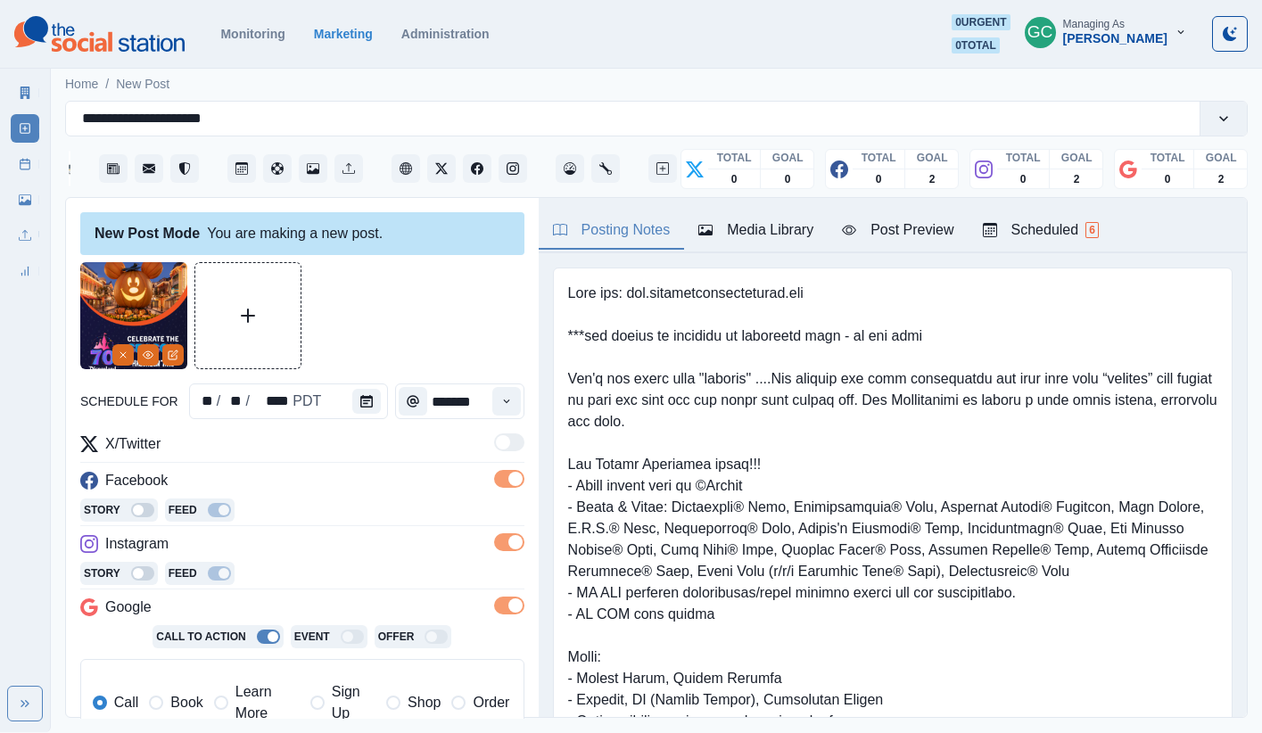
click at [251, 644] on span "Learn More" at bounding box center [267, 702] width 64 height 43
click at [510, 173] on icon "Instagram" at bounding box center [512, 168] width 12 height 12
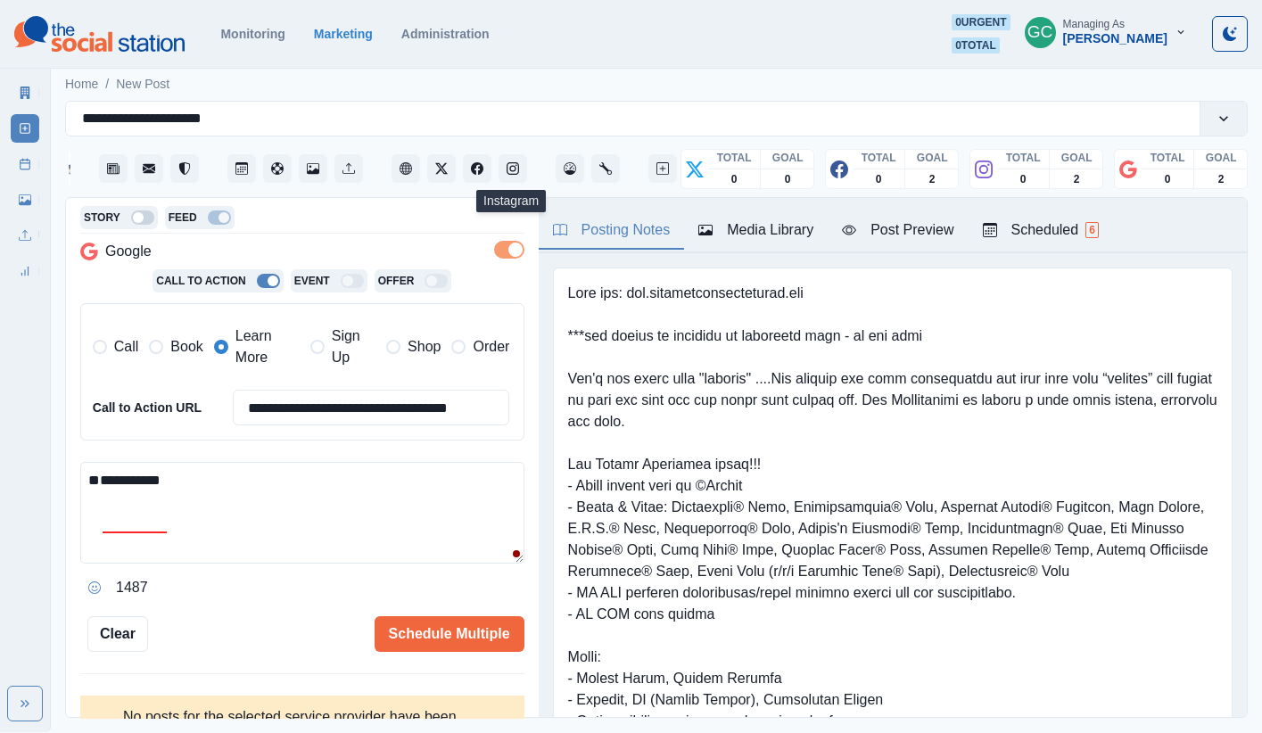
scroll to position [365, 0]
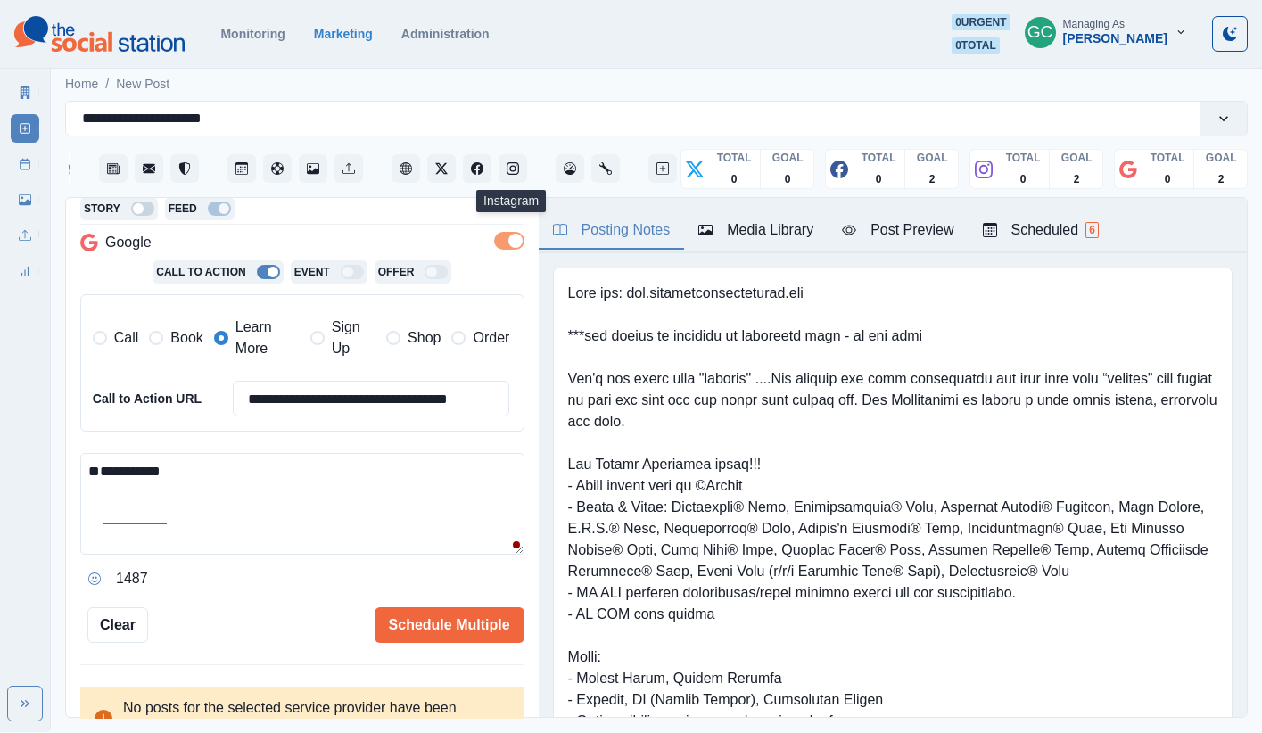
click at [202, 465] on textarea "**********" at bounding box center [302, 504] width 444 height 102
paste textarea "**********"
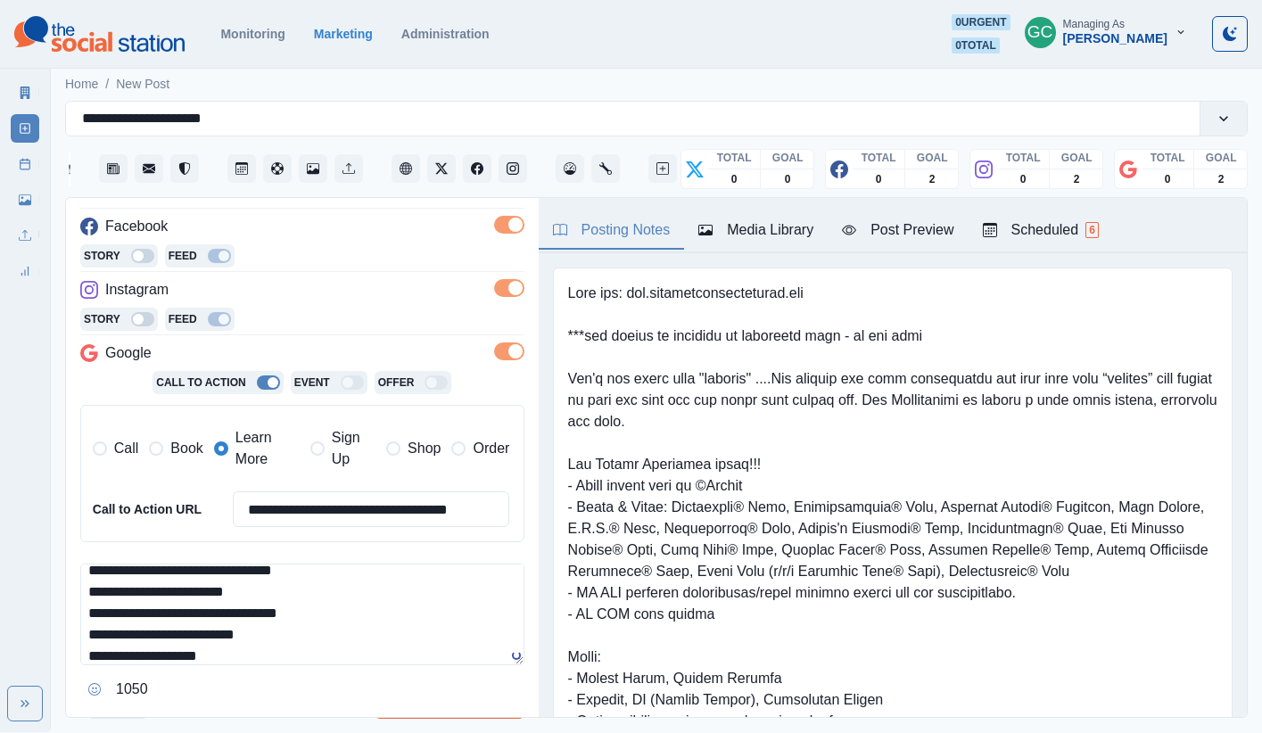
scroll to position [82, 0]
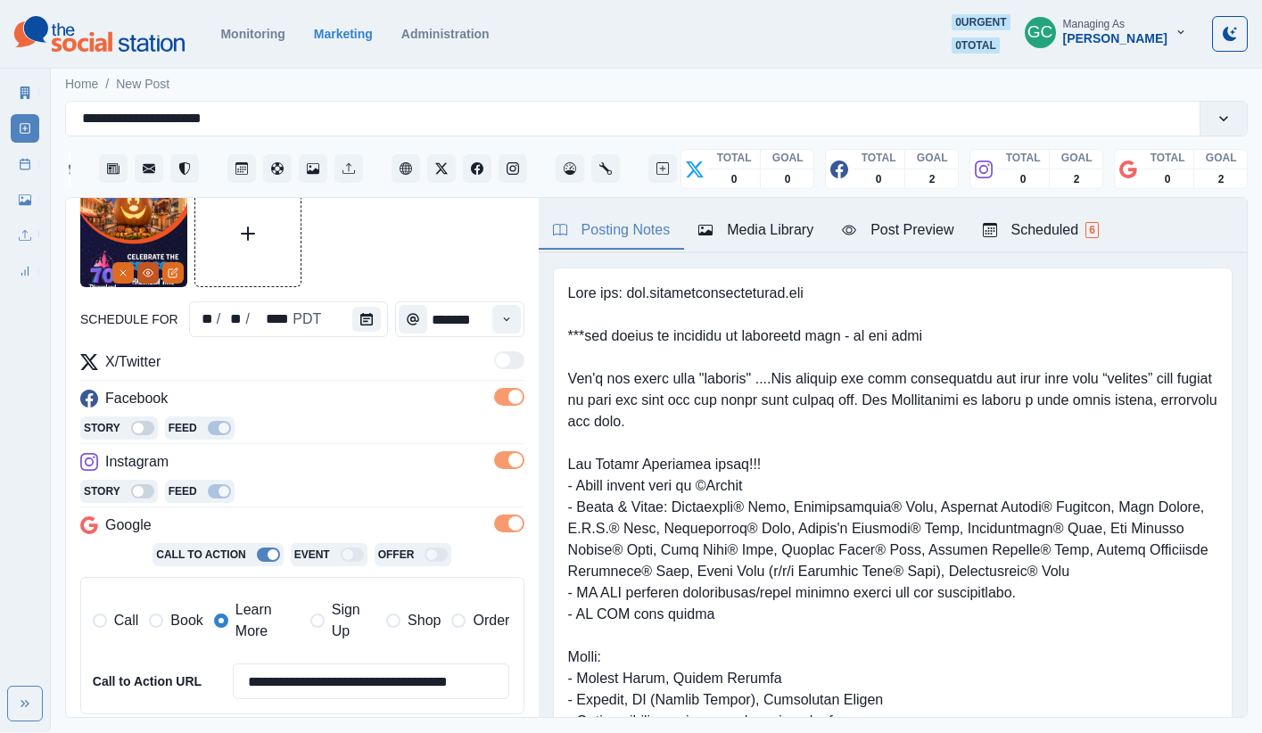
click at [142, 264] on button "View Media" at bounding box center [147, 272] width 21 height 21
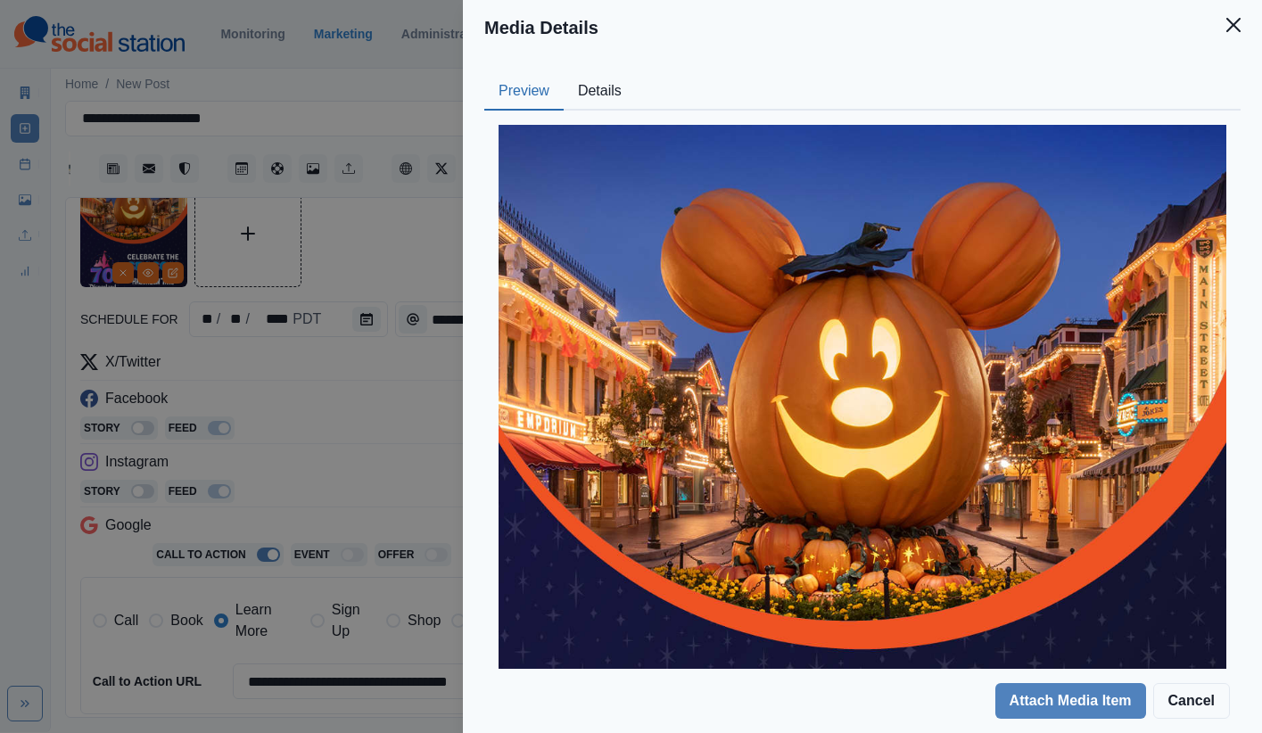
scroll to position [387, 0]
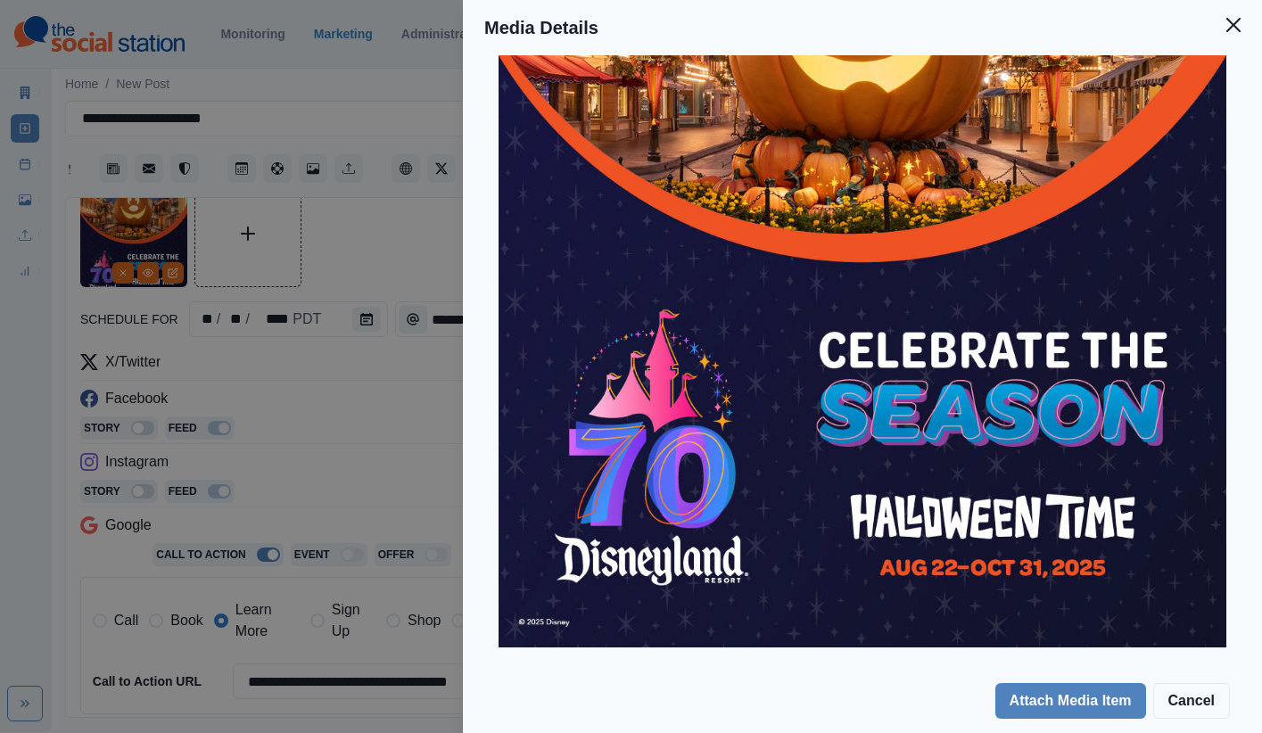
click at [325, 450] on div "Media Details Preview Details Our Description ©Disney - edited Reusable Yes Tag…" at bounding box center [631, 366] width 1262 height 733
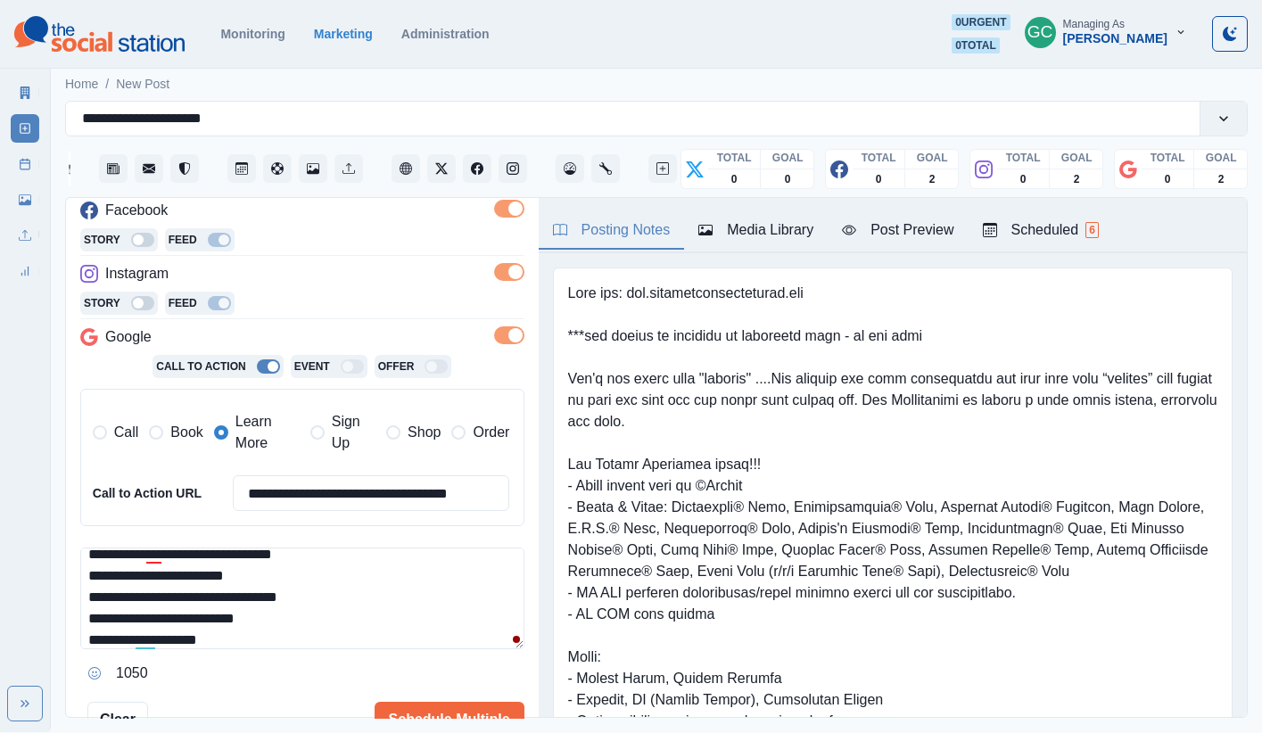
scroll to position [0, 0]
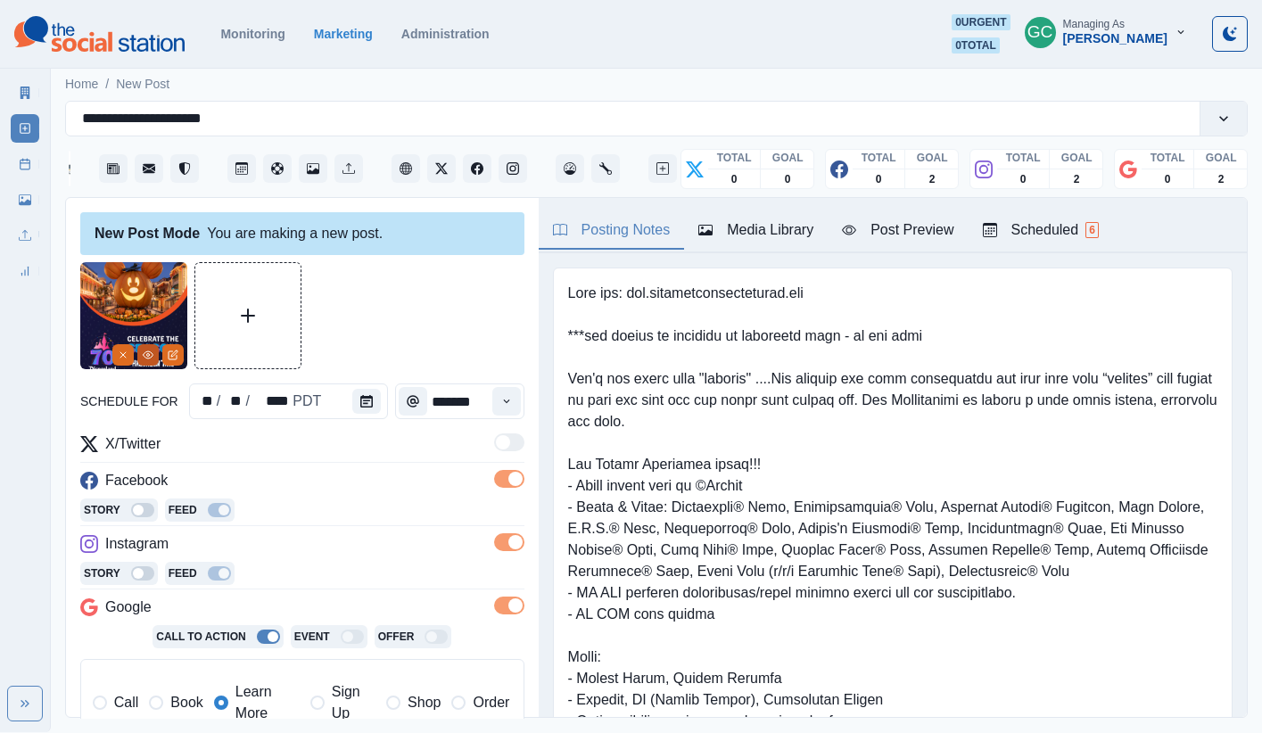
click at [150, 353] on icon "View Media" at bounding box center [148, 355] width 11 height 11
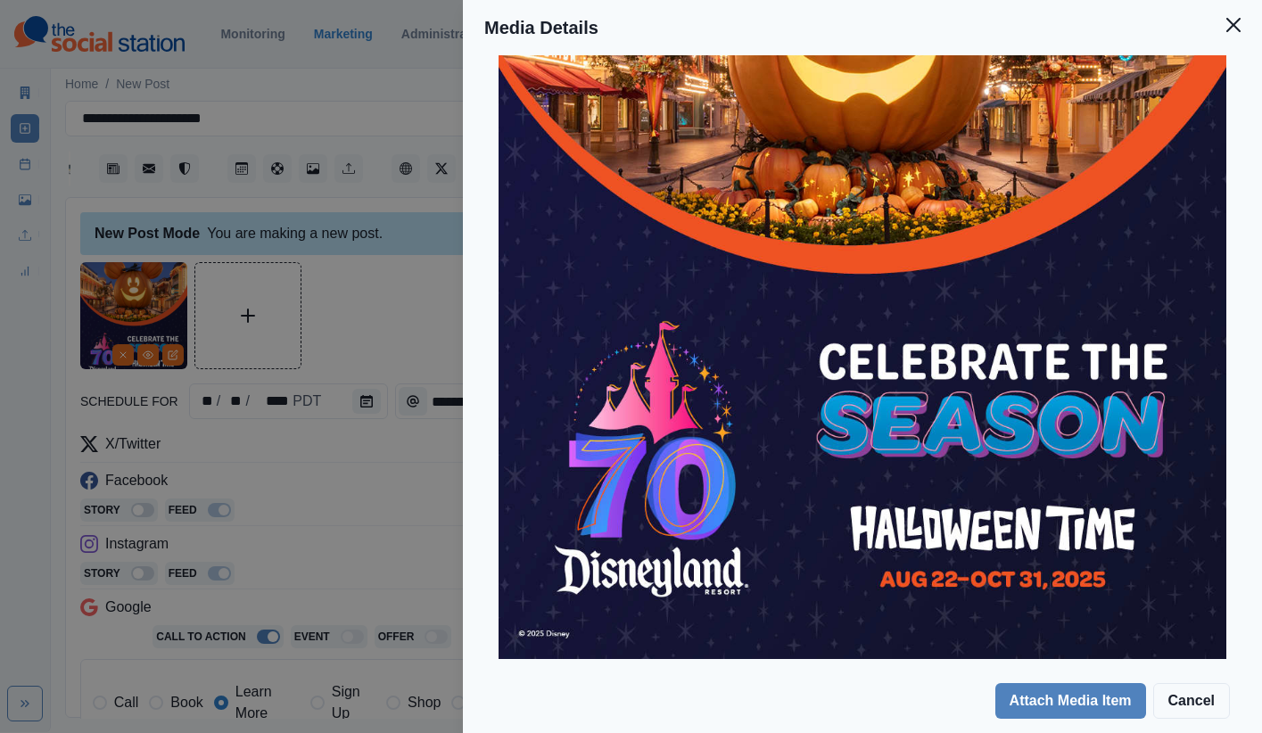
scroll to position [387, 0]
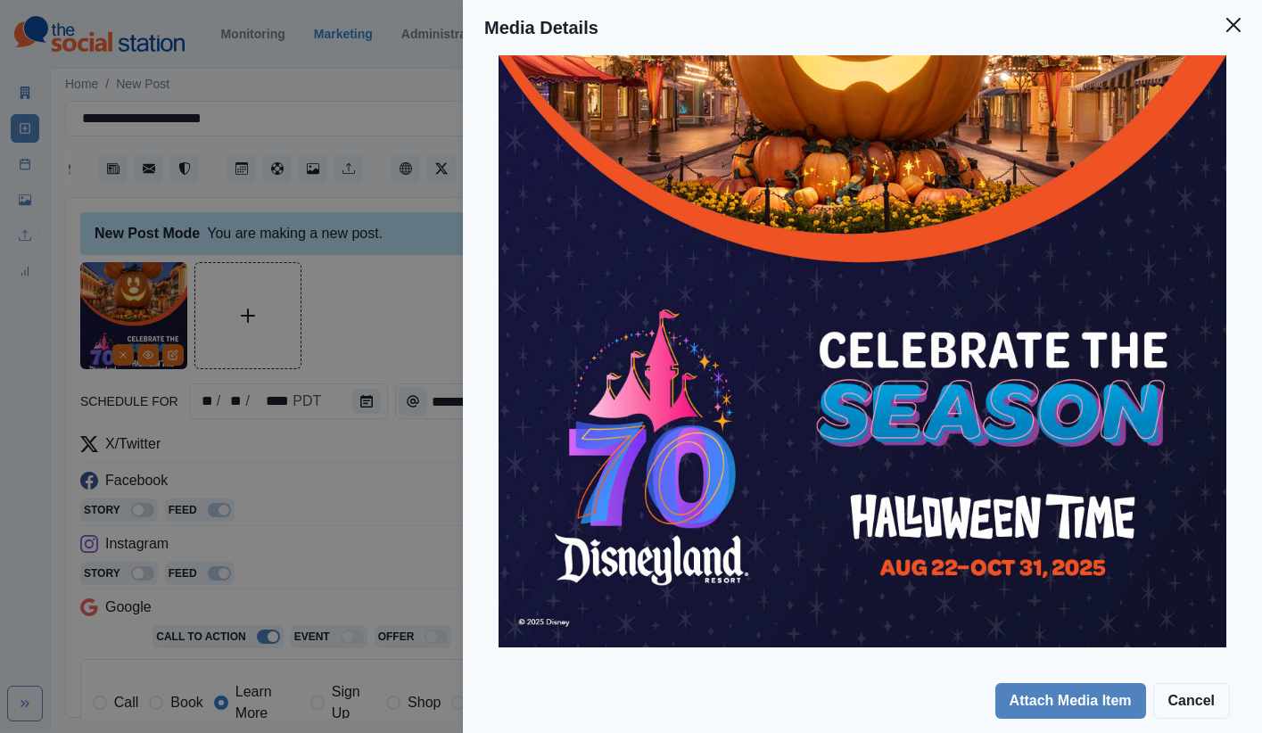
click at [302, 474] on div "Media Details Preview Details Our Description ©Disney - edited Reusable Yes Tag…" at bounding box center [631, 366] width 1262 height 733
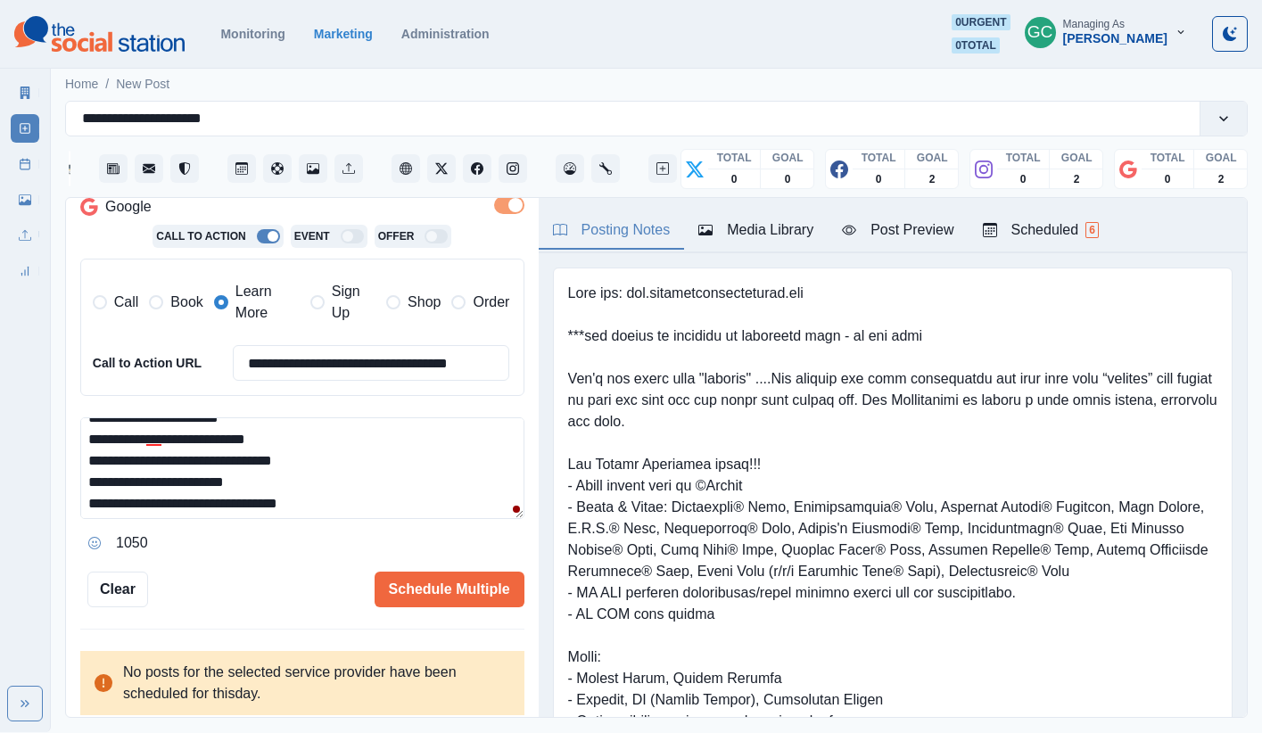
scroll to position [234, 0]
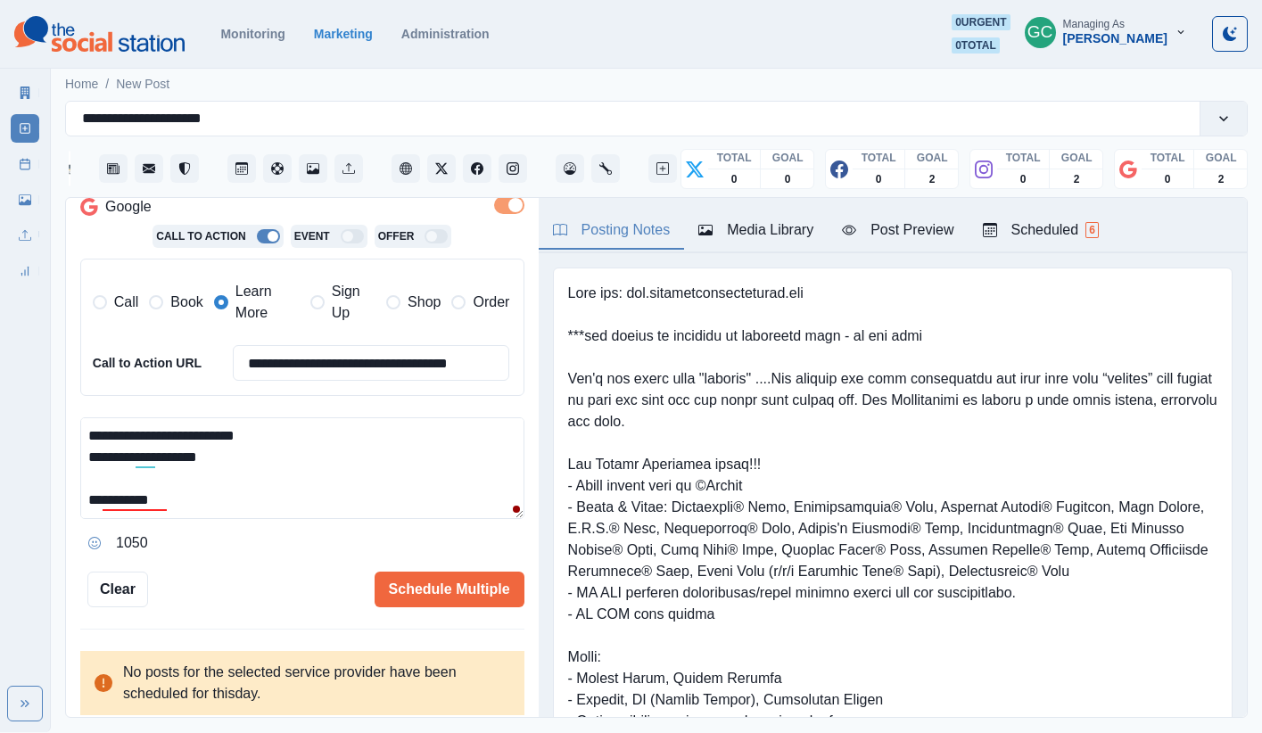
click at [328, 489] on textarea "**********" at bounding box center [302, 468] width 444 height 102
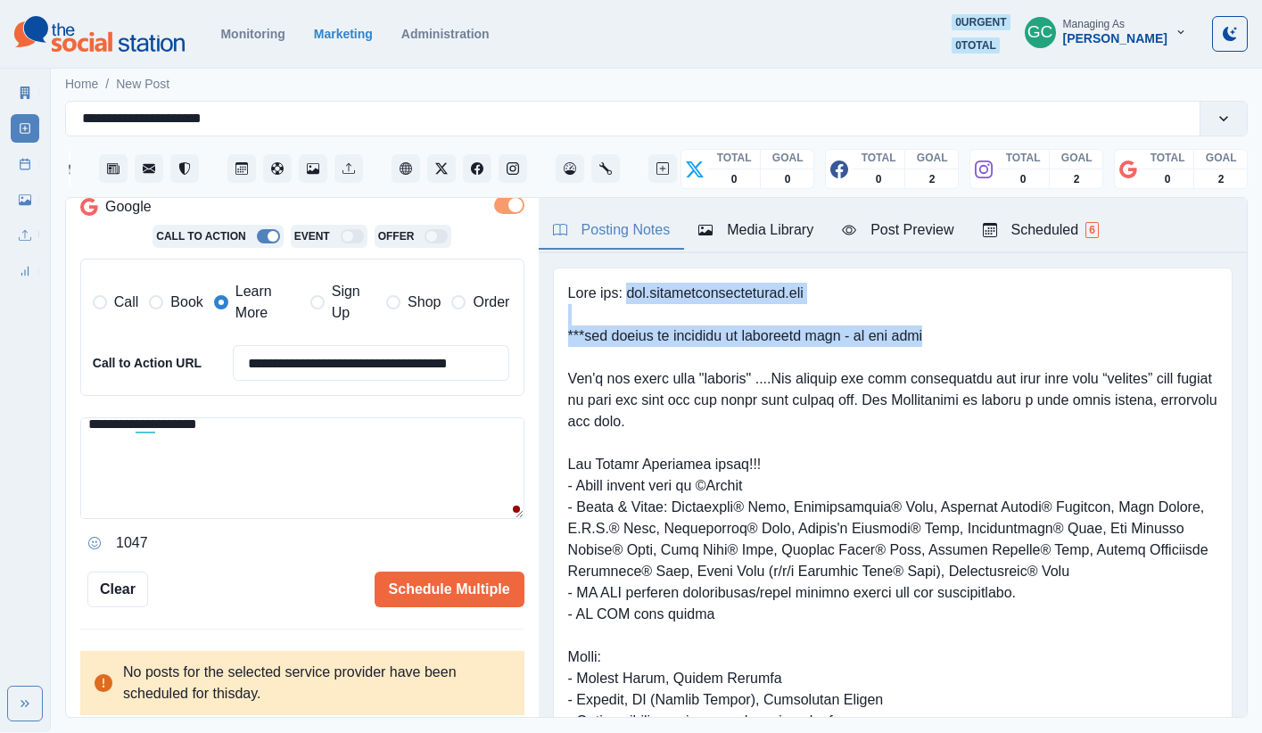
drag, startPoint x: 950, startPoint y: 313, endPoint x: 1093, endPoint y: 329, distance: 143.6
click at [939, 330] on pre at bounding box center [892, 561] width 649 height 556
drag, startPoint x: 728, startPoint y: 292, endPoint x: 707, endPoint y: 298, distance: 22.1
click at [728, 292] on pre at bounding box center [892, 561] width 649 height 556
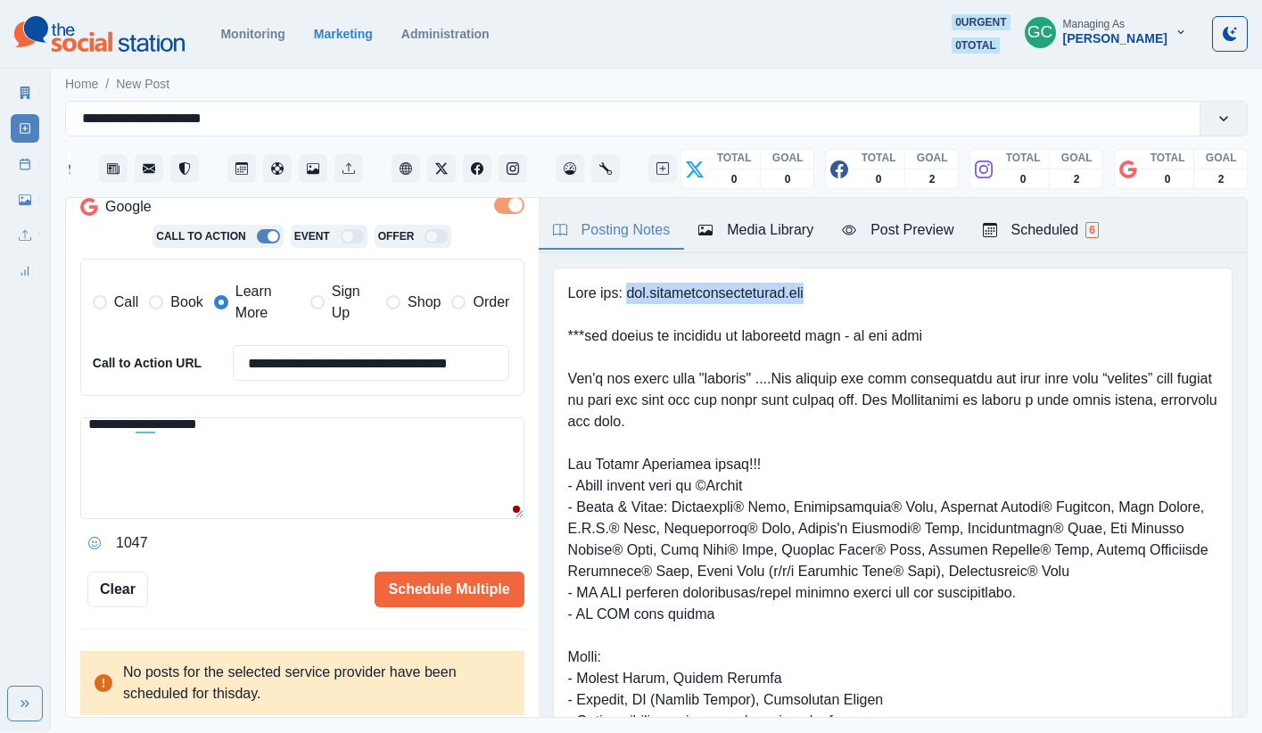
drag, startPoint x: 753, startPoint y: 289, endPoint x: 984, endPoint y: 295, distance: 231.9
click at [939, 295] on pre at bounding box center [892, 561] width 649 height 556
copy pre "[DOMAIN_NAME]"
click at [170, 483] on textarea "**********" at bounding box center [302, 468] width 444 height 102
paste textarea "**********"
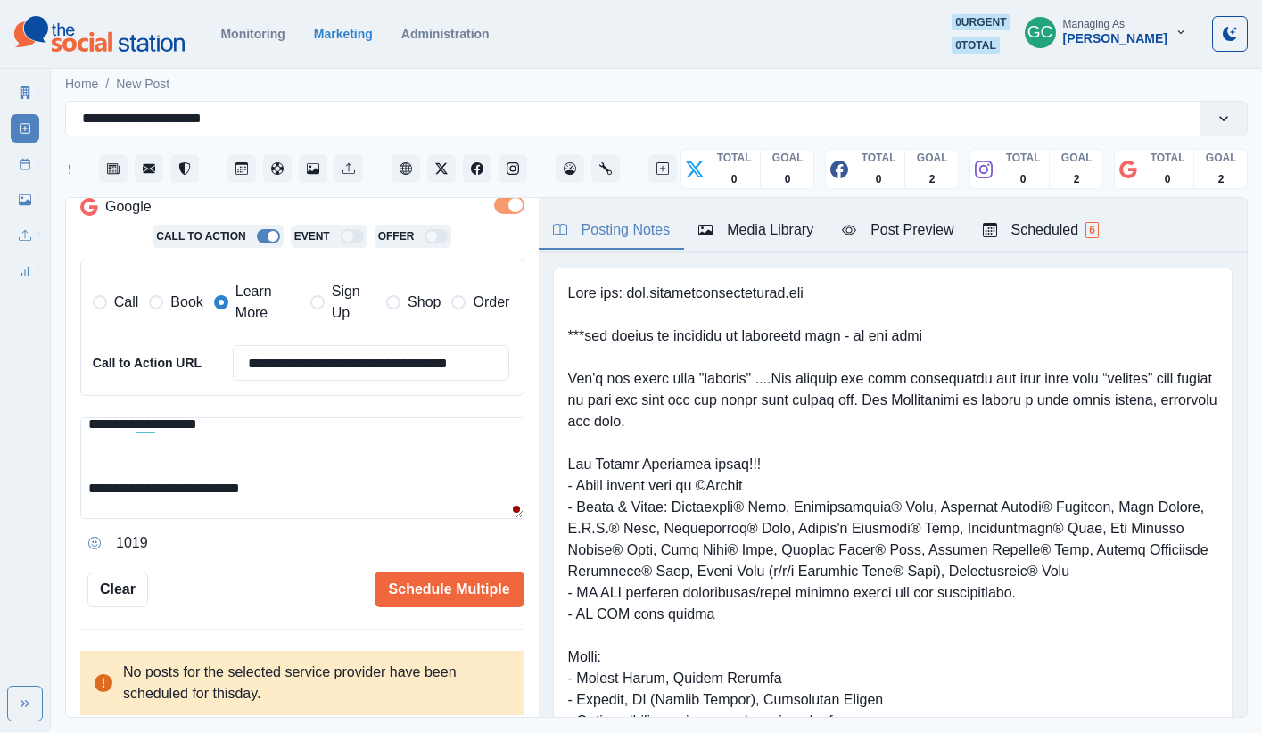
click at [86, 488] on textarea "**********" at bounding box center [302, 468] width 444 height 102
click at [213, 515] on div "accommodations" at bounding box center [250, 512] width 115 height 29
click at [128, 466] on textarea "**********" at bounding box center [302, 468] width 444 height 102
click at [360, 370] on input "**********" at bounding box center [371, 363] width 277 height 36
click at [176, 303] on span "Book" at bounding box center [186, 302] width 32 height 21
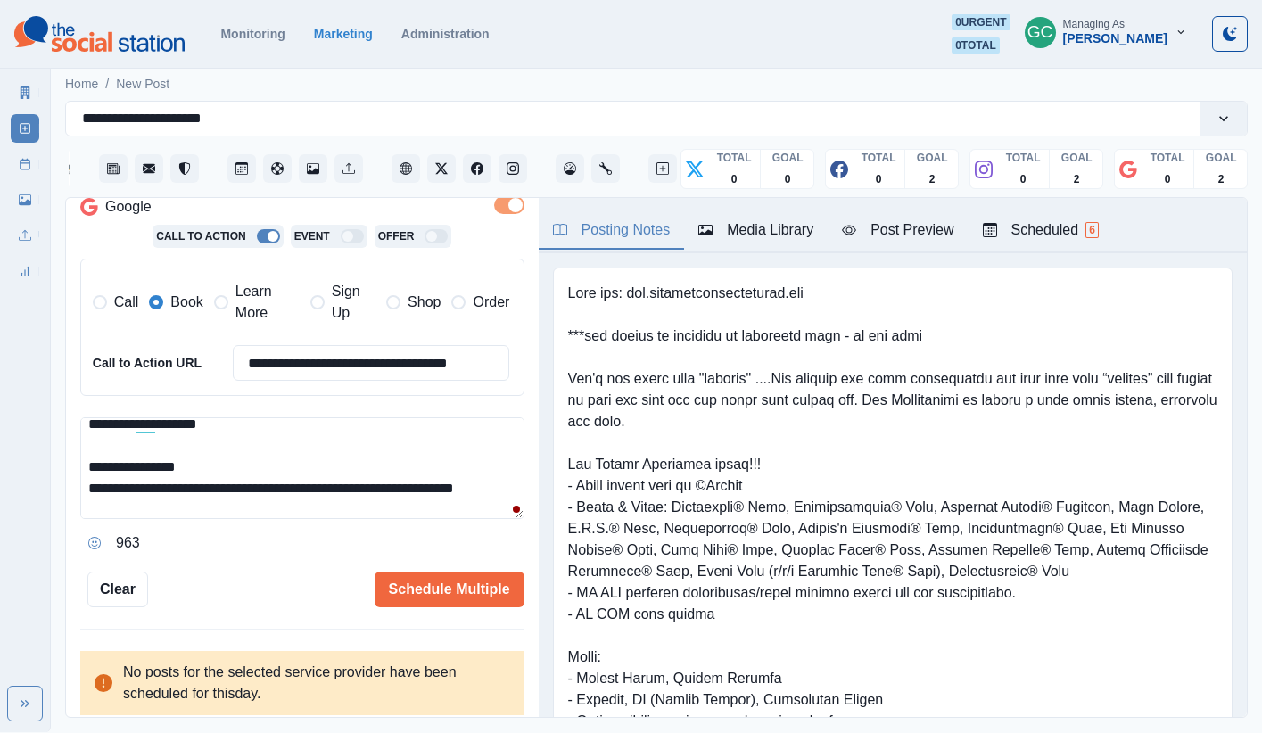
click at [208, 467] on textarea "**********" at bounding box center [302, 468] width 444 height 102
paste textarea "**********"
drag, startPoint x: 235, startPoint y: 460, endPoint x: 218, endPoint y: 465, distance: 18.6
click at [226, 462] on textarea "**********" at bounding box center [302, 468] width 444 height 102
type textarea "**********"
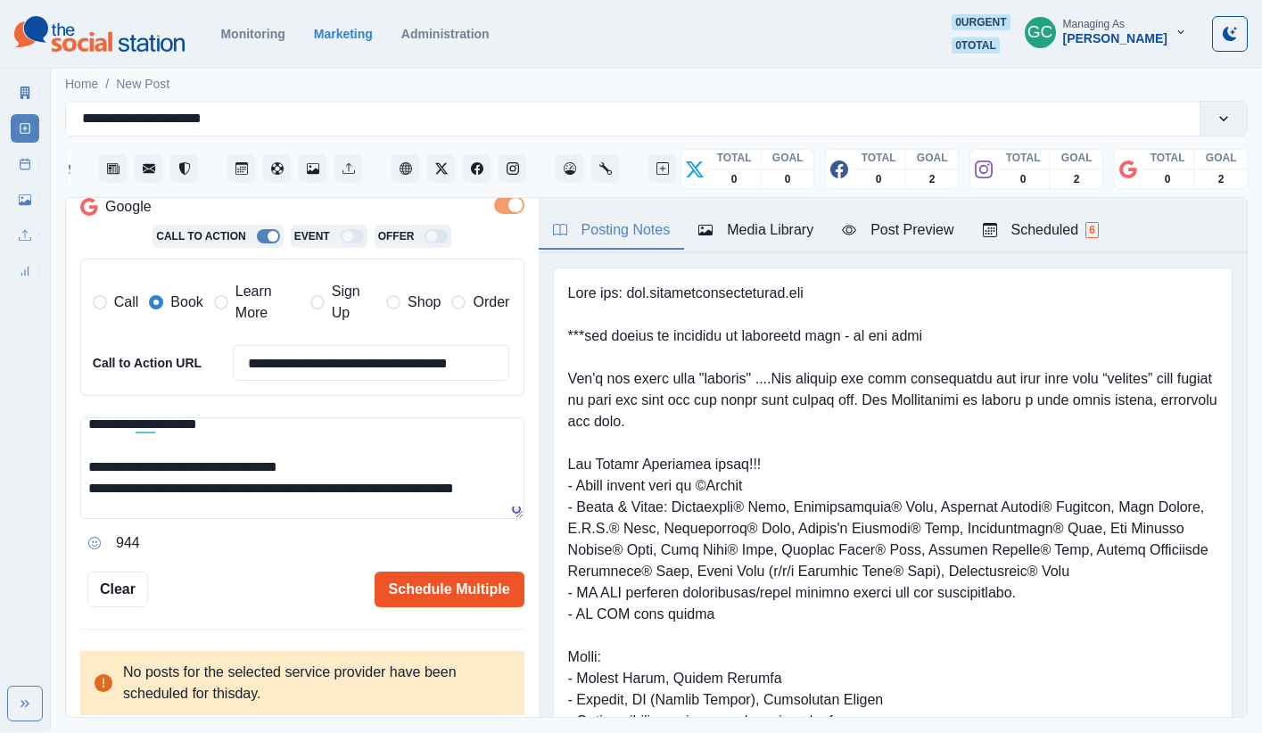
click at [509, 593] on button "Schedule Multiple" at bounding box center [449, 590] width 150 height 36
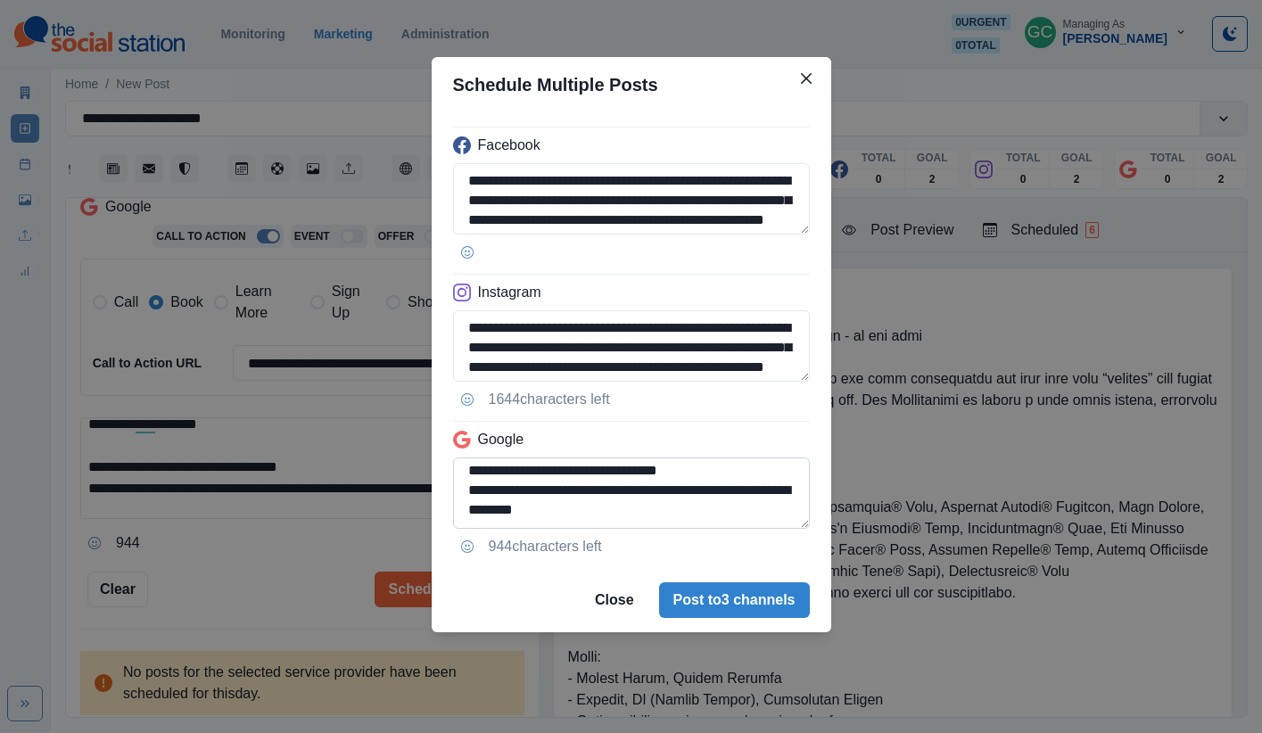
scroll to position [337, 0]
drag, startPoint x: 716, startPoint y: 507, endPoint x: 737, endPoint y: 527, distance: 29.0
click at [737, 527] on textarea "**********" at bounding box center [631, 492] width 357 height 71
click at [731, 508] on textarea "**********" at bounding box center [631, 492] width 357 height 71
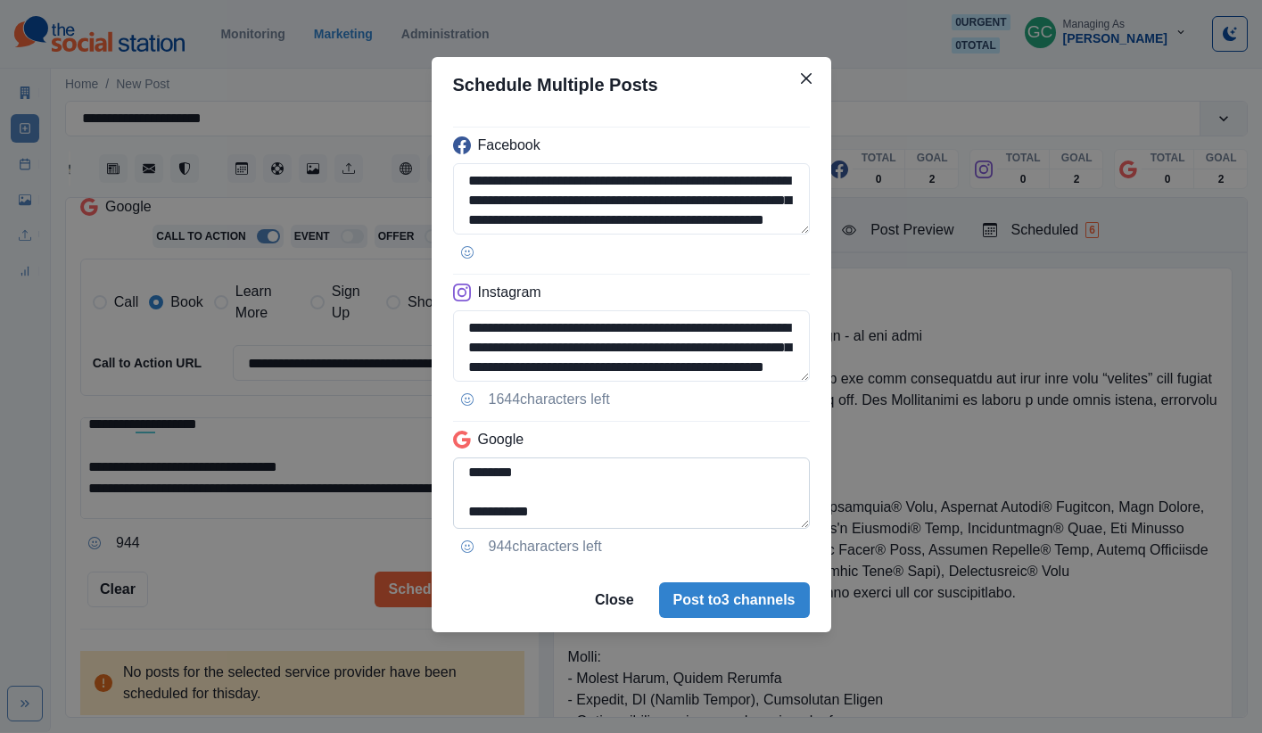
drag, startPoint x: 734, startPoint y: 492, endPoint x: 720, endPoint y: 471, distance: 25.2
click at [720, 471] on textarea "**********" at bounding box center [631, 492] width 357 height 71
drag, startPoint x: 701, startPoint y: 494, endPoint x: 431, endPoint y: 493, distance: 270.2
click at [432, 493] on div "**********" at bounding box center [631, 340] width 399 height 456
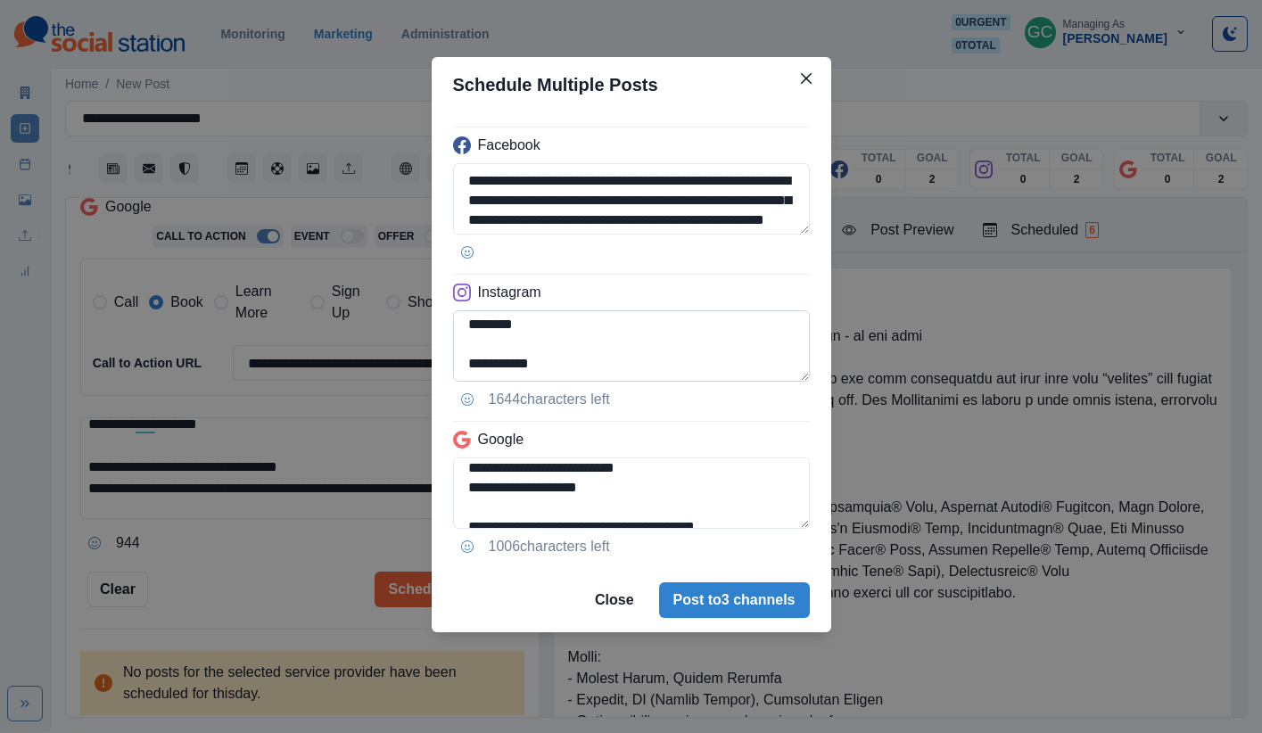
scroll to position [307, 0]
type textarea "**********"
drag, startPoint x: 743, startPoint y: 335, endPoint x: 754, endPoint y: 356, distance: 23.6
click at [754, 356] on textarea "**********" at bounding box center [631, 345] width 357 height 71
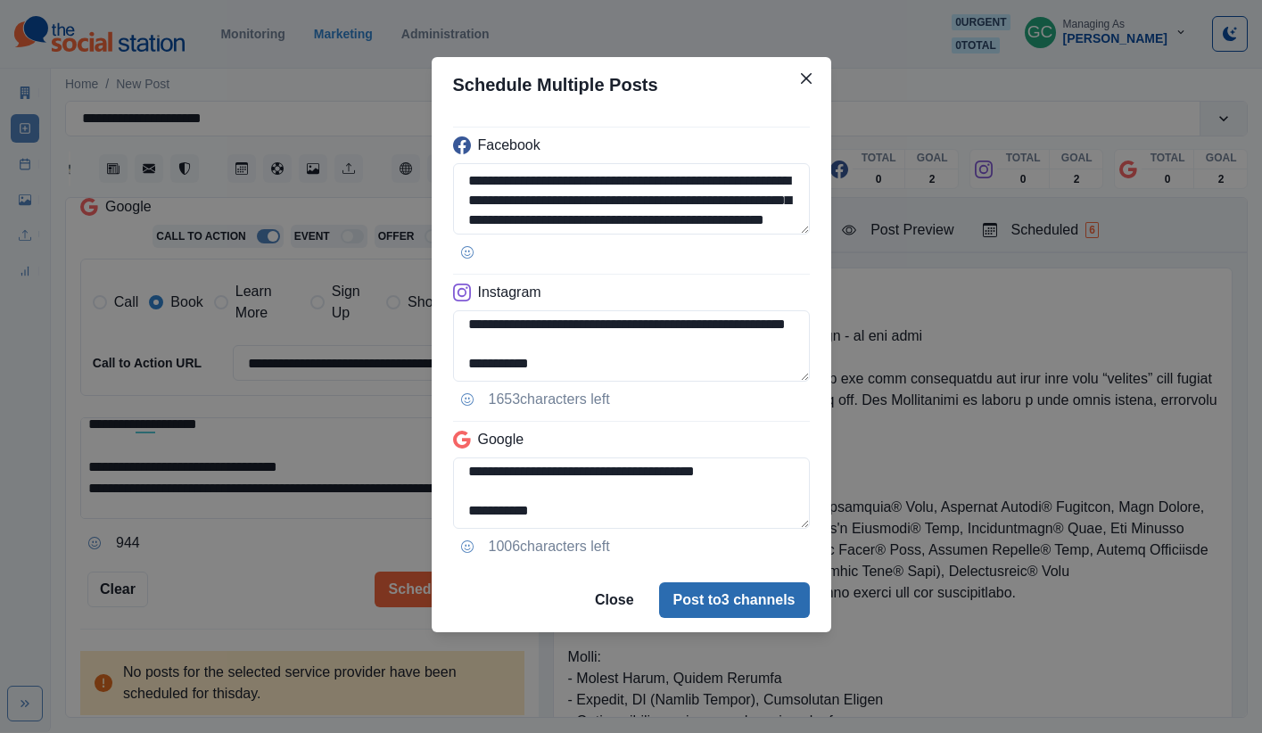
type textarea "**********"
click at [723, 593] on button "Post to 3 channels" at bounding box center [734, 600] width 151 height 36
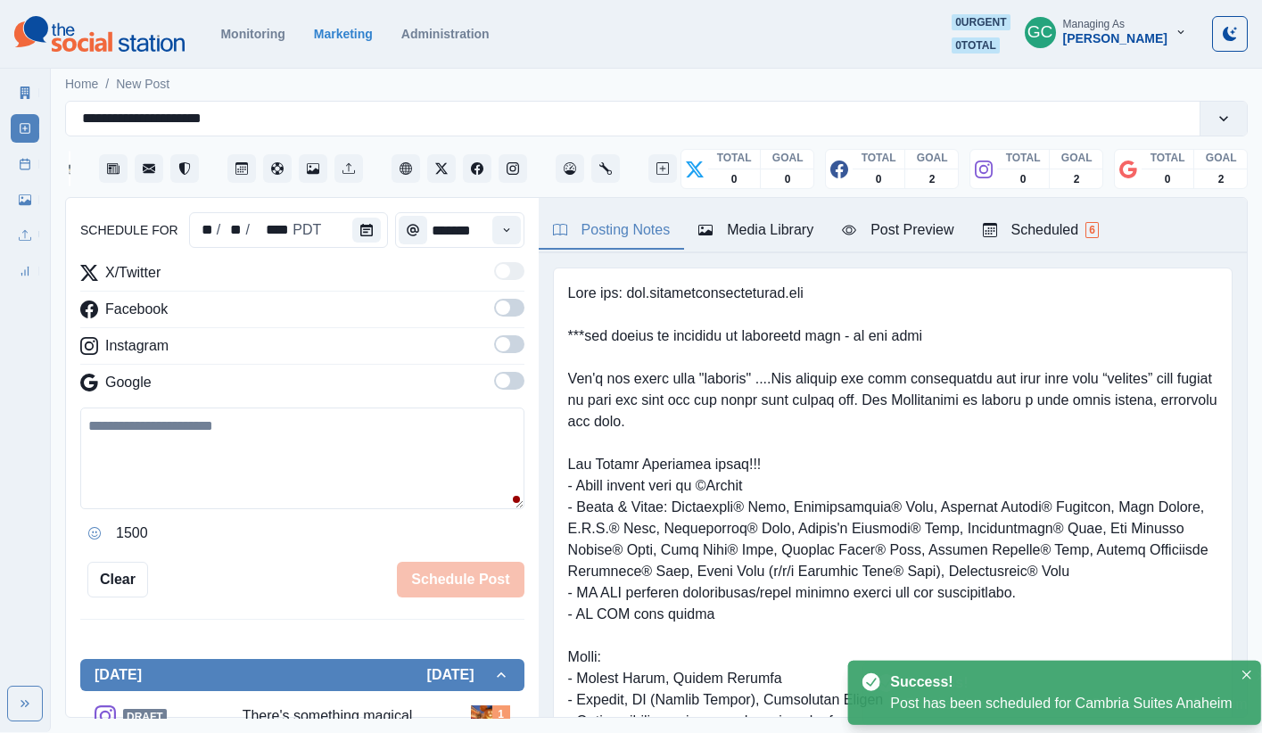
scroll to position [347, 0]
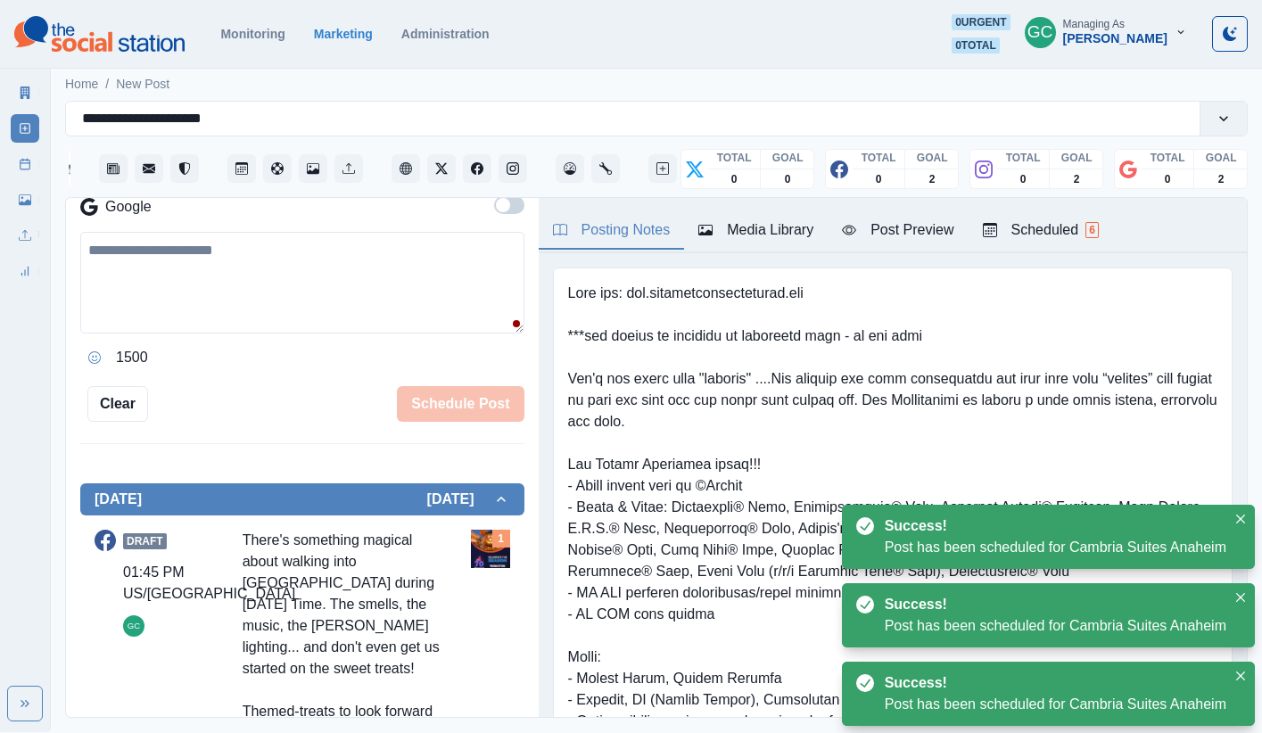
click at [939, 236] on div "Scheduled 6" at bounding box center [1041, 229] width 116 height 21
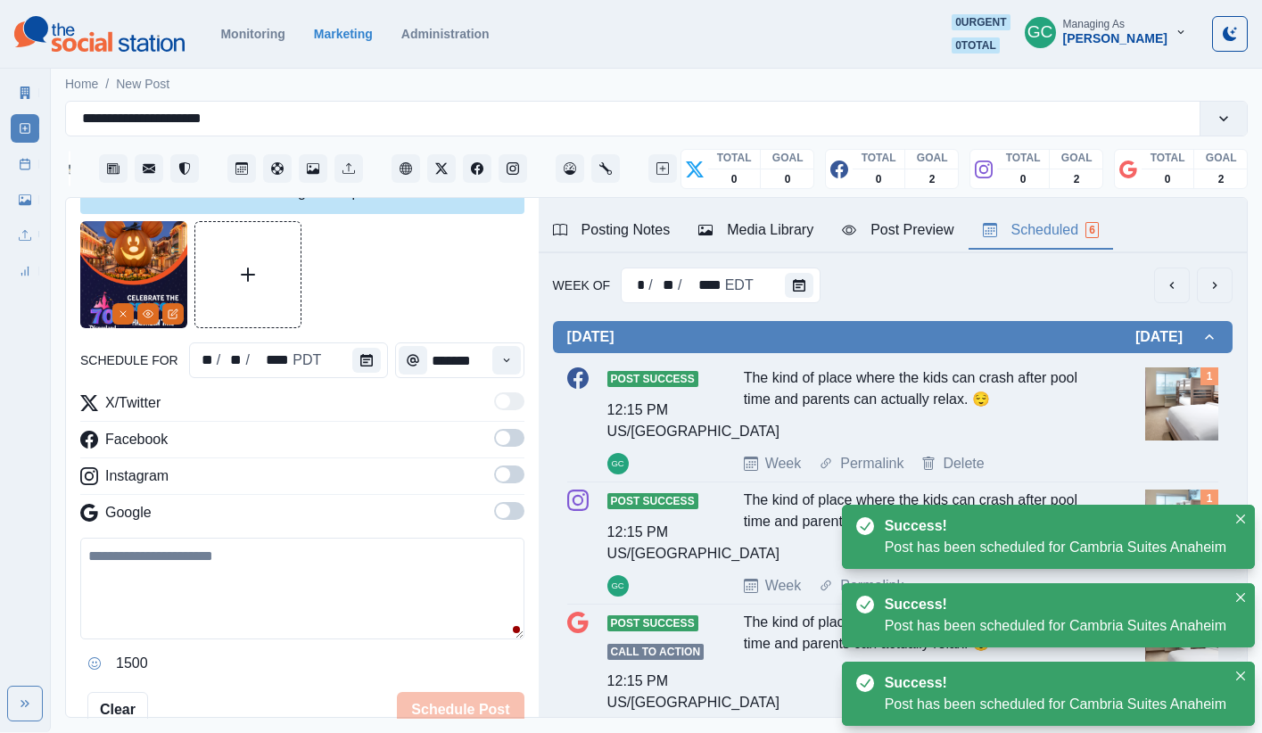
scroll to position [0, 0]
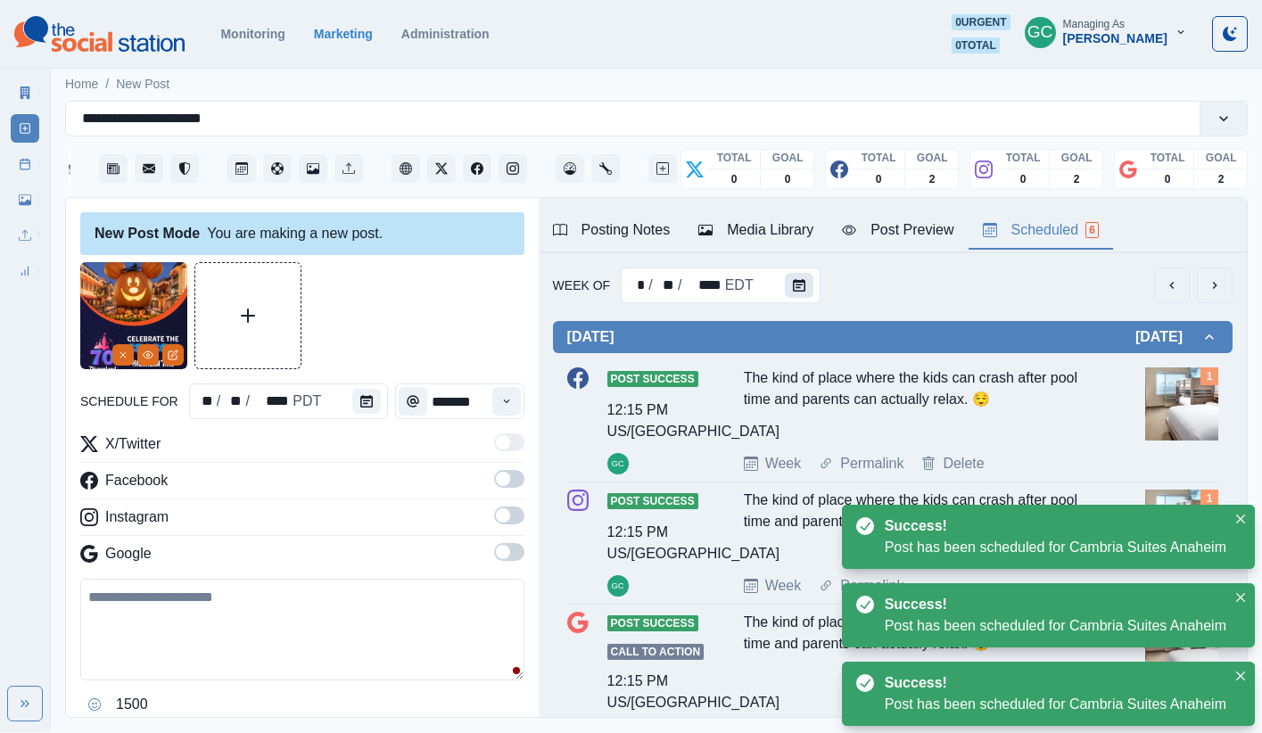
click at [796, 291] on icon "Calendar" at bounding box center [799, 285] width 12 height 12
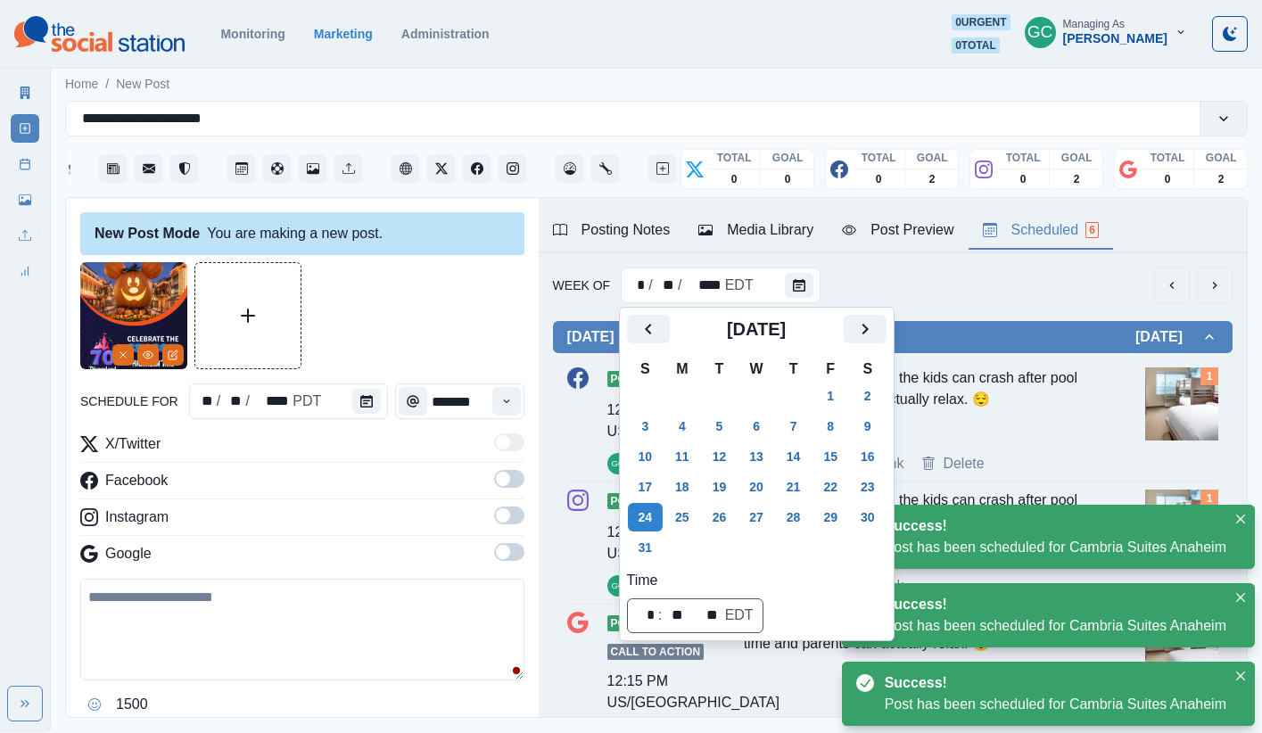
scroll to position [2, 0]
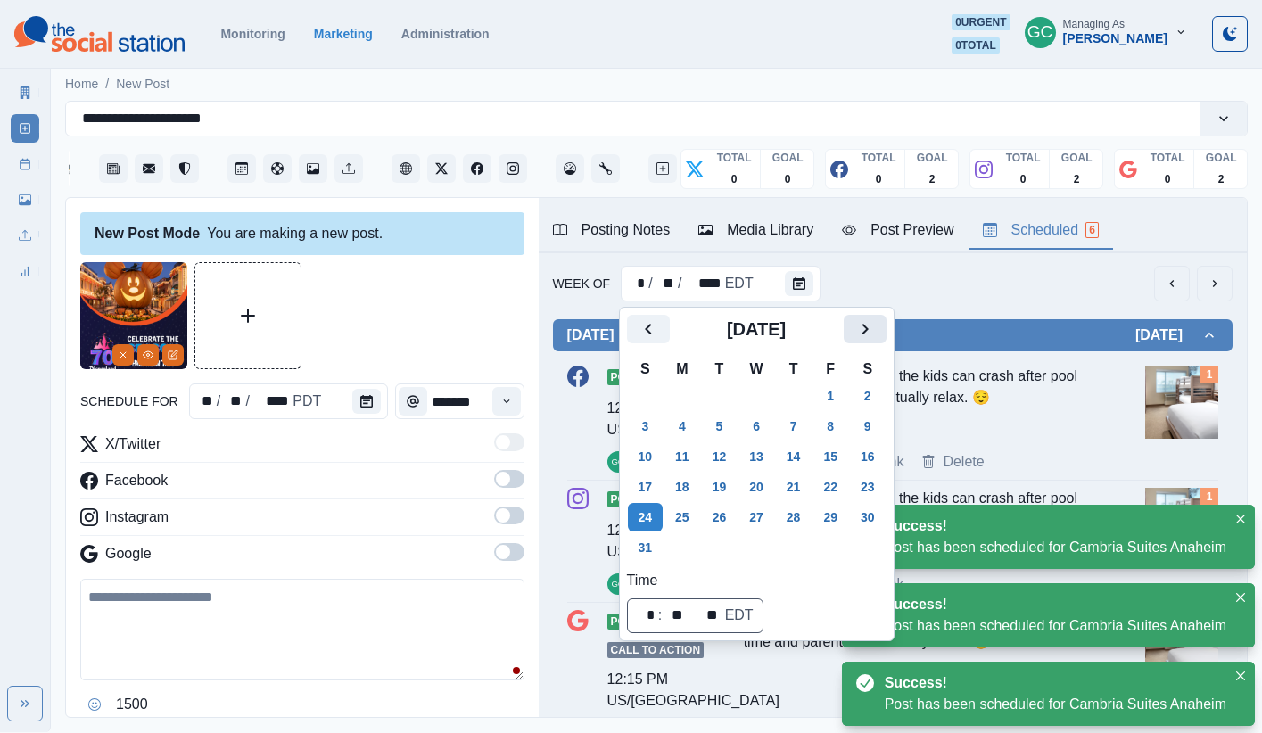
click at [875, 327] on icon "Next" at bounding box center [864, 328] width 21 height 21
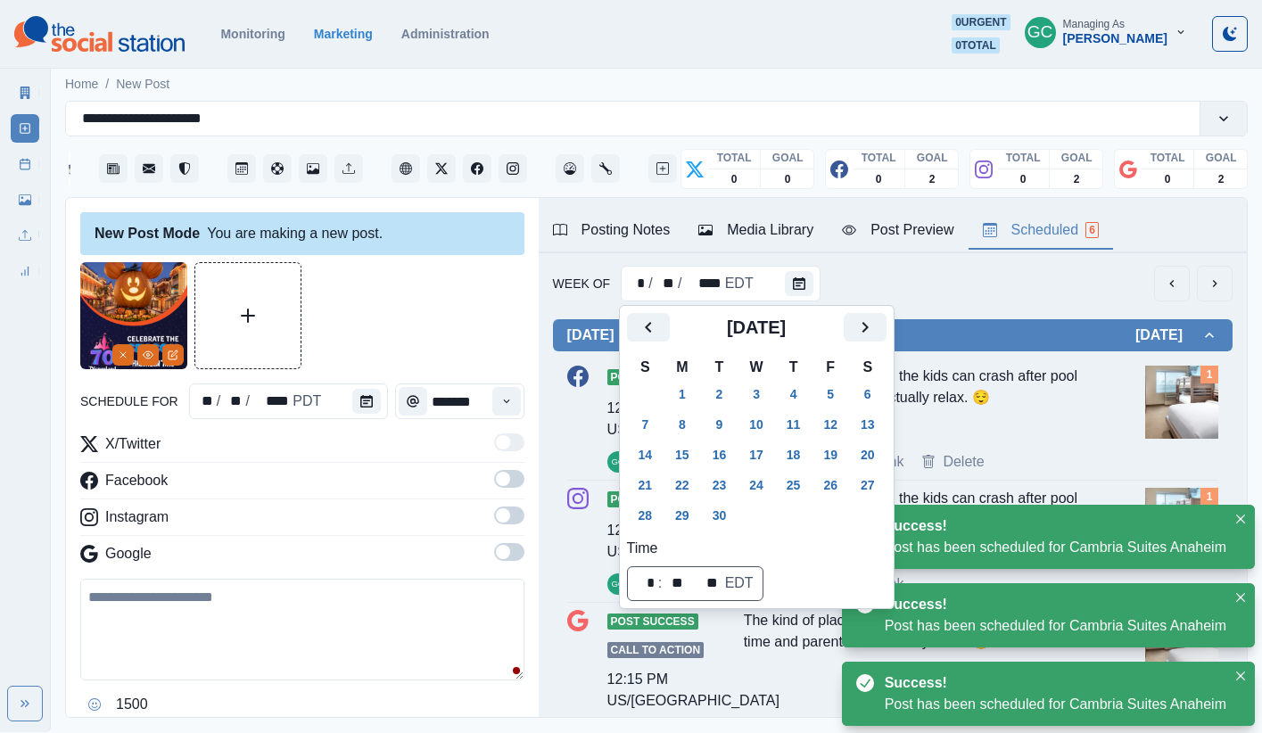
click at [876, 327] on icon "Next" at bounding box center [864, 327] width 21 height 21
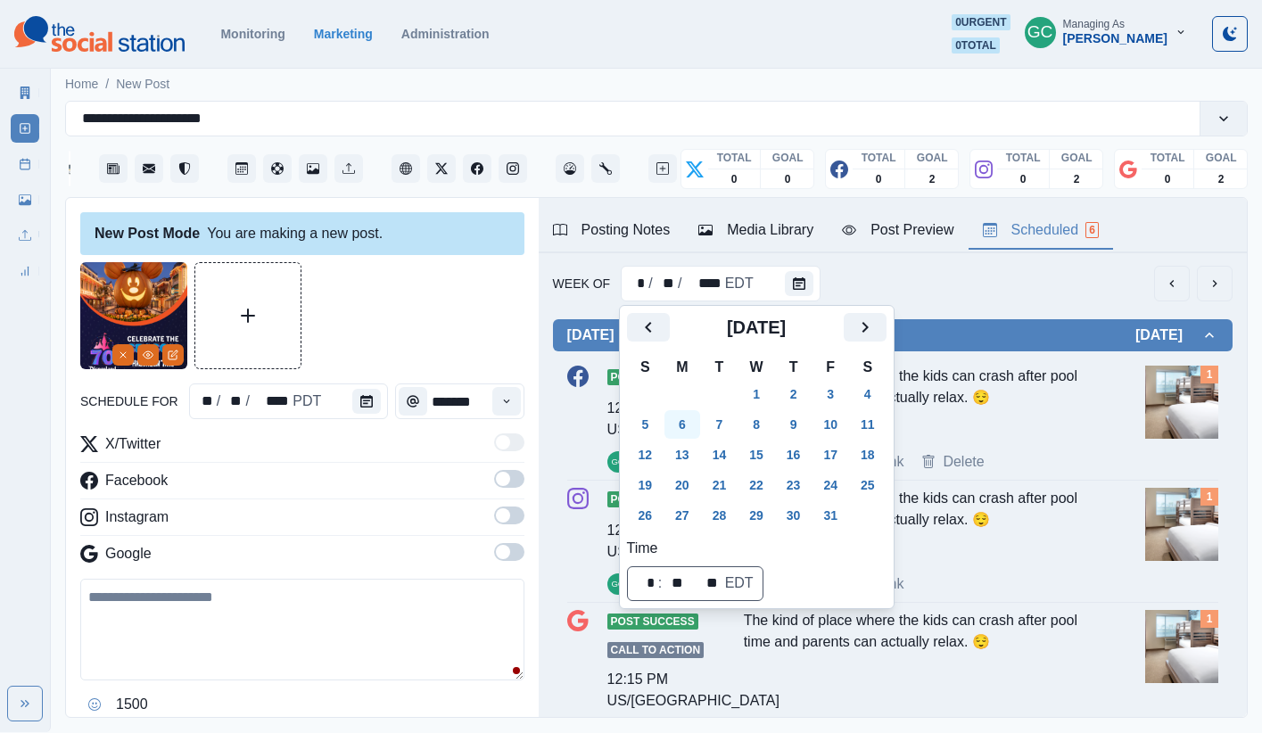
click at [687, 417] on button "6" at bounding box center [682, 424] width 36 height 29
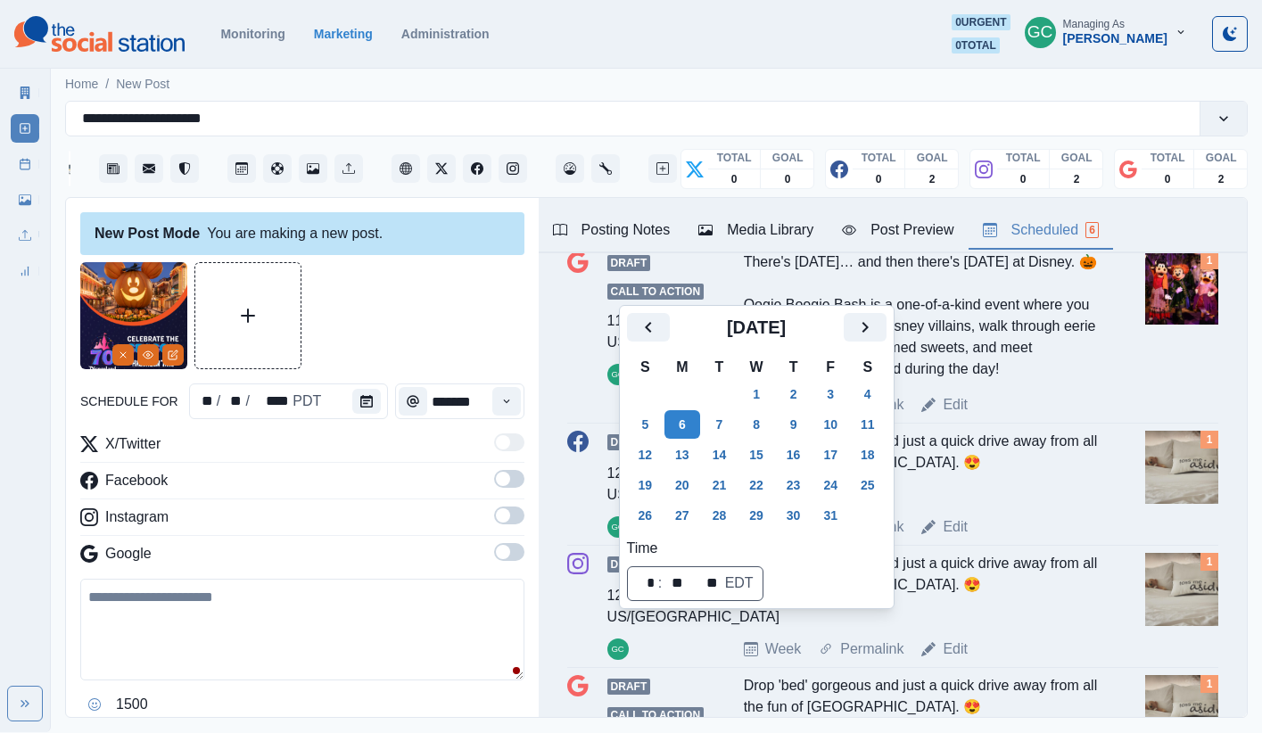
scroll to position [550, 0]
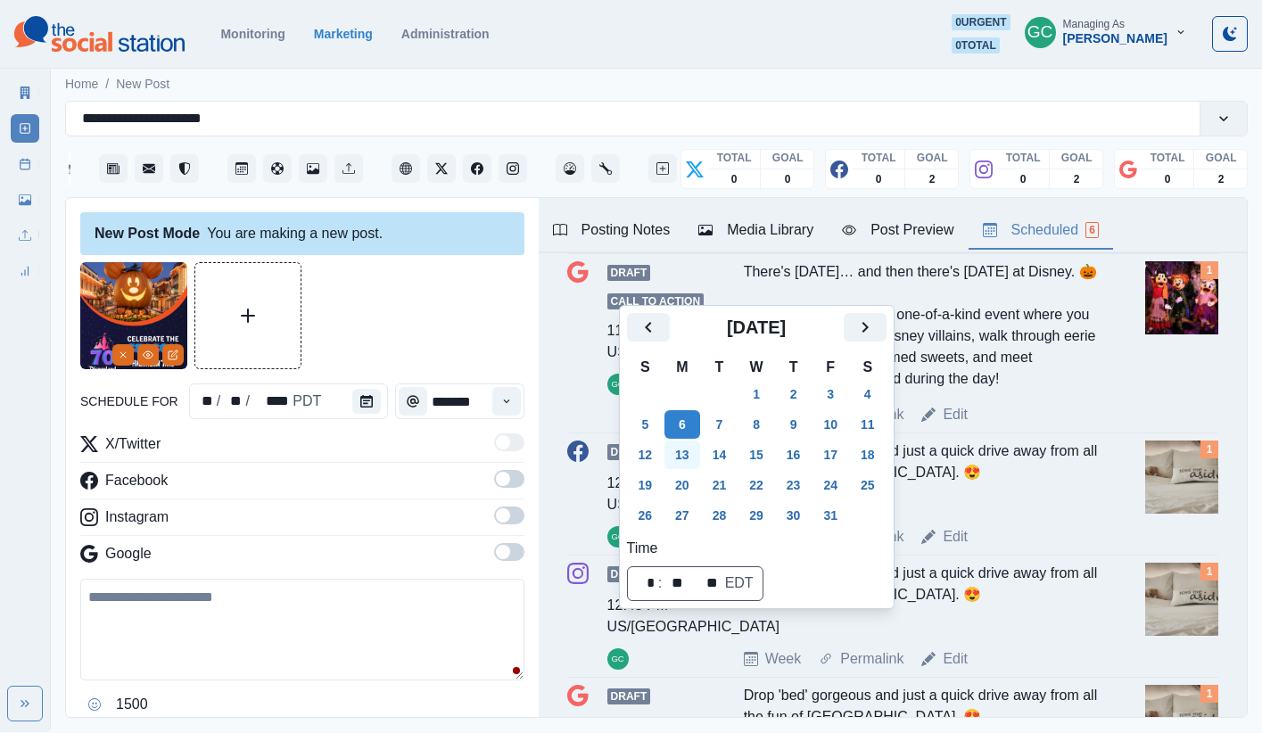
click at [666, 452] on button "13" at bounding box center [682, 454] width 36 height 29
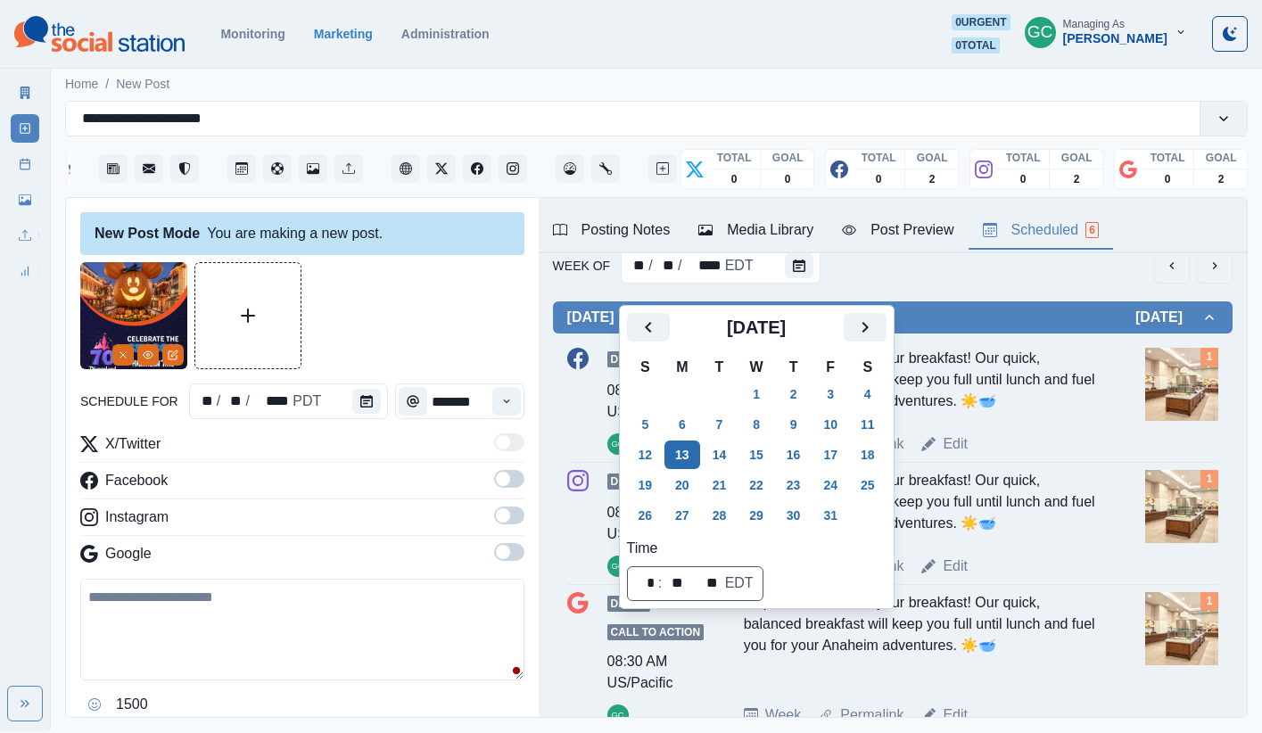
scroll to position [0, 0]
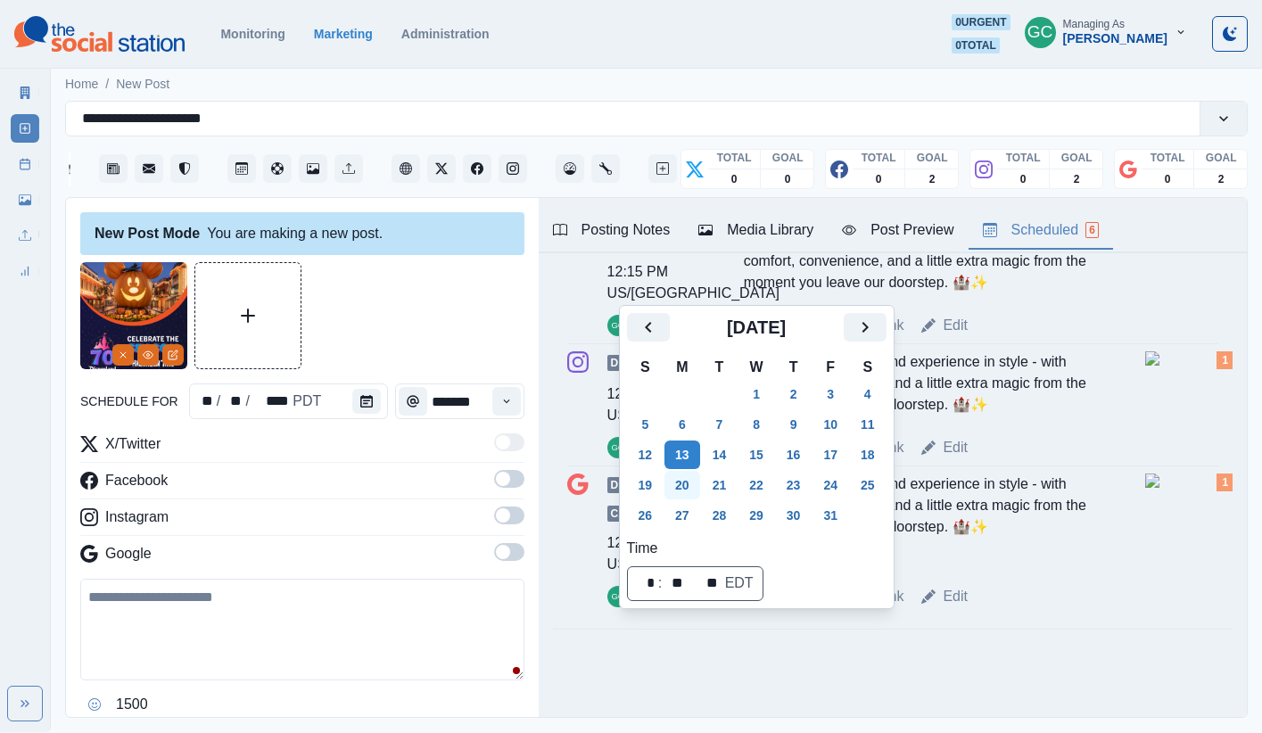
click at [687, 477] on button "20" at bounding box center [682, 485] width 36 height 29
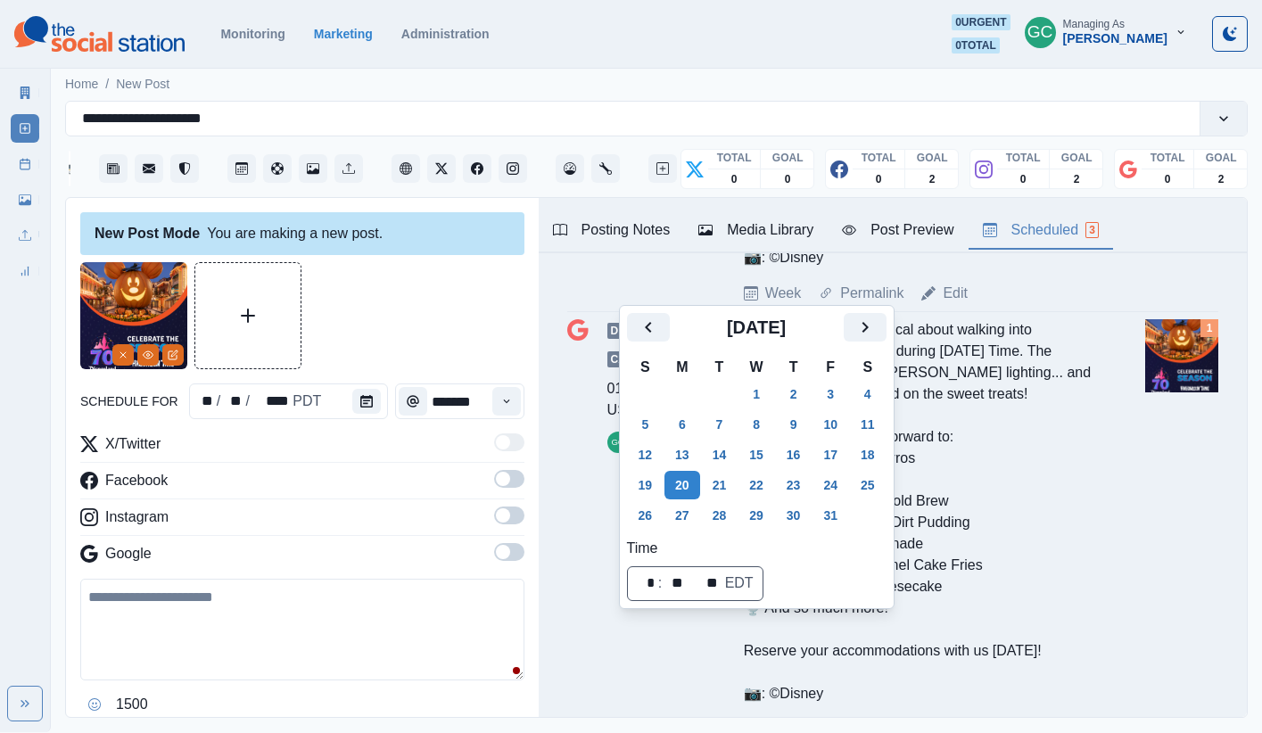
scroll to position [1139, 0]
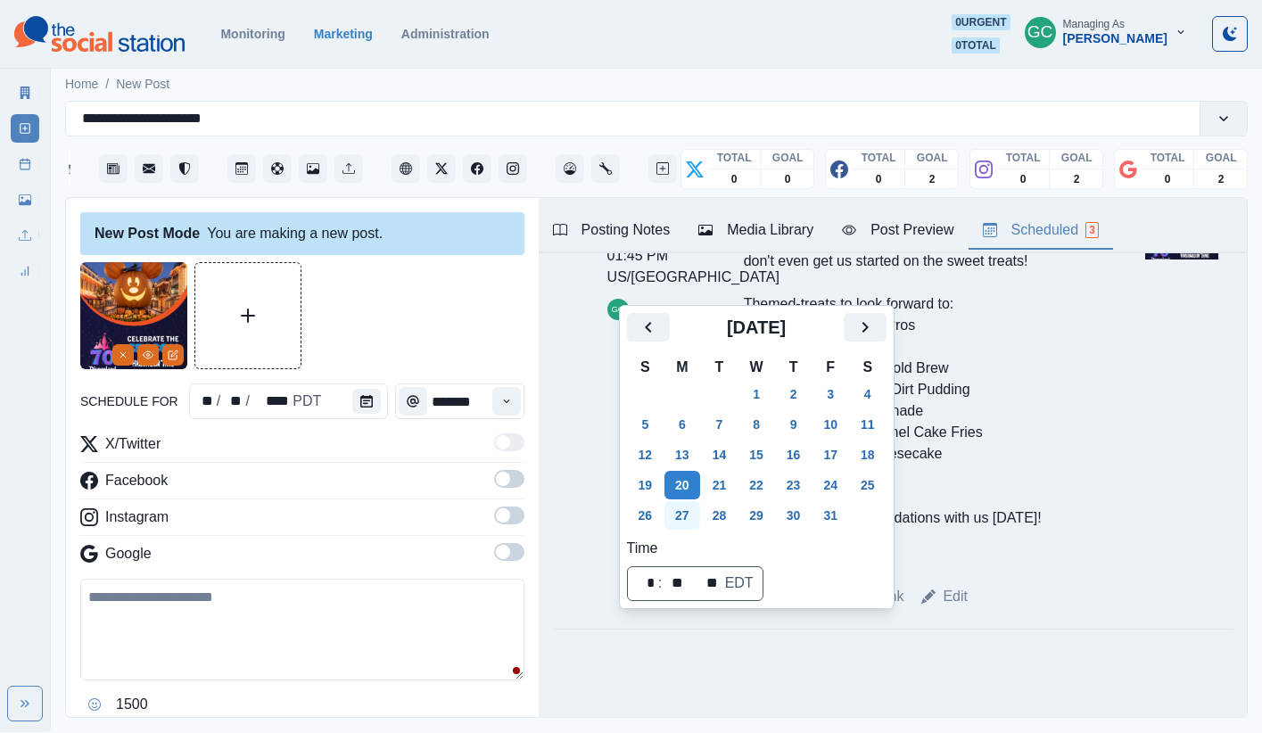
click at [690, 517] on button "27" at bounding box center [682, 515] width 36 height 29
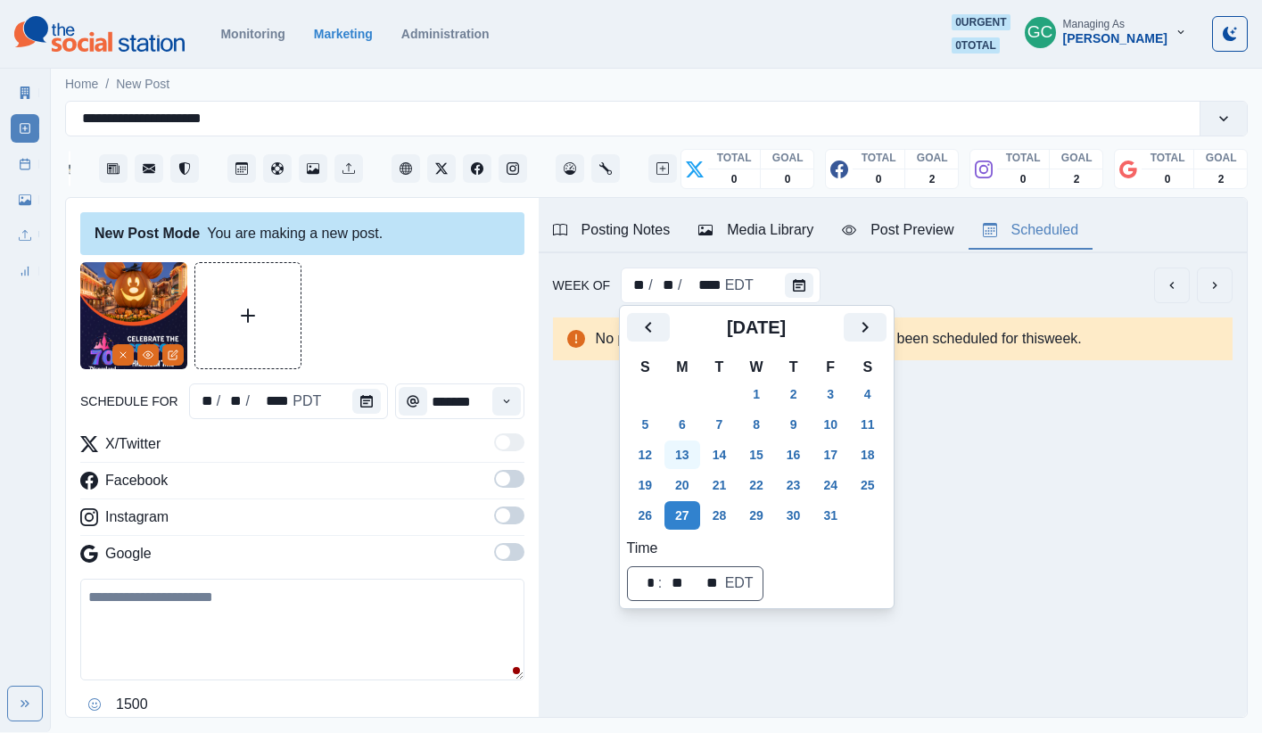
scroll to position [0, 0]
click at [680, 415] on button "6" at bounding box center [682, 424] width 36 height 29
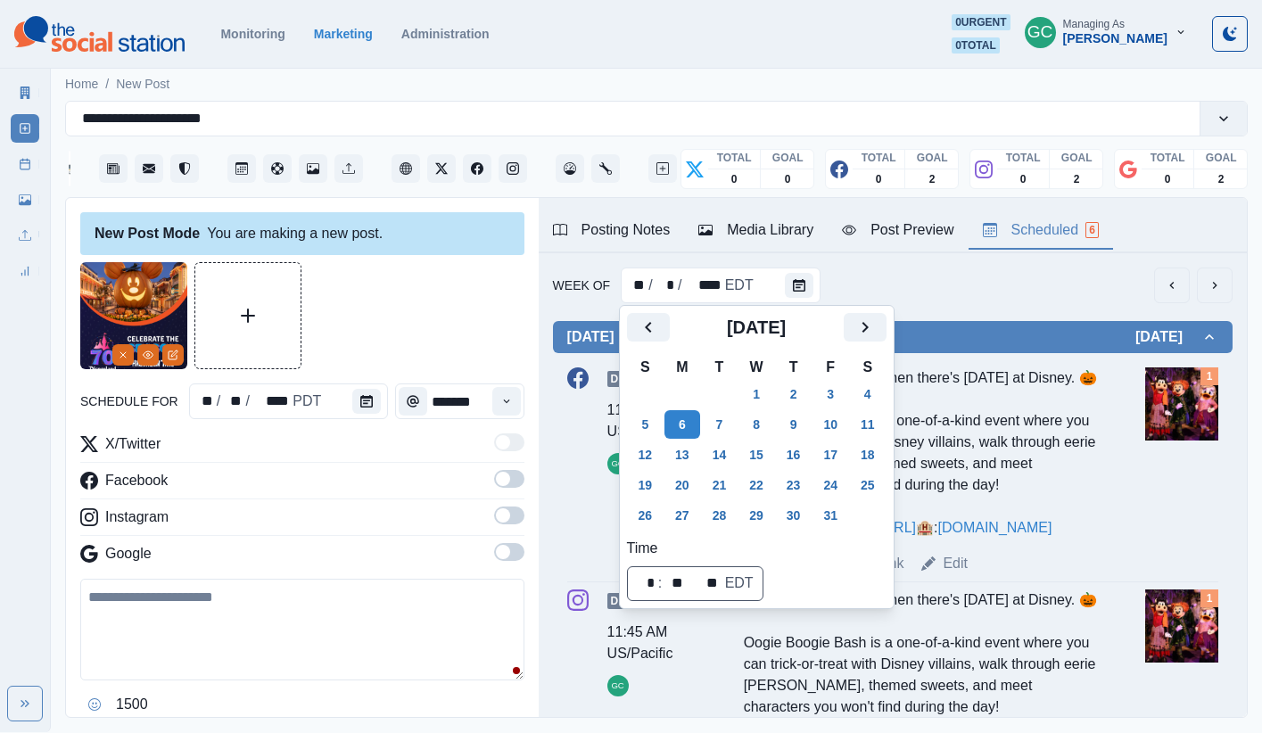
click at [939, 538] on div "There's Halloween… and then there's Halloween at Disney. 🎃 Oogie Boogie Bash is…" at bounding box center [921, 452] width 354 height 171
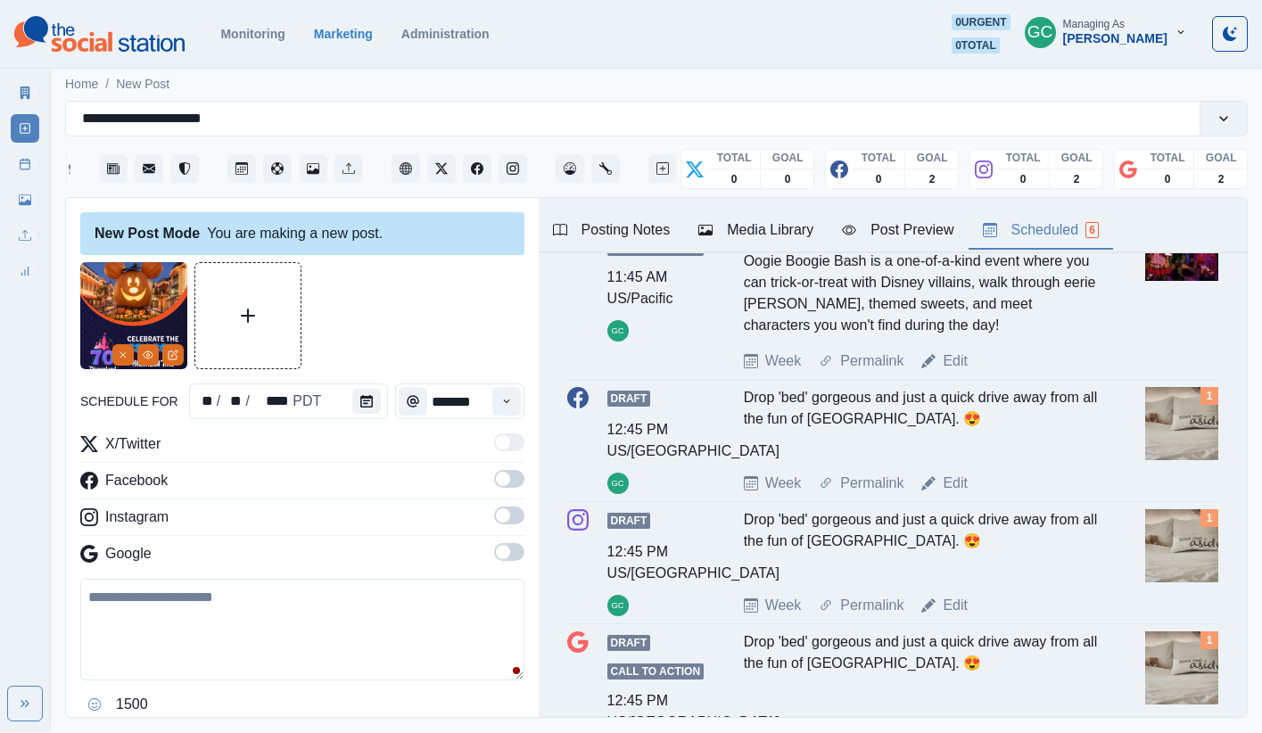
scroll to position [621, 0]
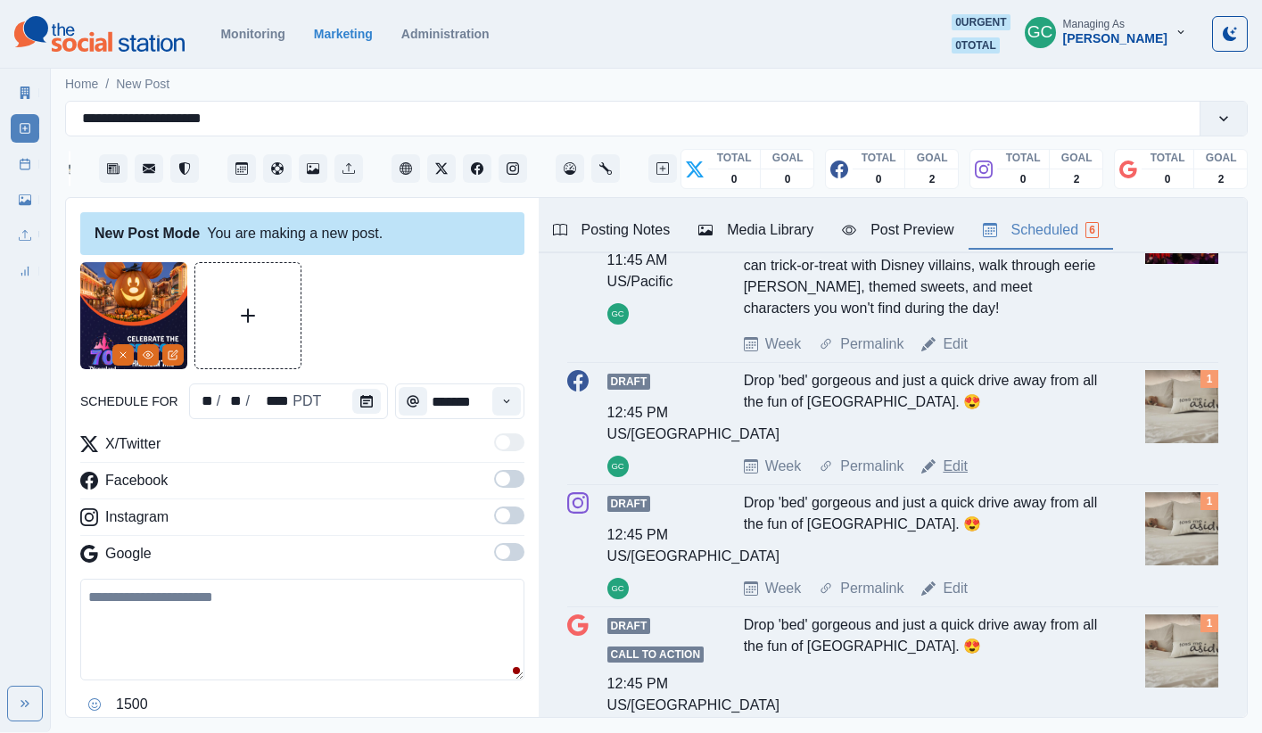
click at [939, 477] on link "Edit" at bounding box center [954, 466] width 25 height 21
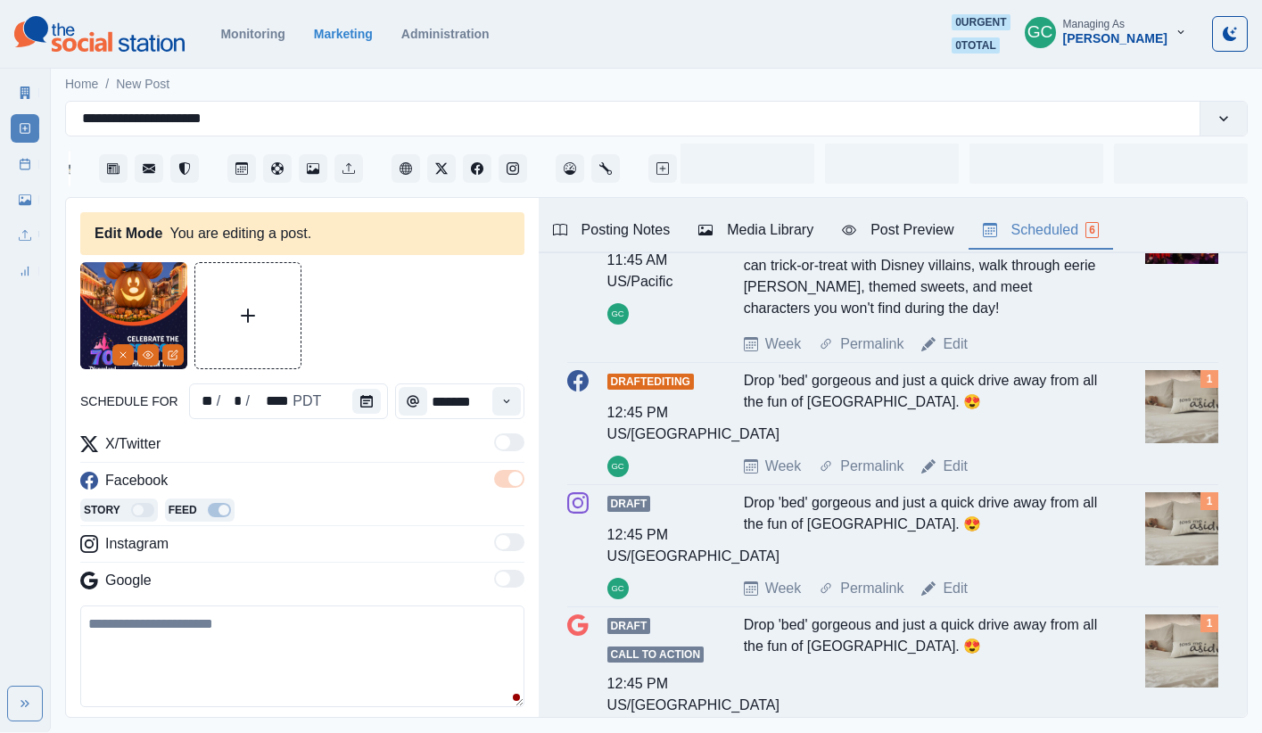
type input "********"
type textarea "**********"
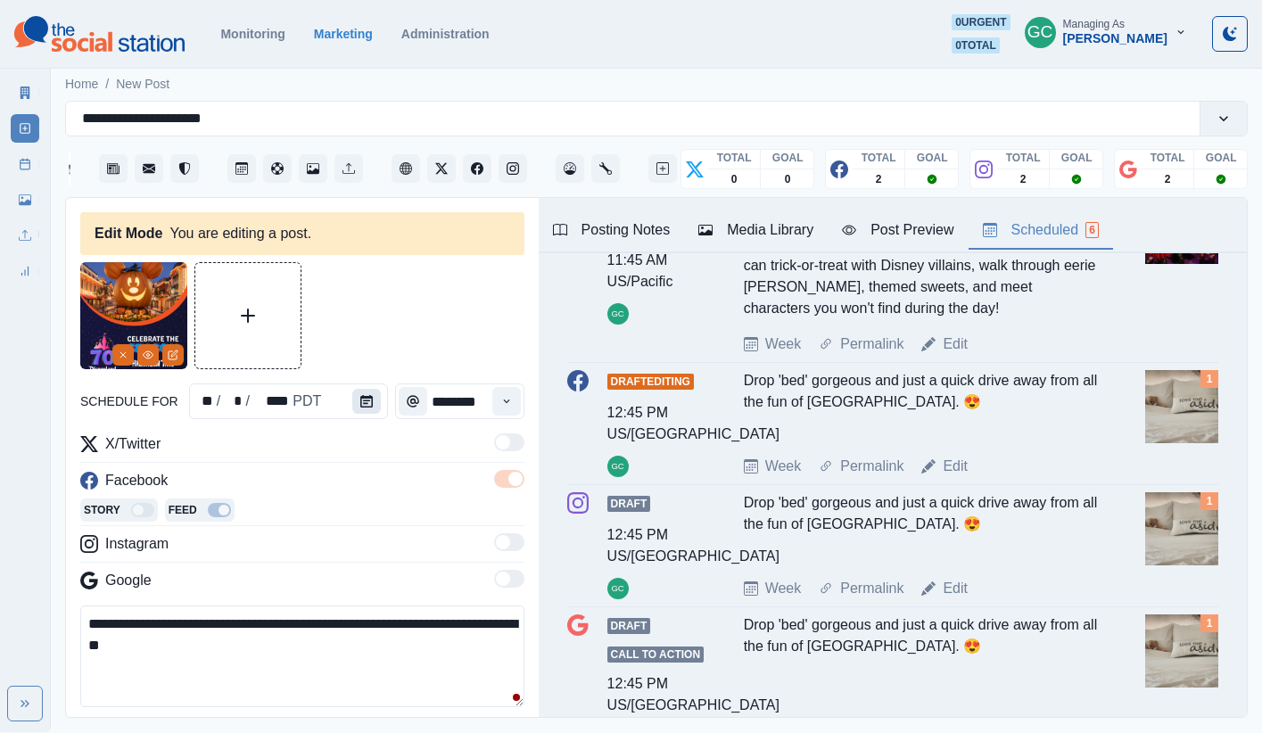
click at [367, 402] on icon "Calendar" at bounding box center [366, 401] width 12 height 12
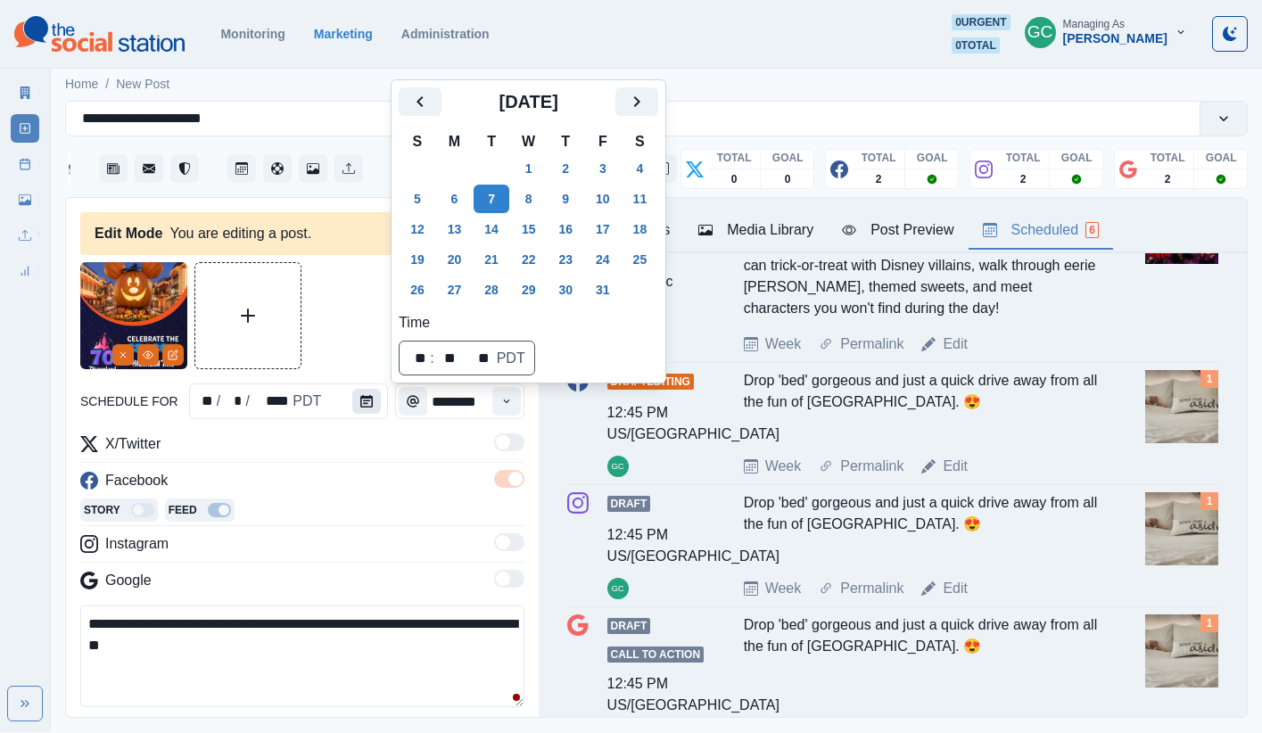
scroll to position [1, 0]
click at [564, 196] on button "9" at bounding box center [565, 199] width 36 height 29
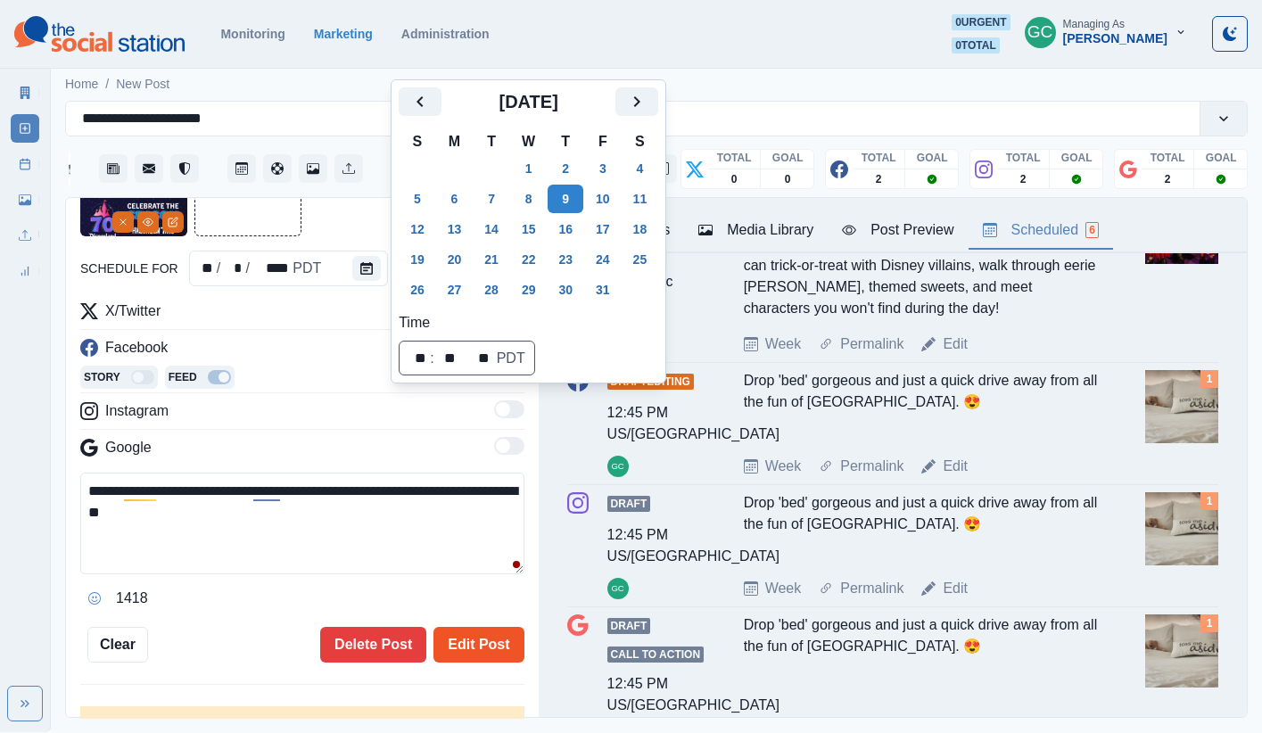
click at [456, 638] on button "Edit Post" at bounding box center [478, 645] width 90 height 36
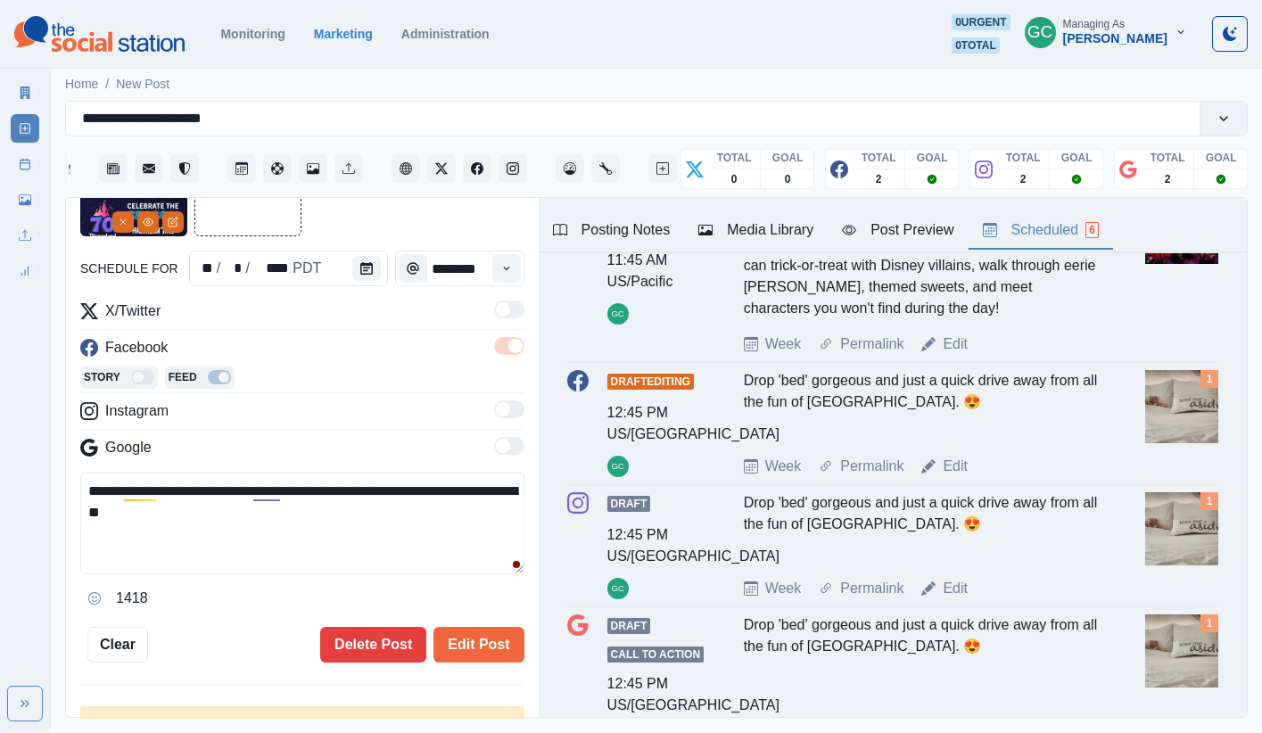
scroll to position [134, 0]
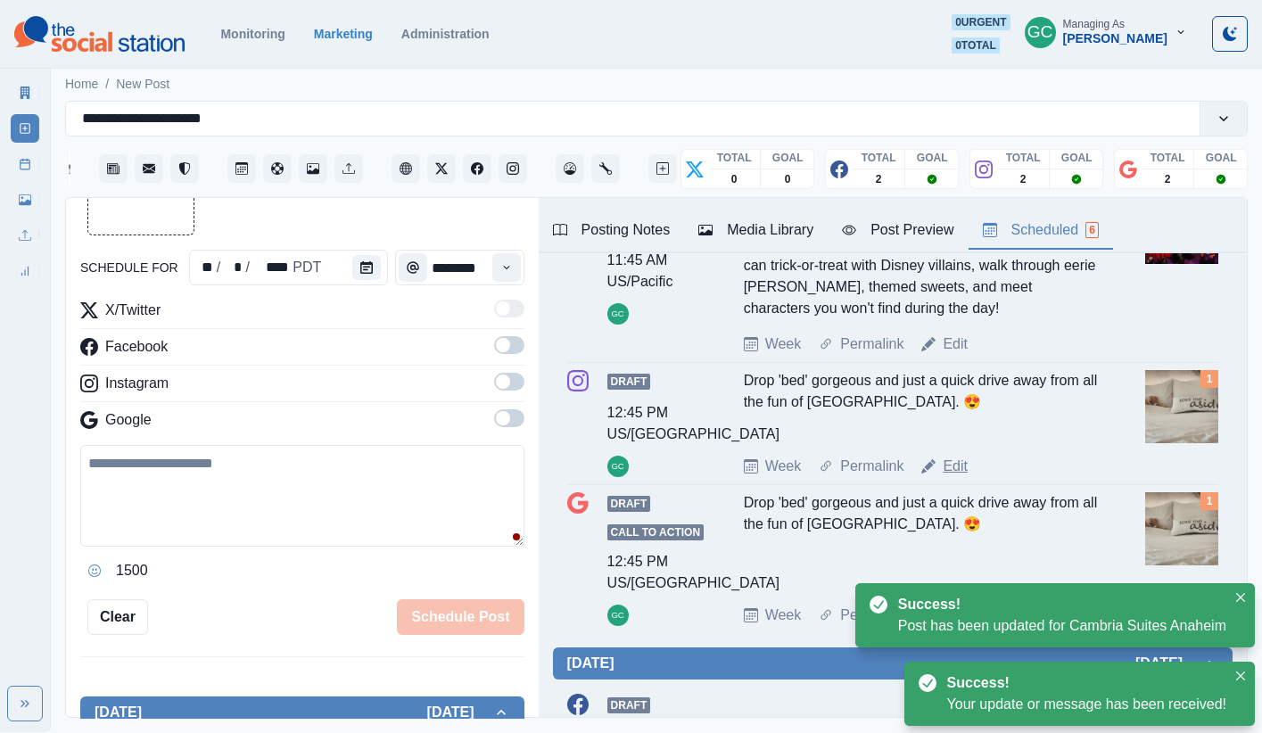
click at [939, 477] on link "Edit" at bounding box center [954, 466] width 25 height 21
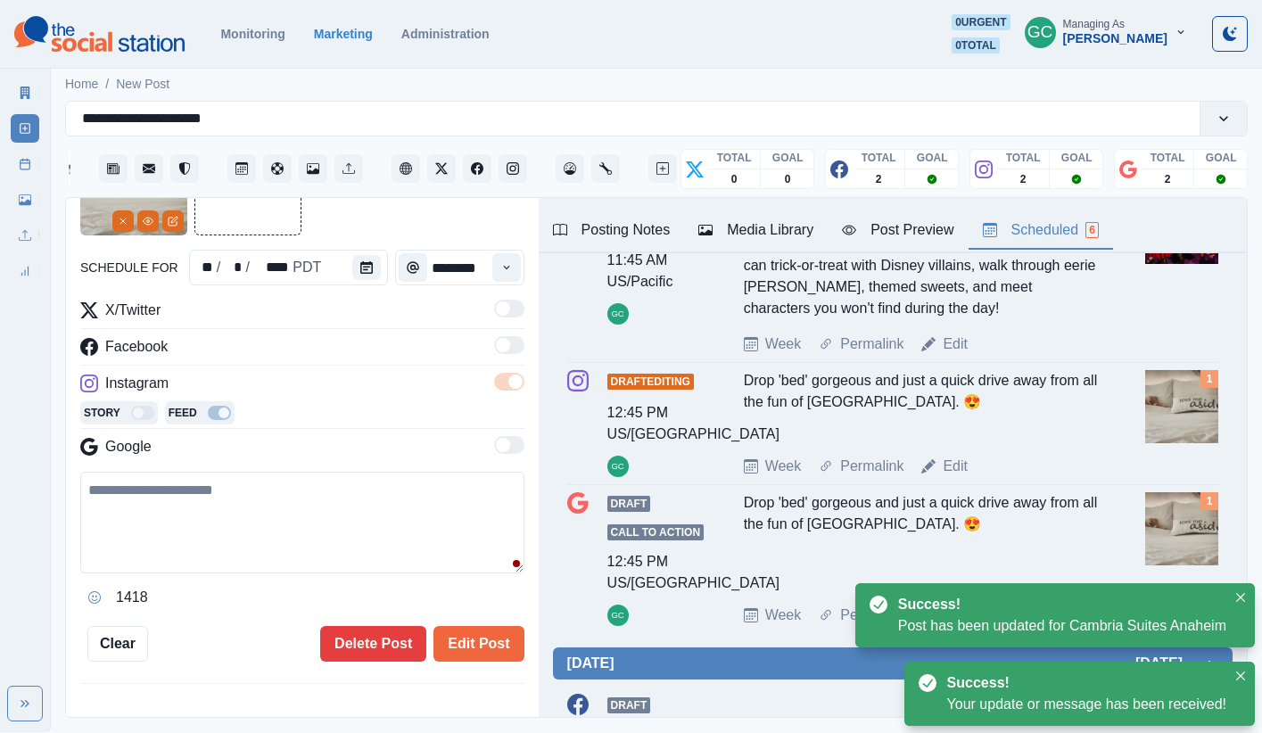
type textarea "**********"
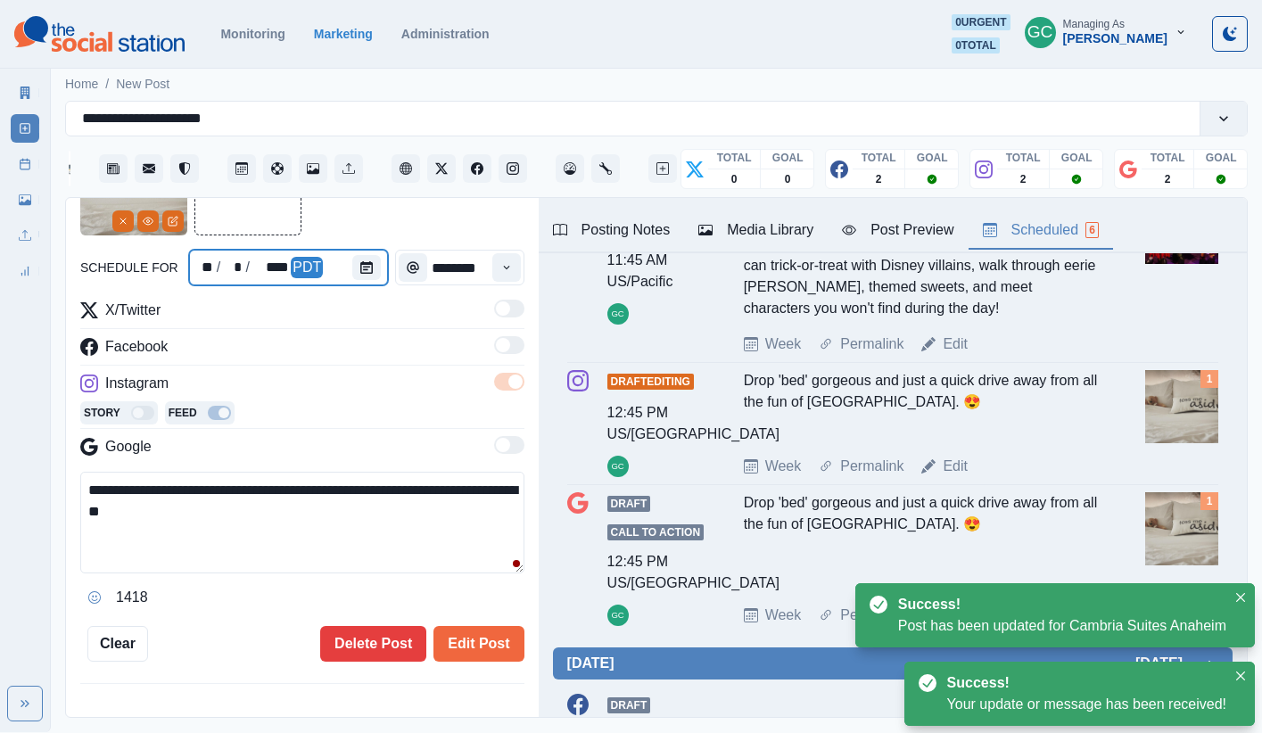
click at [352, 254] on div at bounding box center [370, 268] width 36 height 36
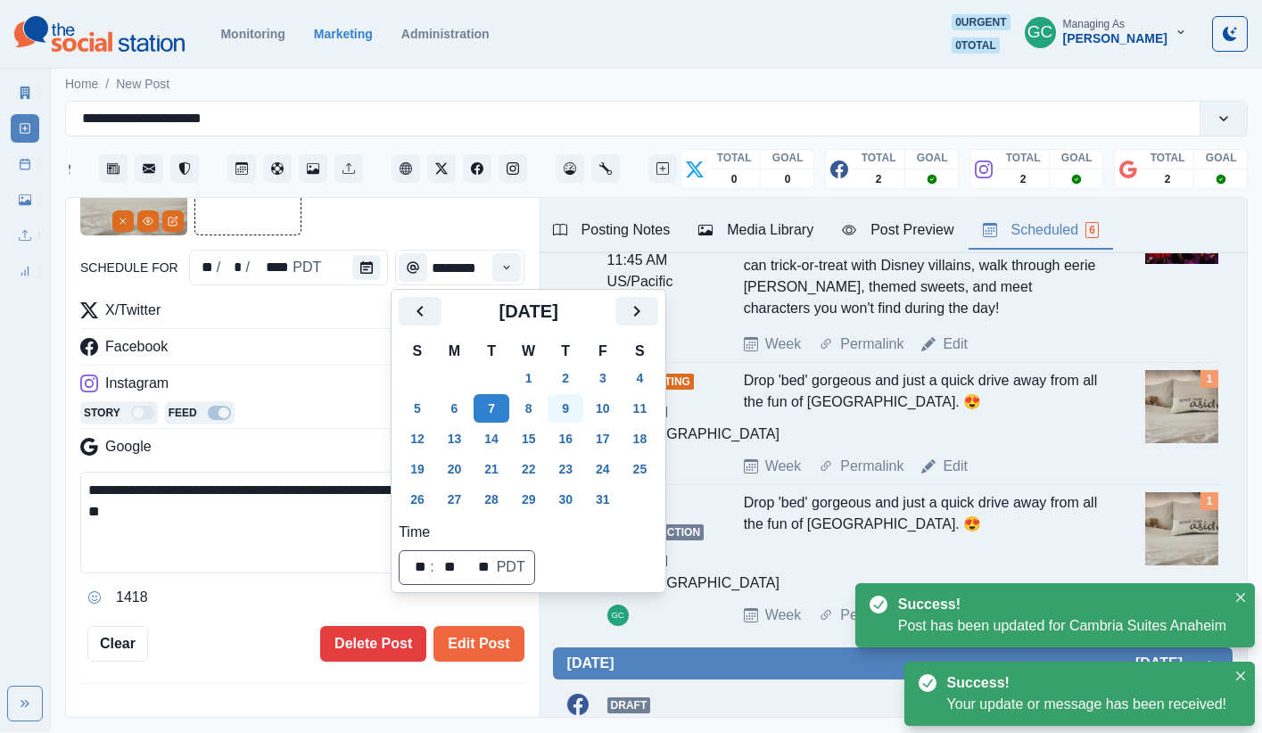
click at [574, 407] on button "9" at bounding box center [565, 408] width 36 height 29
click at [476, 642] on button "Edit Post" at bounding box center [478, 644] width 90 height 36
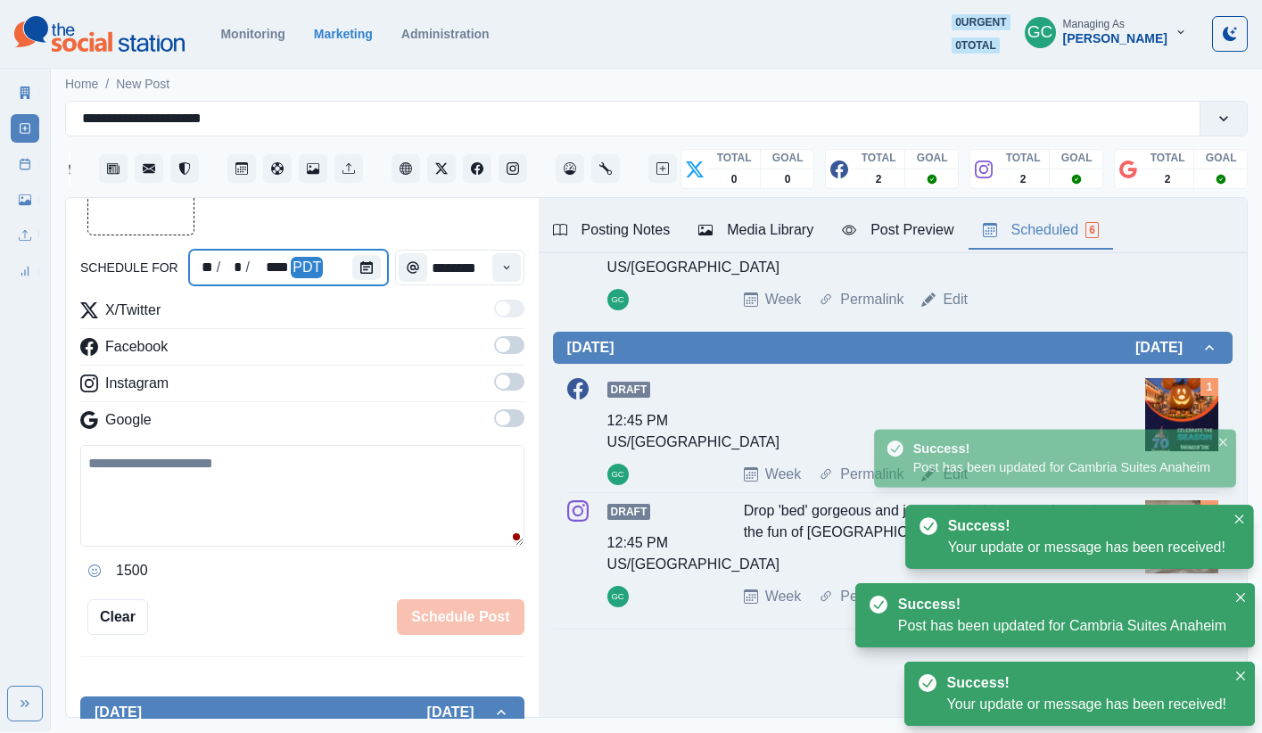
scroll to position [825, 0]
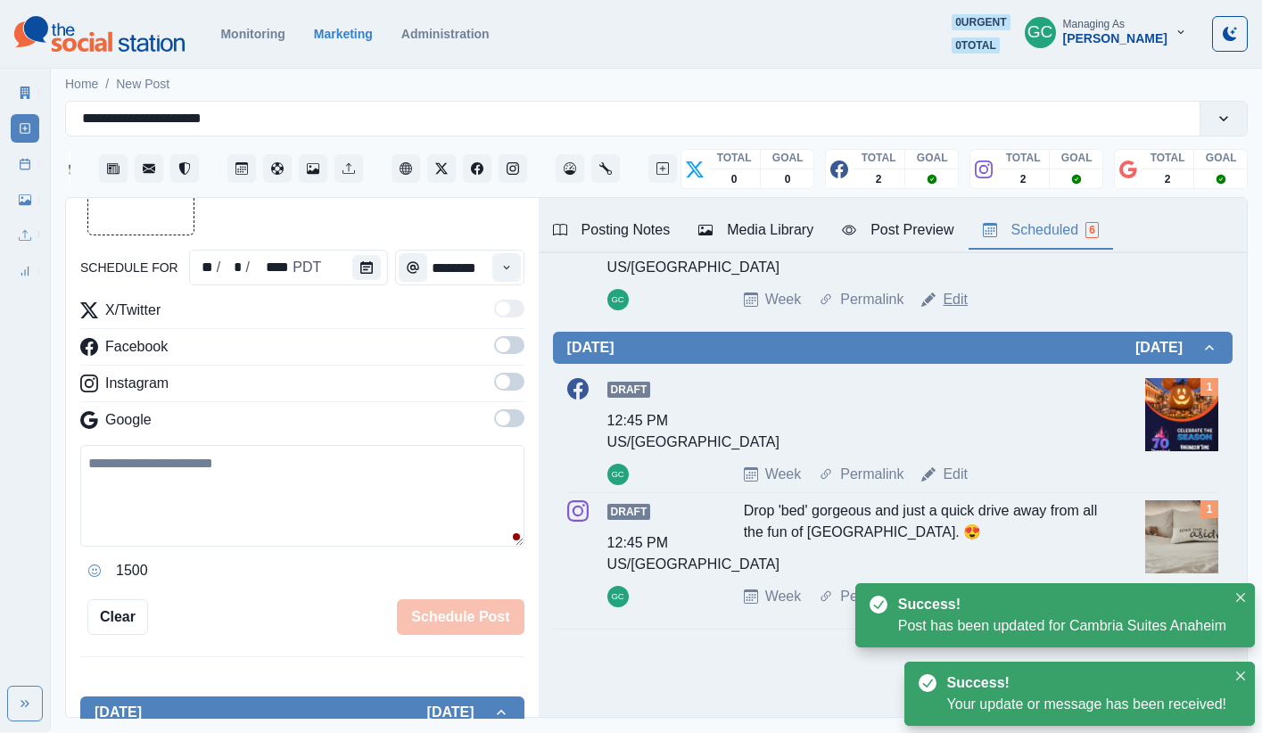
click at [939, 310] on link "Edit" at bounding box center [954, 299] width 25 height 21
type textarea "**********"
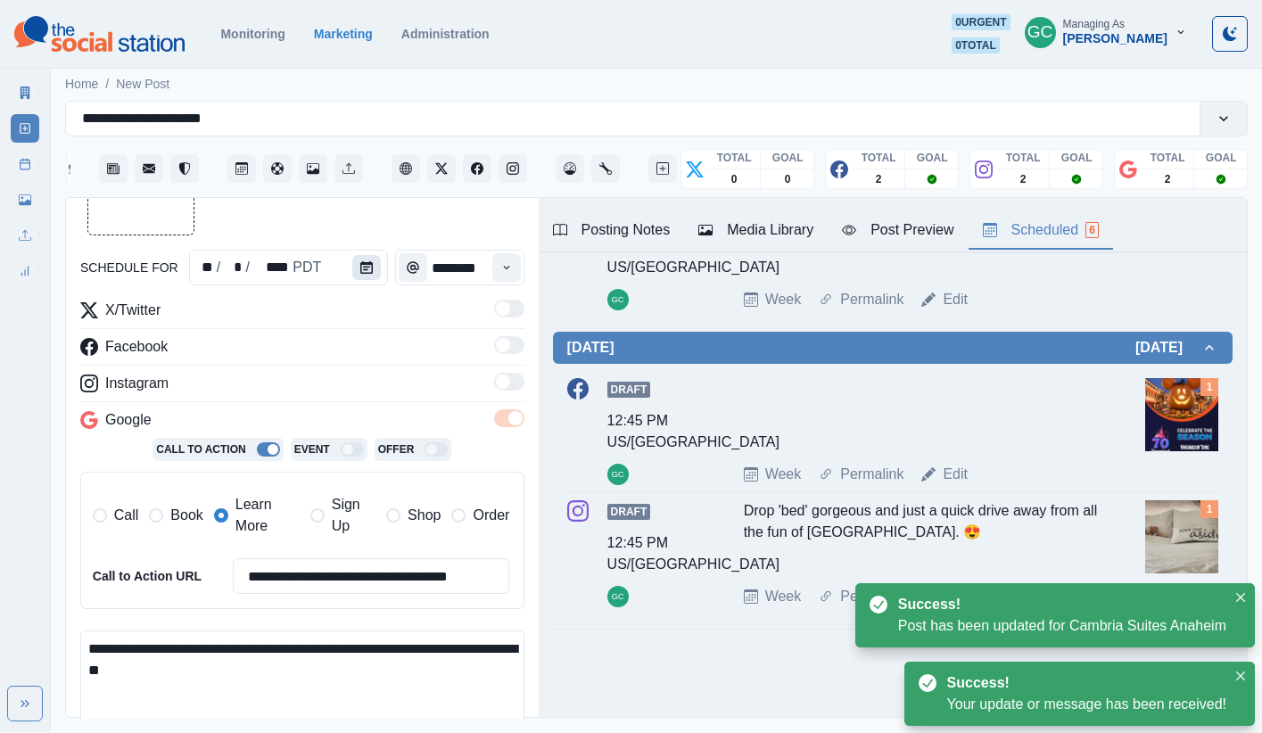
click at [358, 273] on button "Calendar" at bounding box center [366, 267] width 29 height 25
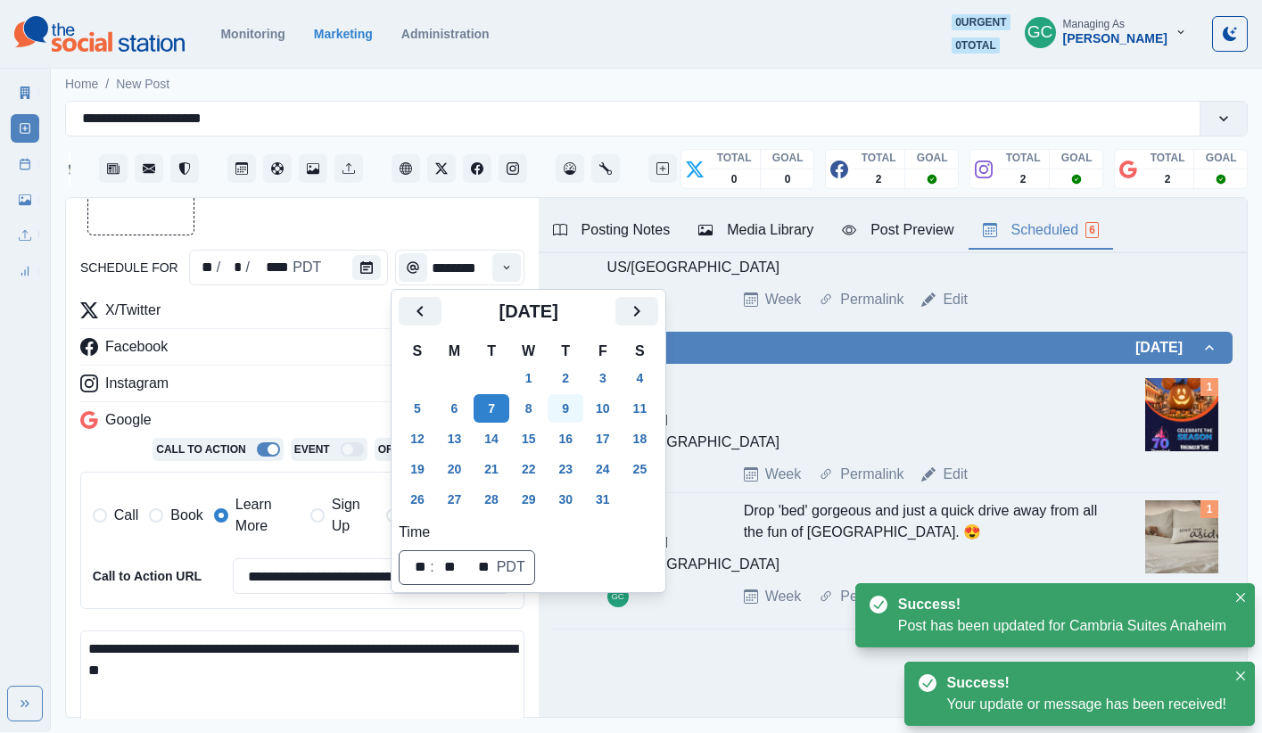
click at [583, 410] on button "9" at bounding box center [565, 408] width 36 height 29
click at [274, 371] on div "**********" at bounding box center [302, 462] width 444 height 324
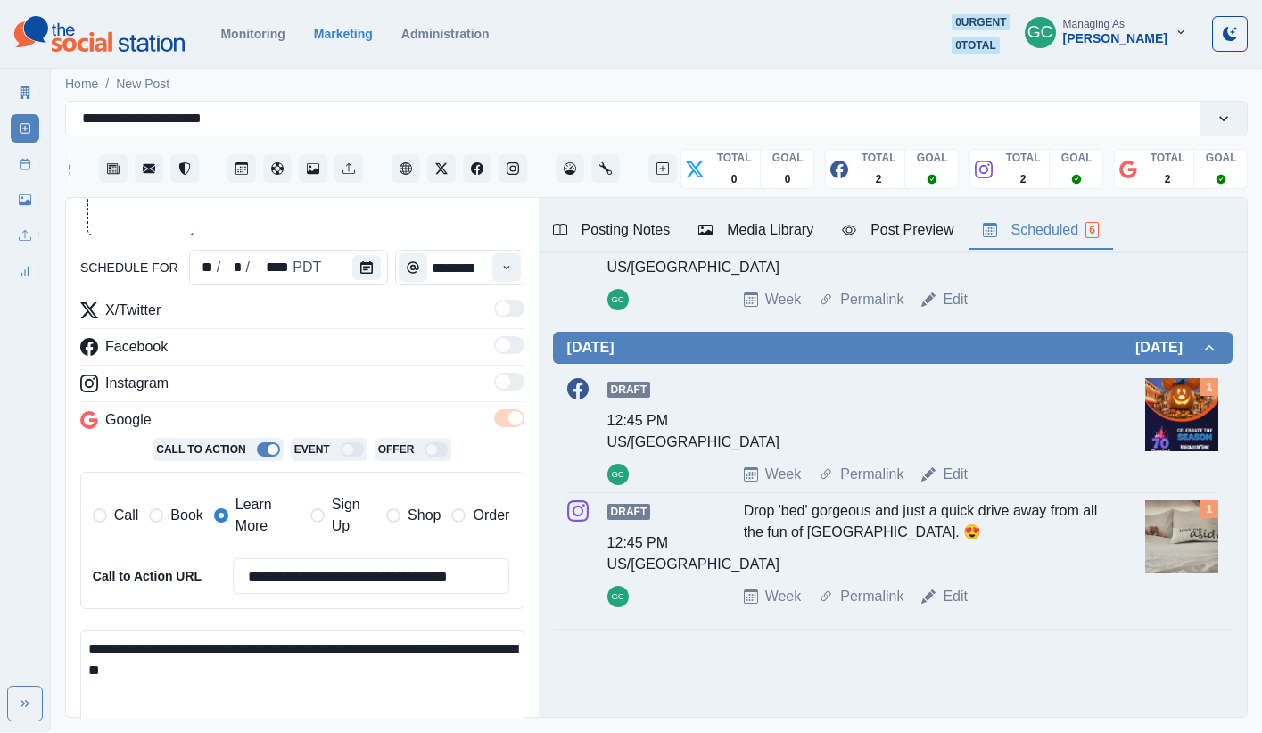
drag, startPoint x: 214, startPoint y: 669, endPoint x: 0, endPoint y: 602, distance: 224.2
click at [0, 602] on div "**********" at bounding box center [631, 366] width 1262 height 732
click at [727, 231] on div "Media Library" at bounding box center [755, 229] width 115 height 21
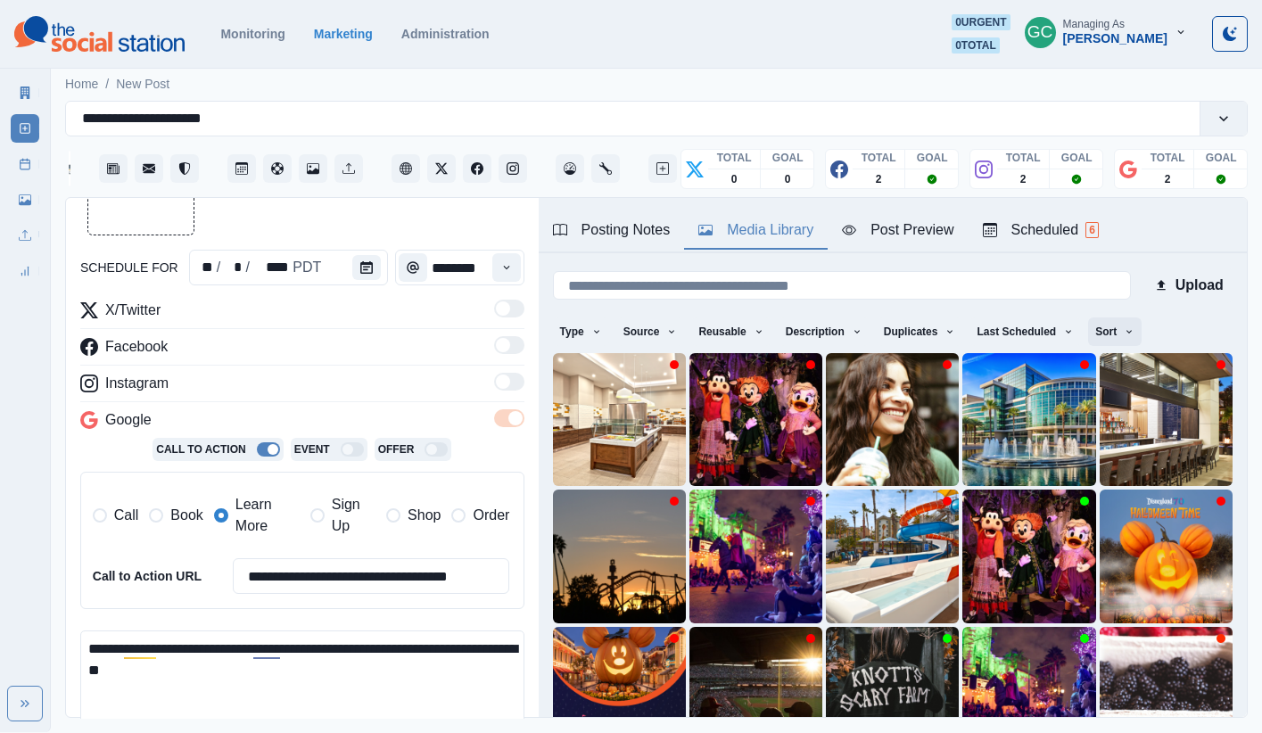
click at [939, 331] on button "Sort" at bounding box center [1114, 331] width 53 height 29
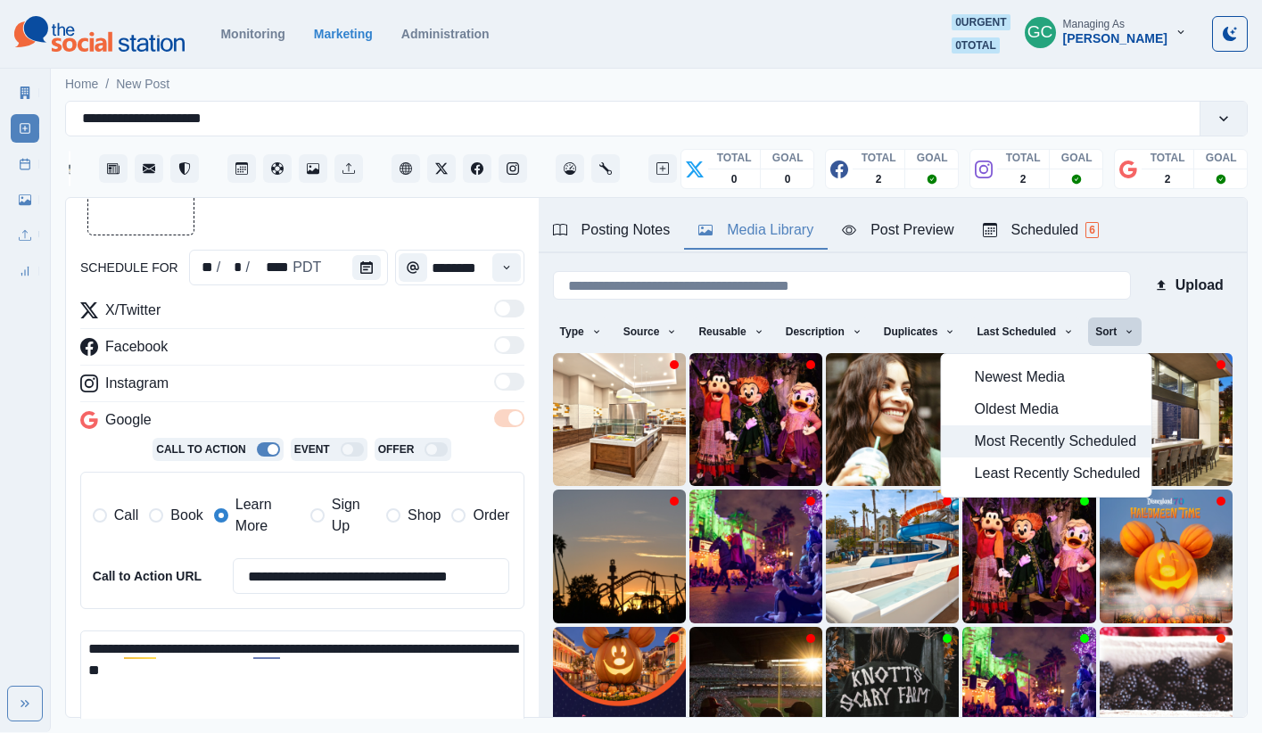
click at [939, 436] on span "Most Recently Scheduled" at bounding box center [1058, 441] width 166 height 21
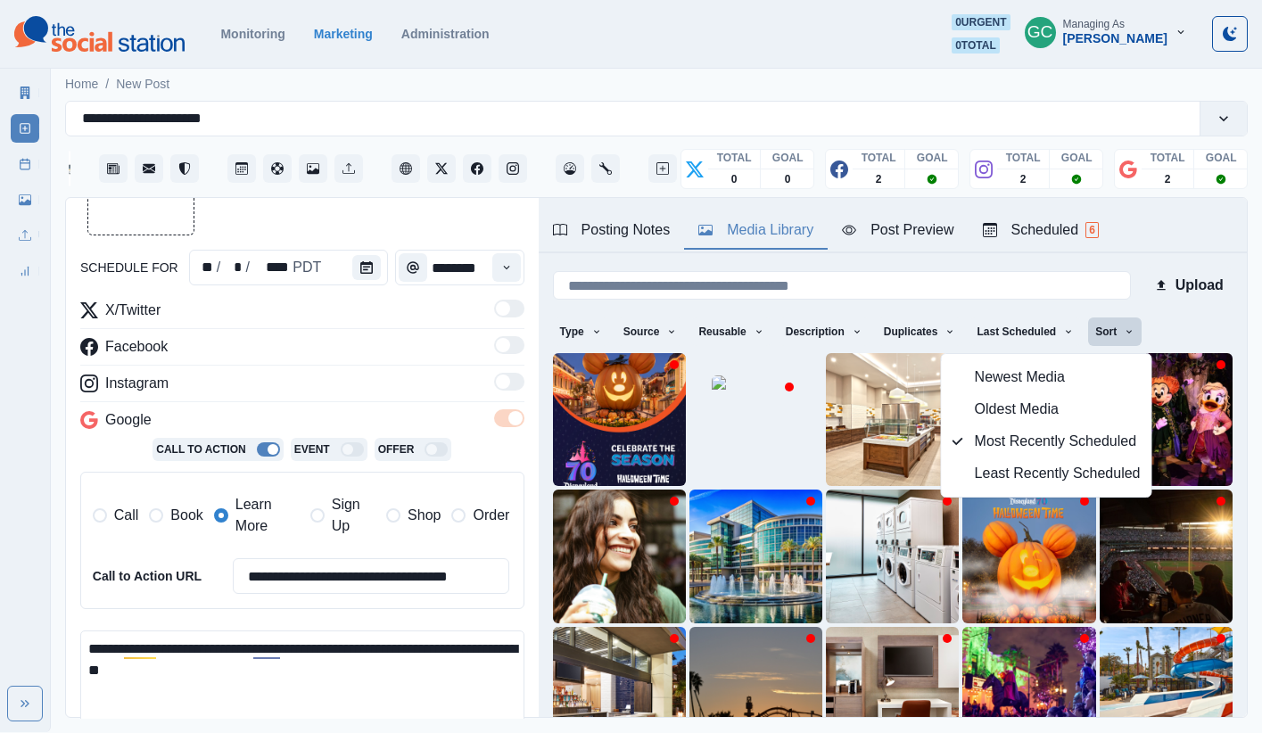
click at [400, 364] on div "Facebook" at bounding box center [302, 350] width 444 height 29
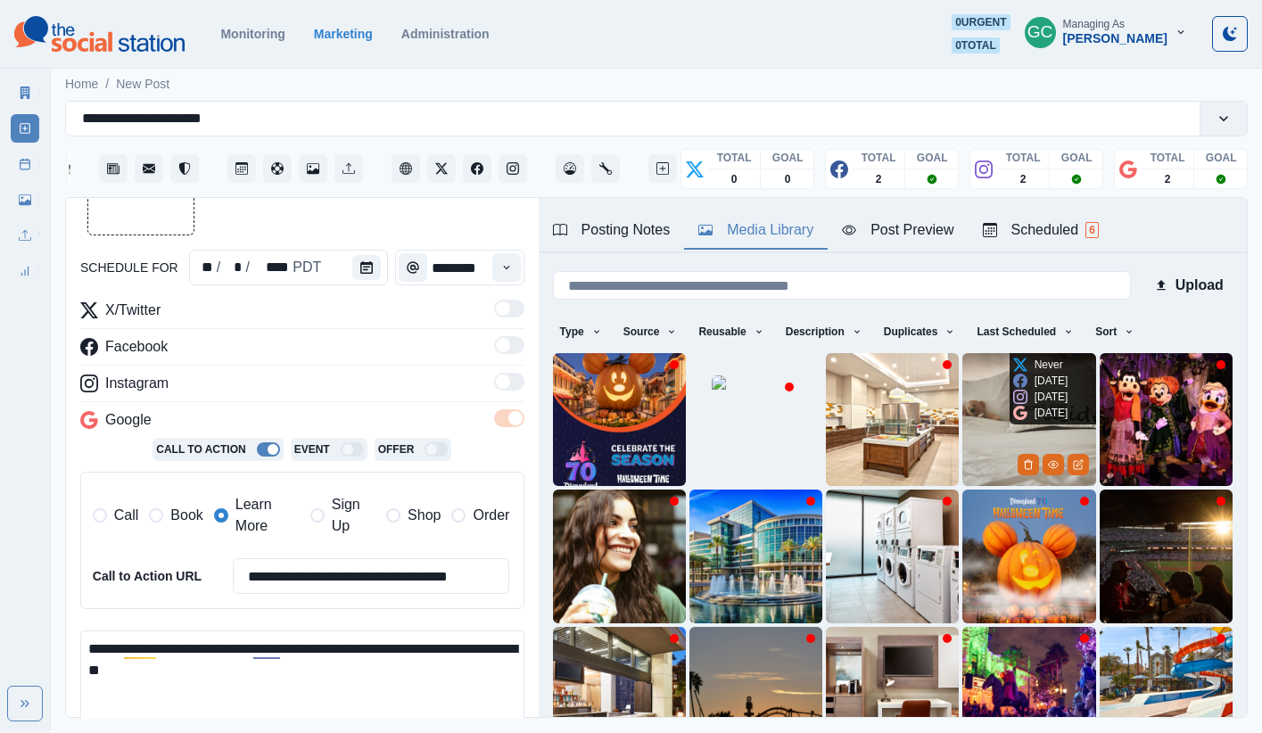
click at [939, 414] on img at bounding box center [1028, 419] width 133 height 133
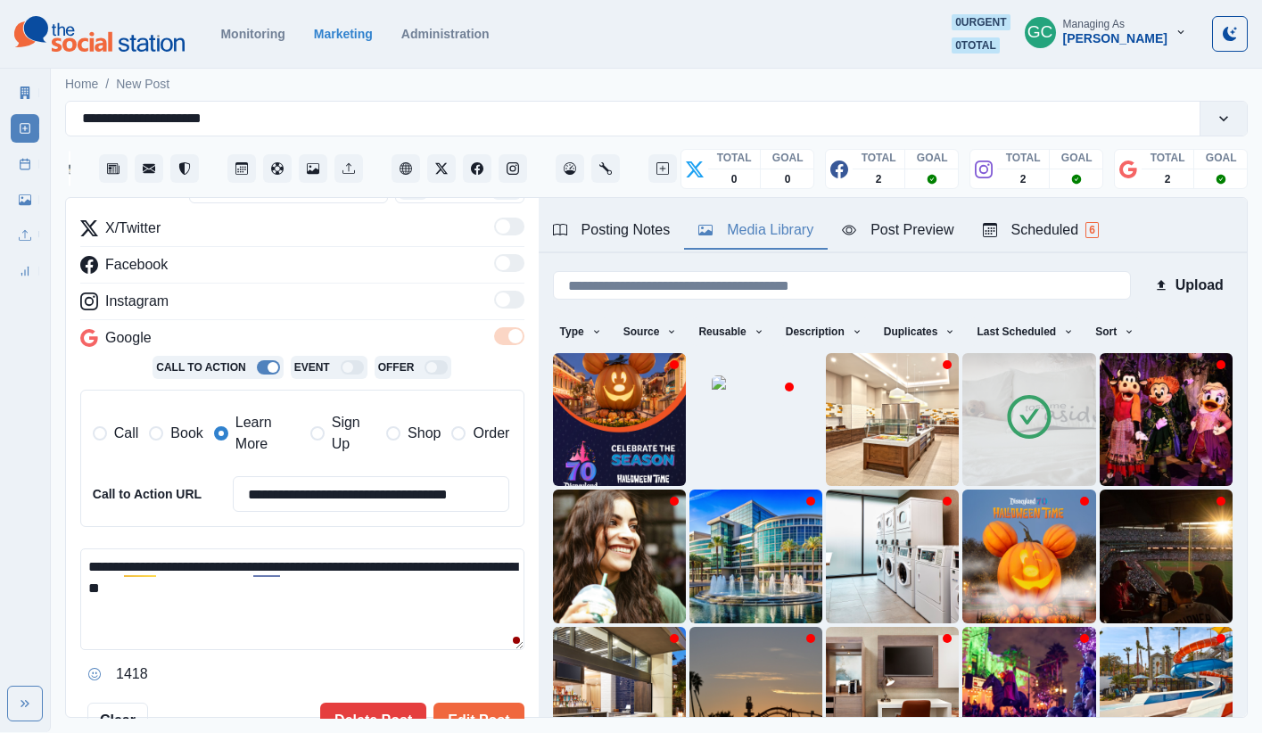
scroll to position [355, 0]
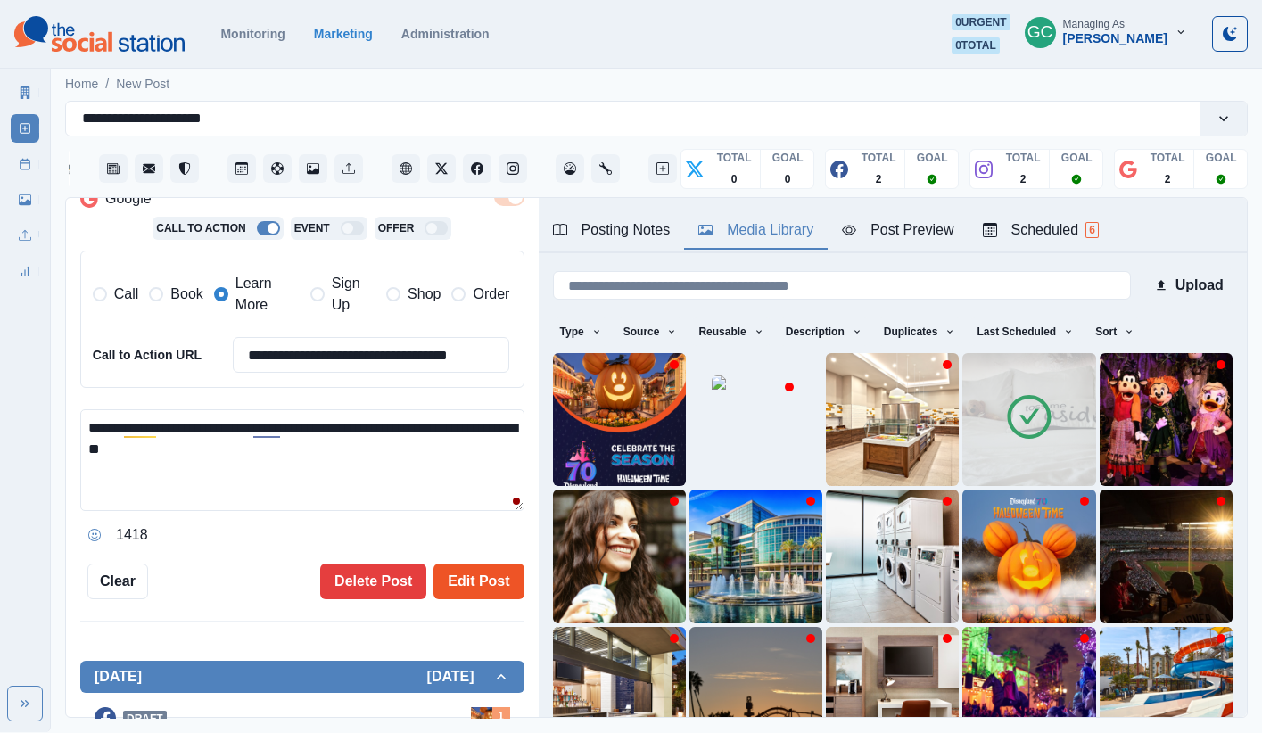
click at [484, 592] on button "Edit Post" at bounding box center [478, 582] width 90 height 36
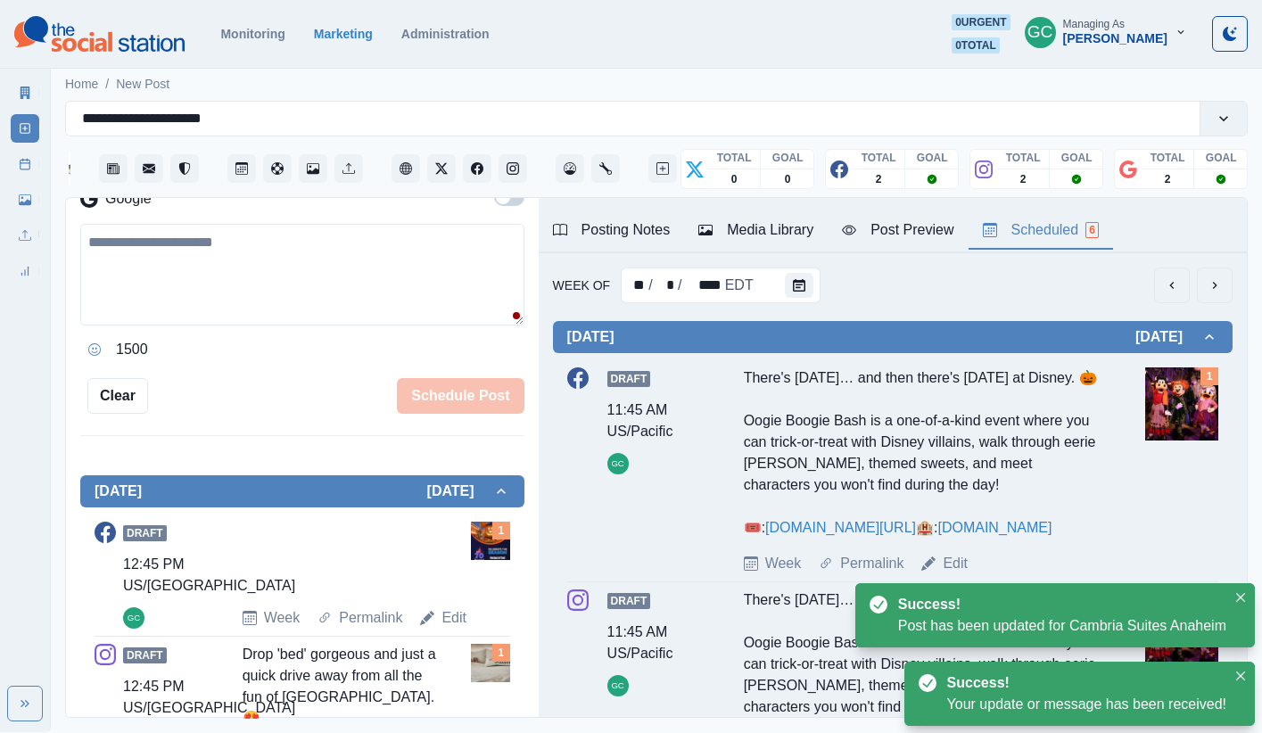
click at [939, 217] on button "Scheduled 6" at bounding box center [1040, 230] width 144 height 37
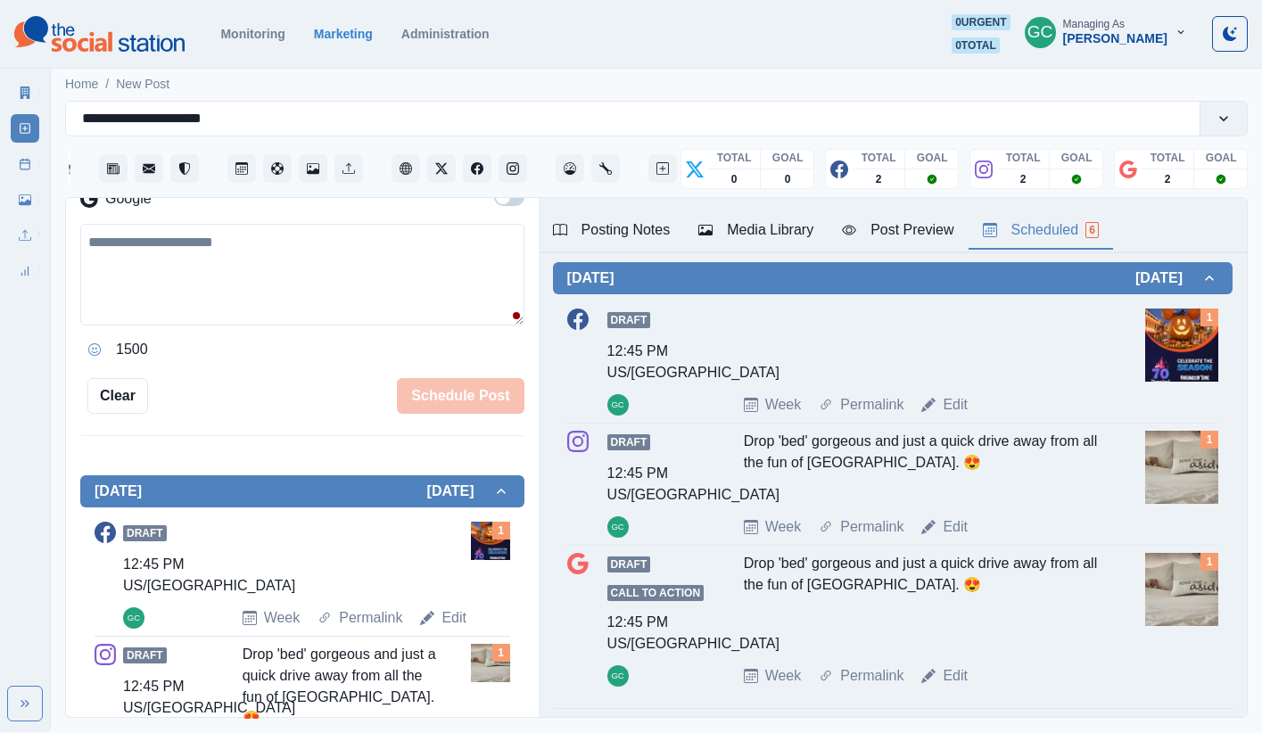
scroll to position [738, 0]
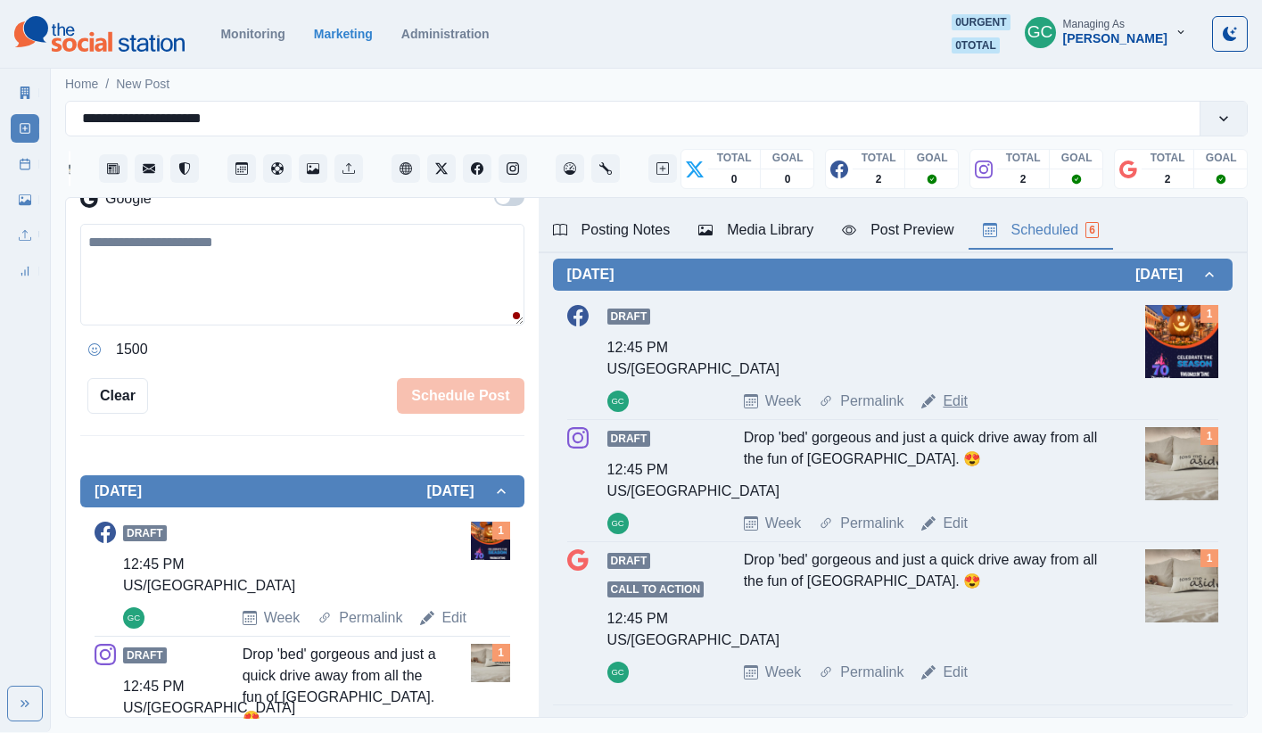
click at [939, 412] on link "Edit" at bounding box center [954, 401] width 25 height 21
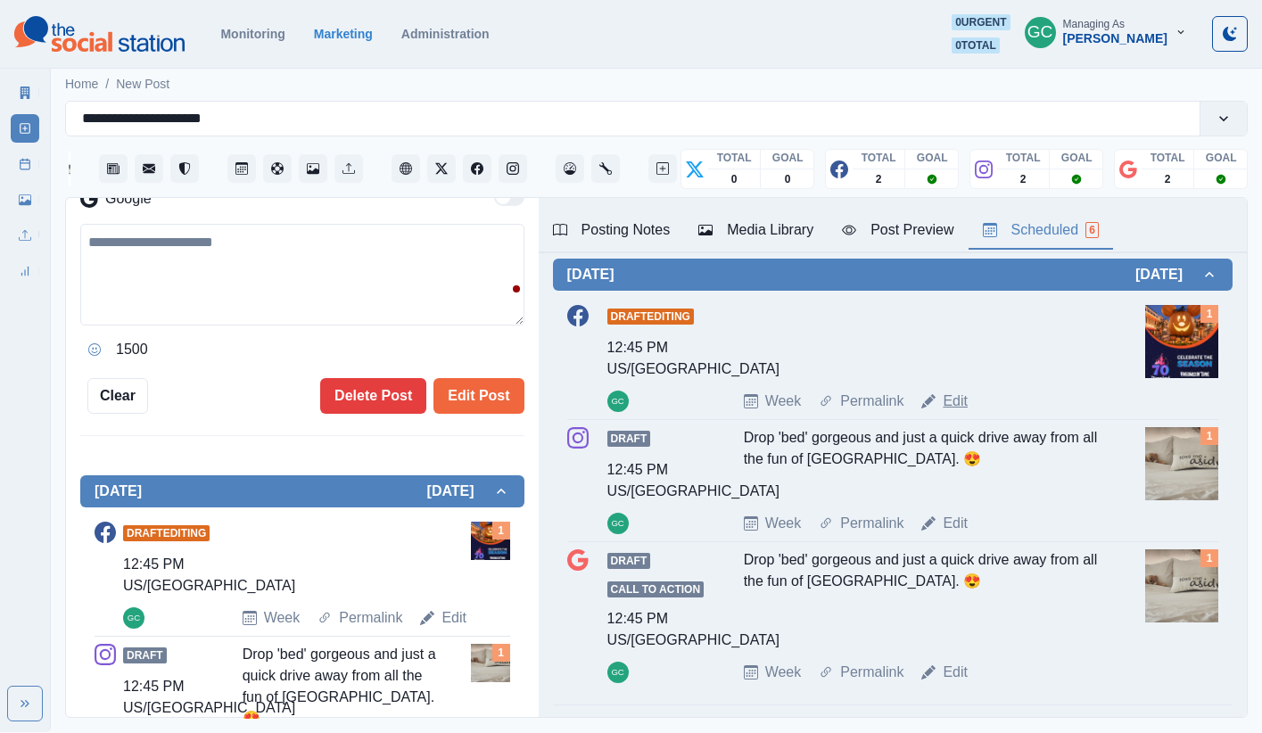
scroll to position [740, 0]
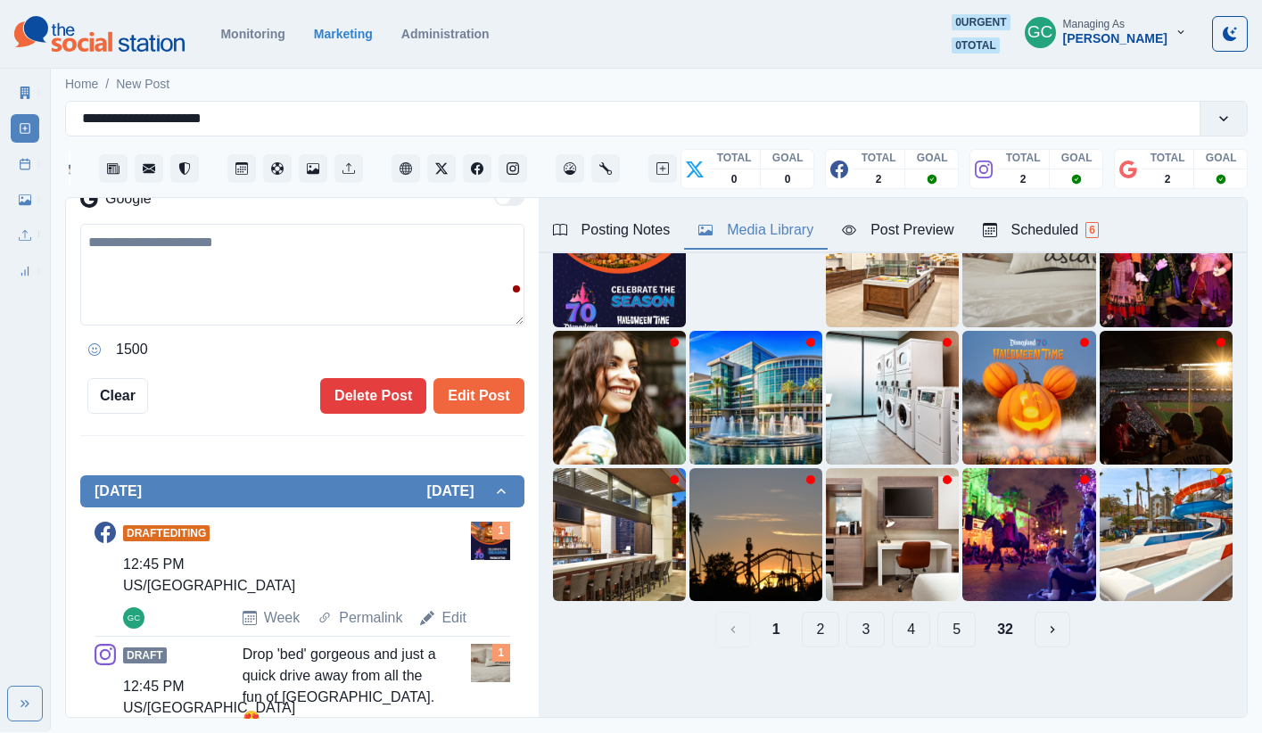
click at [743, 230] on div "Media Library" at bounding box center [755, 229] width 115 height 21
click at [939, 291] on img at bounding box center [1028, 260] width 133 height 133
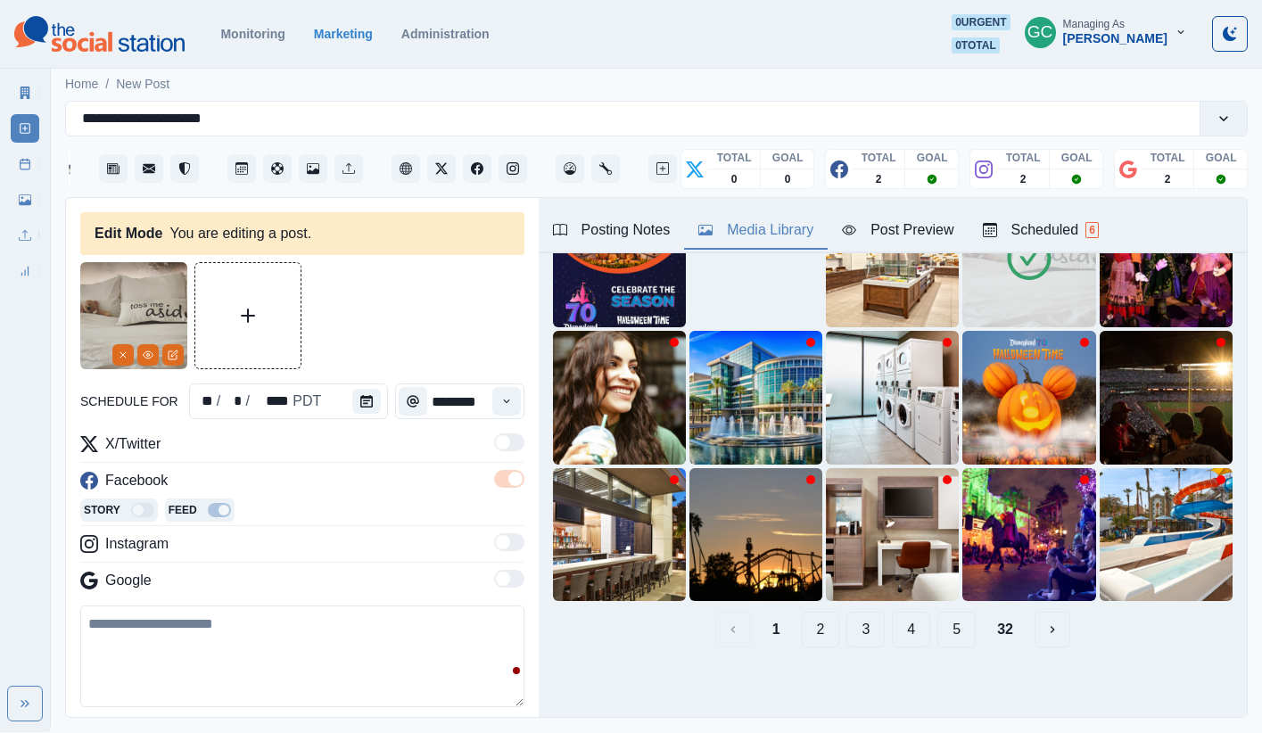
scroll to position [227, 0]
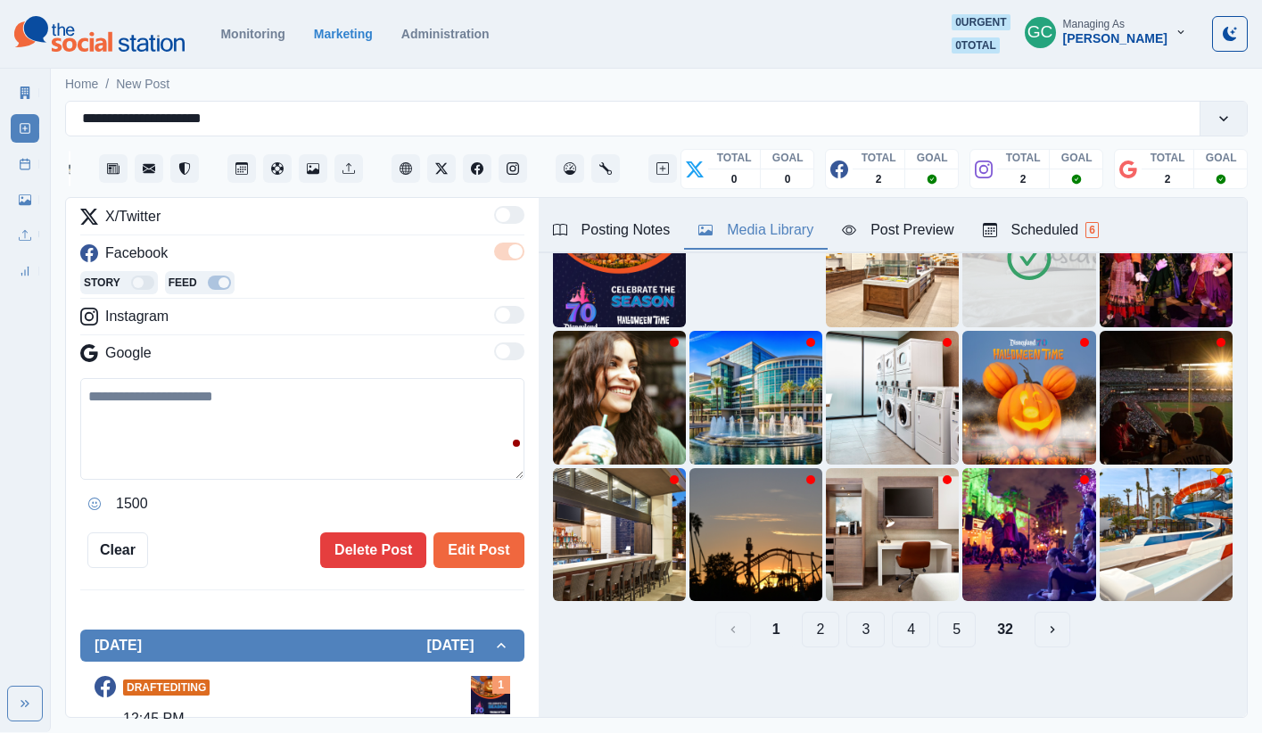
click at [407, 472] on textarea at bounding box center [302, 429] width 444 height 102
paste textarea "**********"
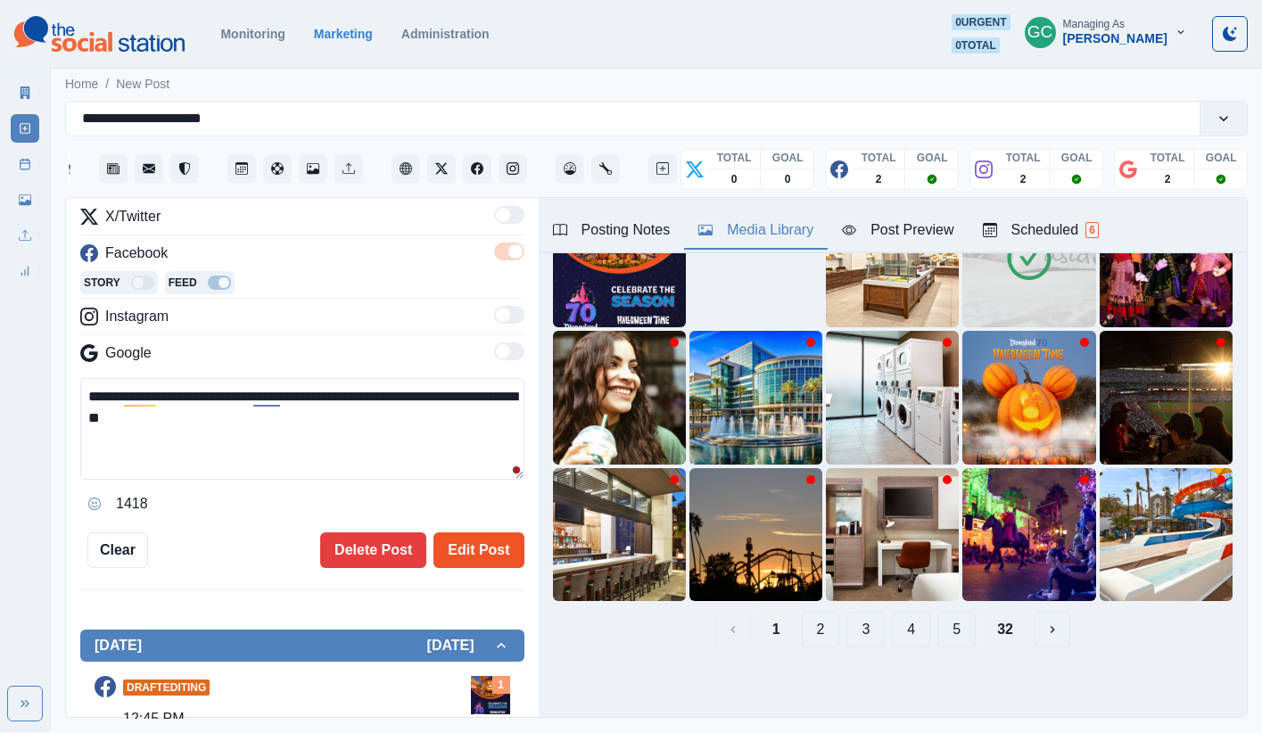
type textarea "**********"
click at [462, 549] on button "Edit Post" at bounding box center [478, 550] width 90 height 36
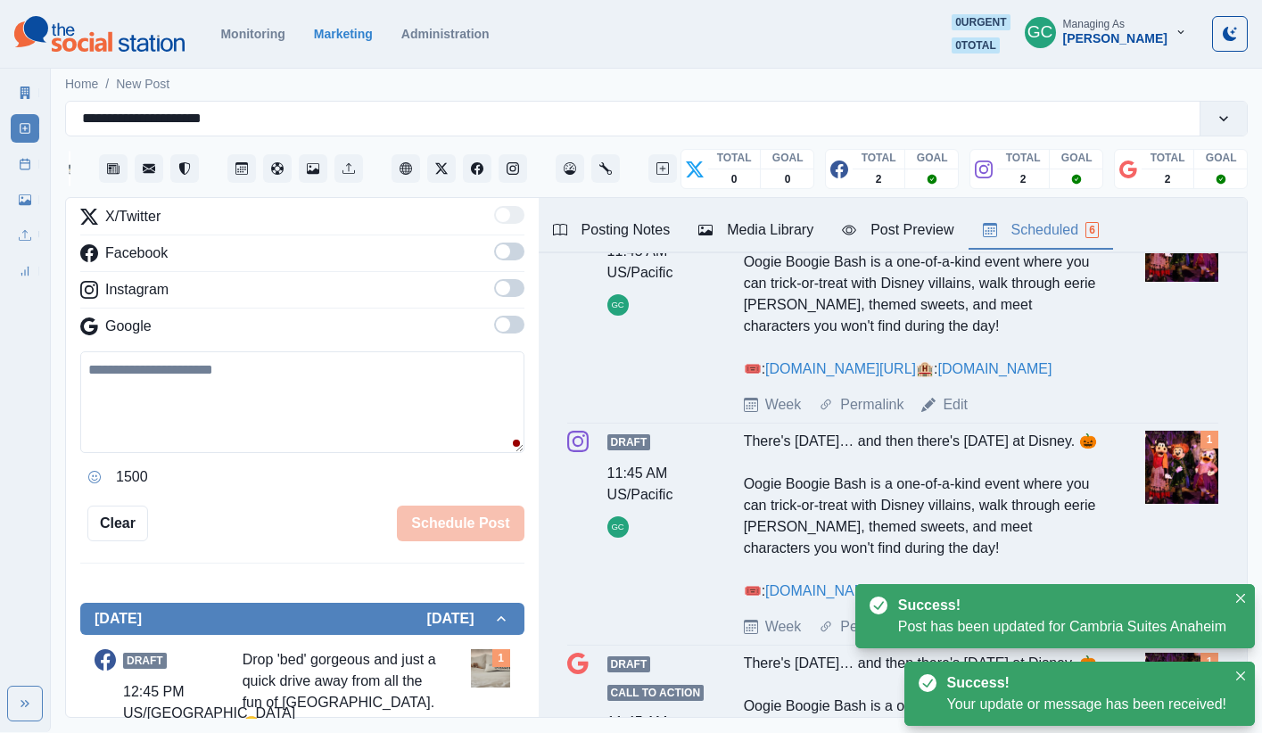
click at [939, 231] on div "Scheduled 6" at bounding box center [1041, 229] width 116 height 21
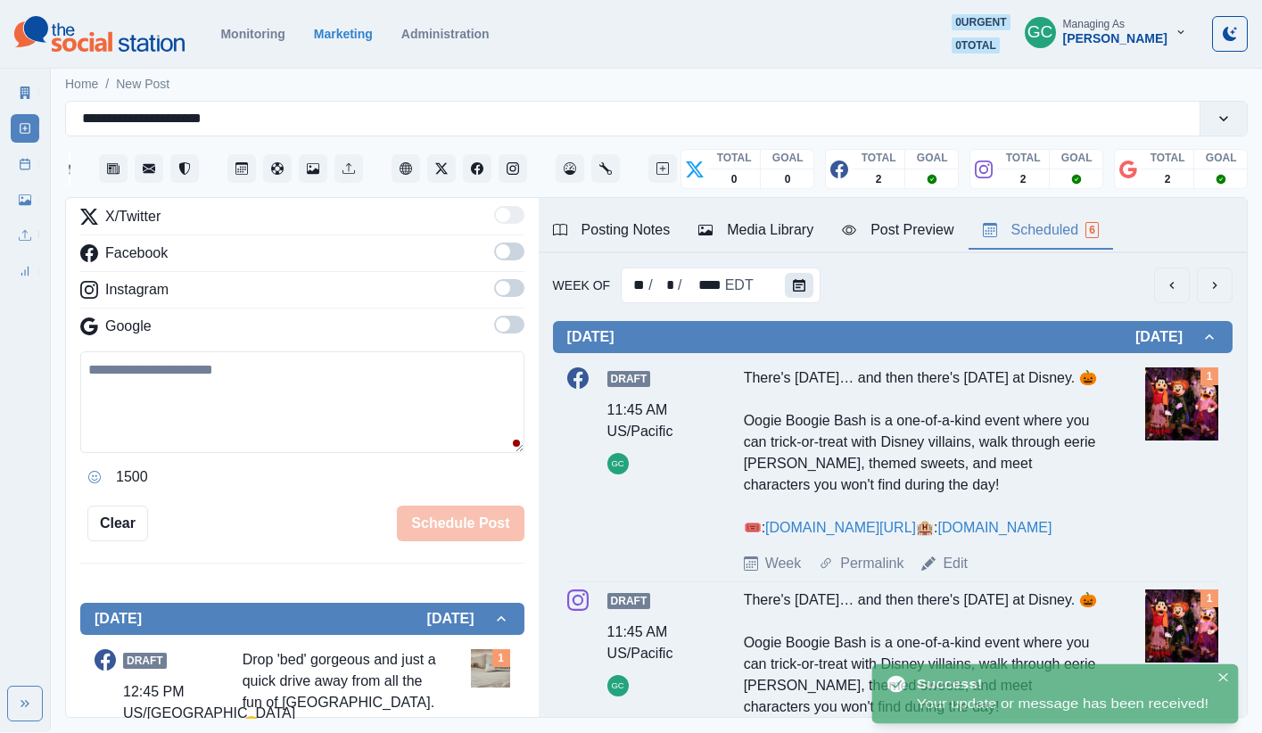
click at [794, 281] on icon "Calendar" at bounding box center [799, 285] width 12 height 12
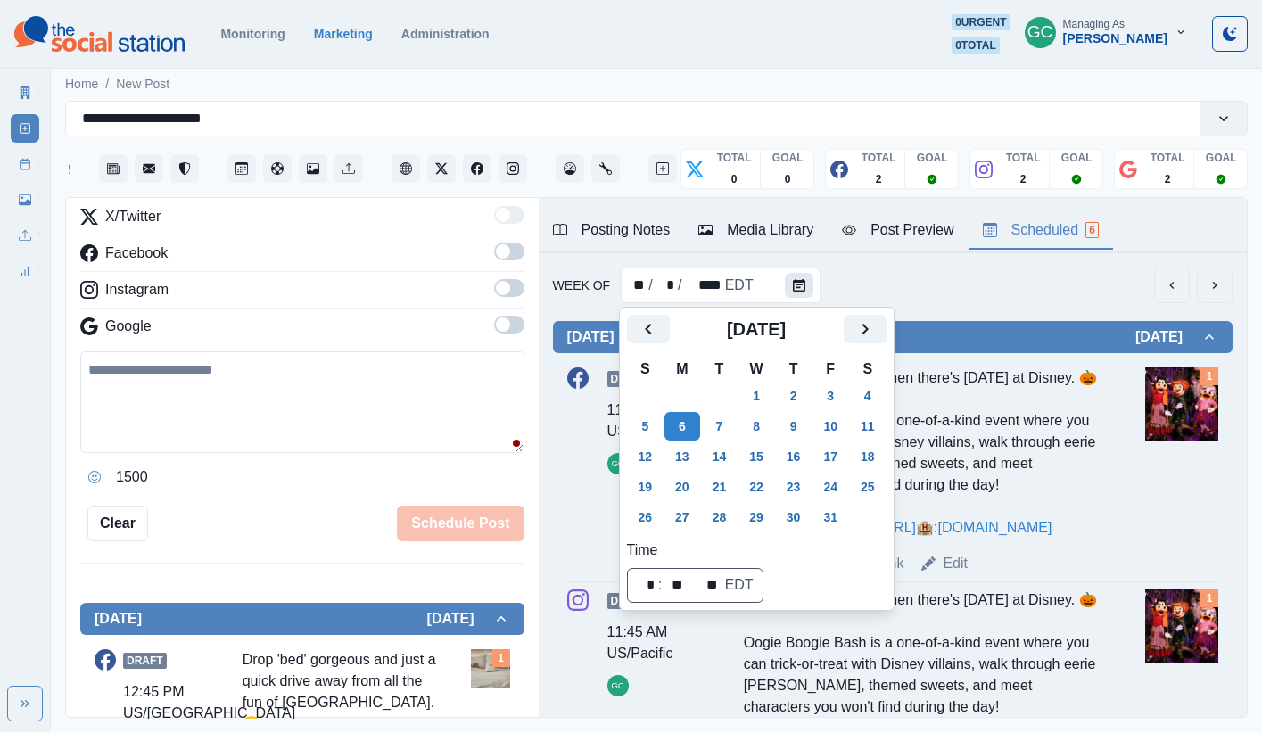
scroll to position [1, 0]
click at [673, 457] on button "13" at bounding box center [682, 456] width 36 height 29
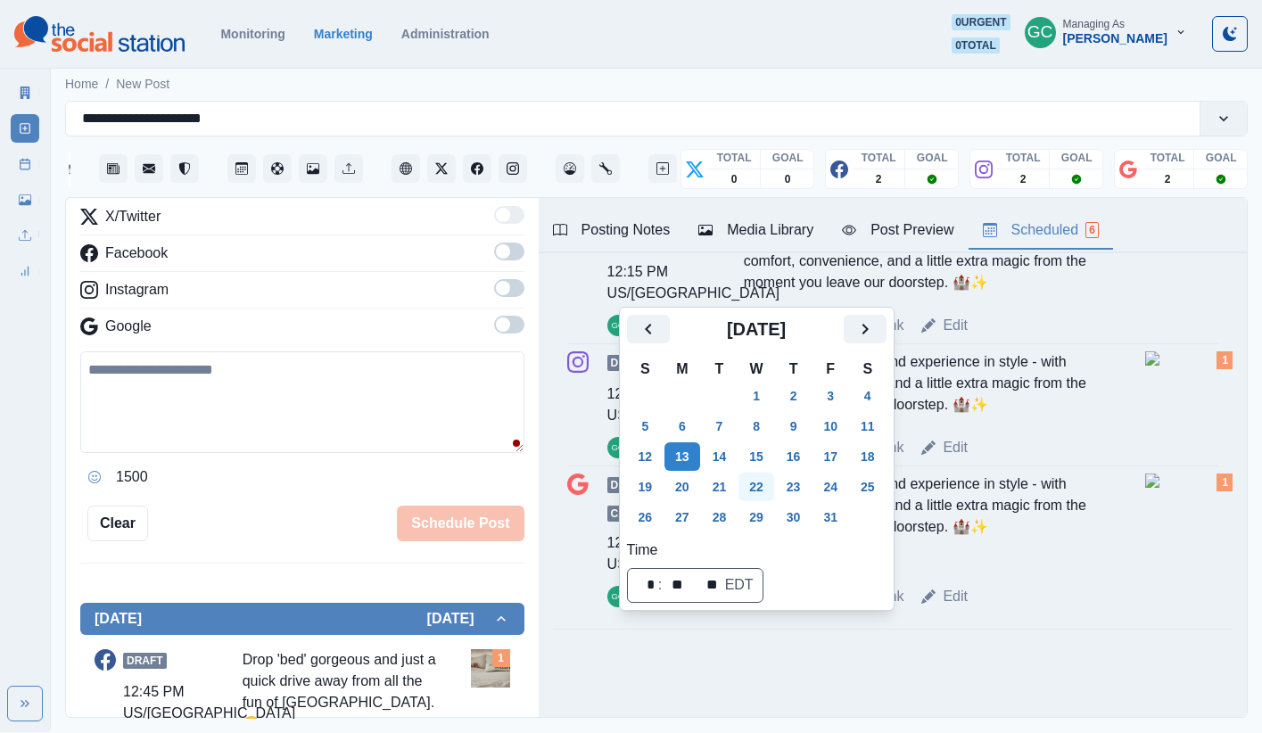
click at [753, 486] on button "22" at bounding box center [756, 487] width 36 height 29
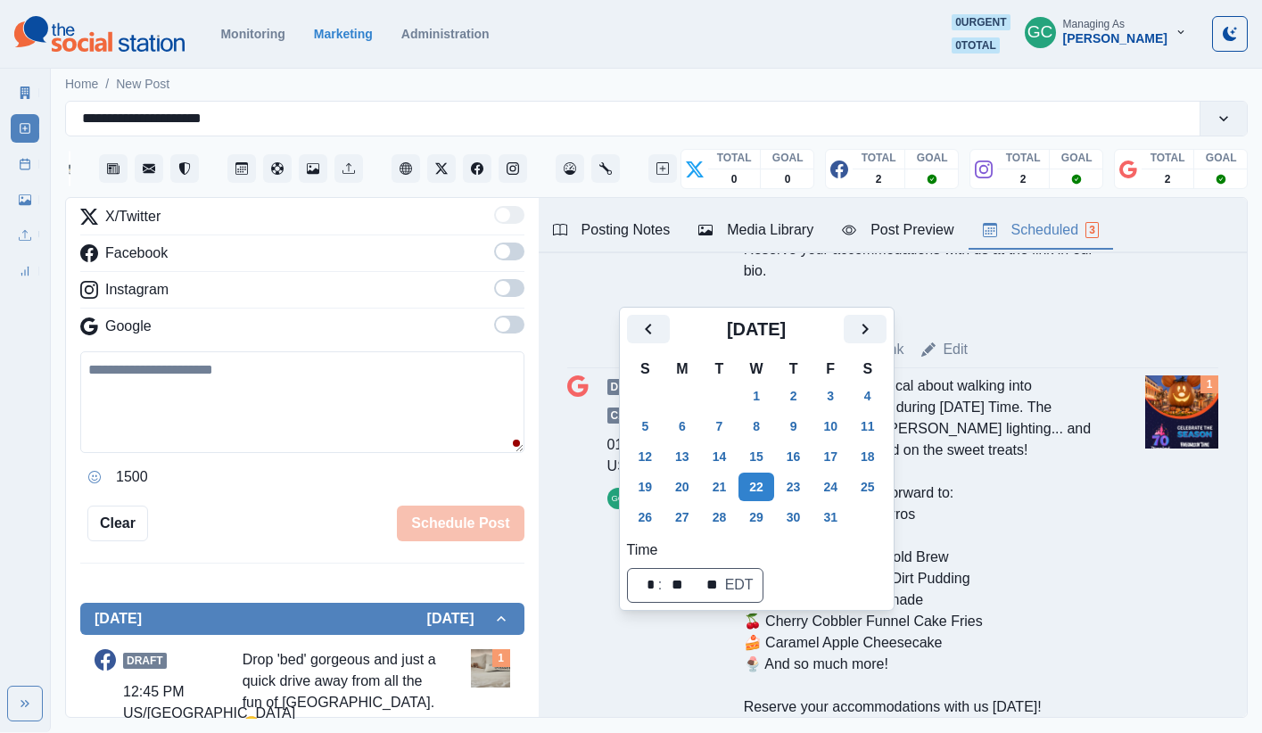
scroll to position [1016, 0]
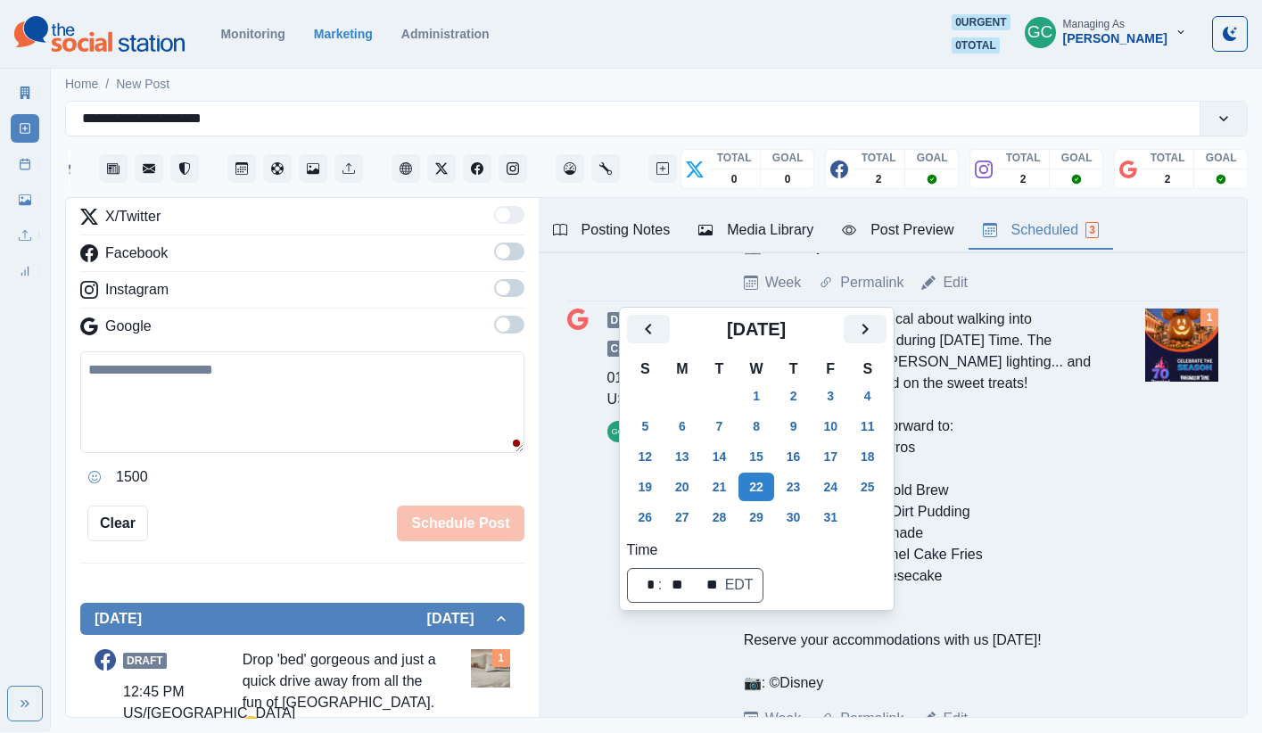
click at [939, 481] on div "Draft Call to Action 01:45 PM US/Pacific GC There's something magical about wal…" at bounding box center [892, 519] width 651 height 421
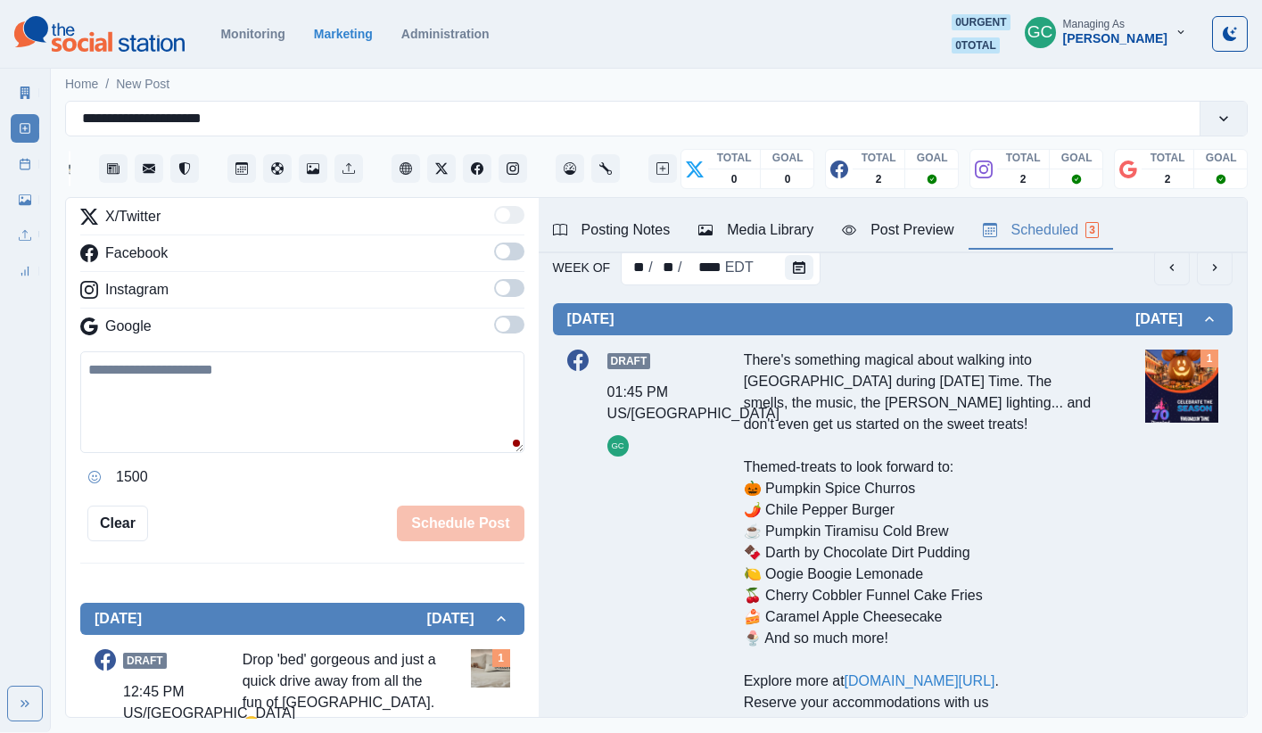
scroll to position [0, 0]
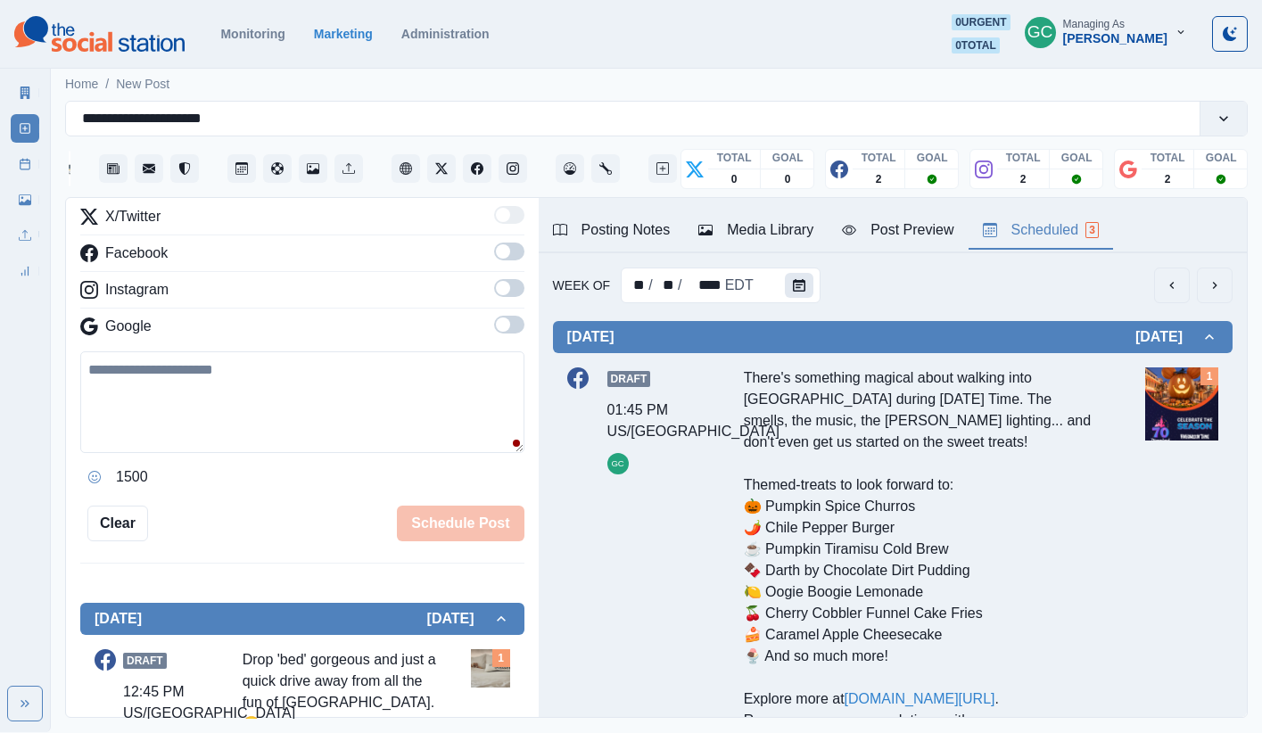
click at [785, 289] on button "Calendar" at bounding box center [799, 285] width 29 height 25
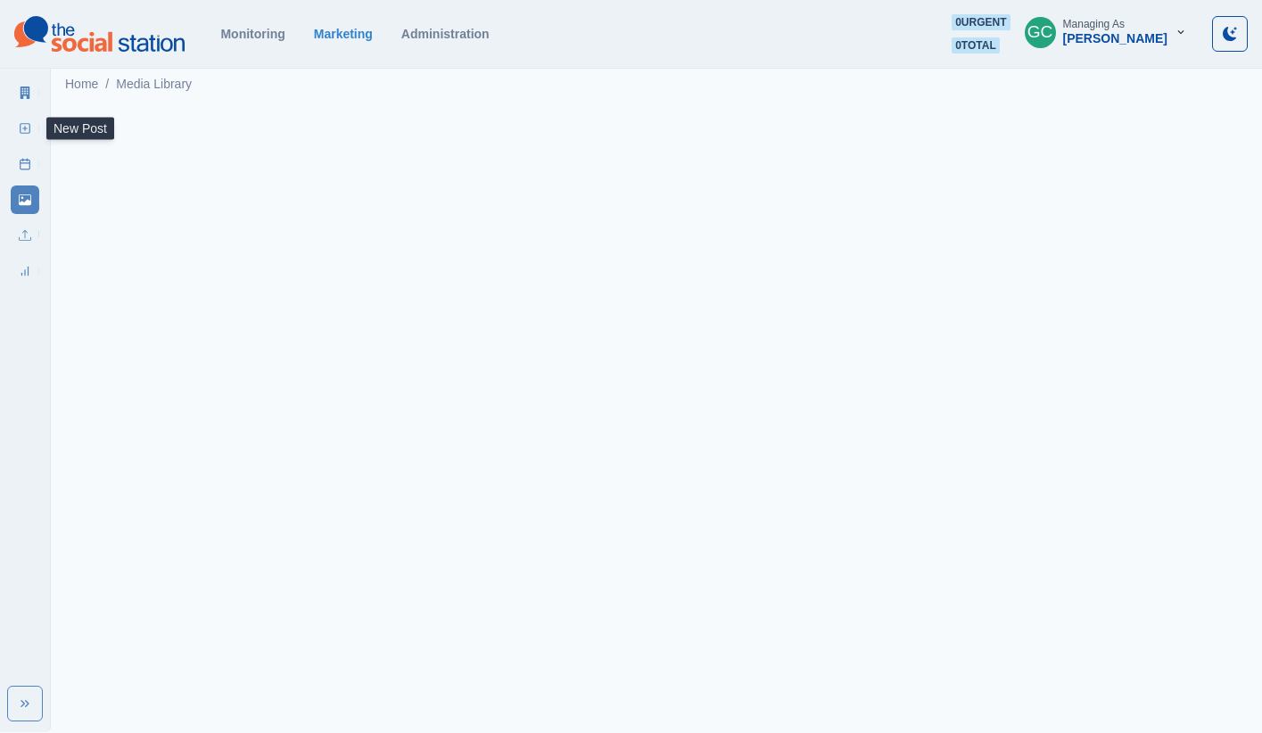
click at [23, 125] on icon at bounding box center [25, 128] width 12 height 12
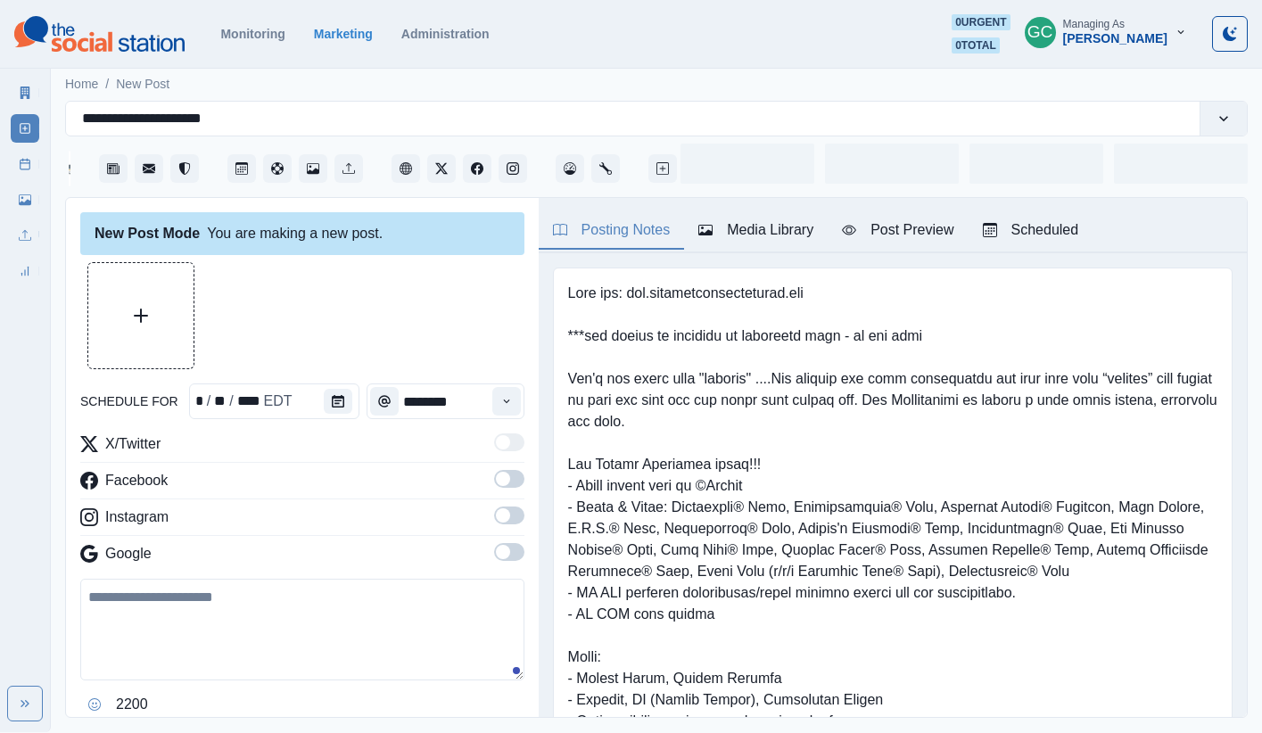
type input "*******"
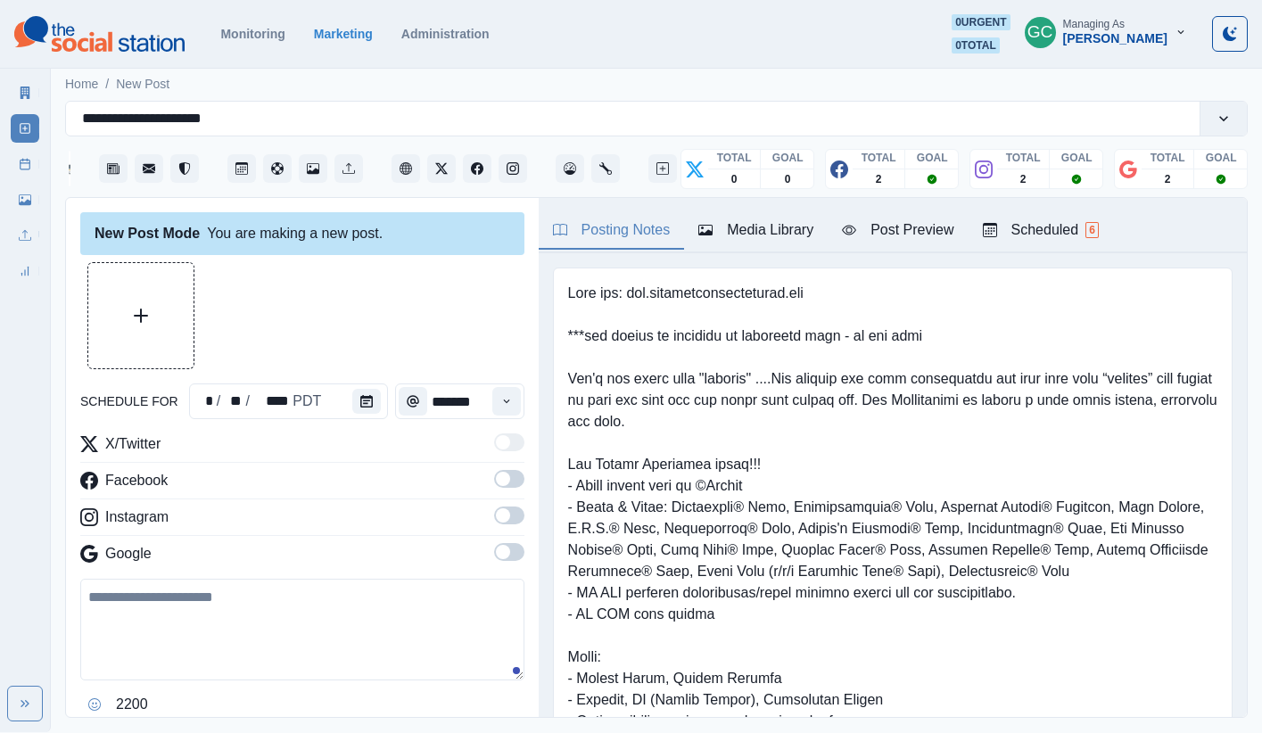
click at [1014, 238] on div "Scheduled 6" at bounding box center [1041, 229] width 116 height 21
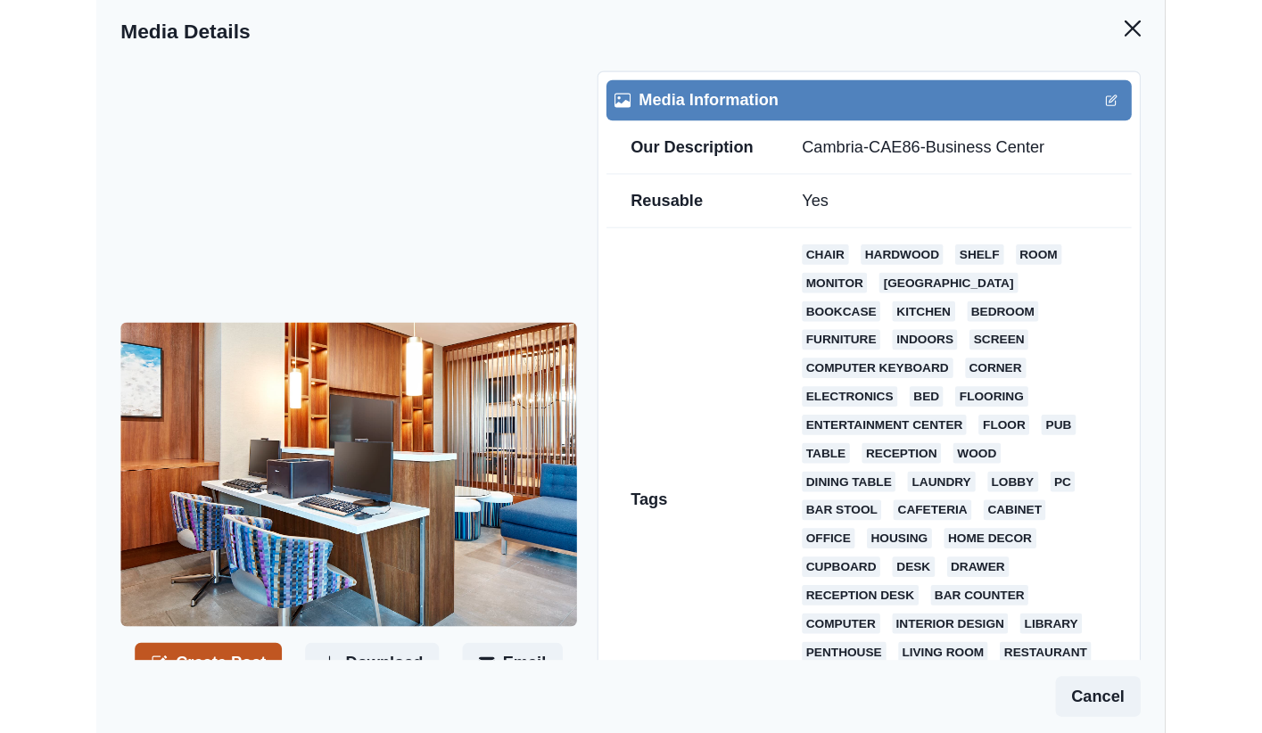
scroll to position [21, 0]
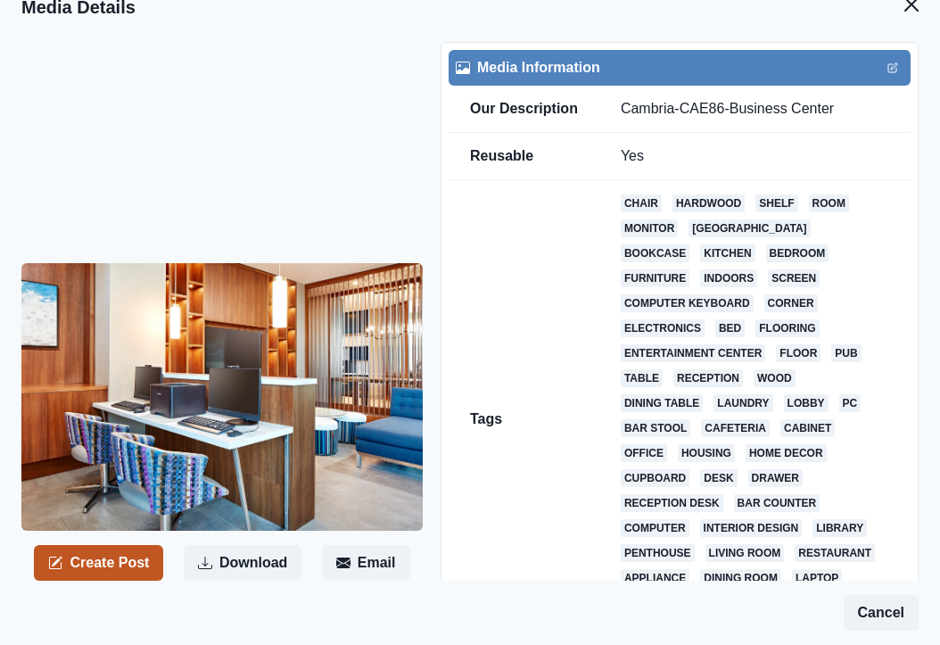
click at [103, 564] on button "Create Post" at bounding box center [98, 563] width 129 height 36
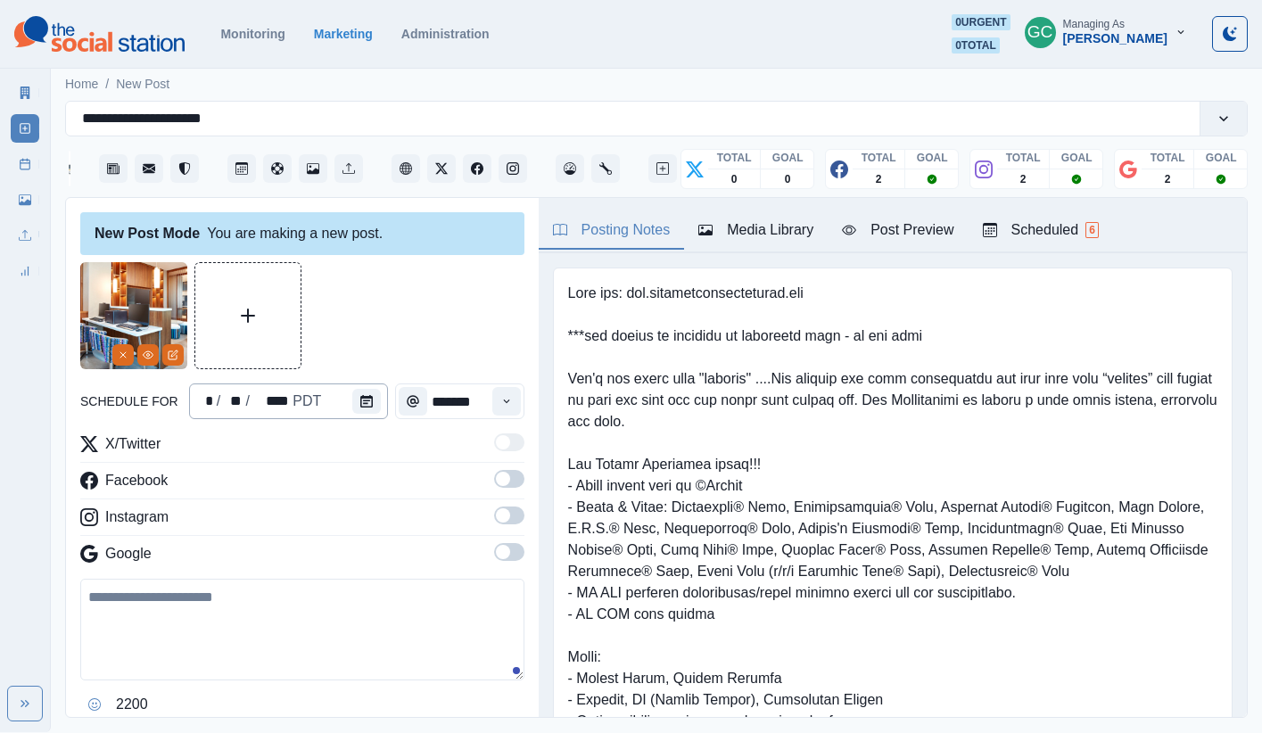
click at [324, 408] on div "* / ** / **** PDT" at bounding box center [289, 401] width 200 height 36
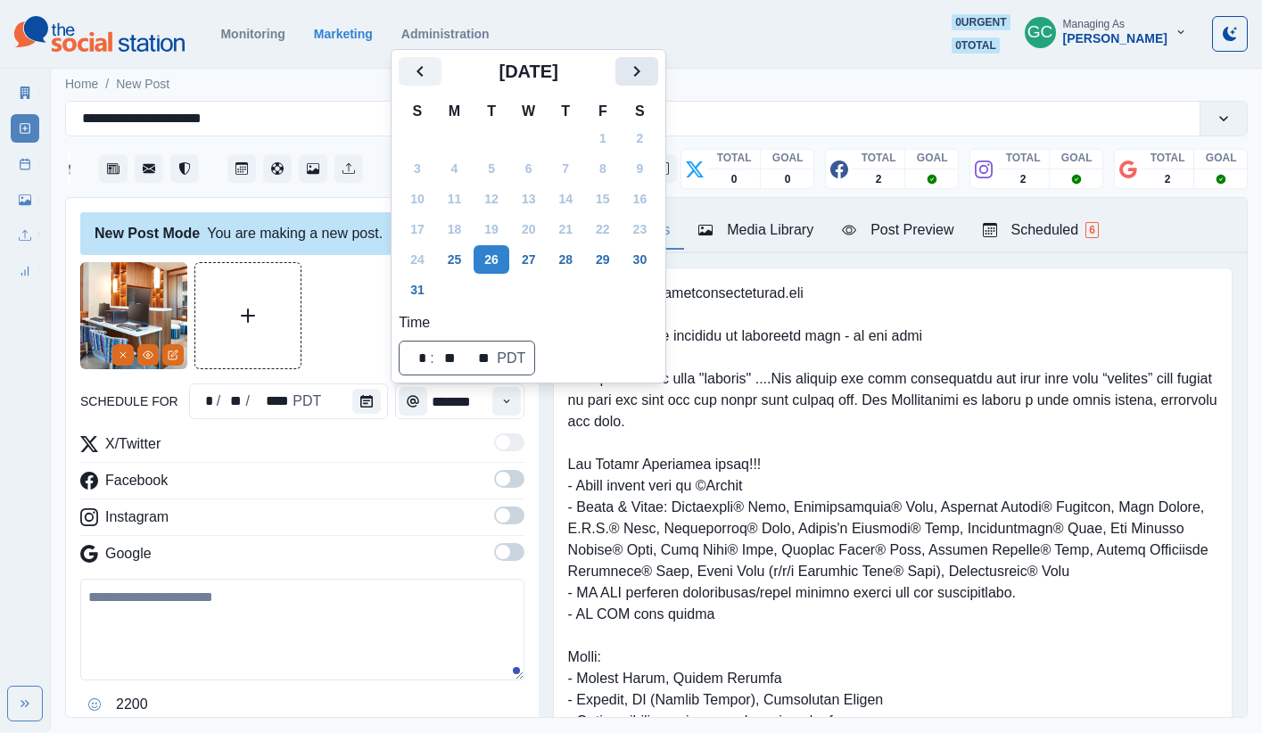
click at [647, 76] on icon "Next" at bounding box center [636, 71] width 21 height 21
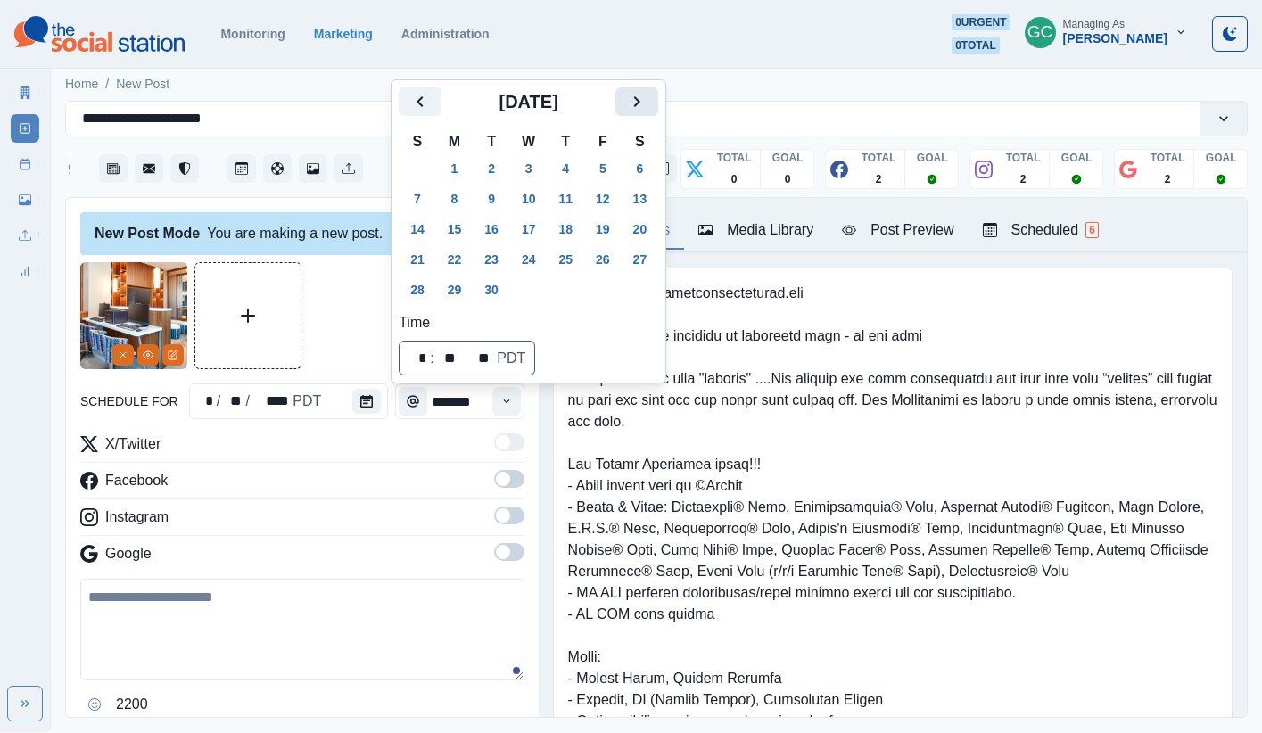
click at [647, 93] on icon "Next" at bounding box center [636, 101] width 21 height 21
click at [412, 287] on button "26" at bounding box center [417, 290] width 36 height 29
click at [508, 401] on icon "Time" at bounding box center [506, 401] width 12 height 12
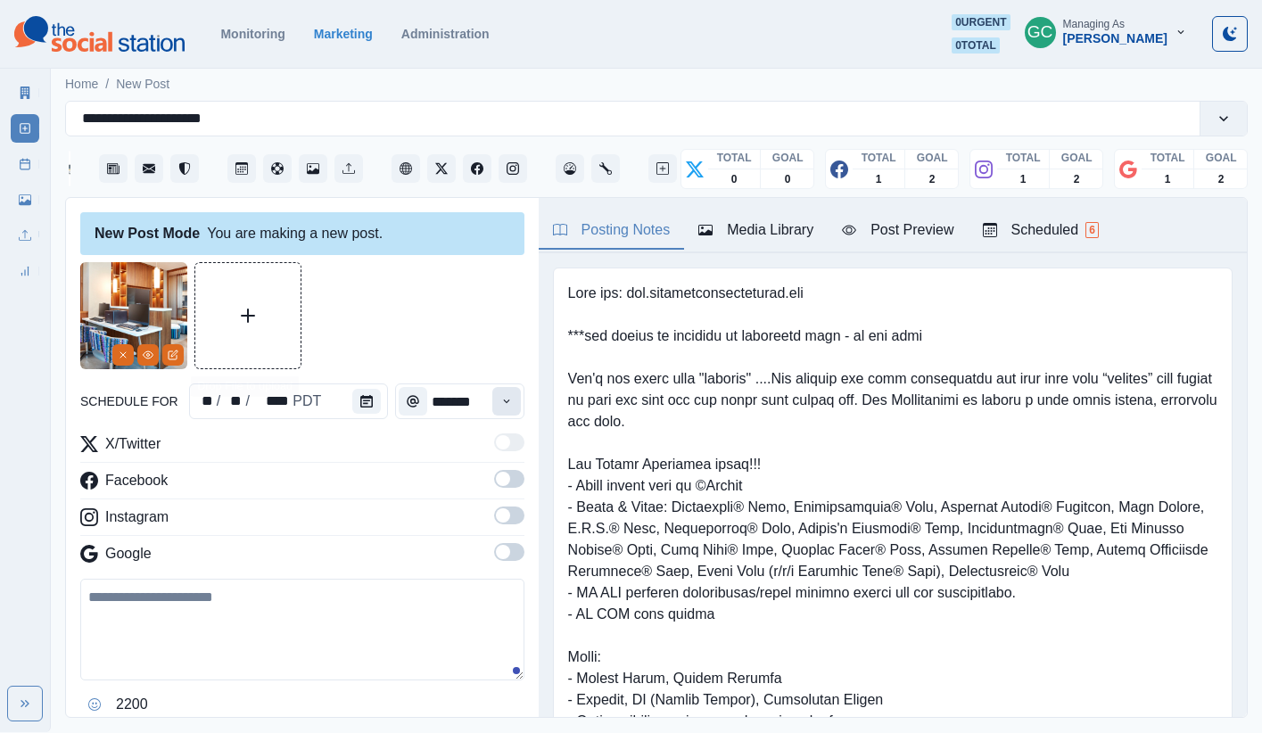
click at [508, 402] on icon "Time" at bounding box center [506, 401] width 12 height 12
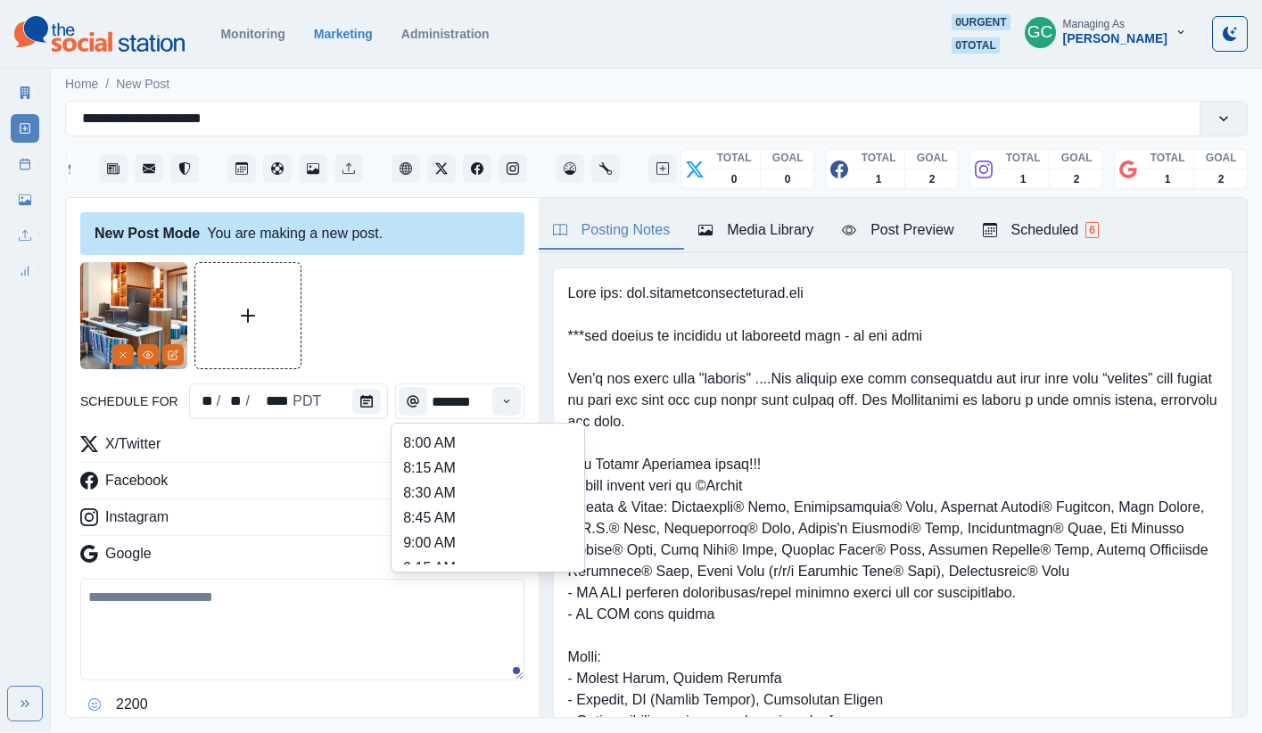
scroll to position [323, 0]
click at [505, 520] on li "12:00 PM" at bounding box center [488, 519] width 178 height 25
type input "********"
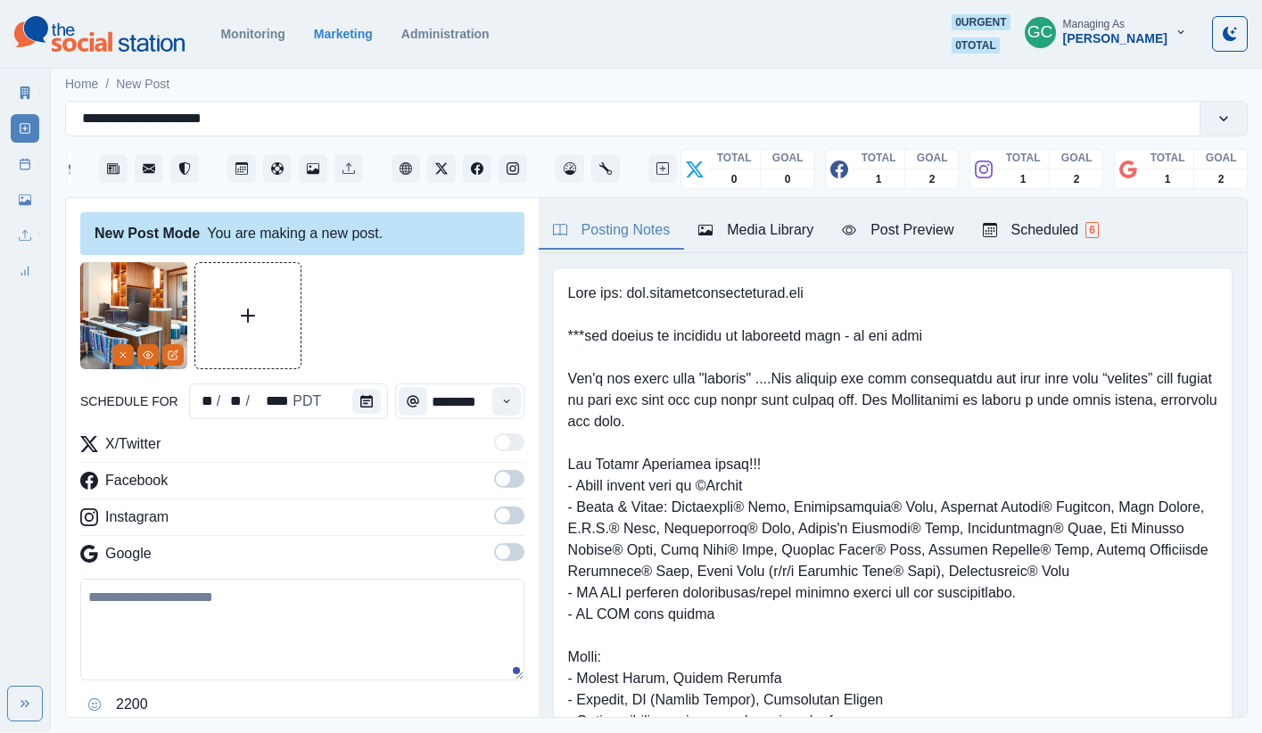
click at [511, 548] on span at bounding box center [509, 552] width 30 height 18
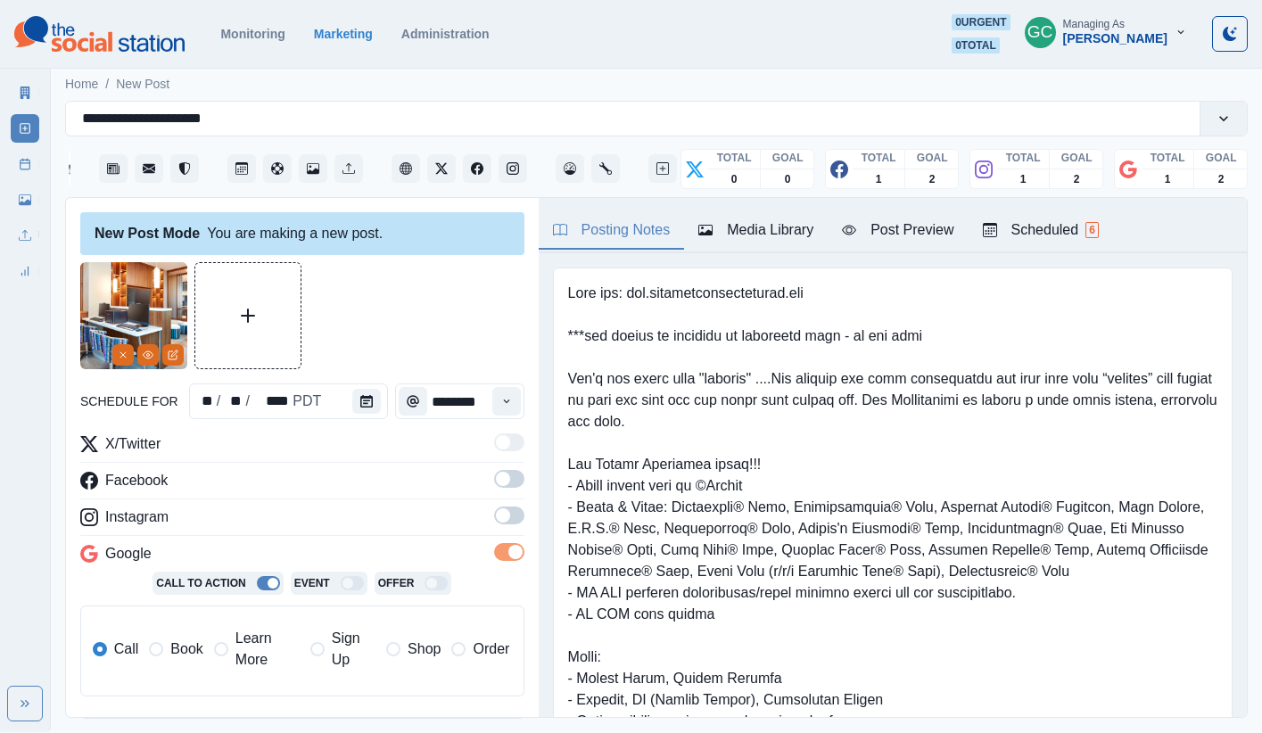
drag, startPoint x: 506, startPoint y: 523, endPoint x: 504, endPoint y: 494, distance: 29.5
click at [506, 522] on span at bounding box center [509, 515] width 30 height 18
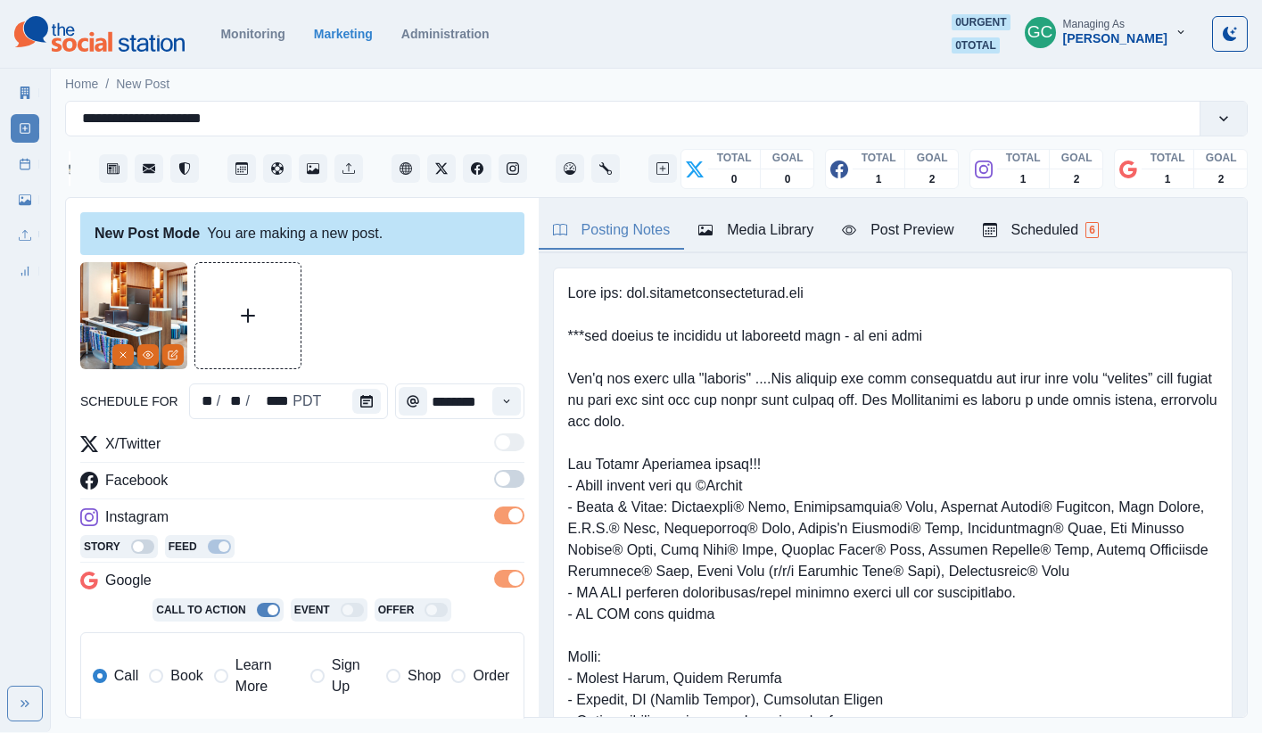
click at [504, 489] on label at bounding box center [509, 484] width 30 height 29
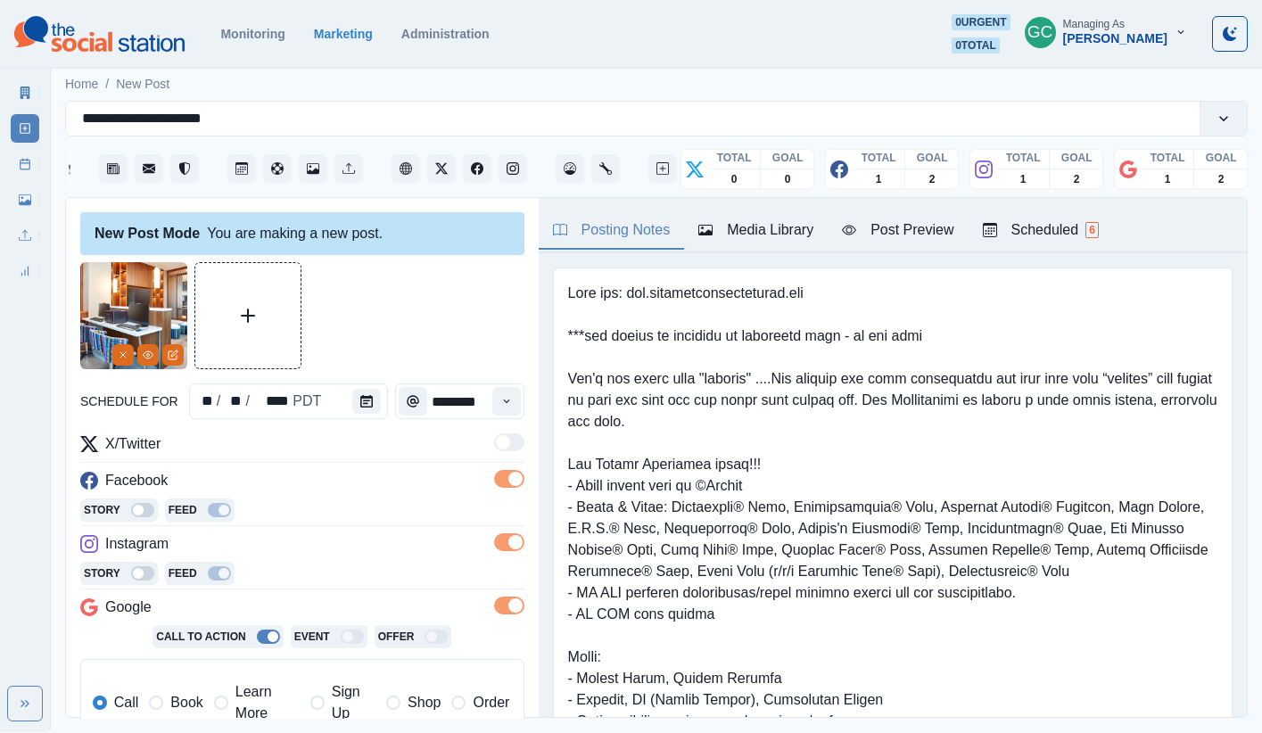
click at [212, 644] on div "Call Book Learn More Sign Up Shop Order" at bounding box center [301, 702] width 417 height 43
click at [246, 644] on span "Learn More" at bounding box center [267, 702] width 64 height 43
click at [164, 354] on button "Edit Media" at bounding box center [172, 354] width 21 height 21
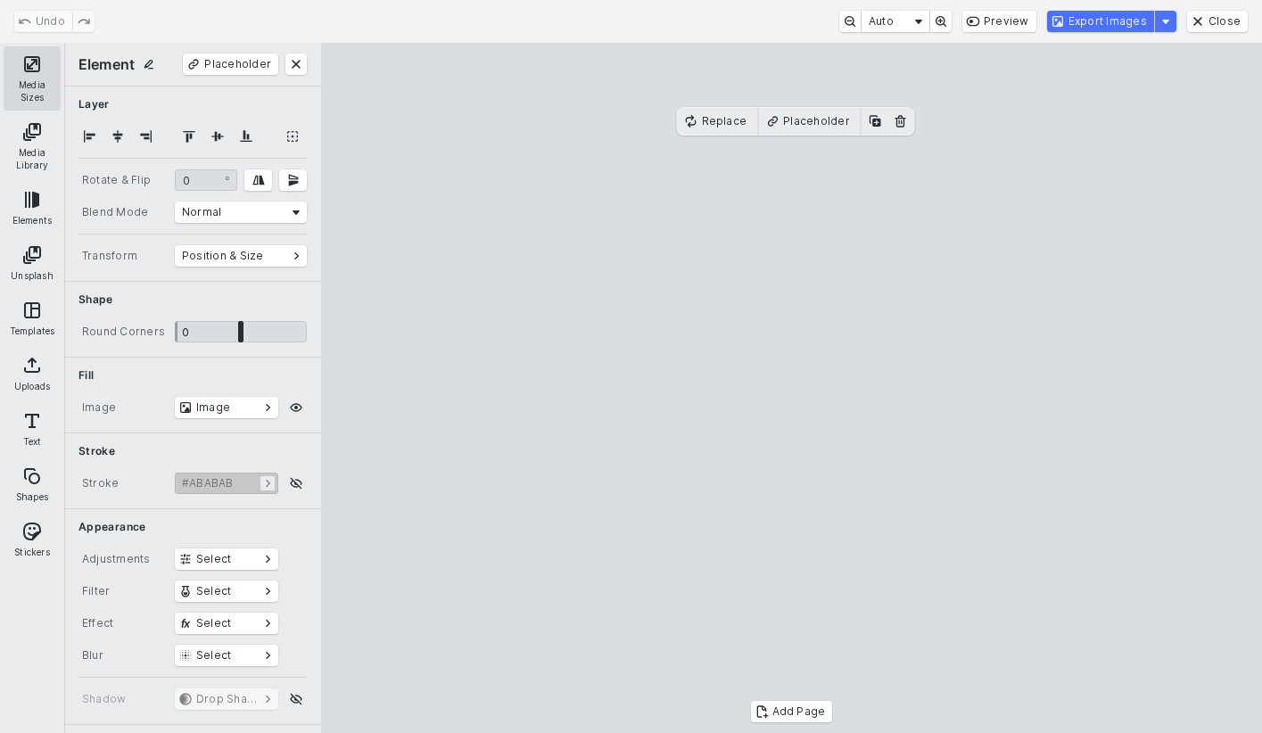
click at [24, 82] on button "Media Sizes" at bounding box center [32, 78] width 57 height 64
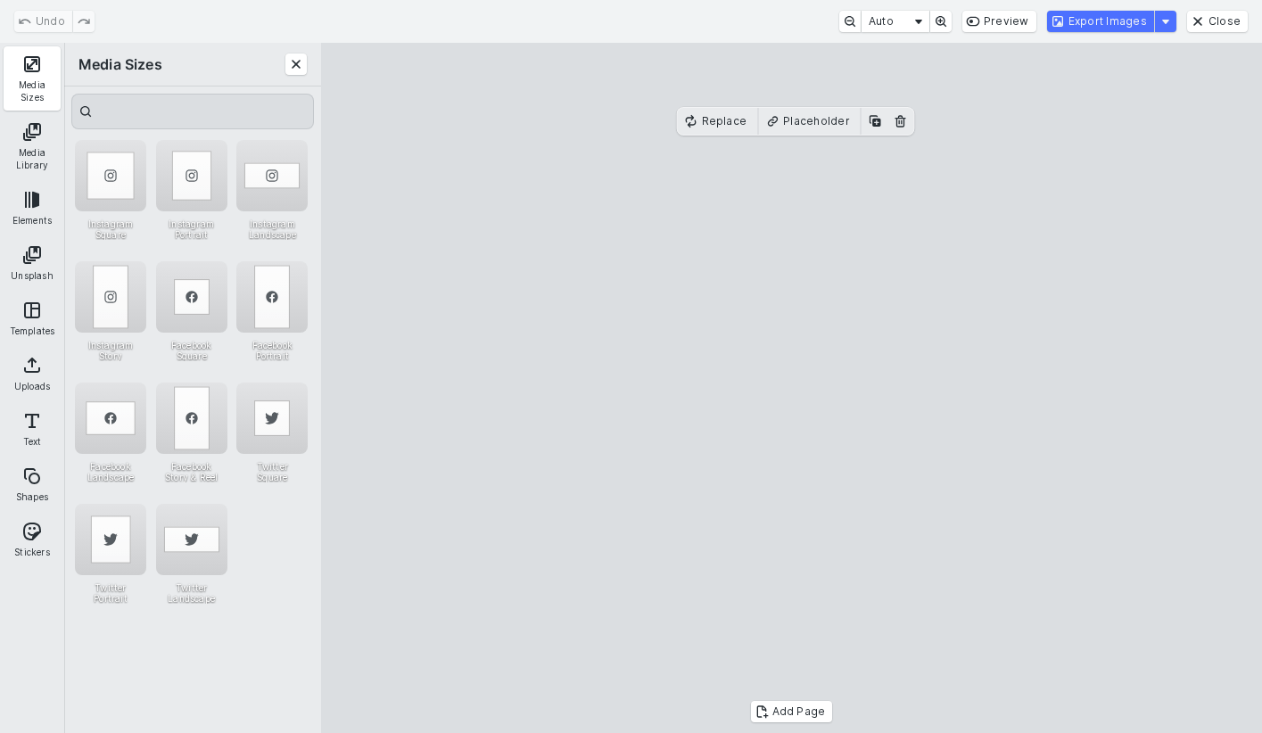
click at [259, 181] on div "Instagram Landscape" at bounding box center [271, 175] width 71 height 71
drag, startPoint x: 675, startPoint y: 438, endPoint x: 670, endPoint y: 414, distance: 24.7
click at [792, 388] on cesdk-canvas "Editor canvas" at bounding box center [792, 388] width 0 height 0
drag, startPoint x: 782, startPoint y: 607, endPoint x: 801, endPoint y: 641, distance: 38.7
click at [792, 388] on cesdk-canvas "Editor canvas" at bounding box center [792, 388] width 0 height 0
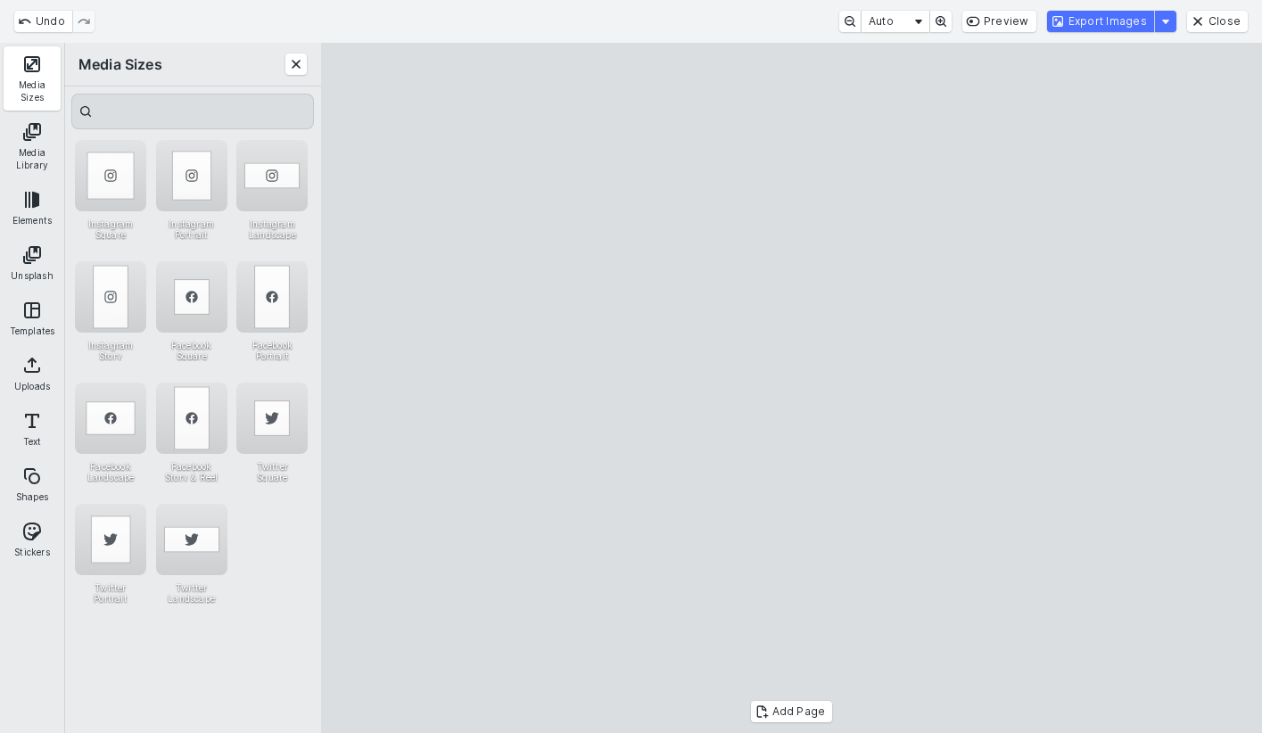
click at [792, 388] on cesdk-canvas "Editor canvas" at bounding box center [792, 388] width 0 height 0
click at [939, 21] on button "Export Images" at bounding box center [1100, 21] width 107 height 21
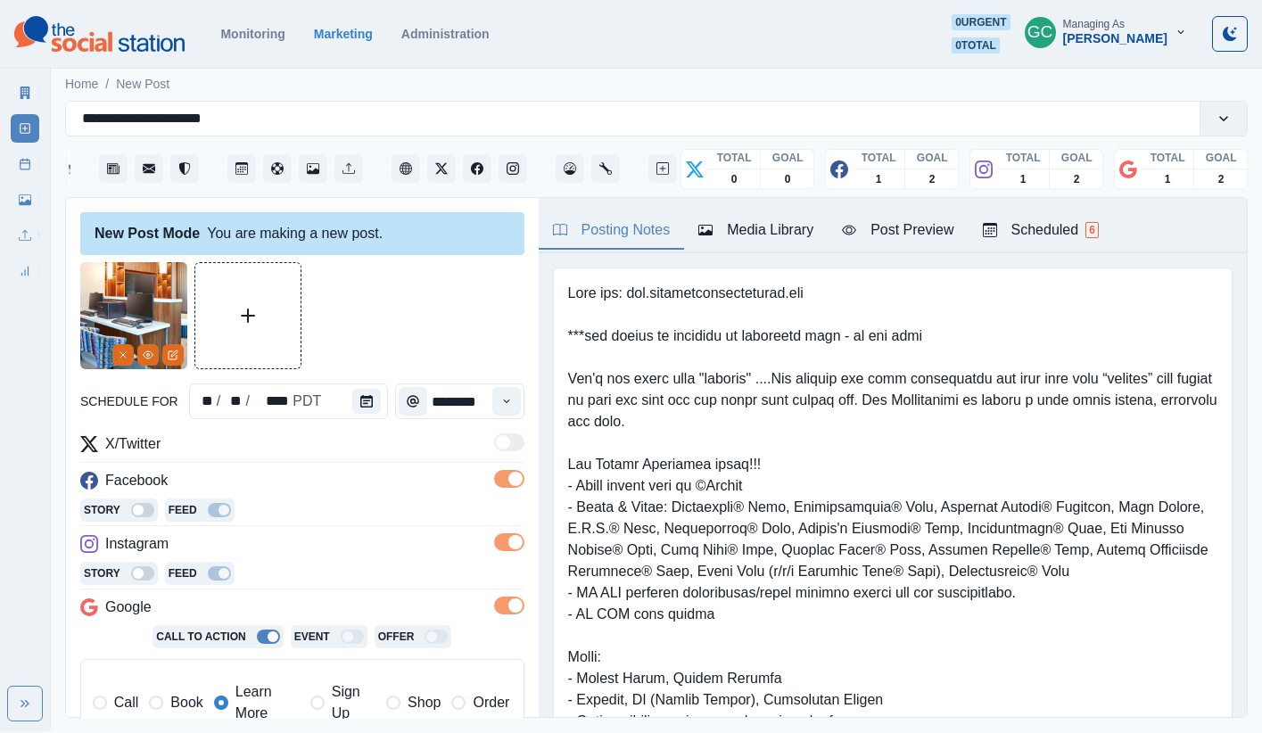
click at [799, 228] on div "Media Library" at bounding box center [755, 229] width 115 height 21
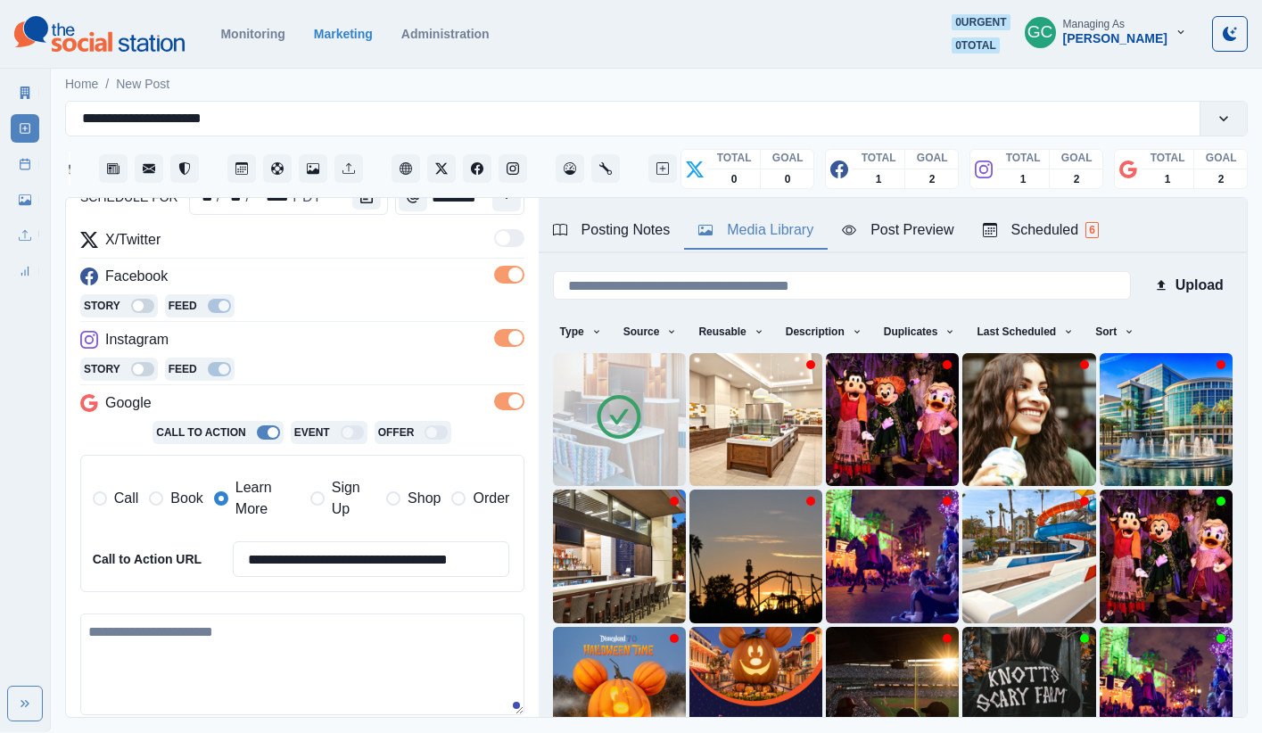
scroll to position [209, 0]
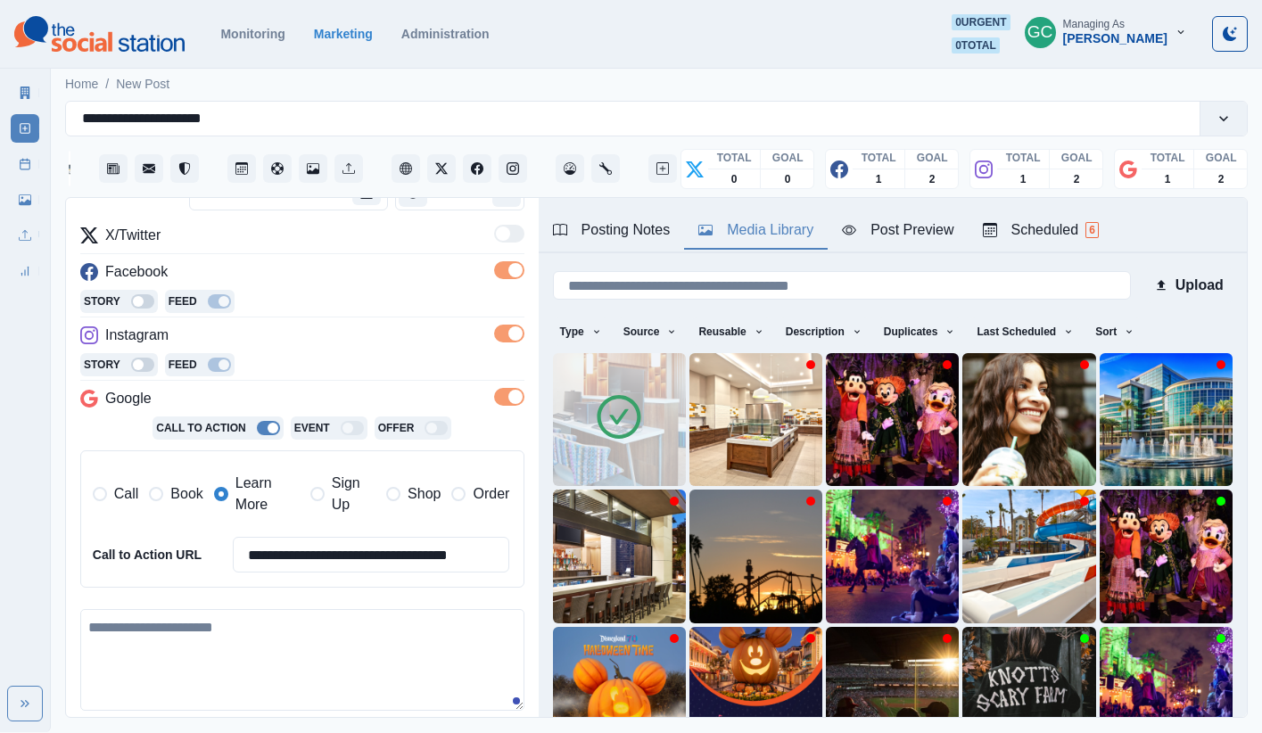
click at [223, 644] on textarea at bounding box center [302, 660] width 444 height 102
paste textarea "**********"
click at [148, 626] on textarea "**********" at bounding box center [302, 660] width 444 height 102
click at [132, 627] on textarea "**********" at bounding box center [302, 660] width 444 height 102
click at [130, 627] on textarea "**********" at bounding box center [302, 660] width 444 height 102
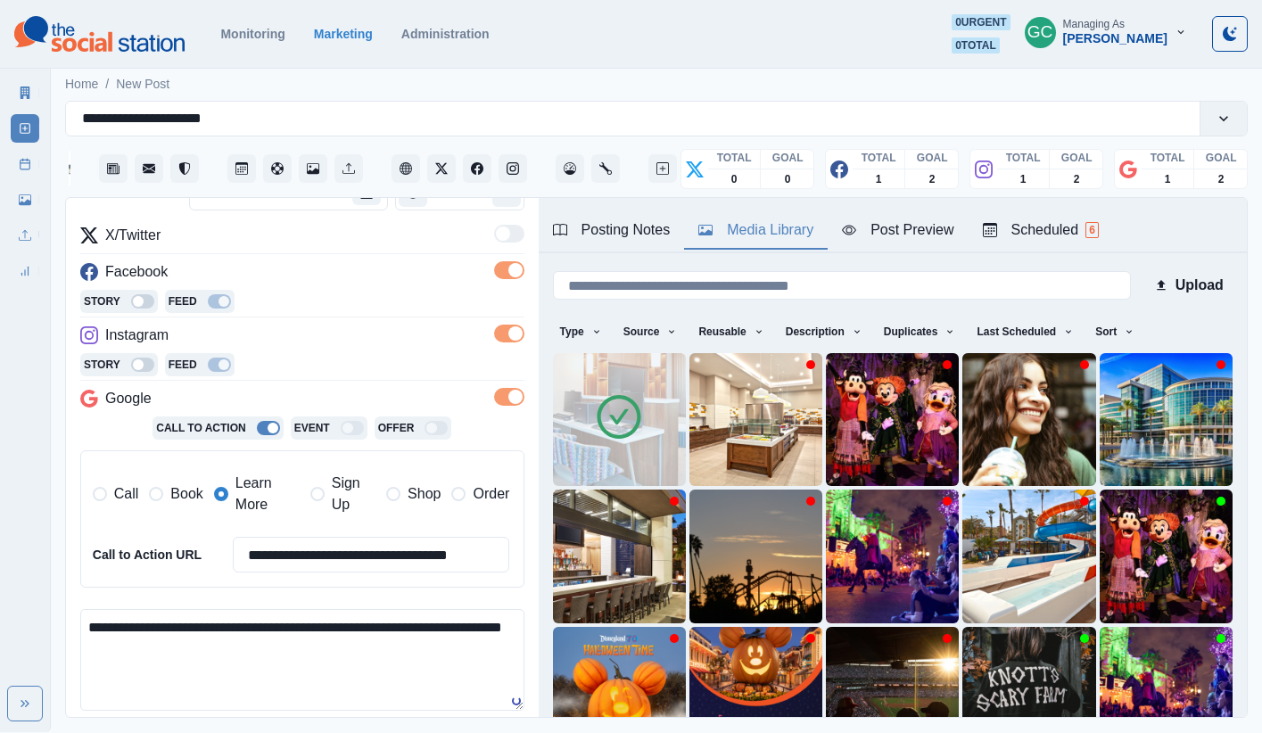
click at [338, 644] on textarea "**********" at bounding box center [302, 660] width 444 height 102
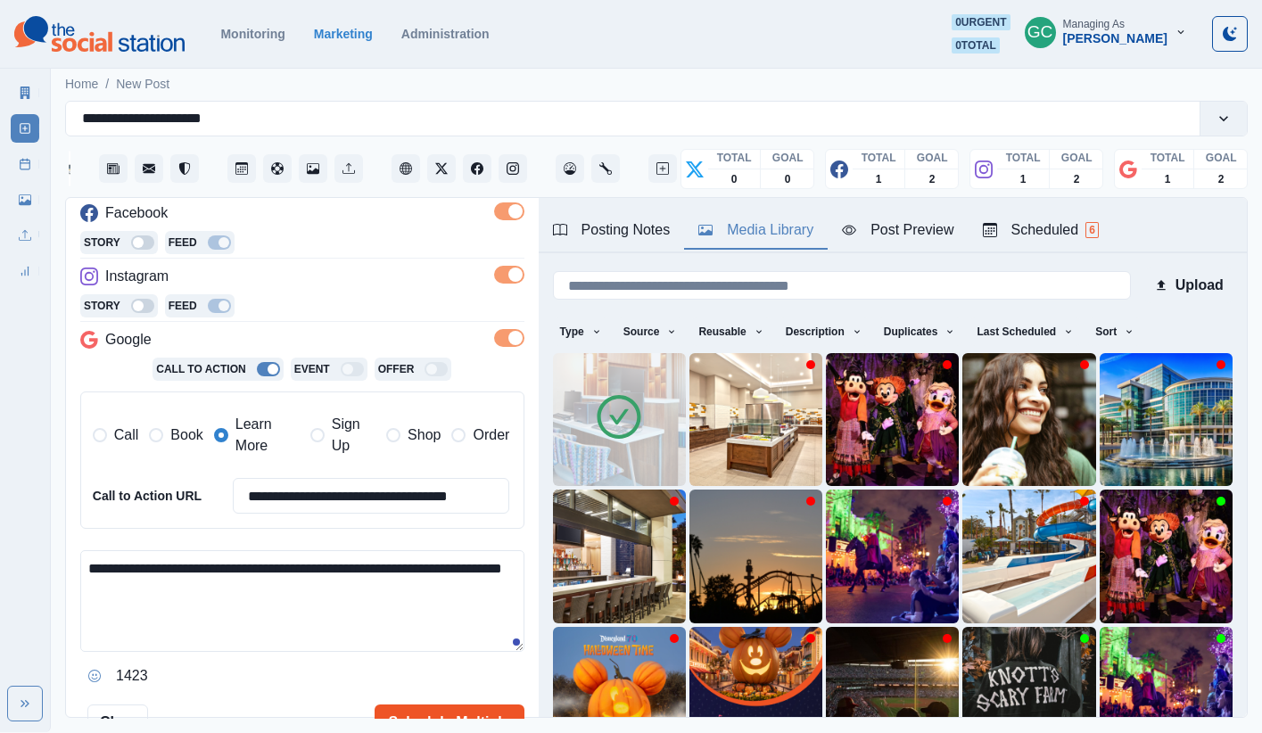
scroll to position [300, 0]
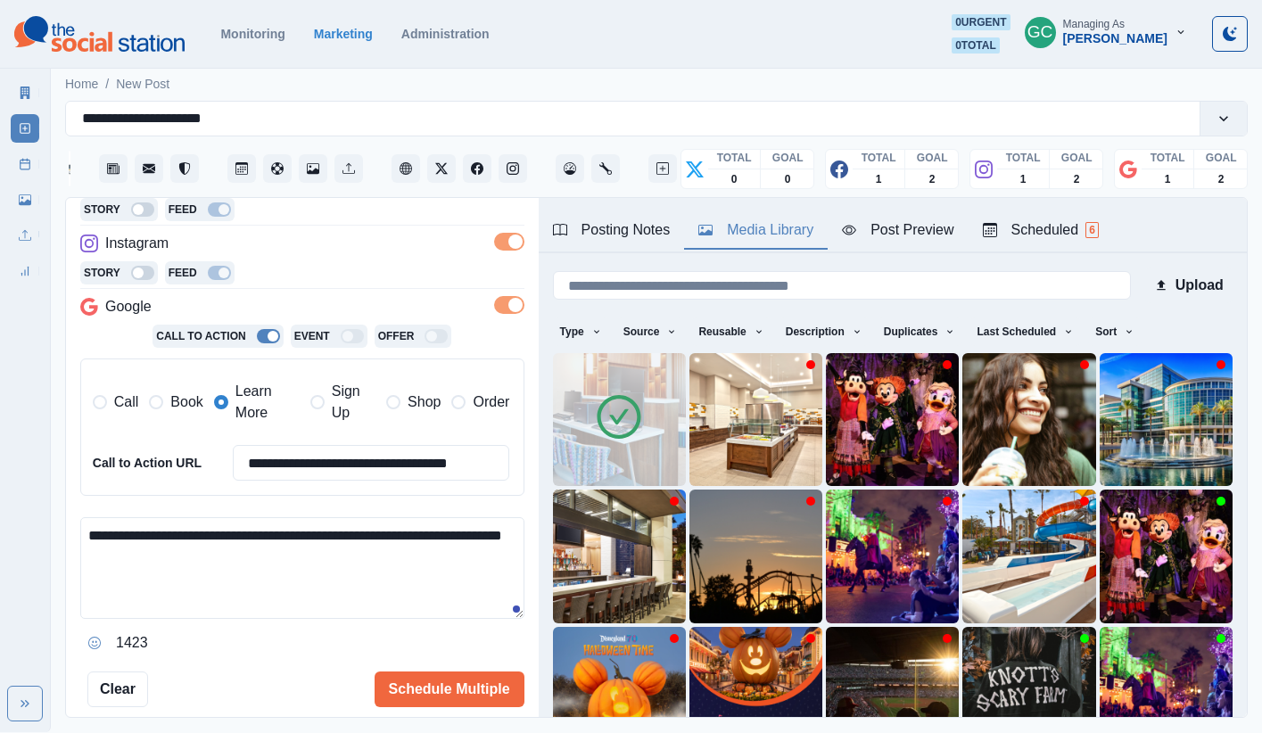
drag, startPoint x: 144, startPoint y: 559, endPoint x: 174, endPoint y: 564, distance: 29.9
click at [174, 564] on textarea "**********" at bounding box center [302, 568] width 444 height 102
paste textarea "***"
type textarea "**********"
click at [448, 644] on button "Schedule Multiple" at bounding box center [449, 689] width 150 height 36
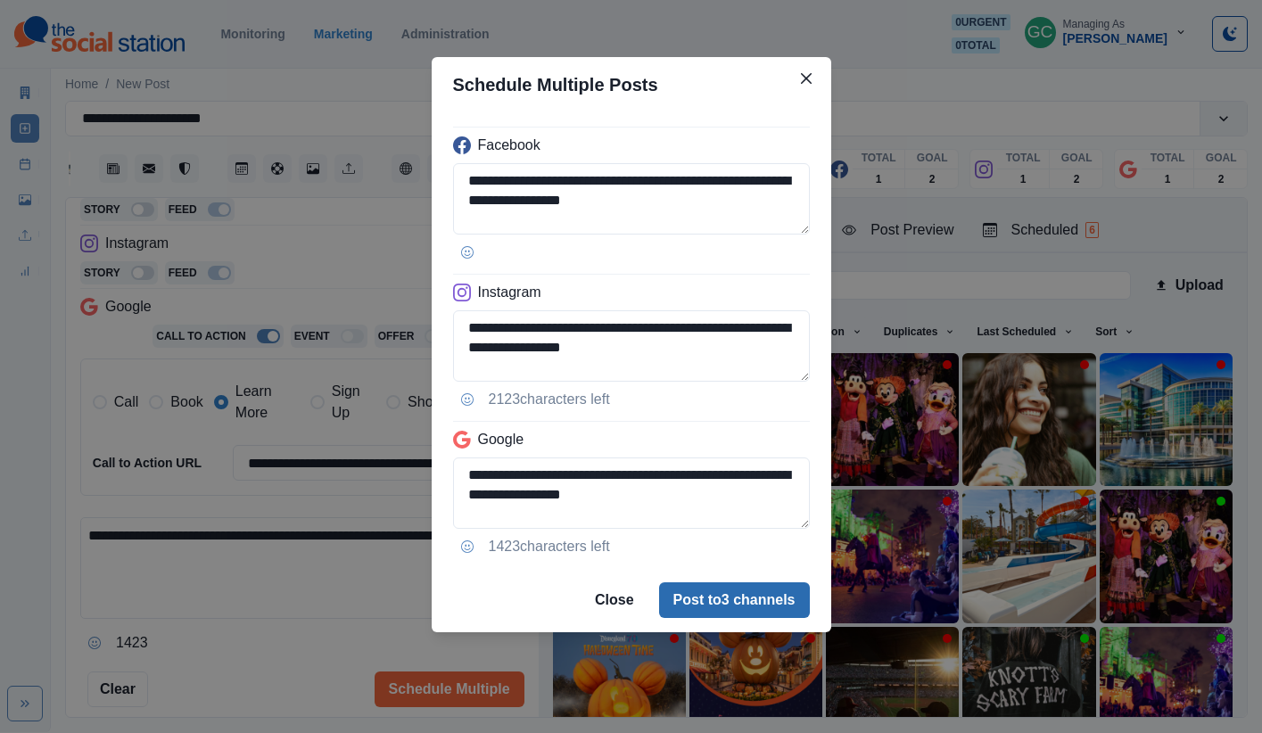
click at [762, 605] on button "Post to 3 channels" at bounding box center [734, 600] width 151 height 36
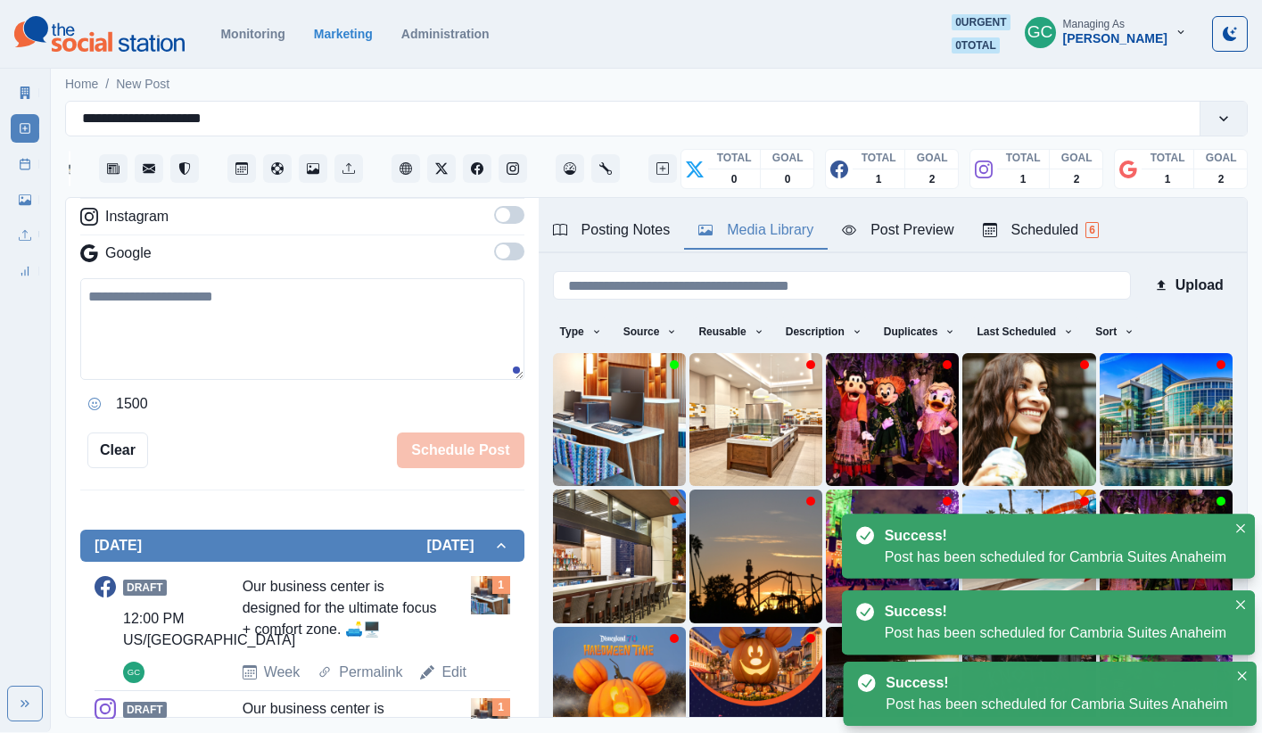
click at [939, 217] on button "Scheduled 6" at bounding box center [1040, 230] width 144 height 37
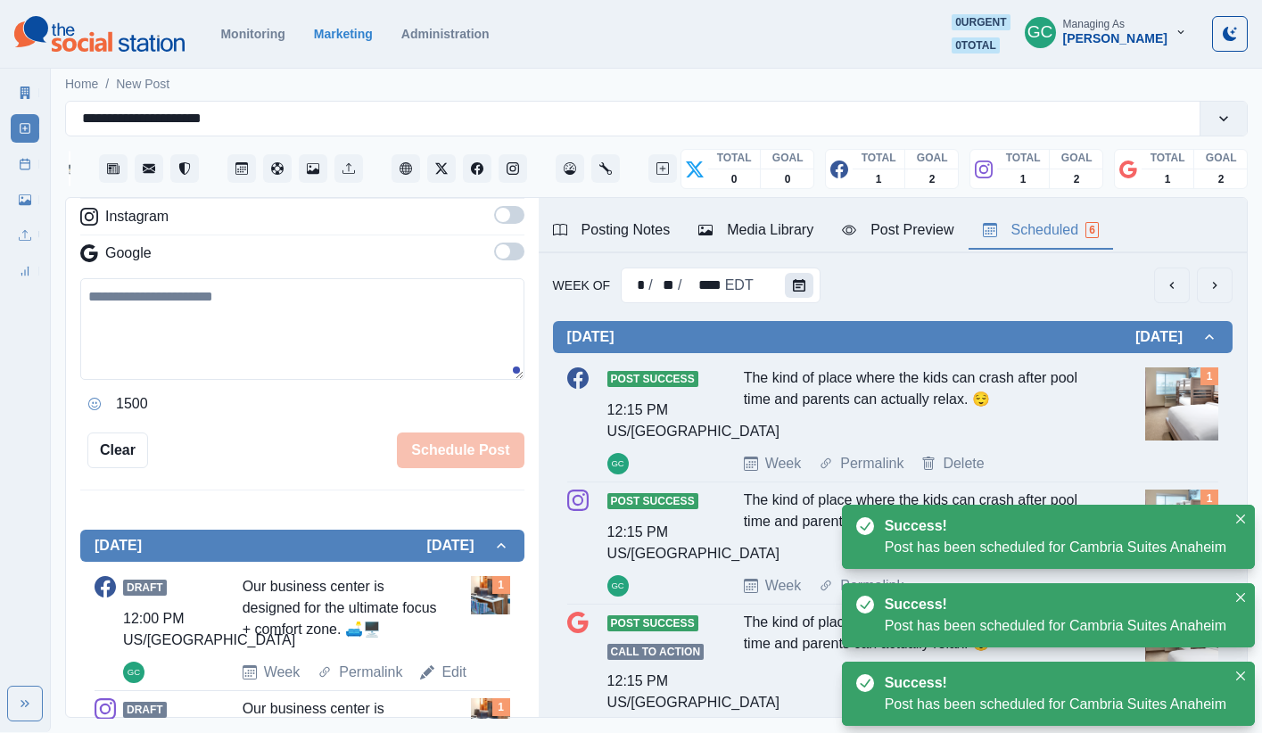
click at [795, 284] on icon "Calendar" at bounding box center [799, 285] width 12 height 12
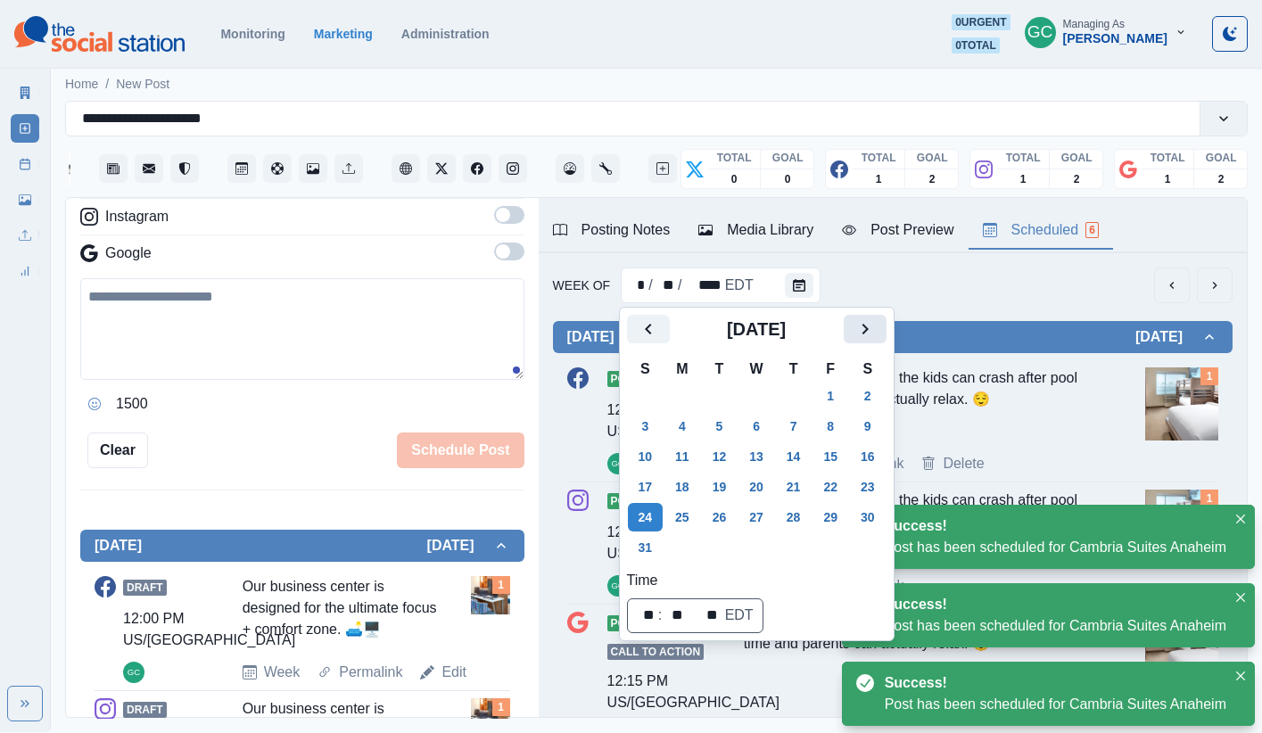
click at [875, 331] on icon "Next" at bounding box center [864, 328] width 21 height 21
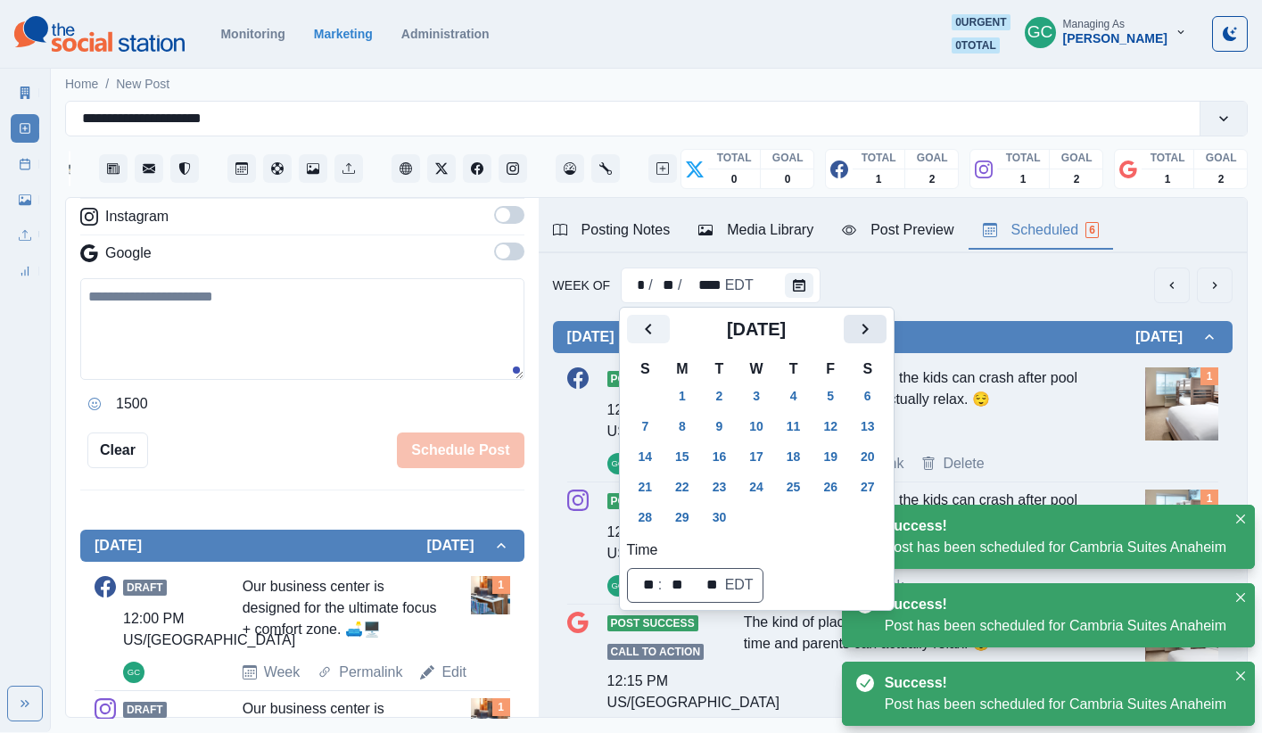
click at [875, 331] on icon "Next" at bounding box center [864, 328] width 21 height 21
click at [679, 488] on button "20" at bounding box center [682, 487] width 36 height 29
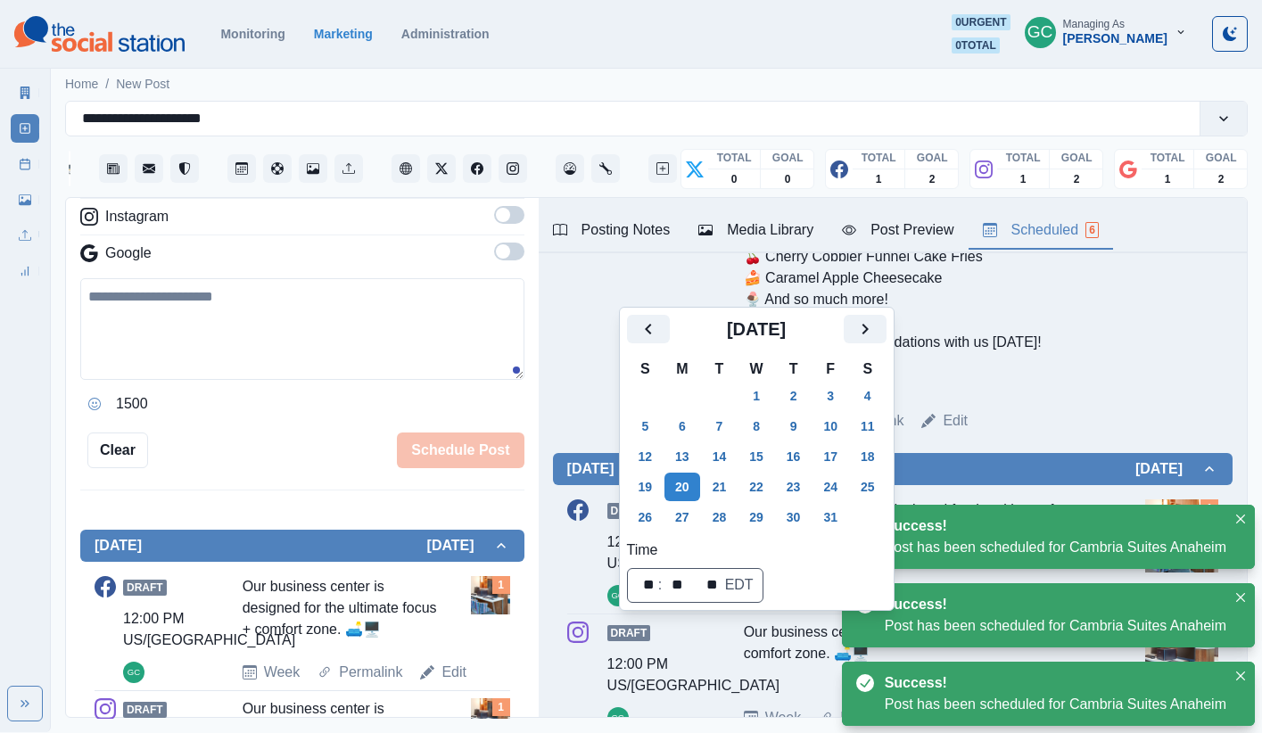
scroll to position [1584, 0]
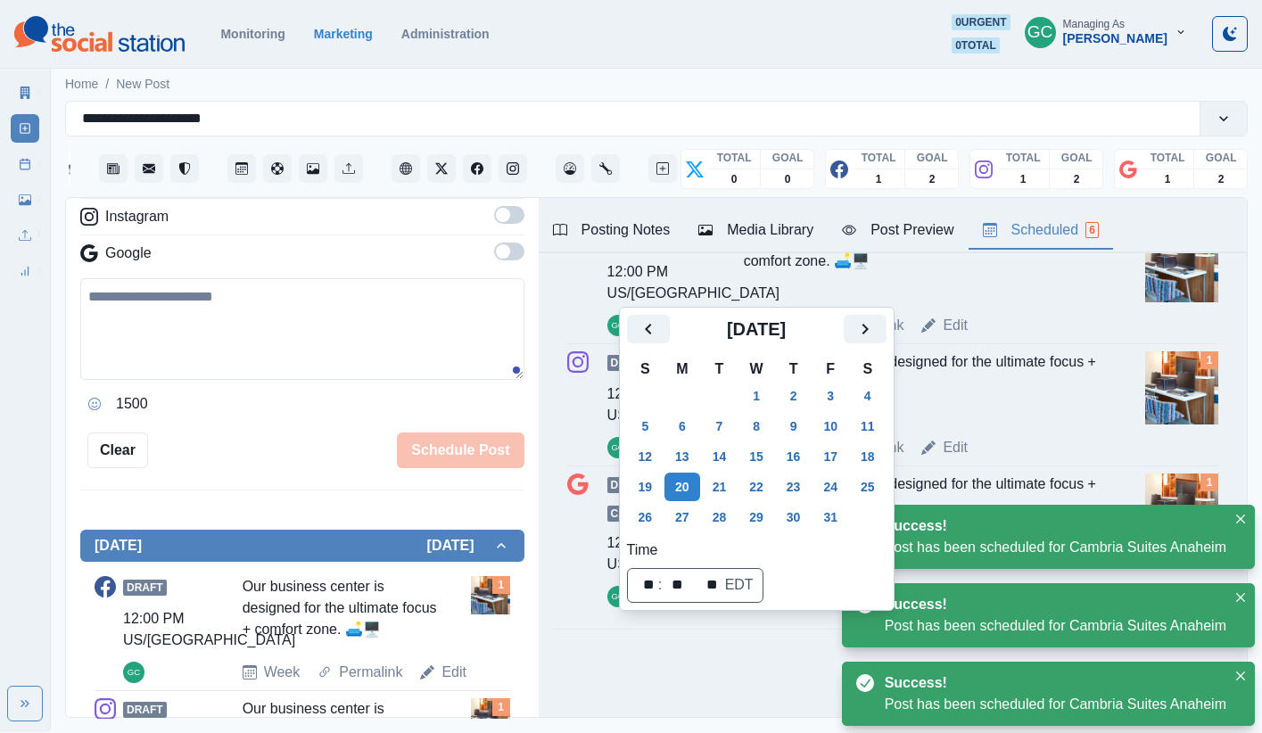
click at [939, 404] on div "Our business center is designed for the ultimate focus + comfort zone. 🛋️🖥️" at bounding box center [921, 386] width 354 height 71
